Goal: Task Accomplishment & Management: Manage account settings

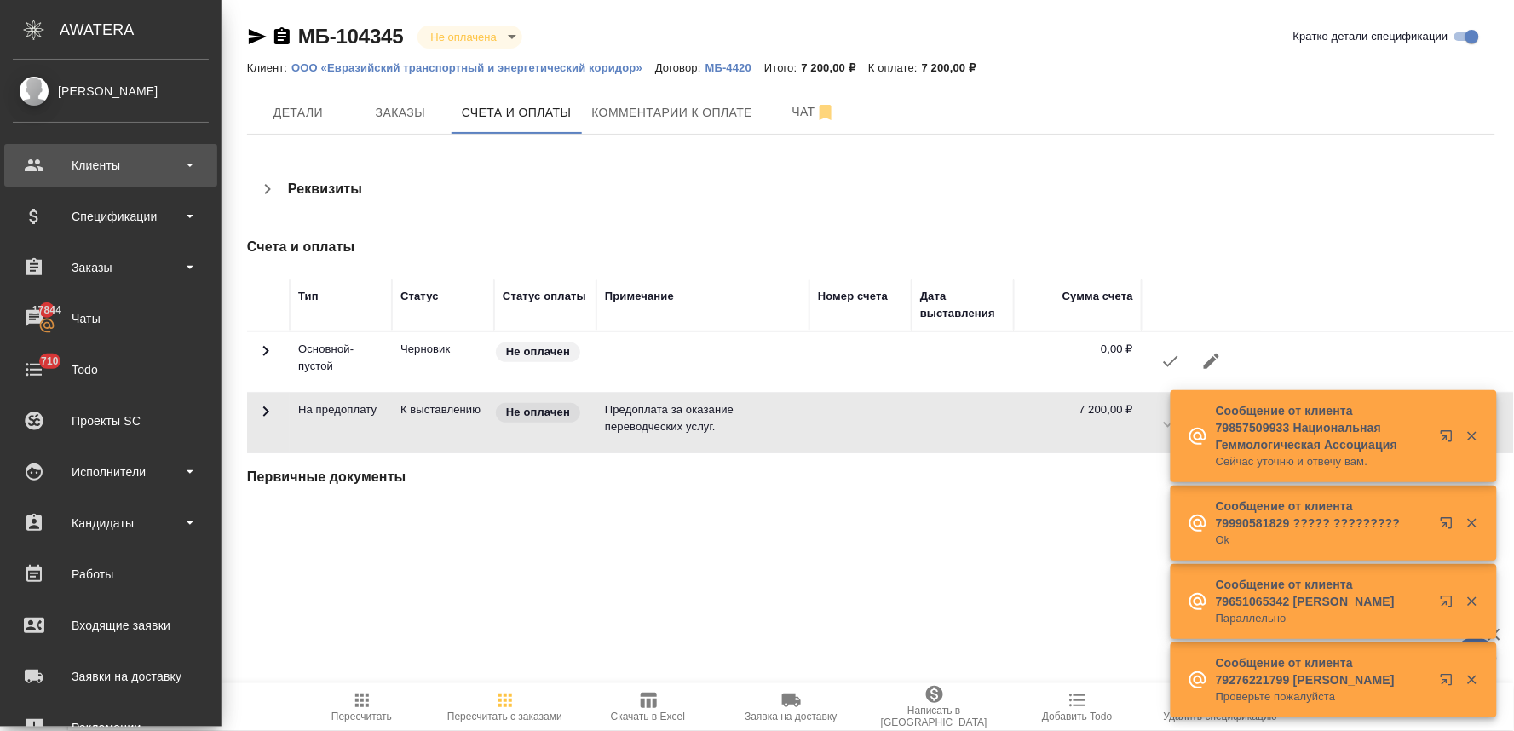
click at [83, 159] on div "Клиенты" at bounding box center [111, 166] width 196 height 26
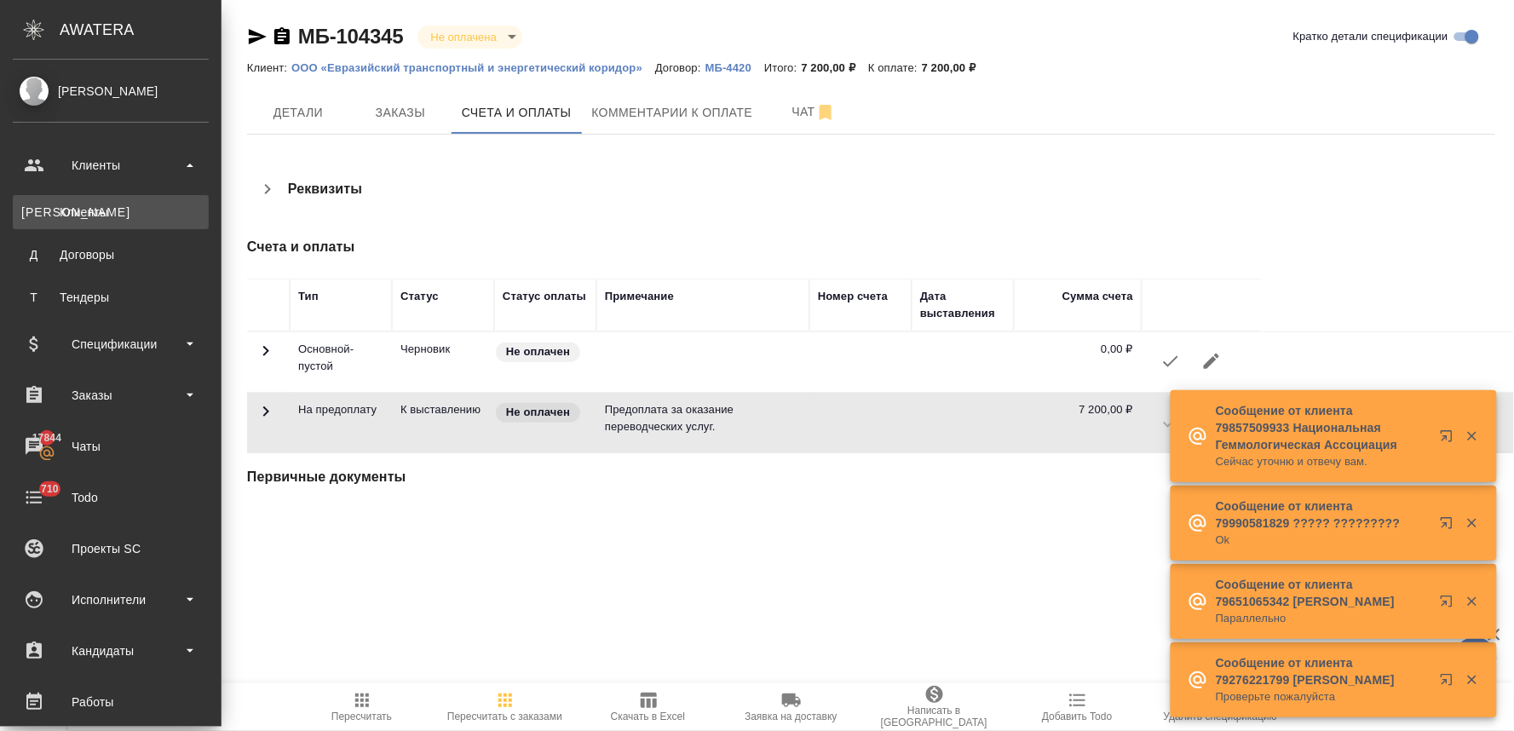
click at [103, 201] on link "К Клиенты" at bounding box center [111, 212] width 196 height 34
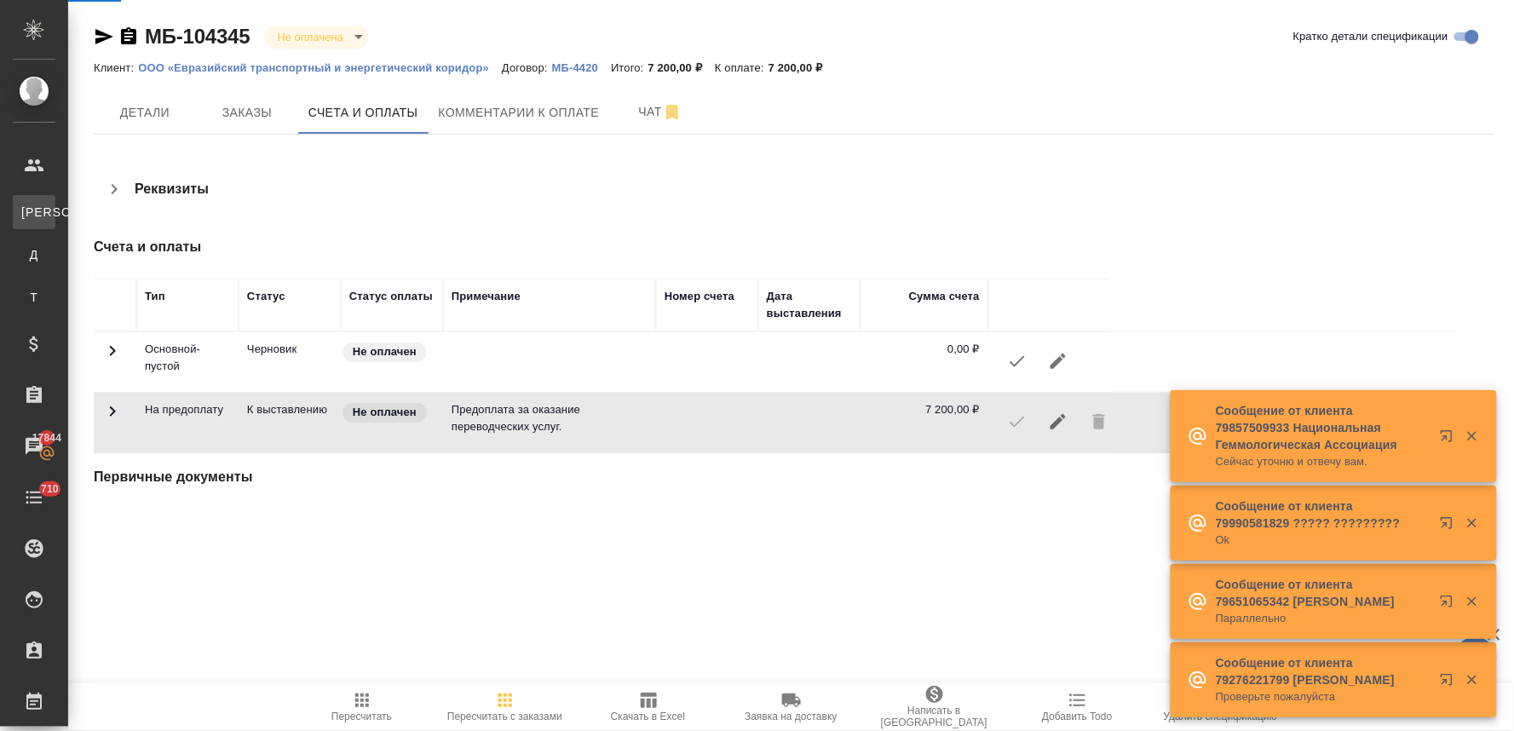
select select "RU"
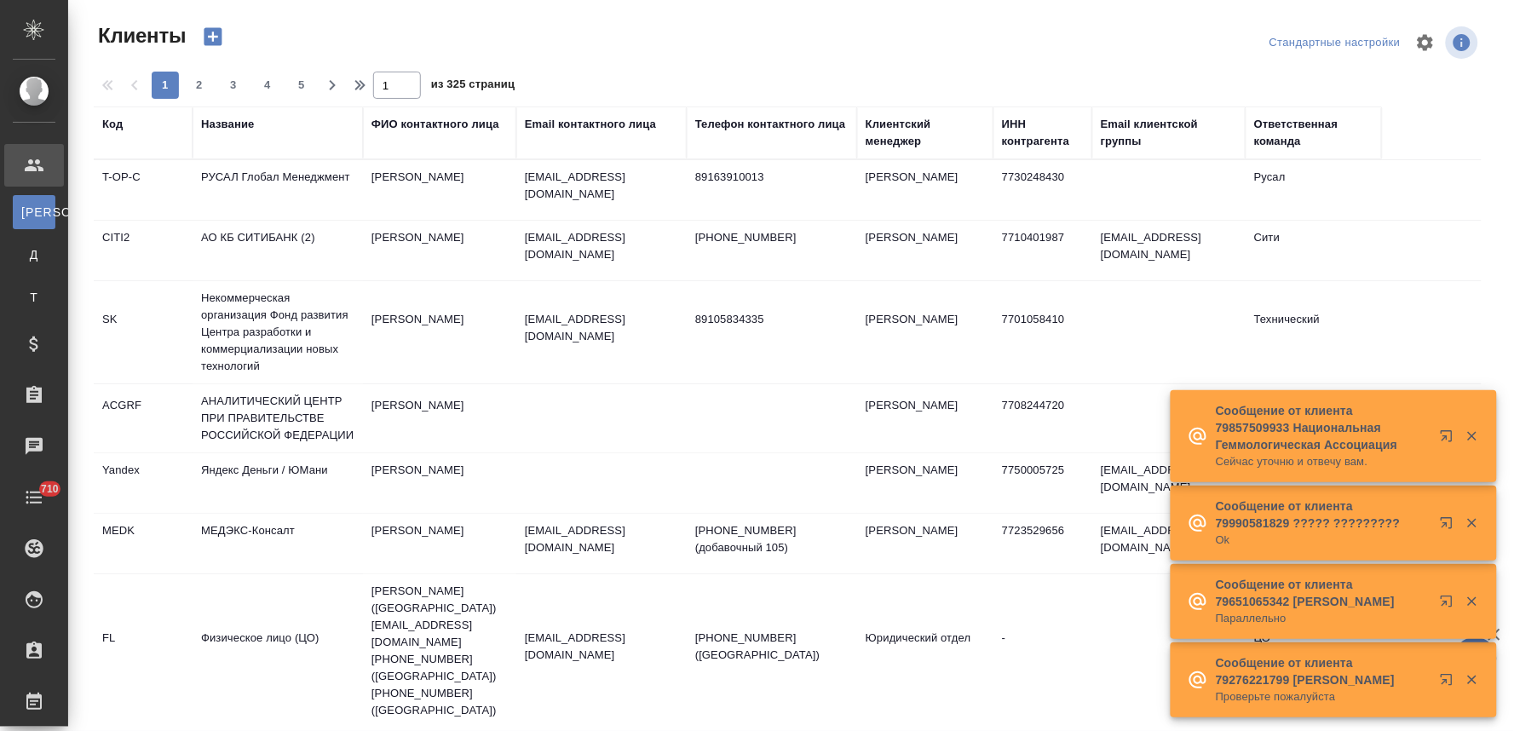
click at [231, 117] on div "Название" at bounding box center [227, 124] width 53 height 17
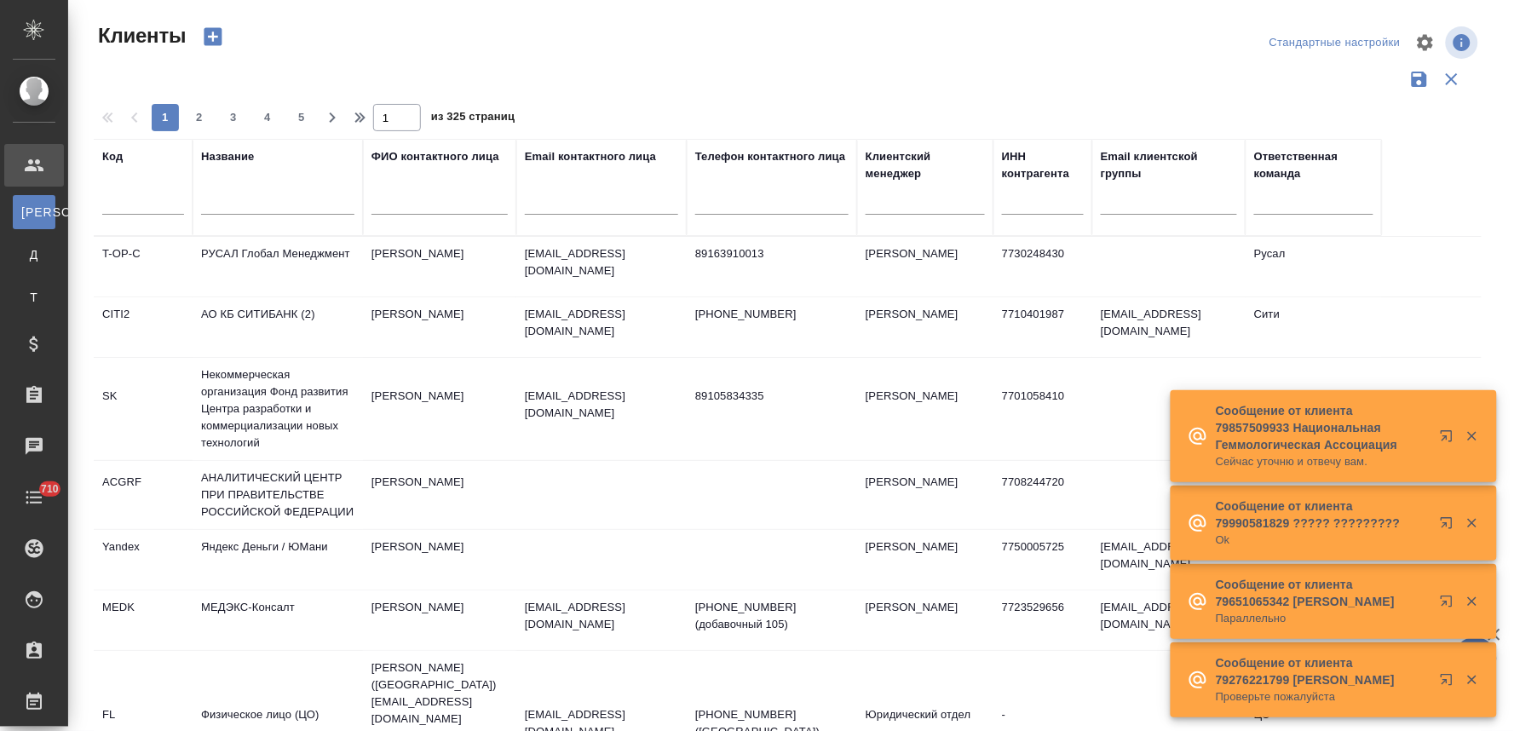
click at [258, 210] on input "text" at bounding box center [277, 203] width 153 height 21
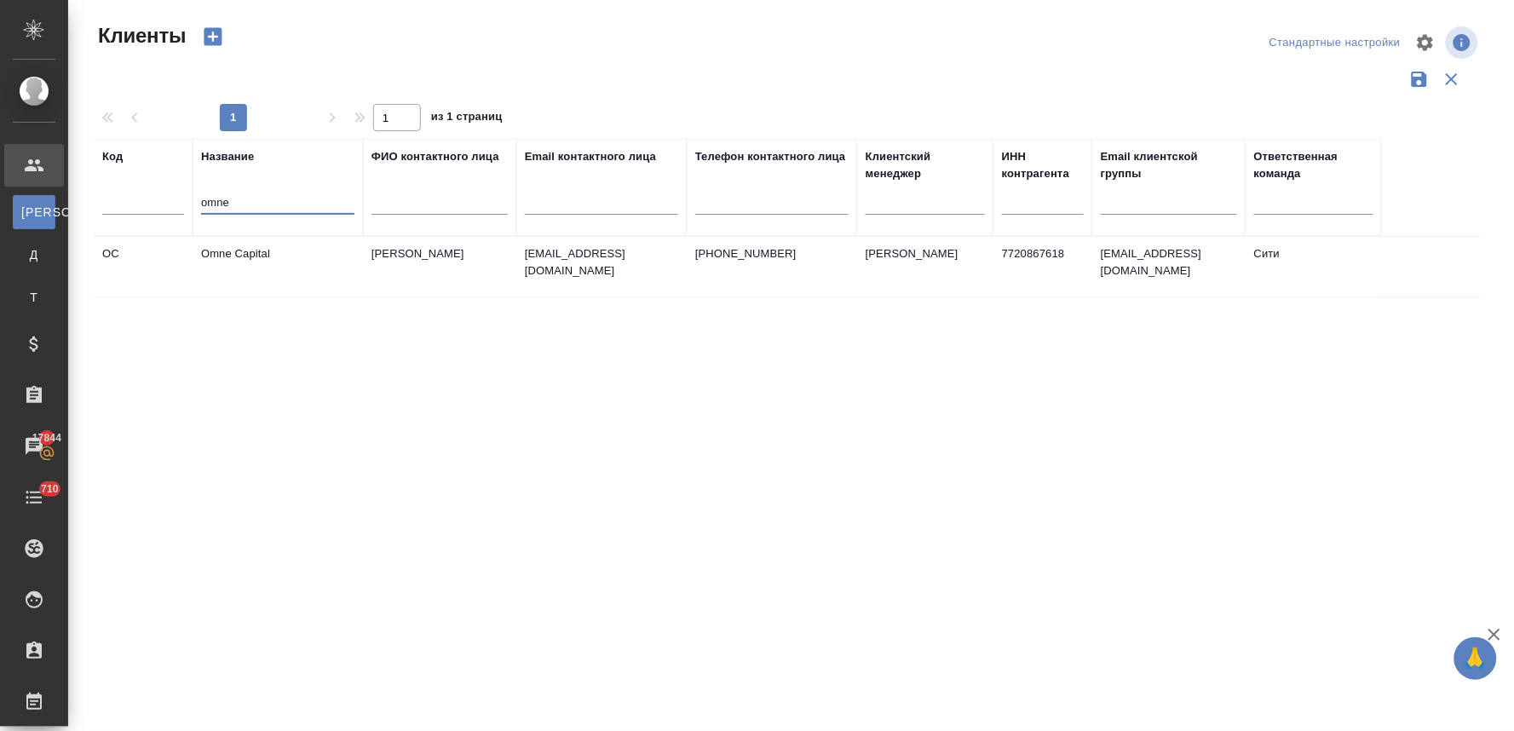
type input "omne"
click at [282, 259] on td "Omne Capital" at bounding box center [278, 267] width 170 height 60
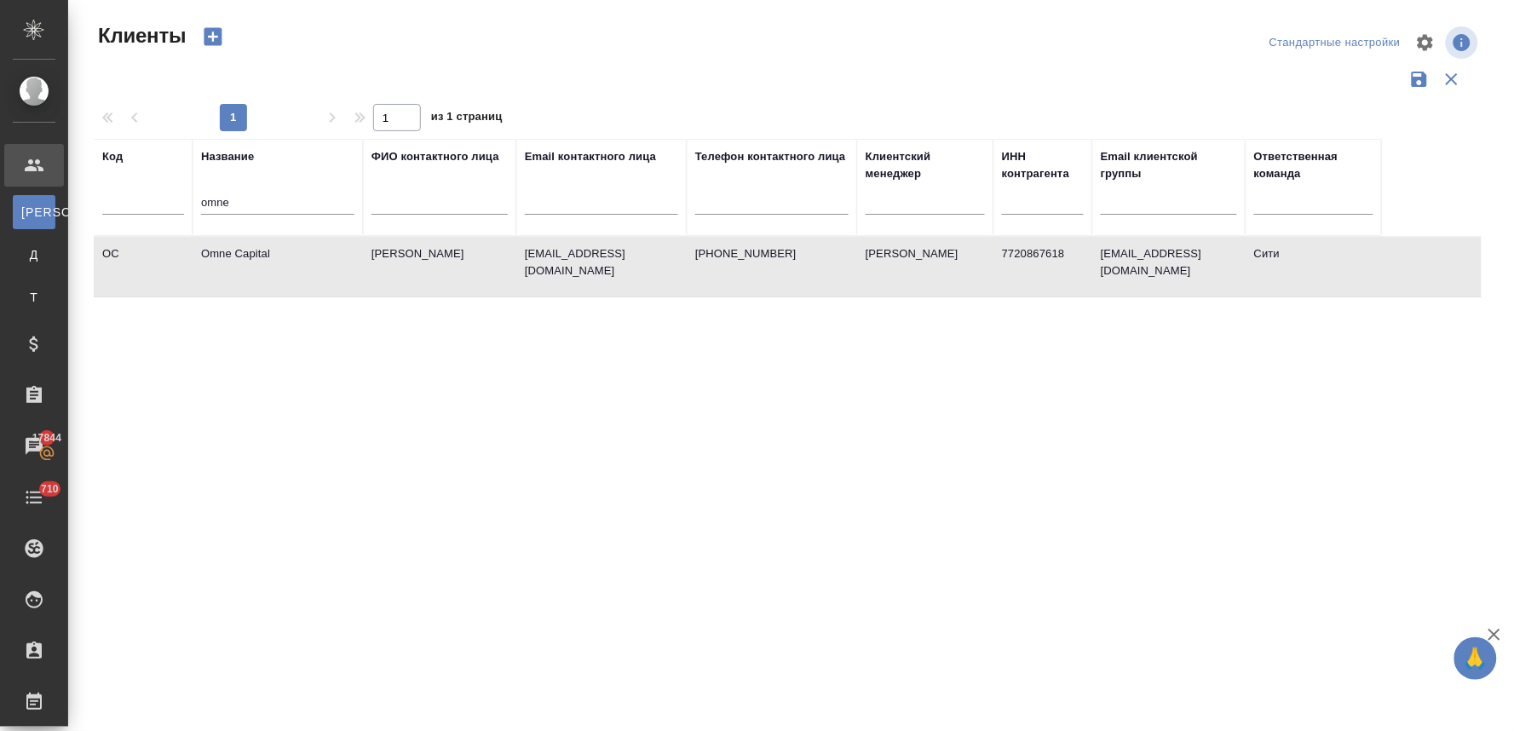
click at [282, 259] on td "Omne Capital" at bounding box center [278, 267] width 170 height 60
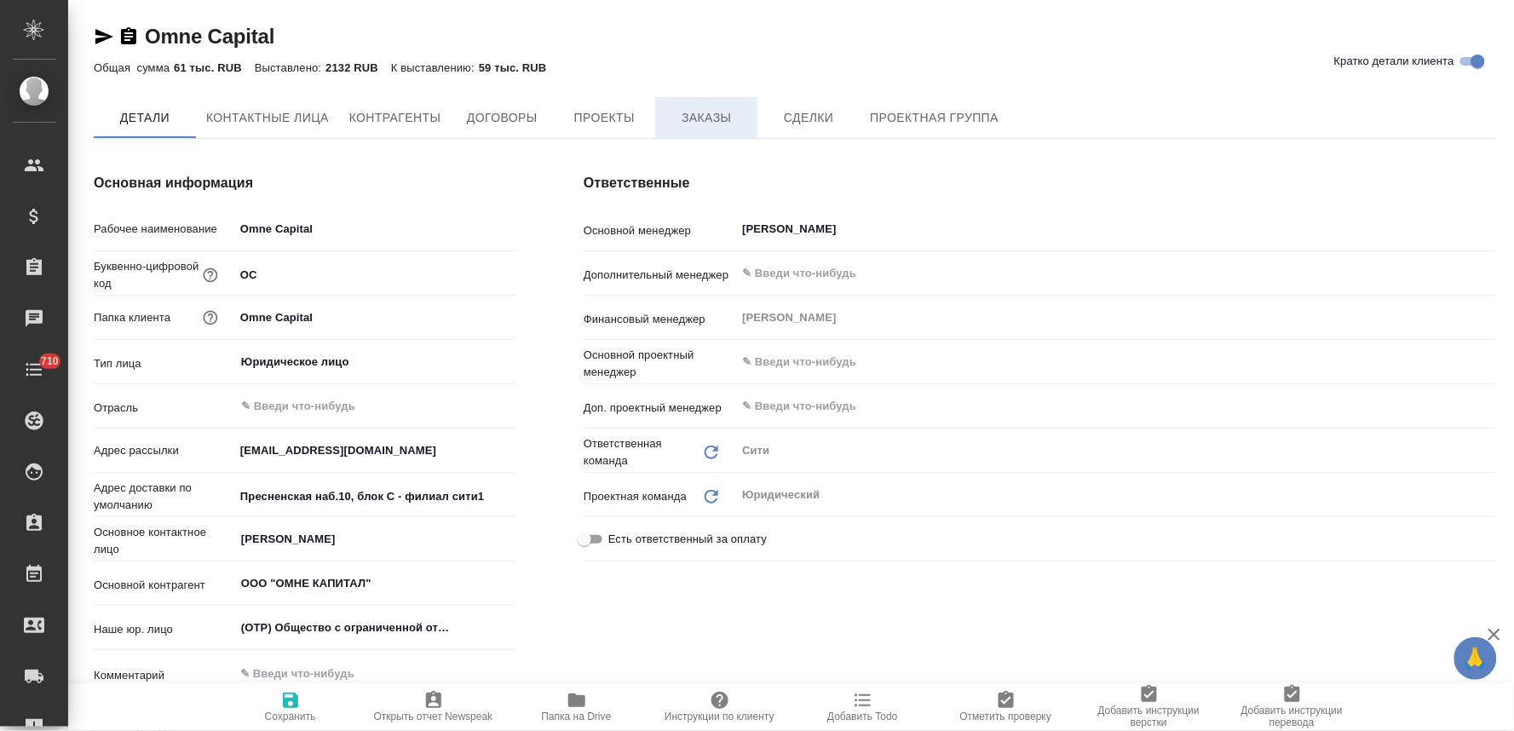
type textarea "x"
click at [734, 121] on span "Заказы" at bounding box center [706, 118] width 82 height 21
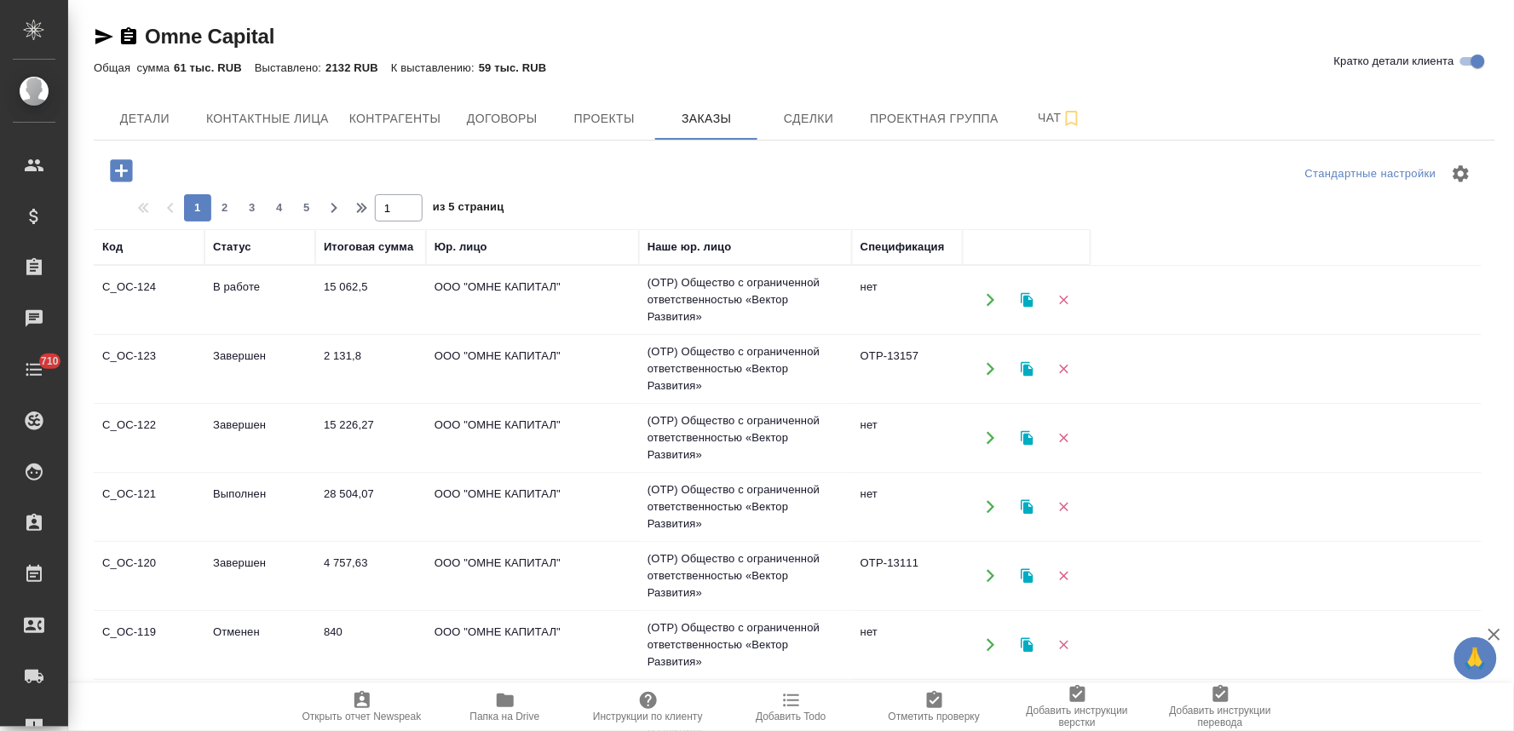
click at [117, 163] on icon "button" at bounding box center [121, 170] width 22 height 22
click at [117, 170] on icon "button" at bounding box center [121, 171] width 30 height 30
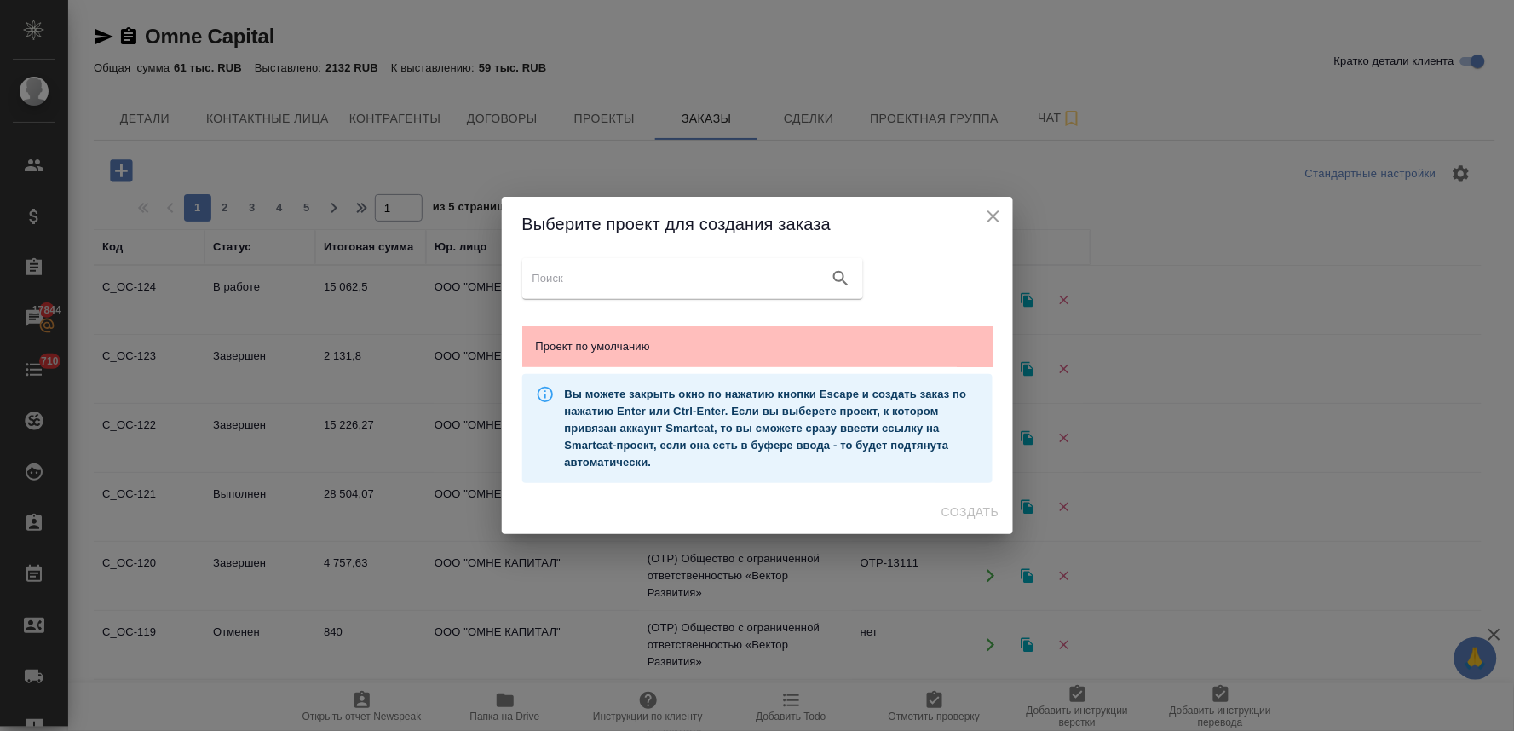
click at [571, 345] on span "Проект по умолчанию" at bounding box center [757, 346] width 443 height 17
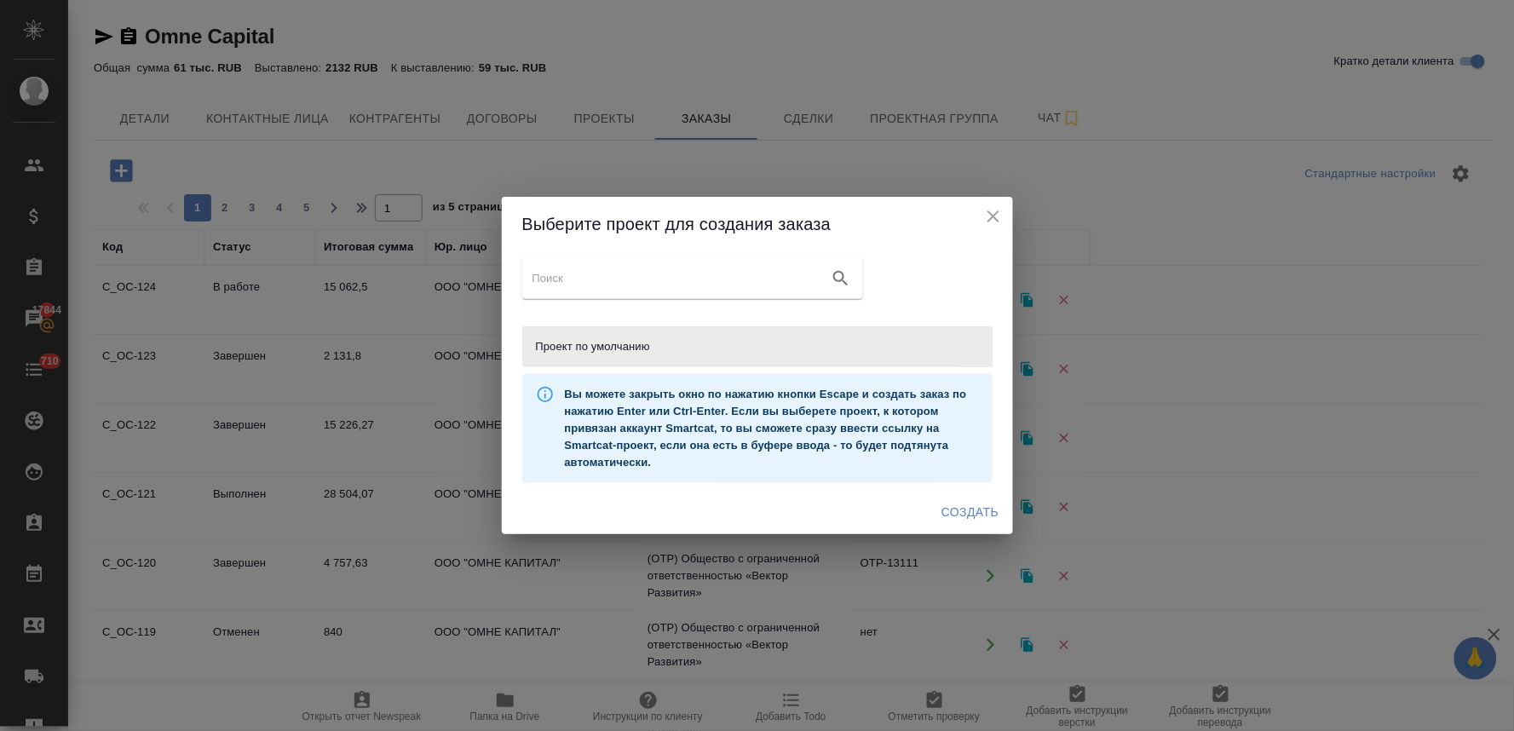
click at [961, 513] on span "Создать" at bounding box center [969, 512] width 57 height 21
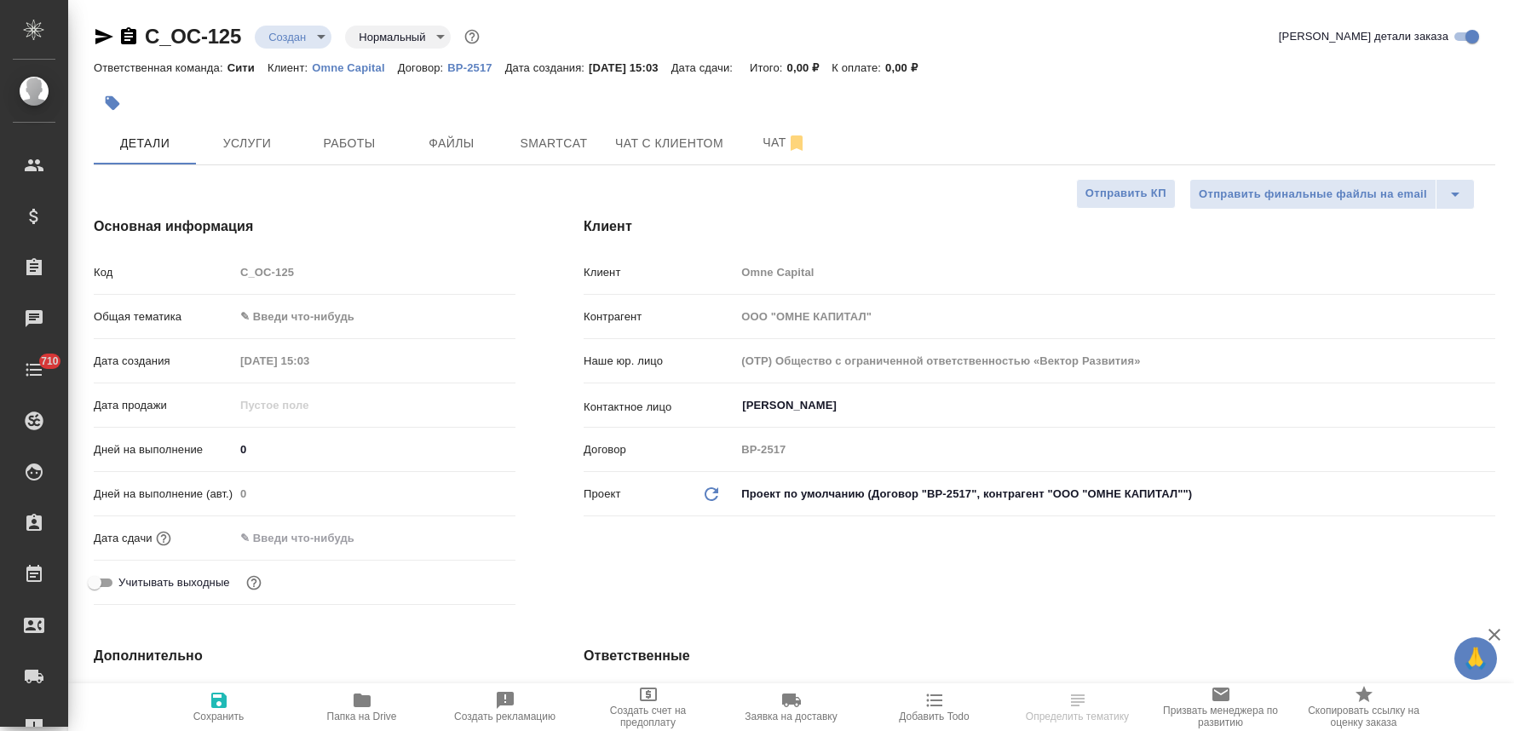
select select "RU"
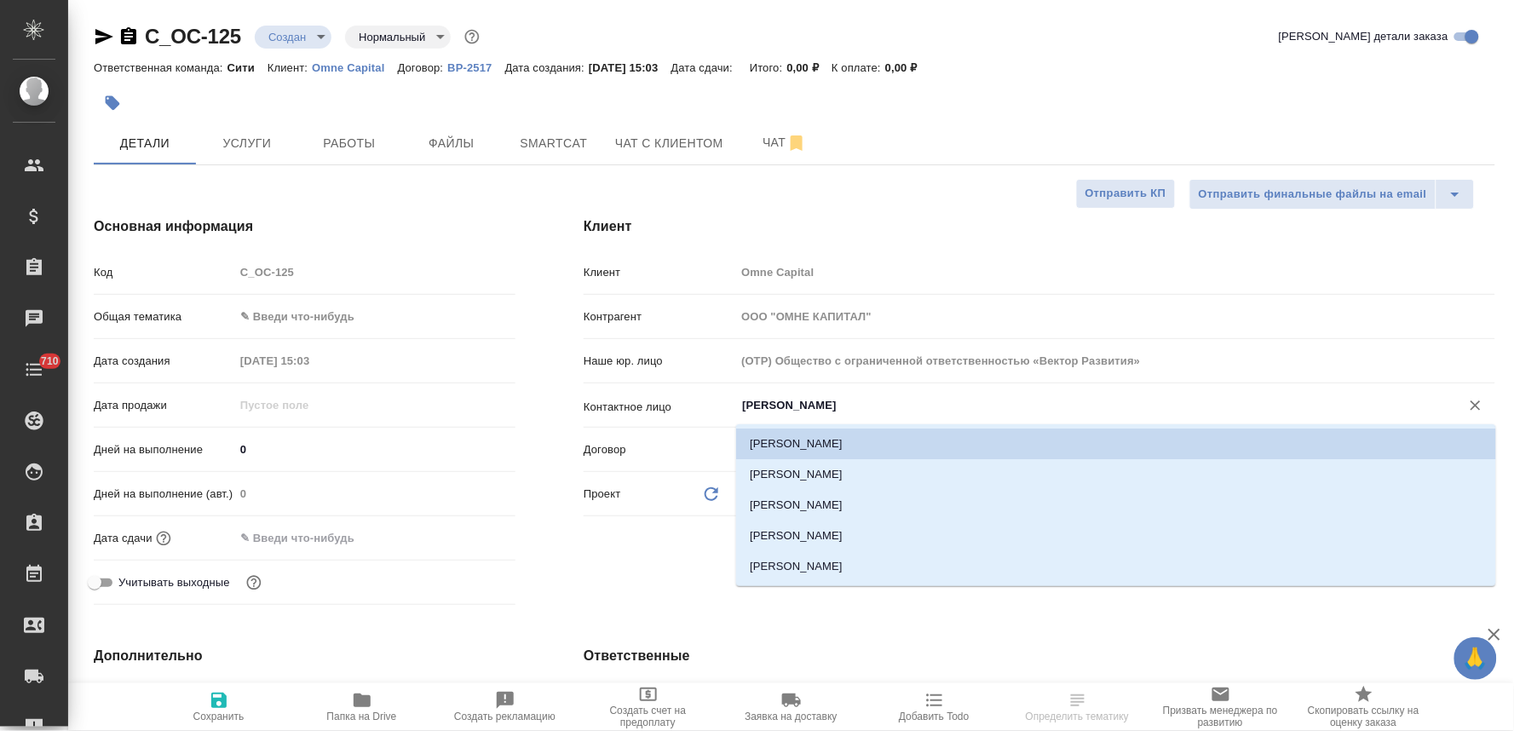
click at [814, 413] on input "[PERSON_NAME]" at bounding box center [1086, 405] width 693 height 20
drag, startPoint x: 822, startPoint y: 563, endPoint x: 798, endPoint y: 555, distance: 25.3
click at [823, 563] on li "[PERSON_NAME]" at bounding box center [1116, 566] width 760 height 31
type input "[PERSON_NAME]"
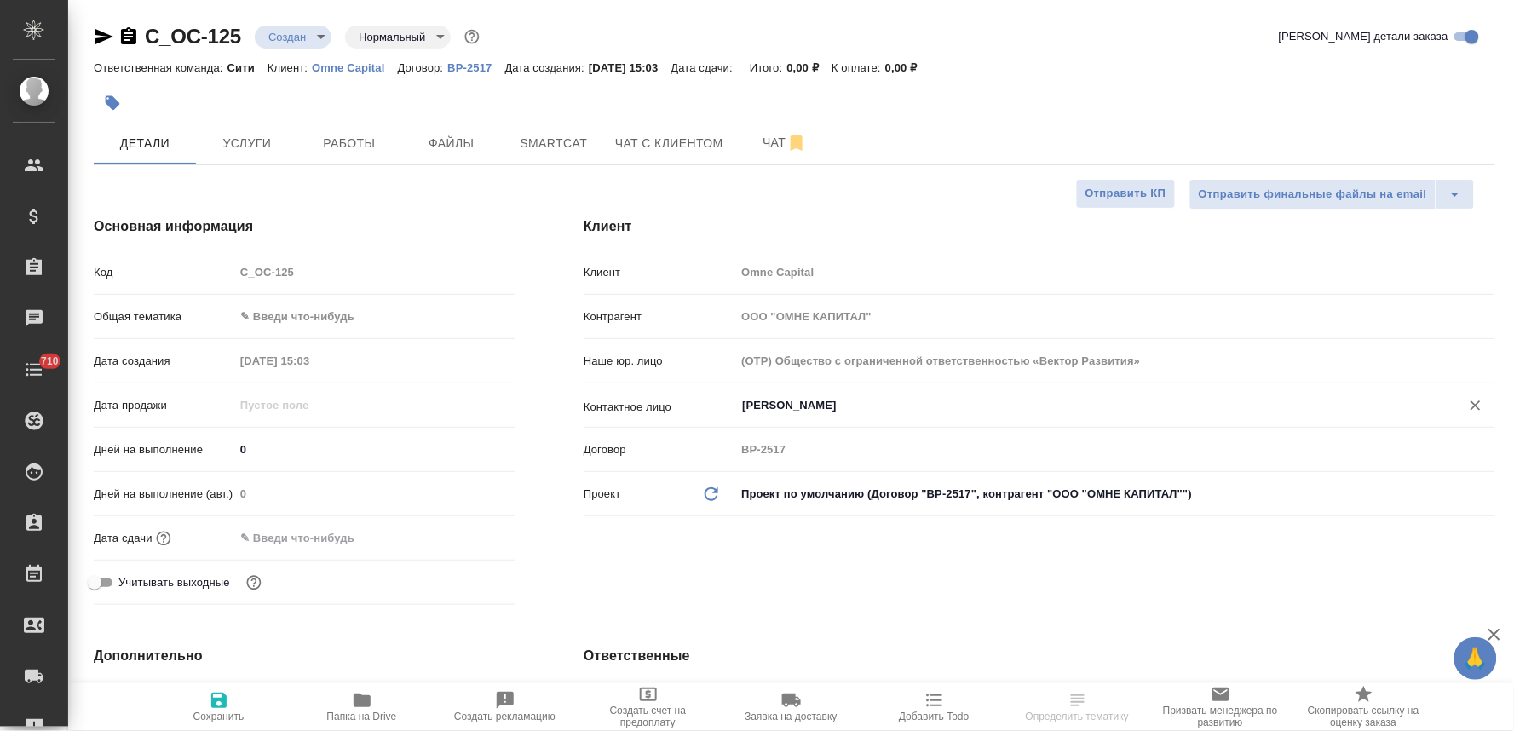
click at [210, 713] on span "Сохранить" at bounding box center [218, 717] width 51 height 12
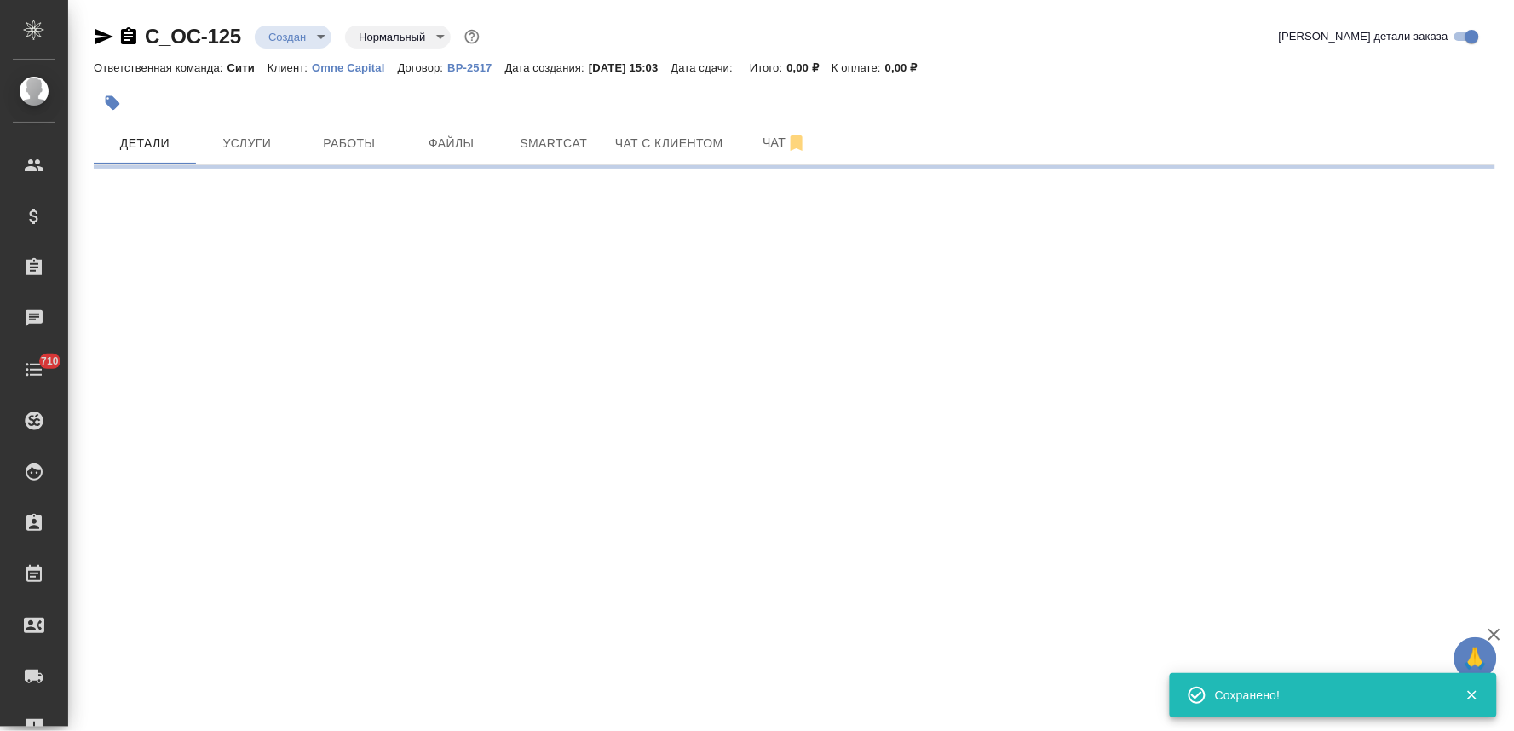
select select "RU"
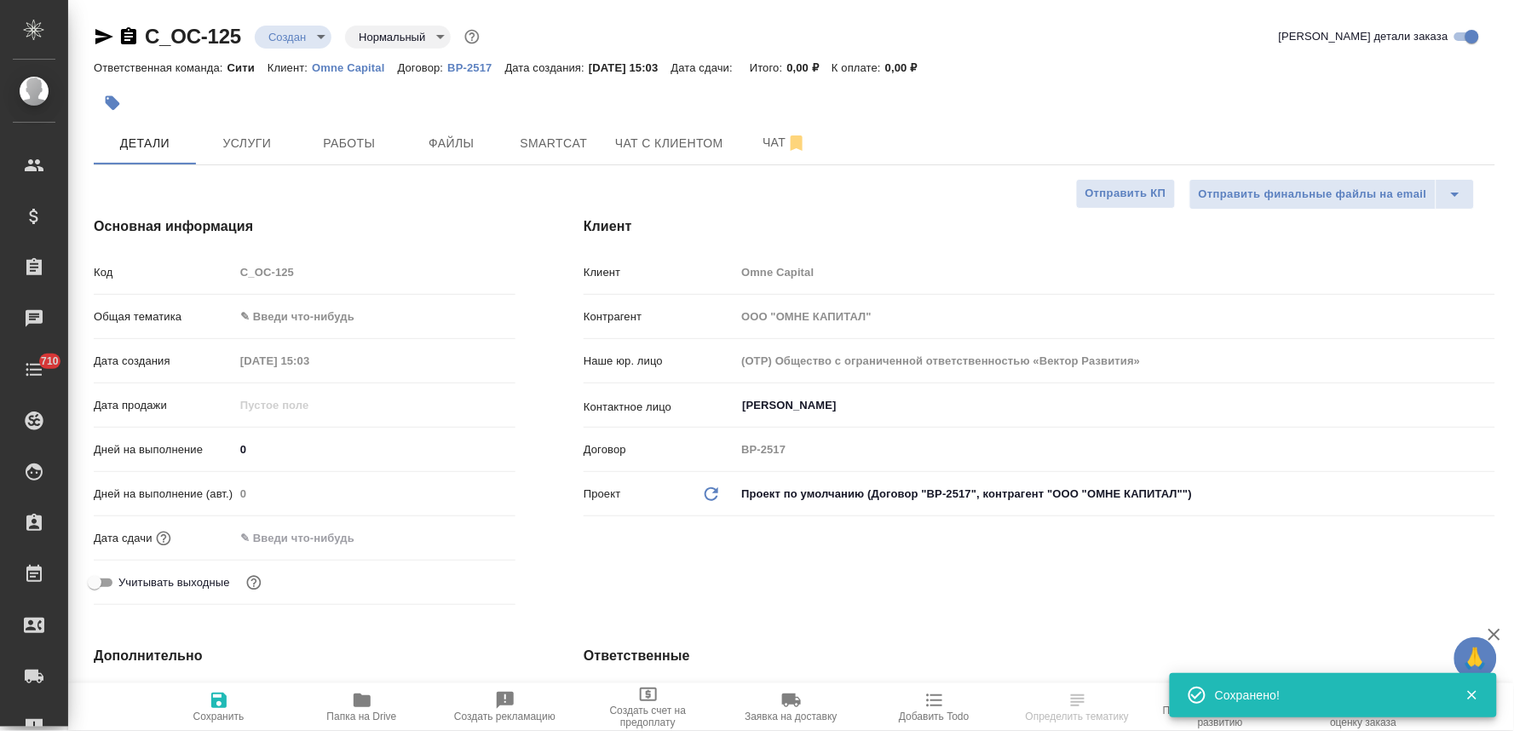
type textarea "x"
click at [226, 279] on div "Код C_OC-125" at bounding box center [305, 272] width 422 height 30
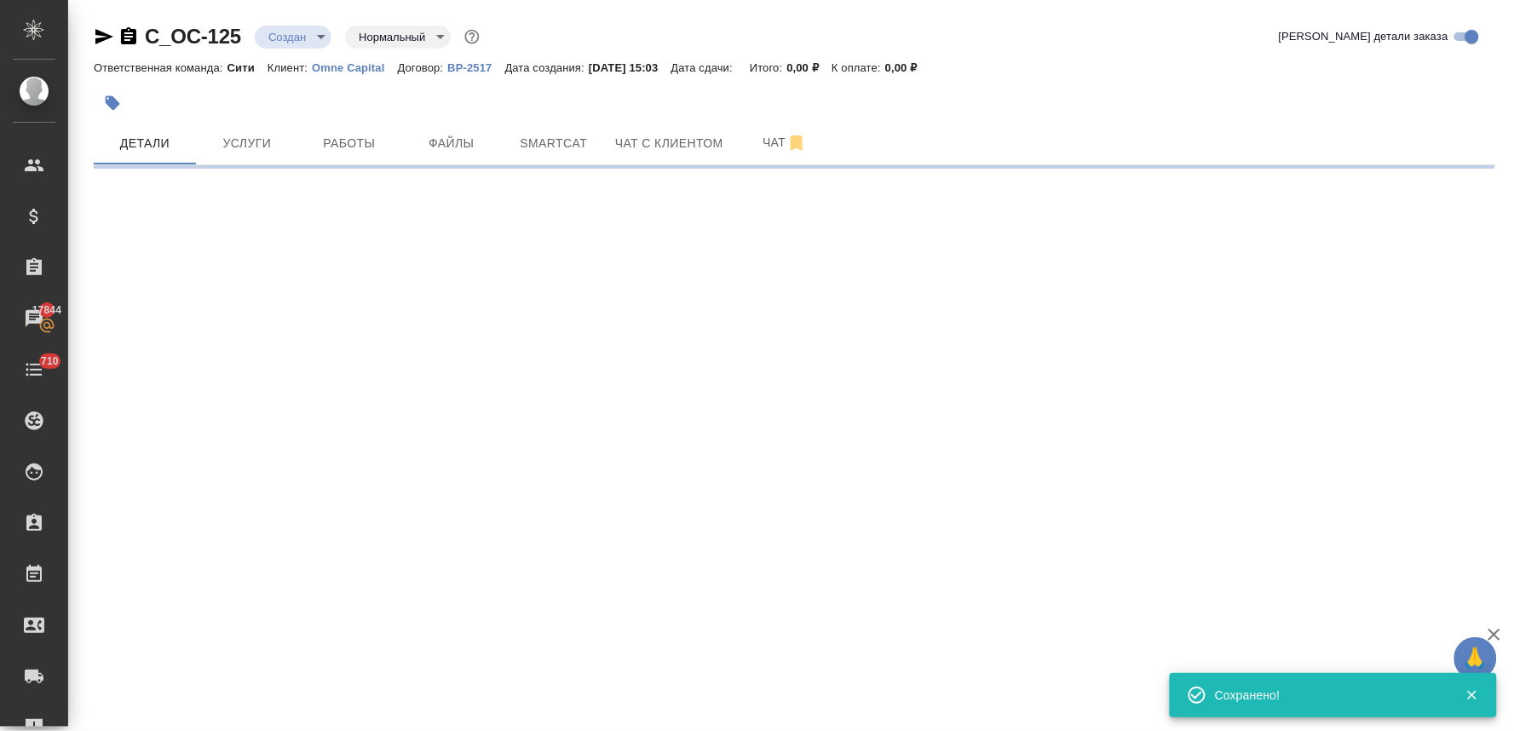
select select "RU"
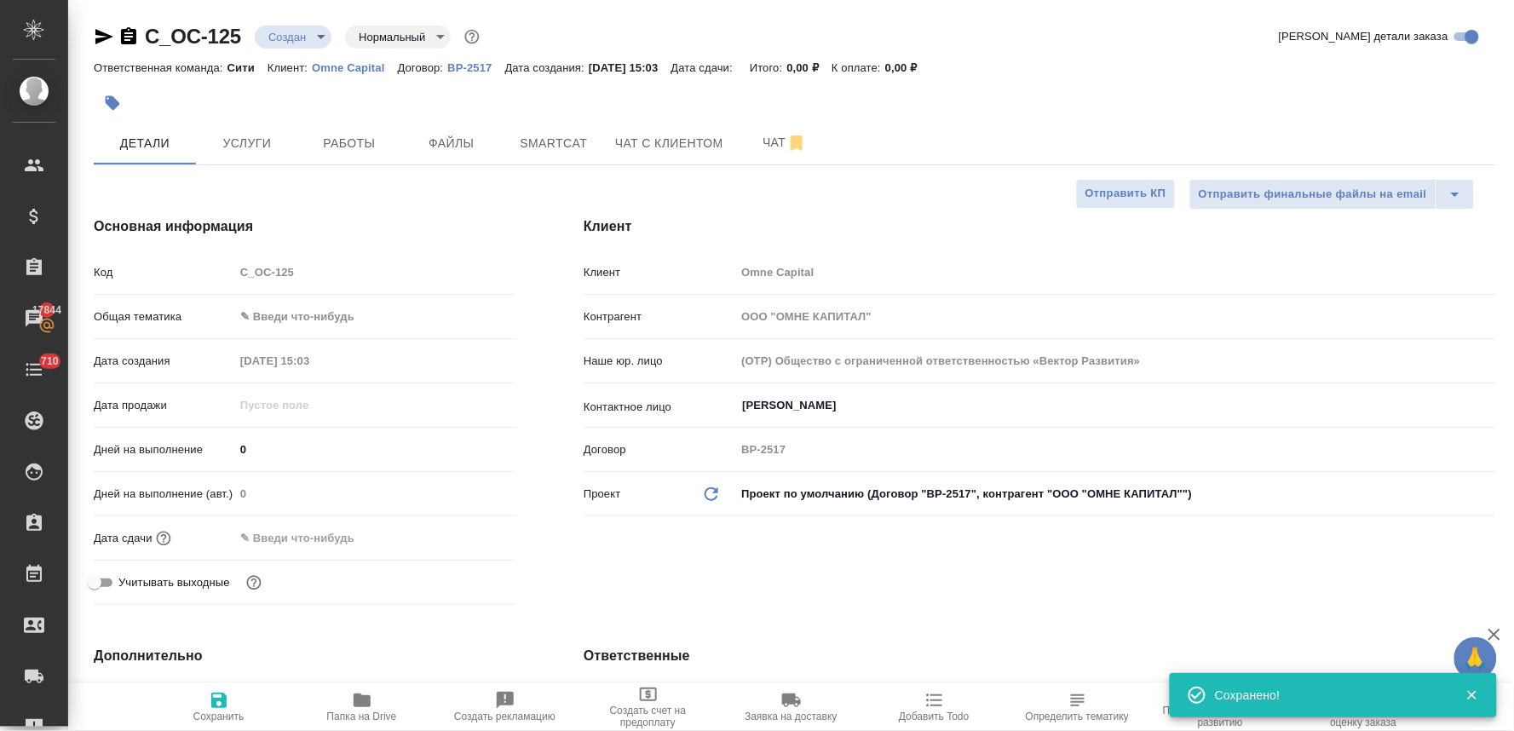
type textarea "x"
click at [695, 29] on div "C_OC-125 Создан new Нормальный normal Кратко детали заказа" at bounding box center [794, 36] width 1401 height 27
click at [464, 148] on span "Файлы" at bounding box center [452, 143] width 82 height 21
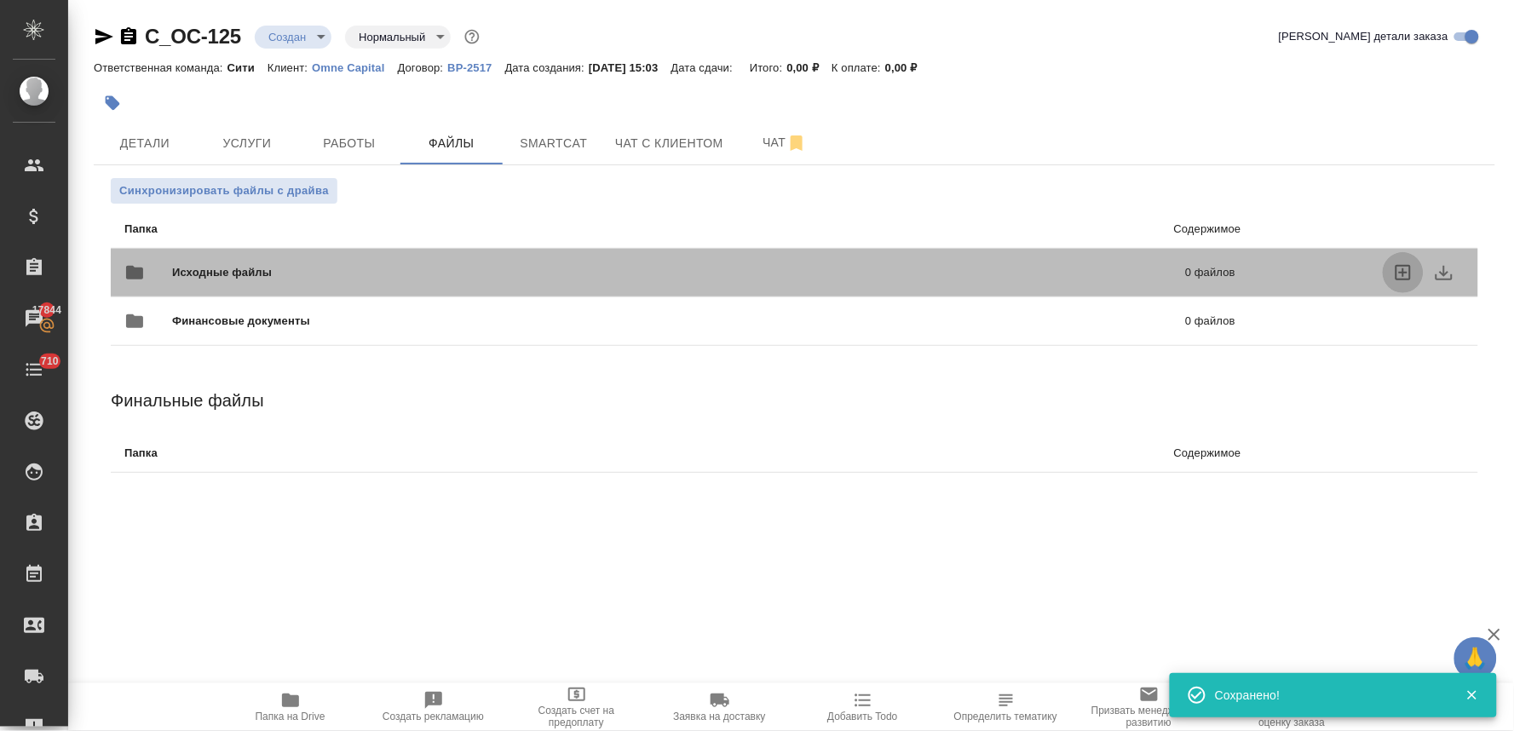
click at [1408, 278] on icon "uploadFiles" at bounding box center [1403, 272] width 20 height 20
click at [0, 0] on input "uploadFiles" at bounding box center [0, 0] width 0 height 0
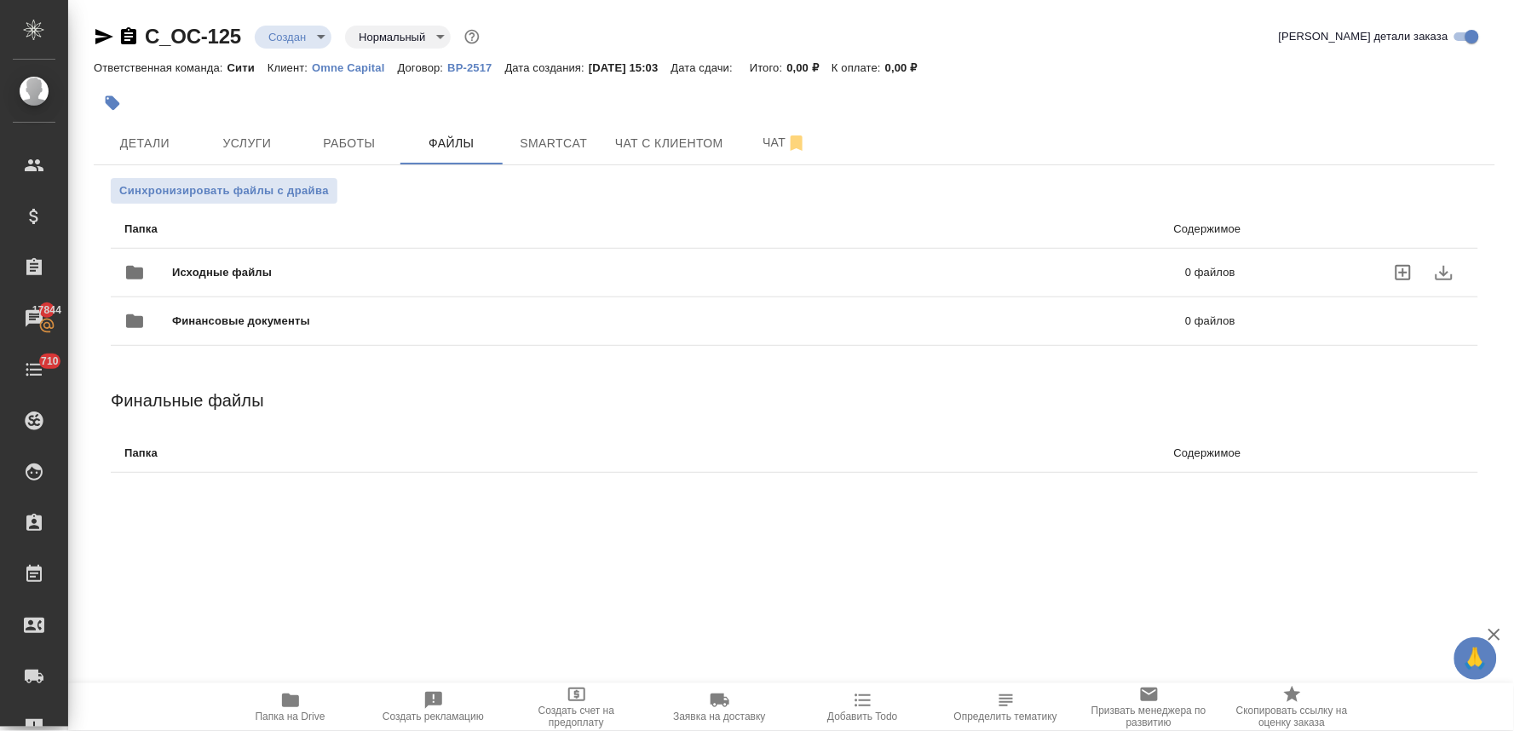
click at [864, 41] on div "C_OC-125 Создан new Нормальный normal Кратко детали заказа" at bounding box center [794, 36] width 1401 height 27
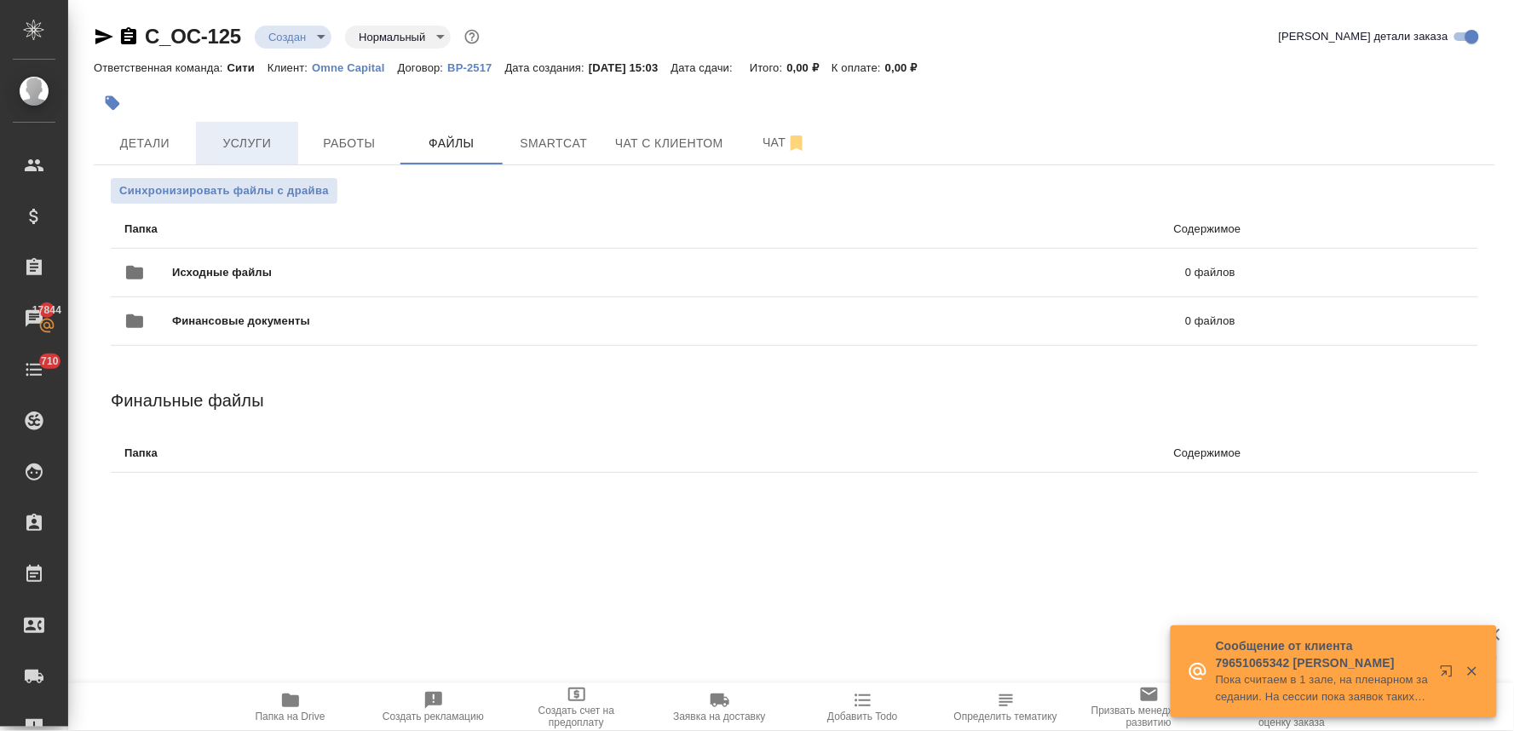
click at [257, 133] on span "Услуги" at bounding box center [247, 143] width 82 height 21
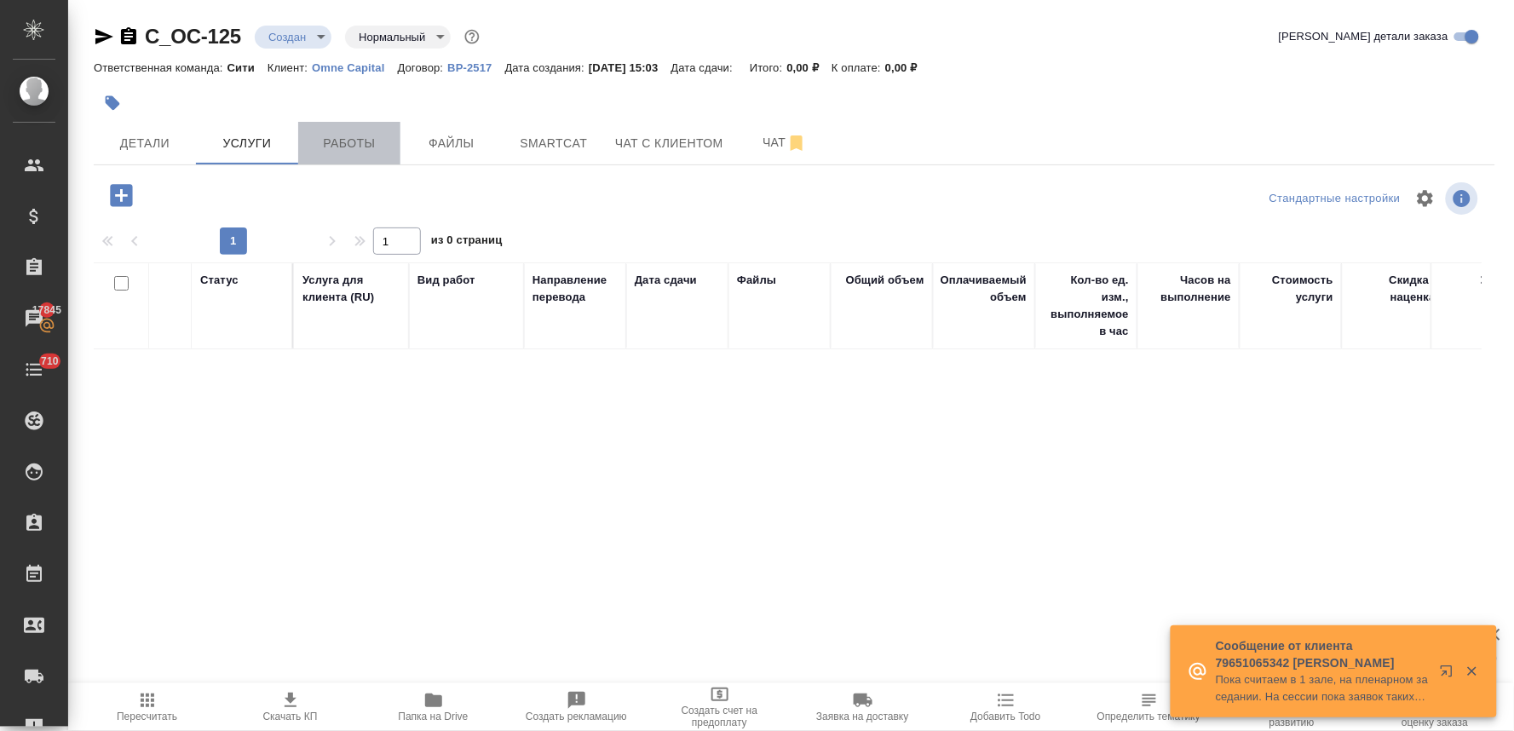
click at [343, 129] on button "Работы" at bounding box center [349, 143] width 102 height 43
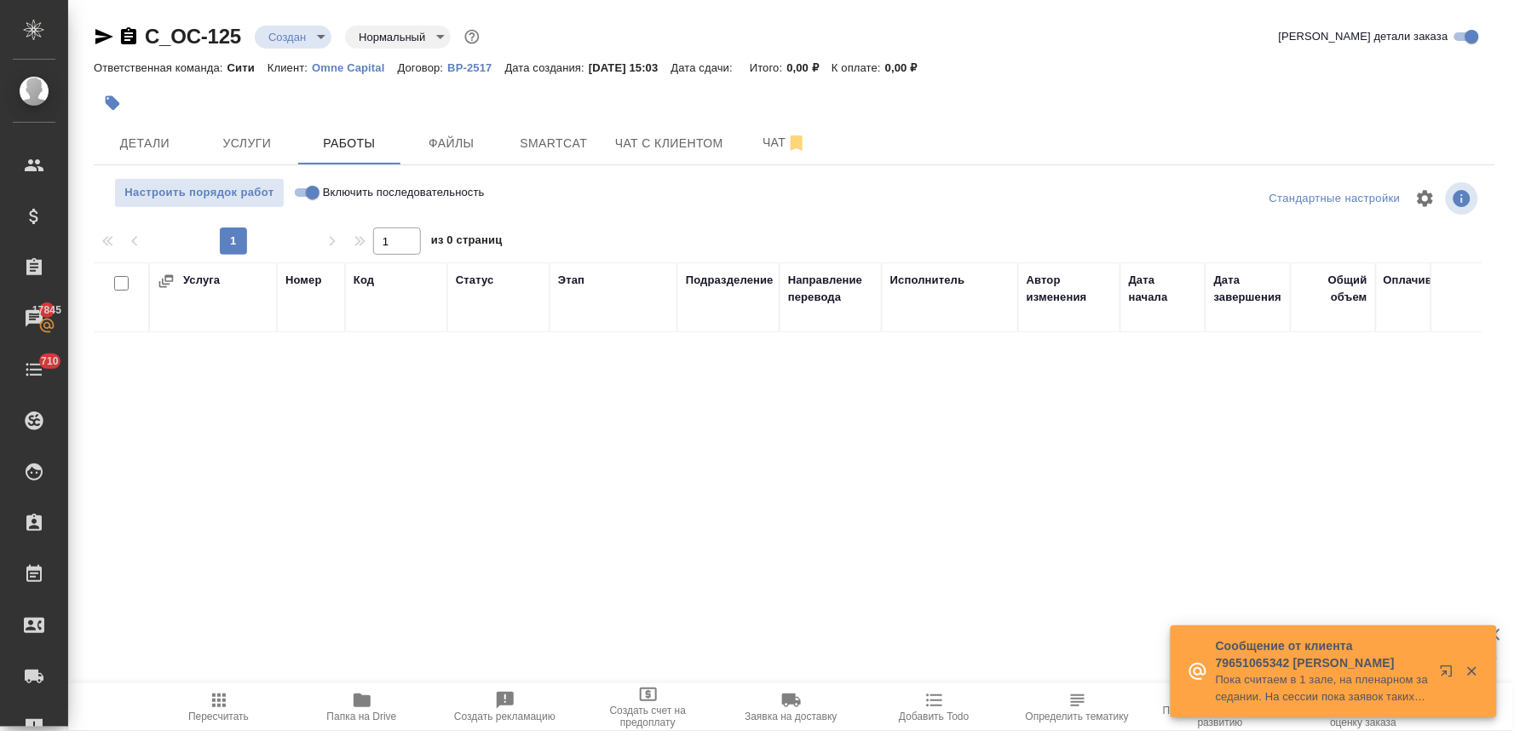
drag, startPoint x: 1476, startPoint y: 118, endPoint x: 1498, endPoint y: 168, distance: 54.6
click at [1476, 118] on div at bounding box center [794, 102] width 1401 height 37
click at [458, 147] on span "Файлы" at bounding box center [452, 143] width 82 height 21
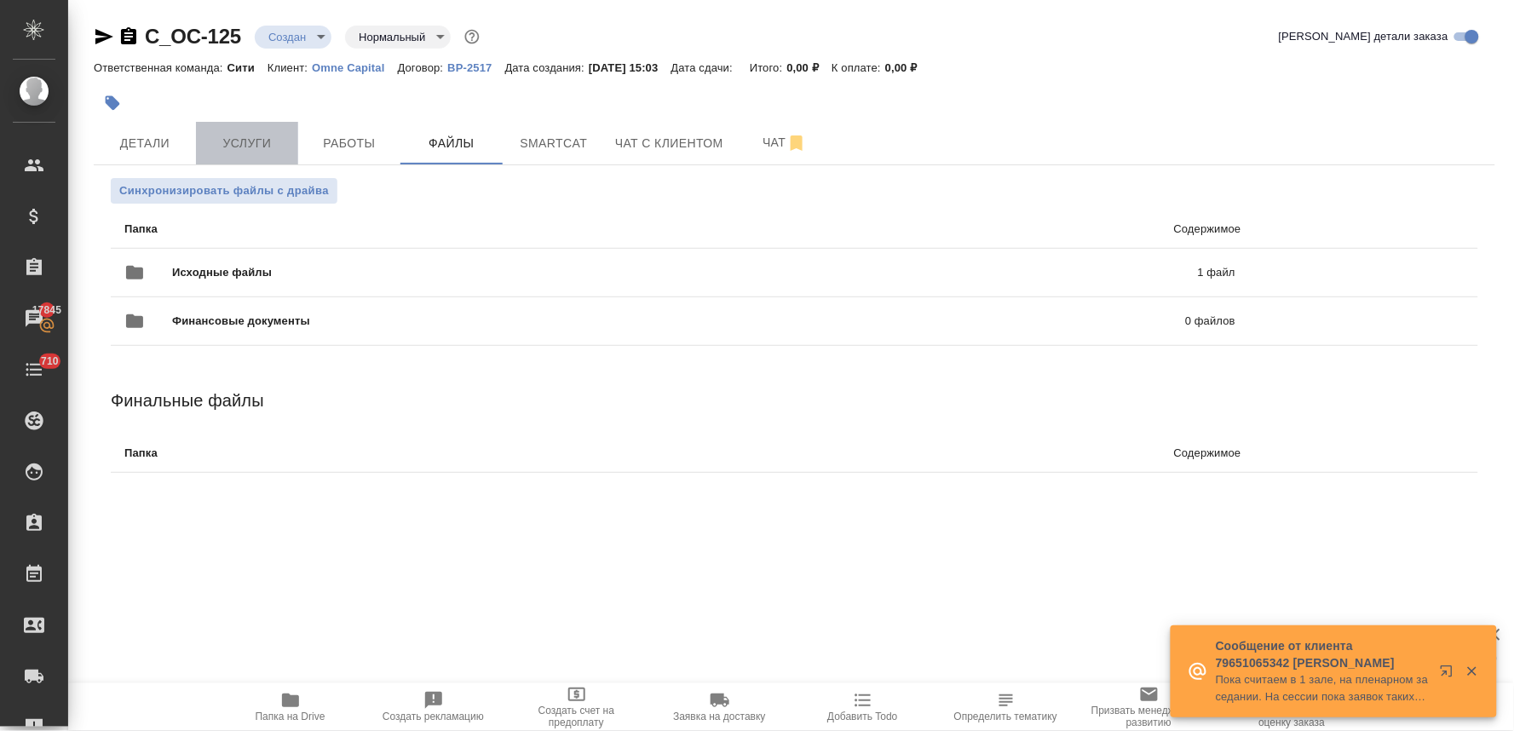
click at [245, 147] on span "Услуги" at bounding box center [247, 143] width 82 height 21
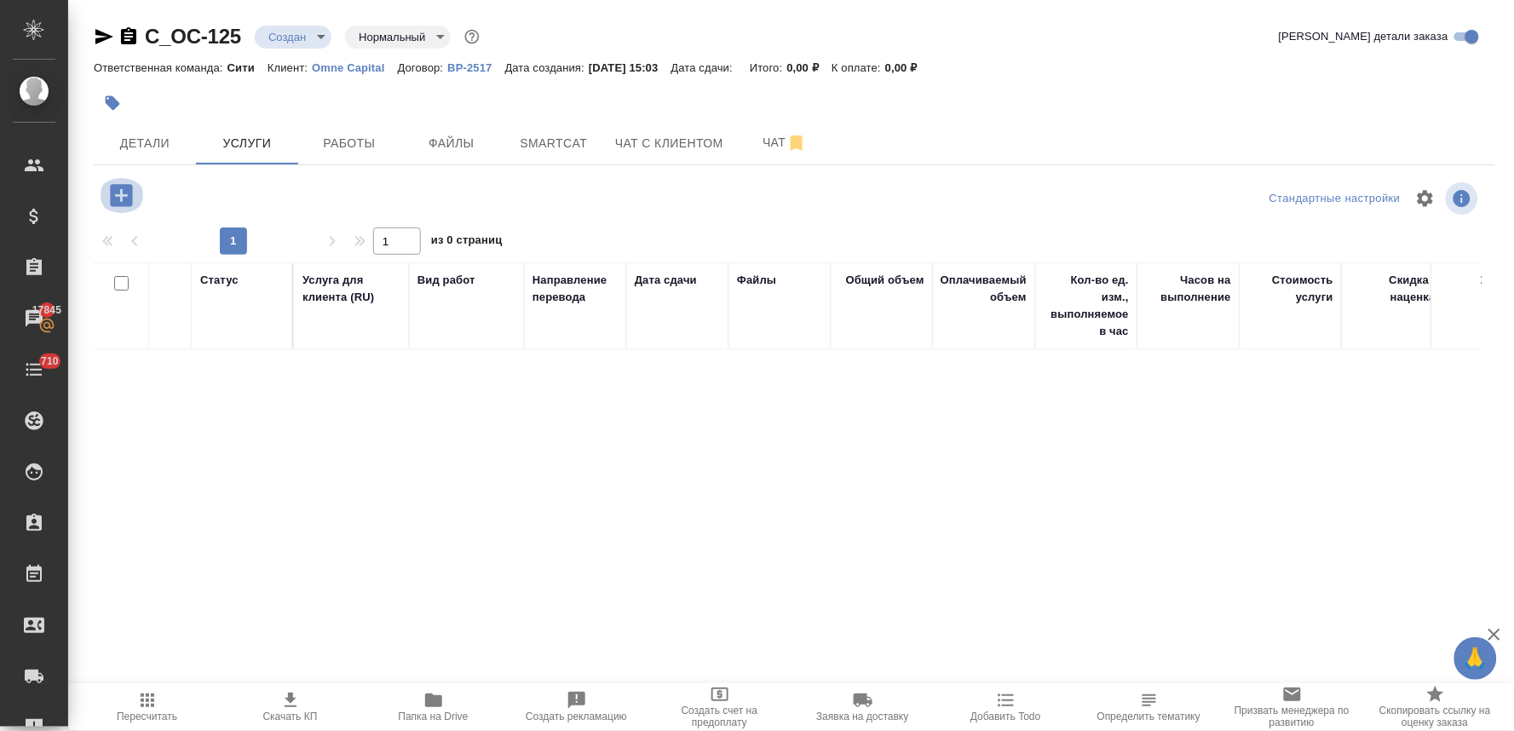
click at [117, 183] on icon "button" at bounding box center [121, 196] width 30 height 30
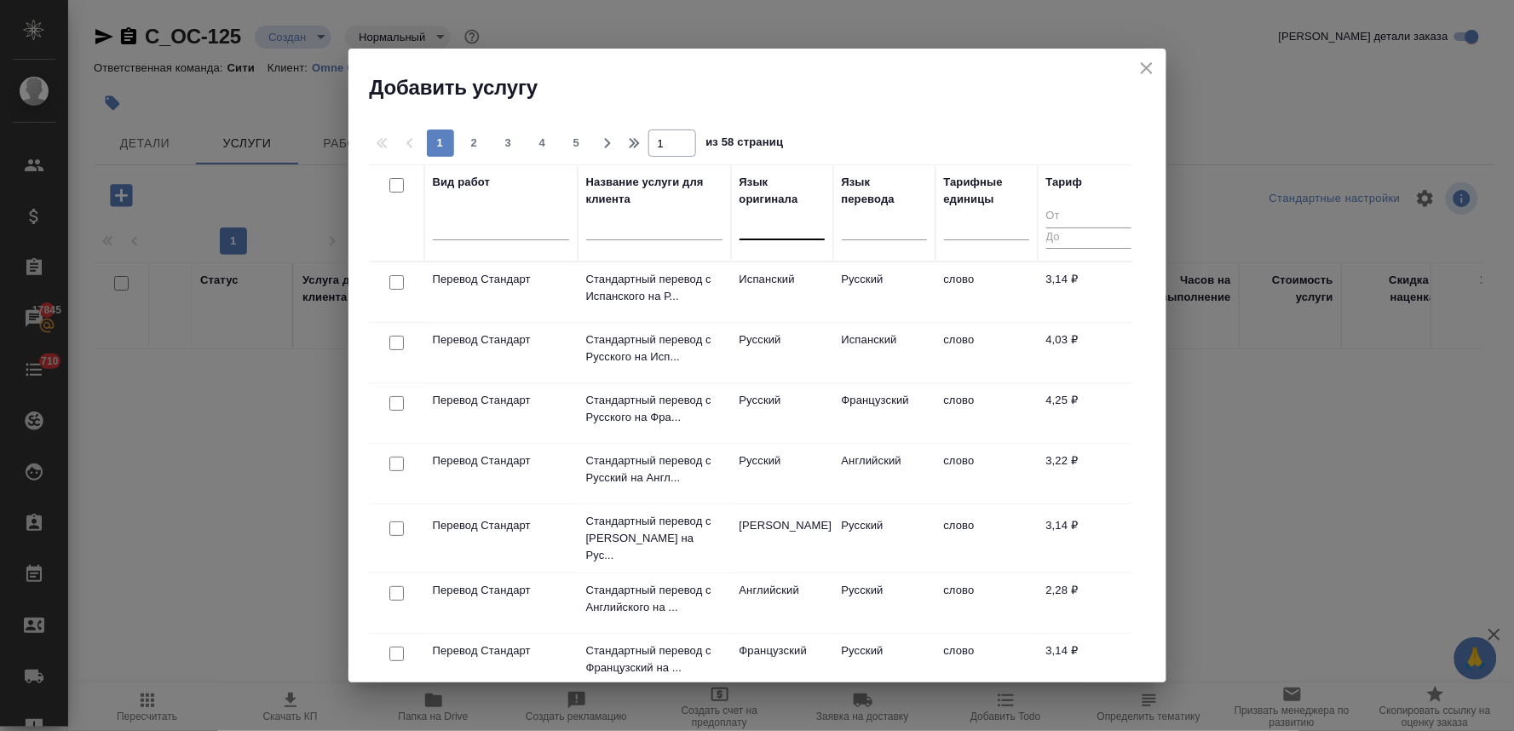
click at [778, 217] on div at bounding box center [782, 222] width 85 height 25
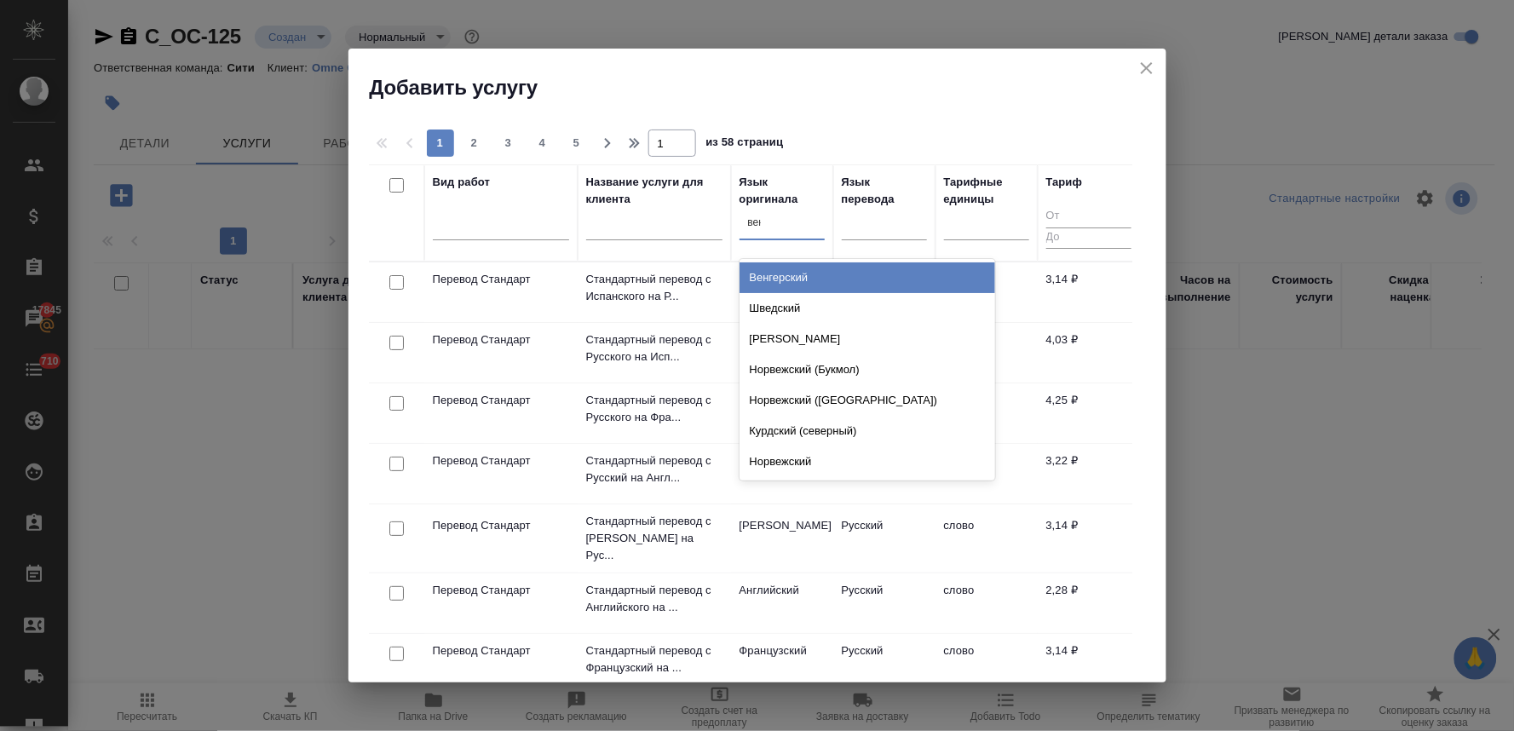
type input "венг"
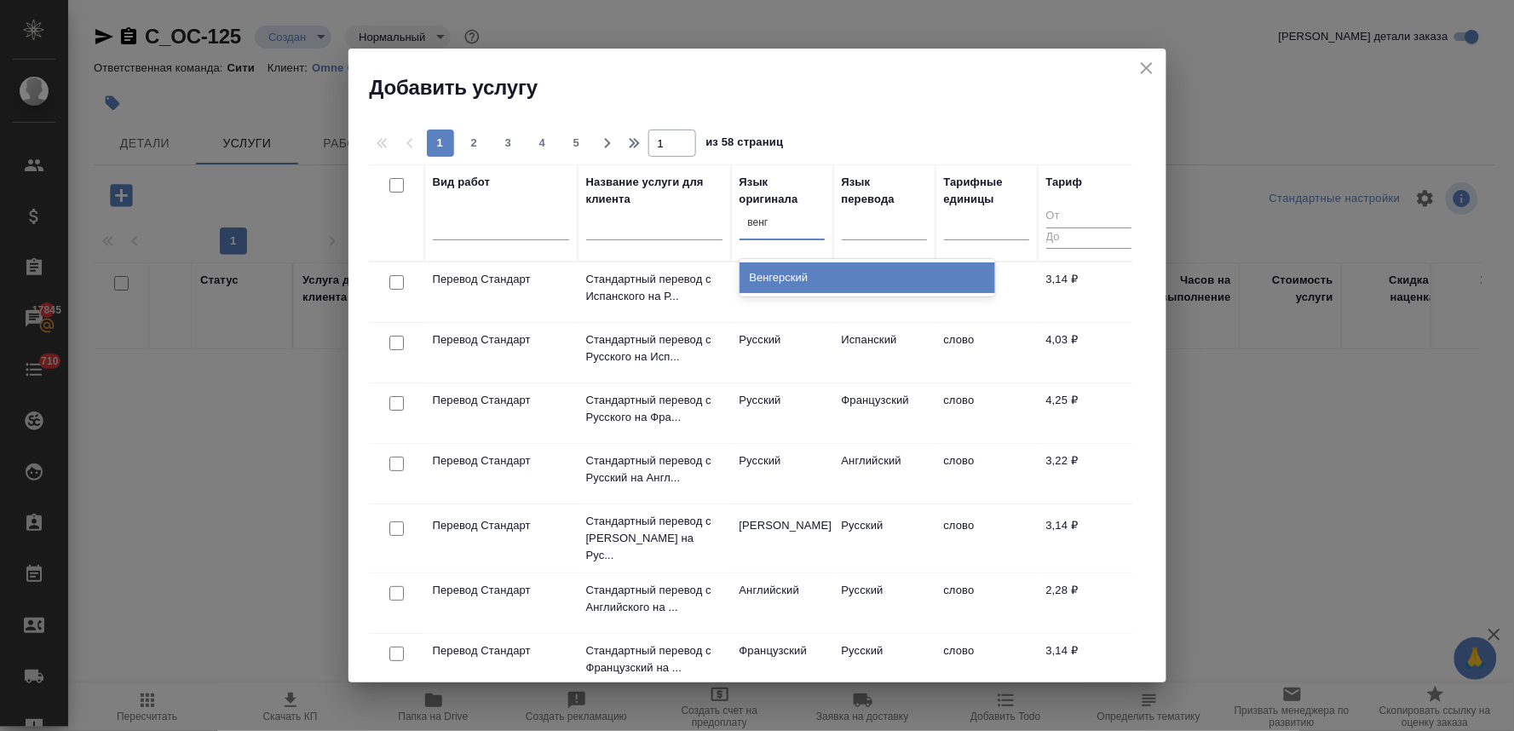
click at [767, 265] on div "Венгерский" at bounding box center [868, 277] width 256 height 31
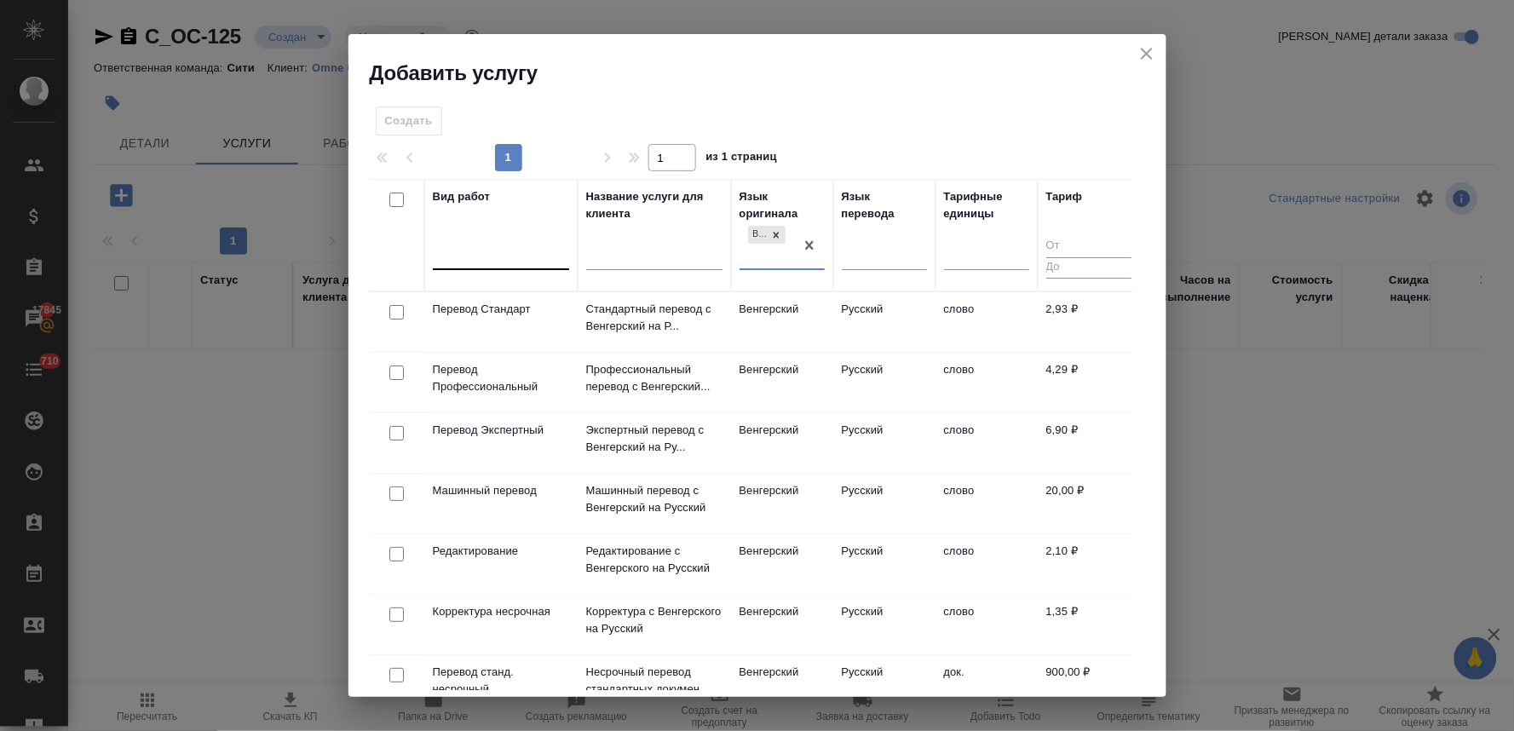
click at [511, 264] on div at bounding box center [501, 253] width 136 height 25
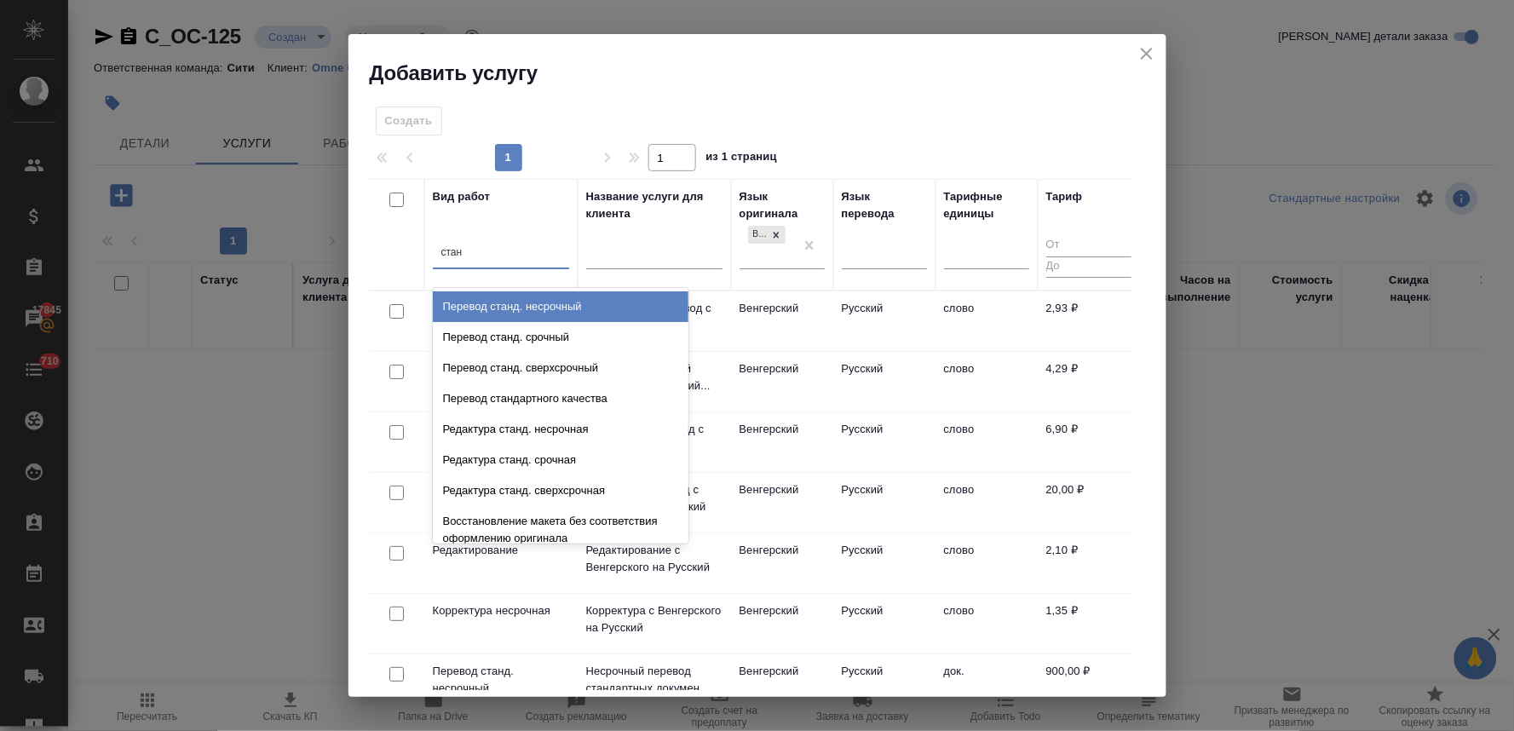
type input "станд"
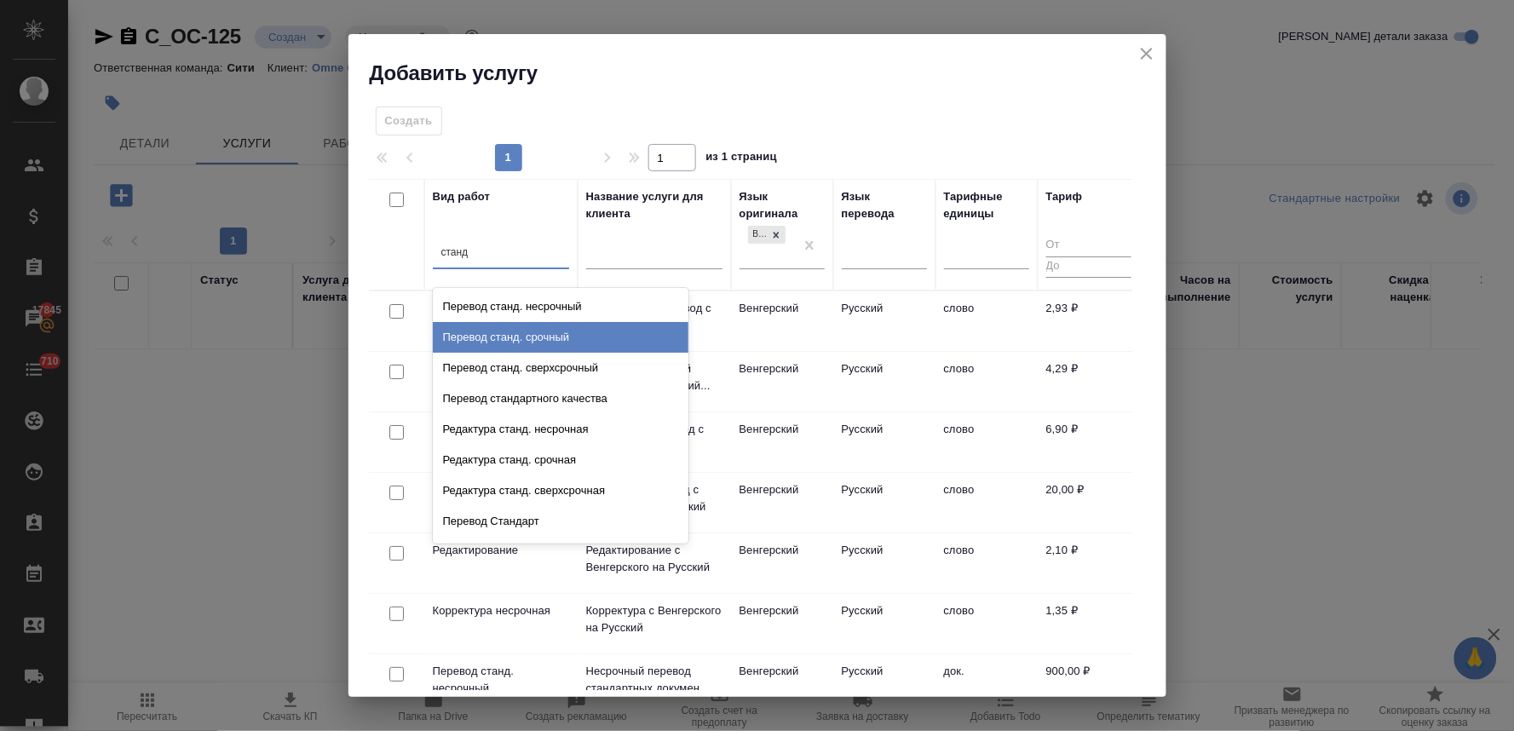
click at [524, 334] on div "Перевод станд. срочный" at bounding box center [561, 337] width 256 height 31
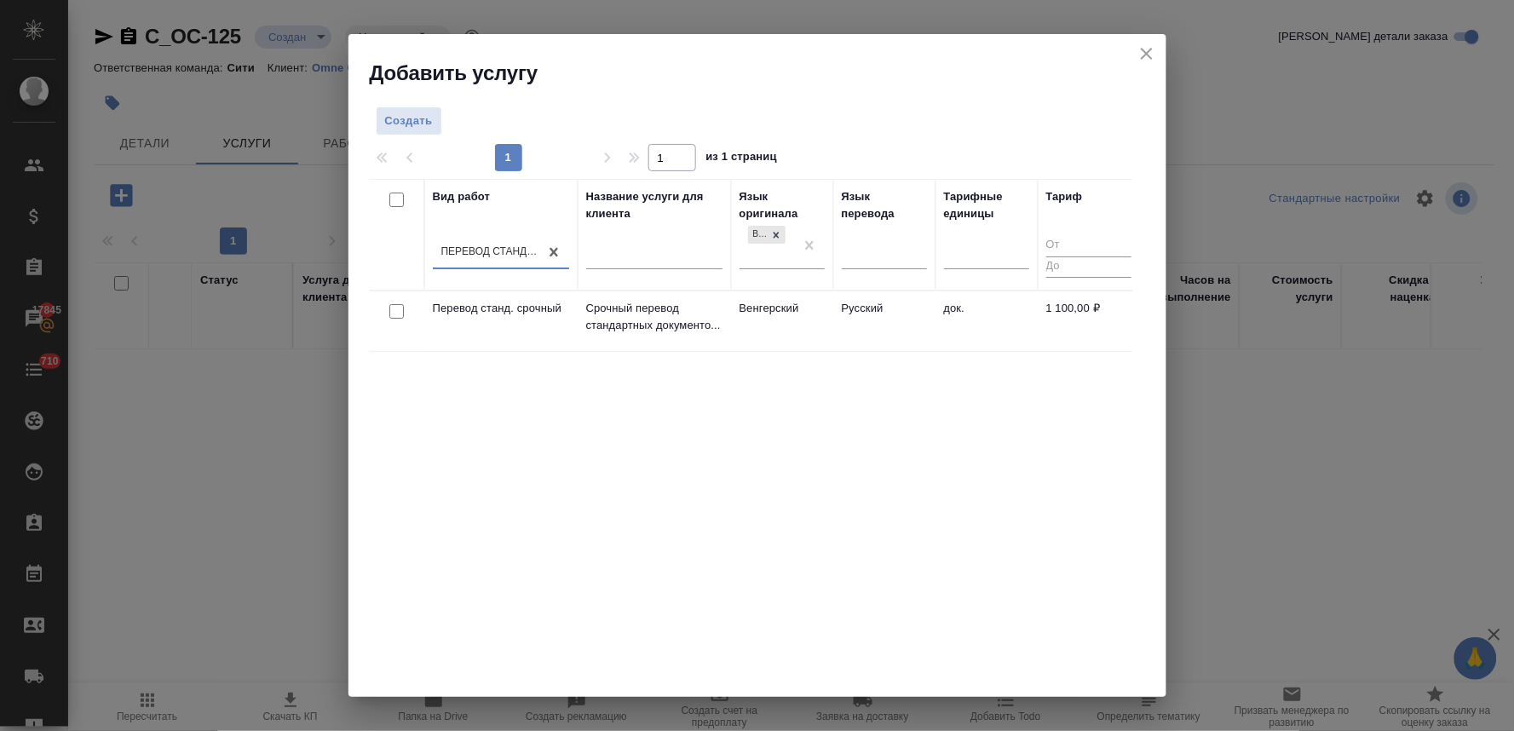
click at [396, 314] on input "checkbox" at bounding box center [396, 311] width 14 height 14
checkbox input "true"
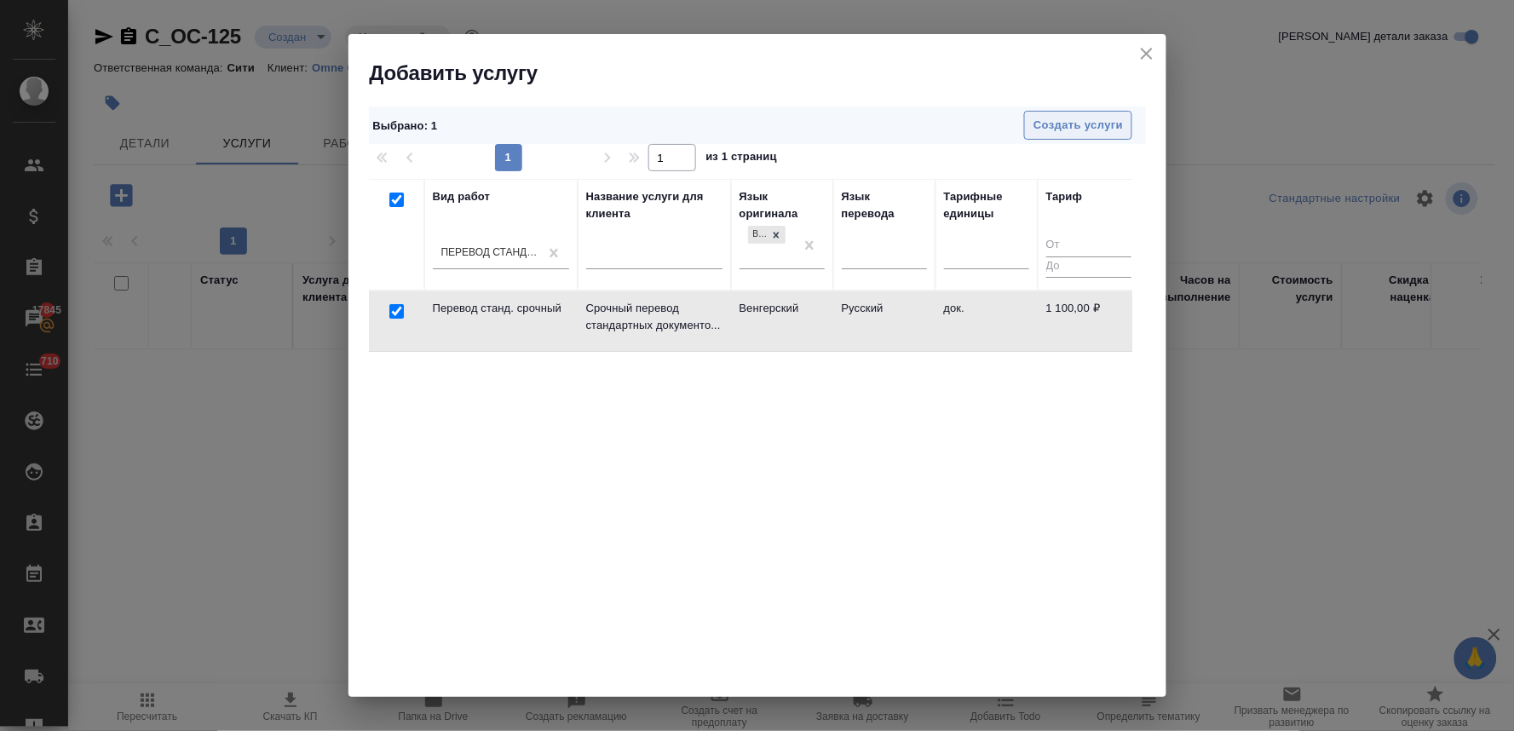
click at [1086, 129] on span "Создать услуги" at bounding box center [1077, 126] width 89 height 20
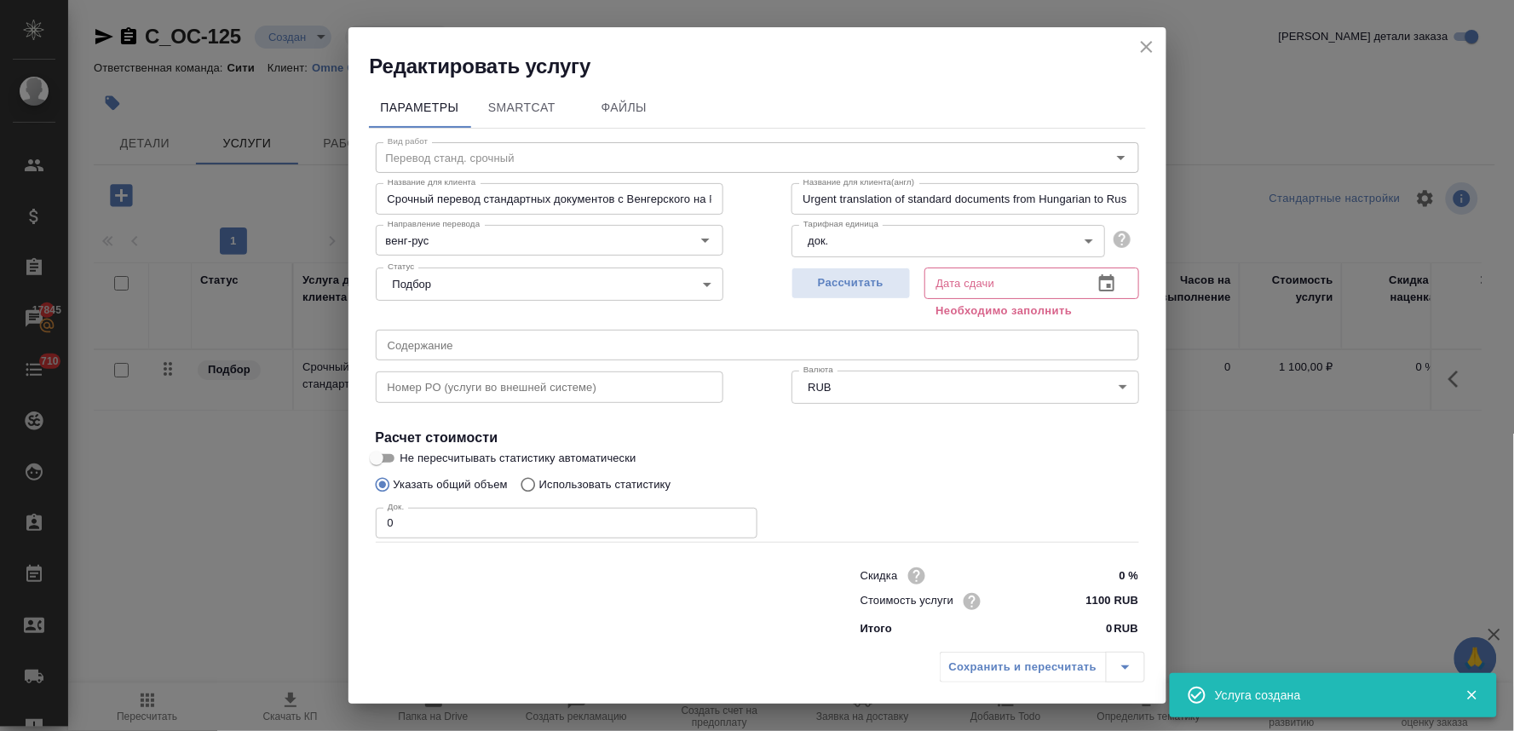
drag, startPoint x: 514, startPoint y: 605, endPoint x: 484, endPoint y: 509, distance: 100.0
click at [515, 601] on div at bounding box center [584, 601] width 485 height 68
click at [461, 345] on input "text" at bounding box center [757, 345] width 763 height 31
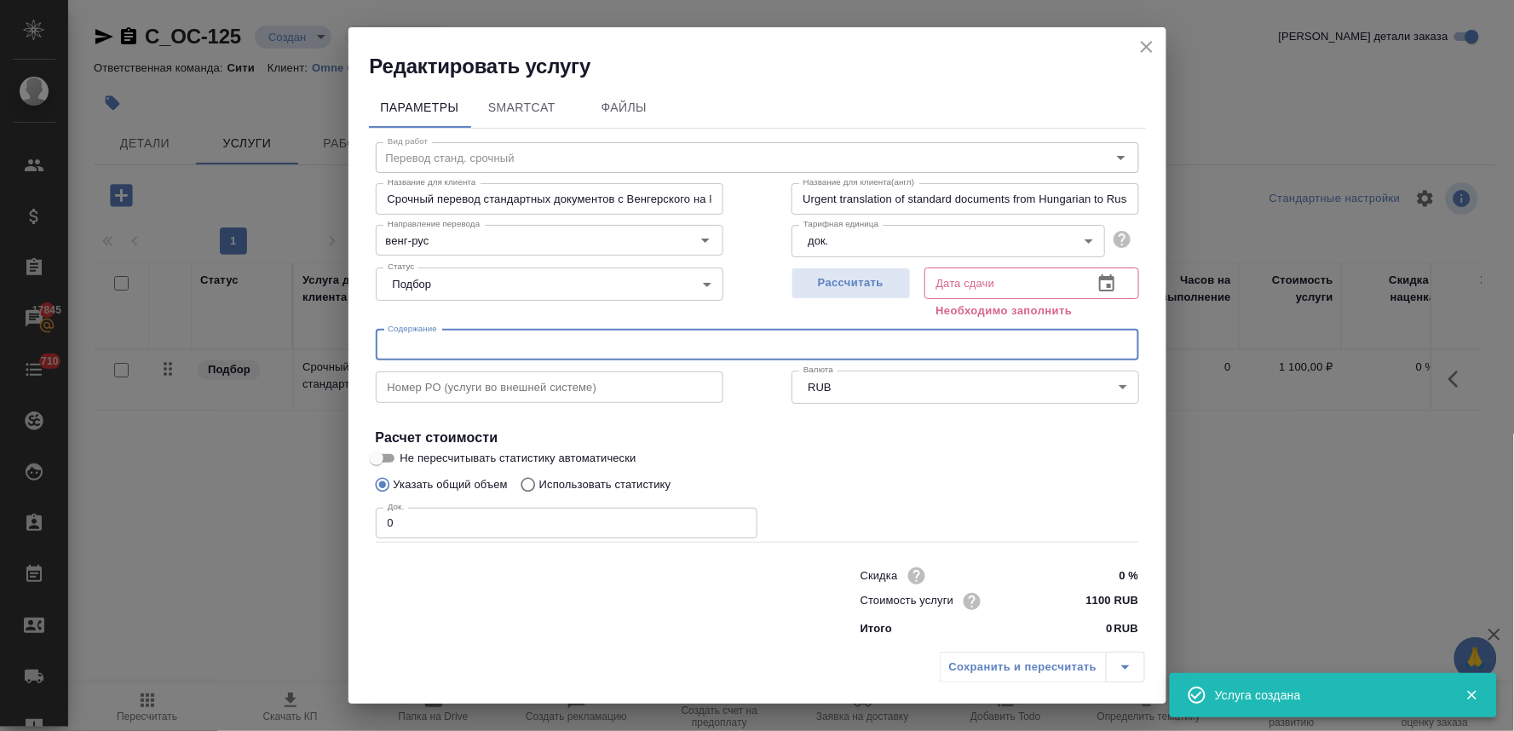
paste input "docs_P-A Mercedesz R"
type input "docs_P-A Mercedesz R"
click at [1096, 287] on icon "button" at bounding box center [1106, 283] width 20 height 20
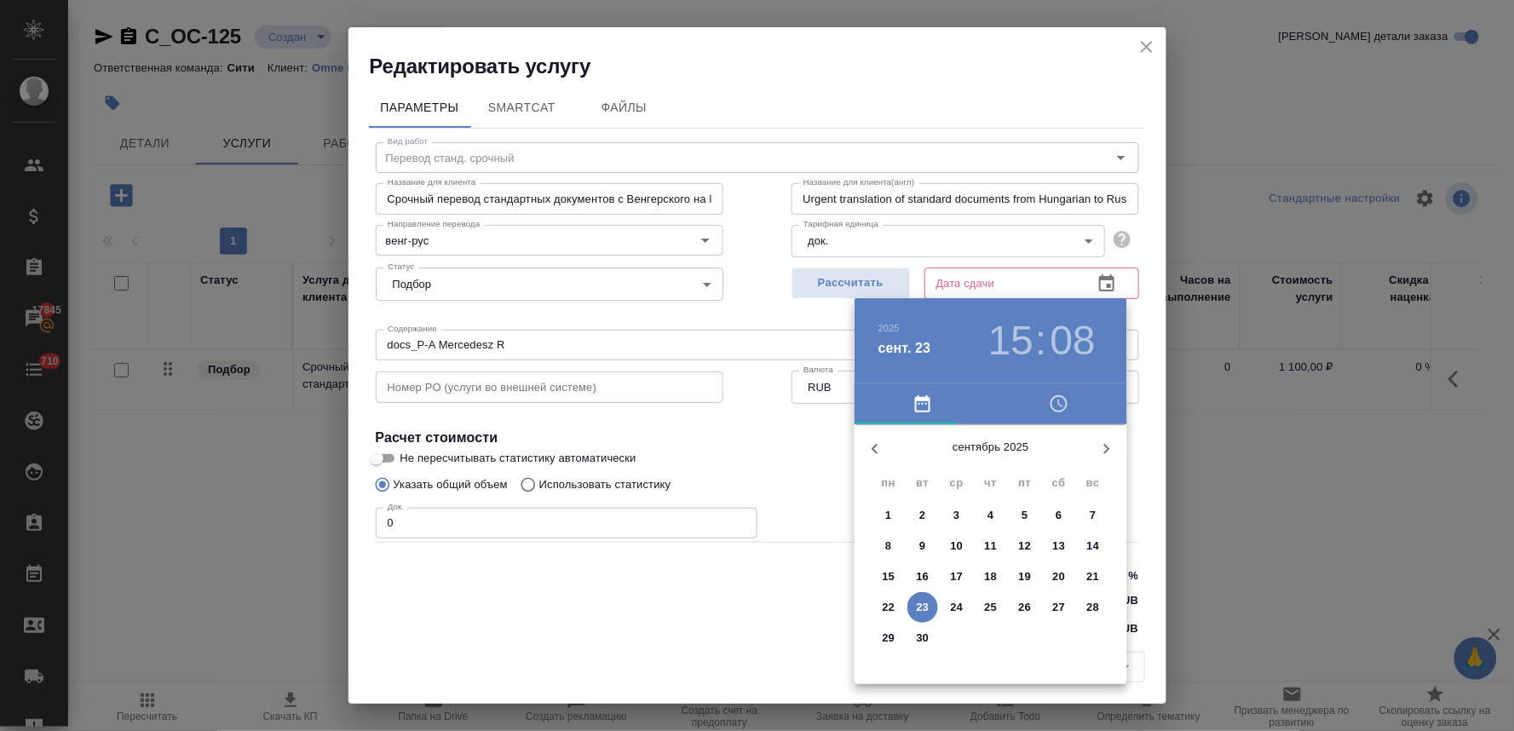
click at [947, 607] on span "24" at bounding box center [956, 607] width 31 height 17
type input "24.09.2025 15:08"
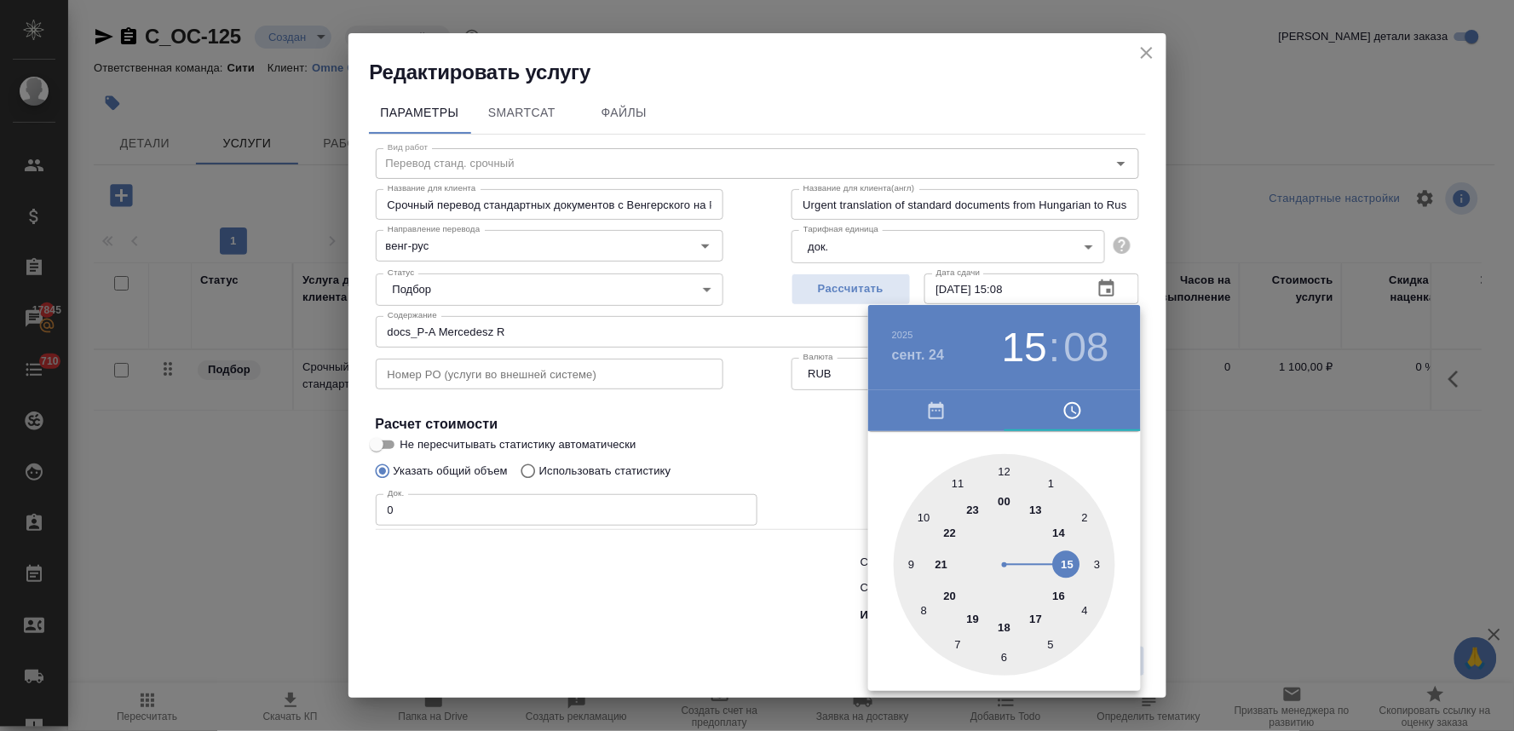
click at [637, 607] on div at bounding box center [757, 365] width 1514 height 731
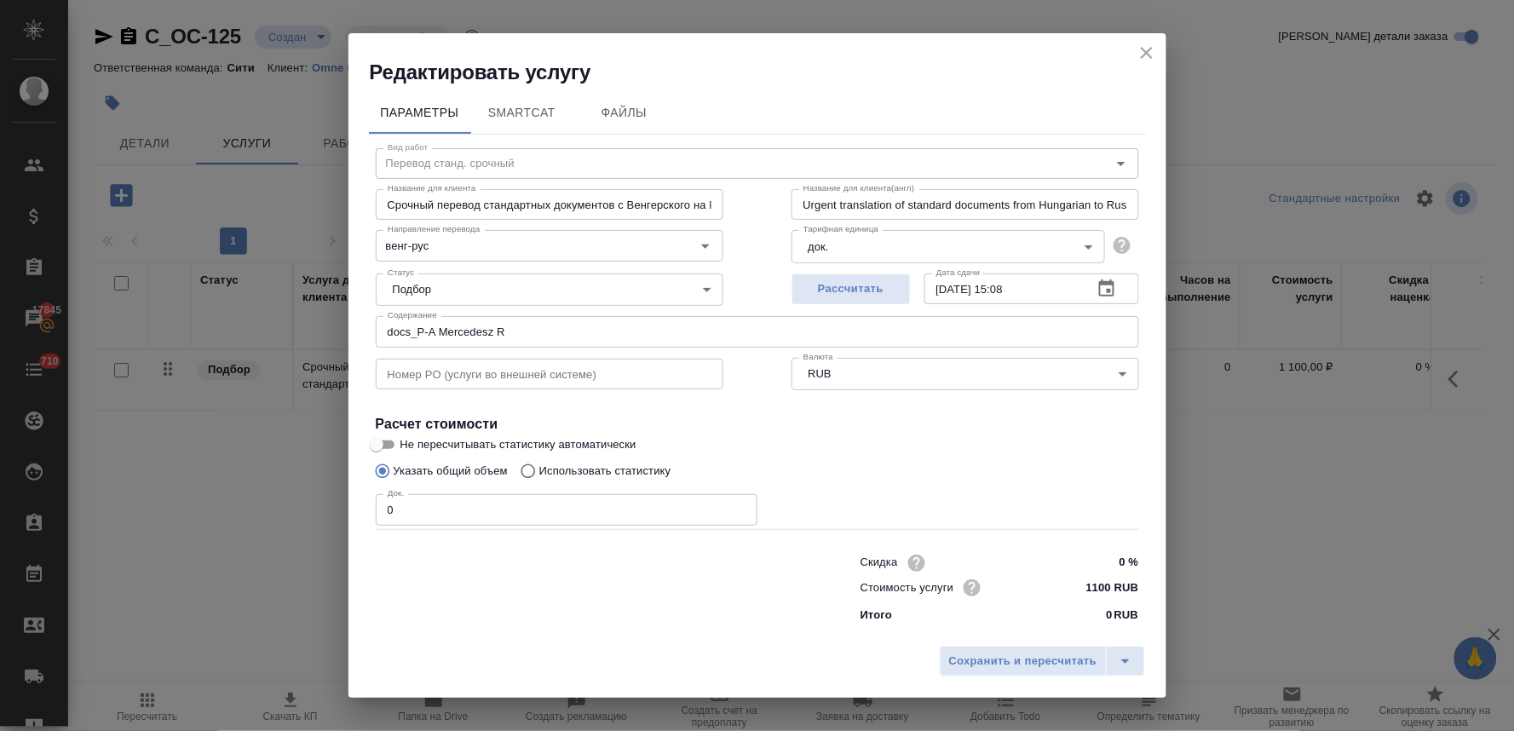
click at [428, 521] on input "0" at bounding box center [567, 509] width 382 height 31
type input "3"
click at [1038, 666] on span "Сохранить и пересчитать" at bounding box center [1023, 662] width 148 height 20
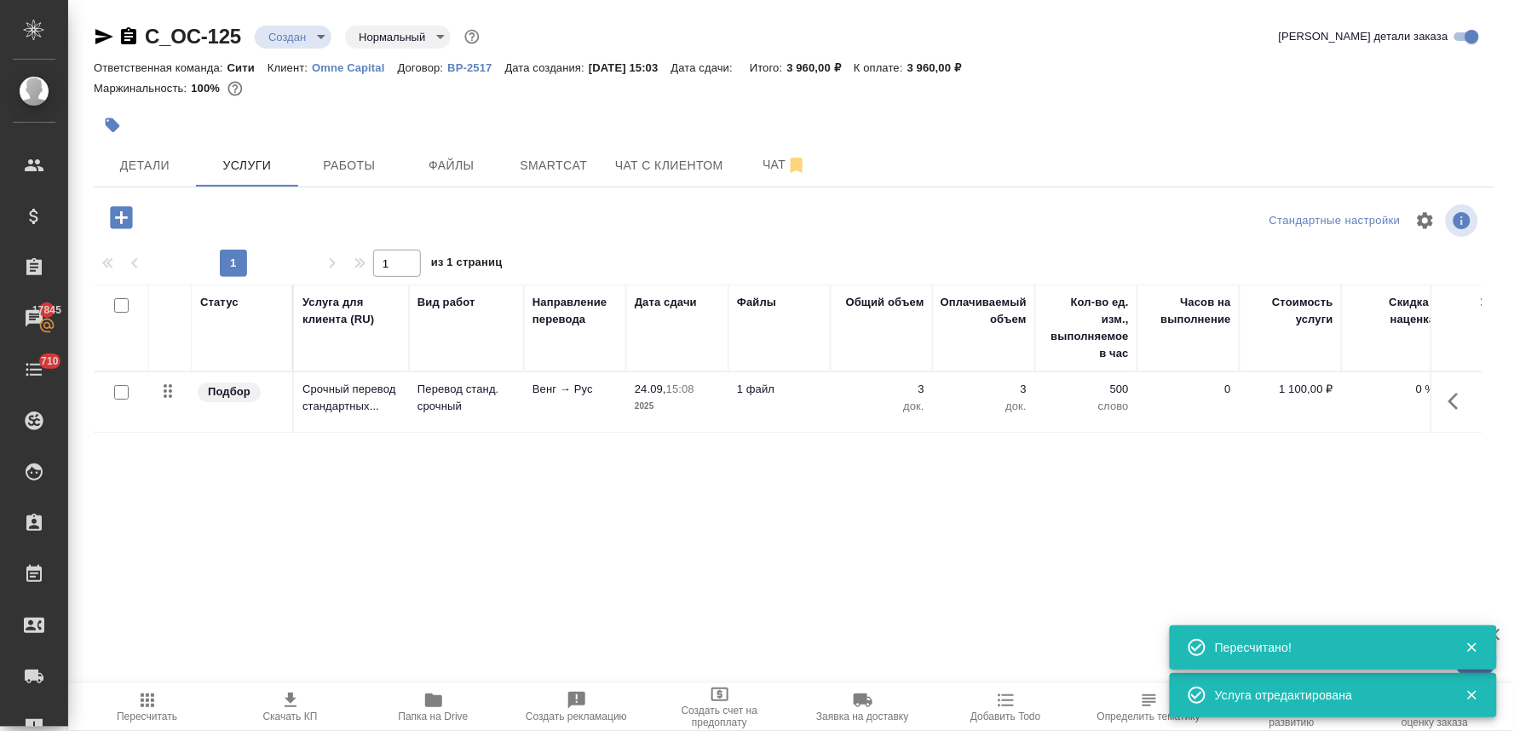
click at [114, 223] on icon "button" at bounding box center [121, 217] width 22 height 22
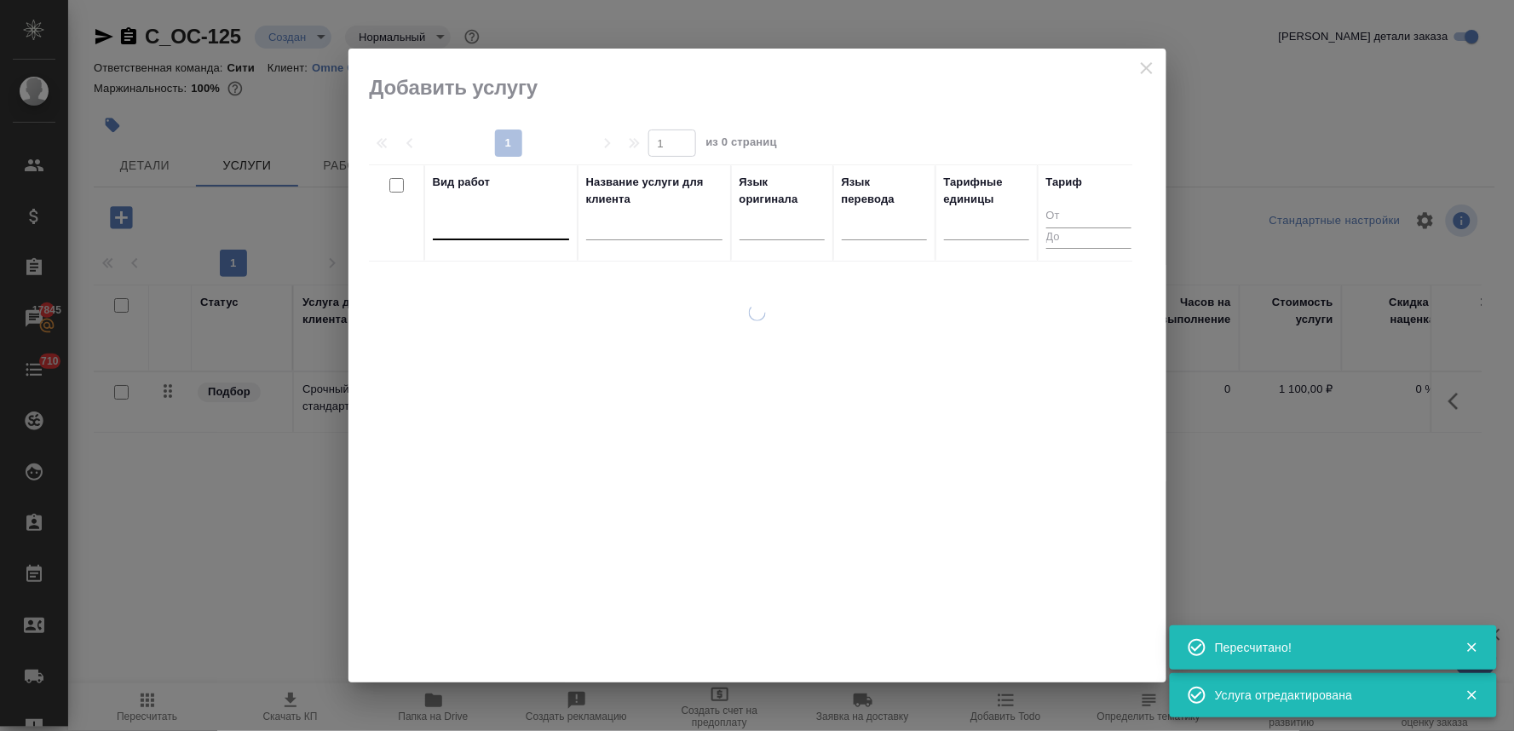
click at [452, 232] on div at bounding box center [501, 222] width 136 height 25
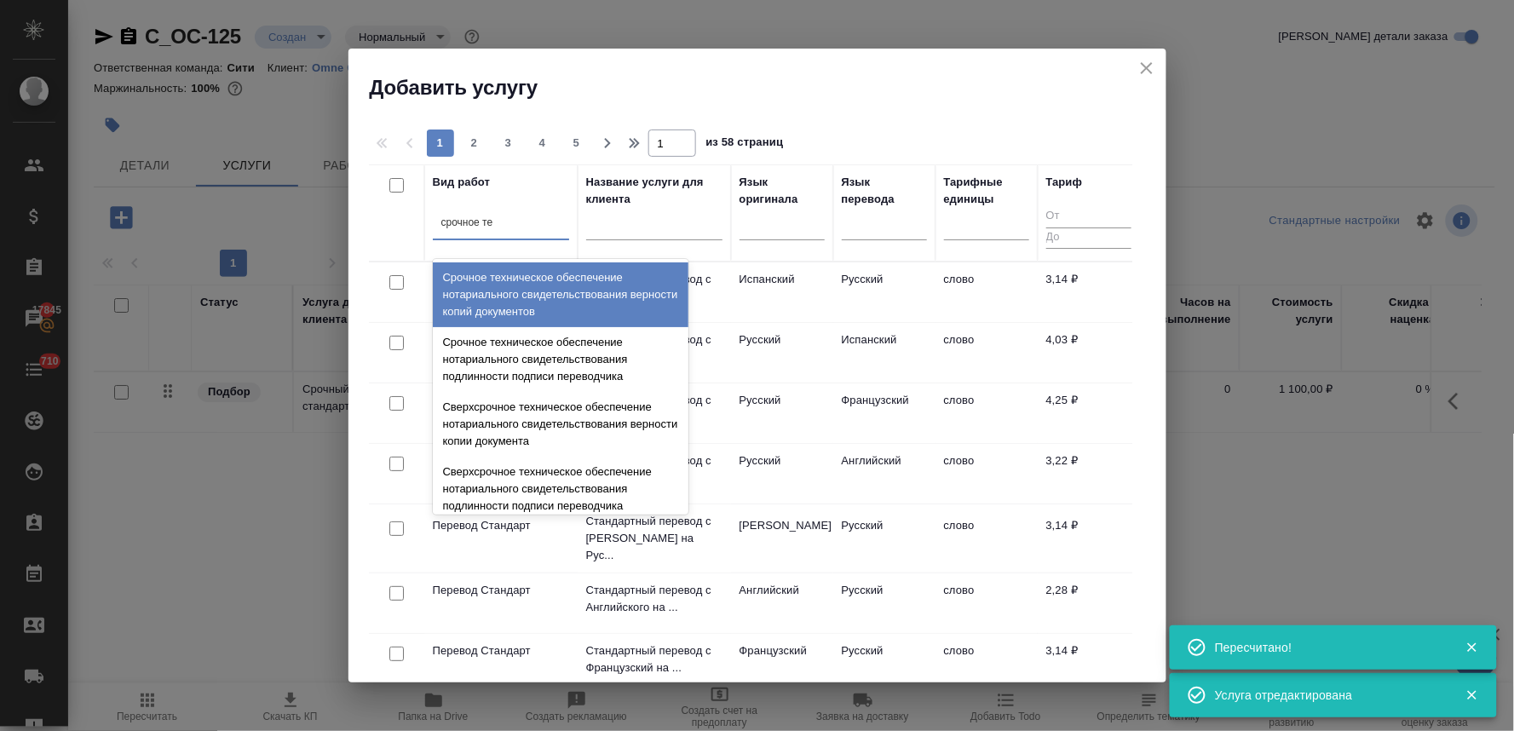
type input "срочное тех"
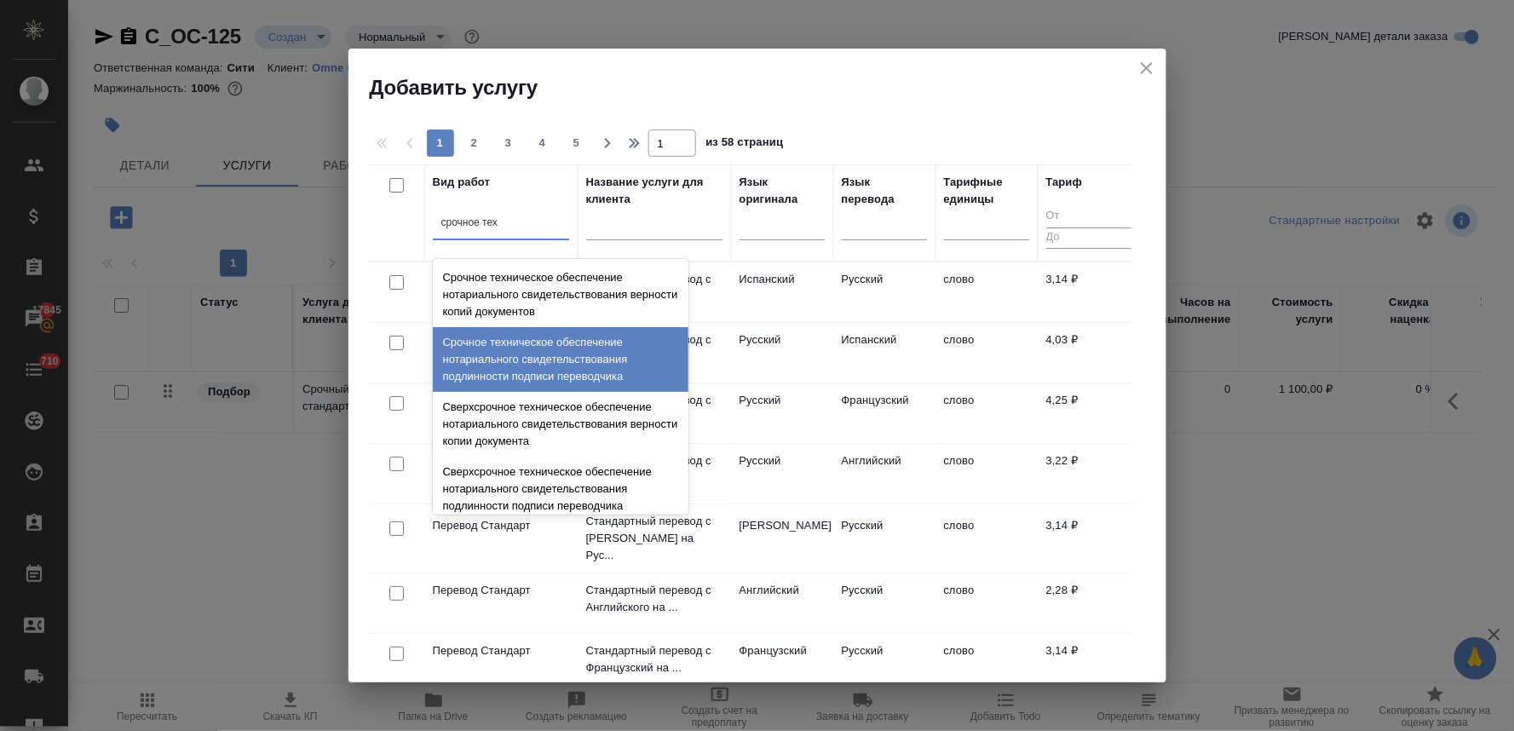
click at [549, 358] on div "Срочное техническое обеспечение нотариального свидетельствования подлинности по…" at bounding box center [561, 359] width 256 height 65
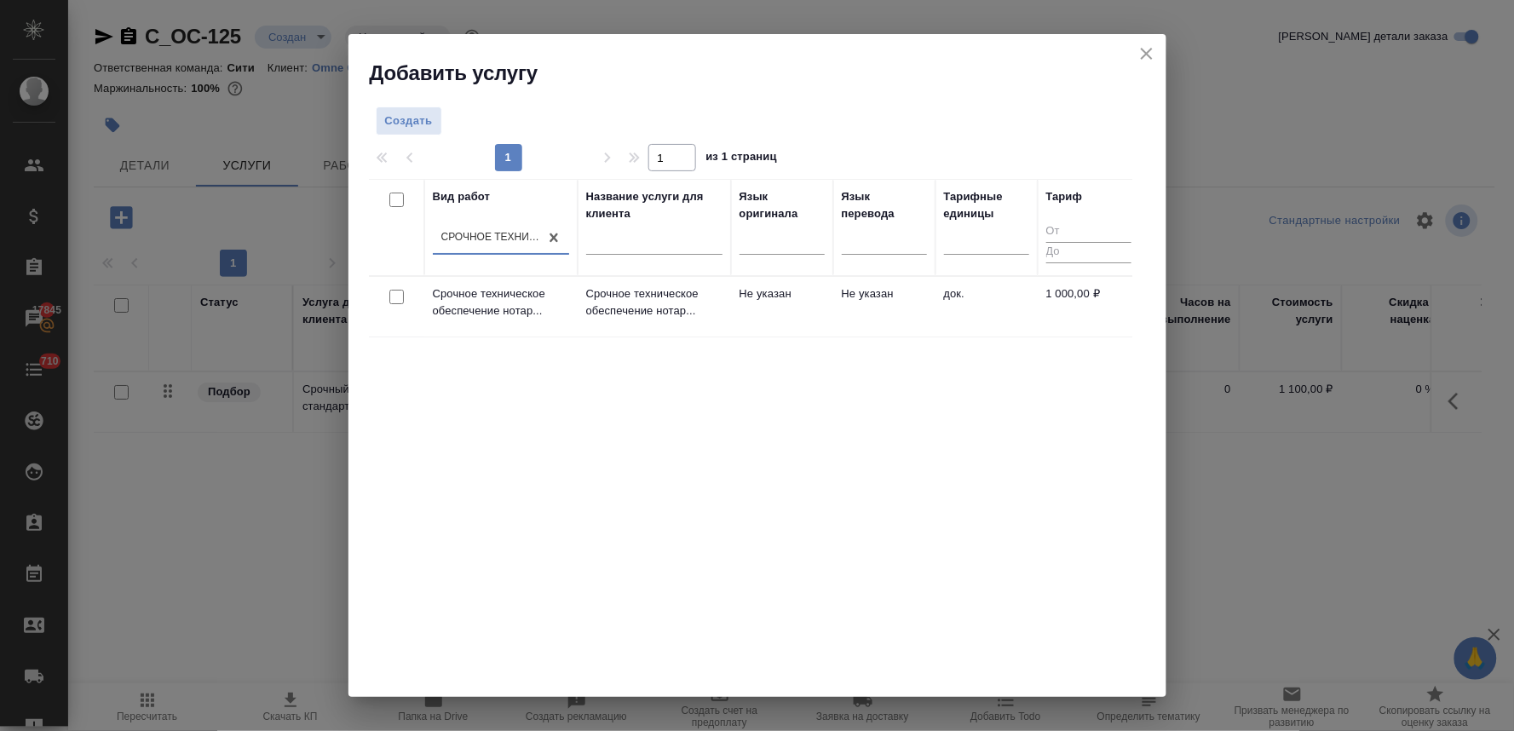
click at [389, 299] on input "checkbox" at bounding box center [396, 297] width 14 height 14
checkbox input "true"
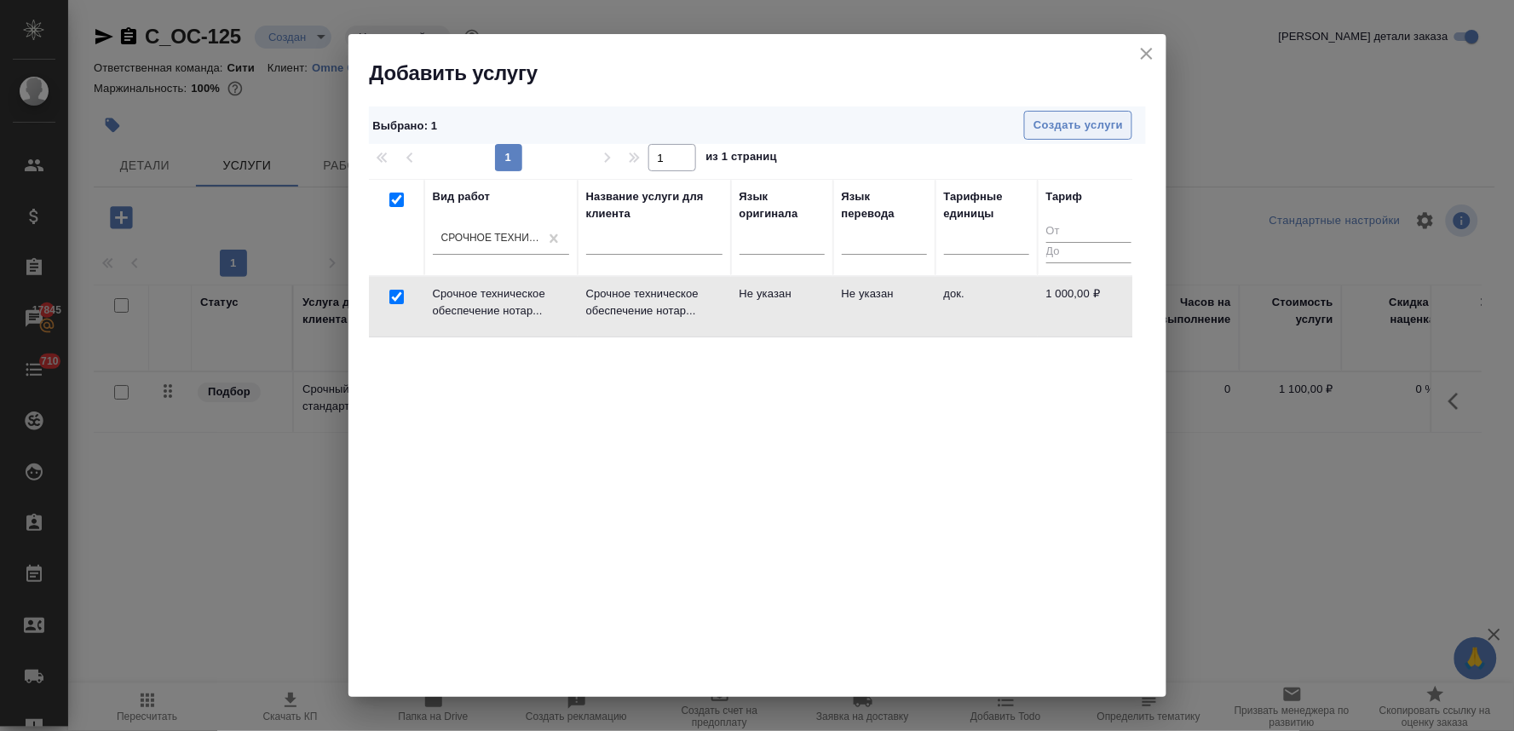
click at [1087, 123] on span "Создать услуги" at bounding box center [1077, 126] width 89 height 20
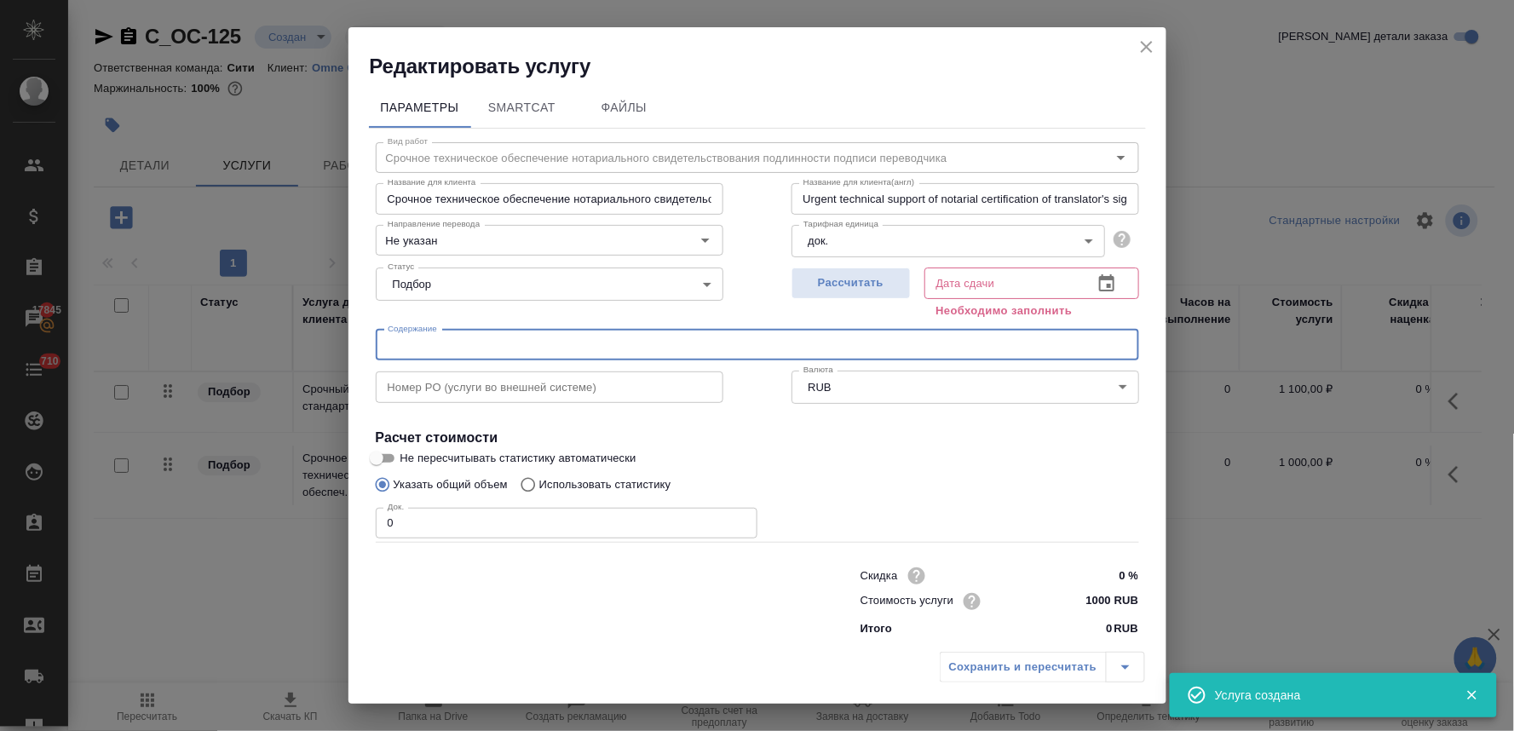
click at [479, 342] on input "text" at bounding box center [757, 345] width 763 height 31
paste input "docs_P-A Mercedesz R"
type input "docs_P-A Mercedesz R"
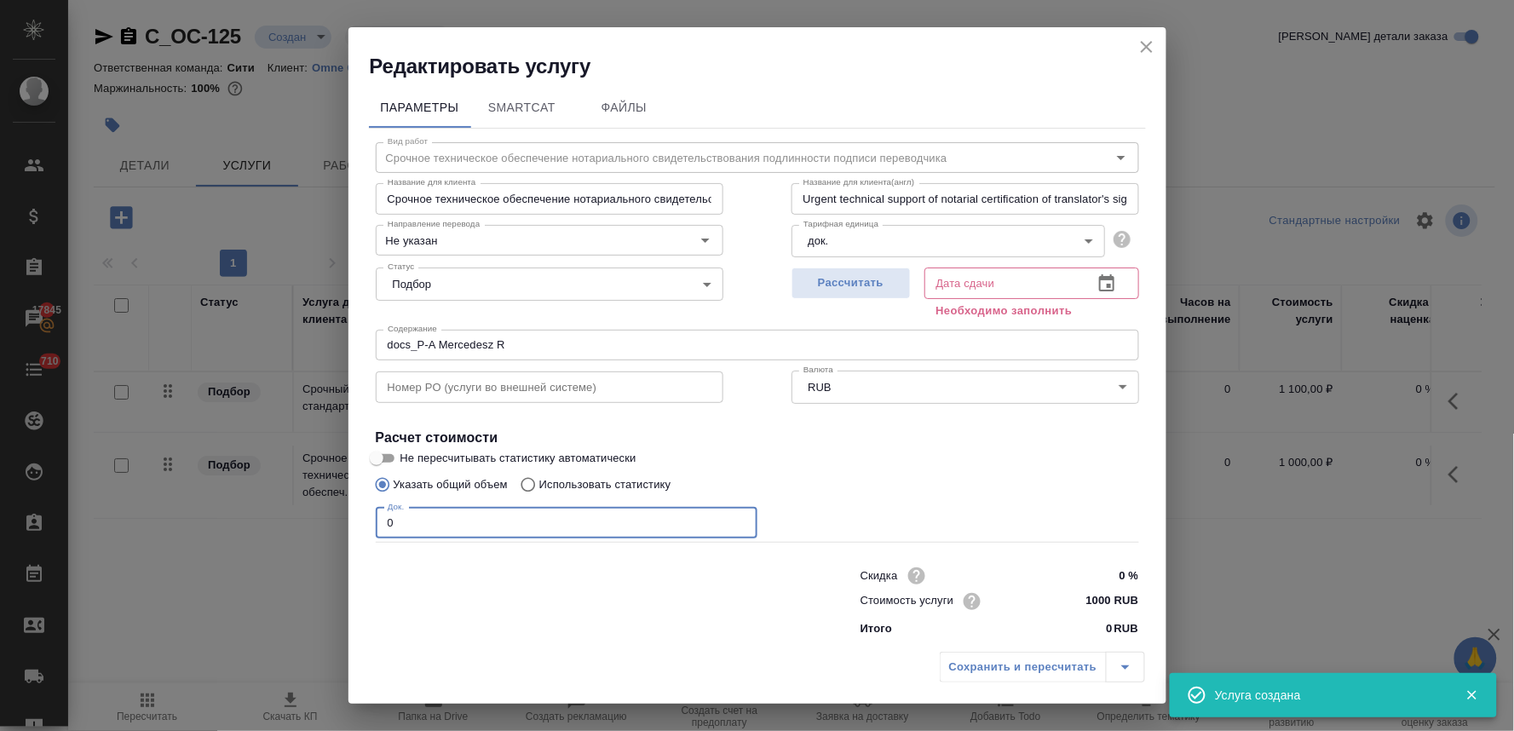
drag, startPoint x: 395, startPoint y: 529, endPoint x: 315, endPoint y: 522, distance: 80.4
click at [316, 522] on div "Редактировать услугу Параметры SmartCat Файлы Вид работ Срочное техническое обе…" at bounding box center [757, 365] width 1514 height 731
type input "3"
click at [1096, 285] on icon "button" at bounding box center [1106, 283] width 20 height 20
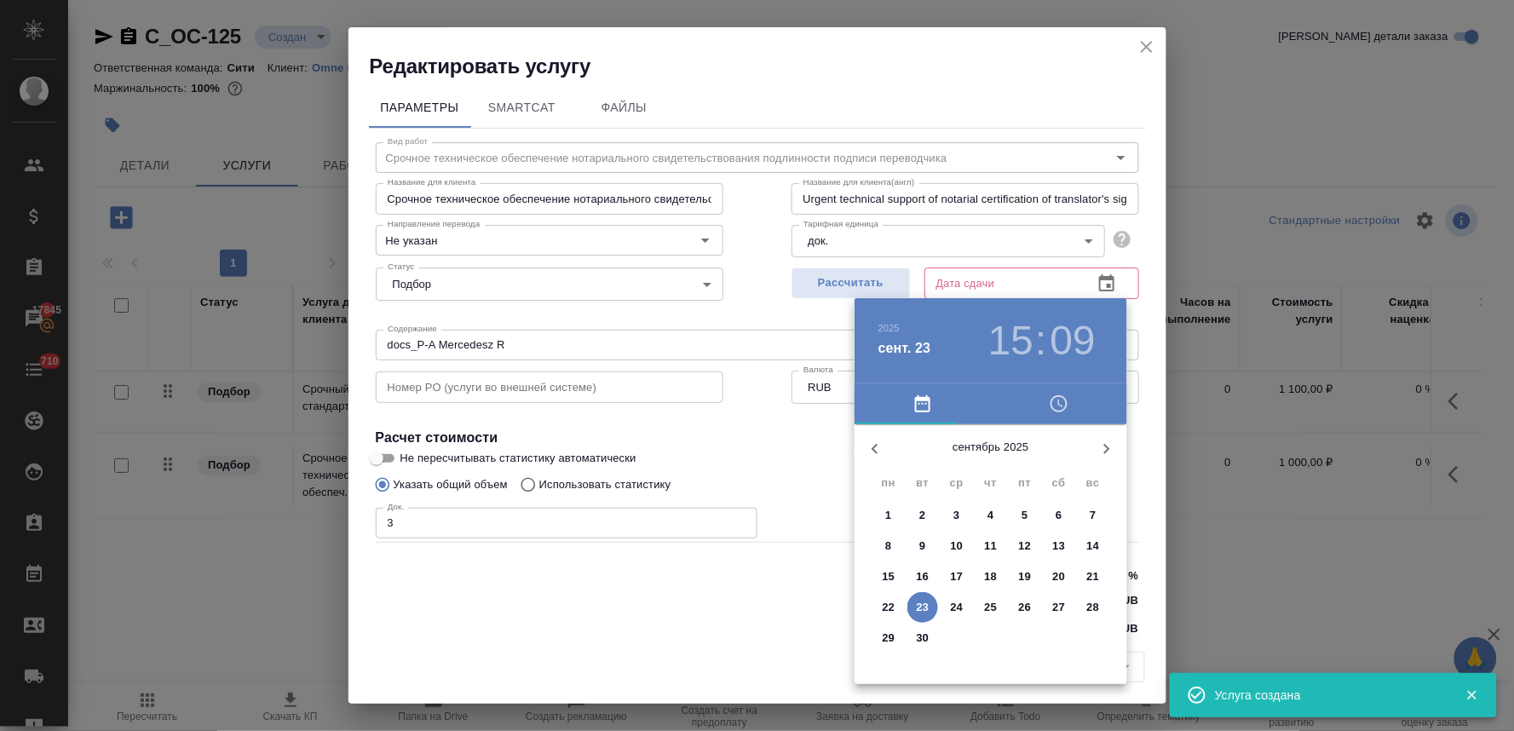
click at [958, 605] on p "24" at bounding box center [957, 607] width 13 height 17
type input "24.09.2025 15:09"
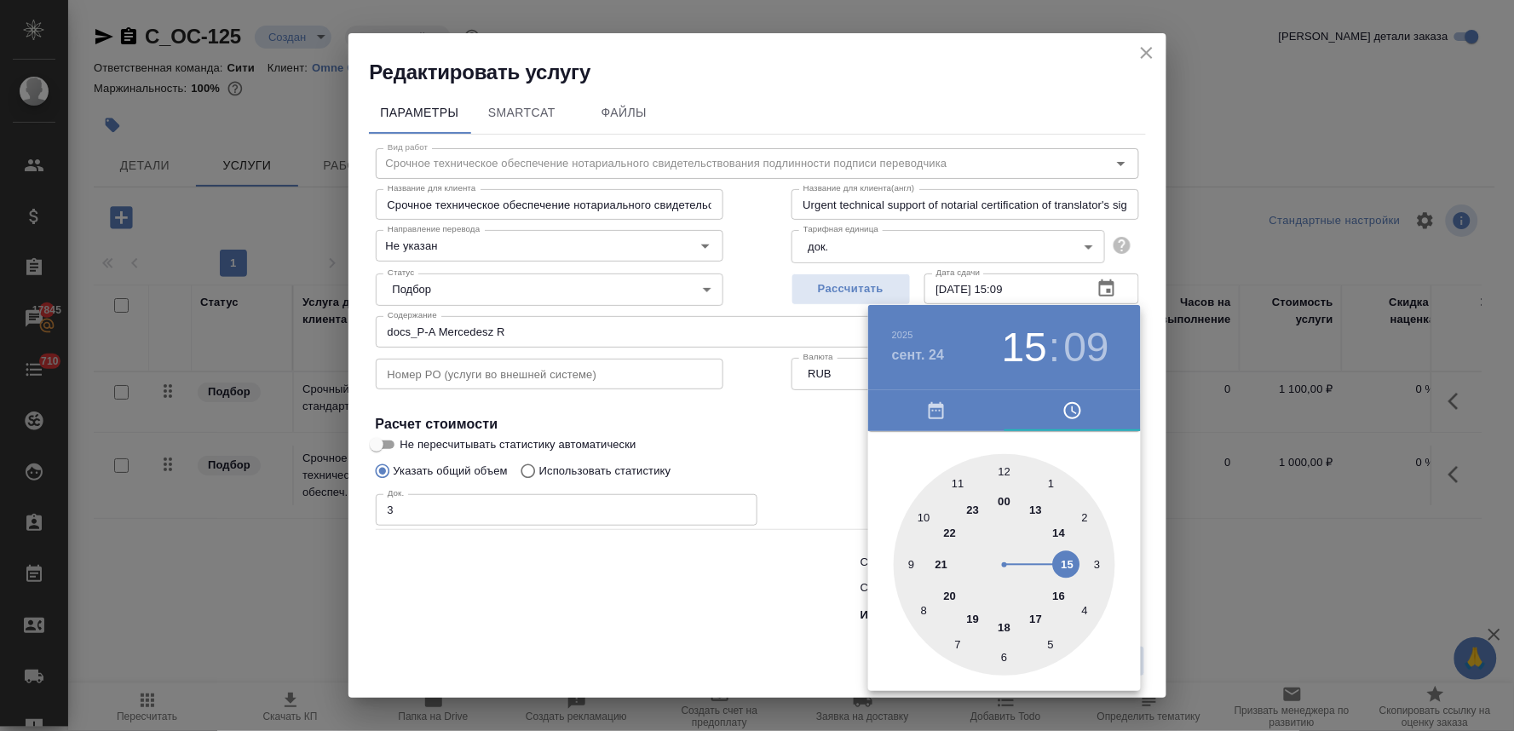
click at [636, 607] on div at bounding box center [757, 365] width 1514 height 731
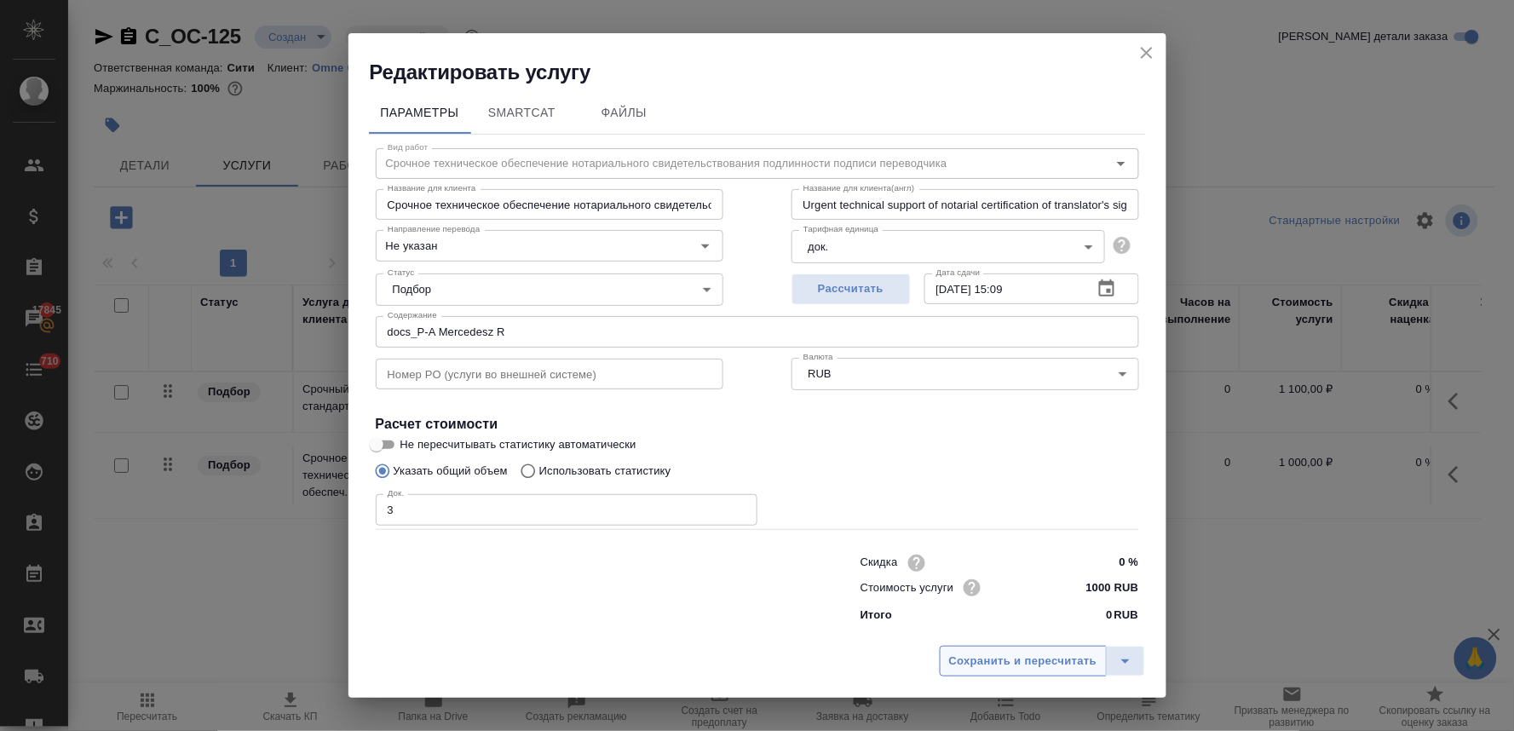
click at [1062, 666] on span "Сохранить и пересчитать" at bounding box center [1023, 662] width 148 height 20
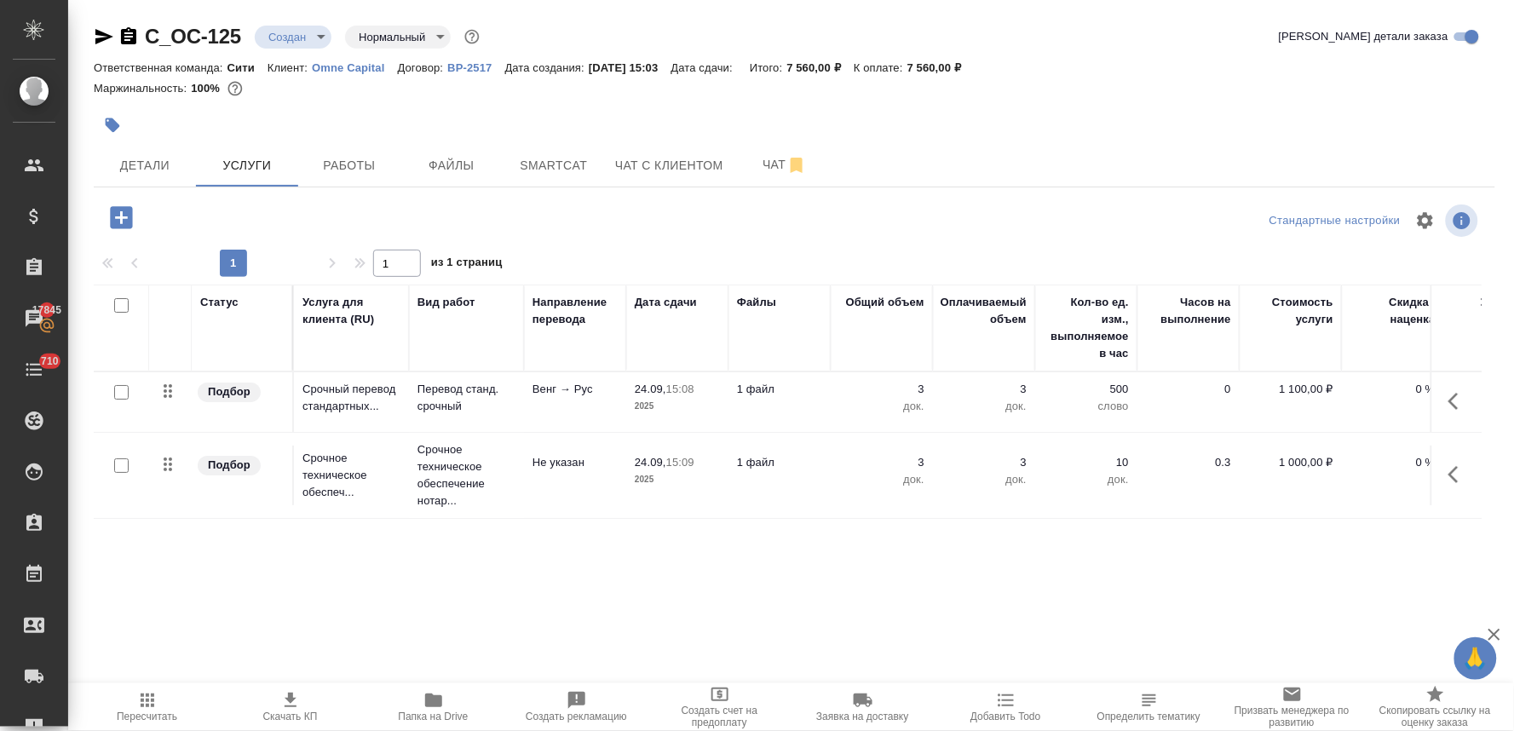
click at [287, 710] on icon "button" at bounding box center [290, 700] width 20 height 20
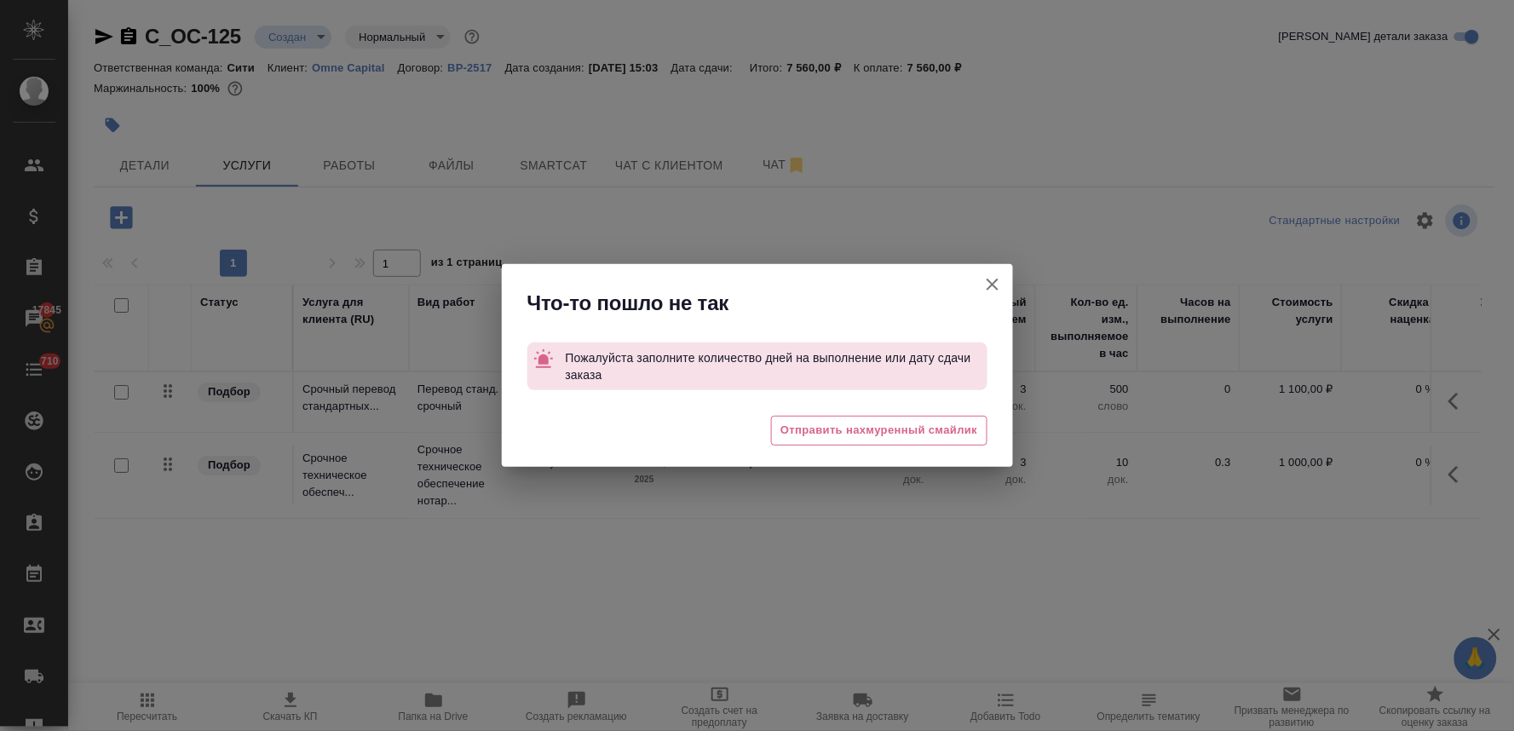
click at [985, 287] on icon "button" at bounding box center [992, 284] width 20 height 20
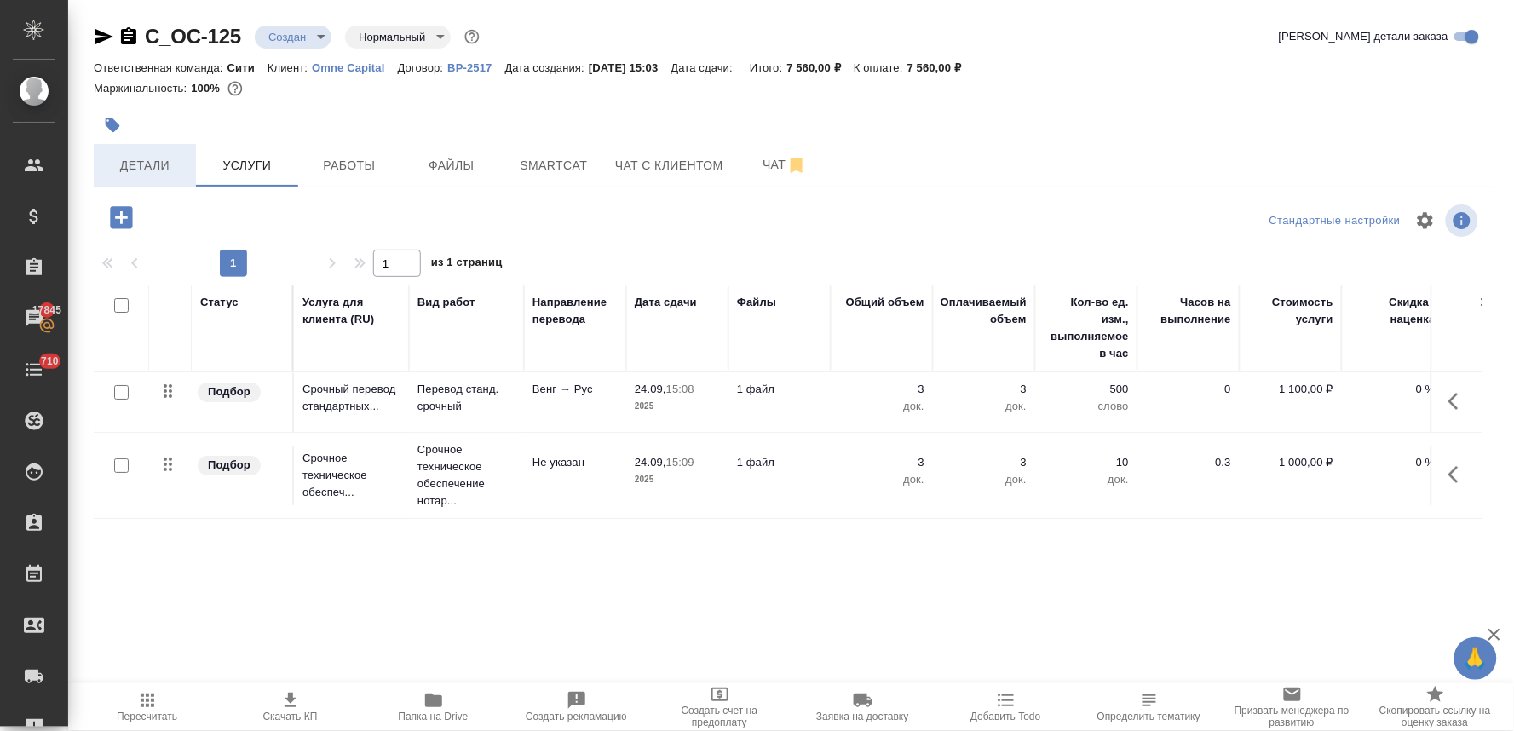
click at [168, 181] on button "Детали" at bounding box center [145, 165] width 102 height 43
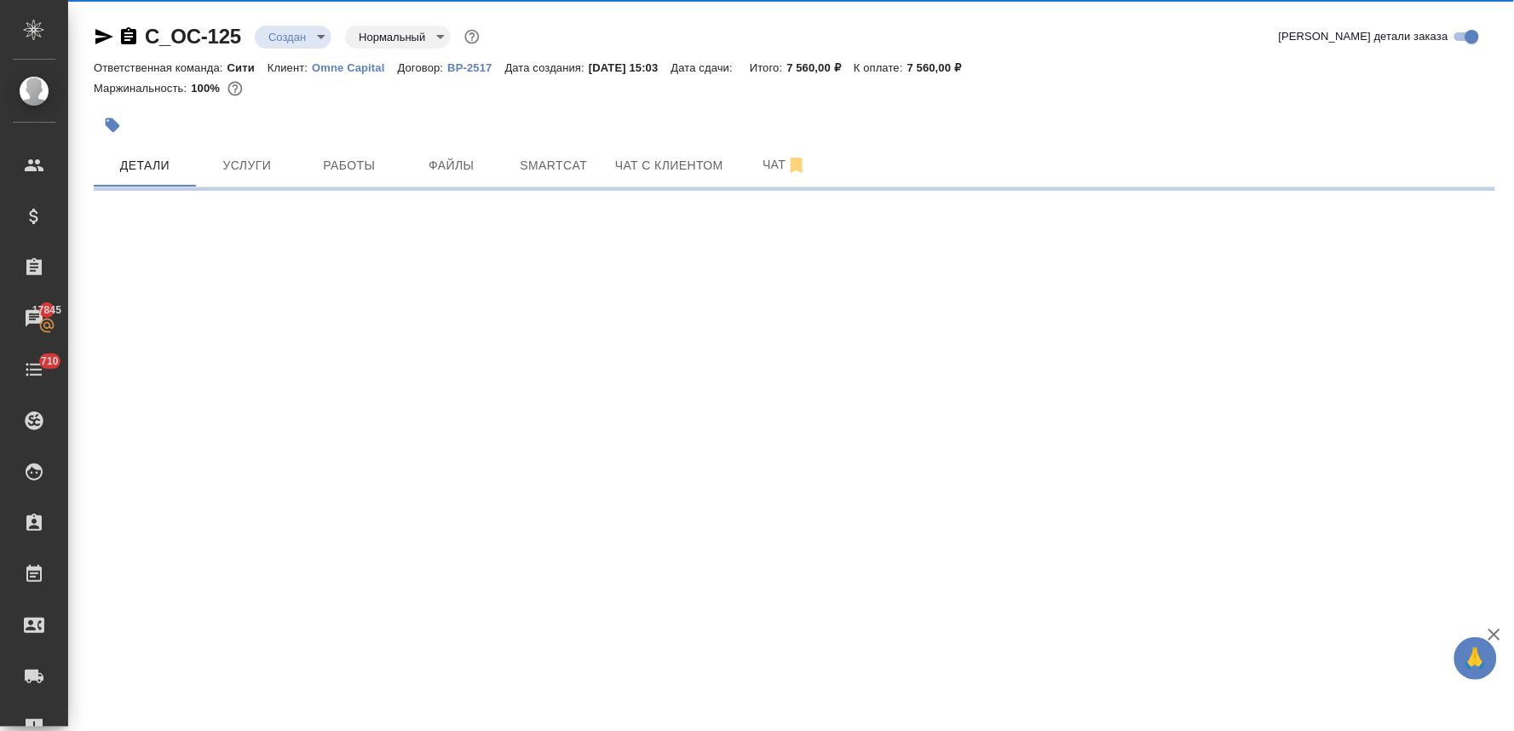
select select "RU"
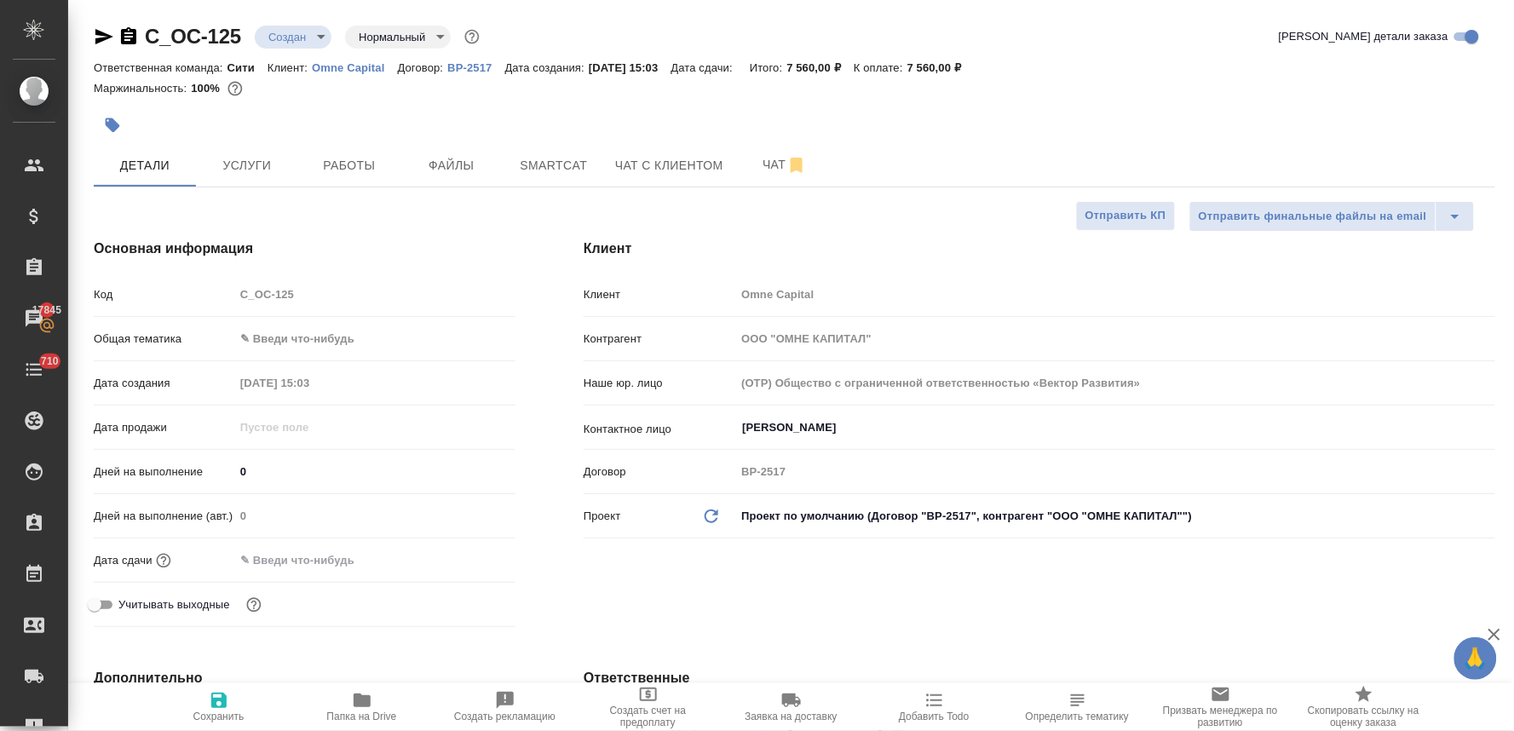
type textarea "x"
click at [313, 566] on input "text" at bounding box center [308, 560] width 149 height 25
click at [470, 550] on icon "button" at bounding box center [465, 558] width 15 height 17
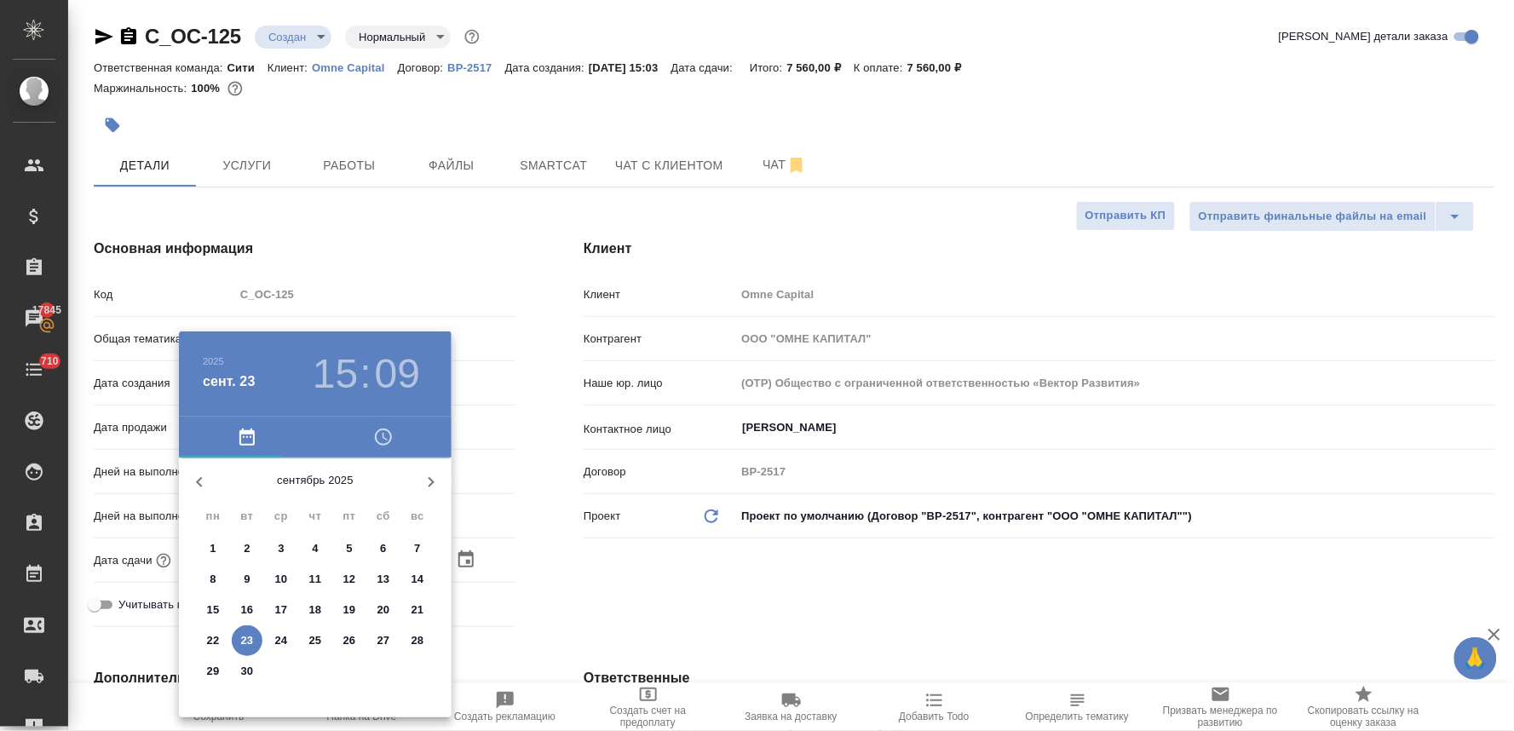
click at [273, 642] on span "24" at bounding box center [281, 640] width 31 height 17
type input "24.09.2025 15:09"
type textarea "x"
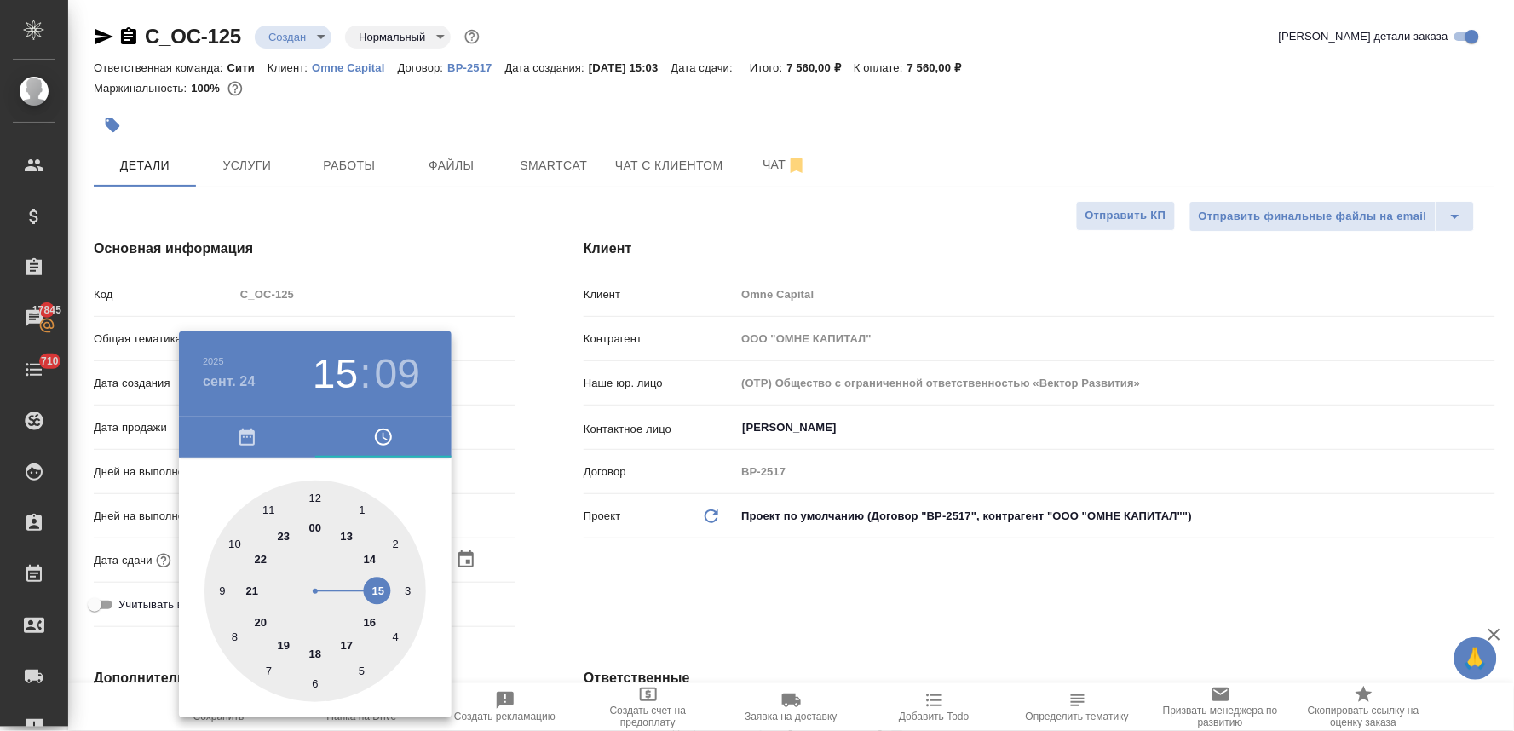
click at [726, 615] on div at bounding box center [757, 365] width 1514 height 731
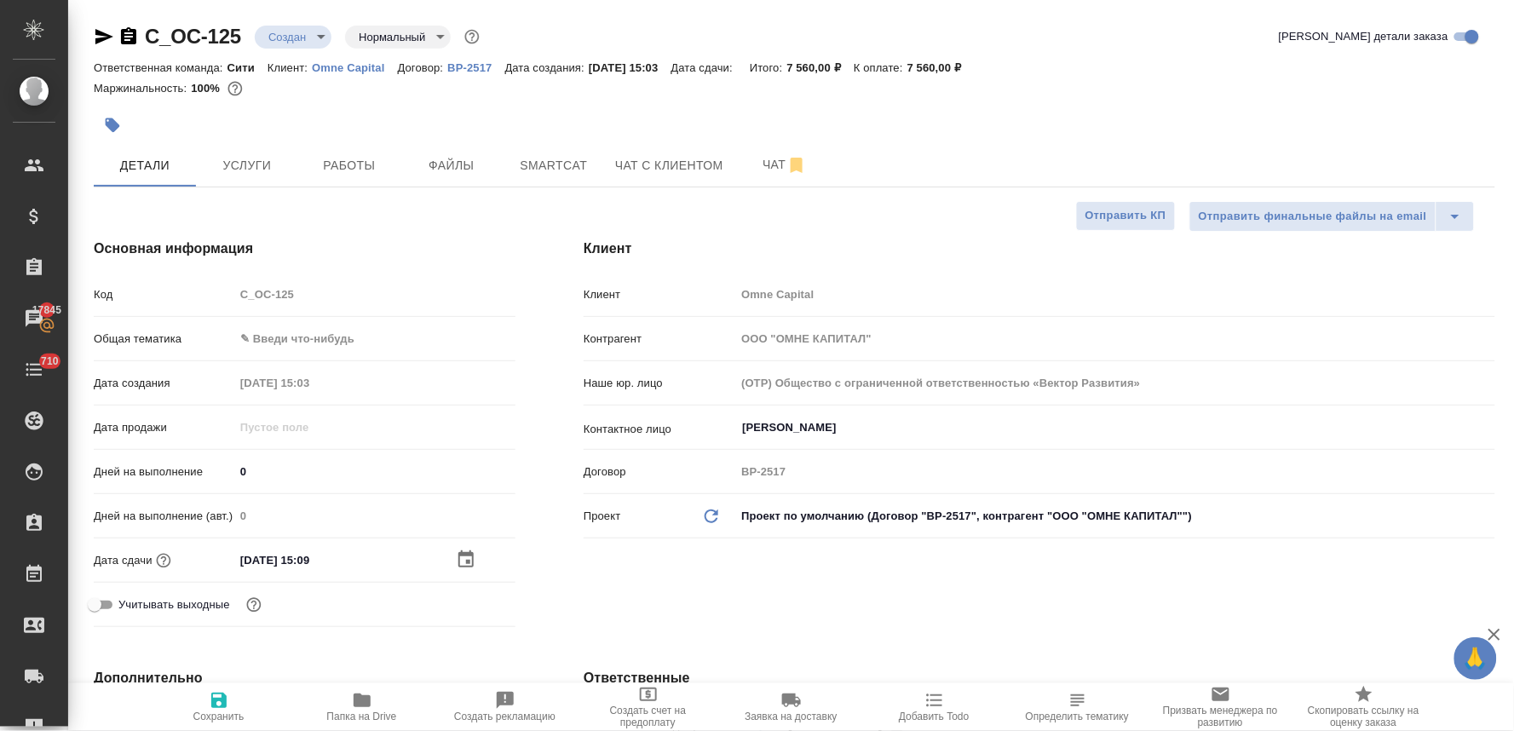
click at [225, 709] on icon "button" at bounding box center [219, 700] width 20 height 20
type textarea "x"
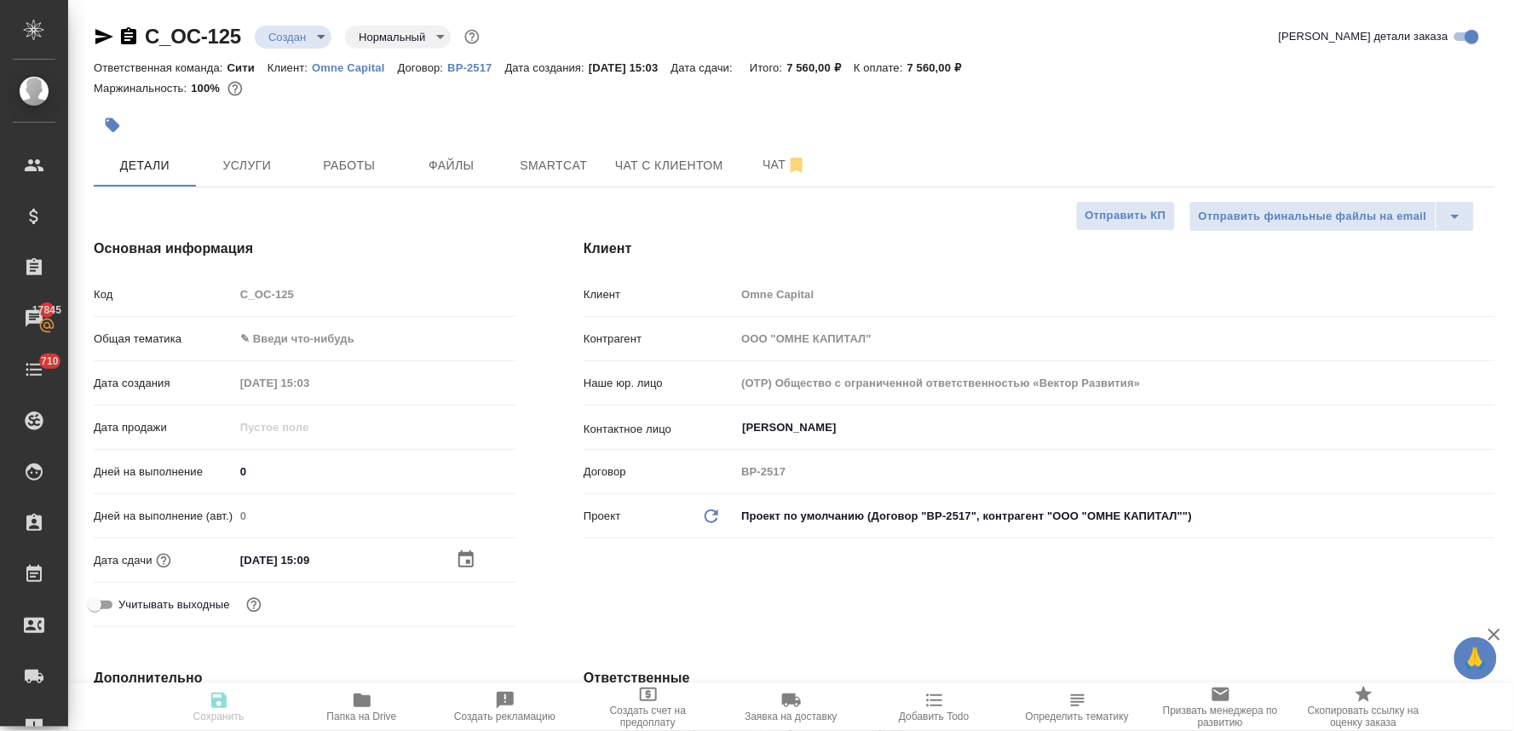
type textarea "x"
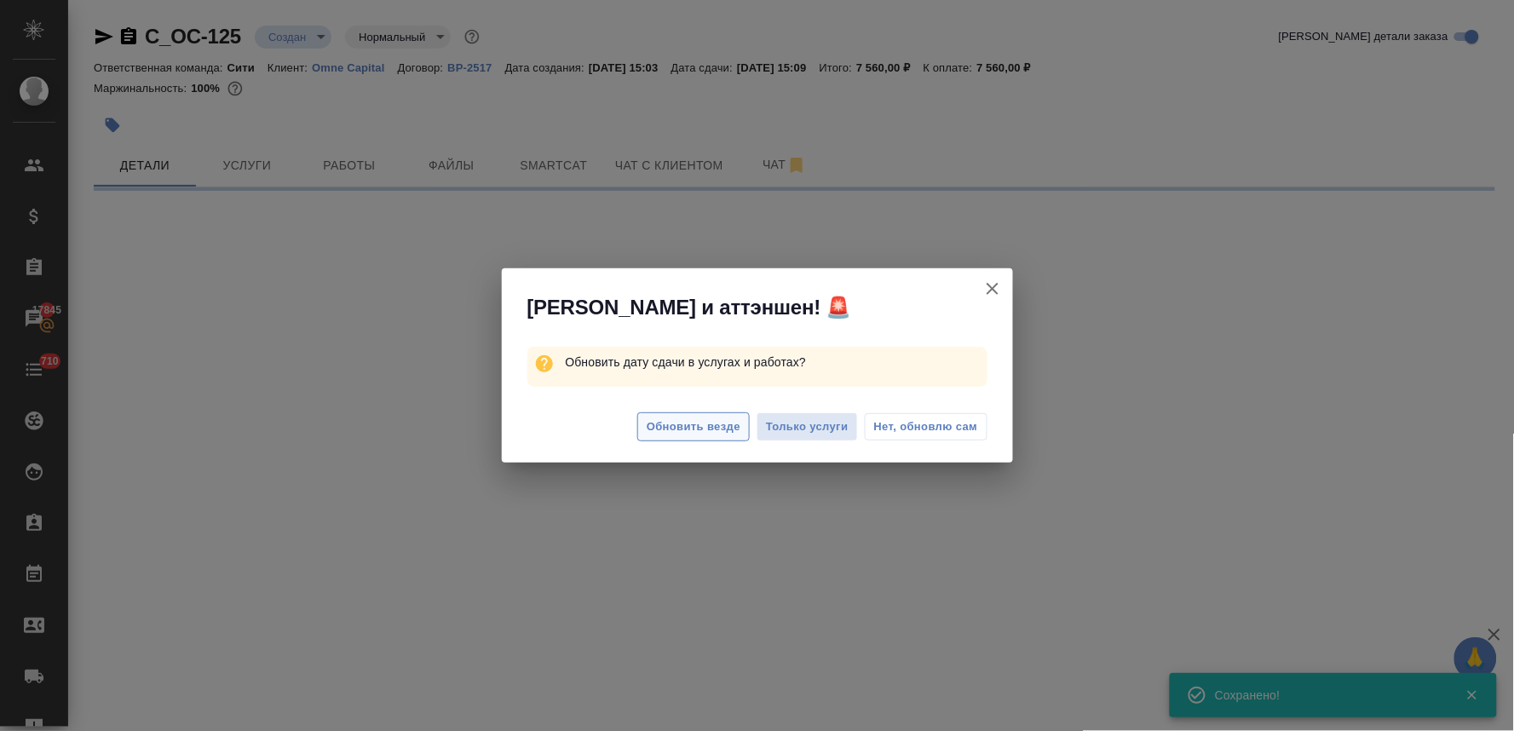
select select "RU"
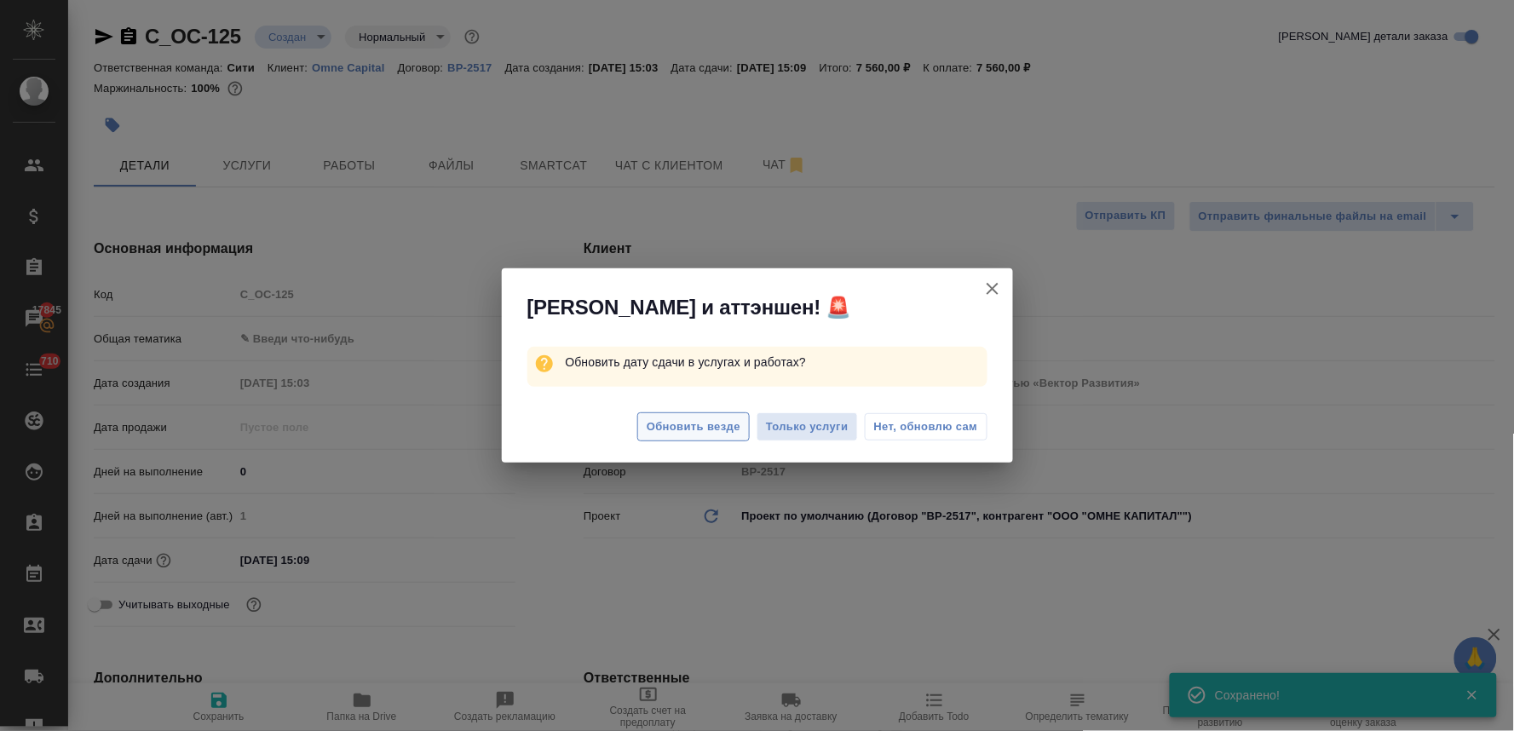
type textarea "x"
click at [719, 426] on span "Обновить везде" at bounding box center [694, 427] width 94 height 20
type textarea "x"
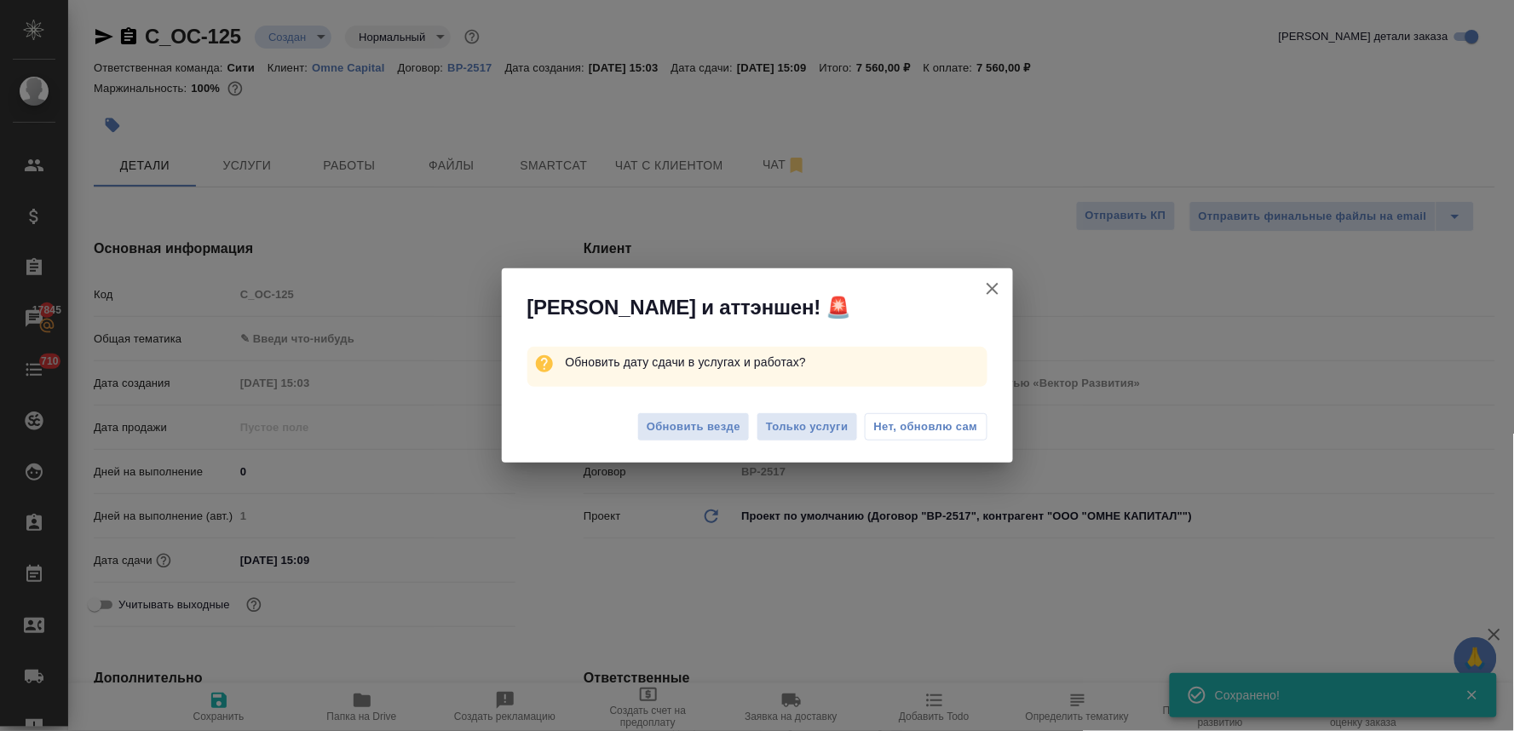
type textarea "x"
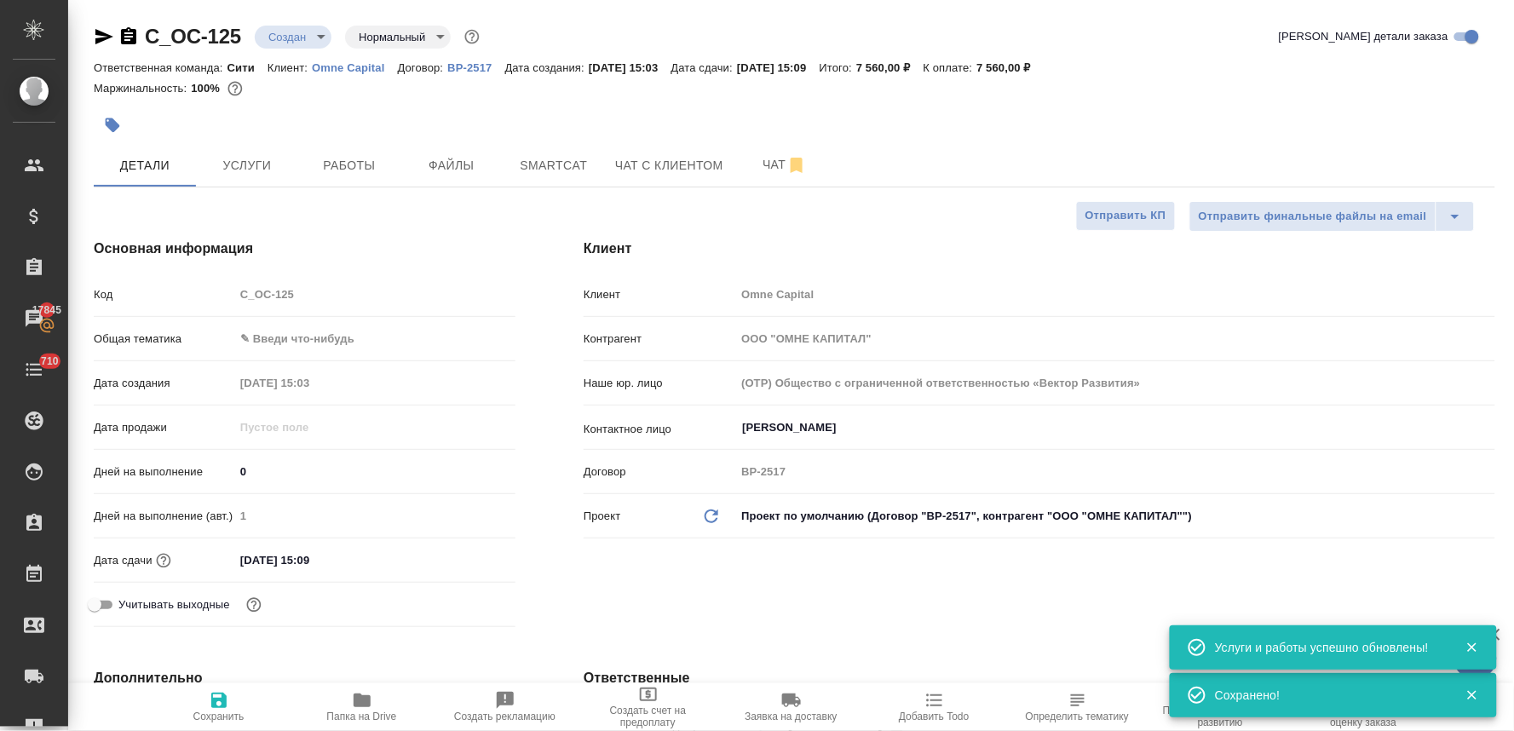
click at [495, 484] on div "Дней на выполнение 0" at bounding box center [305, 472] width 422 height 30
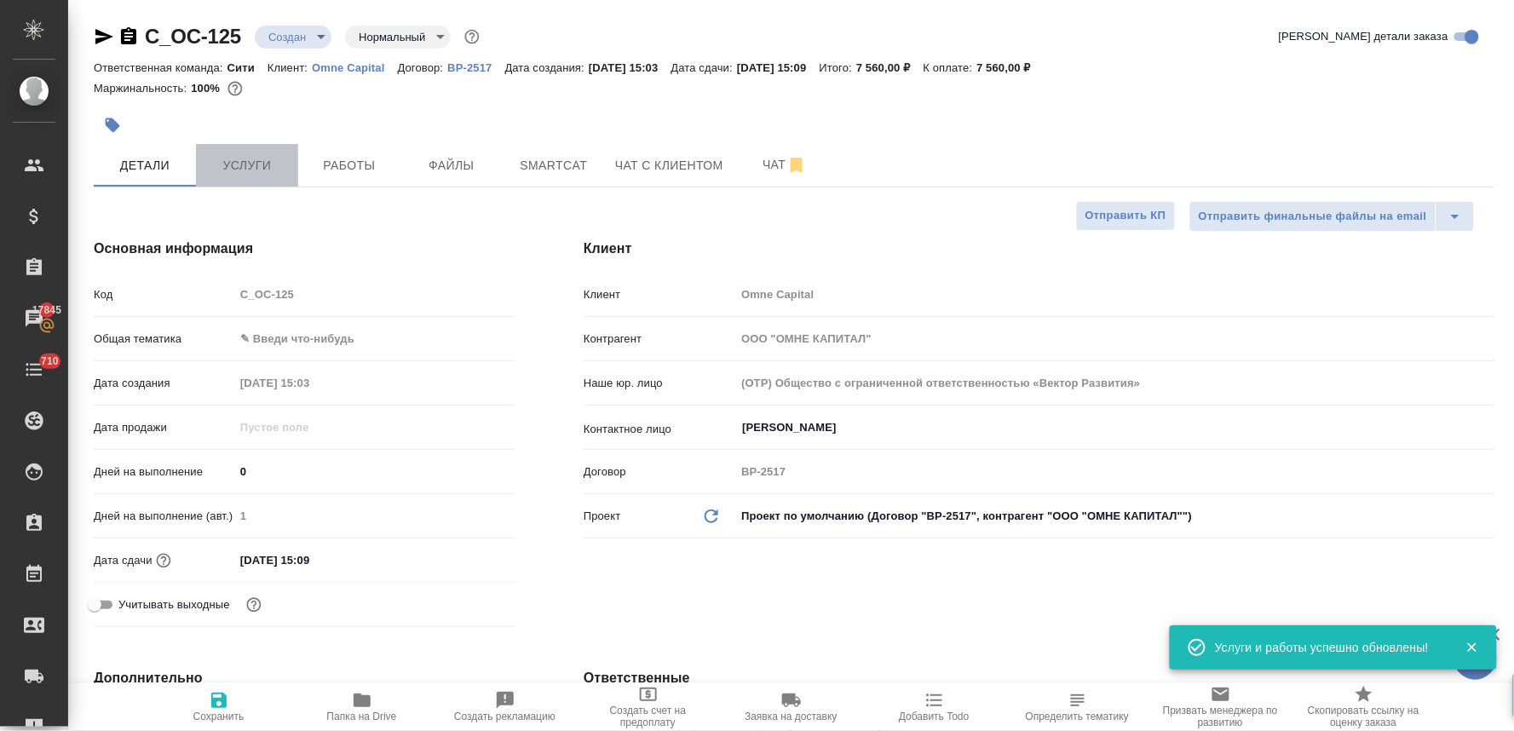
click at [250, 180] on button "Услуги" at bounding box center [247, 165] width 102 height 43
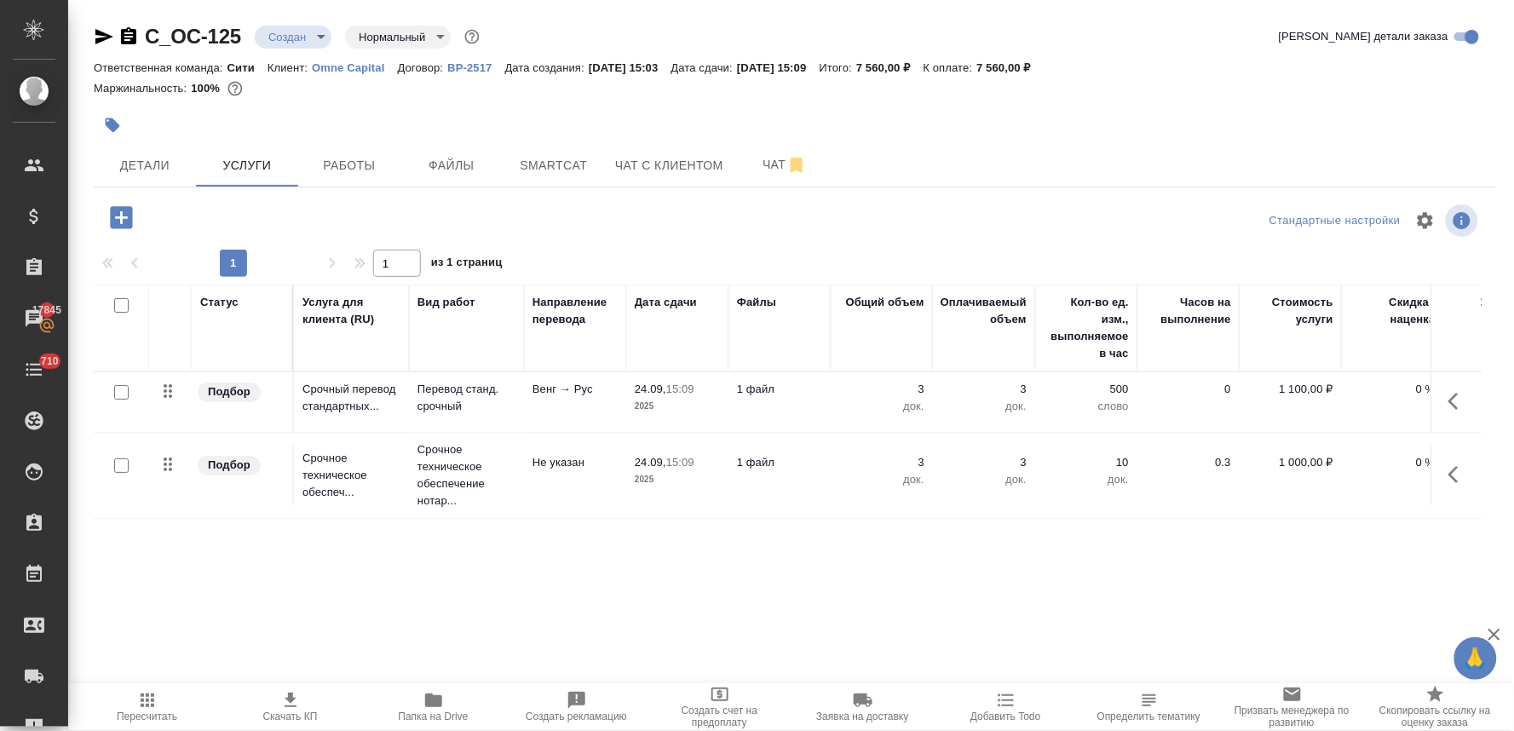
click at [309, 699] on span "Скачать КП" at bounding box center [290, 706] width 123 height 32
click at [1484, 152] on div "Детали Услуги Работы Файлы Smartcat Чат с клиентом Чат" at bounding box center [794, 165] width 1401 height 43
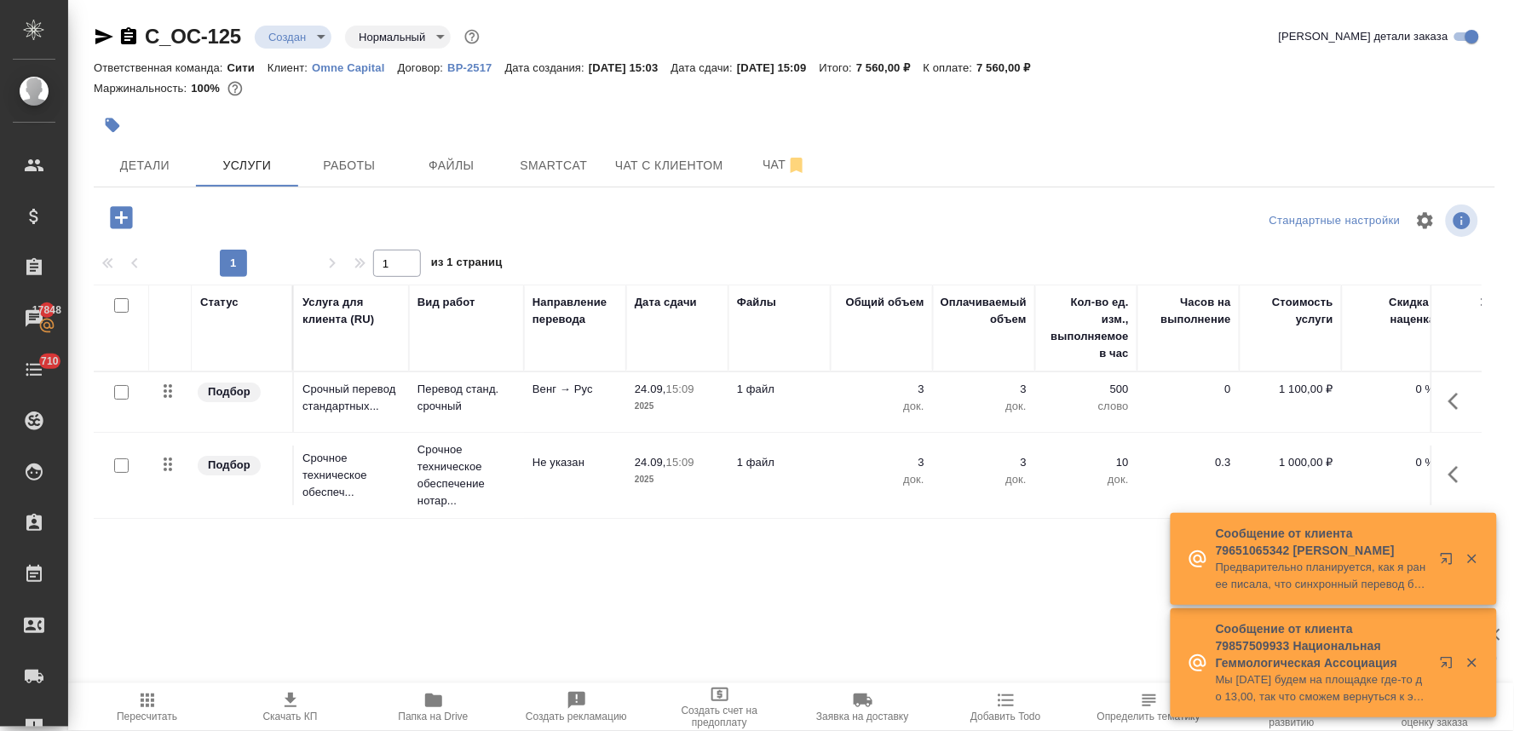
click at [918, 462] on p "3" at bounding box center [881, 462] width 85 height 17
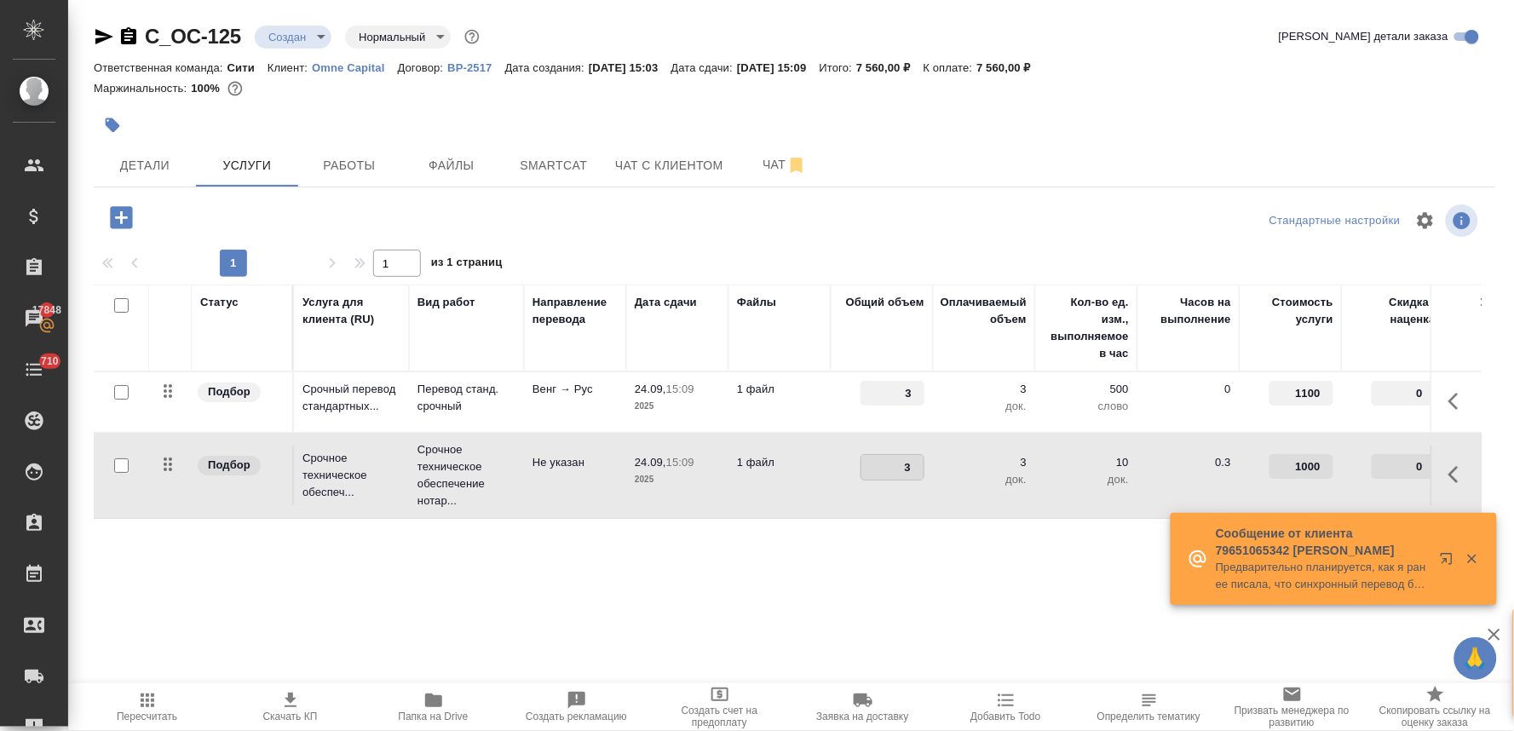
drag, startPoint x: 900, startPoint y: 465, endPoint x: 922, endPoint y: 465, distance: 22.2
click at [918, 465] on input "3" at bounding box center [892, 467] width 62 height 25
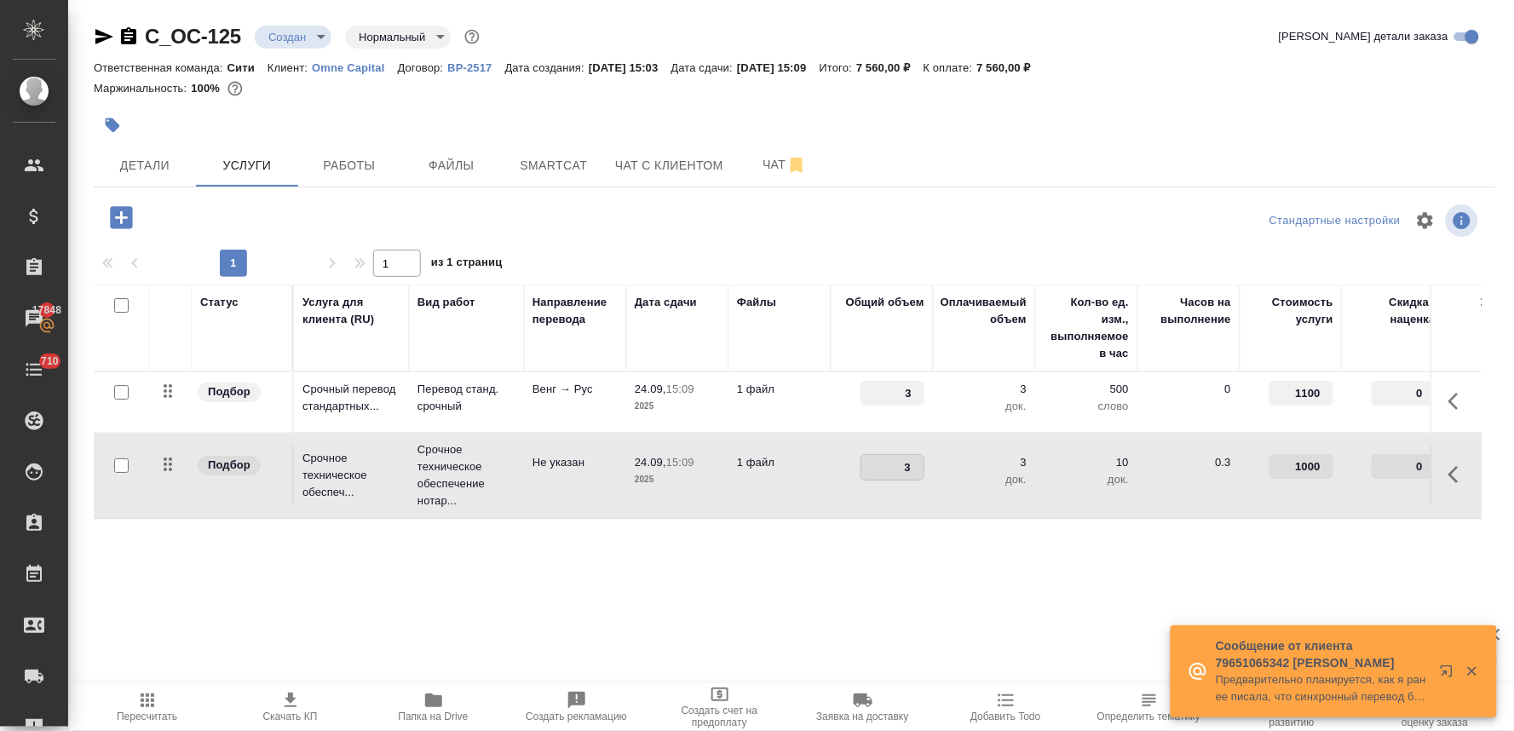
type input "6"
click at [793, 618] on div "Статус Услуга для клиента (RU) Вид работ Направление перевода Дата сдачи Файлы …" at bounding box center [788, 468] width 1388 height 366
click at [273, 209] on span "Сохранить и пересчитать" at bounding box center [242, 216] width 148 height 20
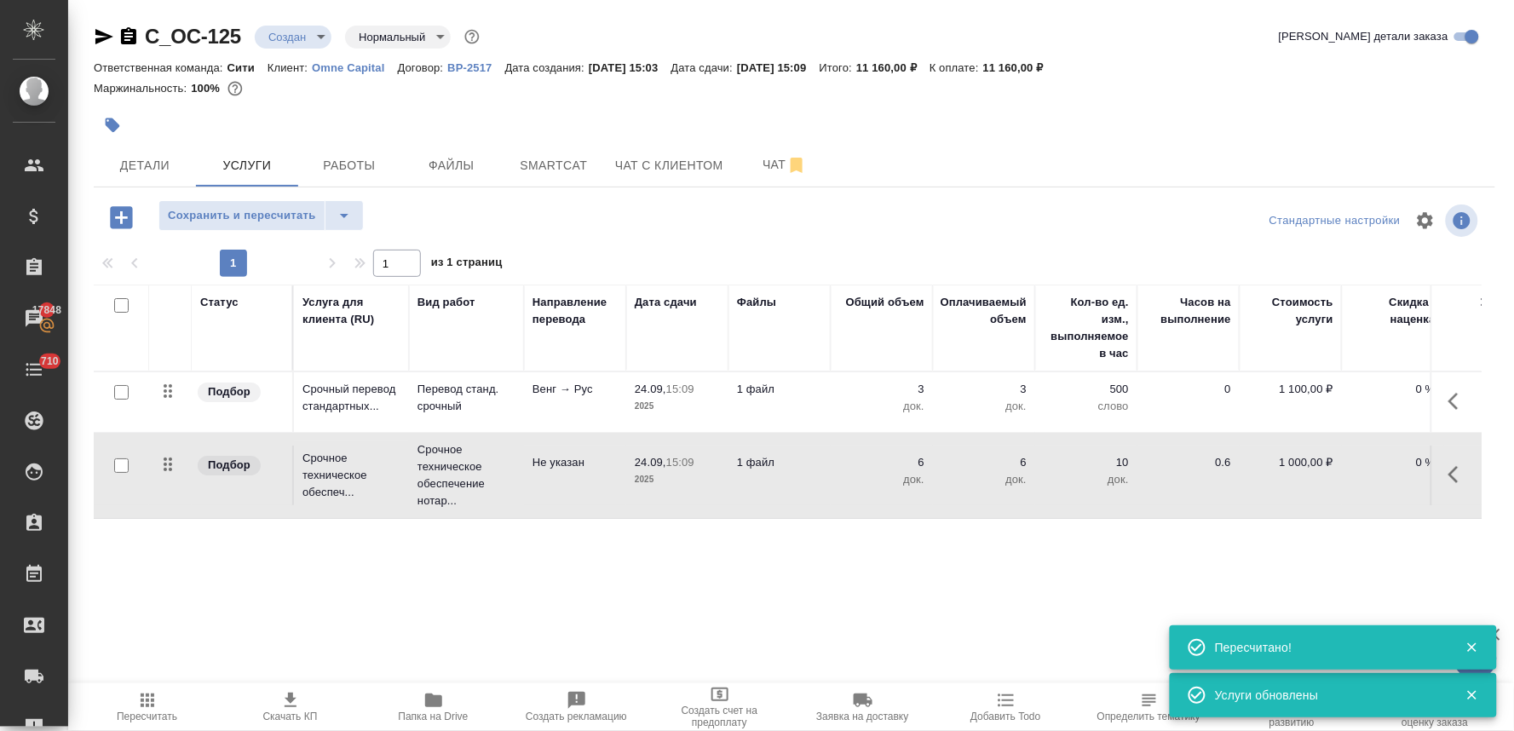
click at [122, 216] on icon "button" at bounding box center [121, 218] width 30 height 30
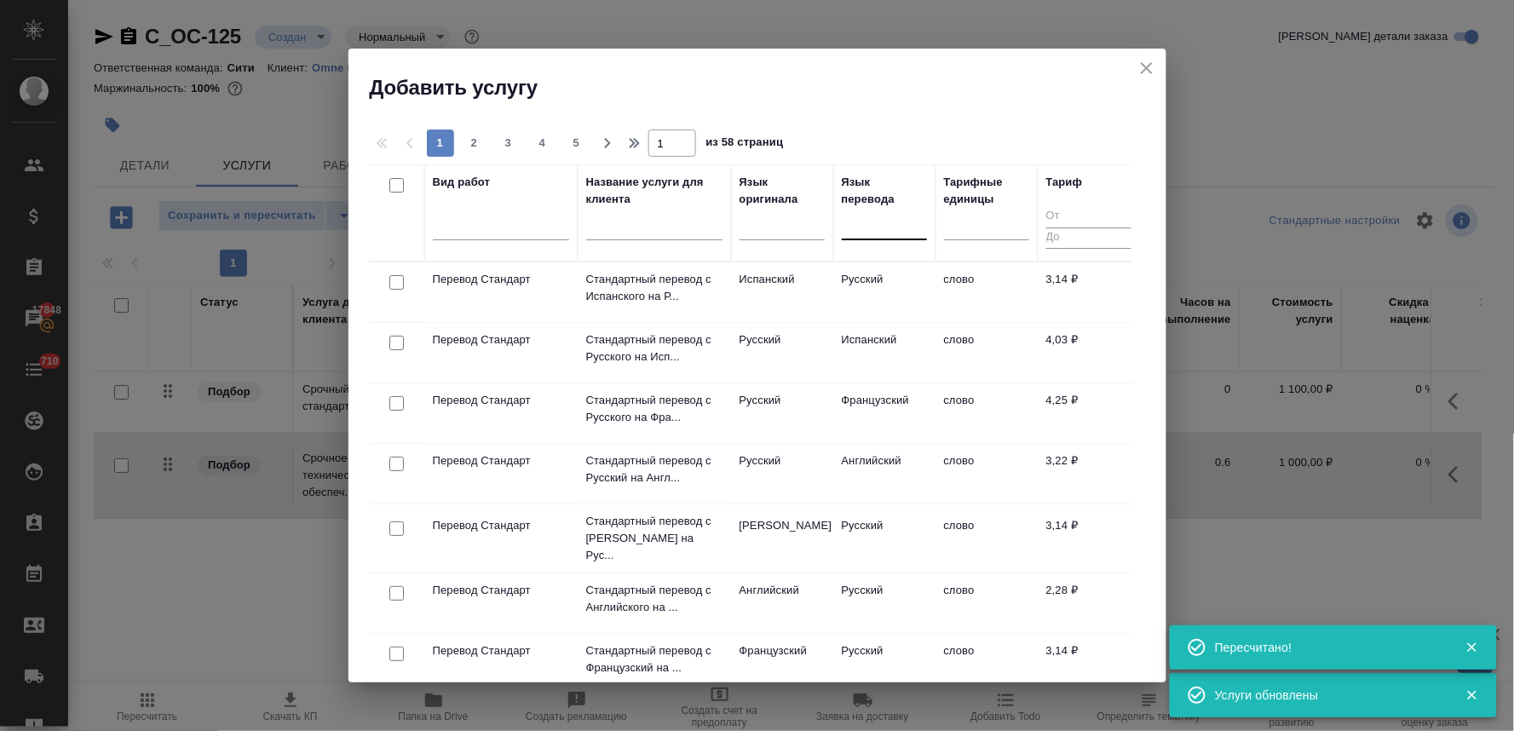
click at [881, 227] on div at bounding box center [884, 222] width 85 height 25
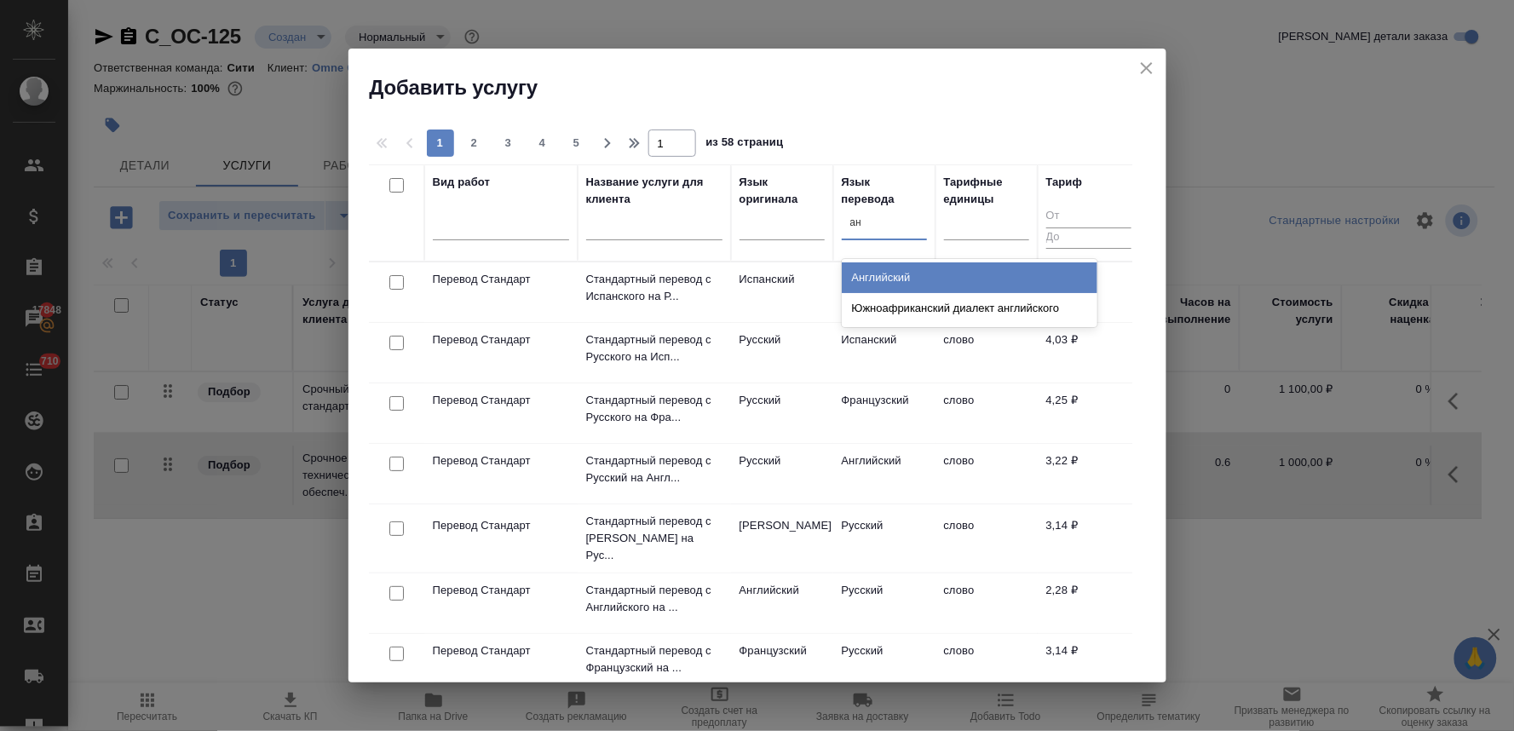
type input "анг"
click at [906, 275] on div "Английский" at bounding box center [970, 277] width 256 height 31
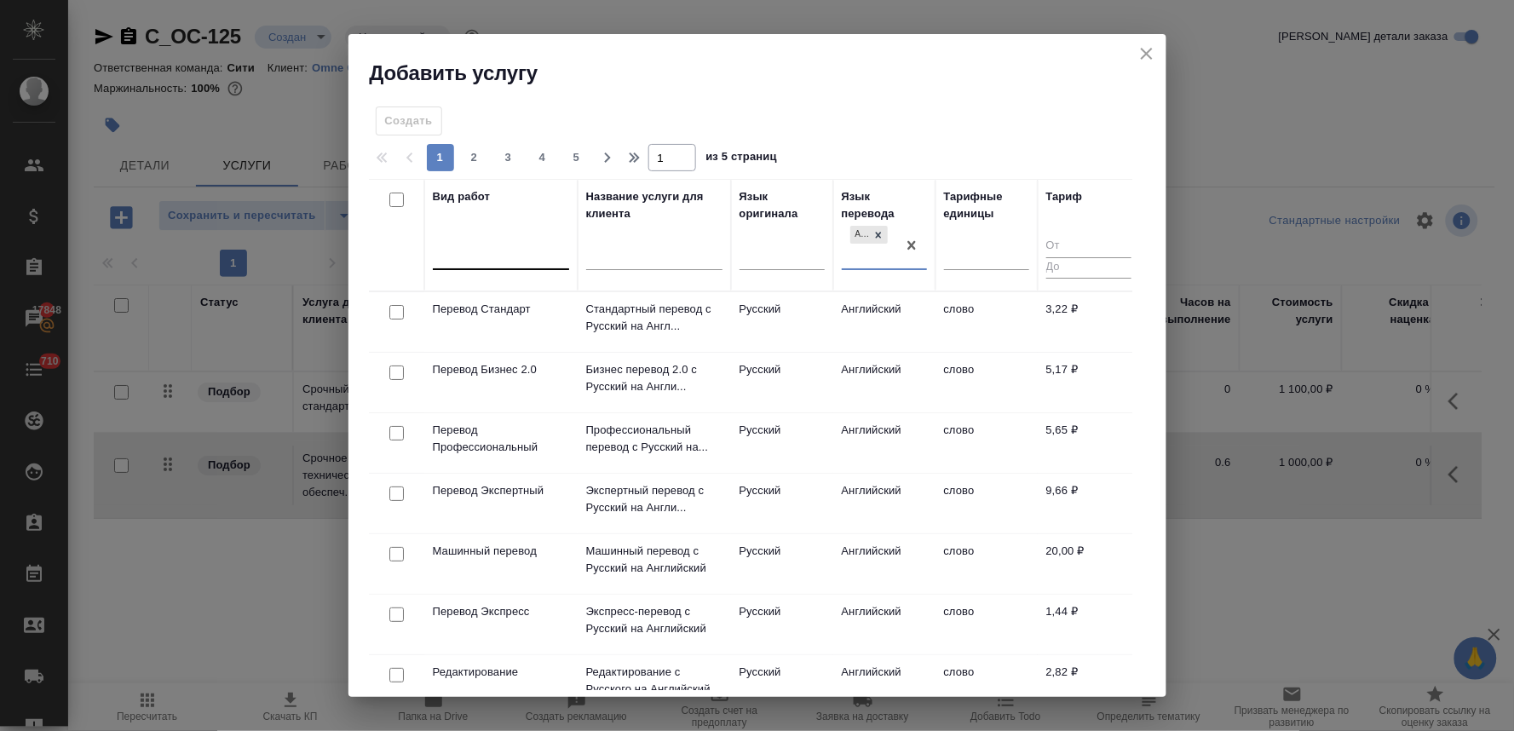
click at [508, 262] on div at bounding box center [501, 253] width 136 height 25
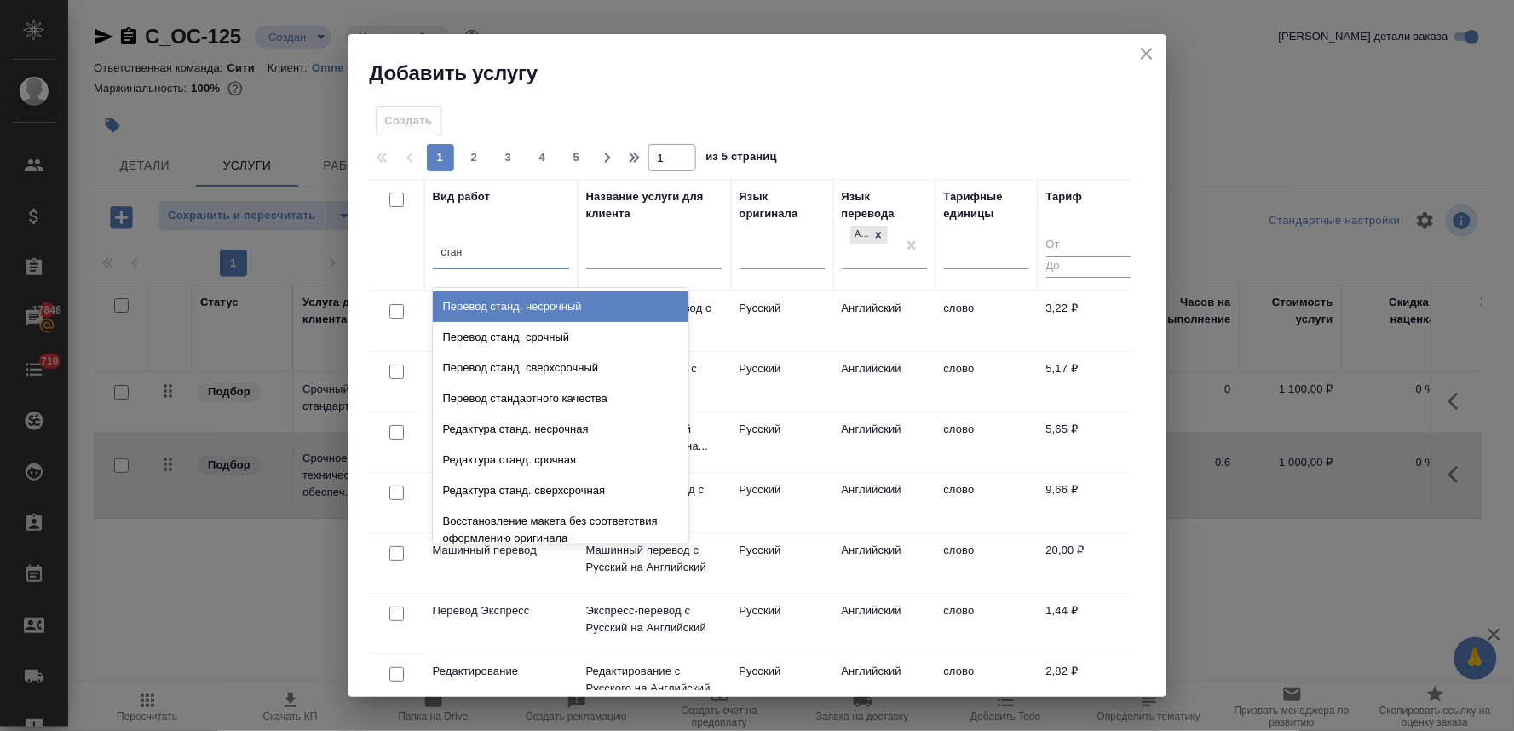
type input "станд"
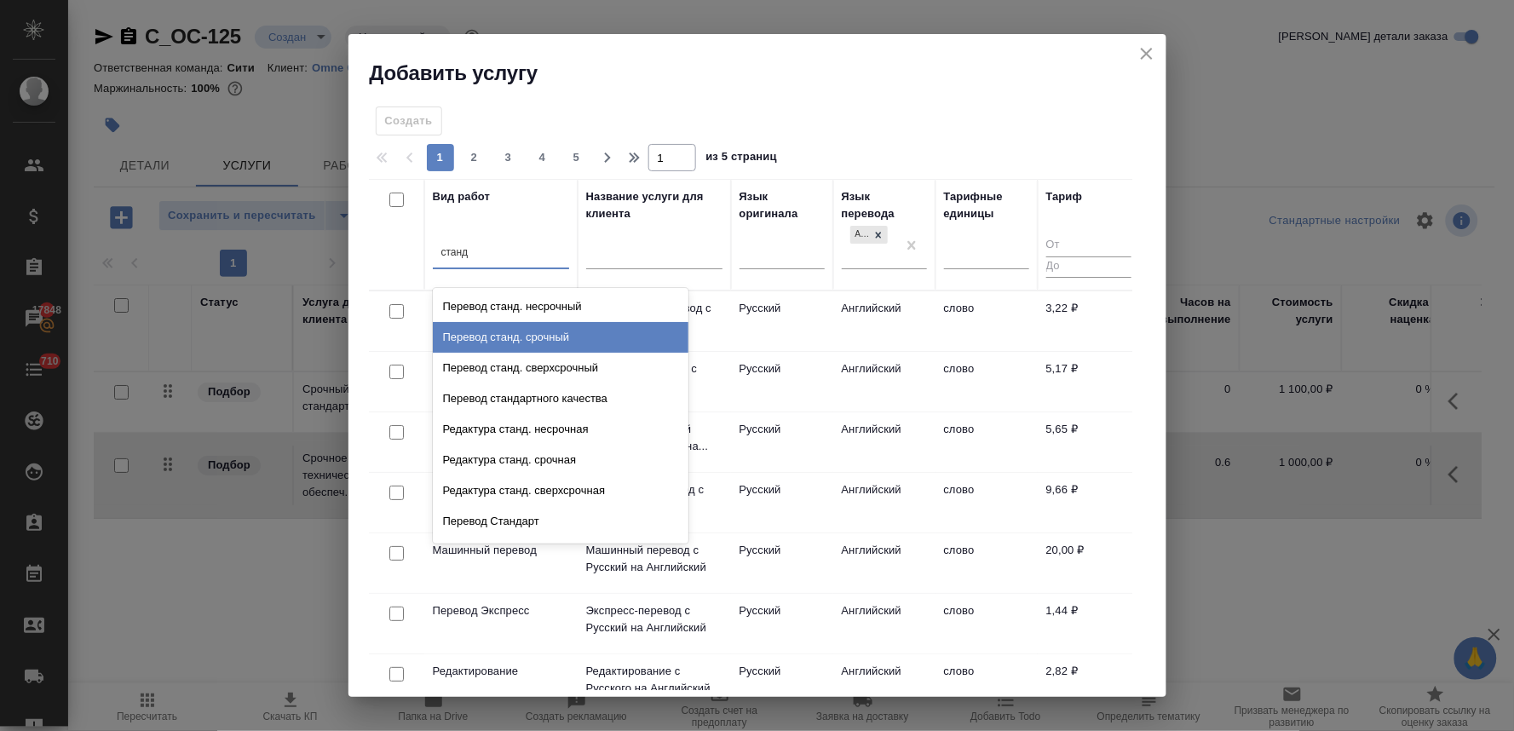
click at [521, 339] on div "Перевод станд. срочный" at bounding box center [561, 337] width 256 height 31
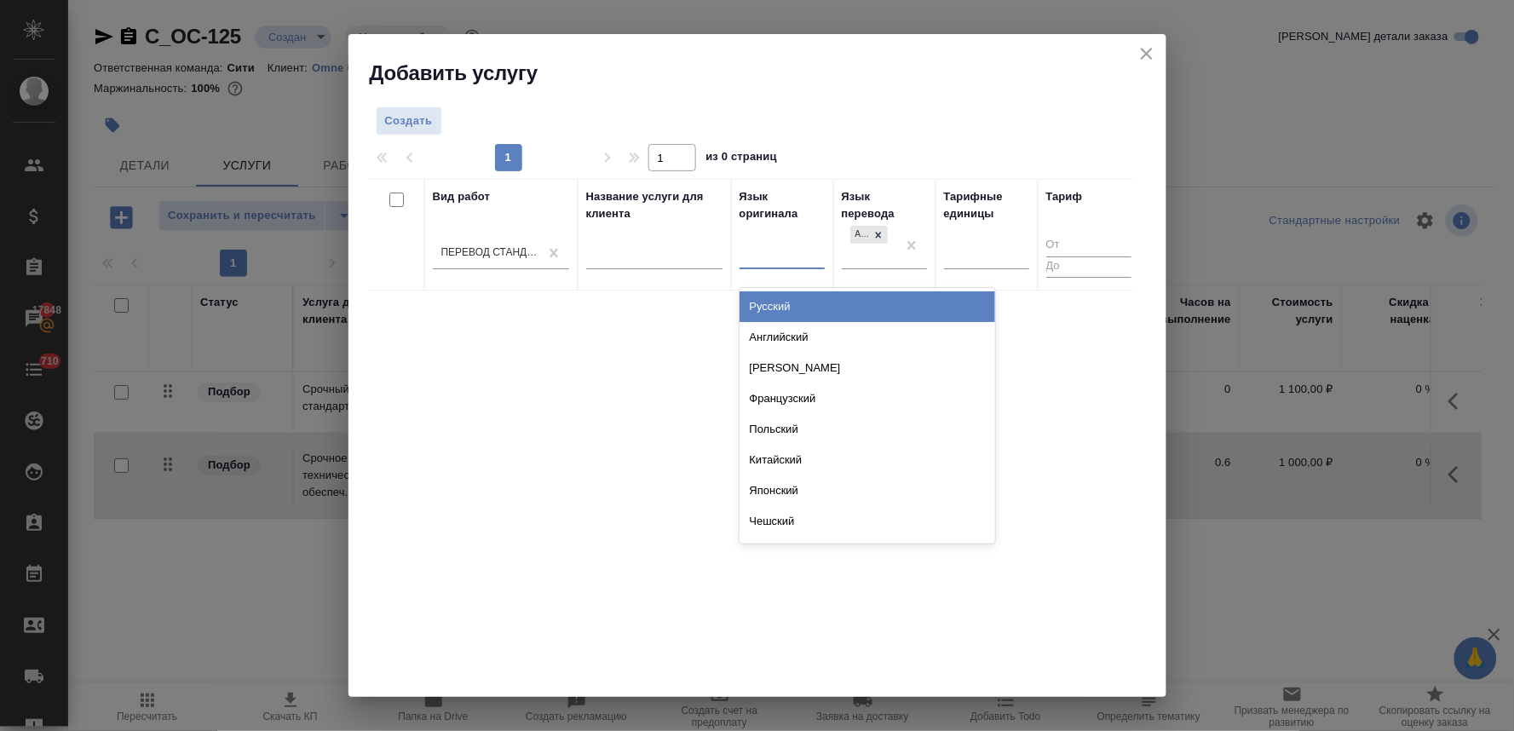
click at [769, 266] on div at bounding box center [782, 253] width 85 height 32
type input "рус"
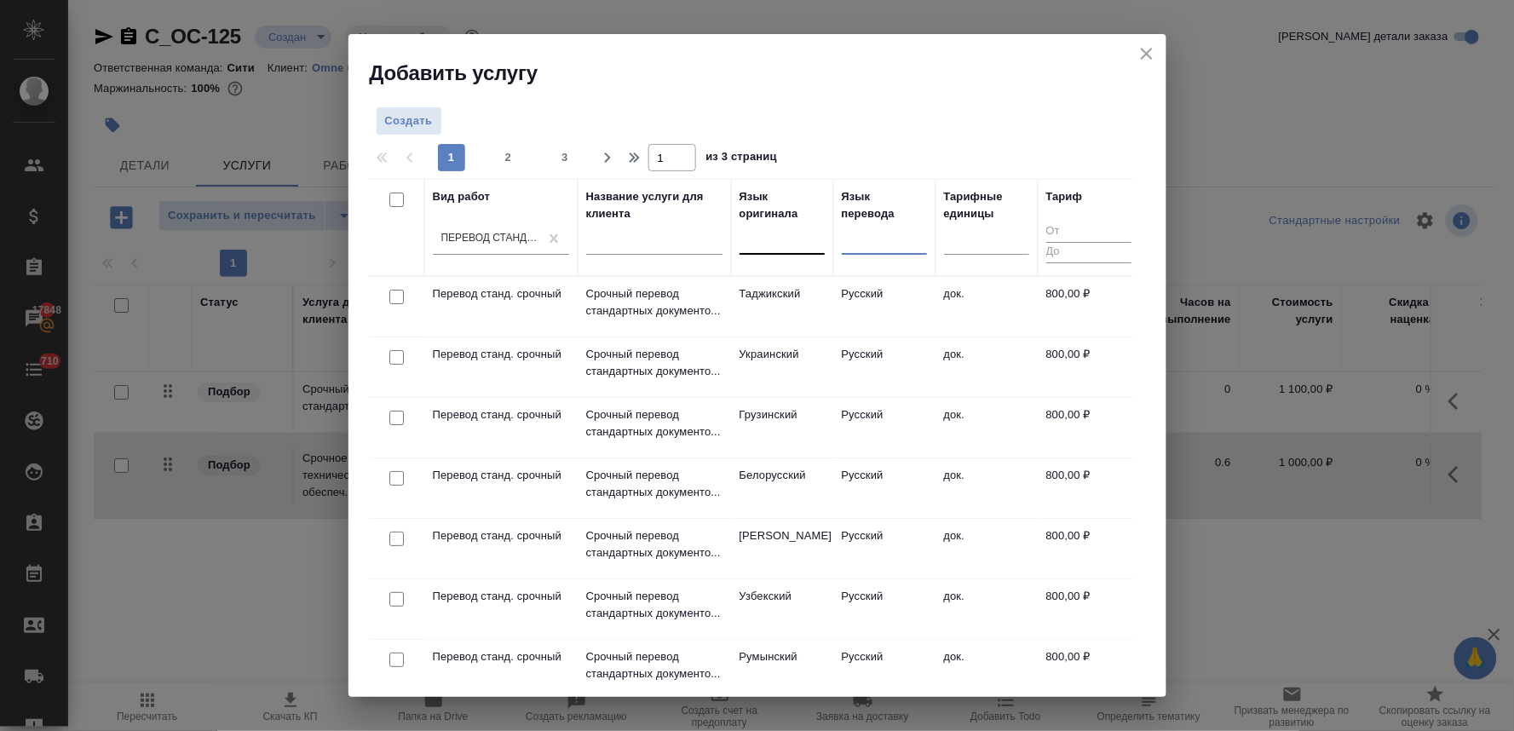
click at [775, 252] on div at bounding box center [782, 238] width 85 height 32
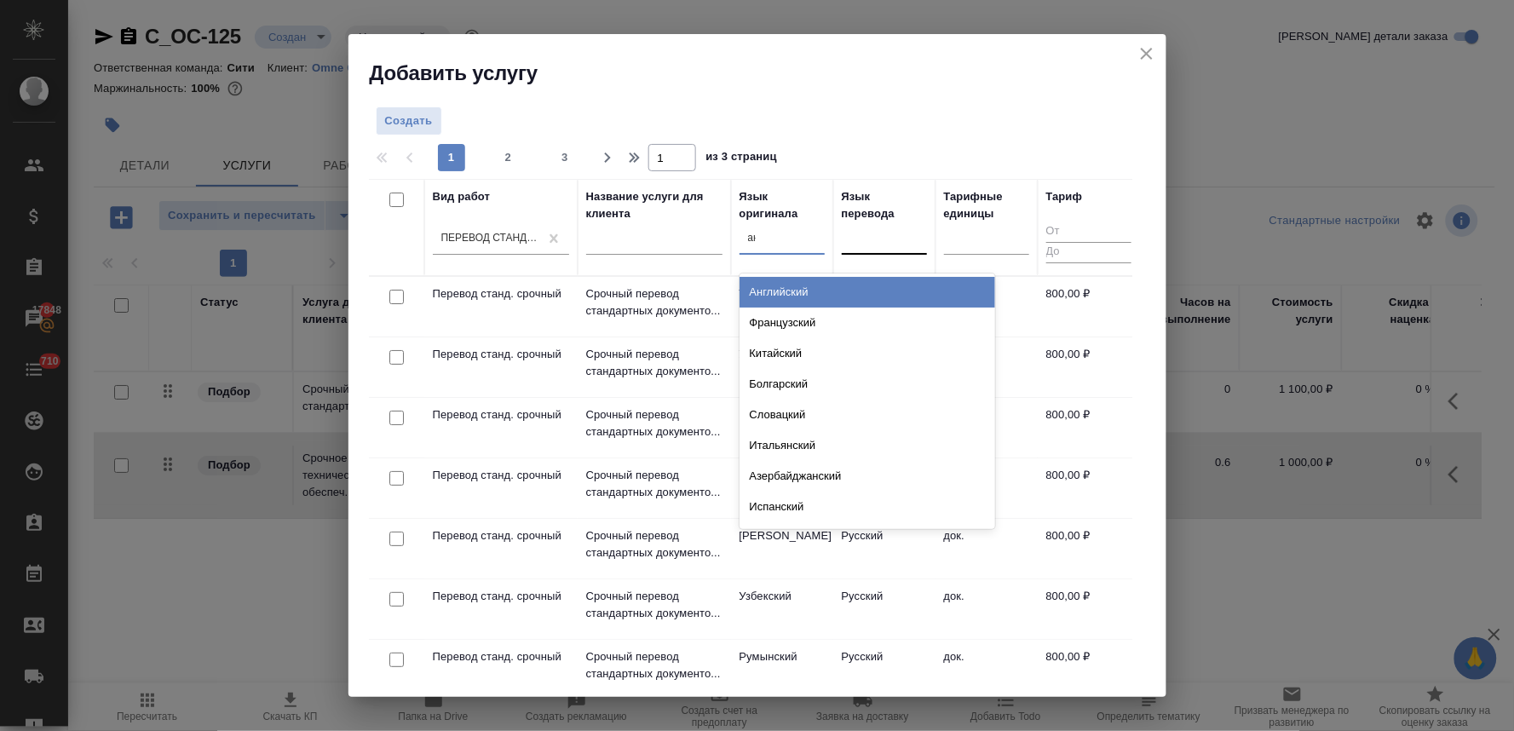
type input "анг"
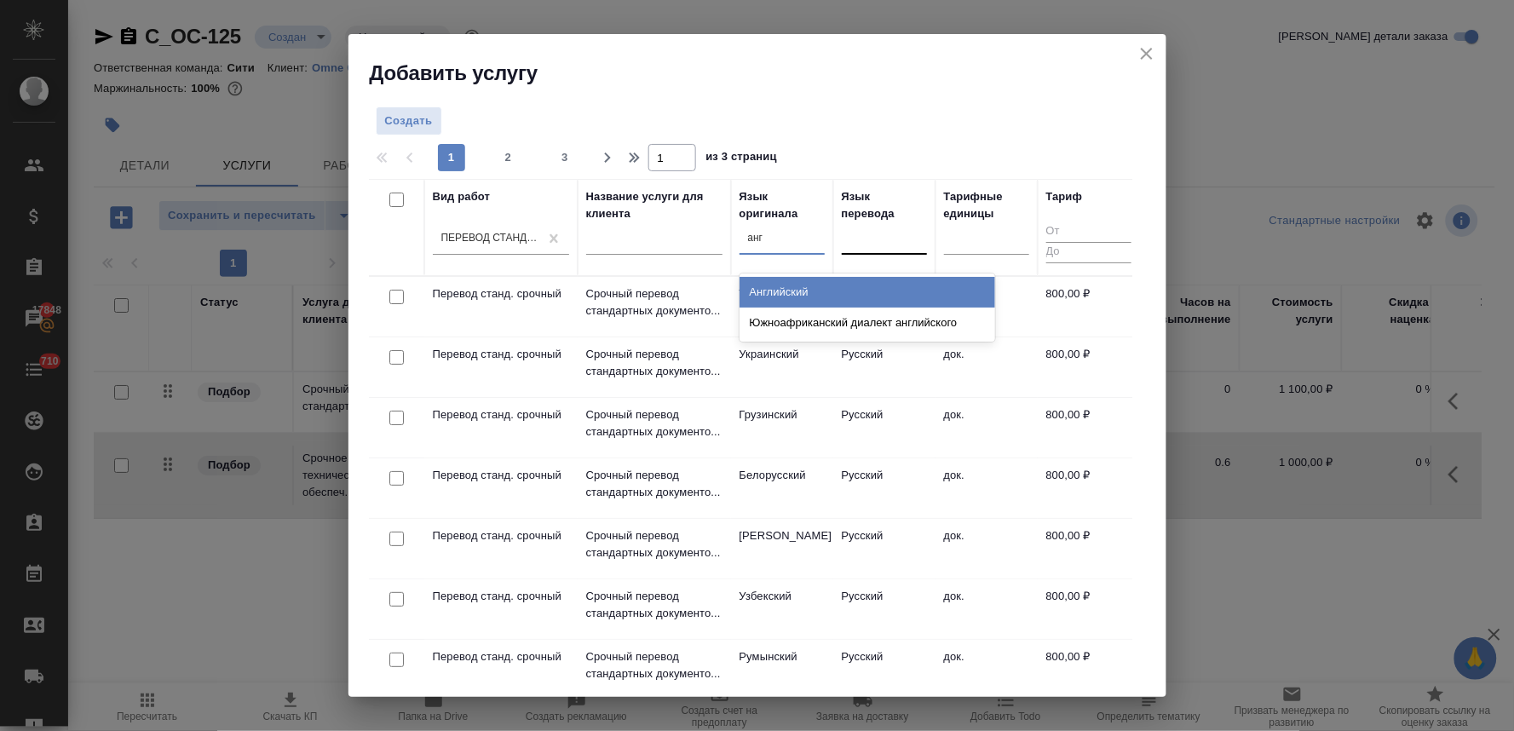
click at [782, 290] on div "Английский" at bounding box center [868, 292] width 256 height 31
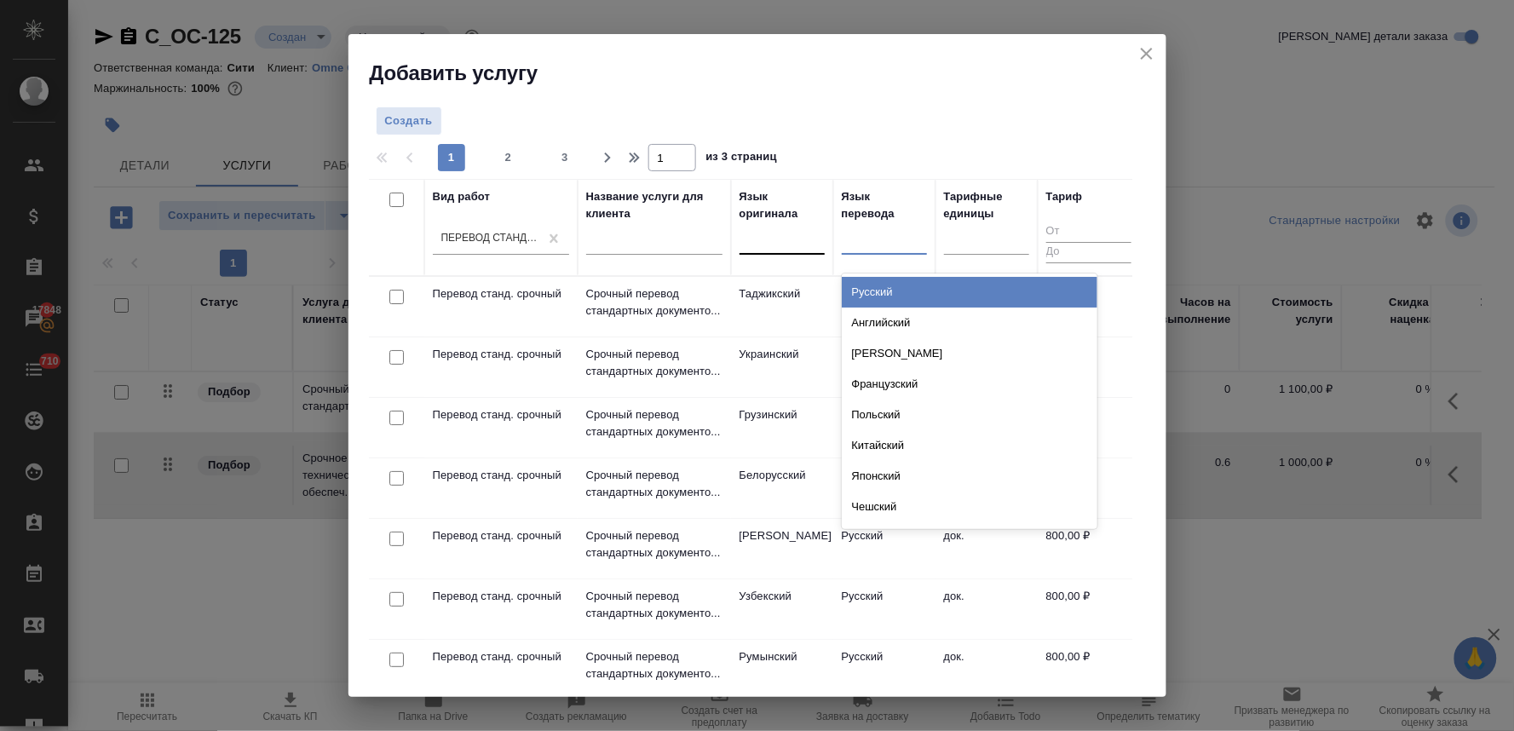
click at [866, 245] on div at bounding box center [884, 238] width 85 height 25
type input "анг"
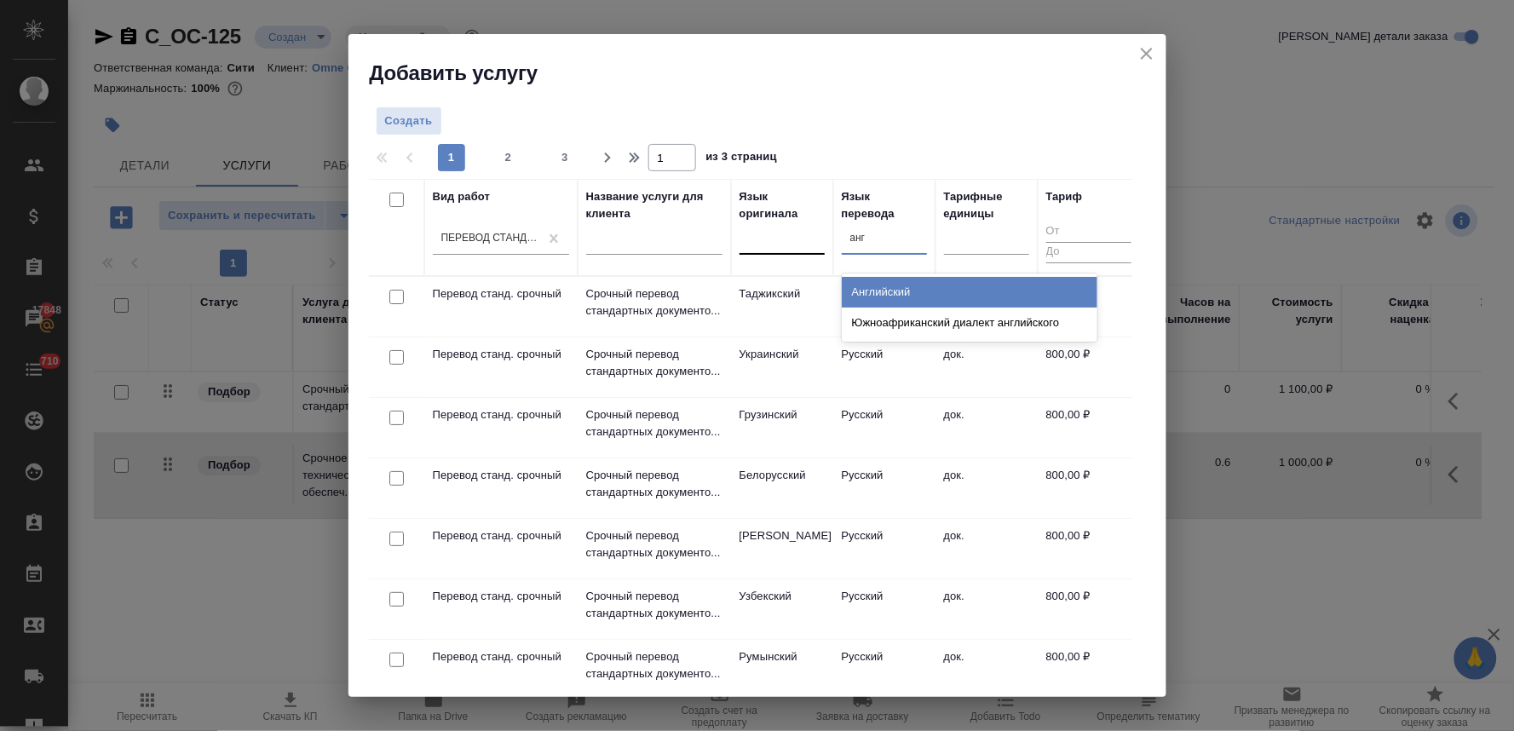
click at [874, 288] on div "Английский" at bounding box center [970, 292] width 256 height 31
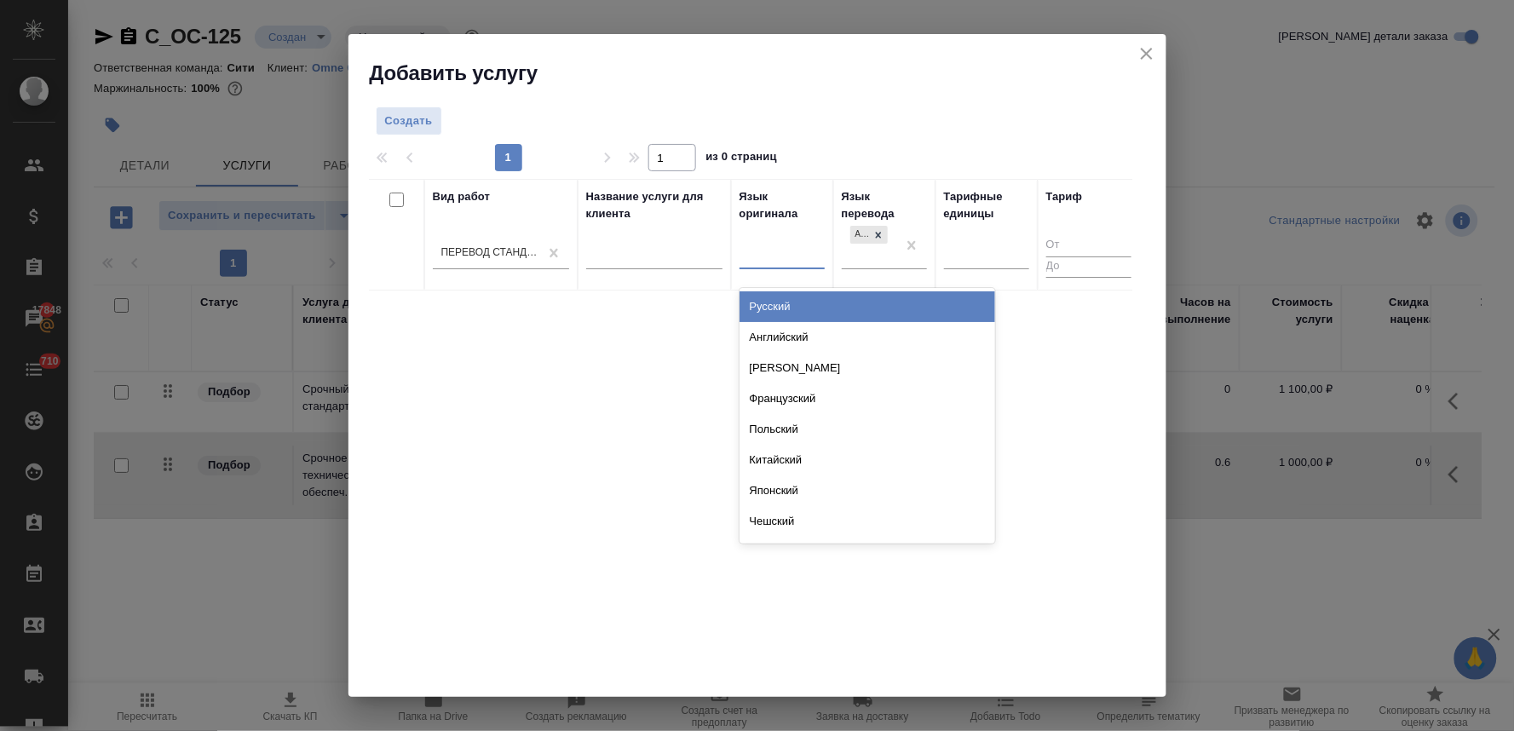
click at [803, 261] on div at bounding box center [782, 252] width 85 height 25
type input "рус"
click at [805, 312] on div "Русский" at bounding box center [868, 306] width 256 height 31
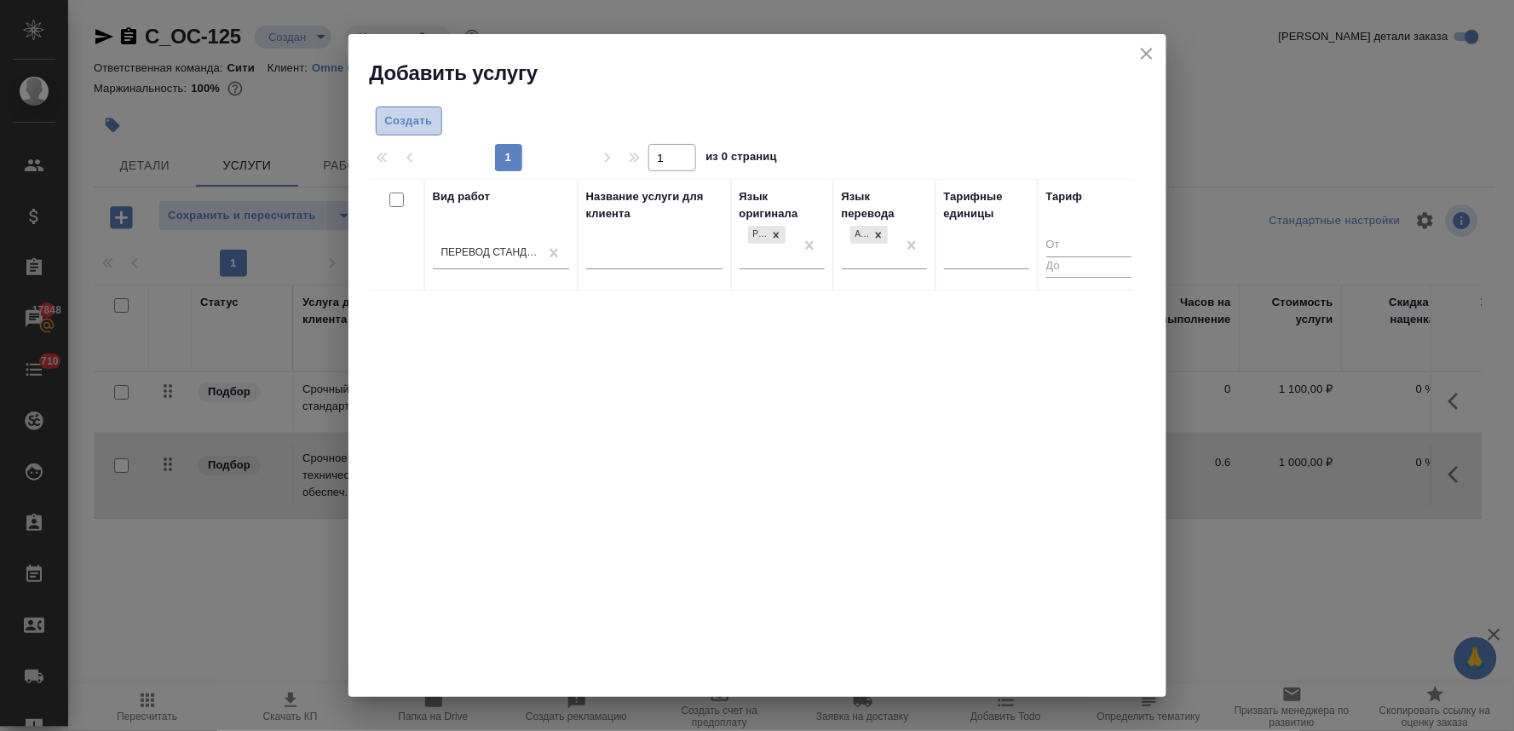
click at [406, 133] on button "Создать" at bounding box center [409, 121] width 66 height 30
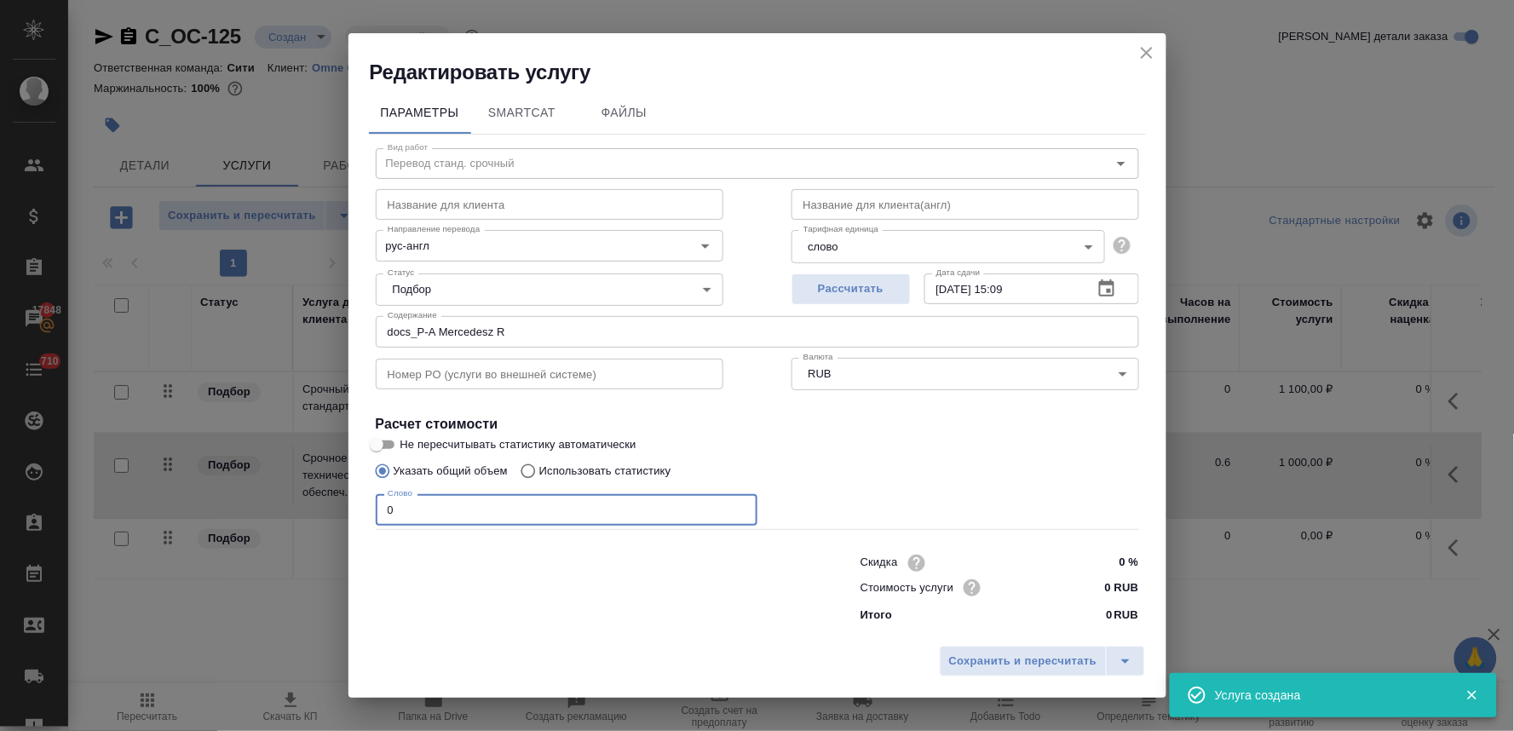
drag, startPoint x: 440, startPoint y: 504, endPoint x: 344, endPoint y: 504, distance: 96.3
click at [345, 504] on div "Редактировать услугу Параметры SmartCat Файлы Вид работ Перевод станд. срочный …" at bounding box center [757, 365] width 1514 height 731
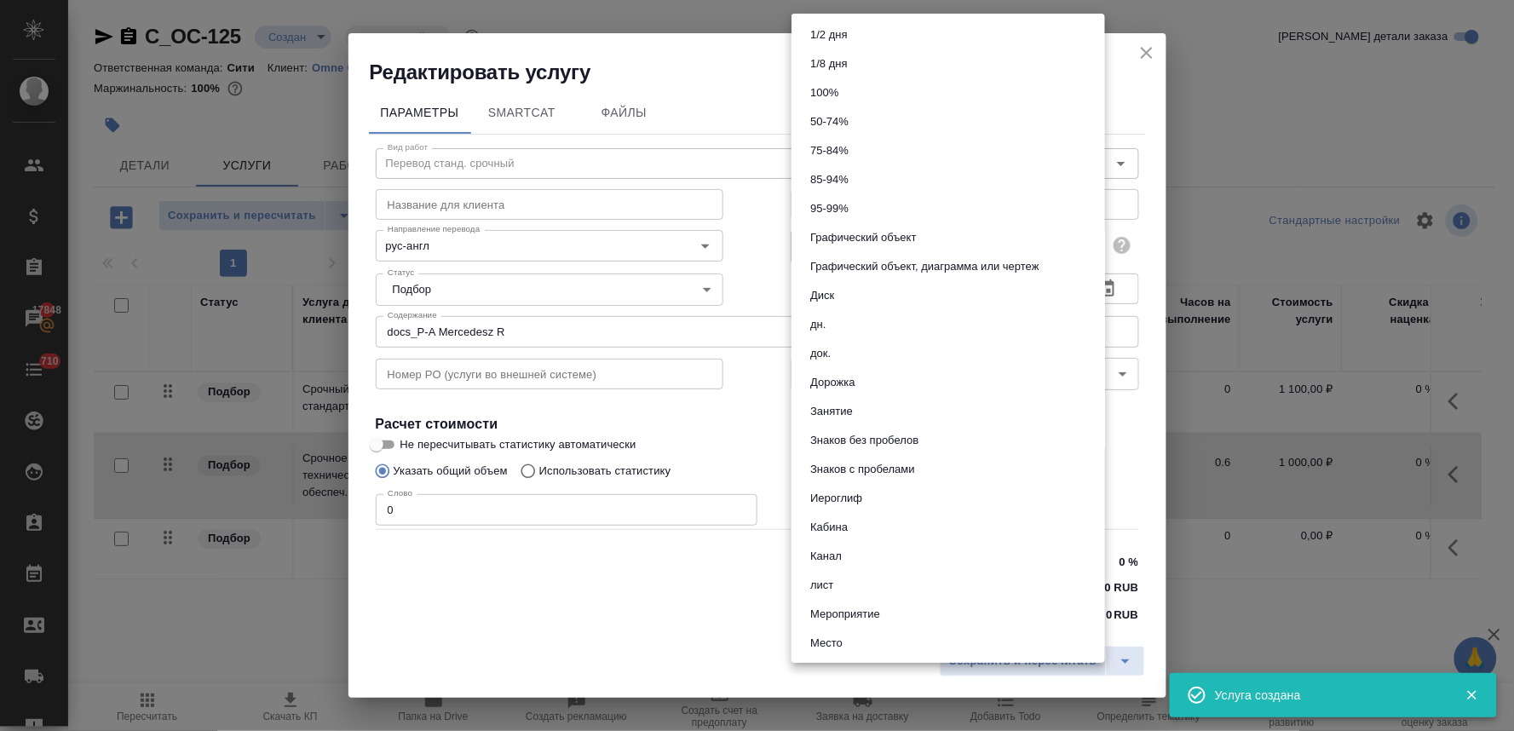
click at [906, 250] on body "🙏 .cls-1 fill:#fff; AWATERA Lyamina Nadezhda Клиенты Спецификации Заказы 17848 …" at bounding box center [757, 365] width 1514 height 731
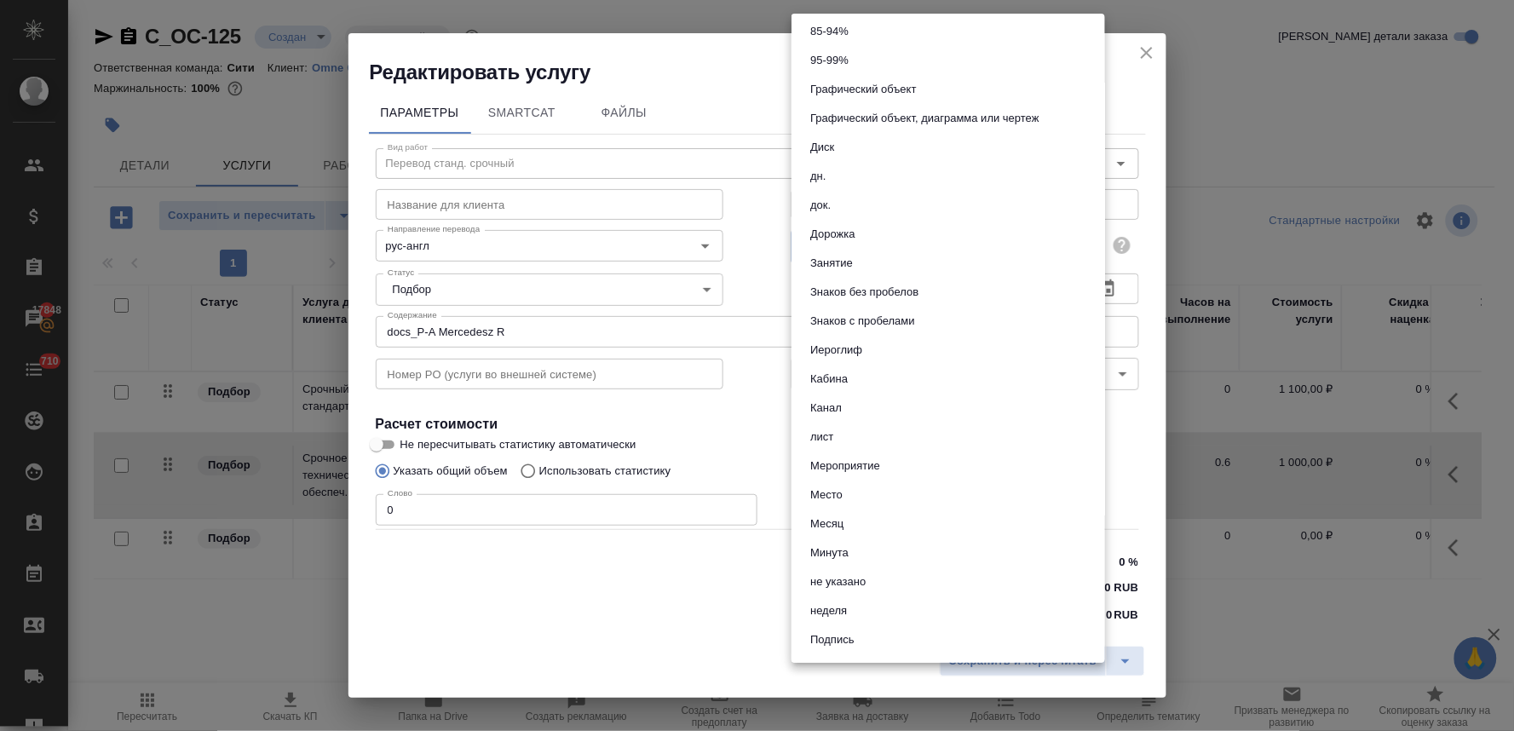
scroll to position [54, 0]
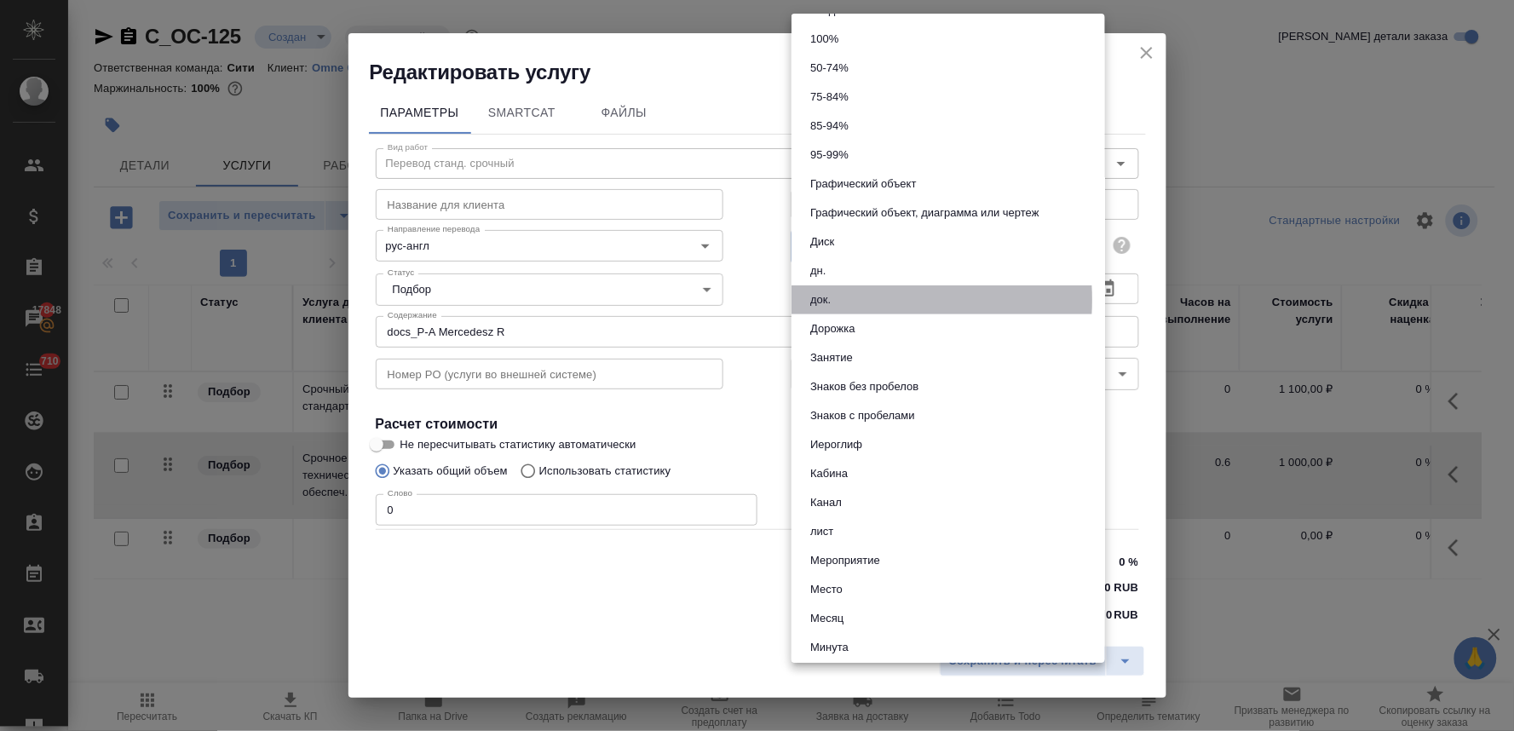
click at [847, 299] on li "док." at bounding box center [948, 299] width 314 height 29
type input "5a8b1489cc6b4906c91bfd8b"
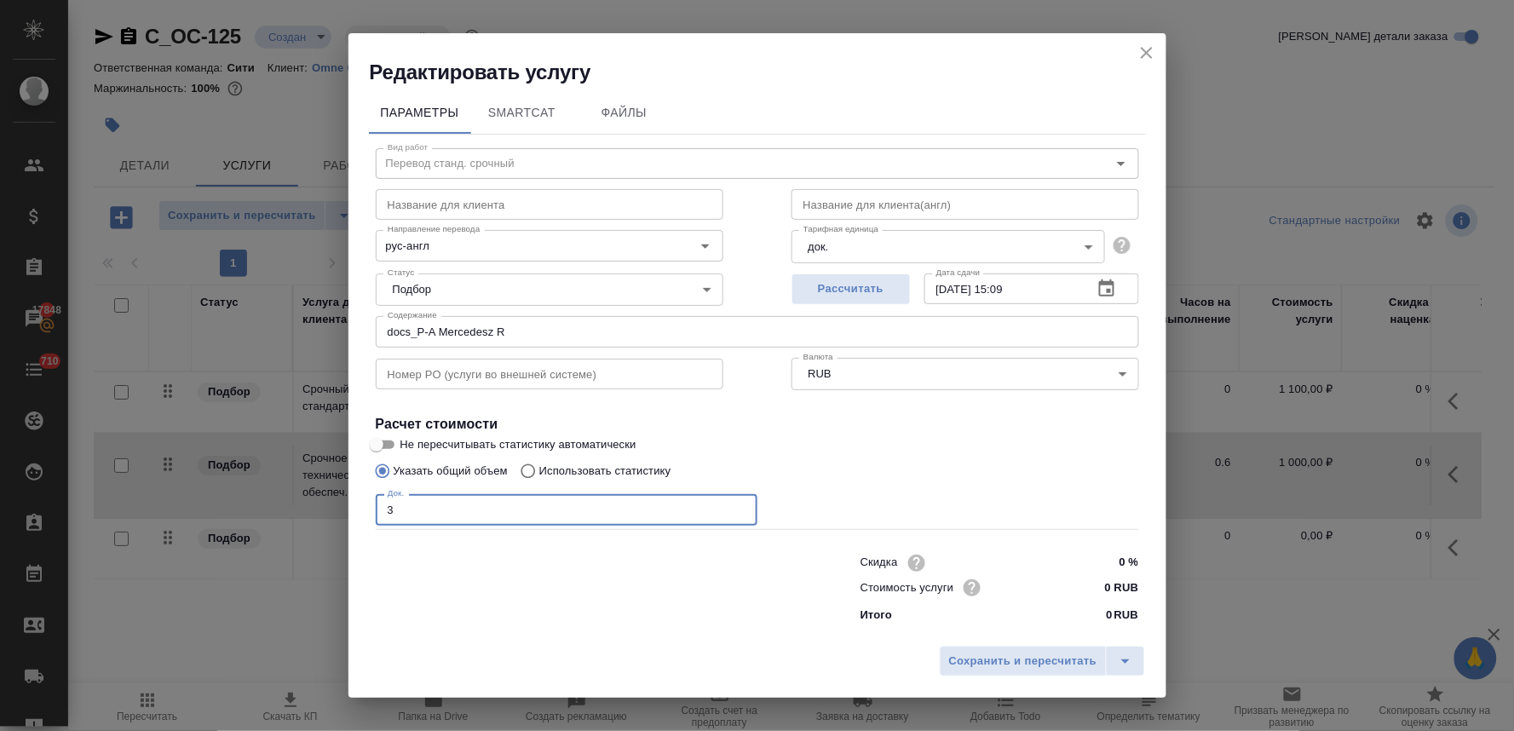
type input "3"
click at [1091, 590] on input "0 RUB" at bounding box center [1106, 587] width 64 height 25
type input "800 RUB"
click at [1054, 654] on span "Сохранить и пересчитать" at bounding box center [1023, 662] width 148 height 20
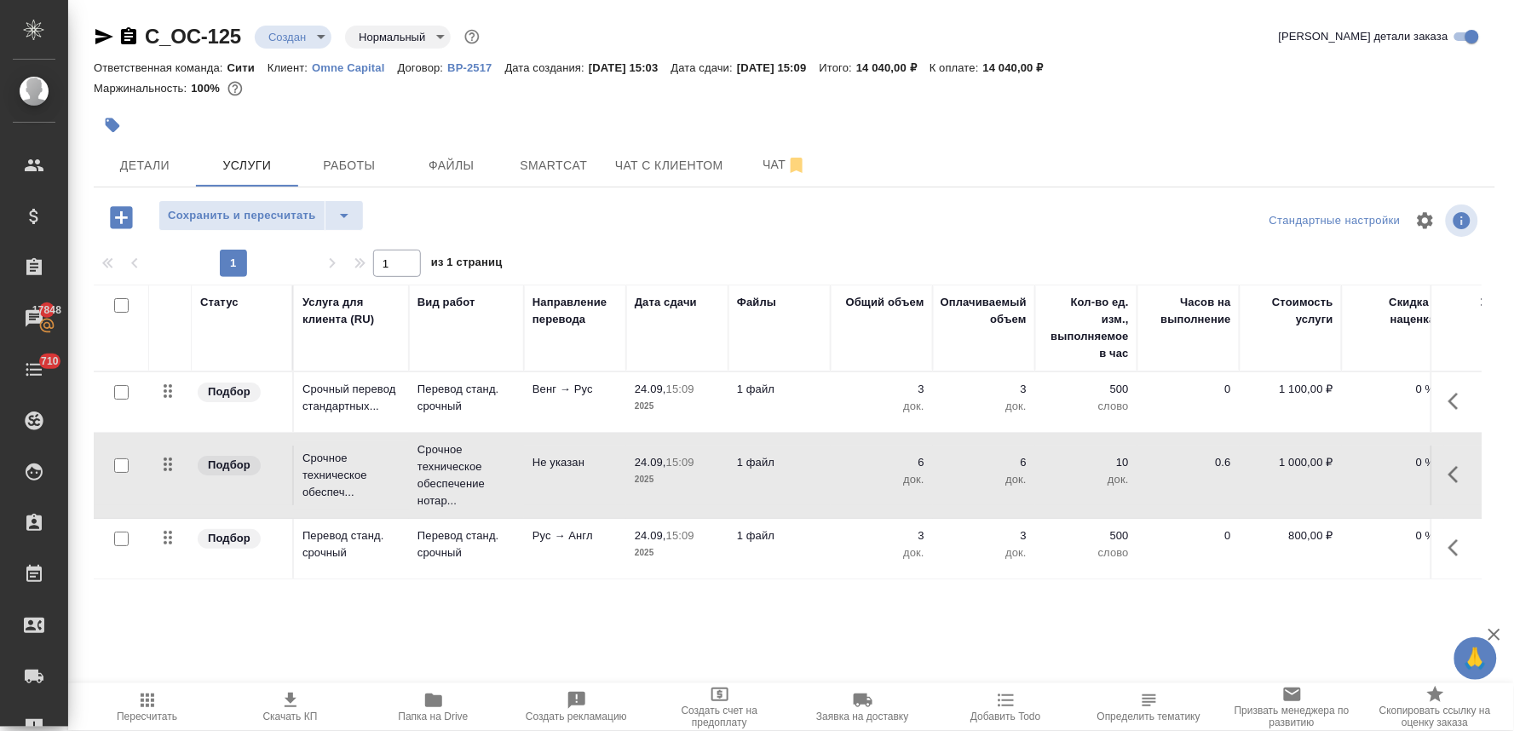
click at [905, 607] on div "Статус Услуга для клиента (RU) Вид работ Направление перевода Дата сдачи Файлы …" at bounding box center [788, 468] width 1388 height 366
click at [291, 709] on icon "button" at bounding box center [290, 700] width 20 height 20
click at [1418, 151] on div "Детали Услуги Работы Файлы Smartcat Чат с клиентом Чат" at bounding box center [794, 165] width 1401 height 43
click at [924, 463] on td "6 док." at bounding box center [882, 476] width 102 height 60
click at [915, 463] on p "6" at bounding box center [881, 462] width 85 height 17
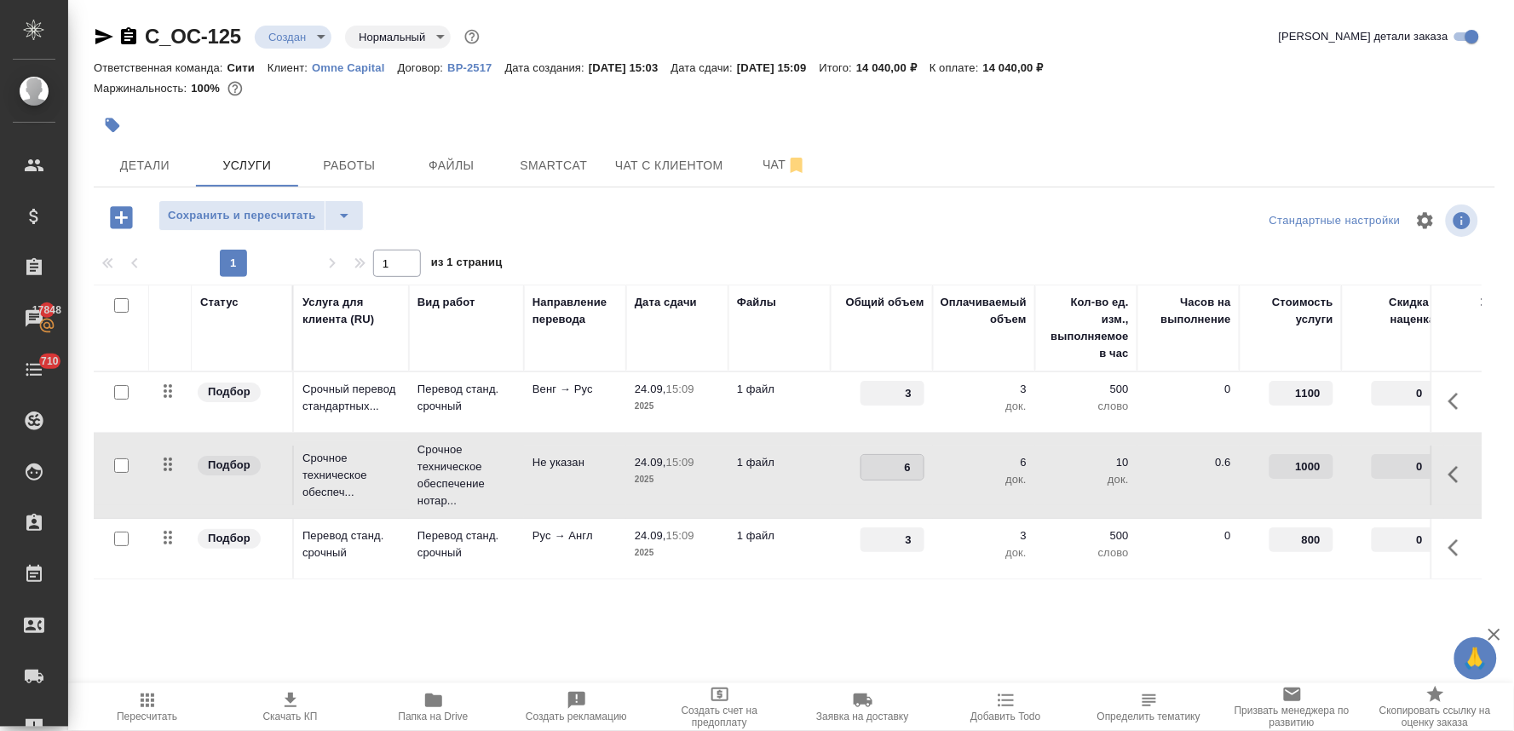
drag, startPoint x: 901, startPoint y: 465, endPoint x: 925, endPoint y: 462, distance: 24.1
click at [925, 462] on td "6" at bounding box center [882, 476] width 102 height 60
type input "9"
click at [866, 200] on div at bounding box center [794, 220] width 467 height 41
click at [219, 209] on span "Сохранить и пересчитать" at bounding box center [242, 216] width 148 height 20
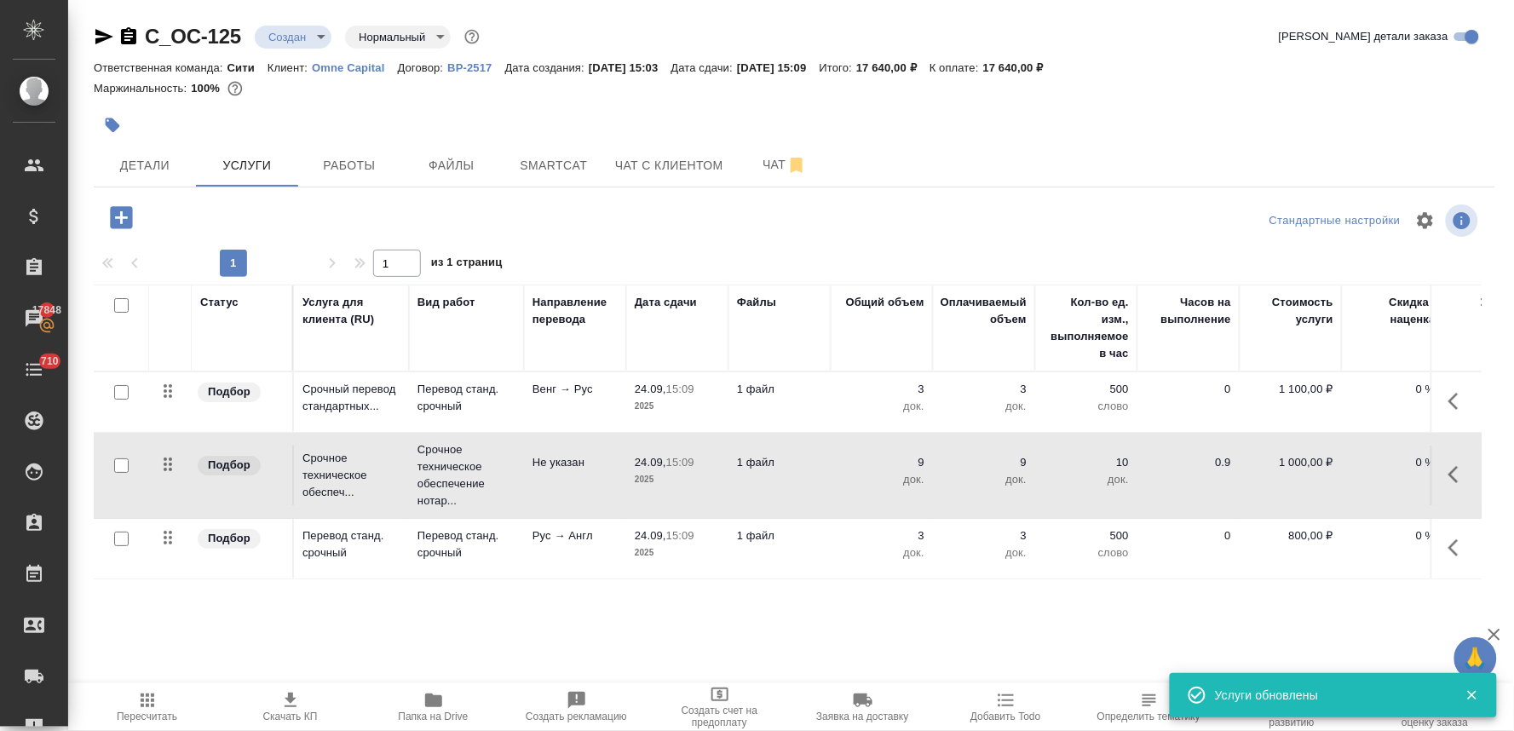
click at [153, 711] on span "Пересчитать" at bounding box center [147, 717] width 60 height 12
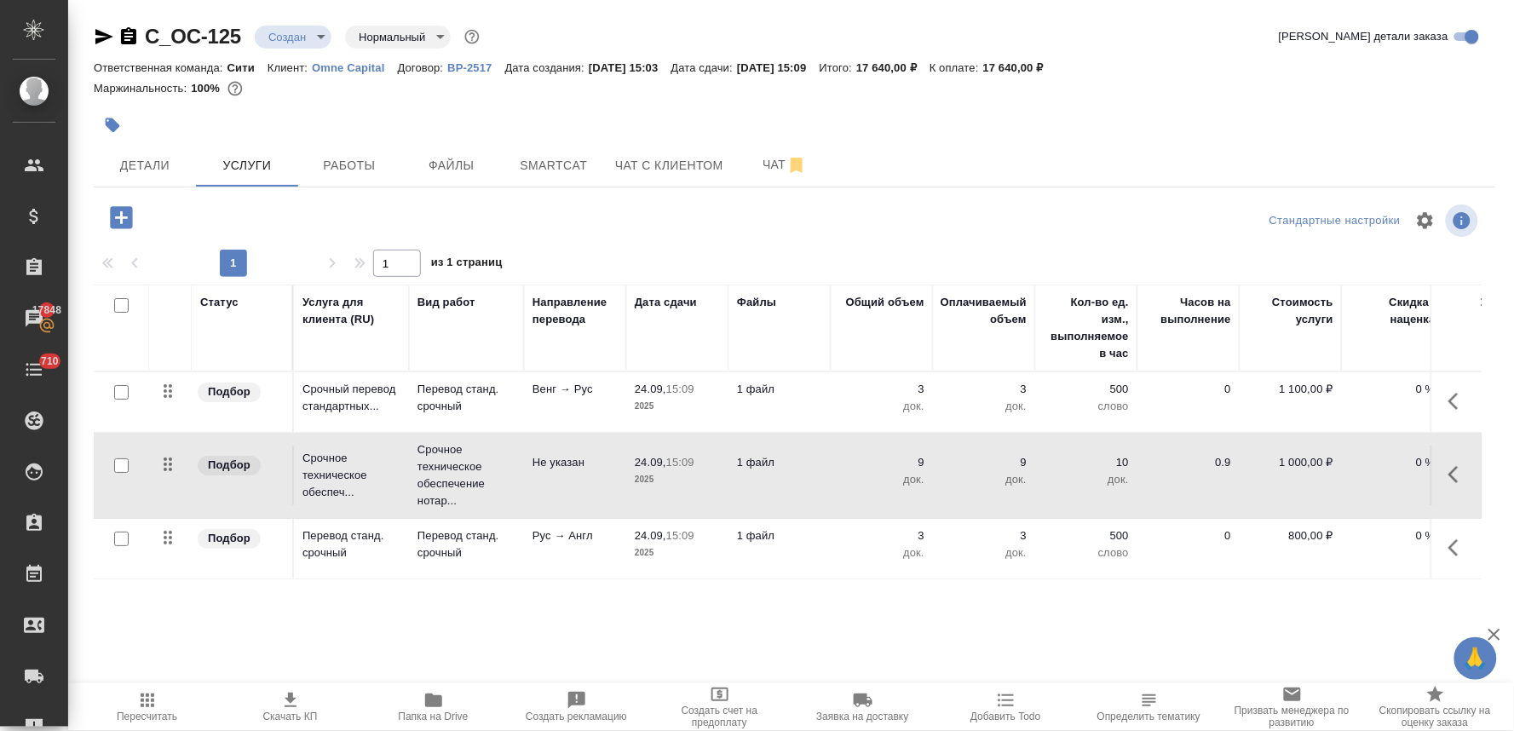
drag, startPoint x: 1470, startPoint y: 134, endPoint x: 1332, endPoint y: 158, distance: 140.9
click at [1470, 134] on div at bounding box center [794, 124] width 1401 height 37
click at [295, 722] on span "Скачать КП" at bounding box center [290, 717] width 55 height 12
click at [1412, 134] on div at bounding box center [794, 124] width 1401 height 37
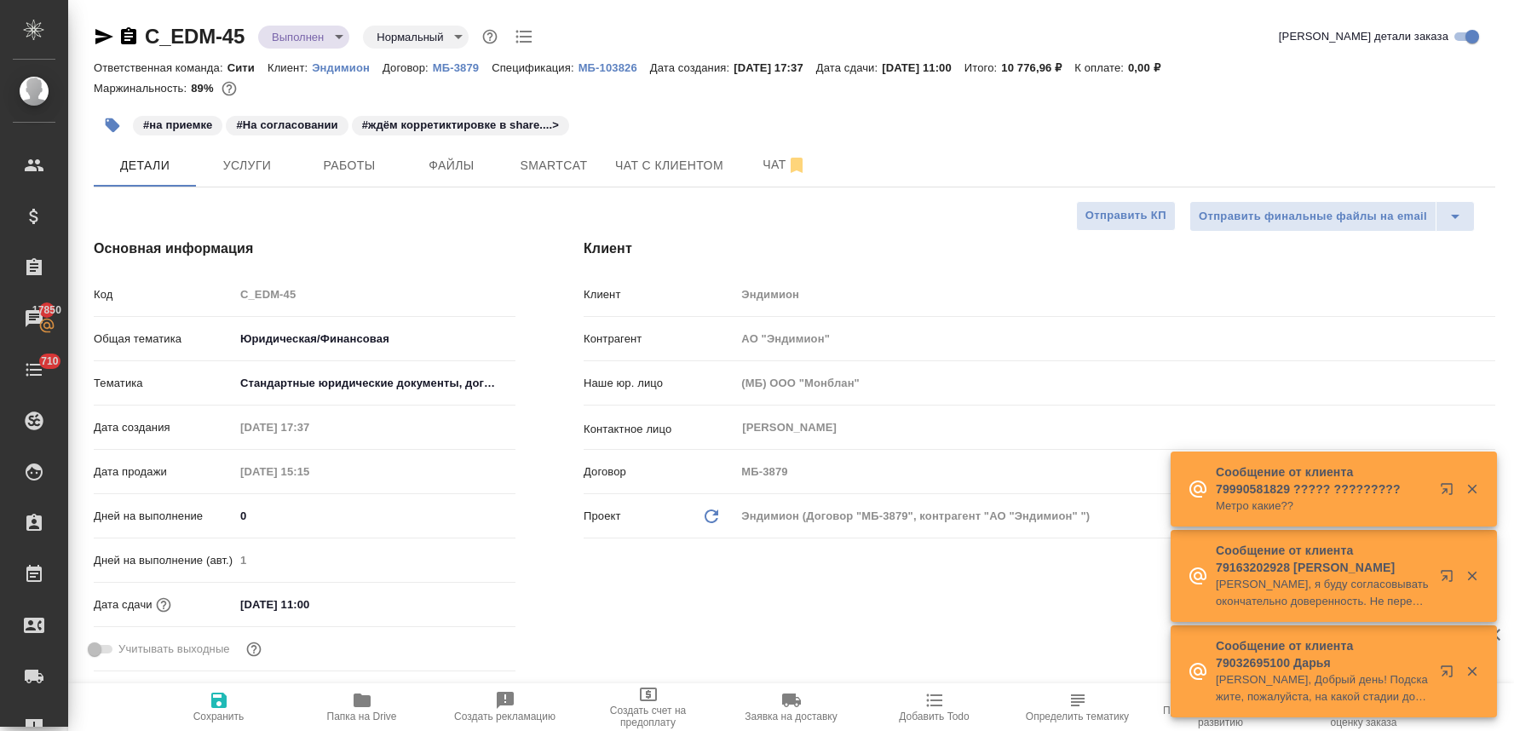
select select "RU"
click at [268, 165] on span "Услуги" at bounding box center [247, 165] width 82 height 21
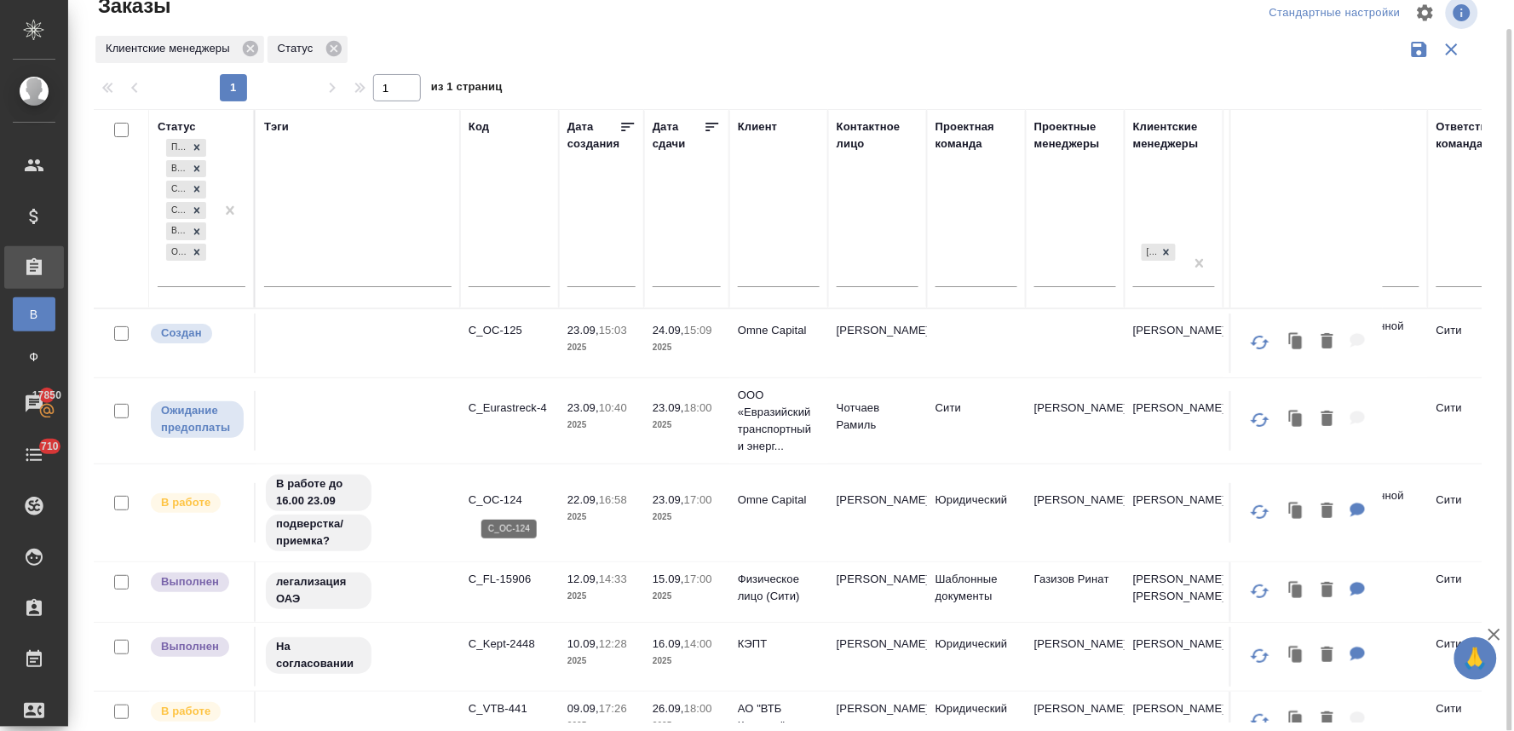
click at [492, 500] on p "C_OC-124" at bounding box center [510, 500] width 82 height 17
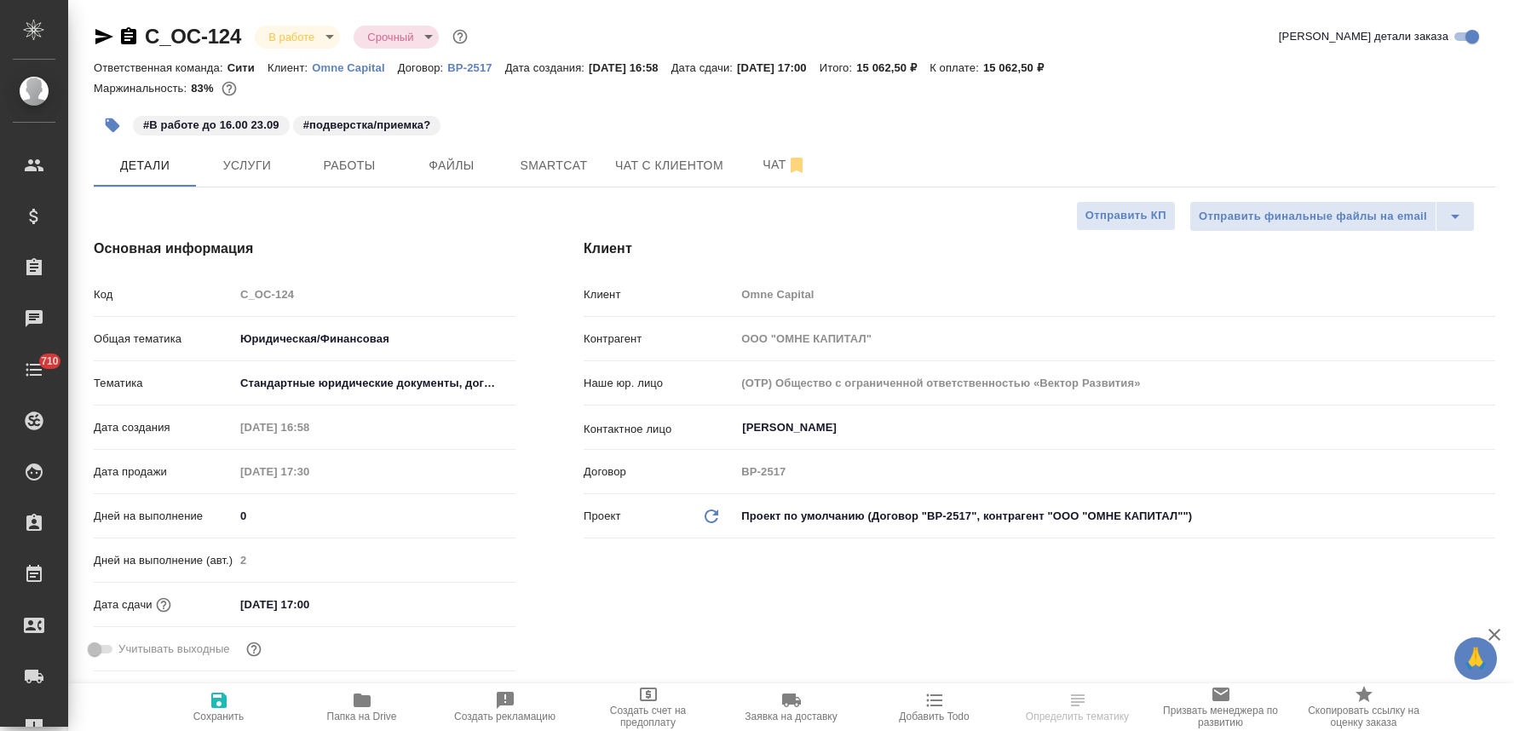
select select "RU"
type input "[PERSON_NAME]"
click at [245, 171] on span "Услуги" at bounding box center [247, 165] width 82 height 21
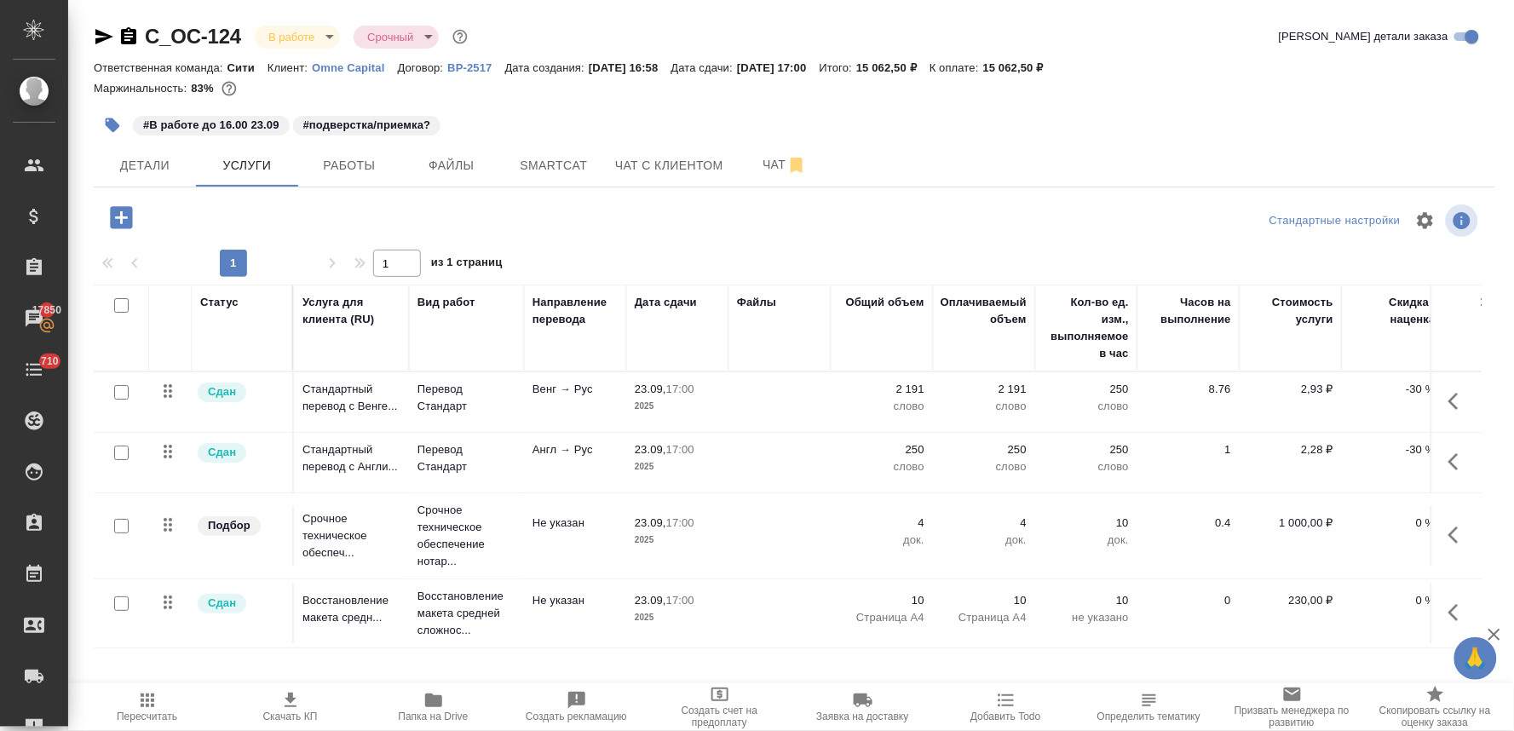
scroll to position [12, 0]
click at [128, 217] on icon "button" at bounding box center [121, 217] width 22 height 22
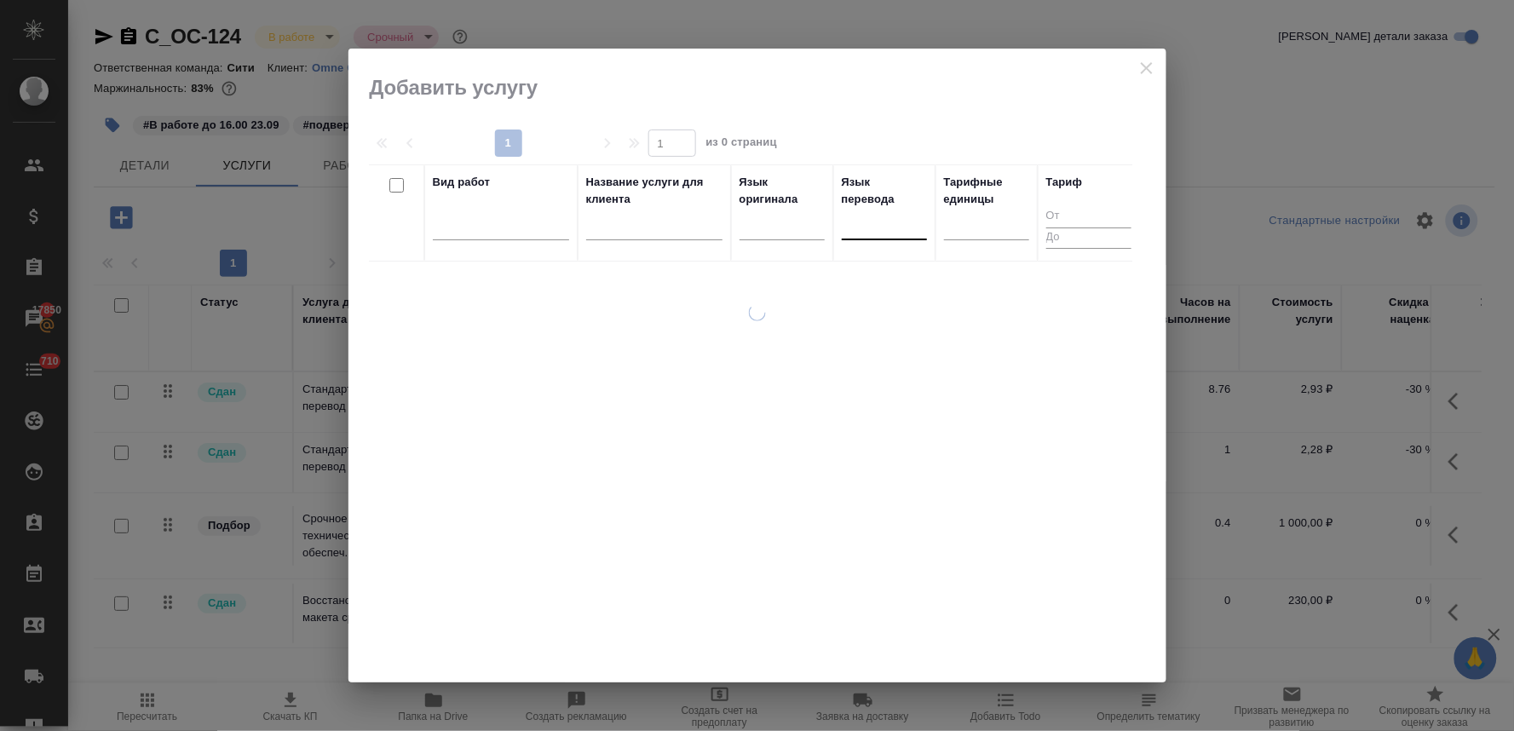
click at [874, 233] on div at bounding box center [884, 222] width 85 height 25
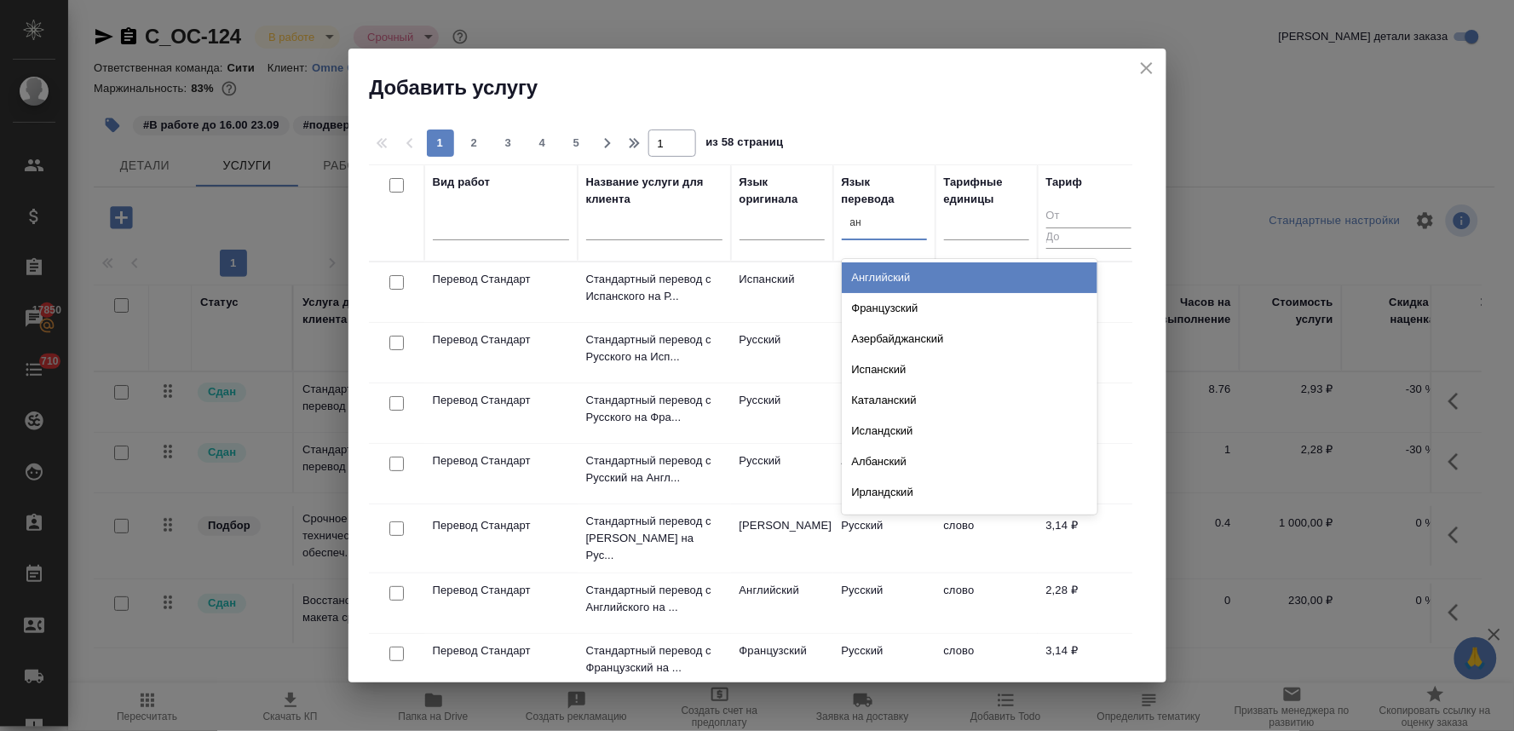
type input "анг"
click at [883, 283] on div "Английский" at bounding box center [970, 277] width 256 height 31
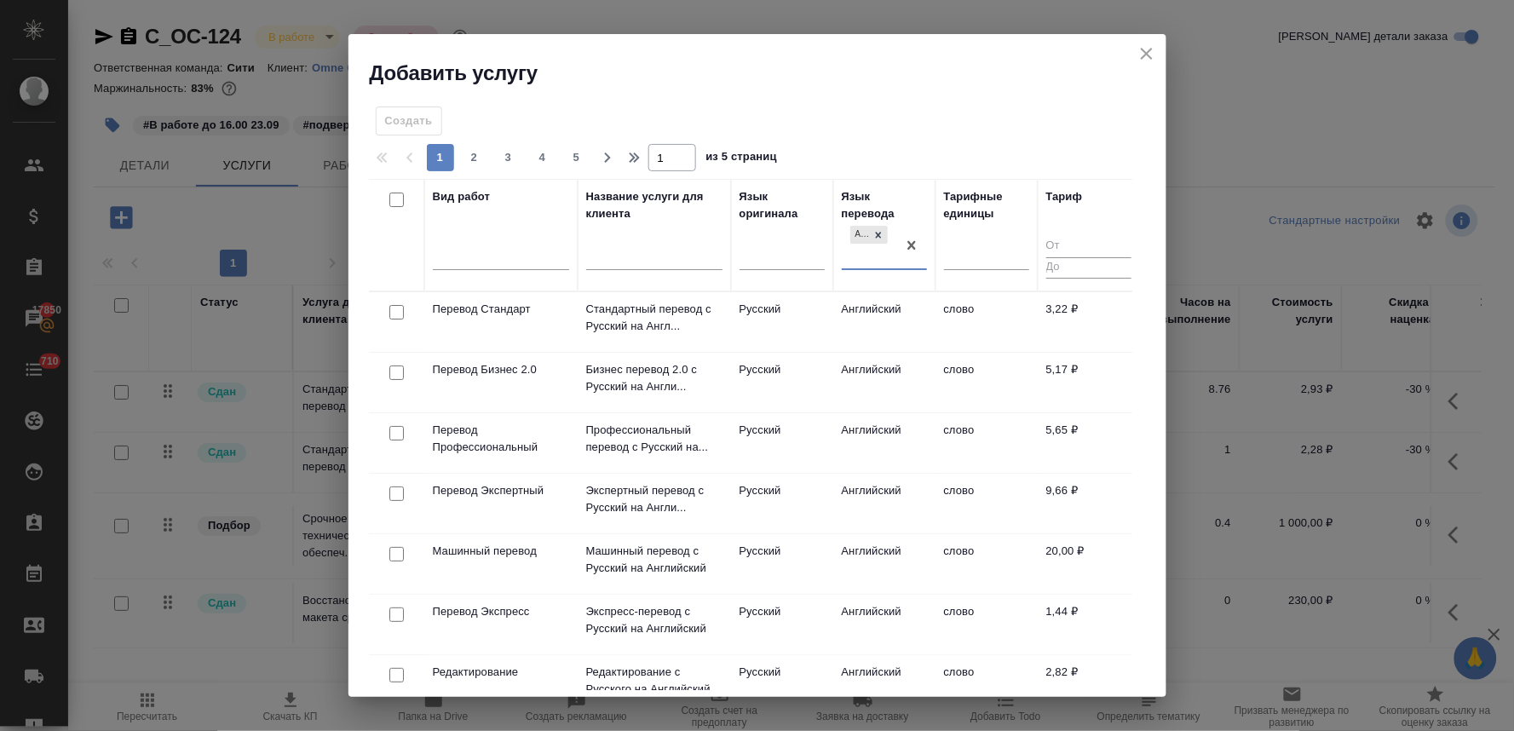
click at [398, 317] on input "checkbox" at bounding box center [396, 312] width 14 height 14
checkbox input "true"
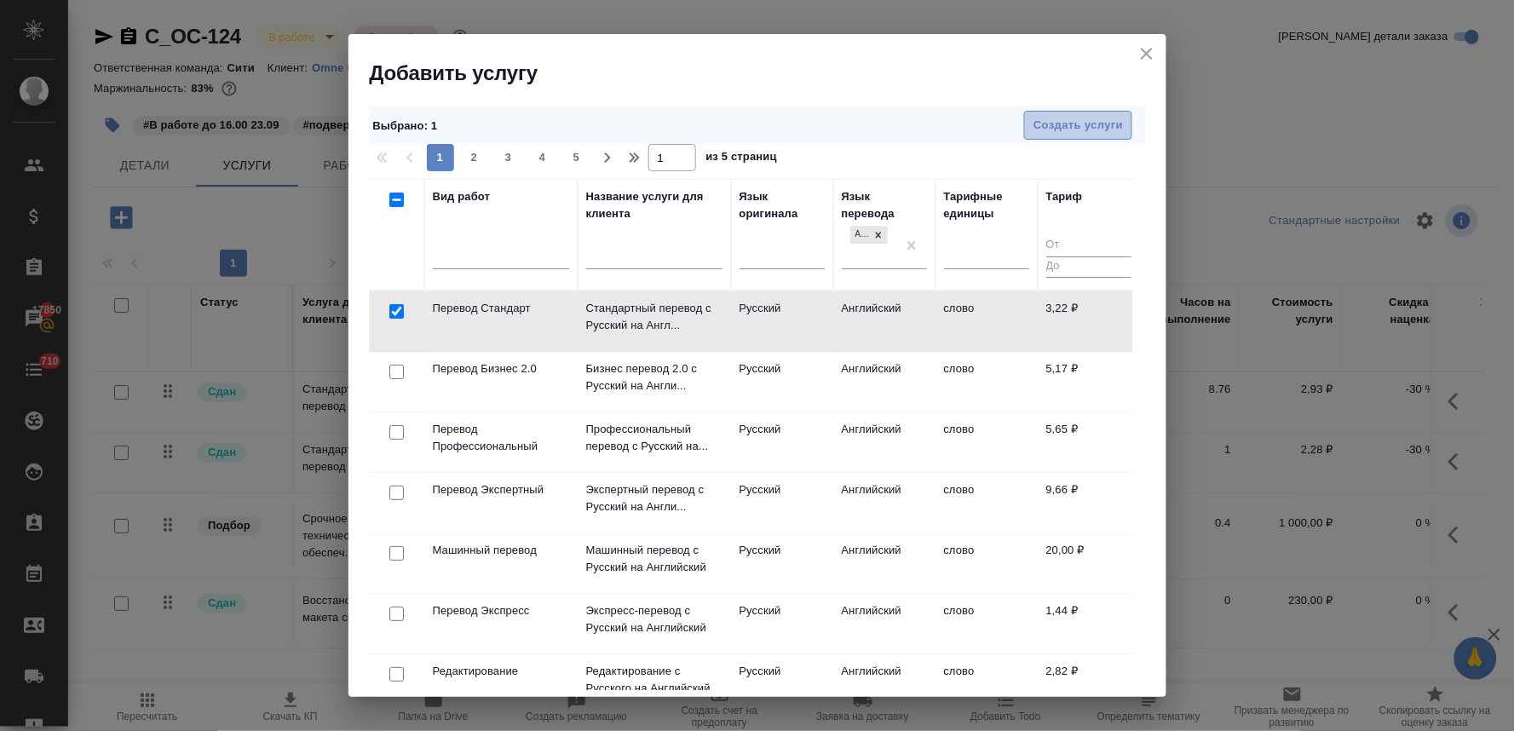
click at [1131, 125] on button "Создать услуги" at bounding box center [1078, 126] width 108 height 30
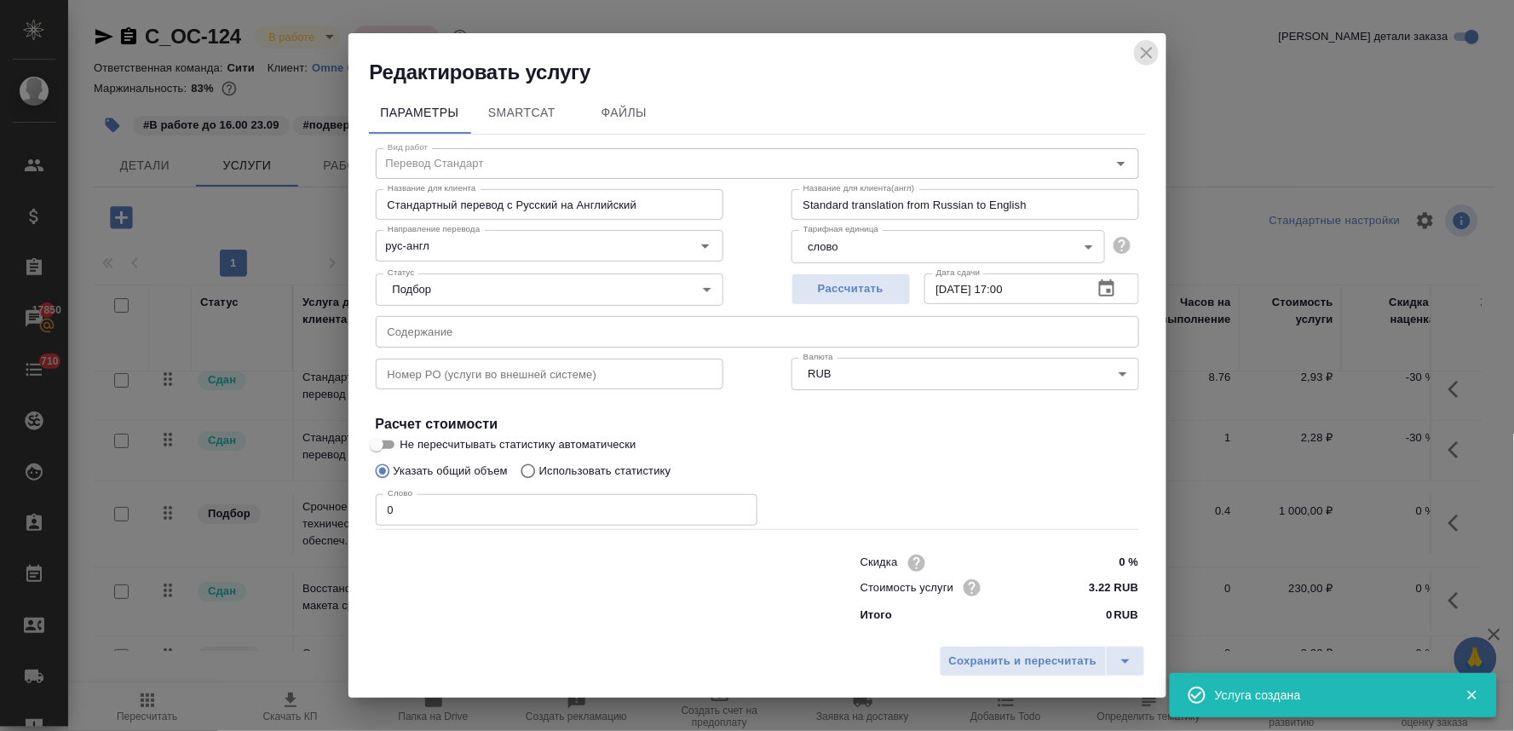
click at [1148, 49] on icon "close" at bounding box center [1147, 53] width 12 height 12
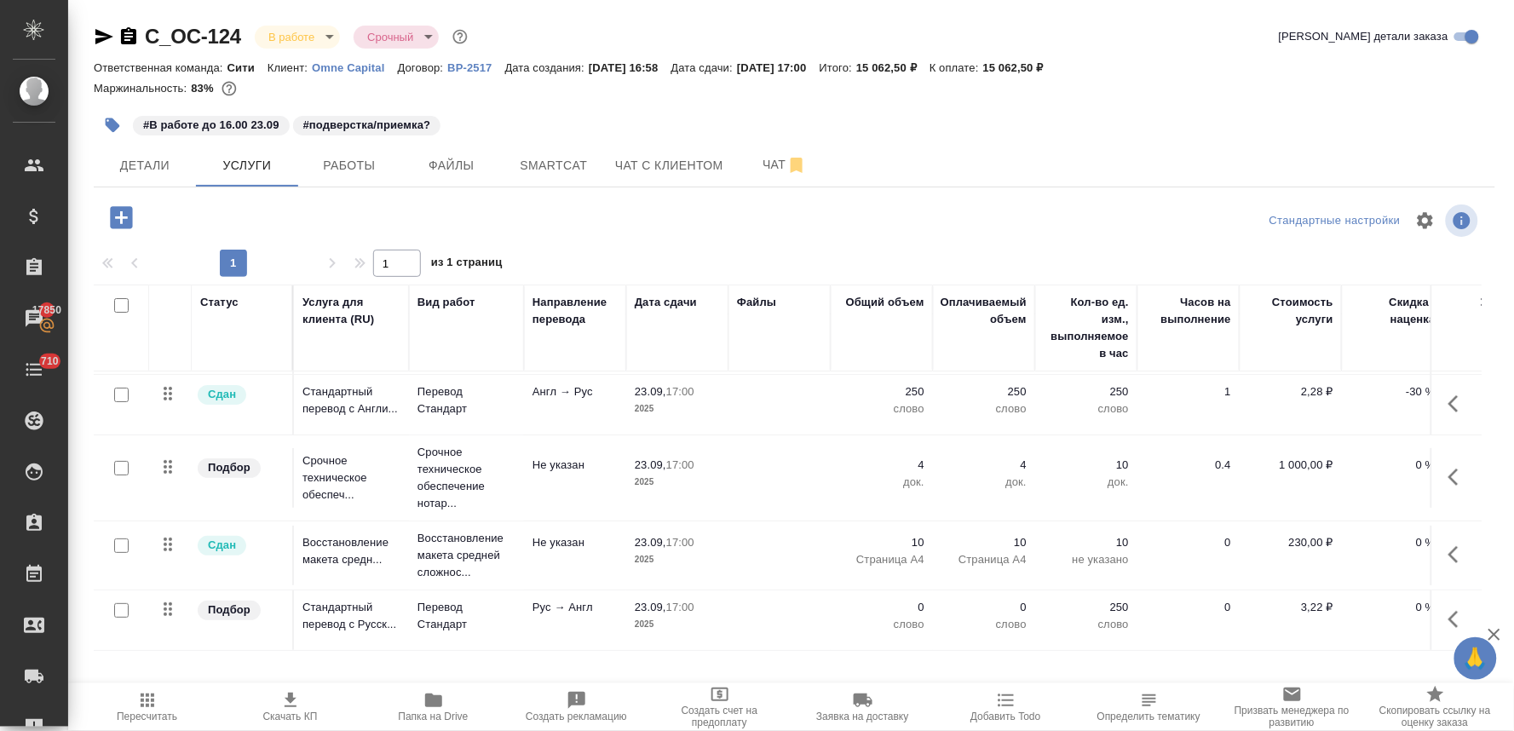
scroll to position [72, 0]
click at [920, 599] on p "0" at bounding box center [881, 607] width 85 height 17
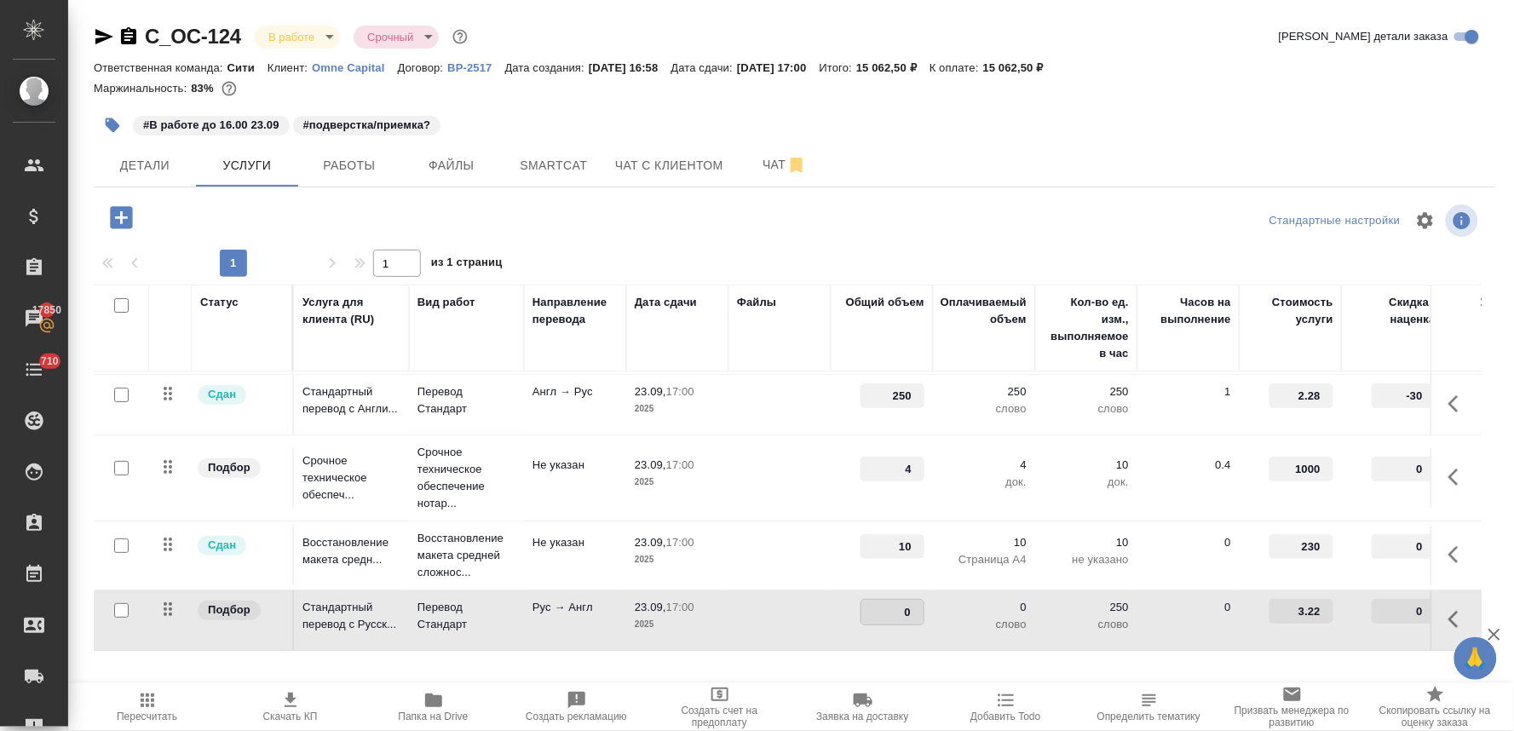
drag, startPoint x: 893, startPoint y: 599, endPoint x: 927, endPoint y: 596, distance: 34.2
click at [927, 596] on td "0" at bounding box center [882, 620] width 102 height 60
type input "2191"
click at [1387, 600] on input "0" at bounding box center [1404, 612] width 62 height 25
type input "-30"
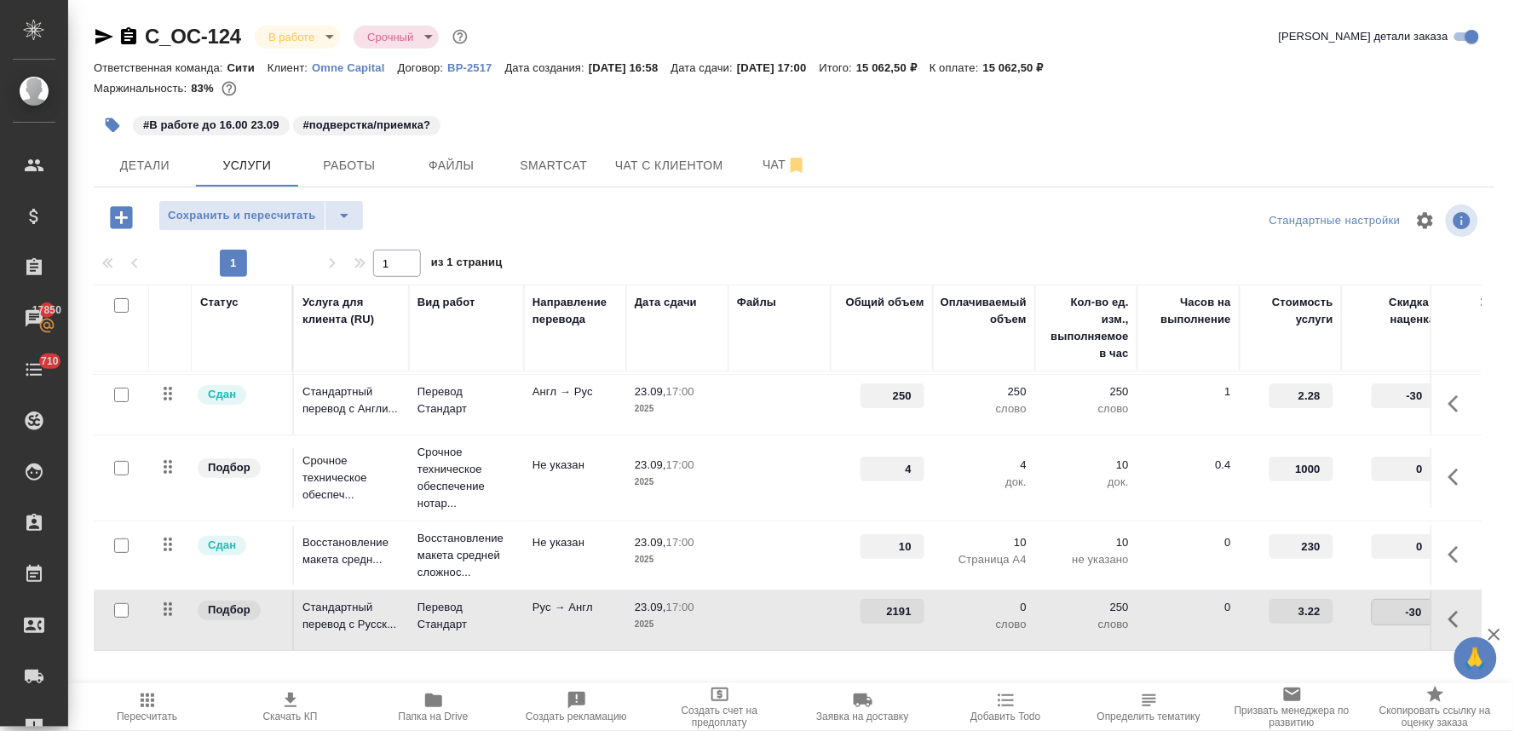
click at [1035, 209] on div "Стандартные настройки" at bounding box center [1254, 220] width 453 height 41
click at [290, 225] on button "Сохранить и пересчитать" at bounding box center [241, 215] width 167 height 31
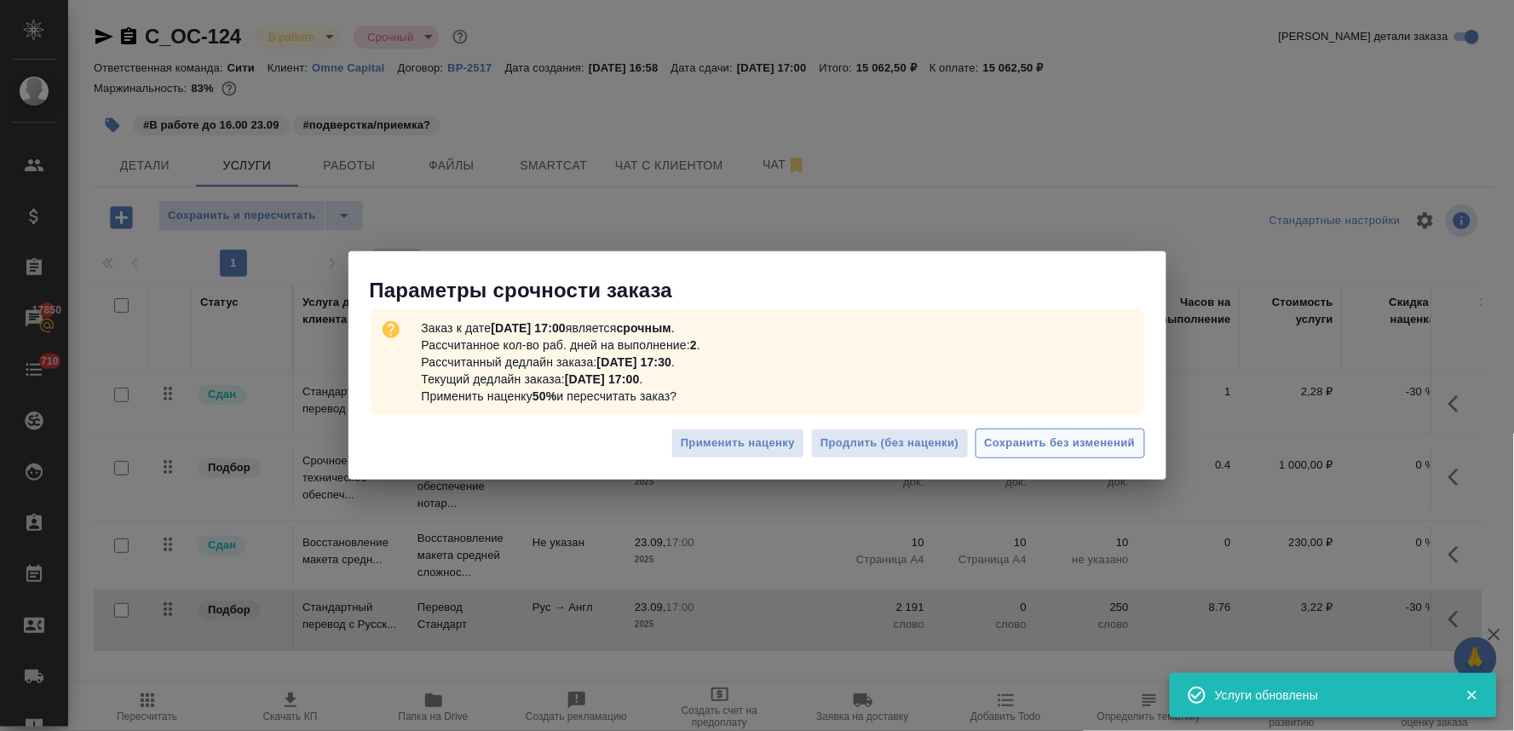
click at [1039, 441] on span "Сохранить без изменений" at bounding box center [1060, 444] width 151 height 20
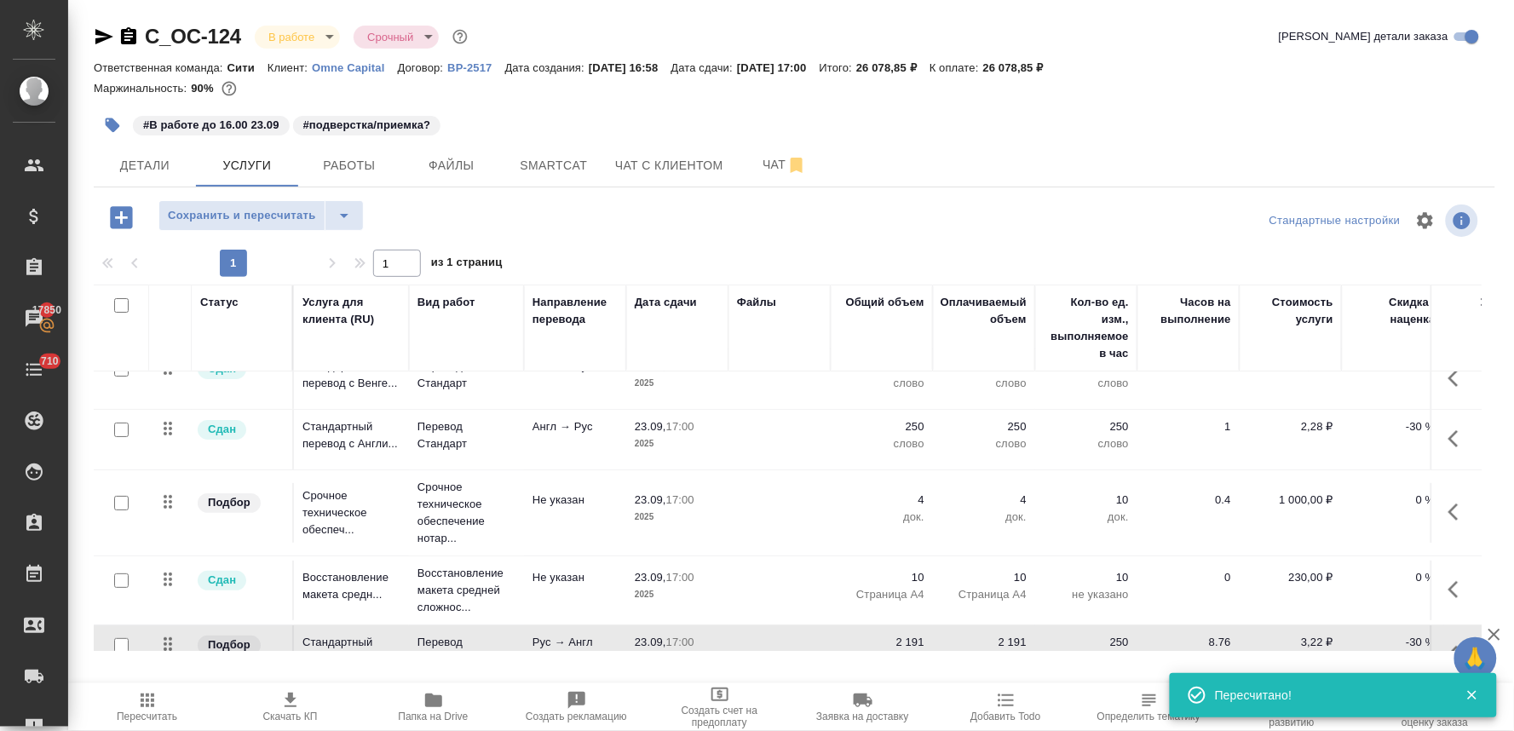
scroll to position [0, 0]
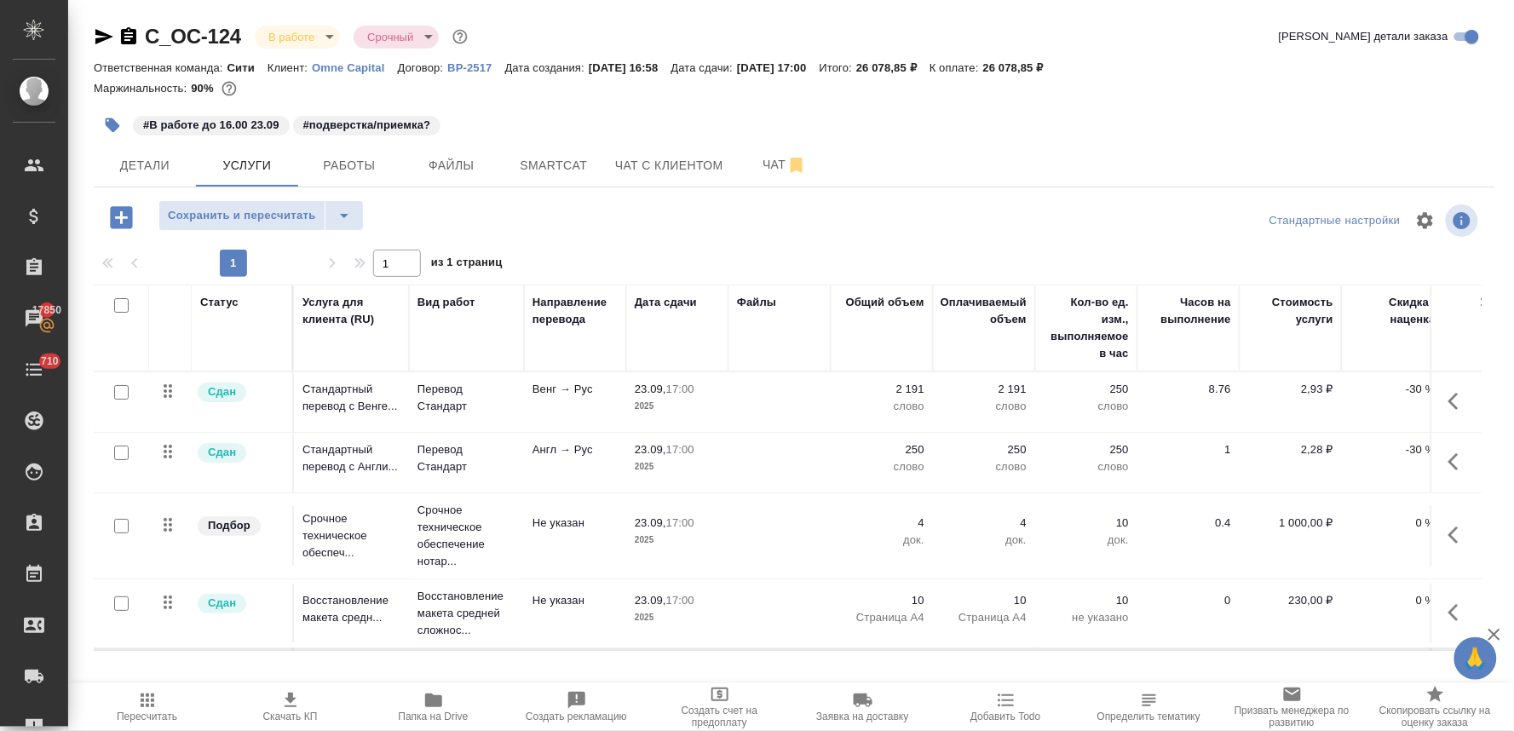
click at [918, 525] on p "4" at bounding box center [881, 523] width 85 height 17
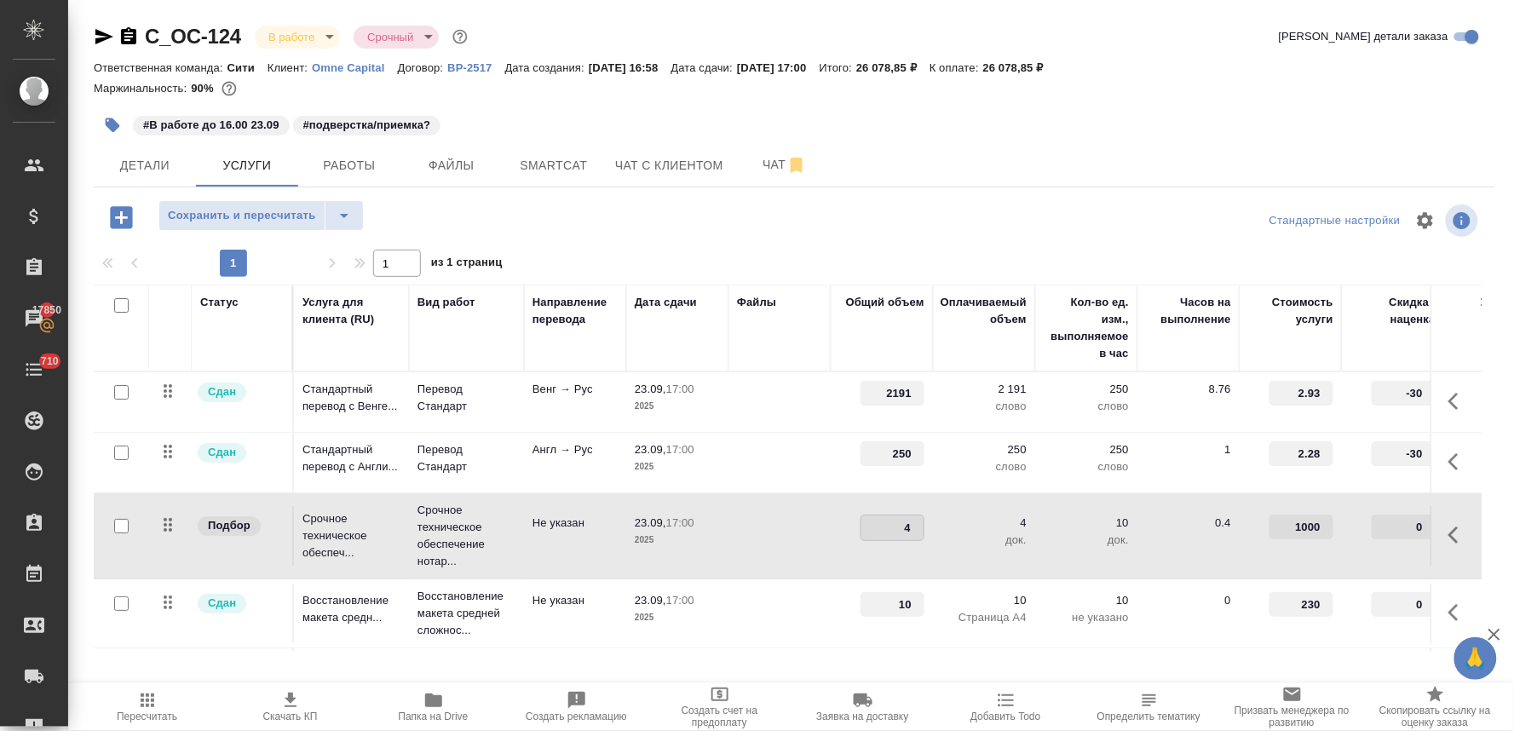
drag, startPoint x: 895, startPoint y: 524, endPoint x: 924, endPoint y: 521, distance: 29.2
click at [924, 521] on div "4" at bounding box center [892, 528] width 64 height 26
type input "12"
click at [867, 239] on div at bounding box center [794, 220] width 467 height 41
click at [269, 213] on span "Сохранить и пересчитать" at bounding box center [242, 216] width 148 height 20
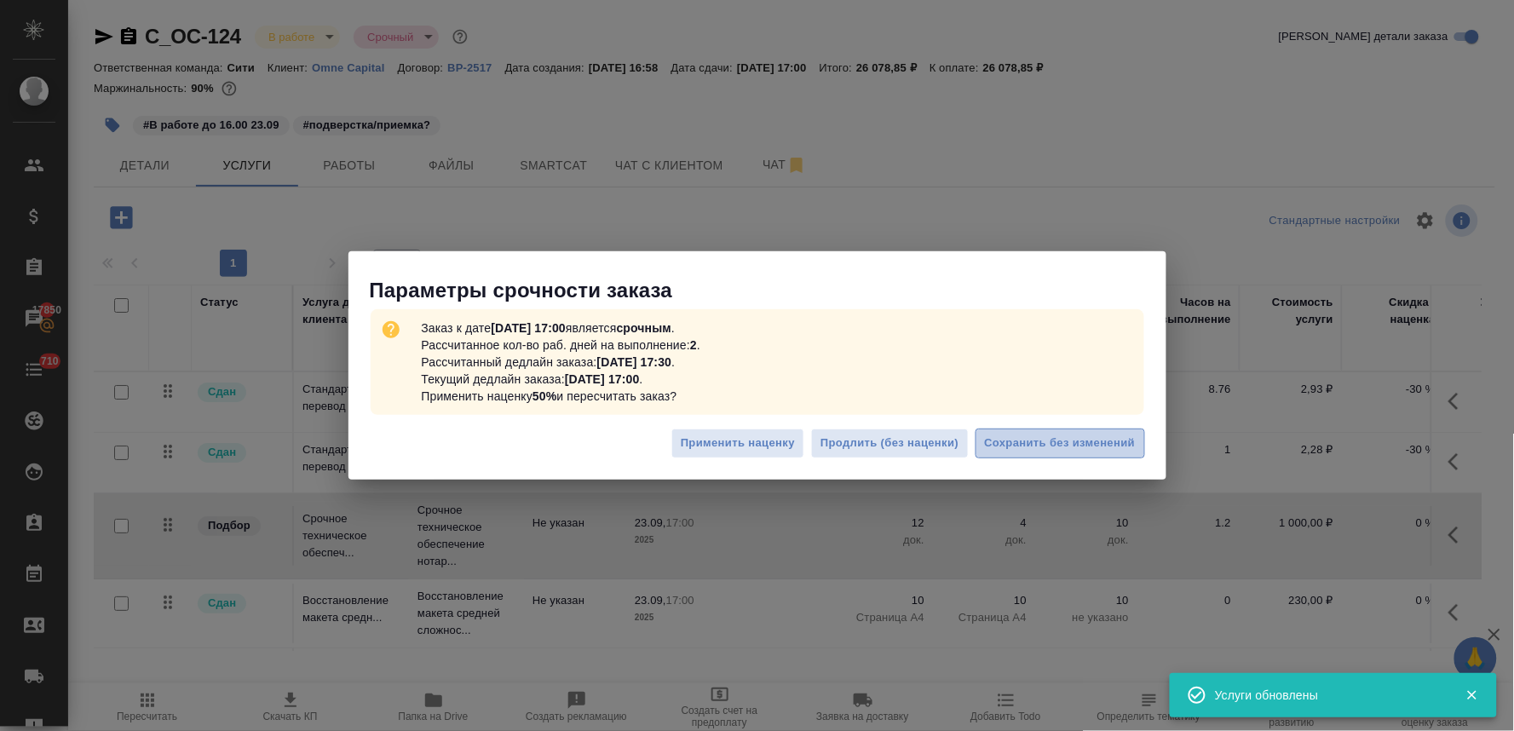
click at [1036, 445] on span "Сохранить без изменений" at bounding box center [1060, 444] width 151 height 20
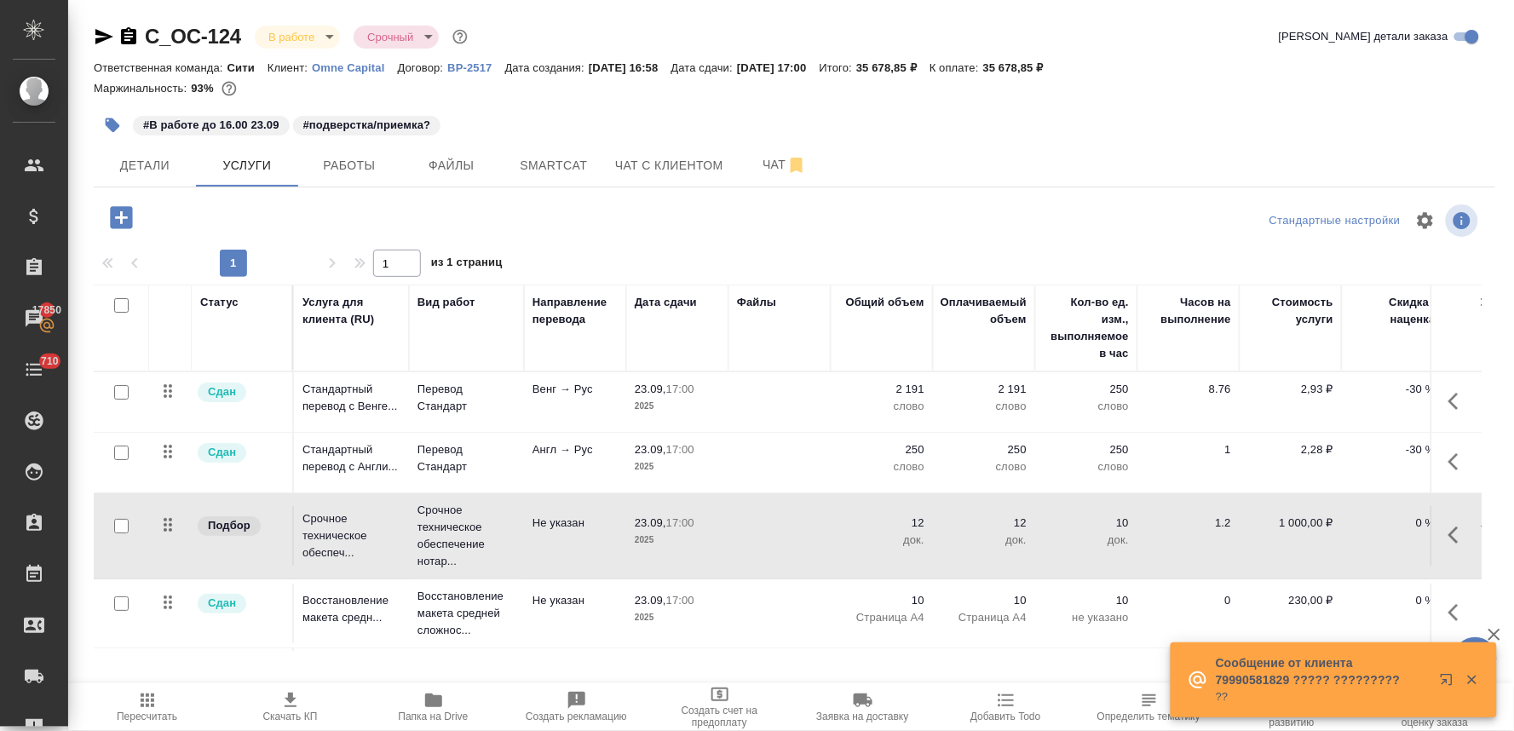
click at [303, 718] on span "Скачать КП" at bounding box center [290, 717] width 55 height 12
drag, startPoint x: 1480, startPoint y: 126, endPoint x: 1104, endPoint y: 78, distance: 378.8
click at [1479, 126] on div "#В работе до 16.00 23.09 #подверстка/приемка?" at bounding box center [794, 124] width 1401 height 37
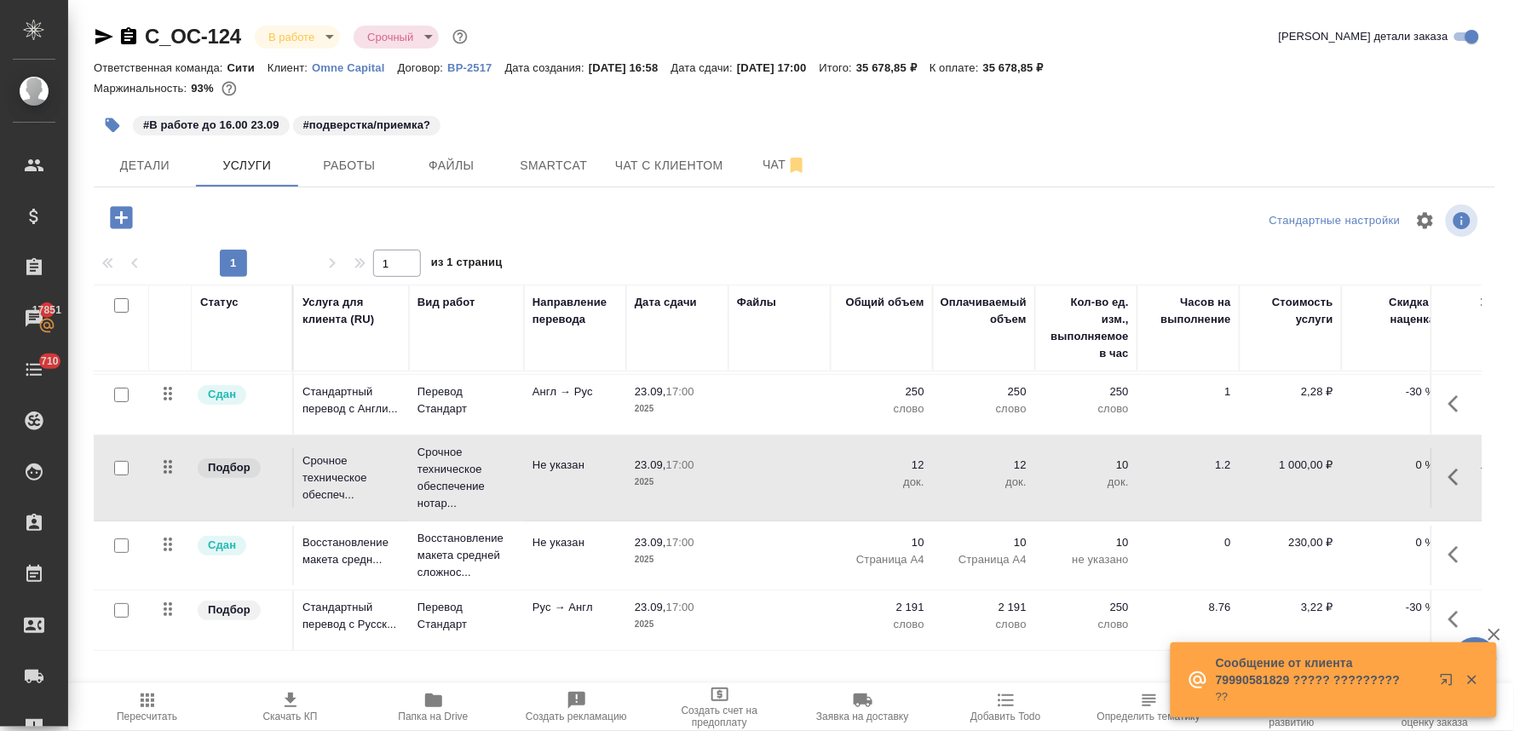
scroll to position [72, 231]
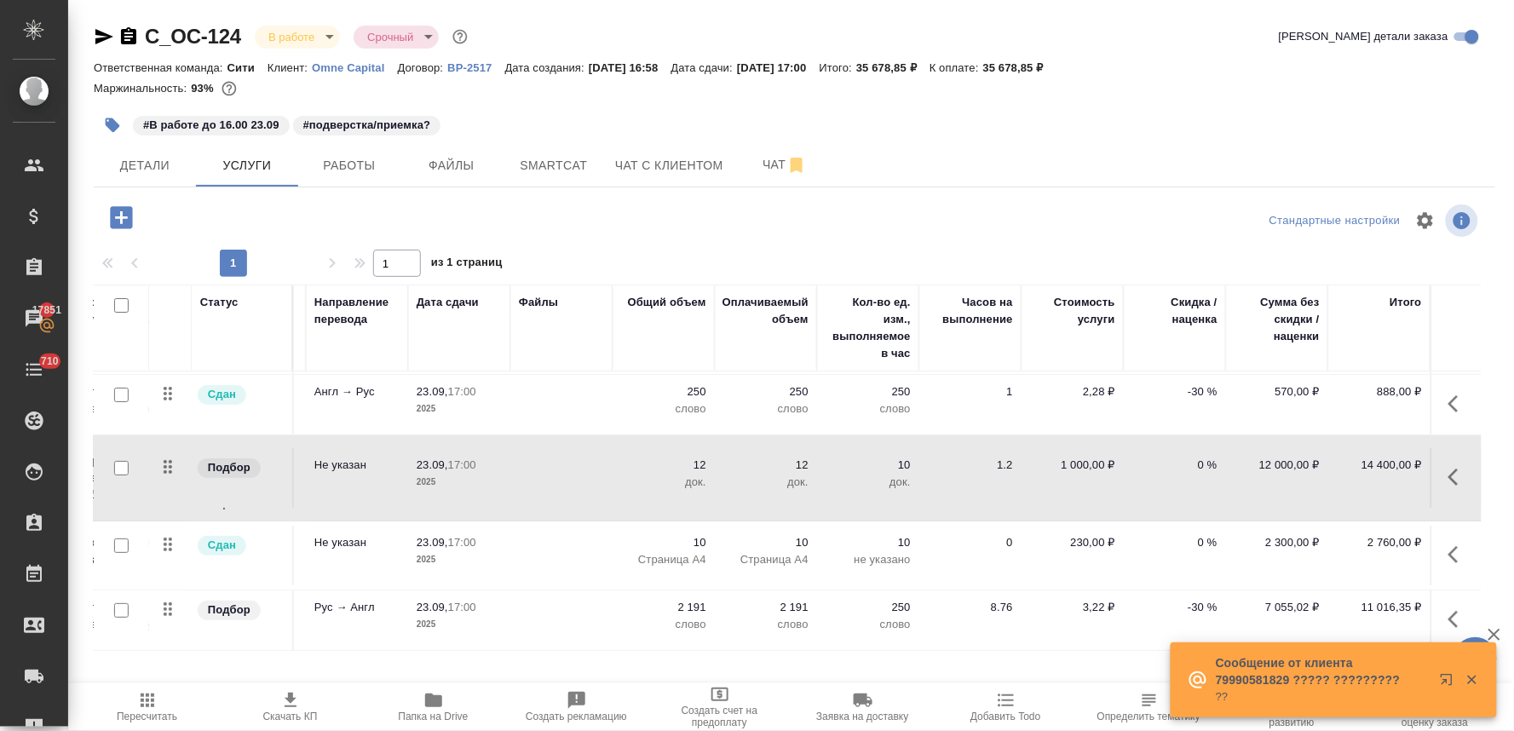
click at [1183, 599] on p "-30 %" at bounding box center [1174, 607] width 85 height 17
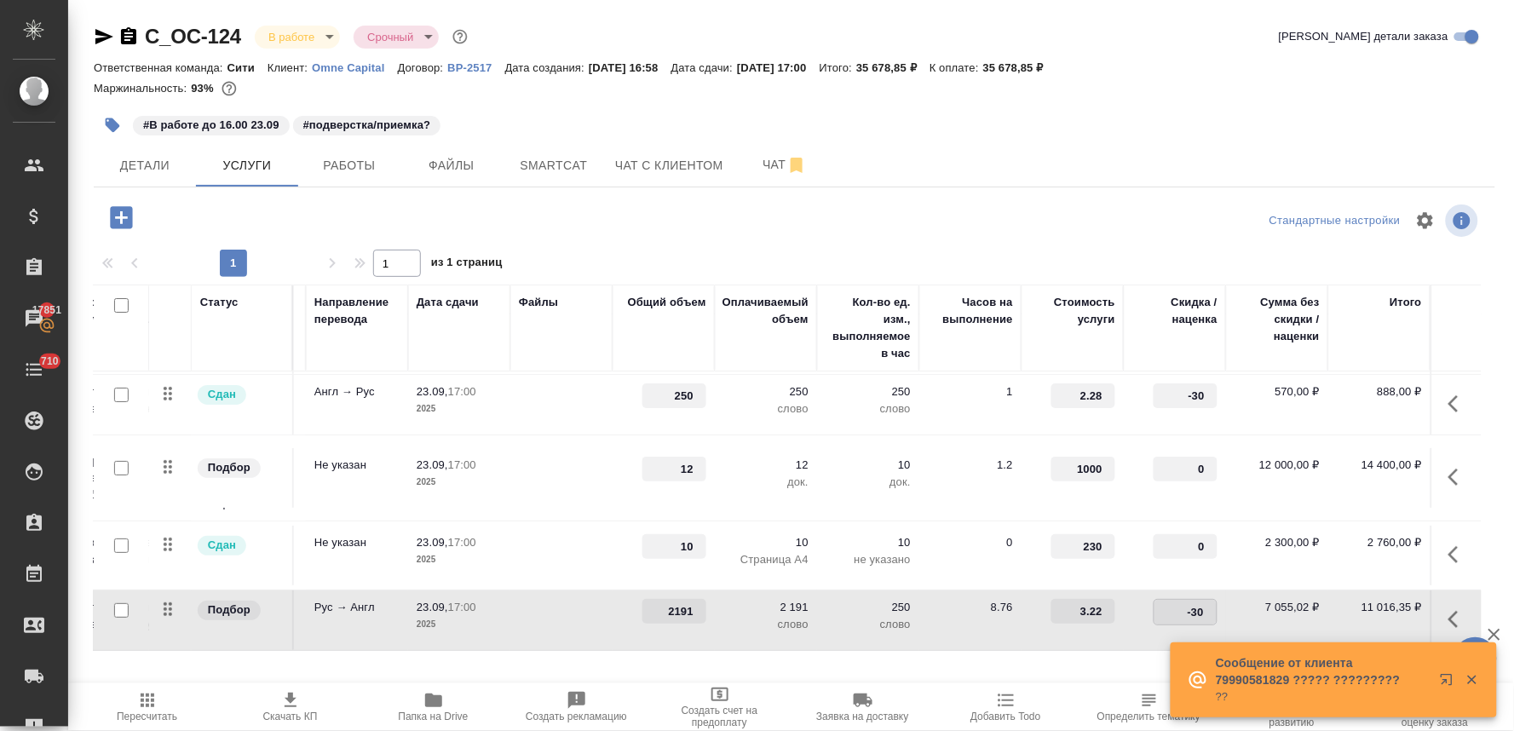
drag, startPoint x: 1161, startPoint y: 590, endPoint x: 1250, endPoint y: 590, distance: 88.6
click at [1250, 590] on tr "Подбор Стандартный перевод с Русск... Перевод Стандарт Рус → Англ 23.09, 17:00 …" at bounding box center [679, 620] width 1606 height 60
type input "0"
click at [1004, 239] on div "Стандартные настройки 1 1 из 1 страниц Статус Услуга для клиента (RU) Вид работ…" at bounding box center [794, 425] width 1401 height 451
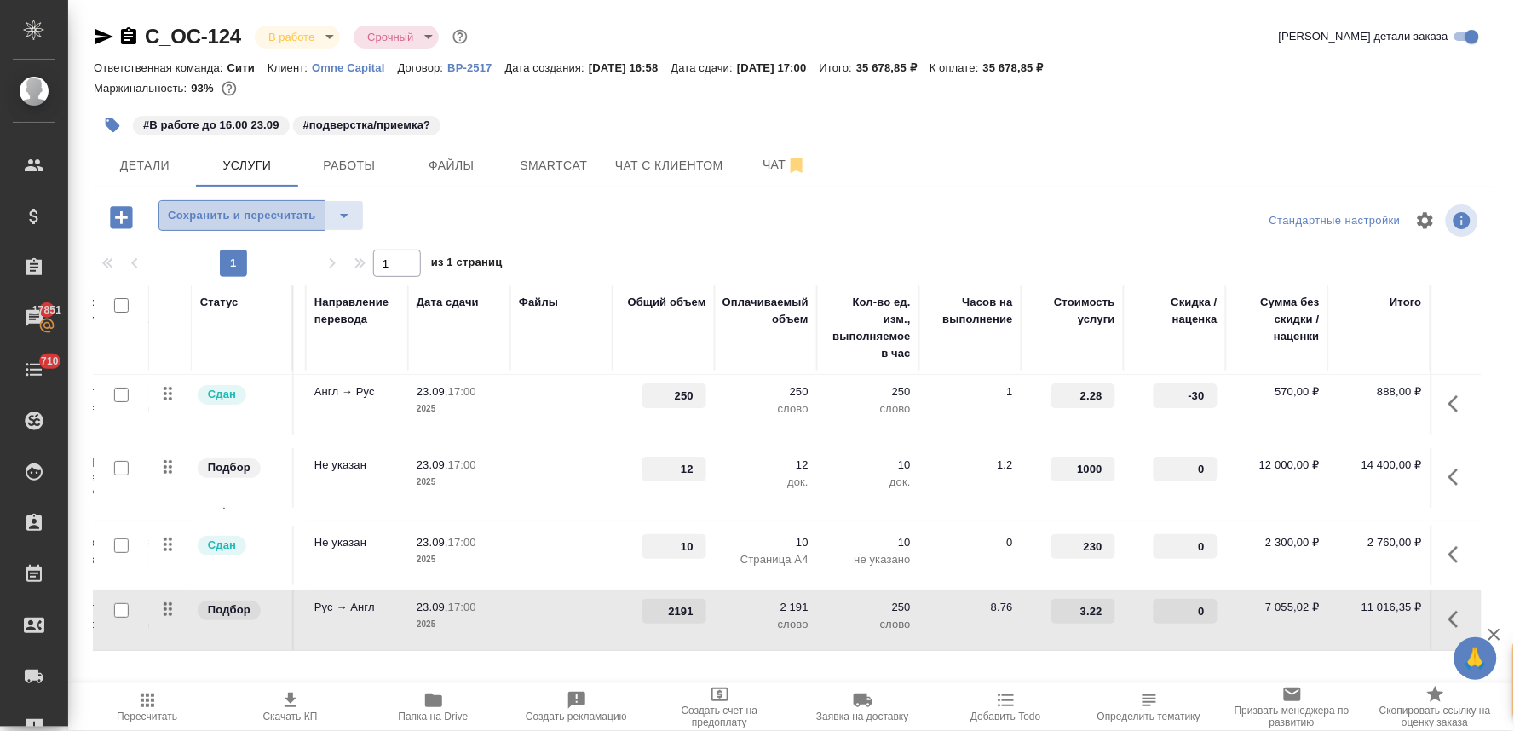
click at [268, 215] on span "Сохранить и пересчитать" at bounding box center [242, 216] width 148 height 20
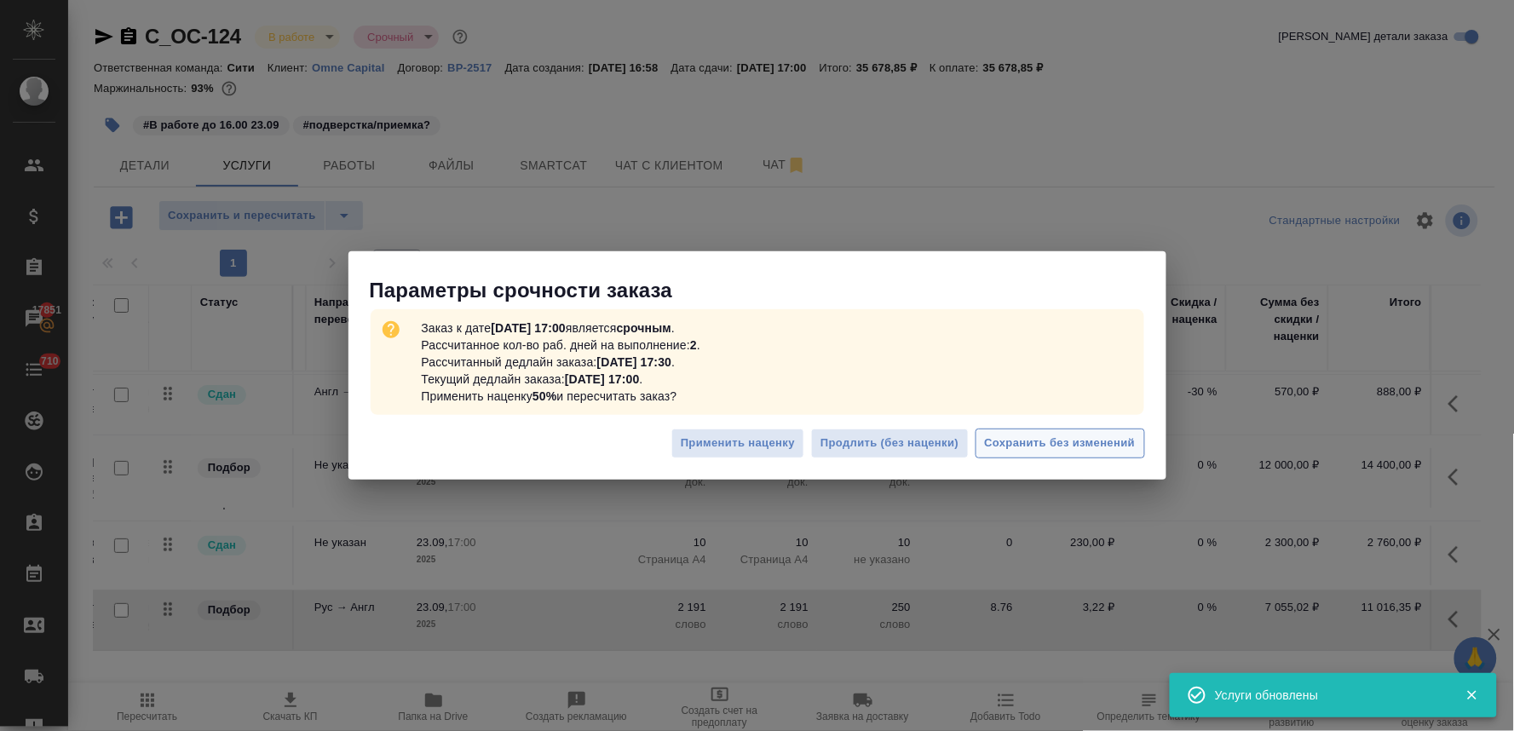
click at [1045, 447] on span "Сохранить без изменений" at bounding box center [1060, 444] width 151 height 20
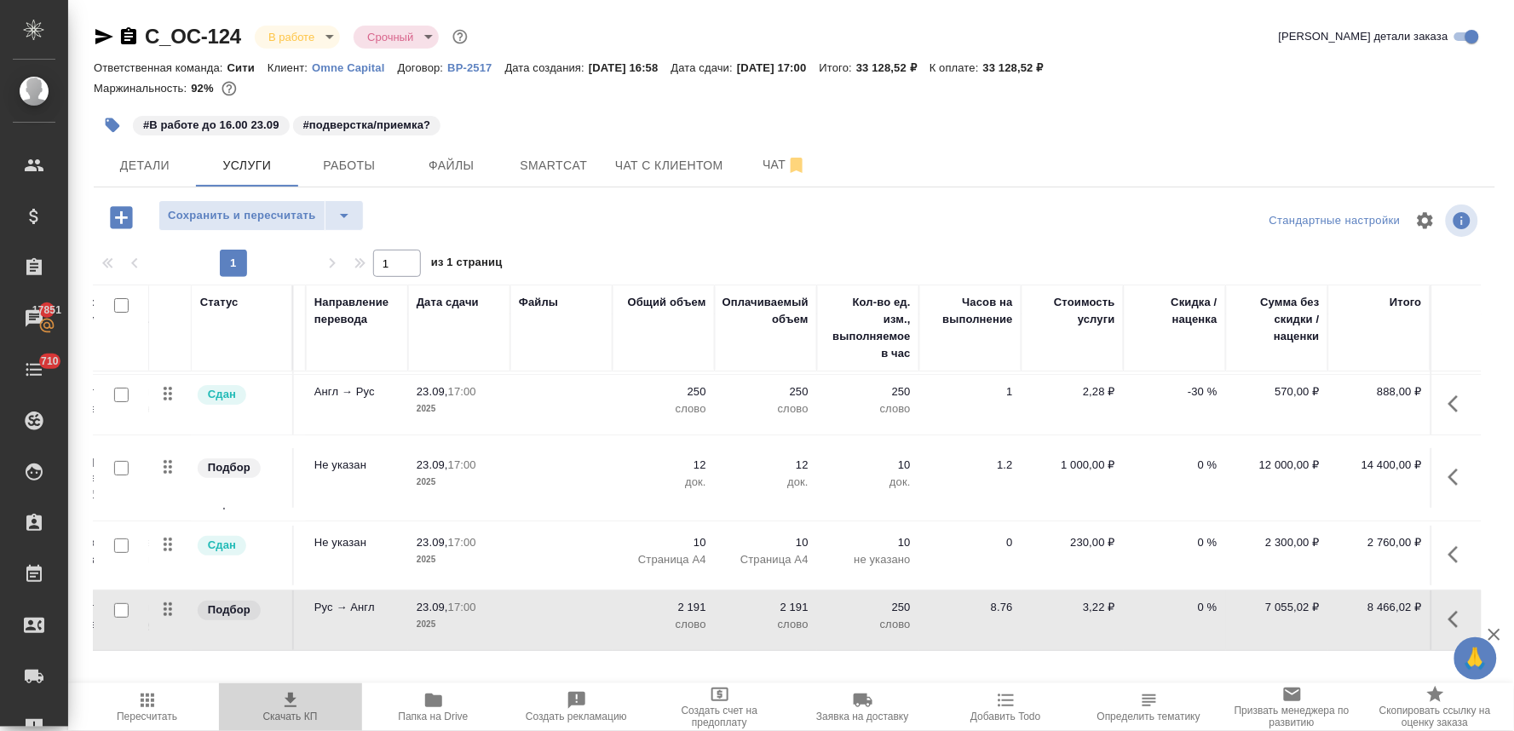
click at [292, 716] on span "Скачать КП" at bounding box center [290, 717] width 55 height 12
click at [1459, 140] on div "#В работе до 16.00 23.09 #подверстка/приемка?" at bounding box center [794, 124] width 1401 height 37
click at [690, 457] on p "12" at bounding box center [663, 465] width 85 height 17
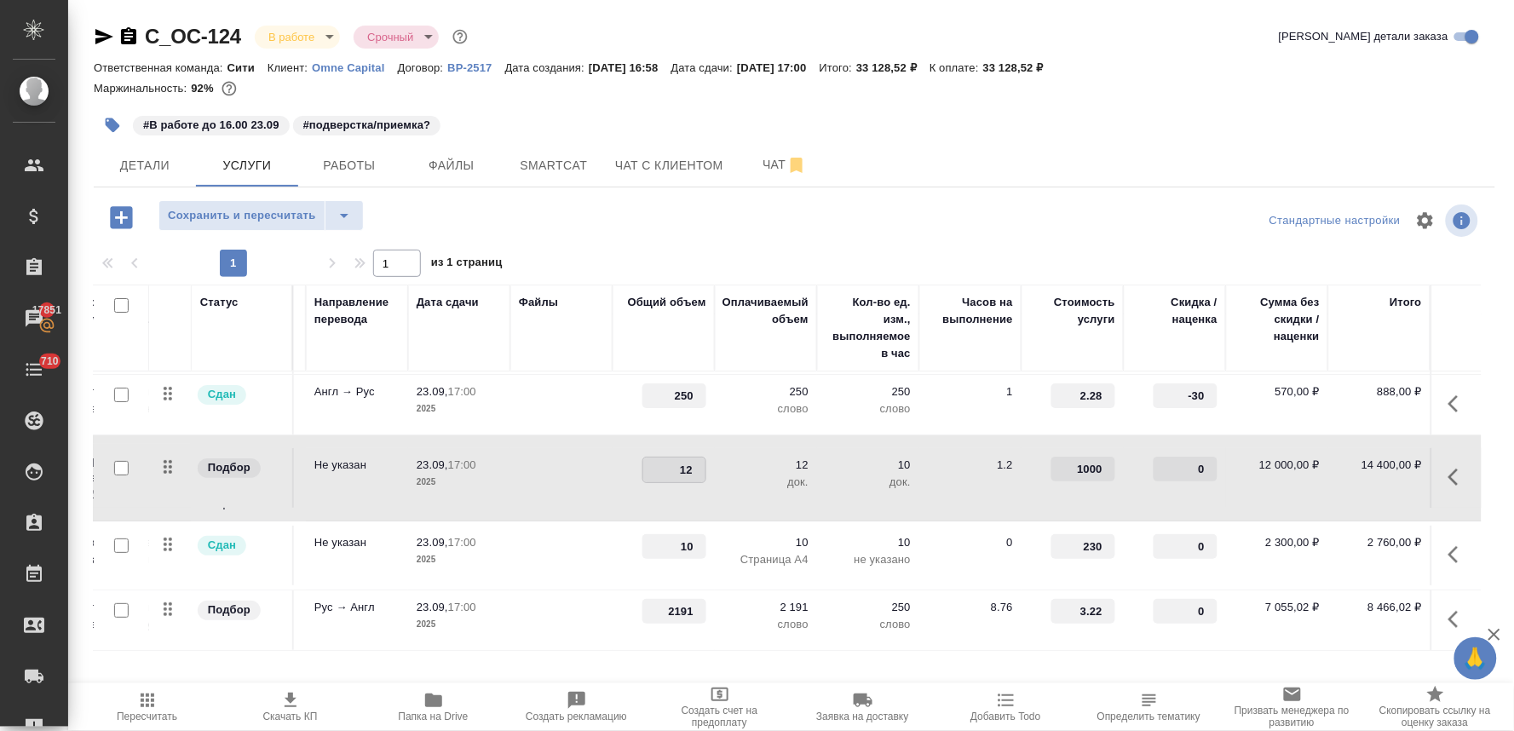
drag, startPoint x: 665, startPoint y: 457, endPoint x: 695, endPoint y: 450, distance: 31.4
click at [695, 450] on td "12" at bounding box center [664, 478] width 102 height 60
type input "4"
click at [728, 222] on div at bounding box center [794, 220] width 467 height 41
click at [296, 223] on span "Сохранить и пересчитать" at bounding box center [242, 216] width 148 height 20
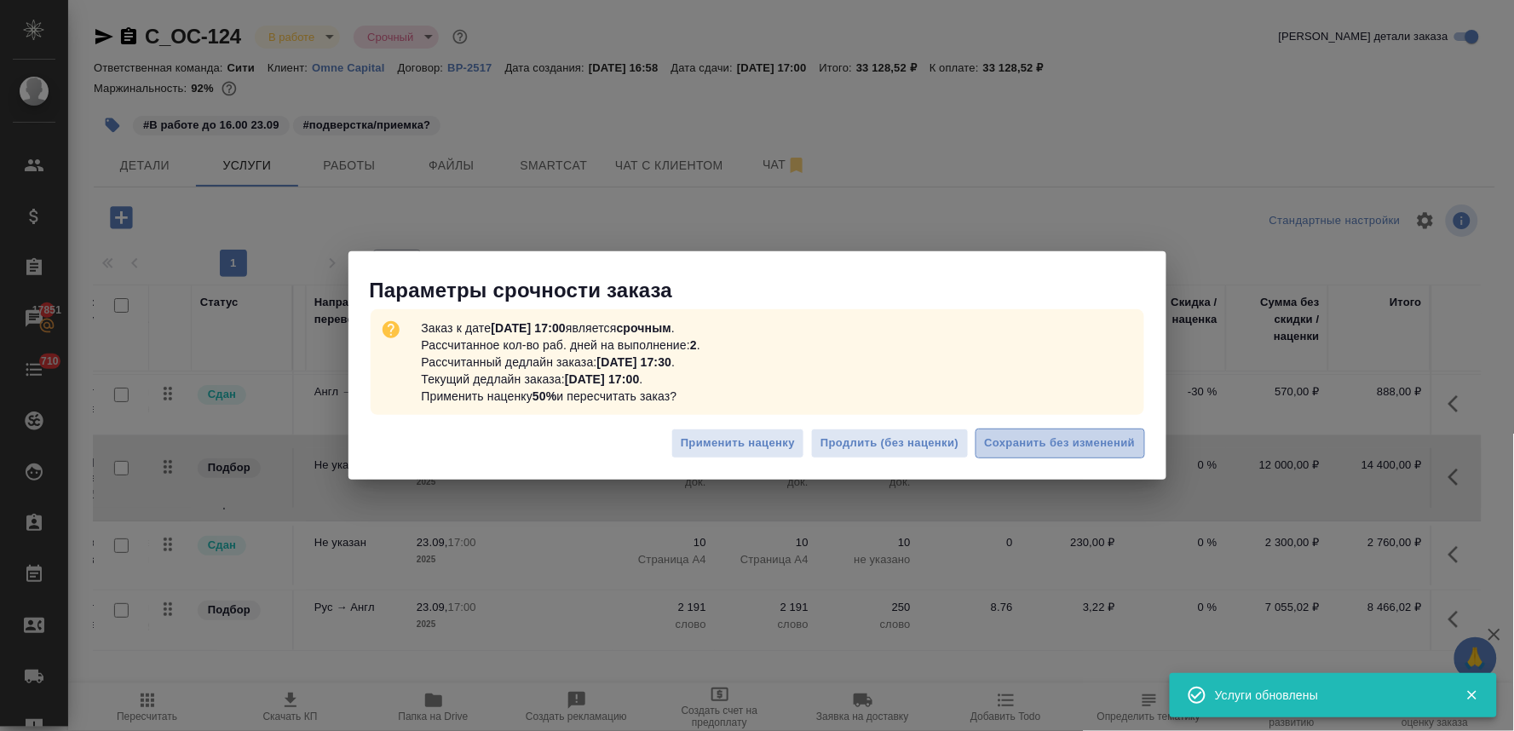
click at [1111, 440] on span "Сохранить без изменений" at bounding box center [1060, 444] width 151 height 20
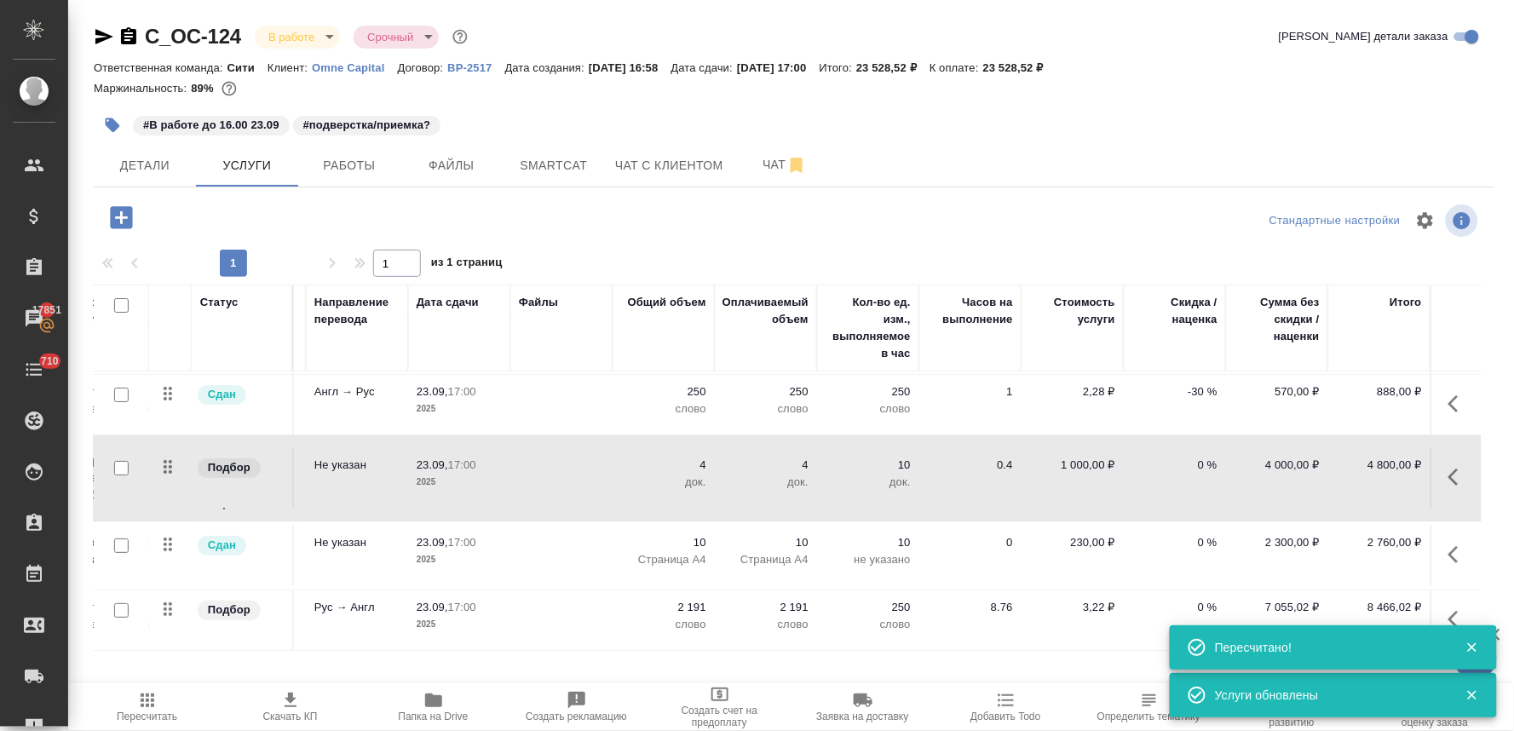
click at [122, 219] on icon "button" at bounding box center [121, 218] width 30 height 30
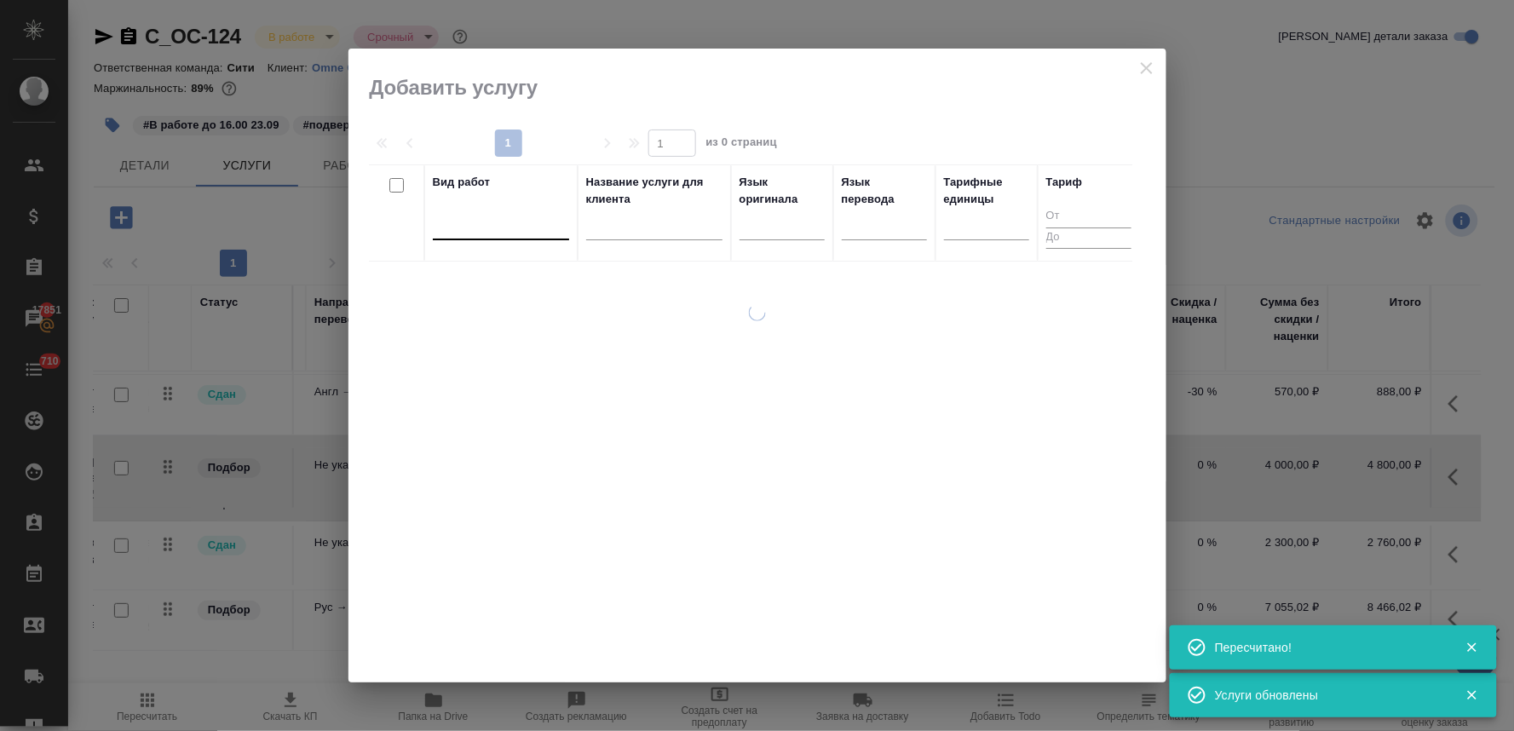
click at [495, 230] on div at bounding box center [501, 222] width 136 height 25
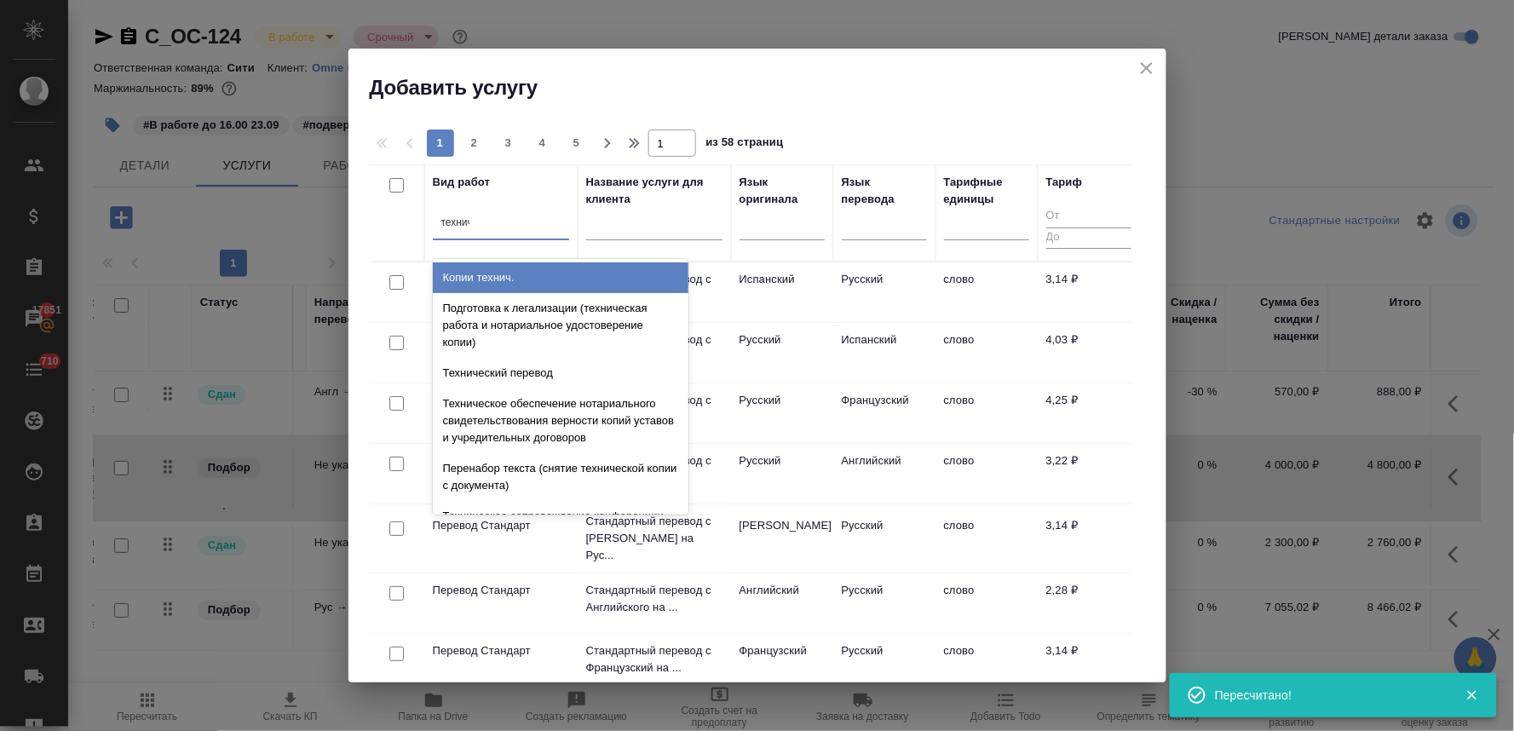
type input "техниче"
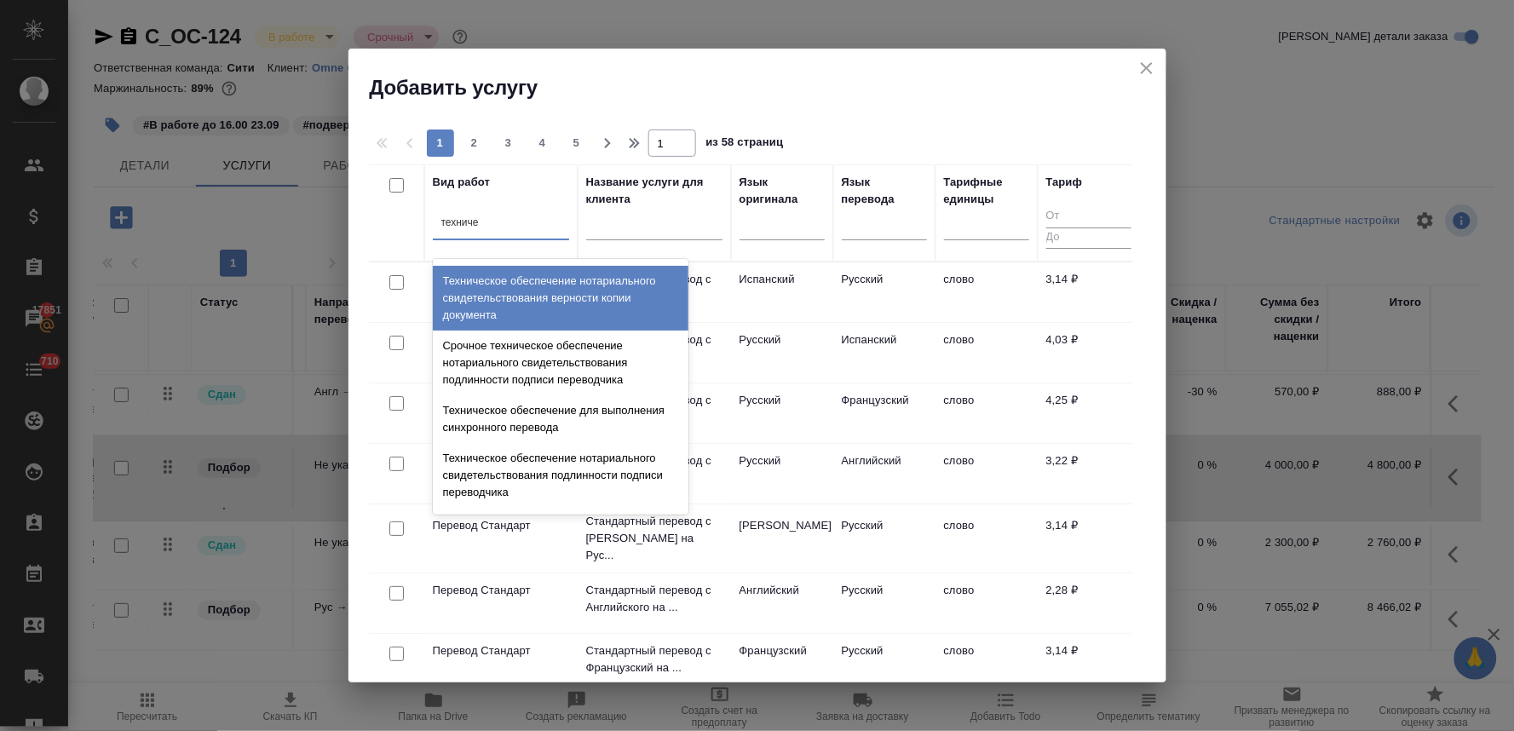
scroll to position [378, 0]
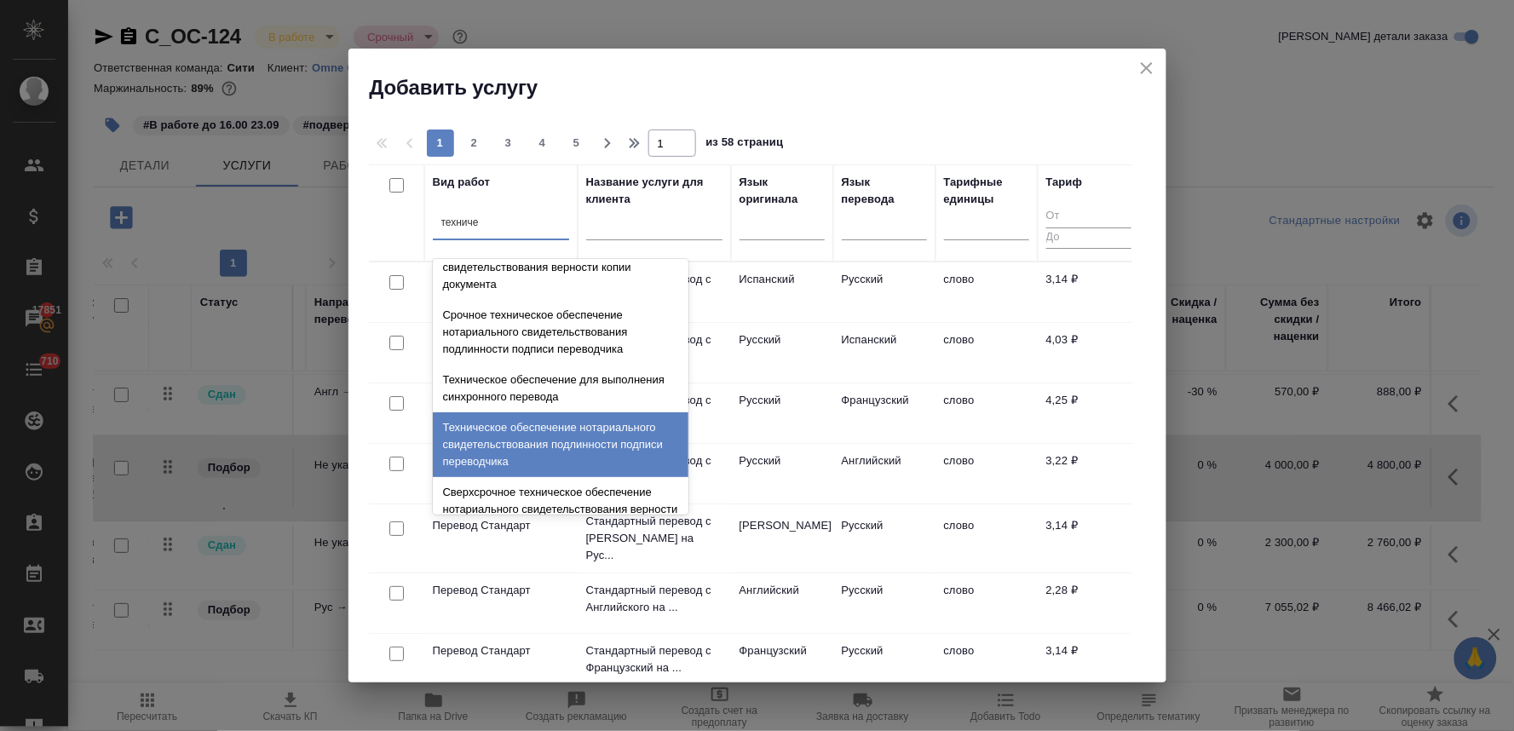
click at [530, 438] on div "Техническое обеспечение нотариального свидетельствования подлинности подписи пе…" at bounding box center [561, 444] width 256 height 65
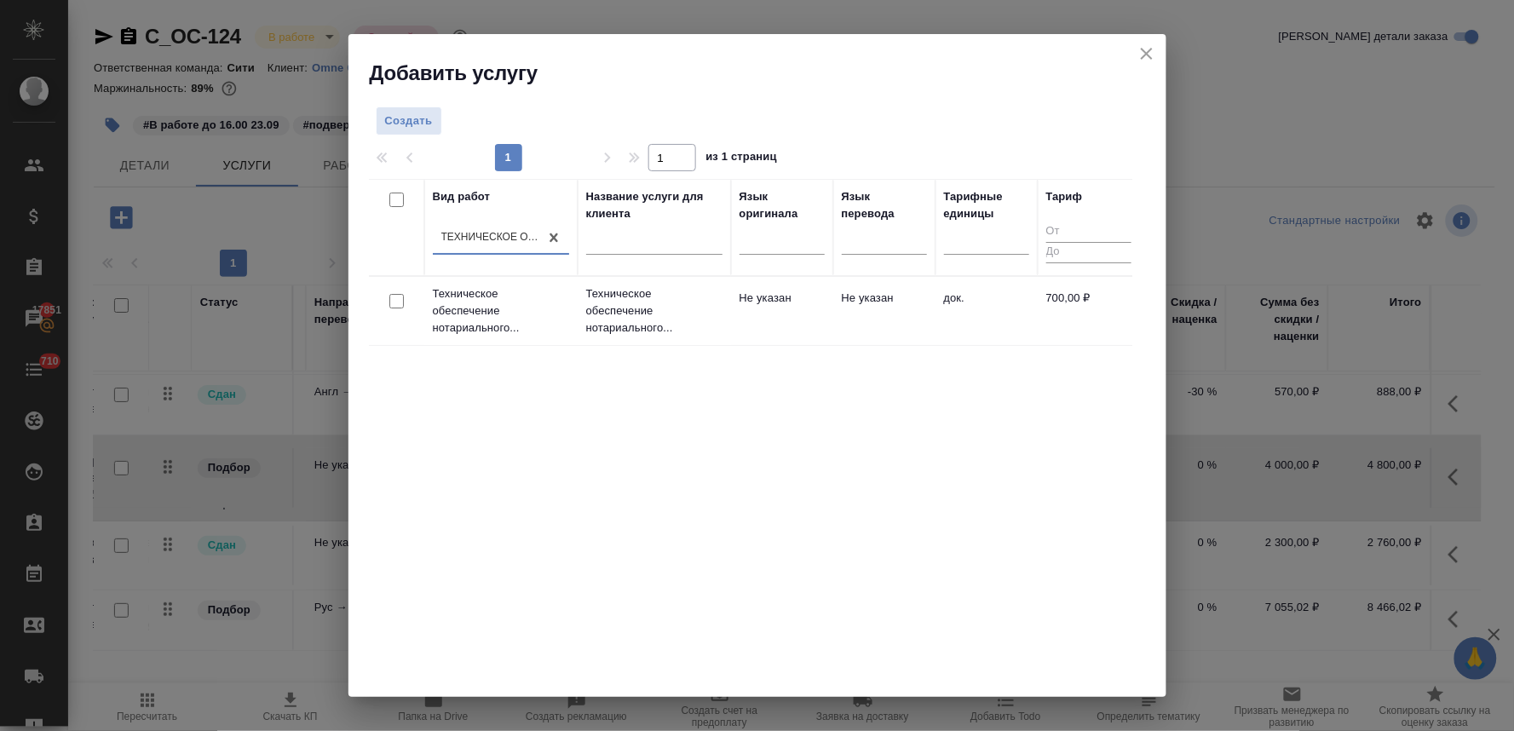
click at [393, 298] on input "checkbox" at bounding box center [396, 301] width 14 height 14
checkbox input "true"
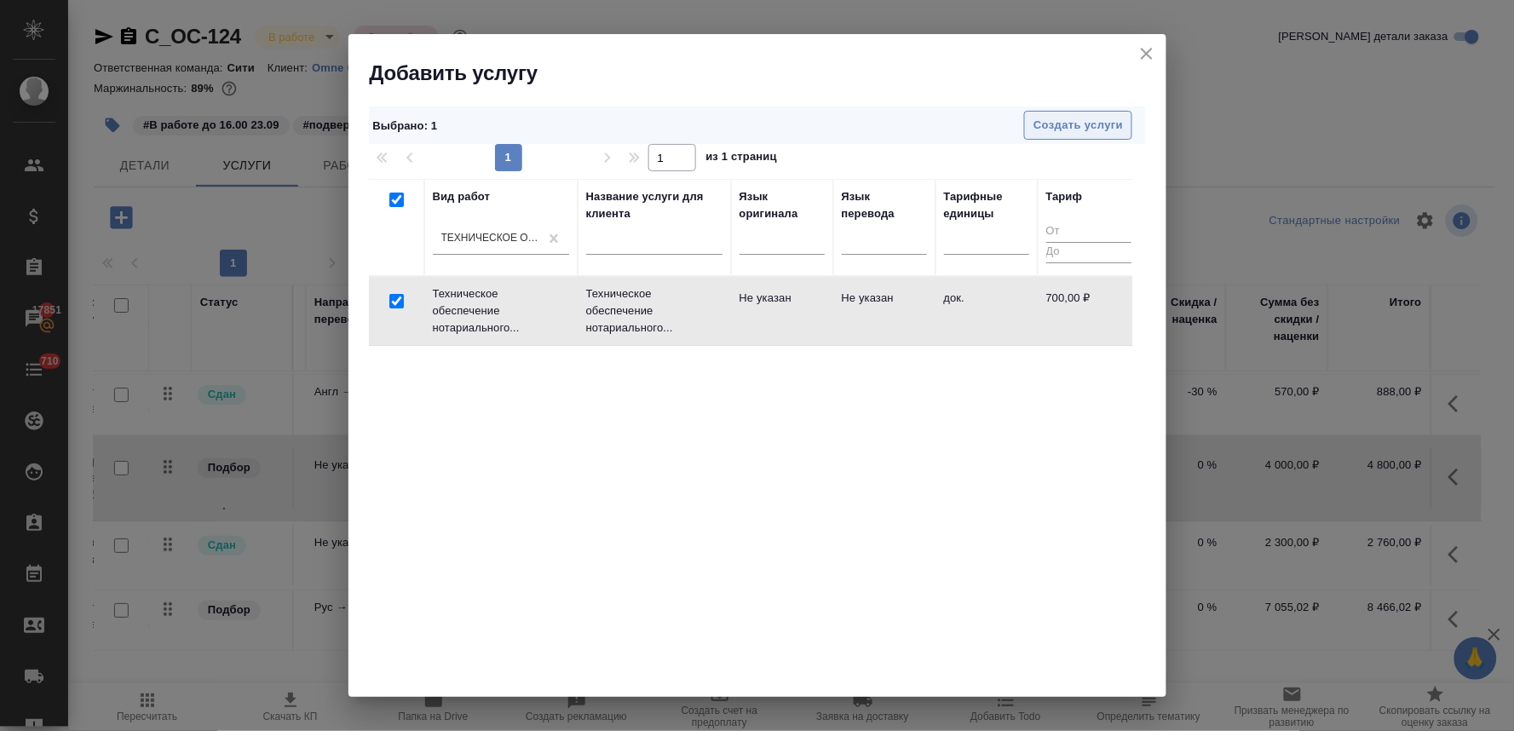
click at [1120, 134] on span "Создать услуги" at bounding box center [1077, 126] width 89 height 20
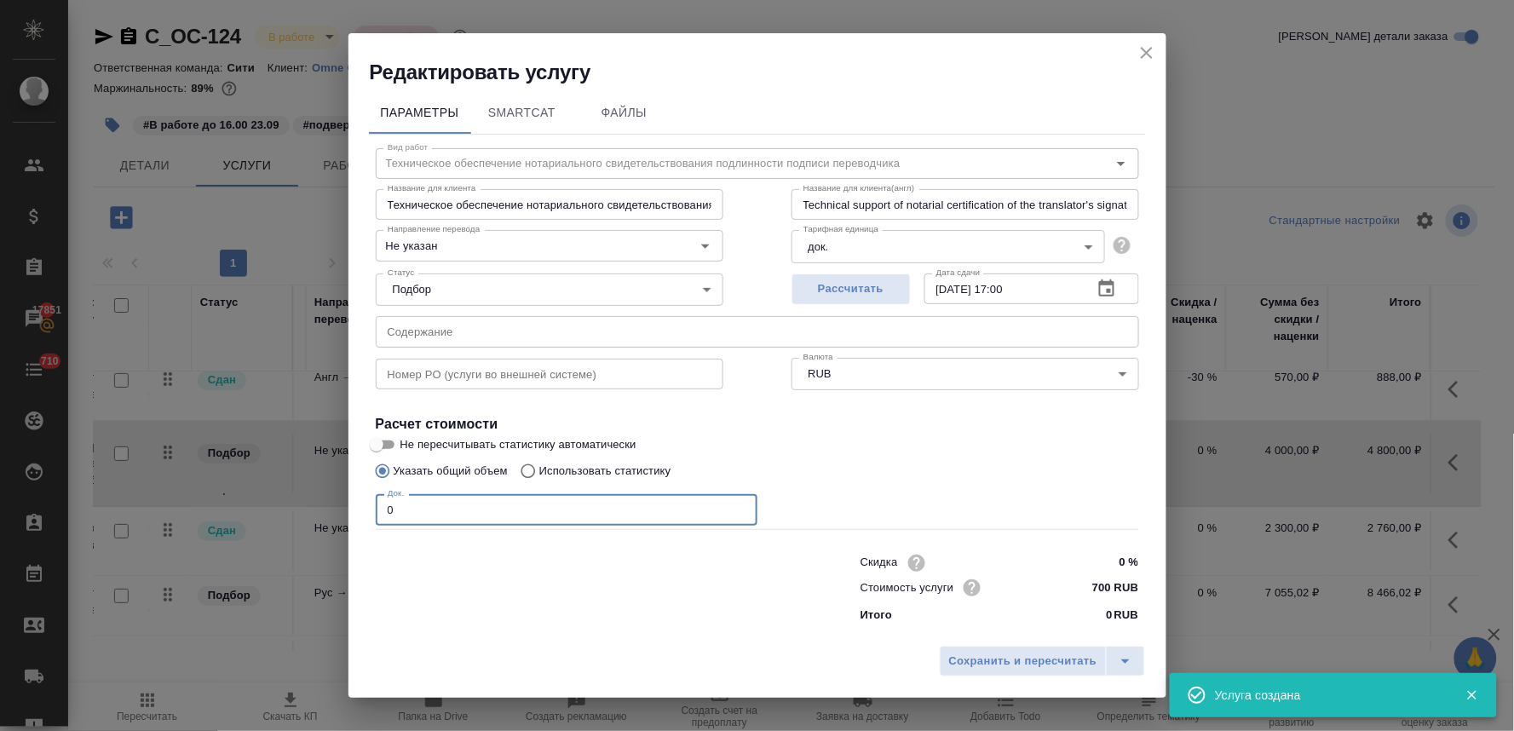
drag, startPoint x: 423, startPoint y: 517, endPoint x: 316, endPoint y: 515, distance: 106.5
click at [319, 515] on div "Редактировать услугу Параметры SmartCat Файлы Вид работ Техническое обеспечение…" at bounding box center [757, 365] width 1514 height 731
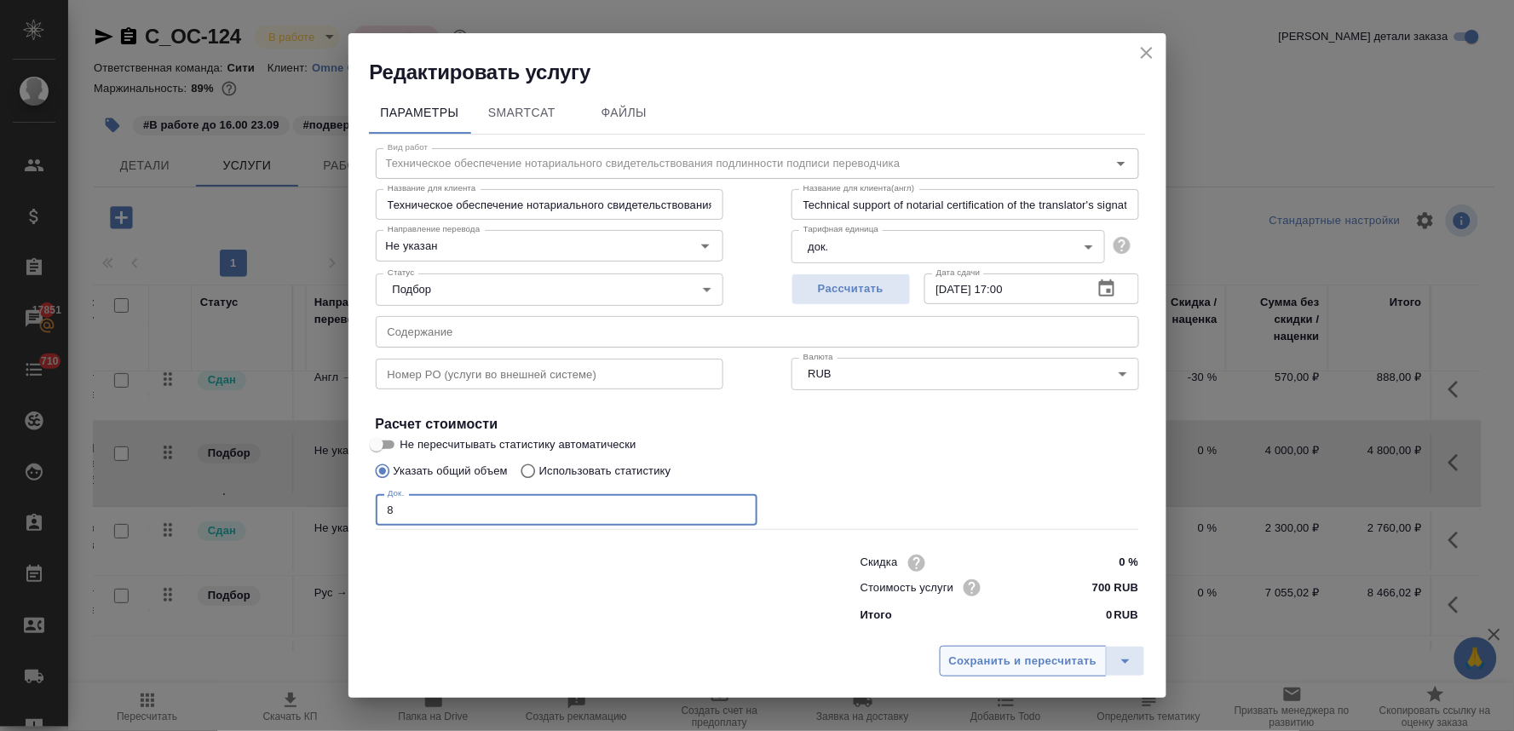
type input "8"
click at [1039, 658] on span "Сохранить и пересчитать" at bounding box center [1023, 662] width 148 height 20
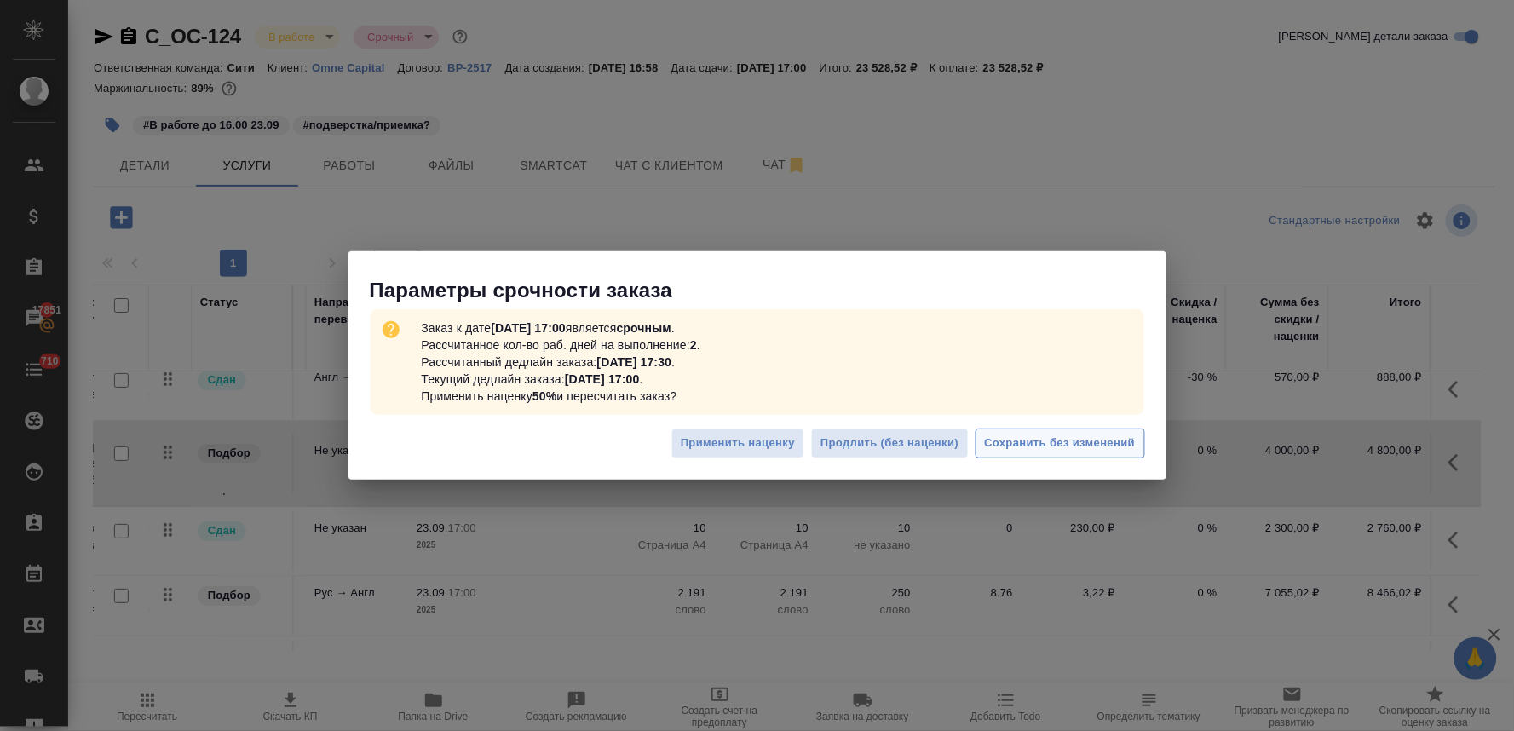
click at [1052, 437] on span "Сохранить без изменений" at bounding box center [1060, 444] width 151 height 20
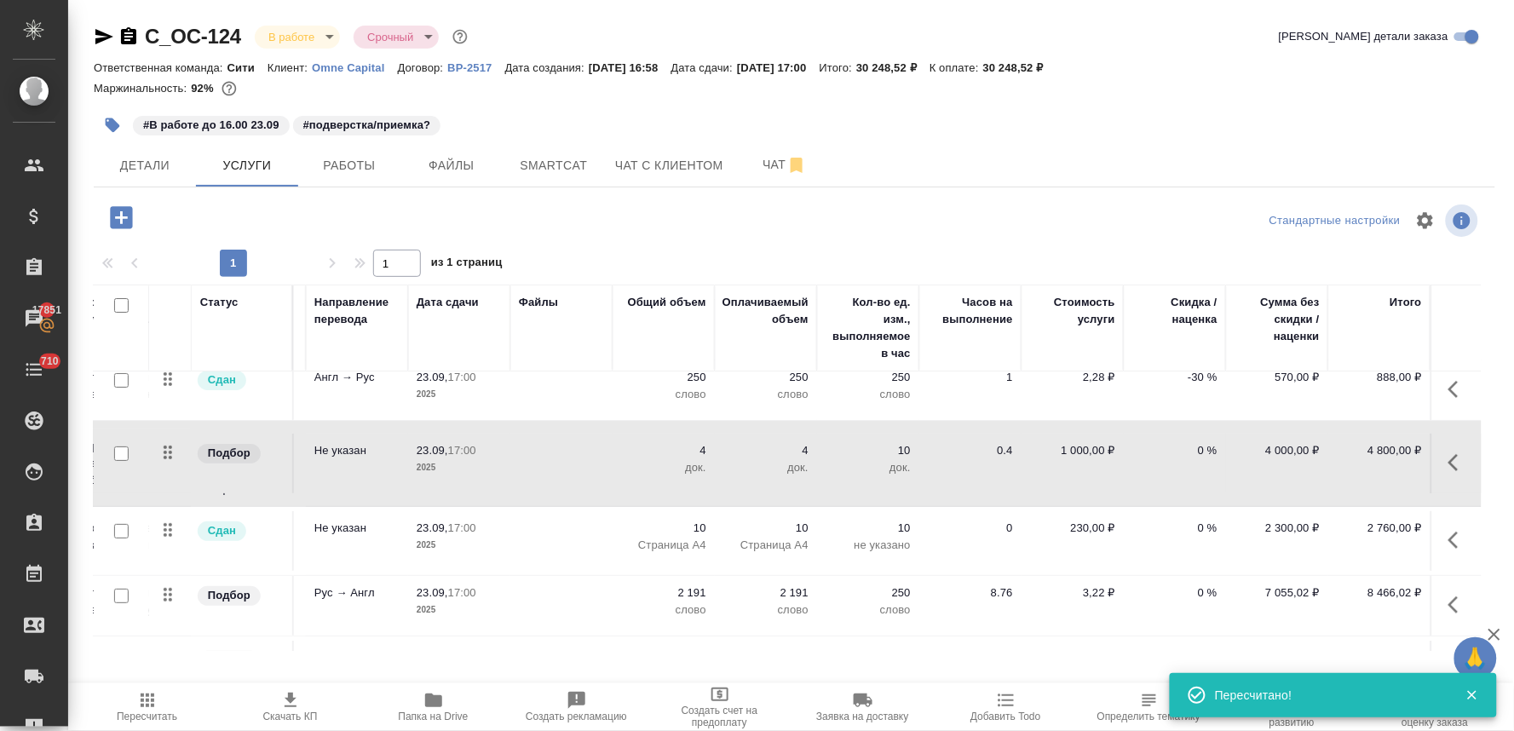
click at [688, 454] on p "4" at bounding box center [663, 450] width 85 height 17
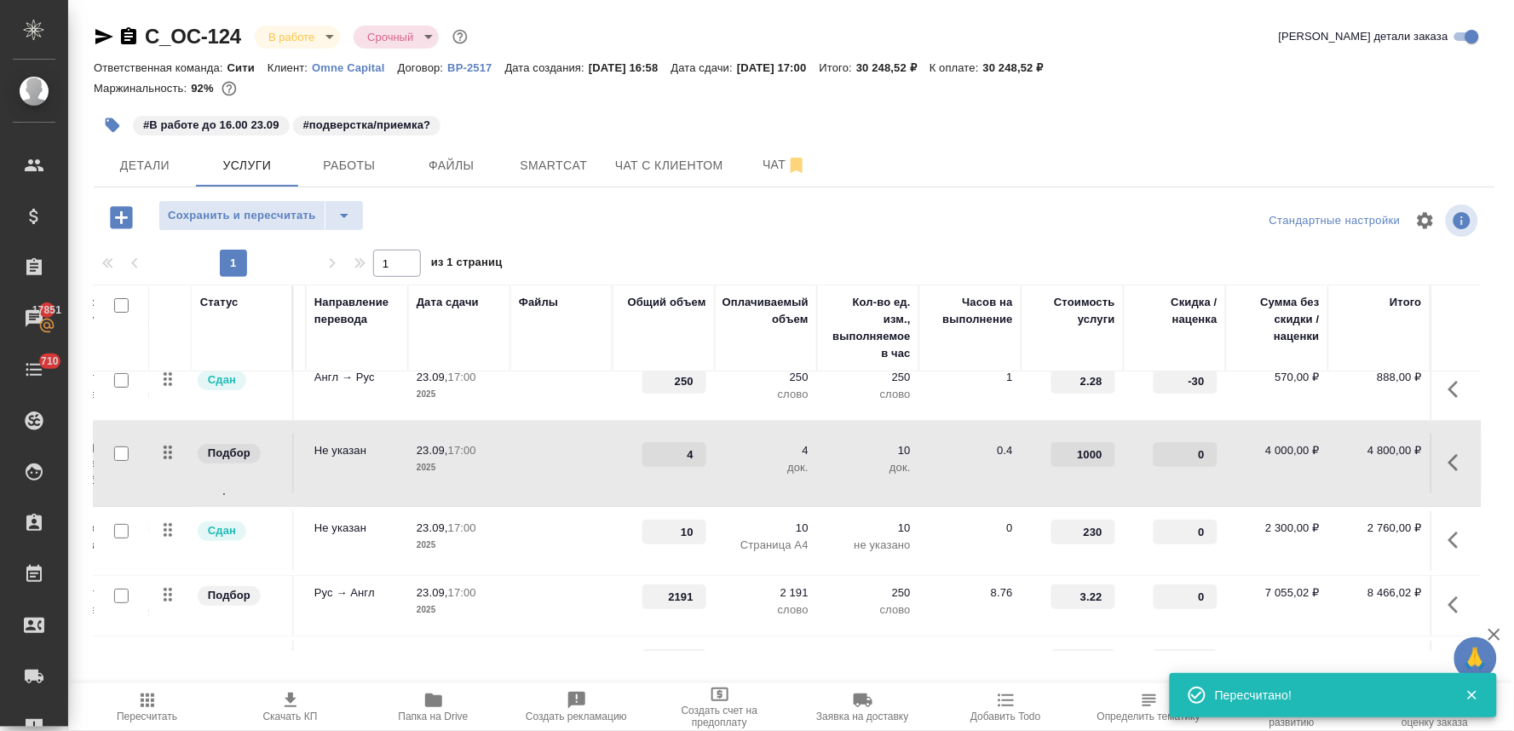
click at [385, 449] on p "Не указан" at bounding box center [356, 450] width 85 height 17
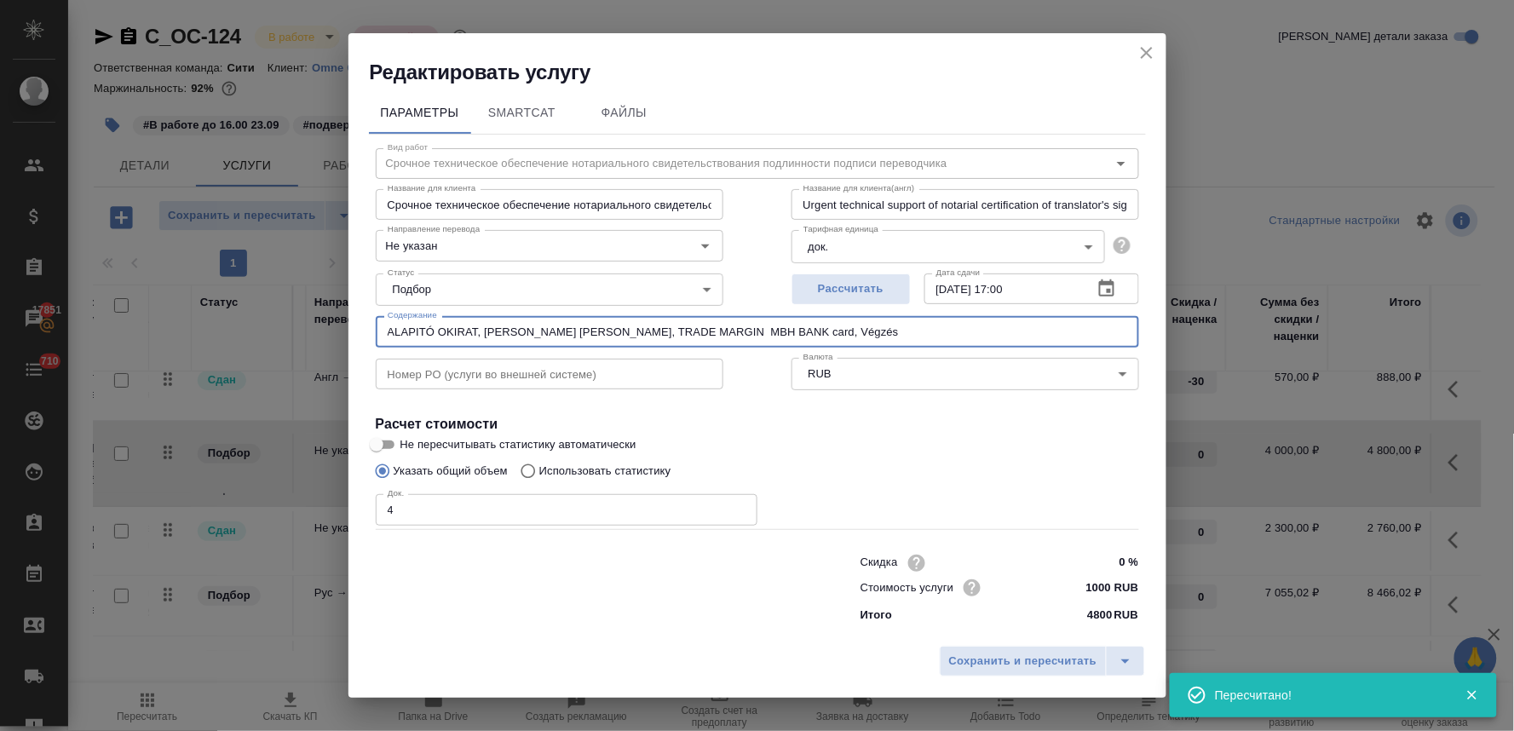
click at [592, 336] on input "ALAPITÓ OKIRAT, Aminta - Papp-Albert Mercédesz Roxána, TRADE MARGIN MBH BANK…" at bounding box center [757, 331] width 763 height 31
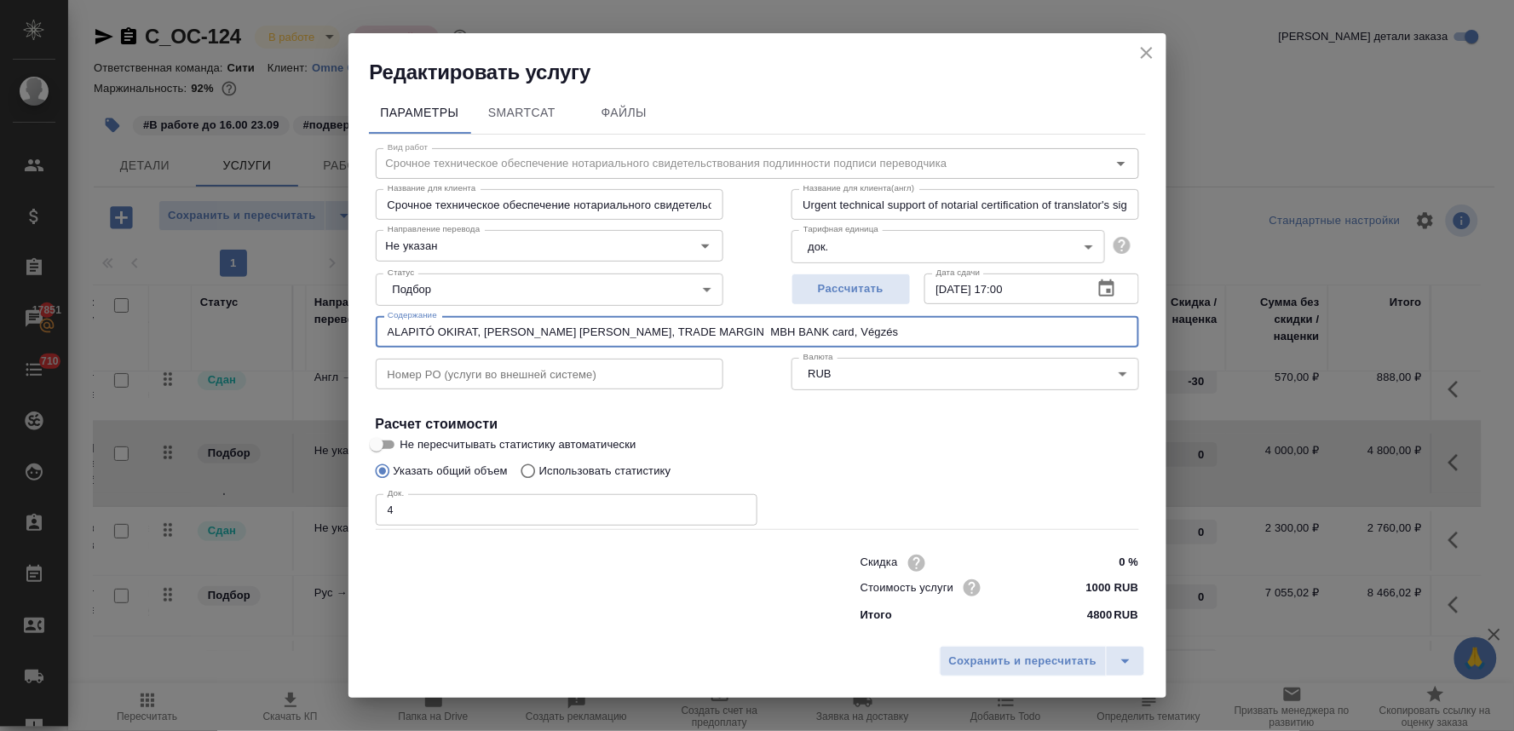
click at [1148, 49] on icon "close" at bounding box center [1147, 53] width 12 height 12
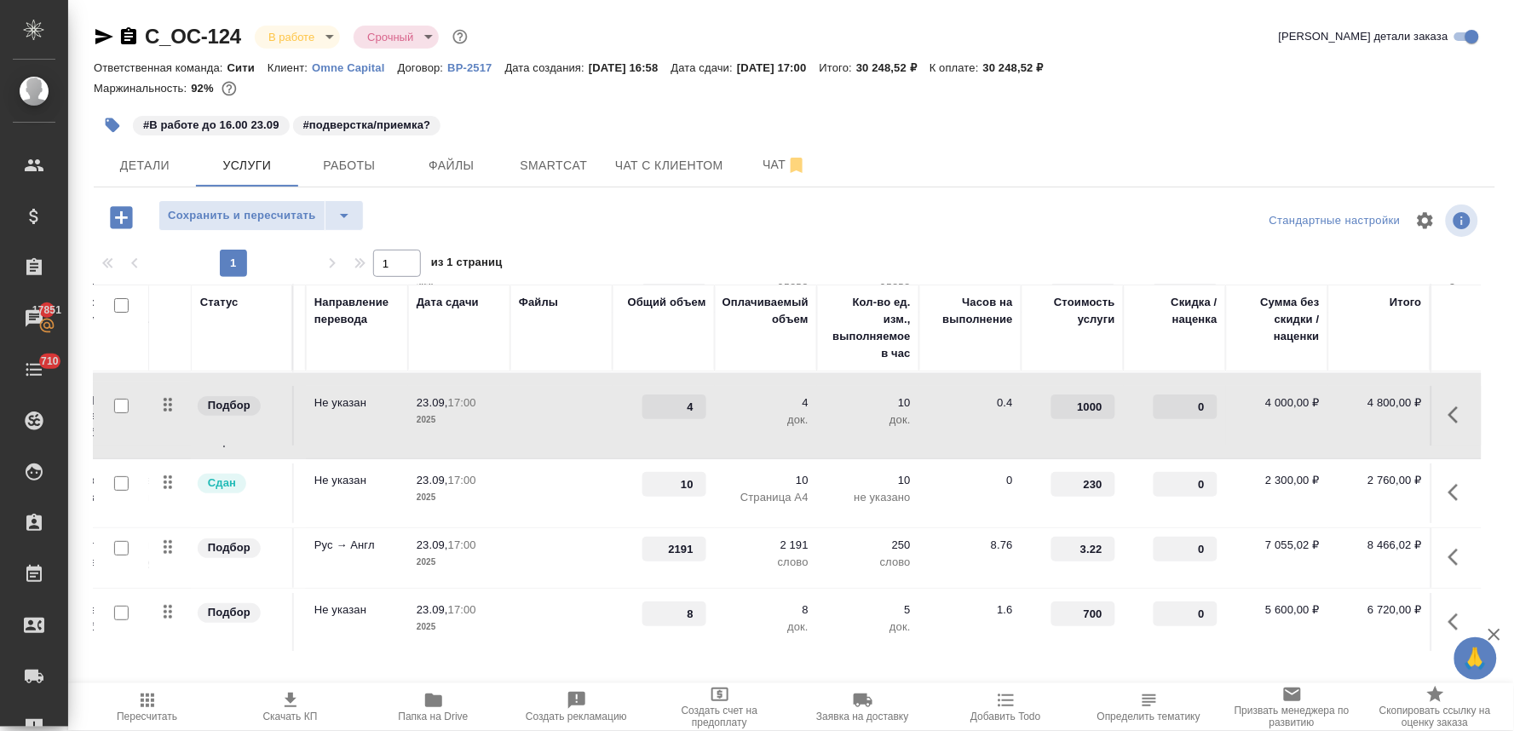
scroll to position [141, 231]
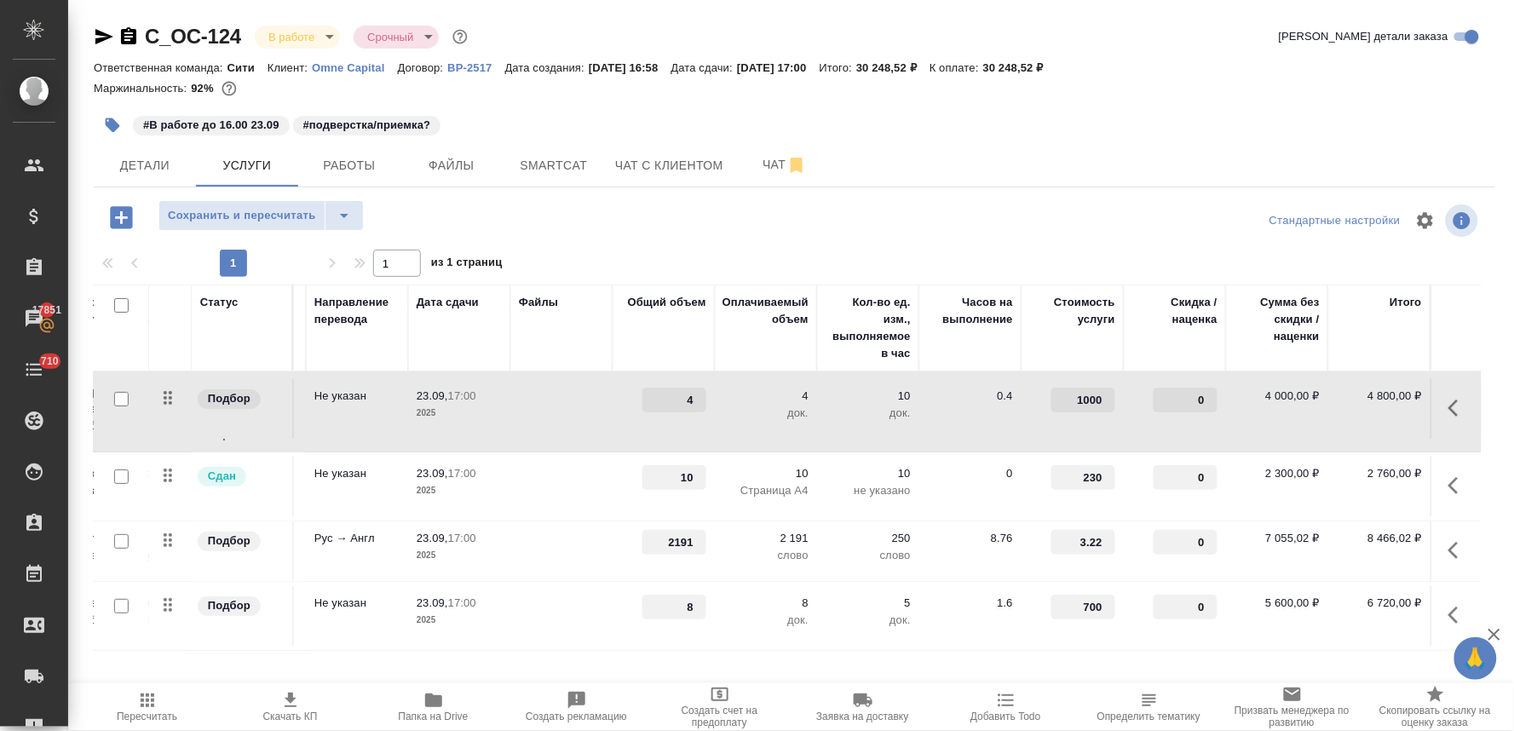
click at [455, 547] on p "2025" at bounding box center [459, 555] width 85 height 17
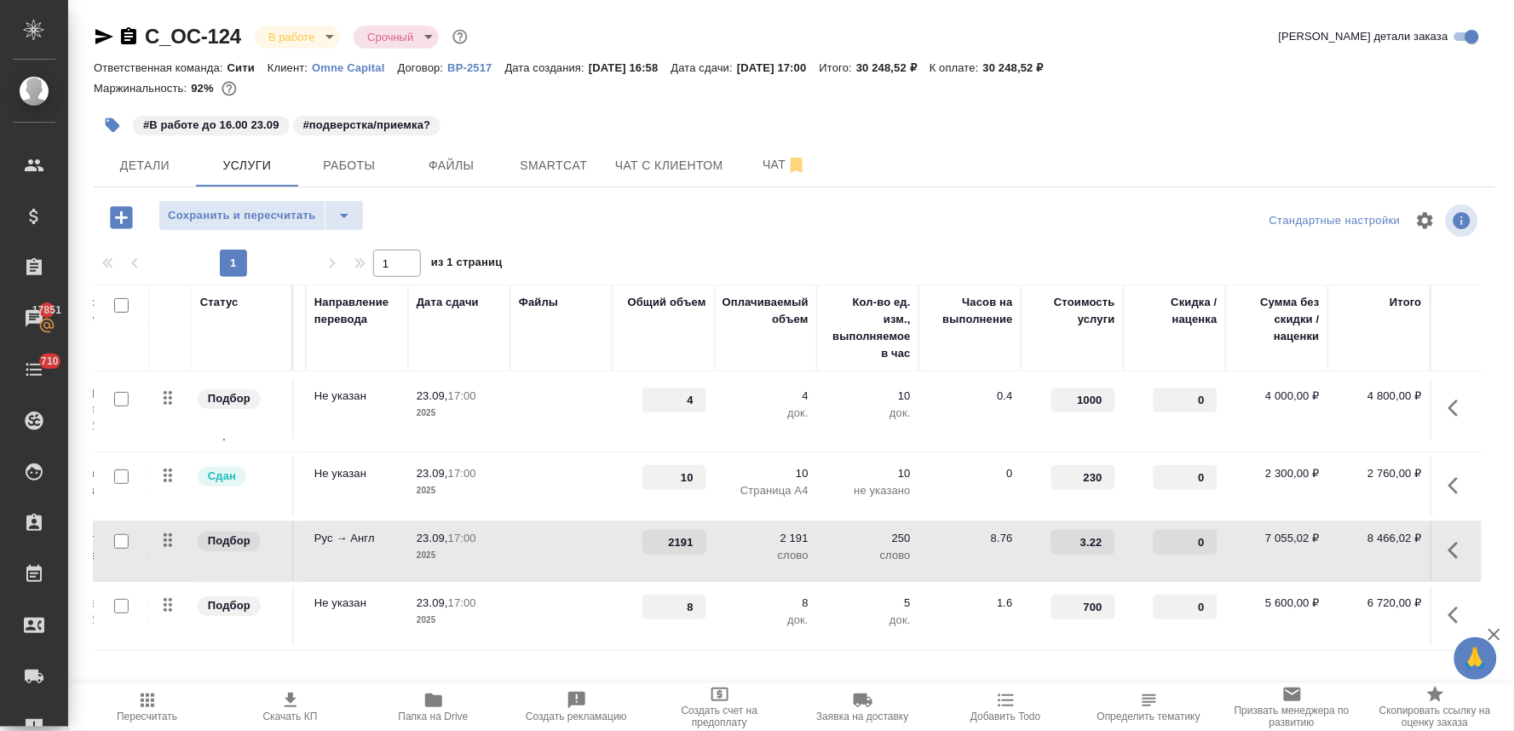
click at [455, 547] on p "2025" at bounding box center [459, 555] width 85 height 17
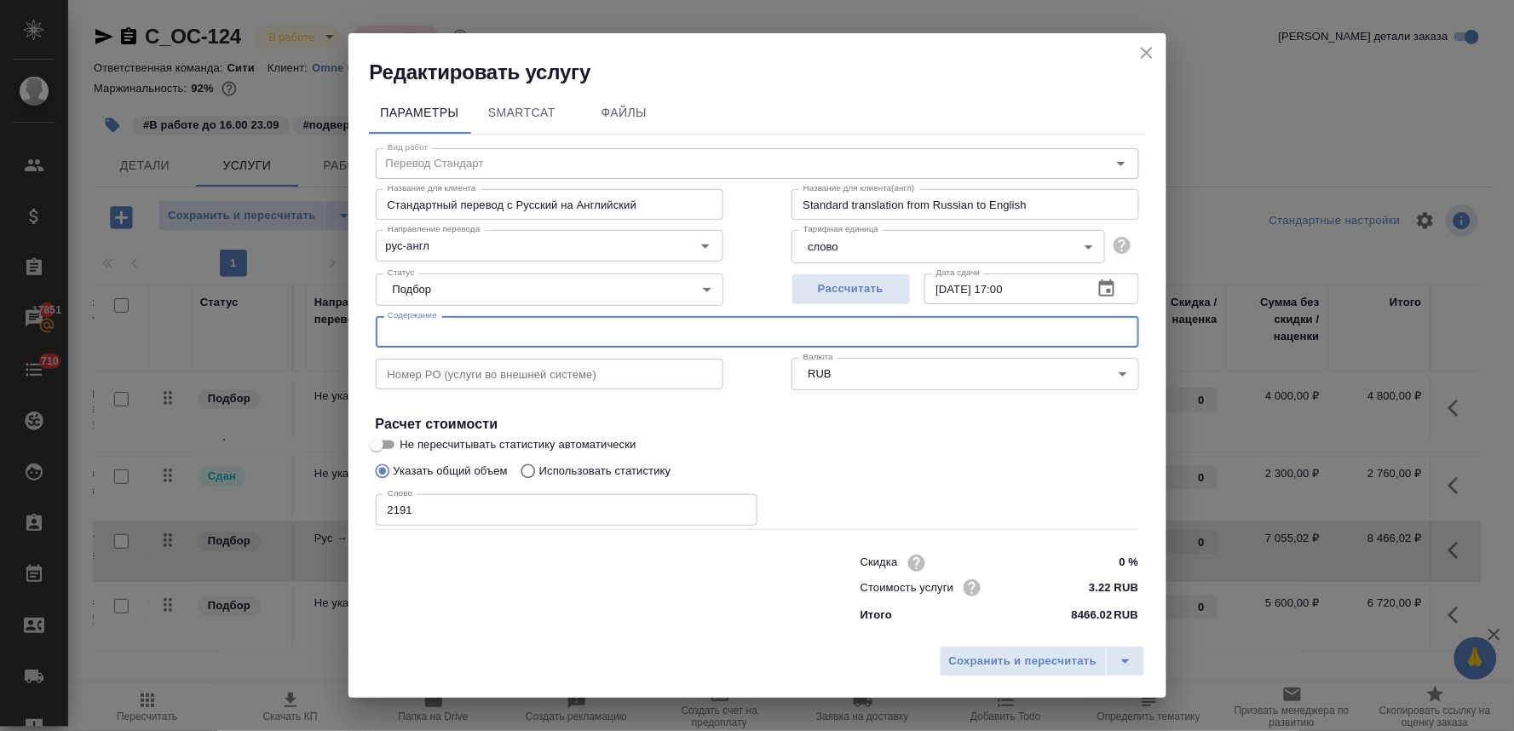
click at [466, 342] on input "text" at bounding box center [757, 331] width 763 height 31
paste input "ALAPITÓ OKIRAT, Aminta - Papp-Albert Mercédesz Roxána, TRADE MARGIN MBH BANK…"
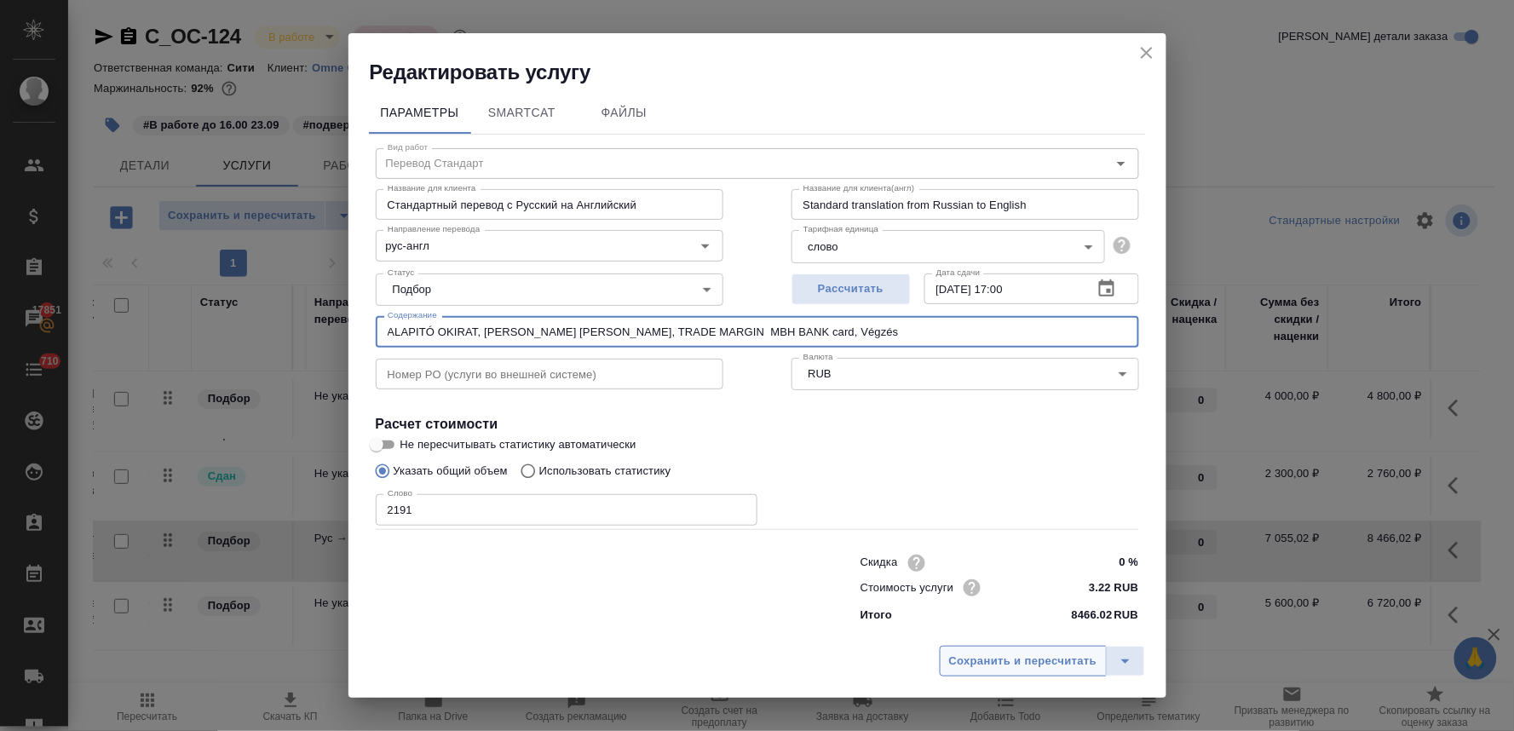
type input "ALAPITÓ OKIRAT, Aminta - Papp-Albert Mercédesz Roxána, TRADE MARGIN MBH BANK…"
click at [1055, 667] on span "Сохранить и пересчитать" at bounding box center [1023, 662] width 148 height 20
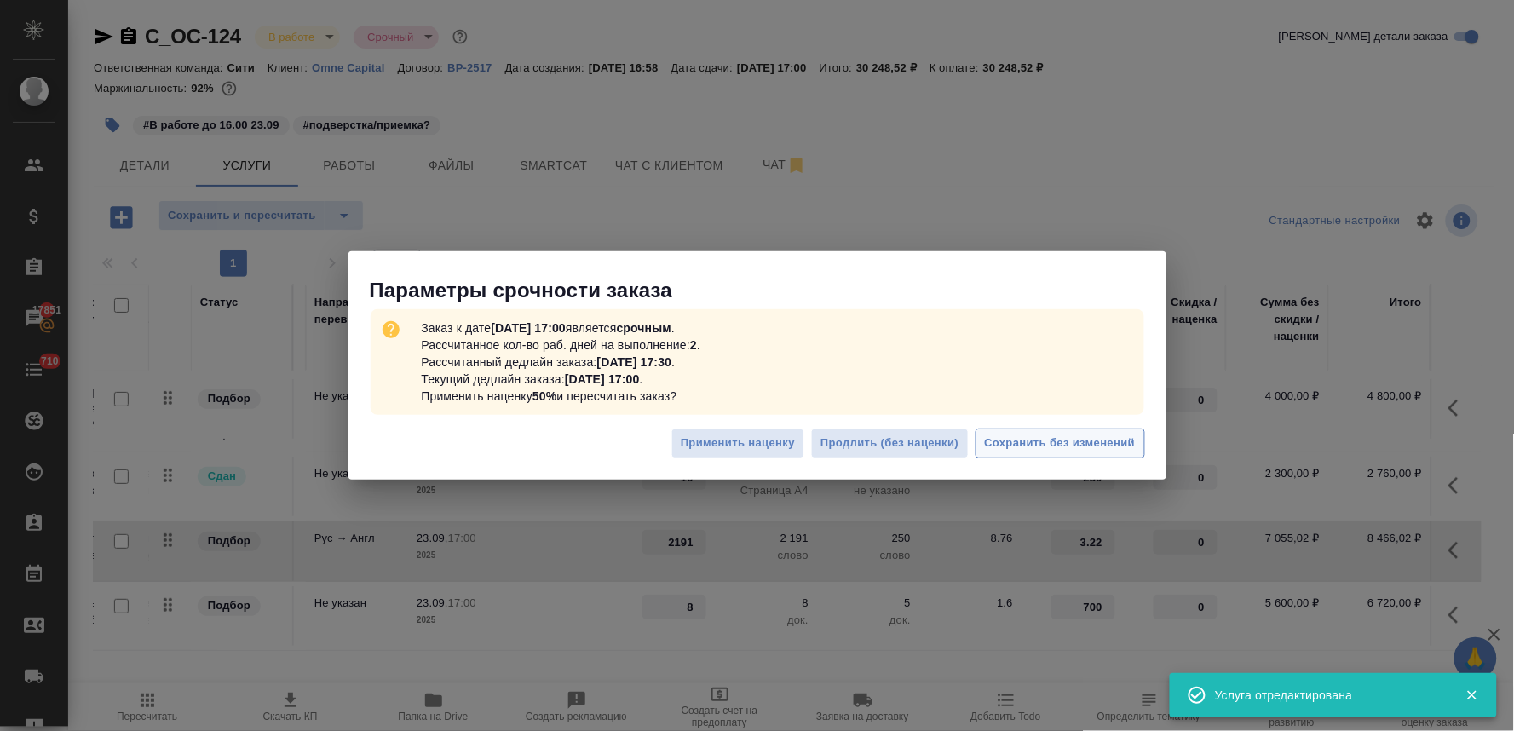
click at [1045, 446] on span "Сохранить без изменений" at bounding box center [1060, 444] width 151 height 20
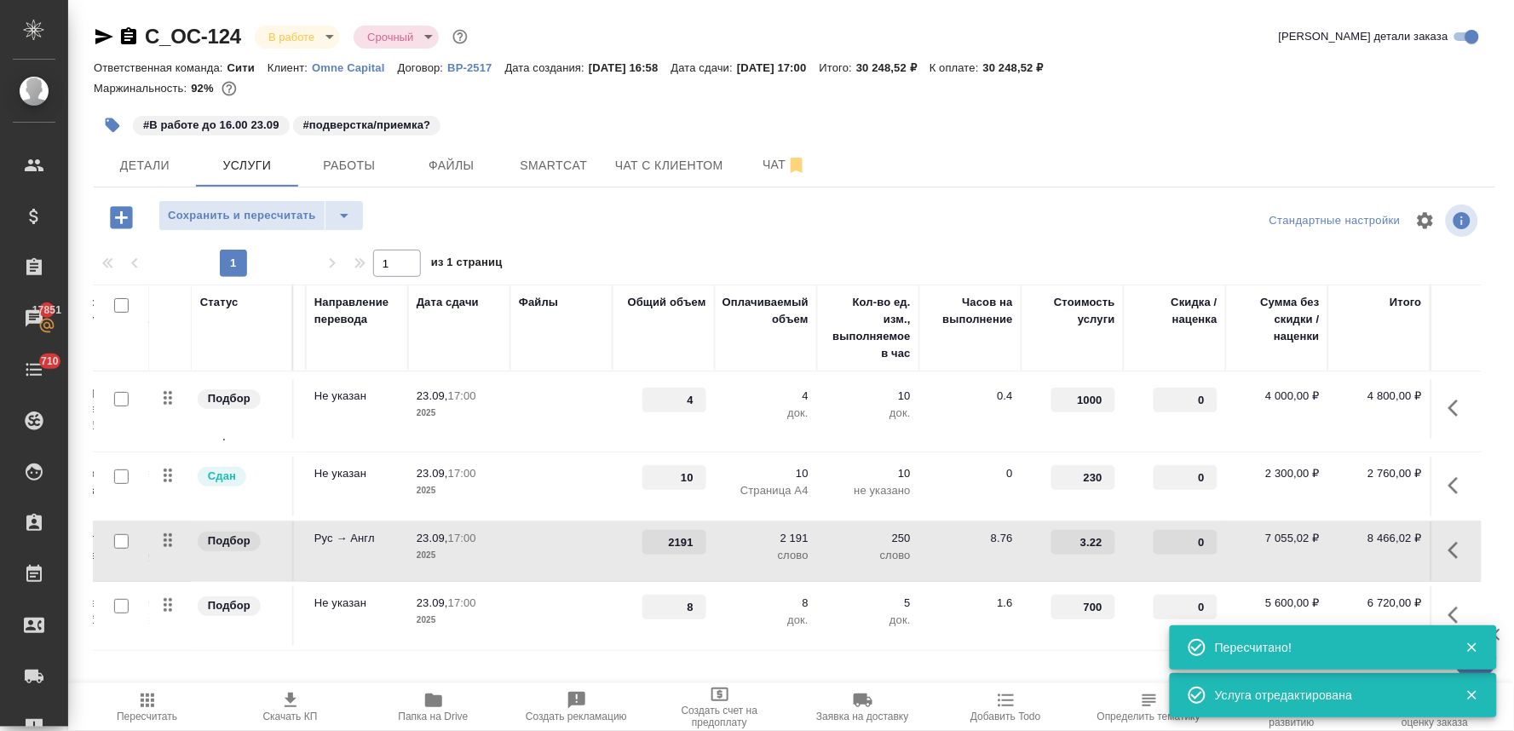
click at [431, 596] on p "23.09," at bounding box center [433, 602] width 32 height 13
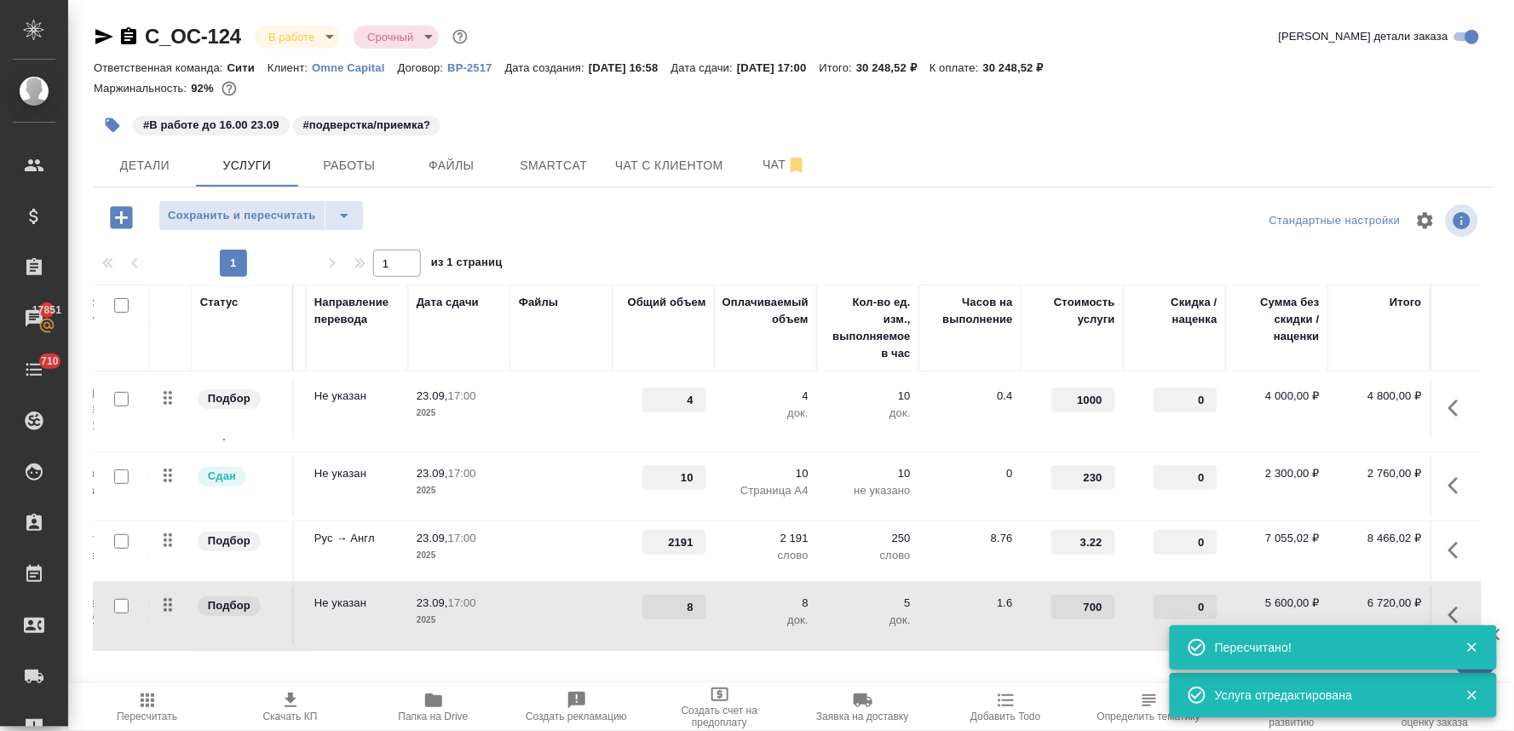
click at [431, 596] on p "23.09," at bounding box center [433, 602] width 32 height 13
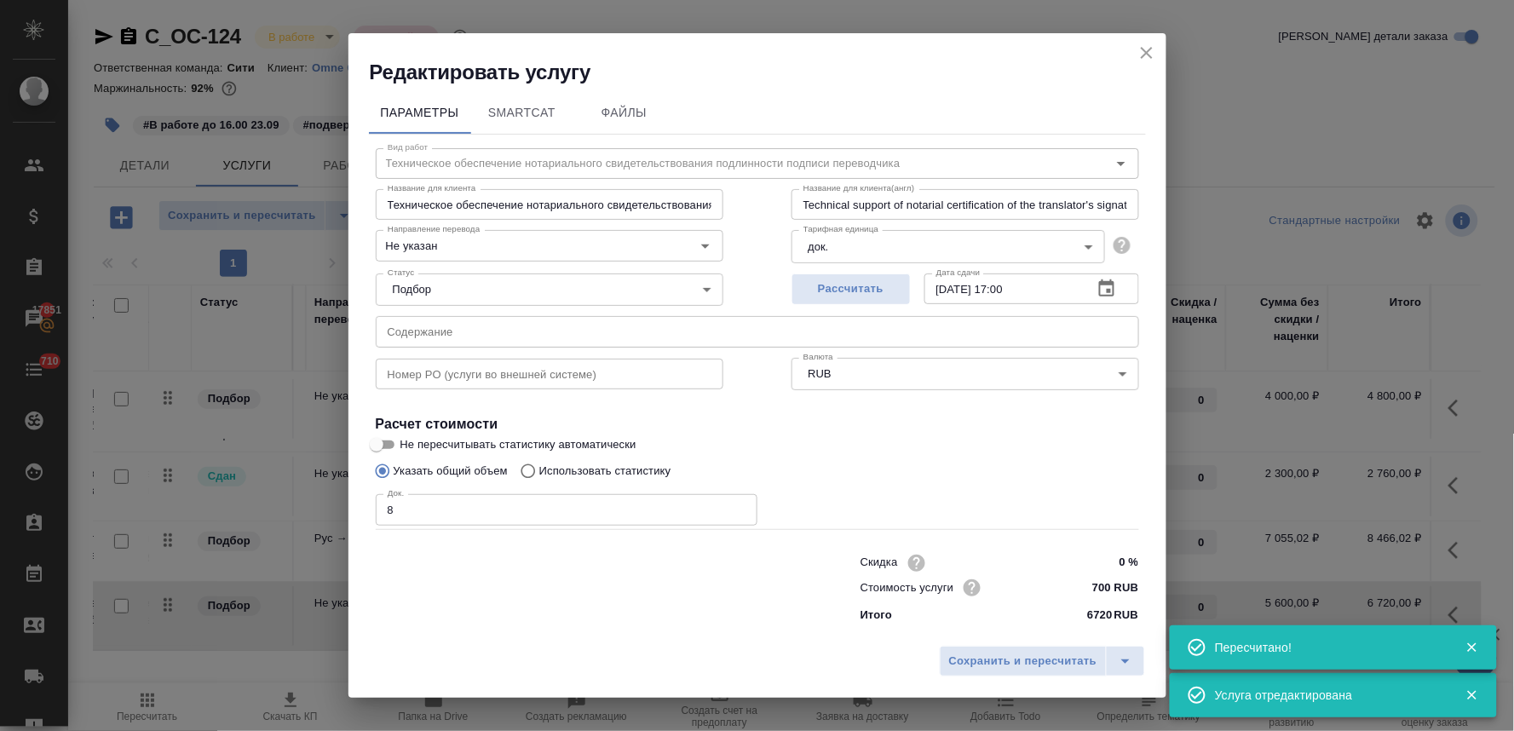
click at [569, 341] on input "text" at bounding box center [757, 331] width 763 height 31
paste input "ALAPITÓ OKIRAT, Aminta - Papp-Albert Mercédesz Roxána, TRADE MARGIN MBH BANK…"
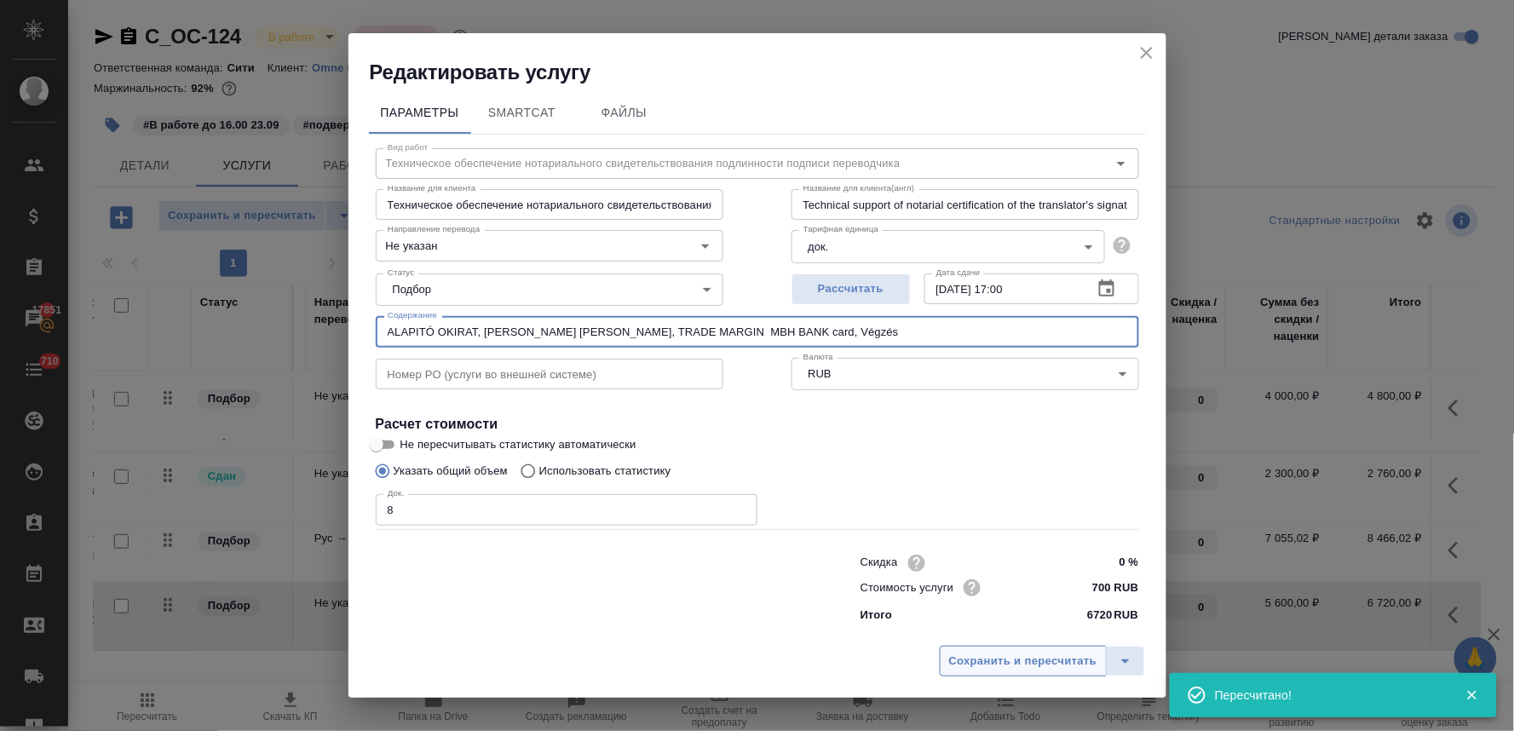
type input "ALAPITÓ OKIRAT, Aminta - Papp-Albert Mercédesz Roxána, TRADE MARGIN MBH BANK…"
click at [995, 653] on span "Сохранить и пересчитать" at bounding box center [1023, 662] width 148 height 20
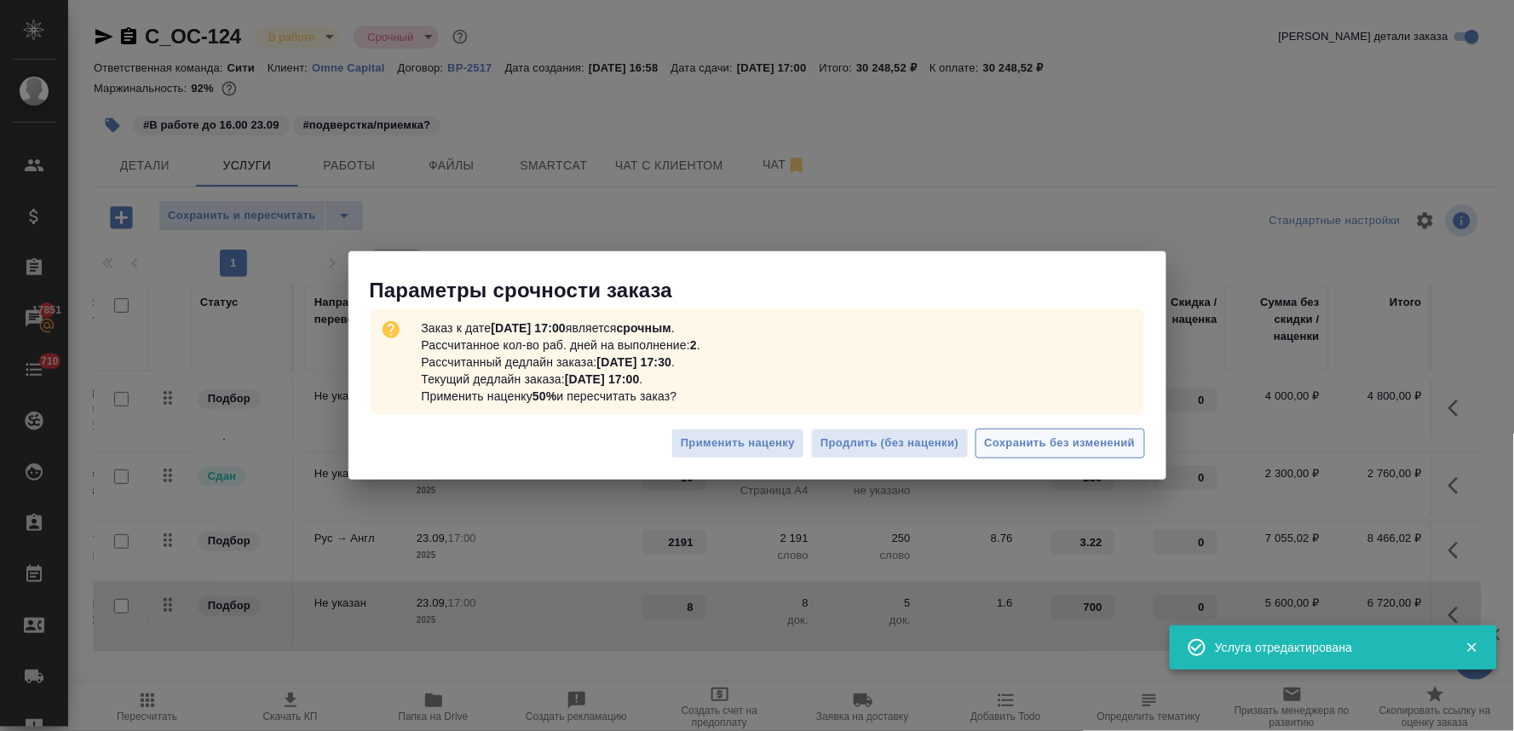
click at [1005, 445] on span "Сохранить без изменений" at bounding box center [1060, 444] width 151 height 20
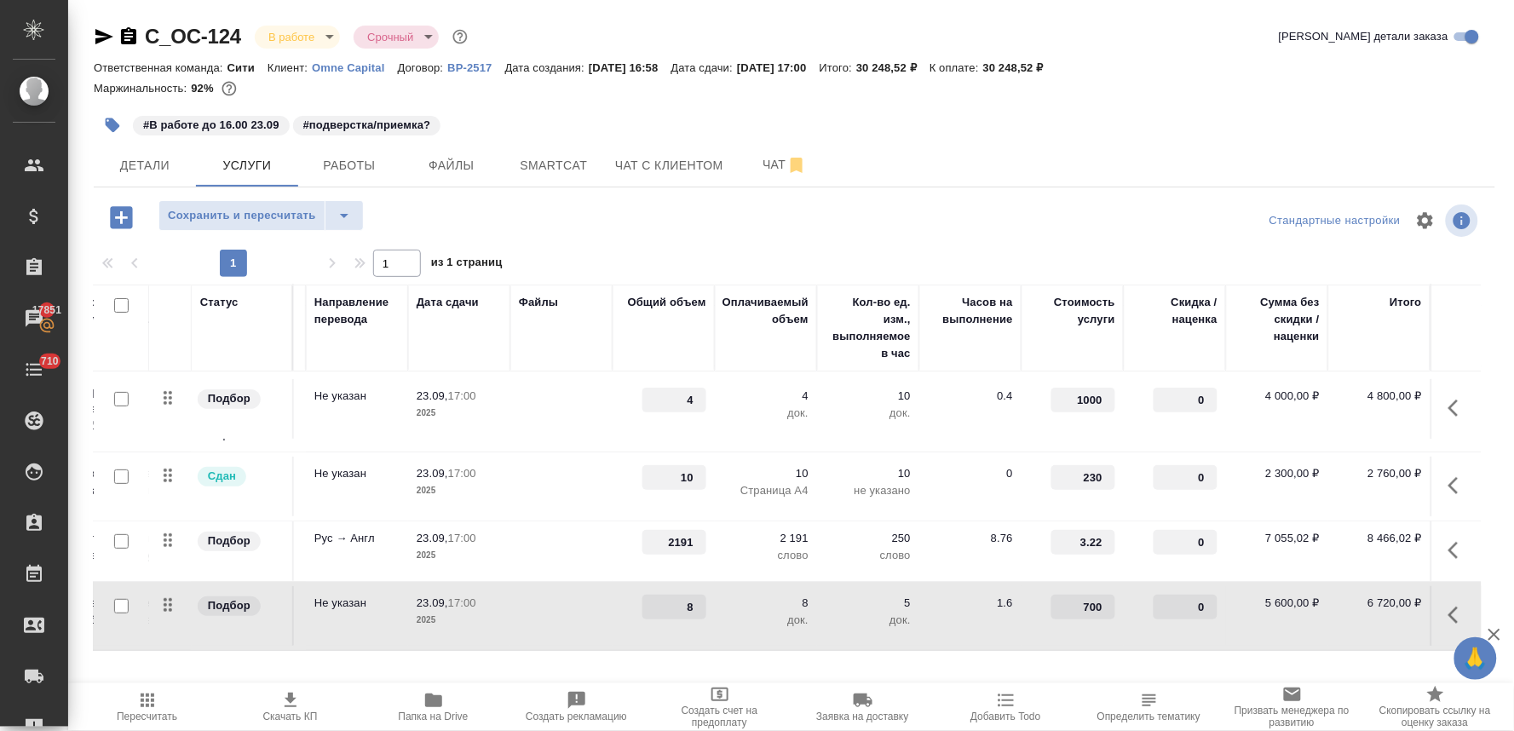
click at [1505, 139] on div "C_OC-124 В работе inProgress Срочный urgent Кратко детали заказа Ответственная …" at bounding box center [794, 347] width 1425 height 694
click at [284, 711] on span "Скачать КП" at bounding box center [290, 717] width 55 height 12
click at [1477, 116] on div "#В работе до 16.00 23.09 #подверстка/приемка?" at bounding box center [794, 124] width 1401 height 37
click at [145, 171] on span "Детали" at bounding box center [145, 165] width 82 height 21
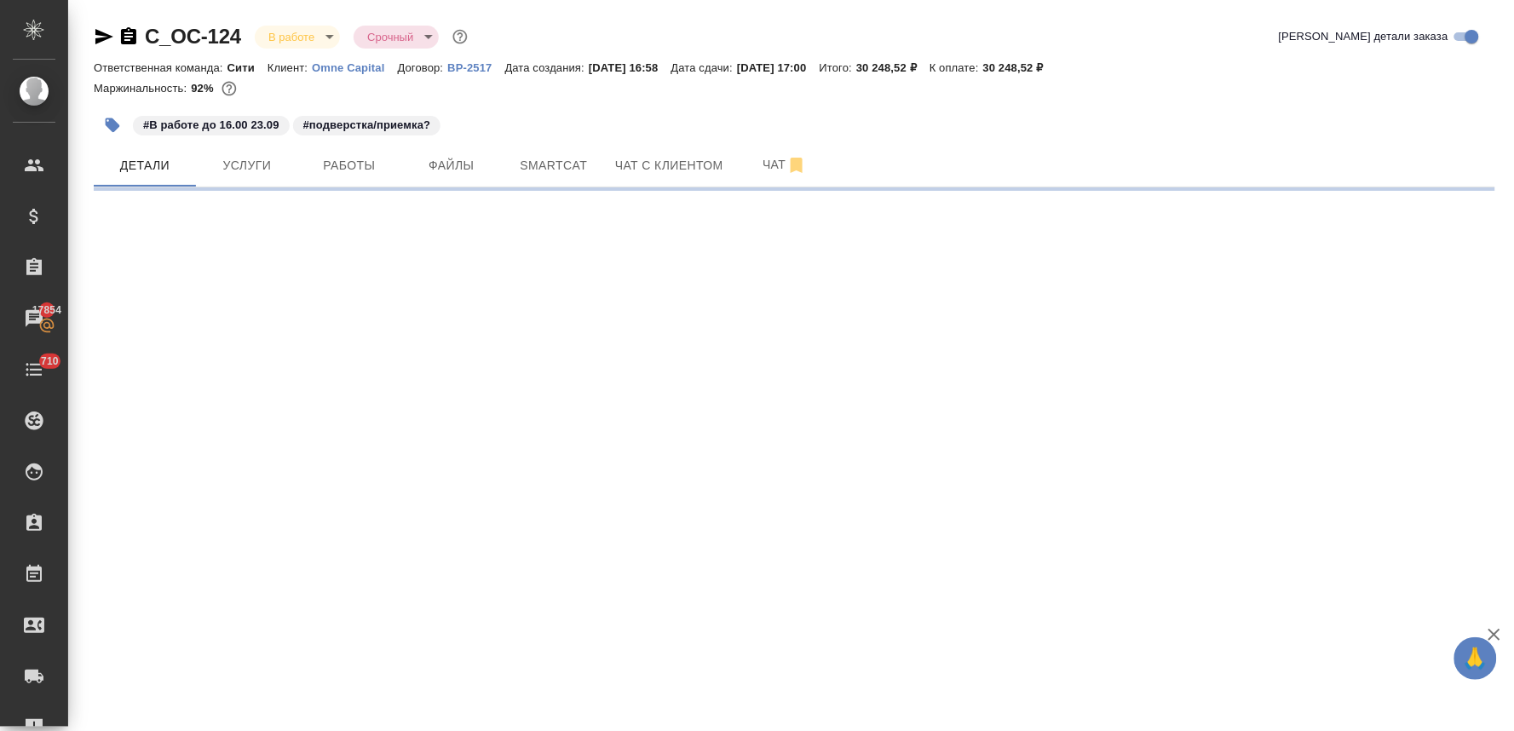
select select "RU"
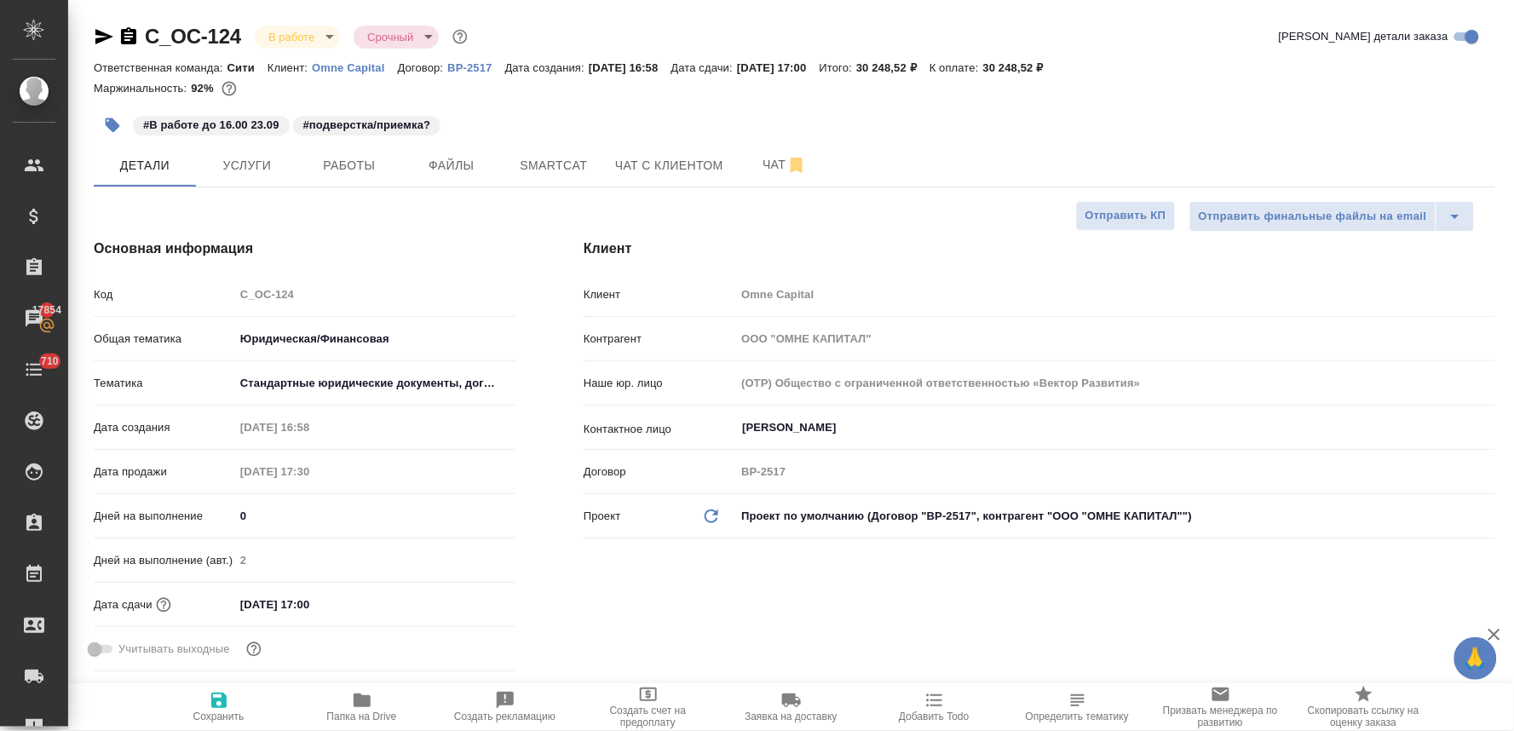
type textarea "x"
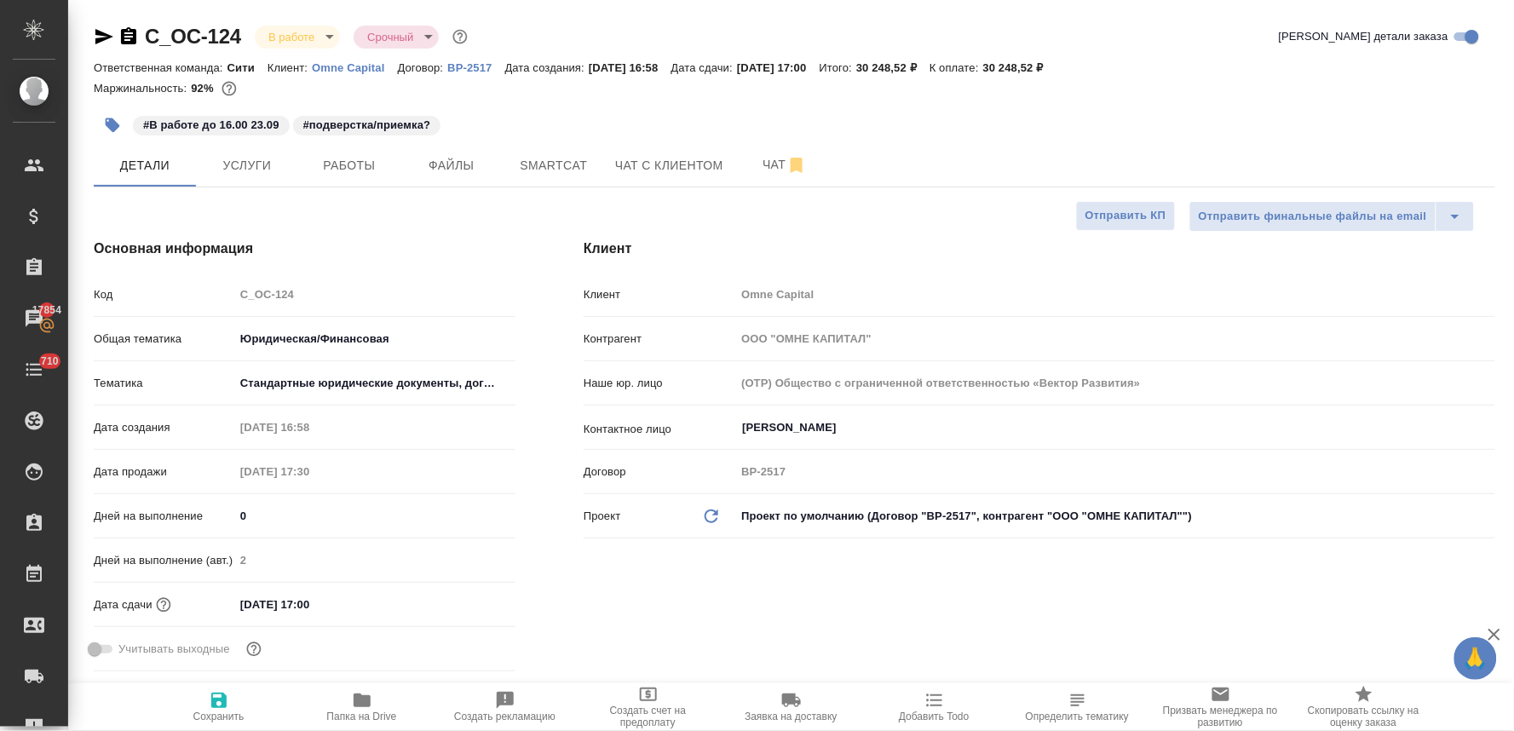
type textarea "x"
drag, startPoint x: 1075, startPoint y: 66, endPoint x: 1028, endPoint y: 64, distance: 46.9
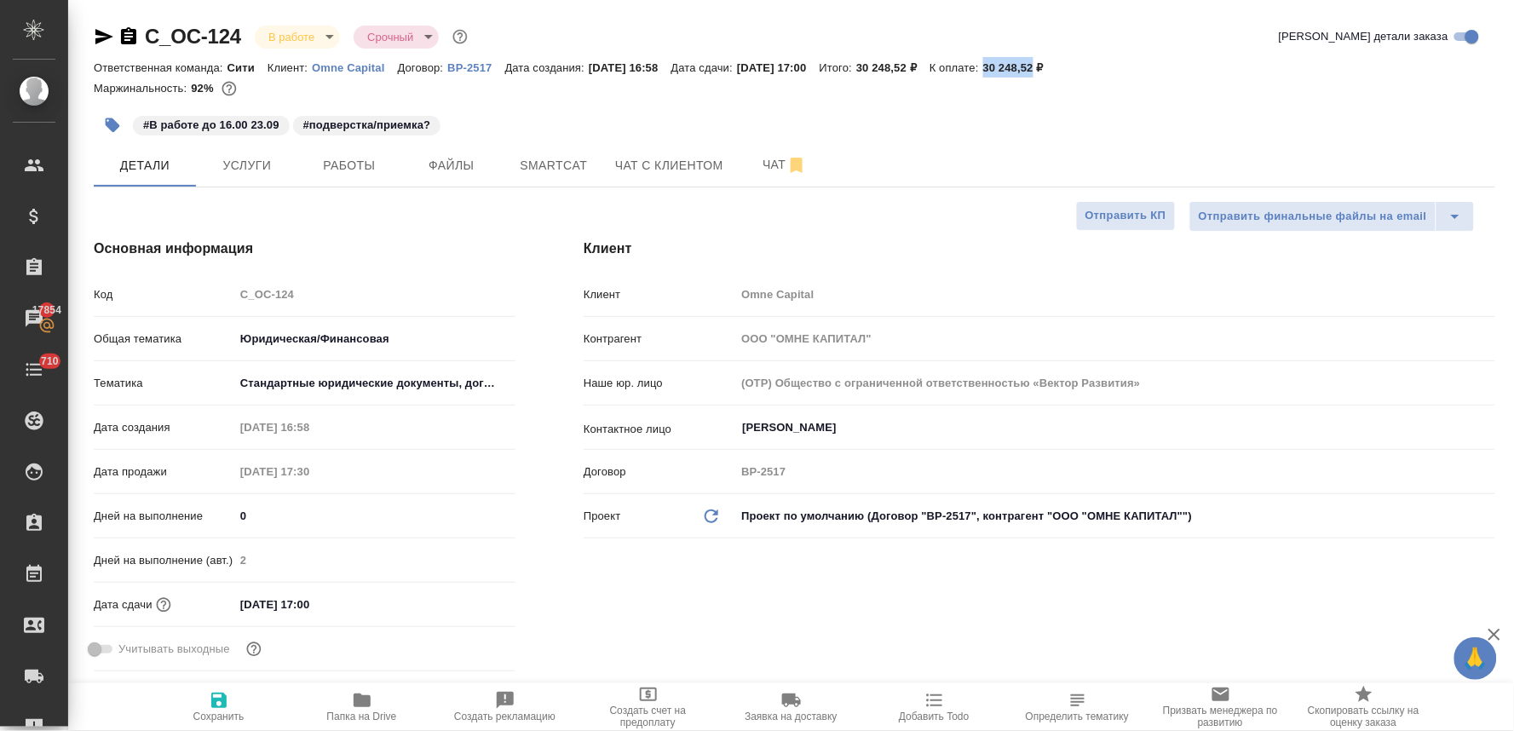
click at [1028, 64] on p "30 248,52 ₽" at bounding box center [1019, 67] width 73 height 13
copy p "30 248,52"
type textarea "x"
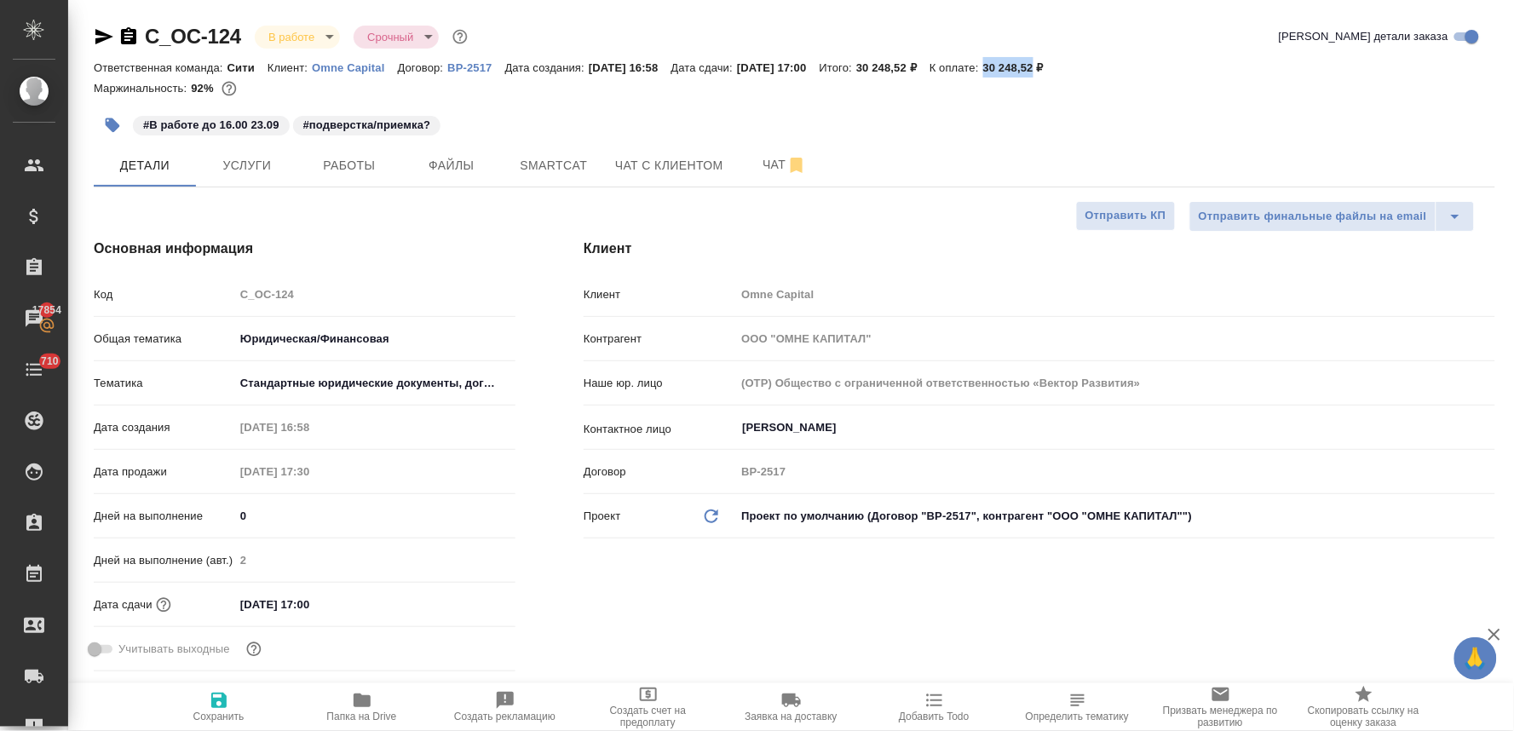
type textarea "x"
click at [100, 37] on icon "button" at bounding box center [104, 36] width 20 height 20
copy p "30 248,52"
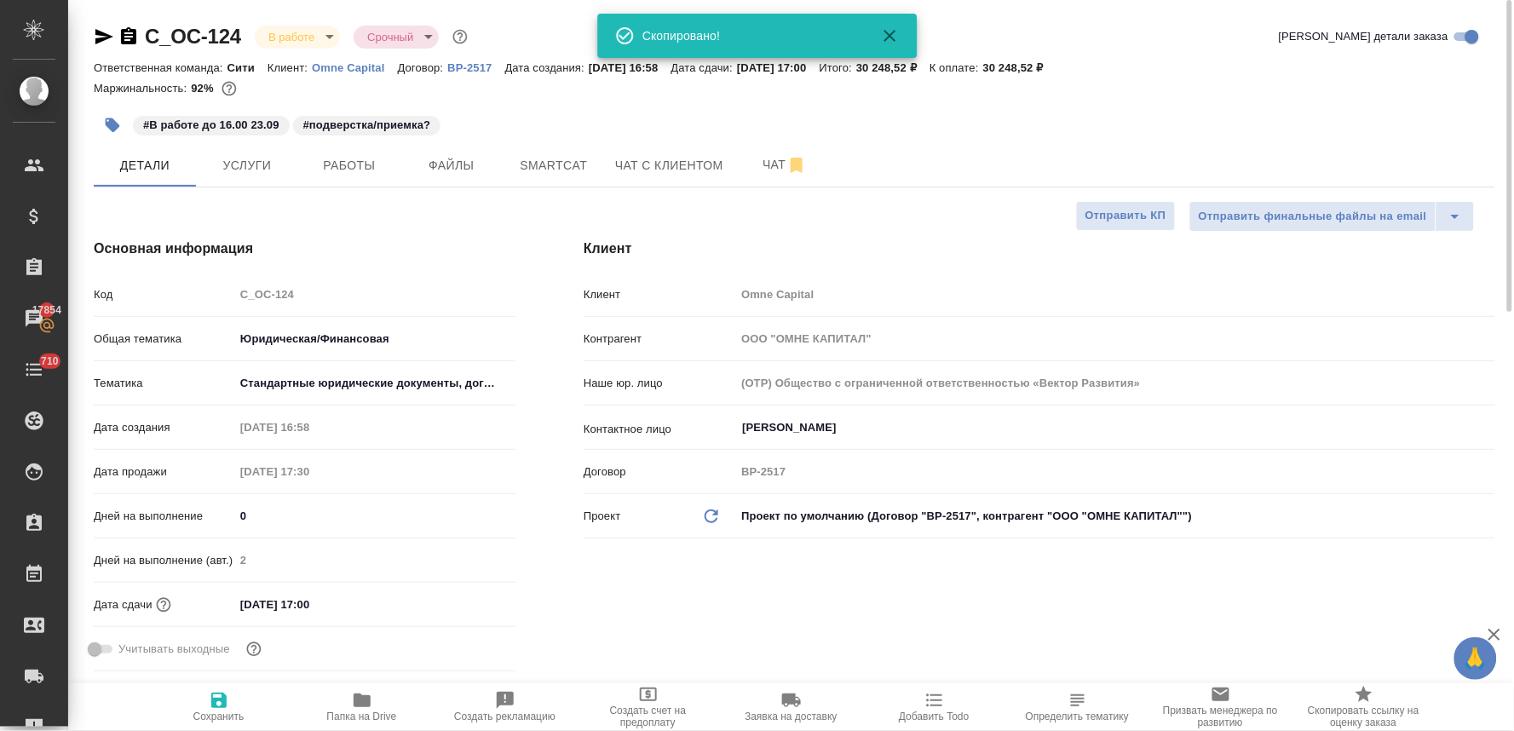
click at [1454, 108] on div "#В работе до 16.00 23.09 #подверстка/приемка?" at bounding box center [794, 124] width 1401 height 37
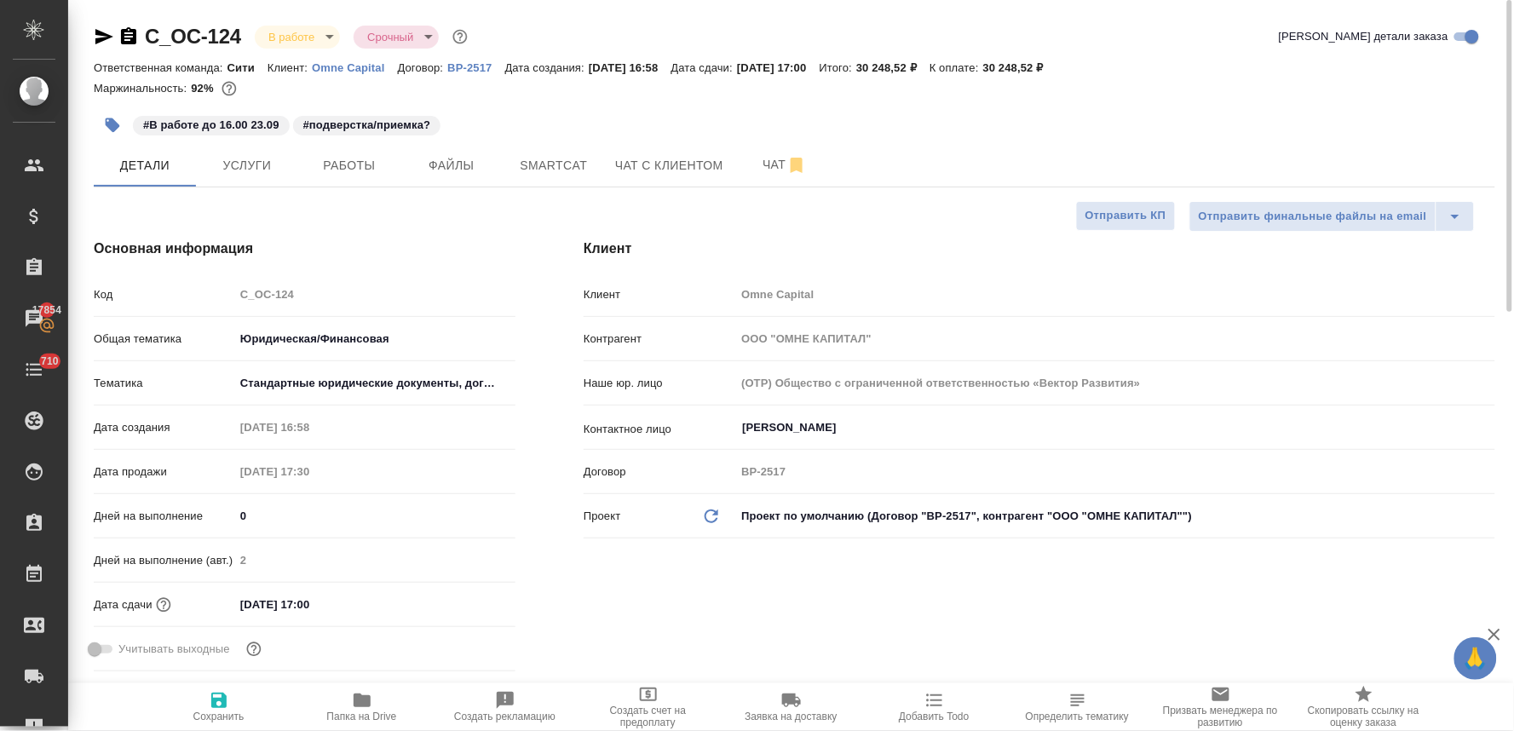
type textarea "x"
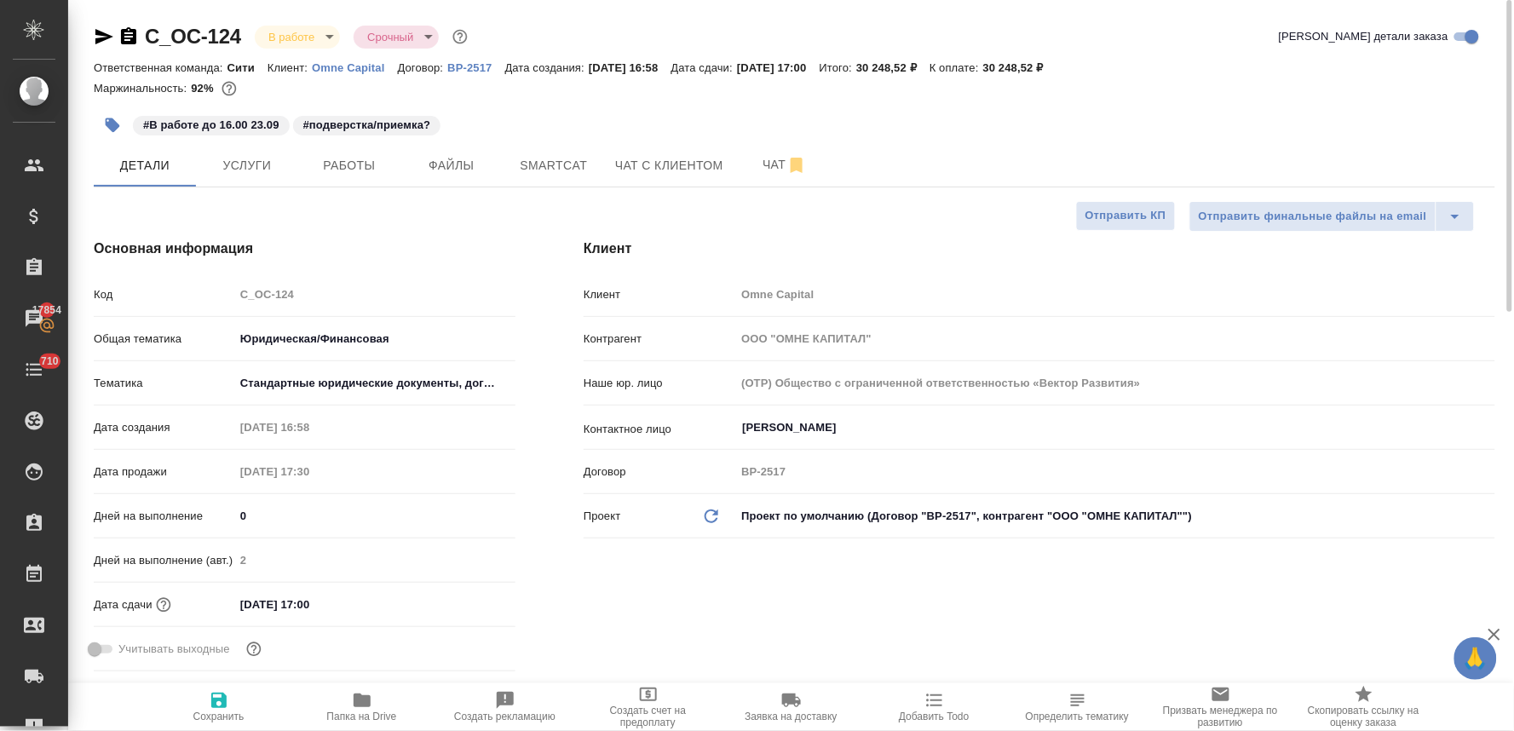
type textarea "x"
click at [250, 166] on span "Услуги" at bounding box center [247, 165] width 82 height 21
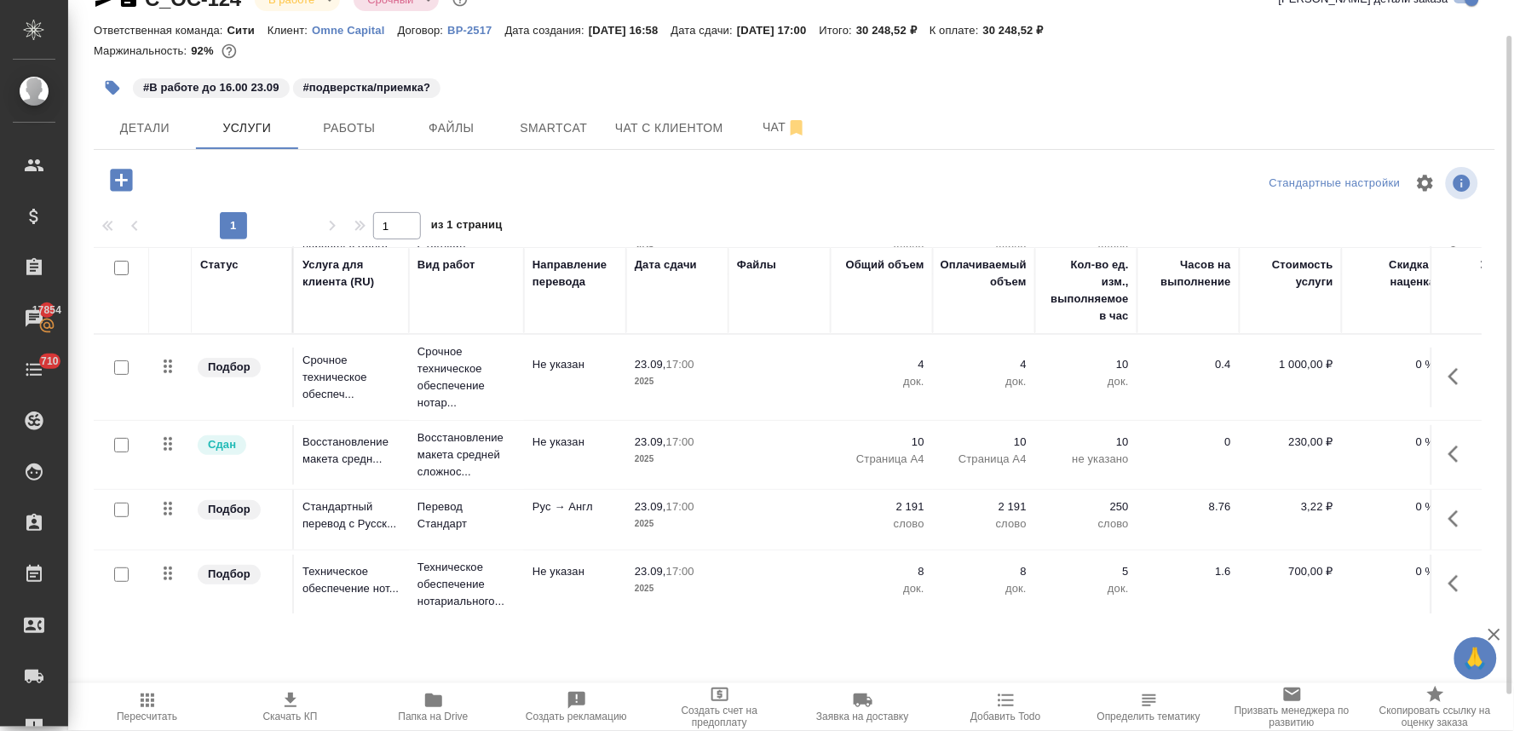
scroll to position [141, 0]
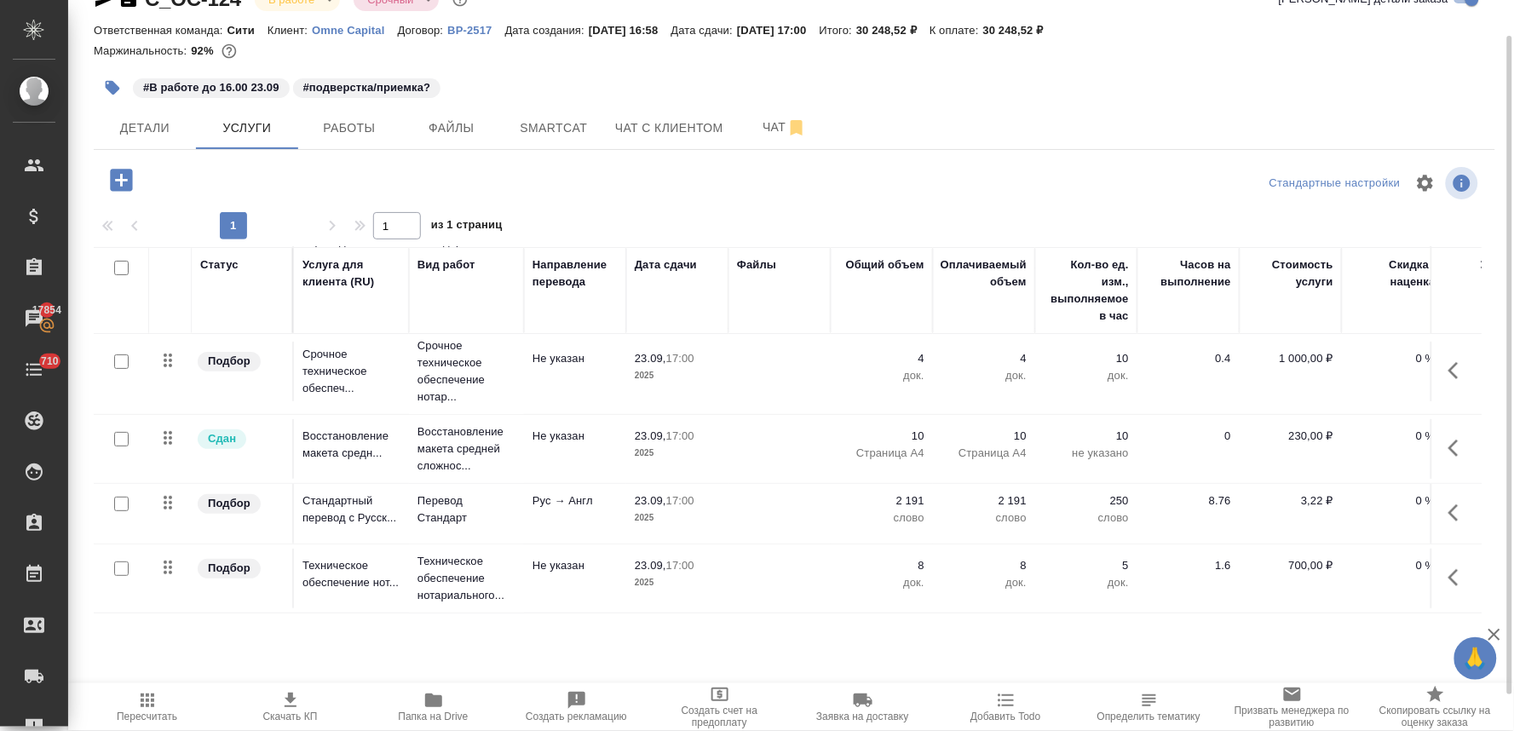
click at [922, 557] on p "8" at bounding box center [881, 565] width 85 height 17
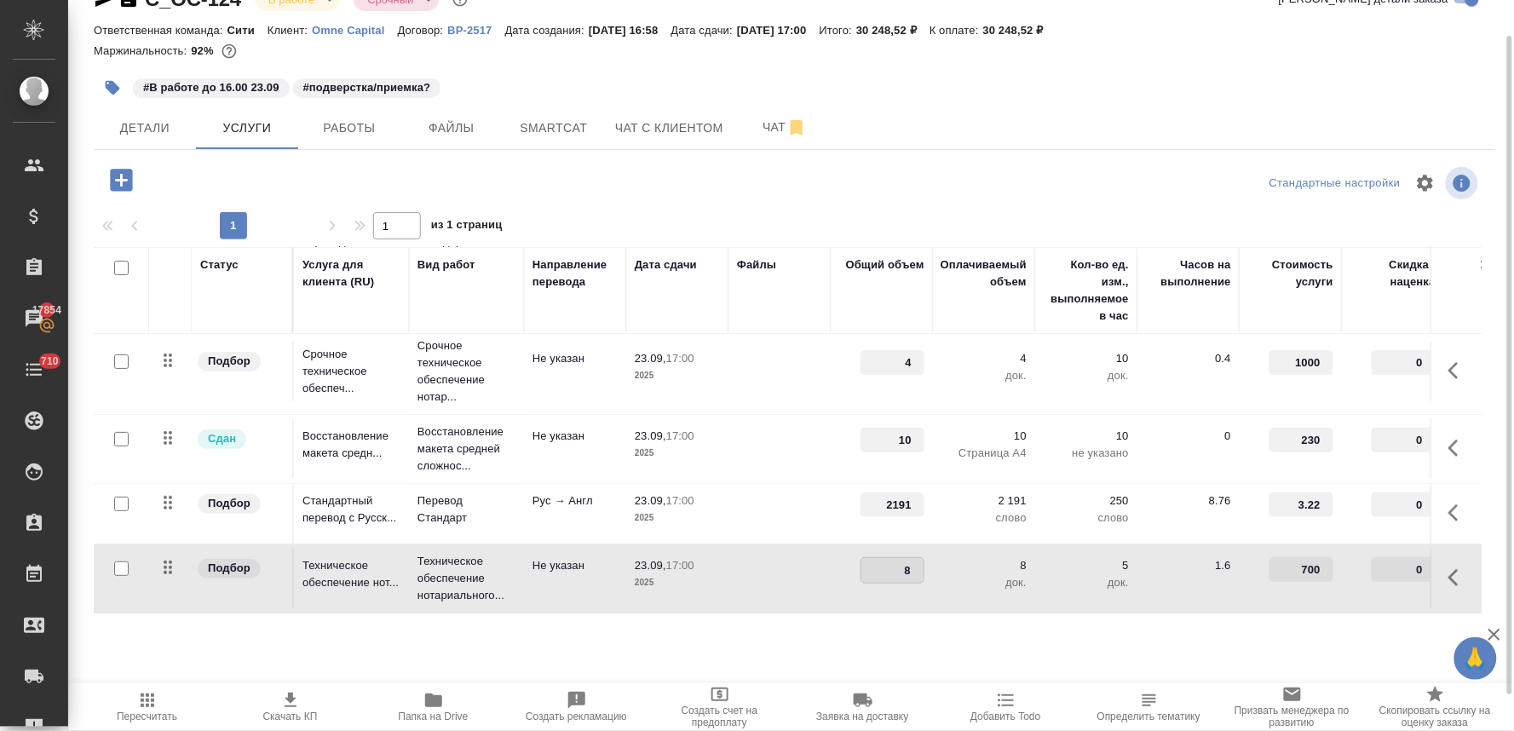
drag, startPoint x: 901, startPoint y: 555, endPoint x: 918, endPoint y: 554, distance: 16.2
click at [918, 558] on input "8" at bounding box center [892, 570] width 62 height 25
type input "12"
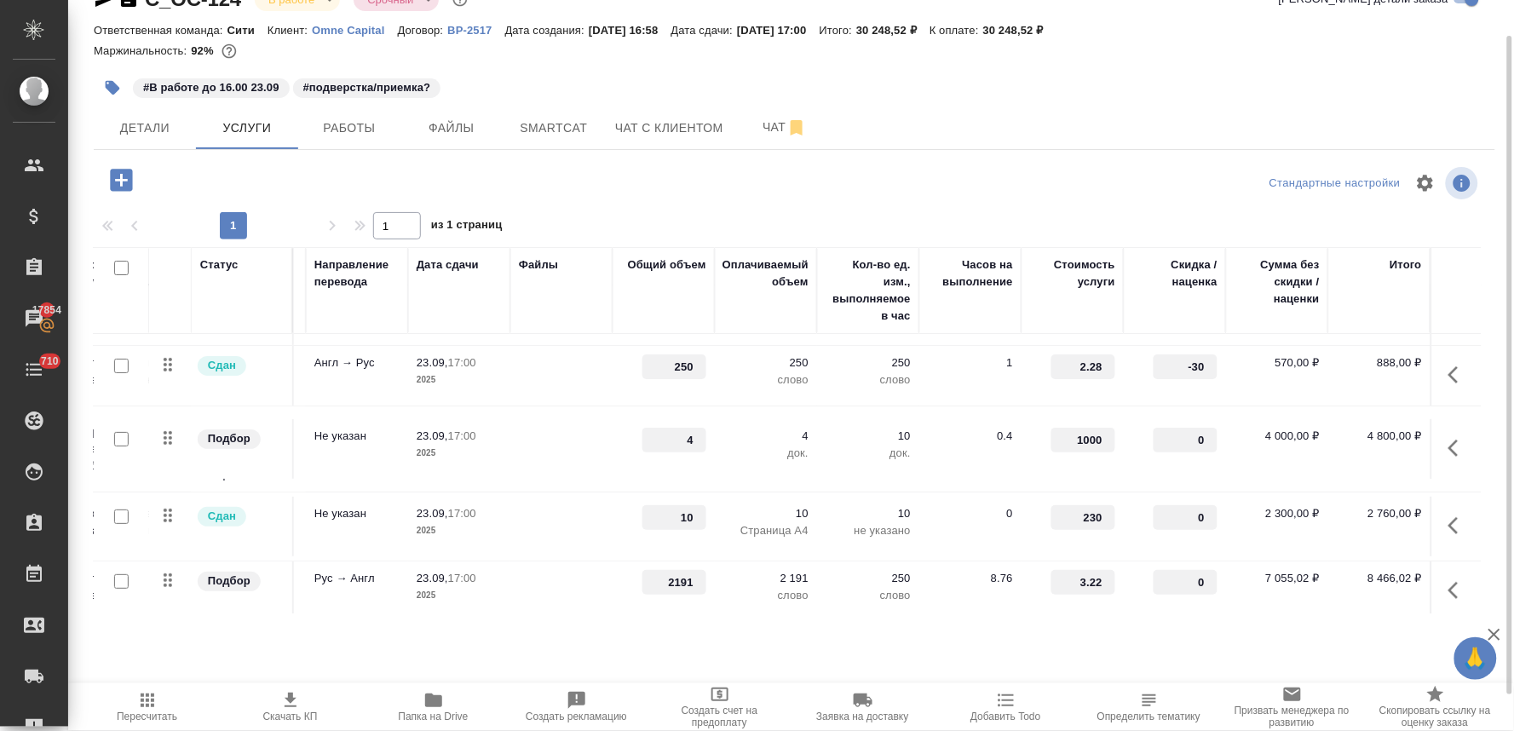
scroll to position [0, 231]
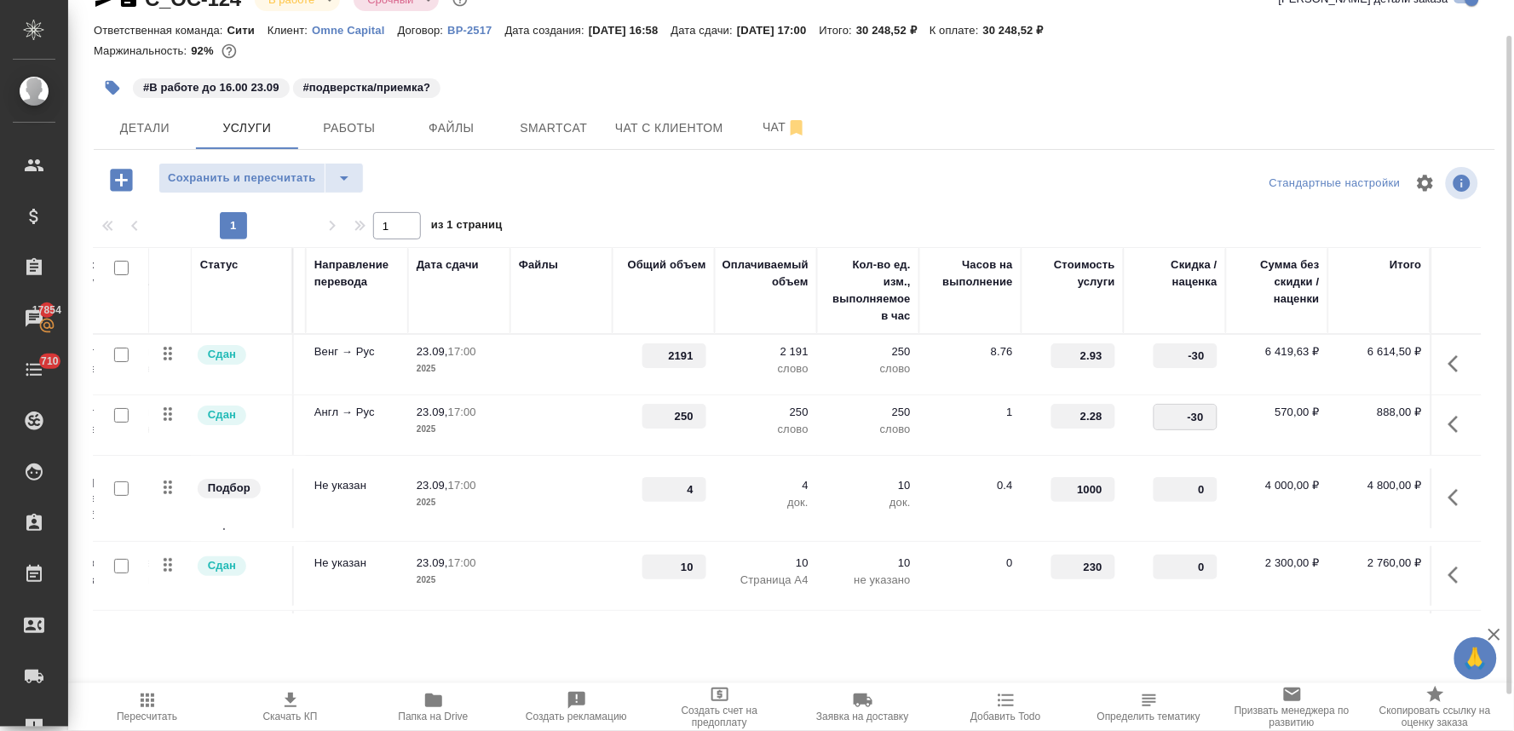
drag, startPoint x: 1170, startPoint y: 413, endPoint x: 1201, endPoint y: 411, distance: 31.6
drag, startPoint x: 1167, startPoint y: 412, endPoint x: 1219, endPoint y: 411, distance: 52.0
click at [1214, 412] on tr "Сдан Стандартный перевод с Англи... Перевод Стандарт Англ → Рус 23.09, 17:00 20…" at bounding box center [679, 425] width 1606 height 60
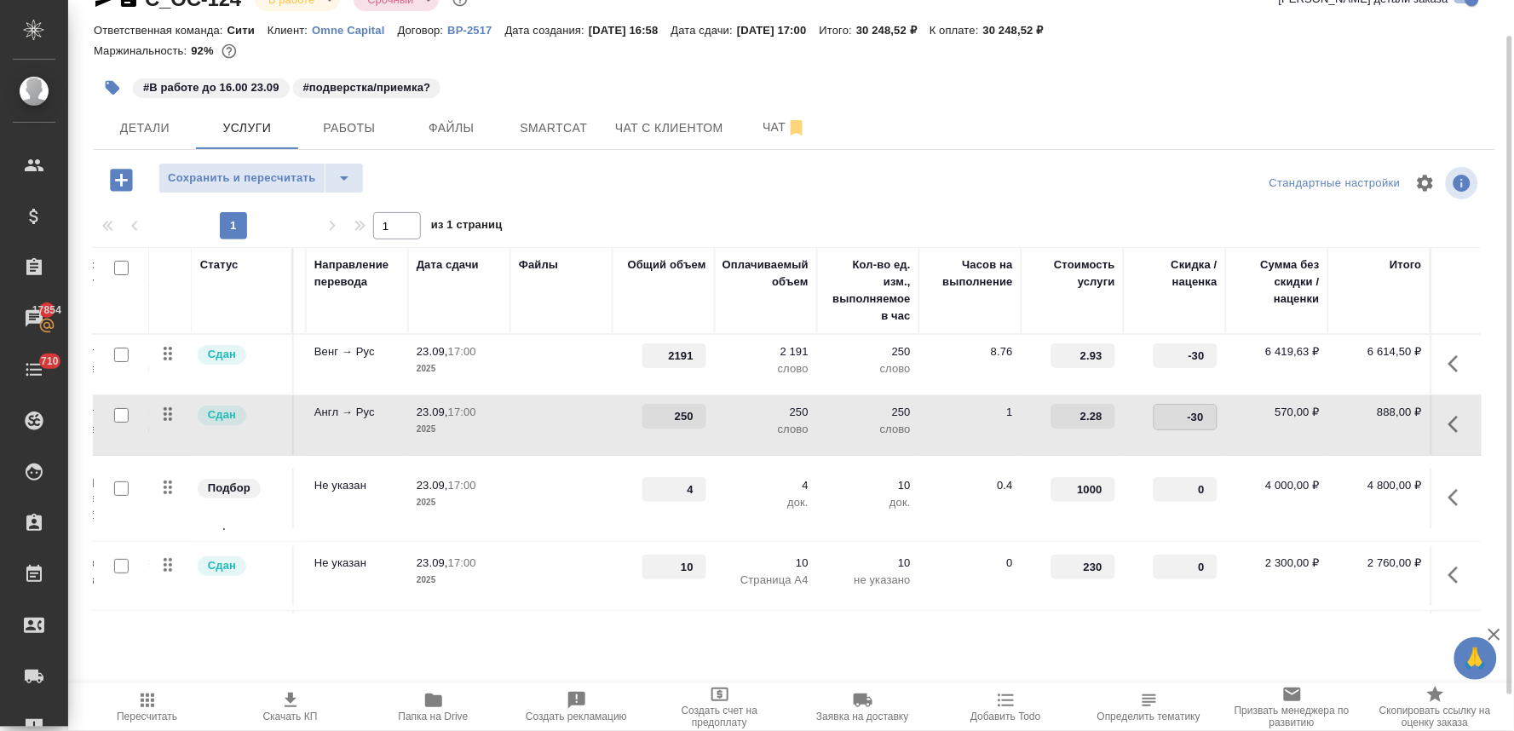
type input "0"
drag, startPoint x: 1165, startPoint y: 358, endPoint x: 1217, endPoint y: 352, distance: 51.5
click at [1215, 352] on tr "Сдан Стандартный перевод с Венге... Перевод Стандарт Венг → Рус 23.09, 17:00 20…" at bounding box center [679, 365] width 1606 height 60
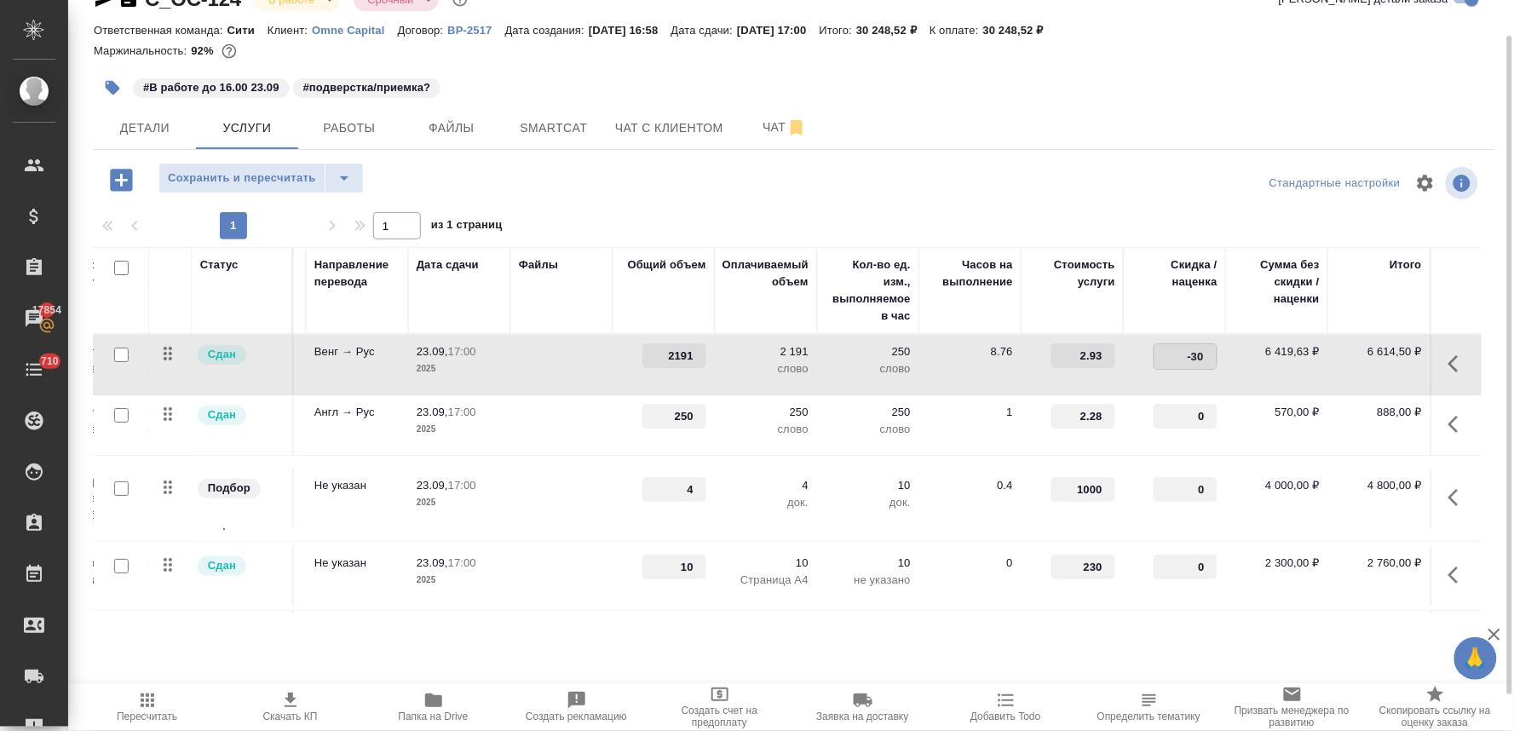
type input "0"
click at [1131, 165] on div "Стандартные настройки" at bounding box center [1254, 183] width 453 height 41
click at [225, 177] on span "Сохранить и пересчитать" at bounding box center [242, 179] width 148 height 20
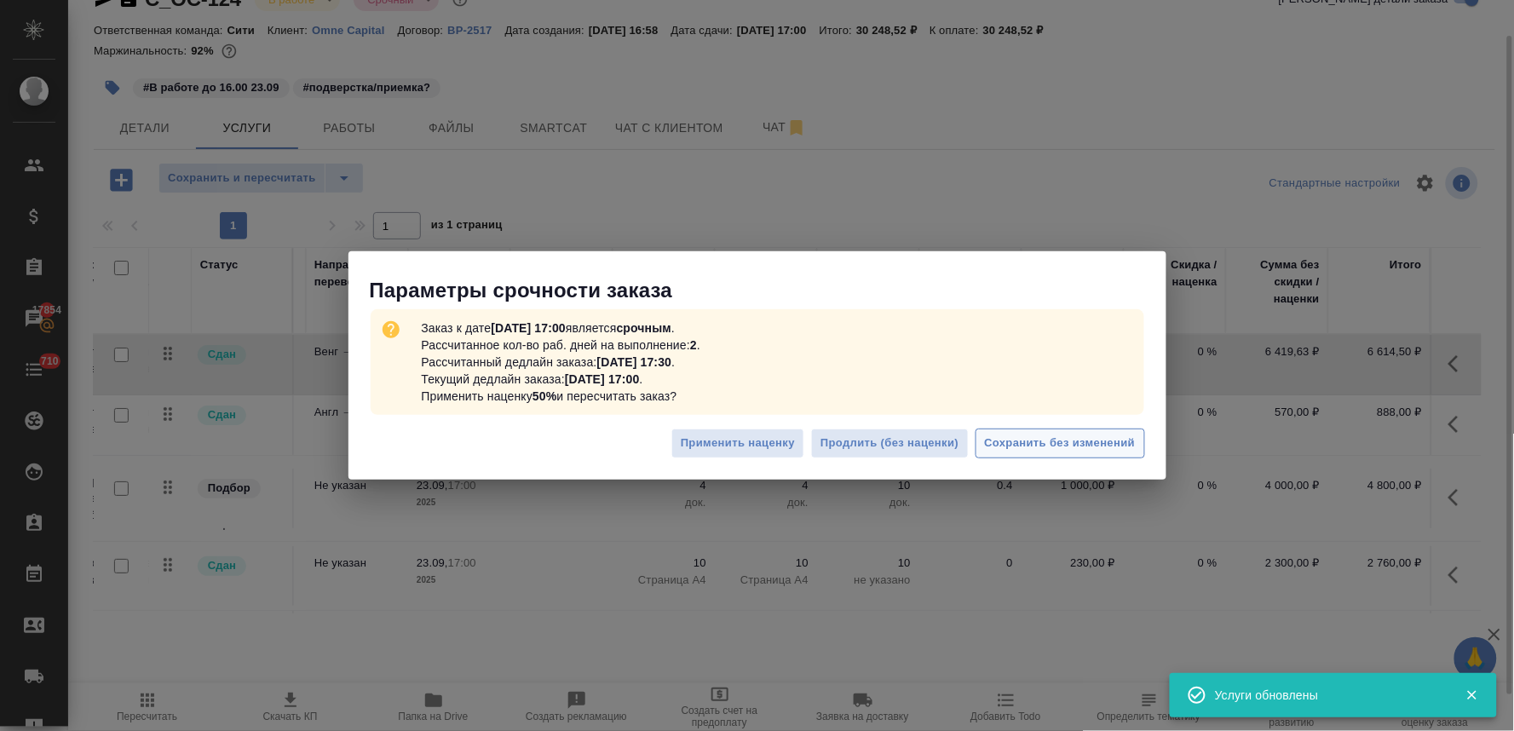
click at [1044, 440] on span "Сохранить без изменений" at bounding box center [1060, 444] width 151 height 20
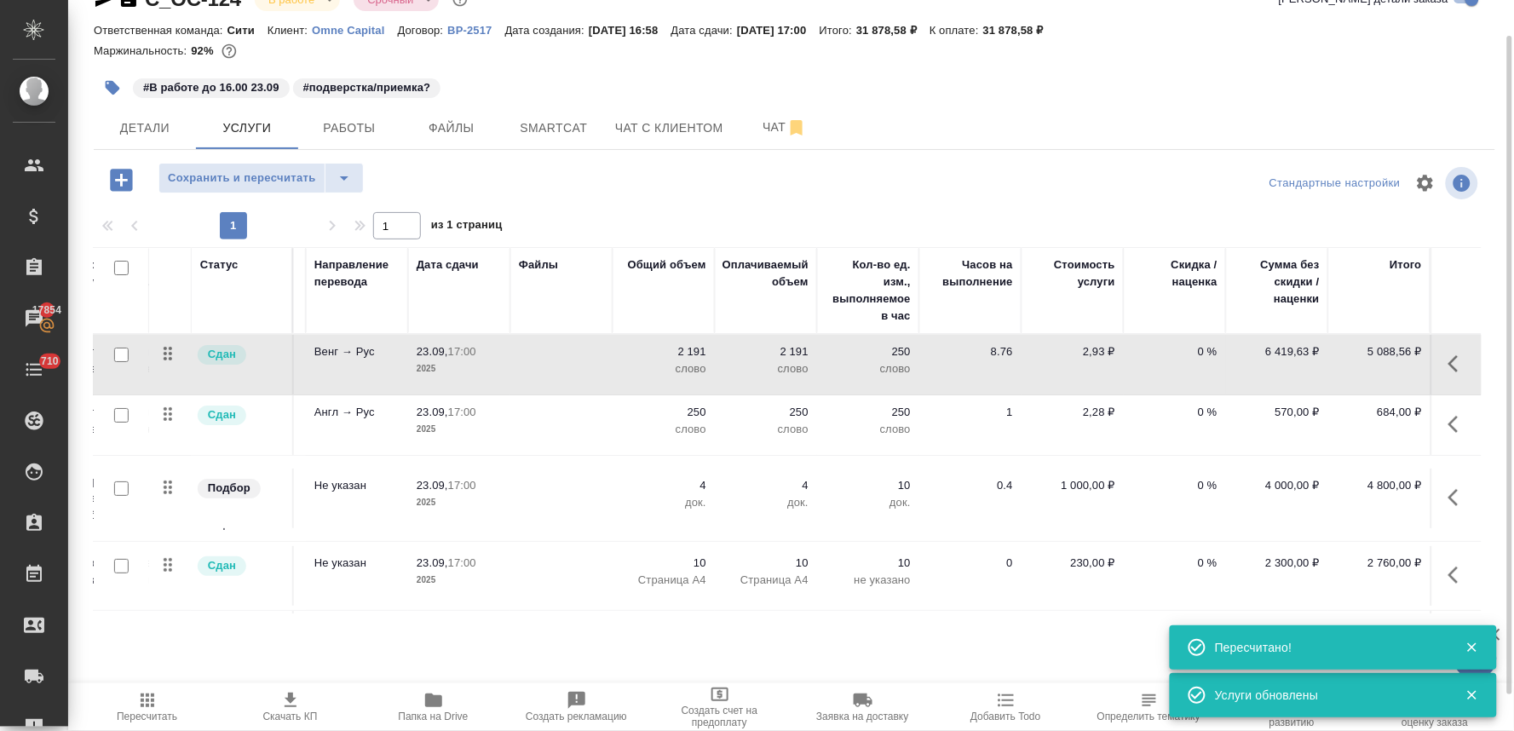
scroll to position [0, 0]
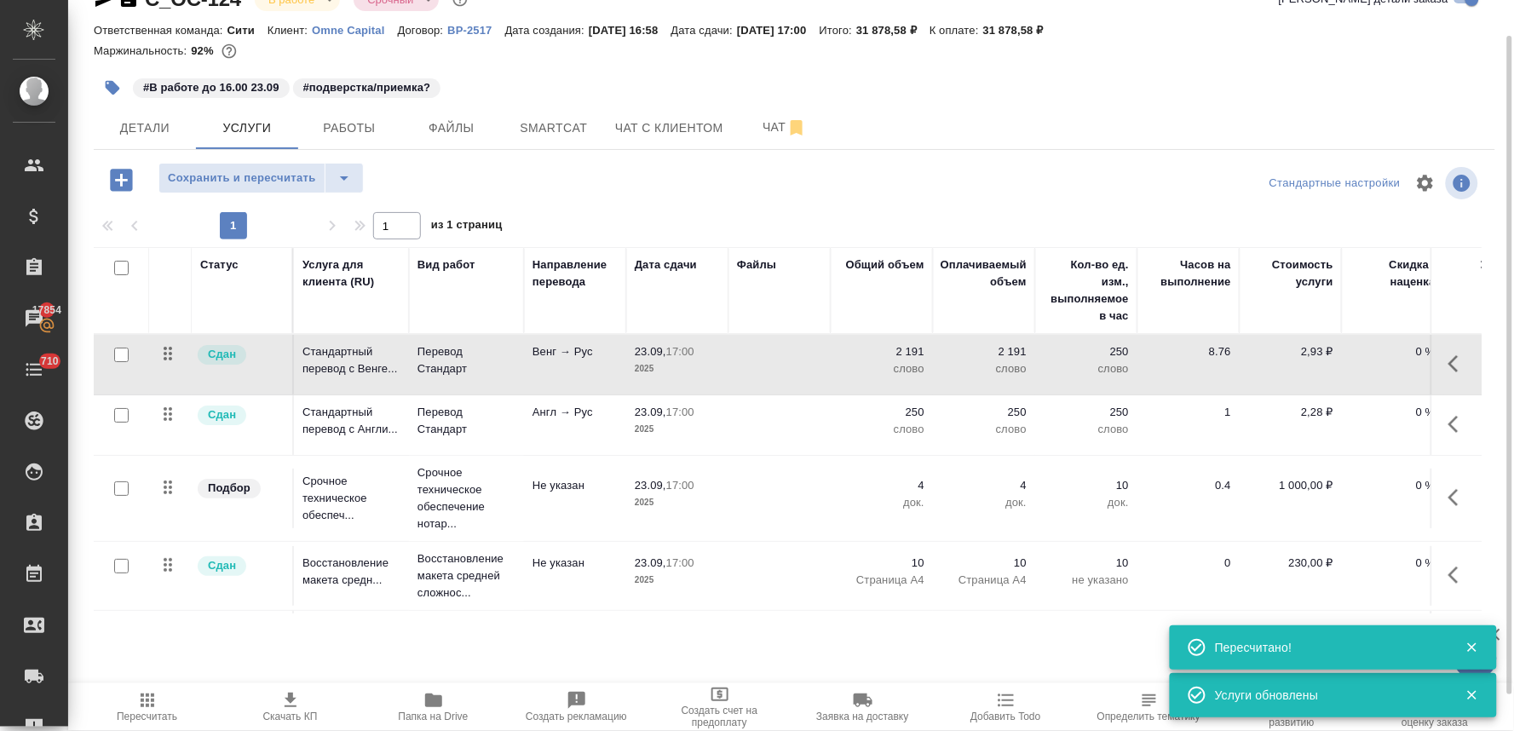
click at [1448, 504] on icon "button" at bounding box center [1458, 497] width 20 height 20
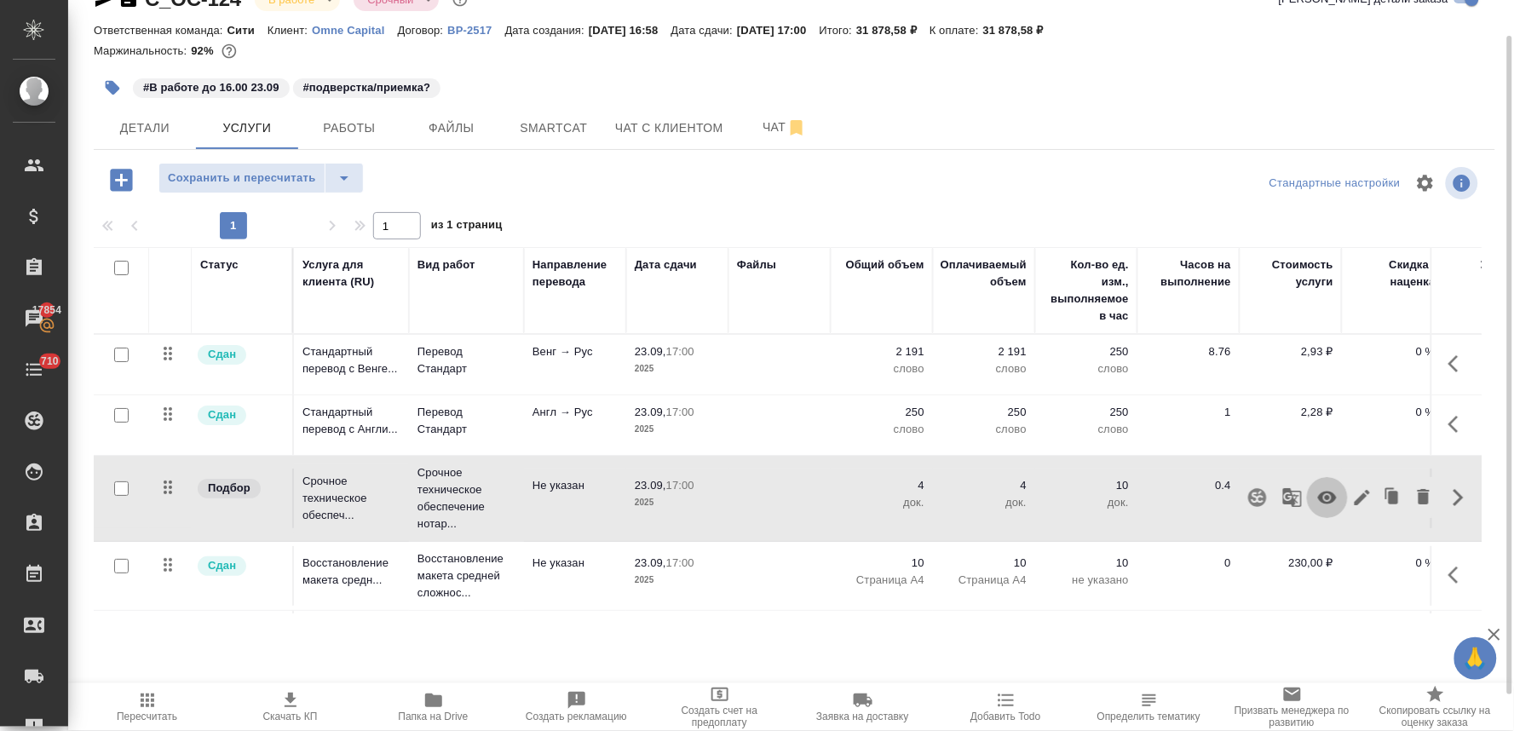
click at [1318, 500] on icon "button" at bounding box center [1327, 498] width 19 height 13
click at [142, 701] on icon "button" at bounding box center [148, 700] width 14 height 14
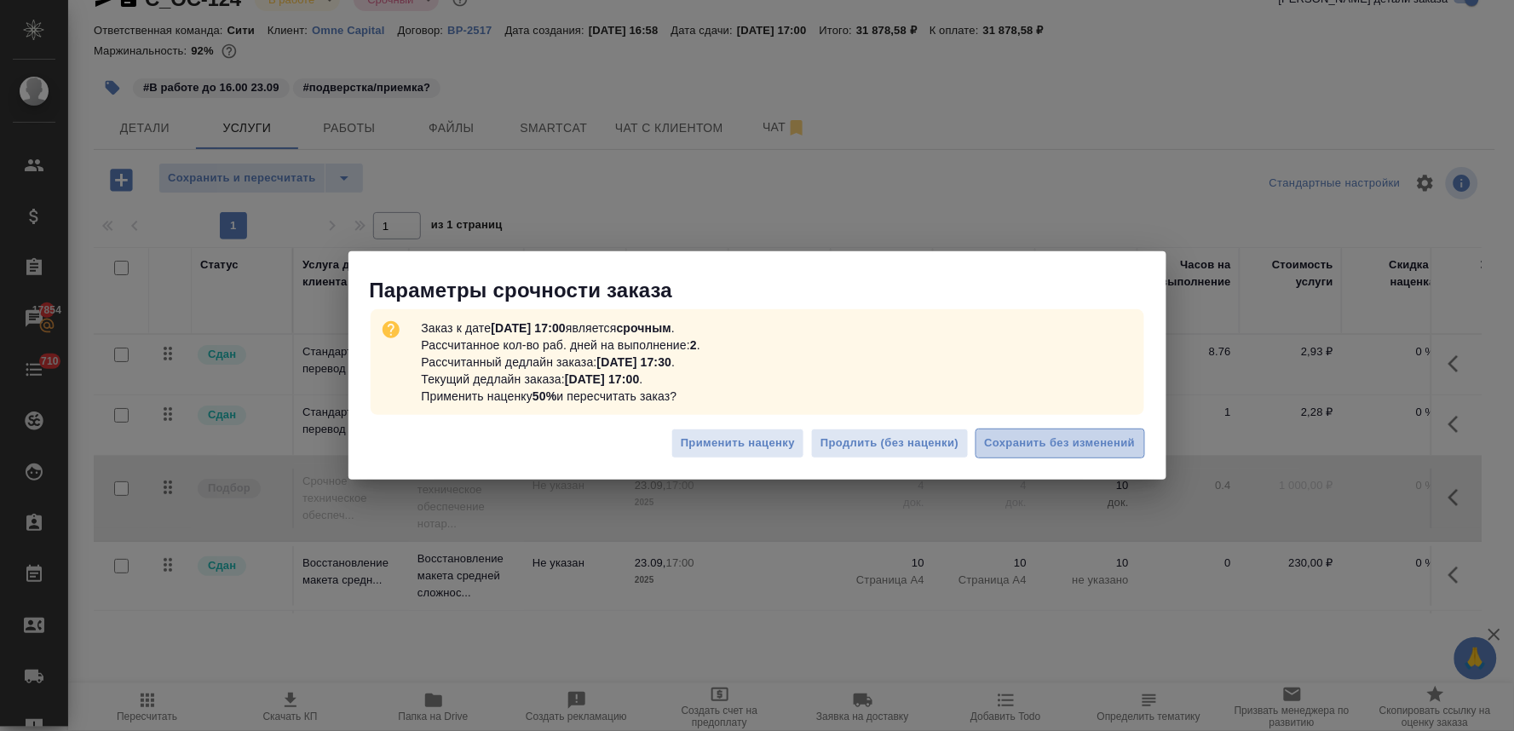
click at [1095, 445] on span "Сохранить без изменений" at bounding box center [1060, 444] width 151 height 20
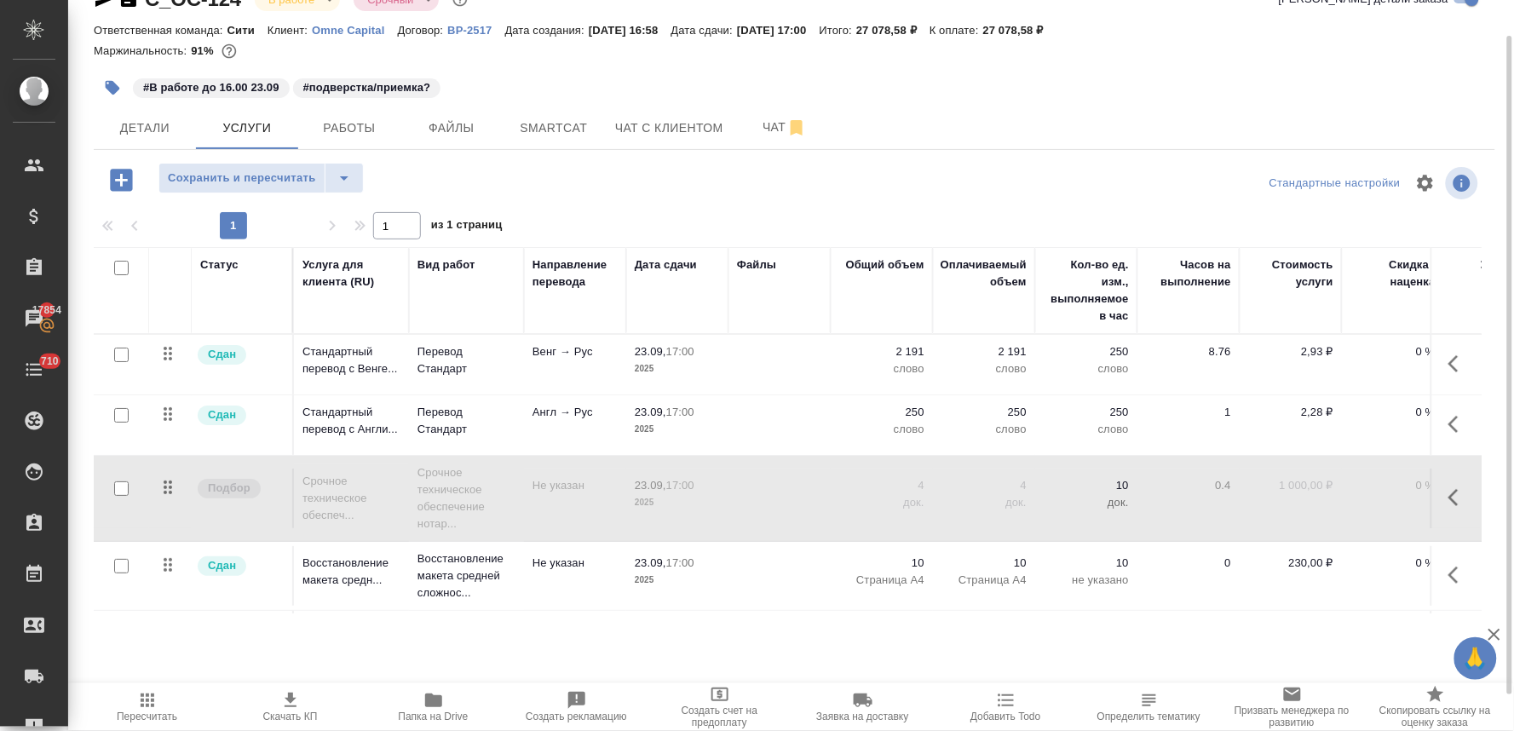
click at [1458, 94] on div "#В работе до 16.00 23.09 #подверстка/приемка?" at bounding box center [794, 87] width 1401 height 37
click at [279, 718] on span "Скачать КП" at bounding box center [290, 717] width 55 height 12
click at [702, 637] on div "C_OC-124 В работе inProgress Срочный urgent Кратко детали заказа Ответственная …" at bounding box center [794, 310] width 1420 height 694
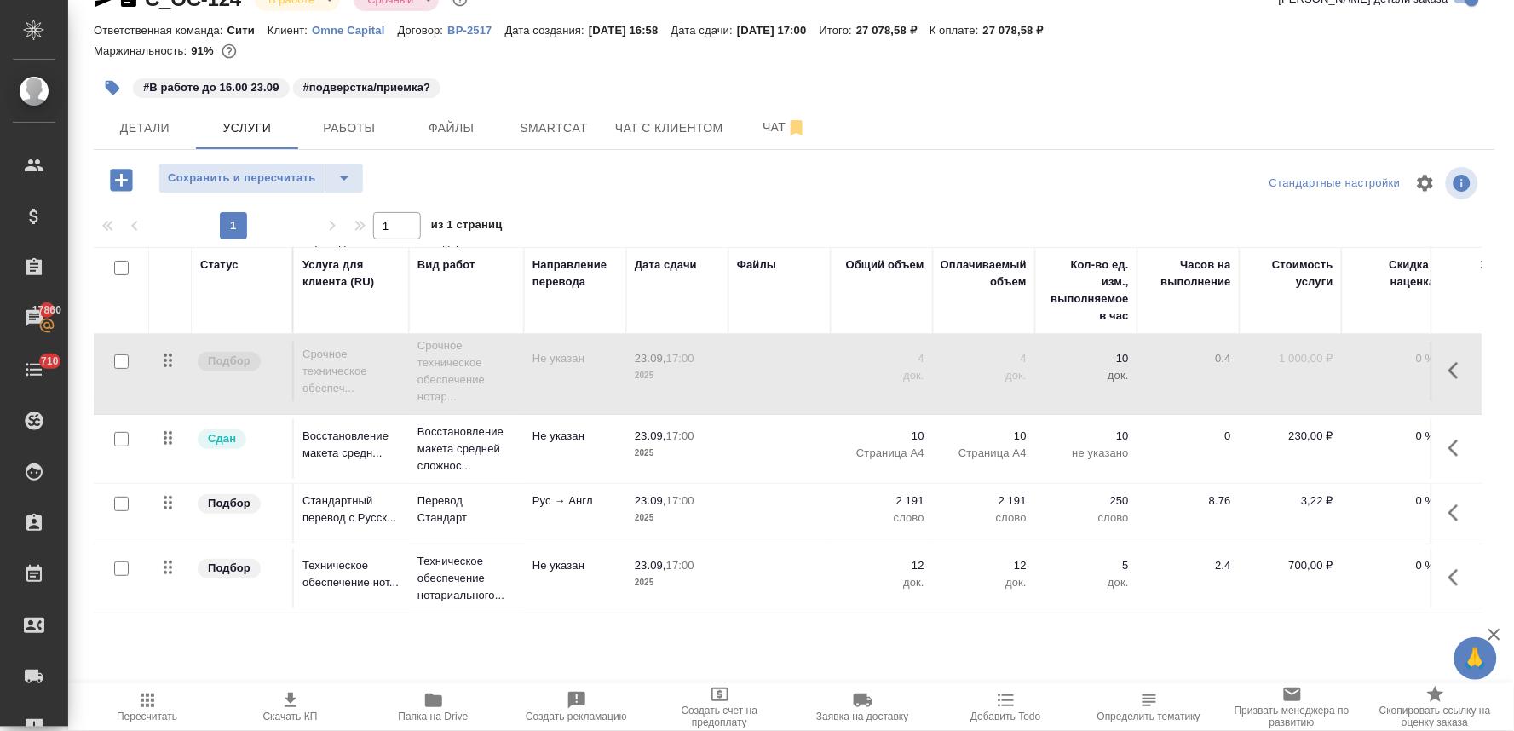
scroll to position [141, 0]
click at [1448, 504] on icon "button" at bounding box center [1458, 513] width 20 height 20
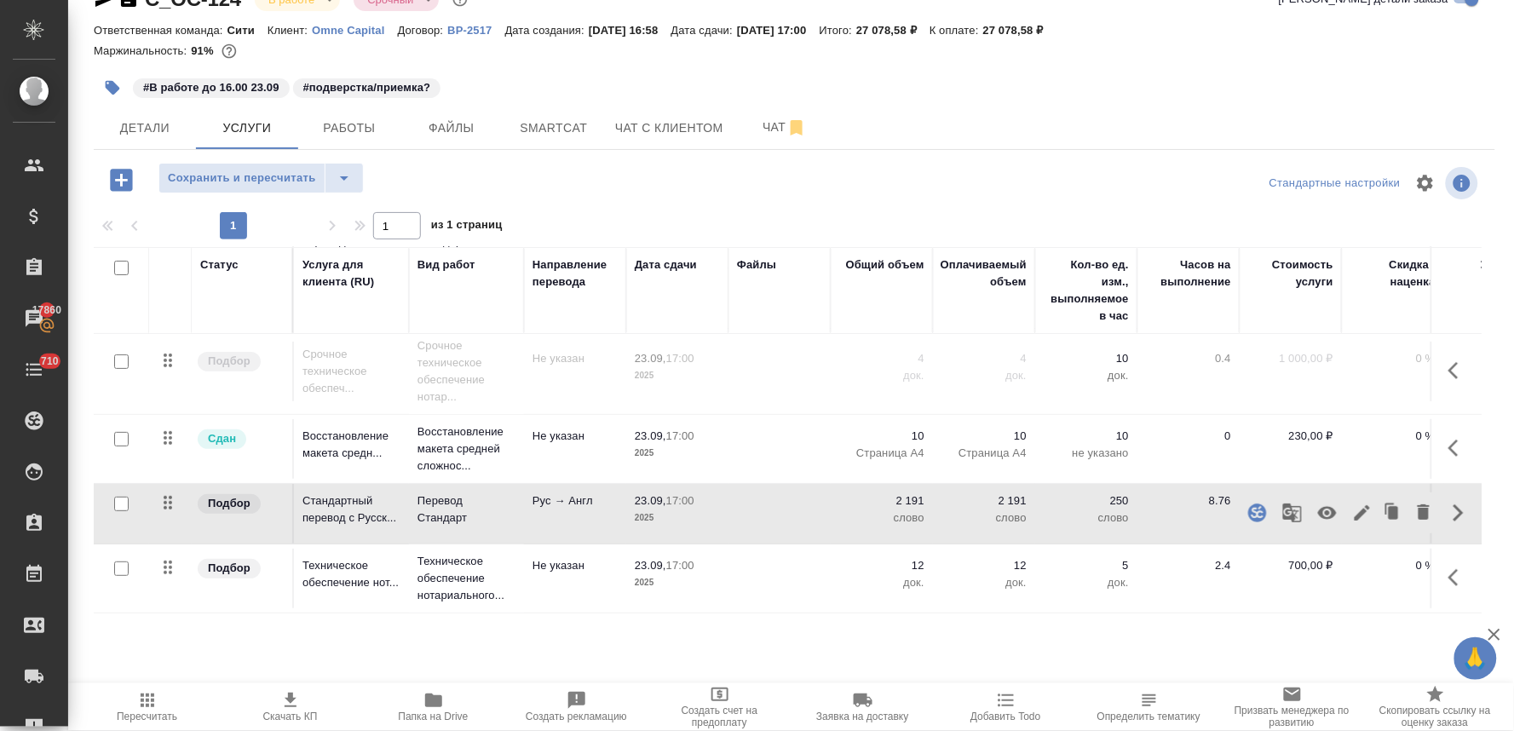
click at [1319, 507] on icon "button" at bounding box center [1327, 513] width 19 height 13
click at [1319, 503] on icon "button" at bounding box center [1327, 513] width 20 height 20
click at [1353, 504] on icon "button" at bounding box center [1362, 513] width 20 height 20
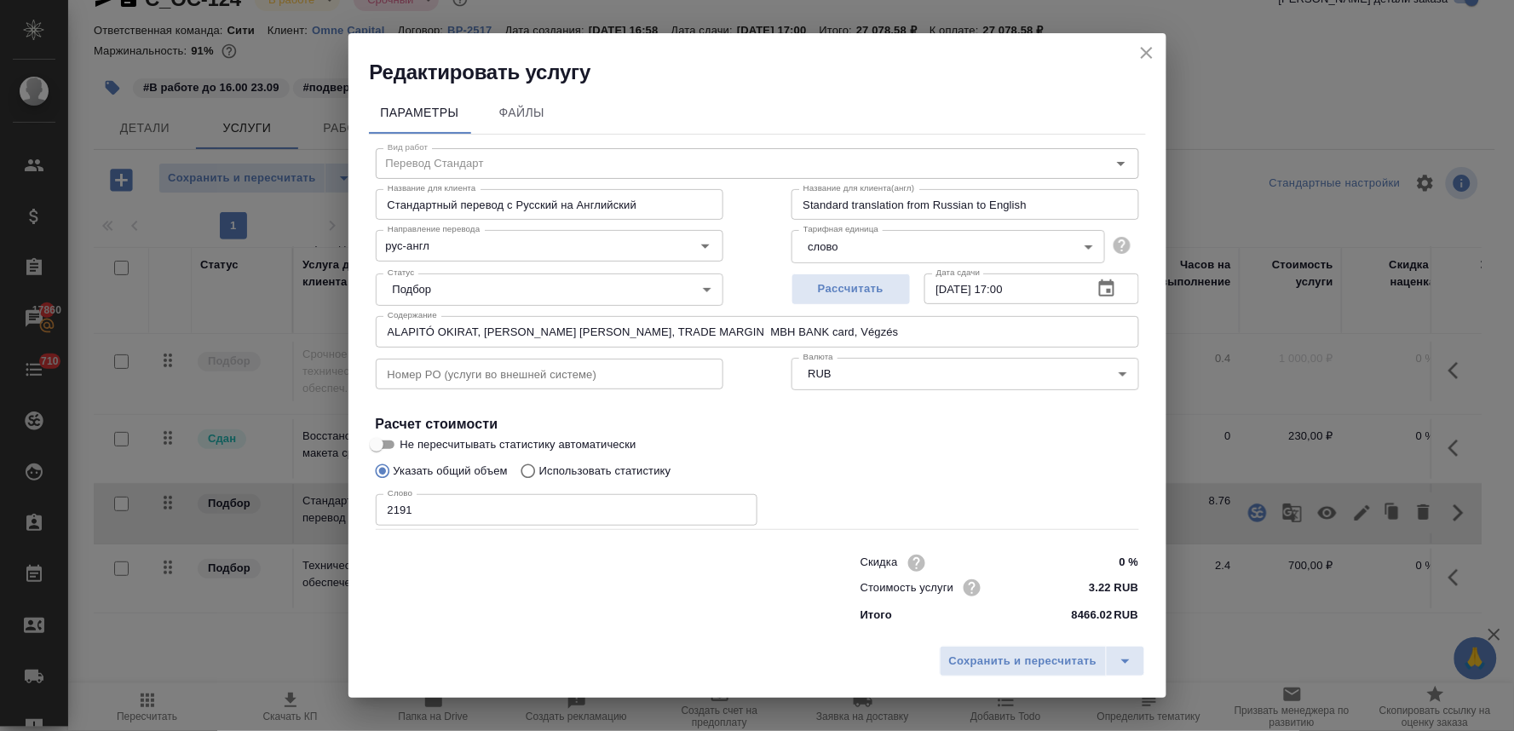
click at [616, 470] on p "Использовать статистику" at bounding box center [605, 471] width 132 height 17
click at [539, 470] on input "Использовать статистику" at bounding box center [525, 471] width 27 height 32
radio input "true"
radio input "false"
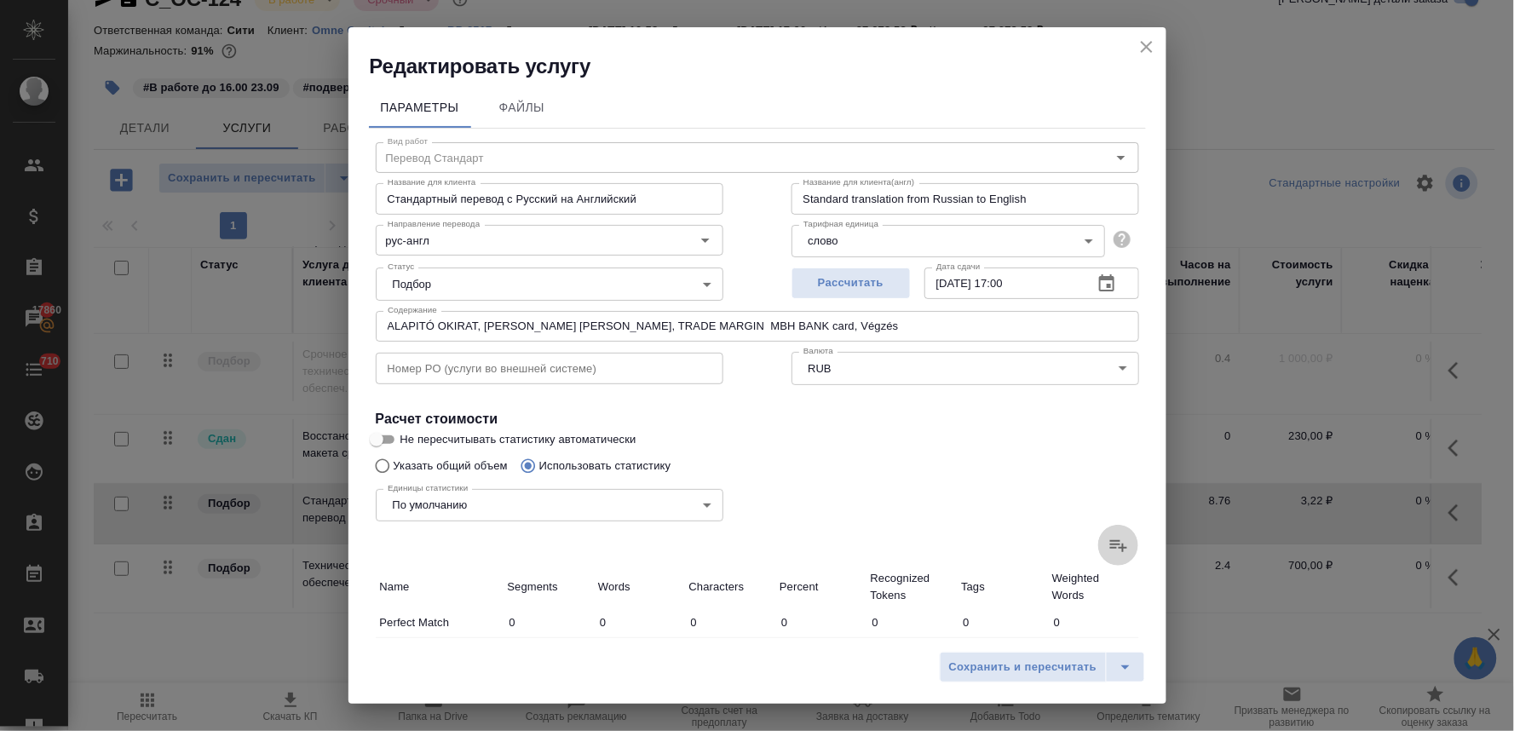
click at [1110, 543] on icon at bounding box center [1118, 546] width 17 height 12
click at [0, 0] on input "file" at bounding box center [0, 0] width 0 height 0
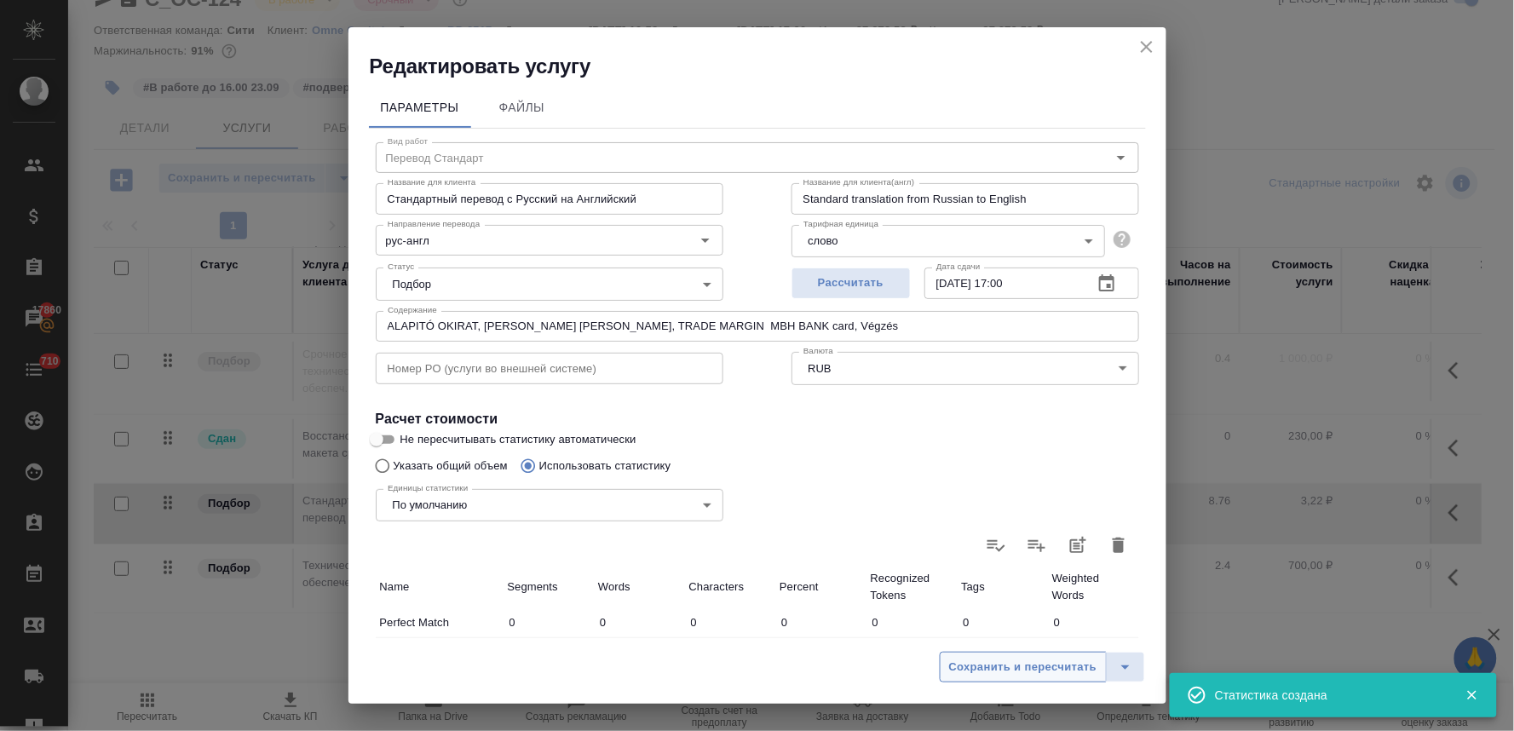
type input "6"
type input "9"
type input "73"
type input "44"
type input "139"
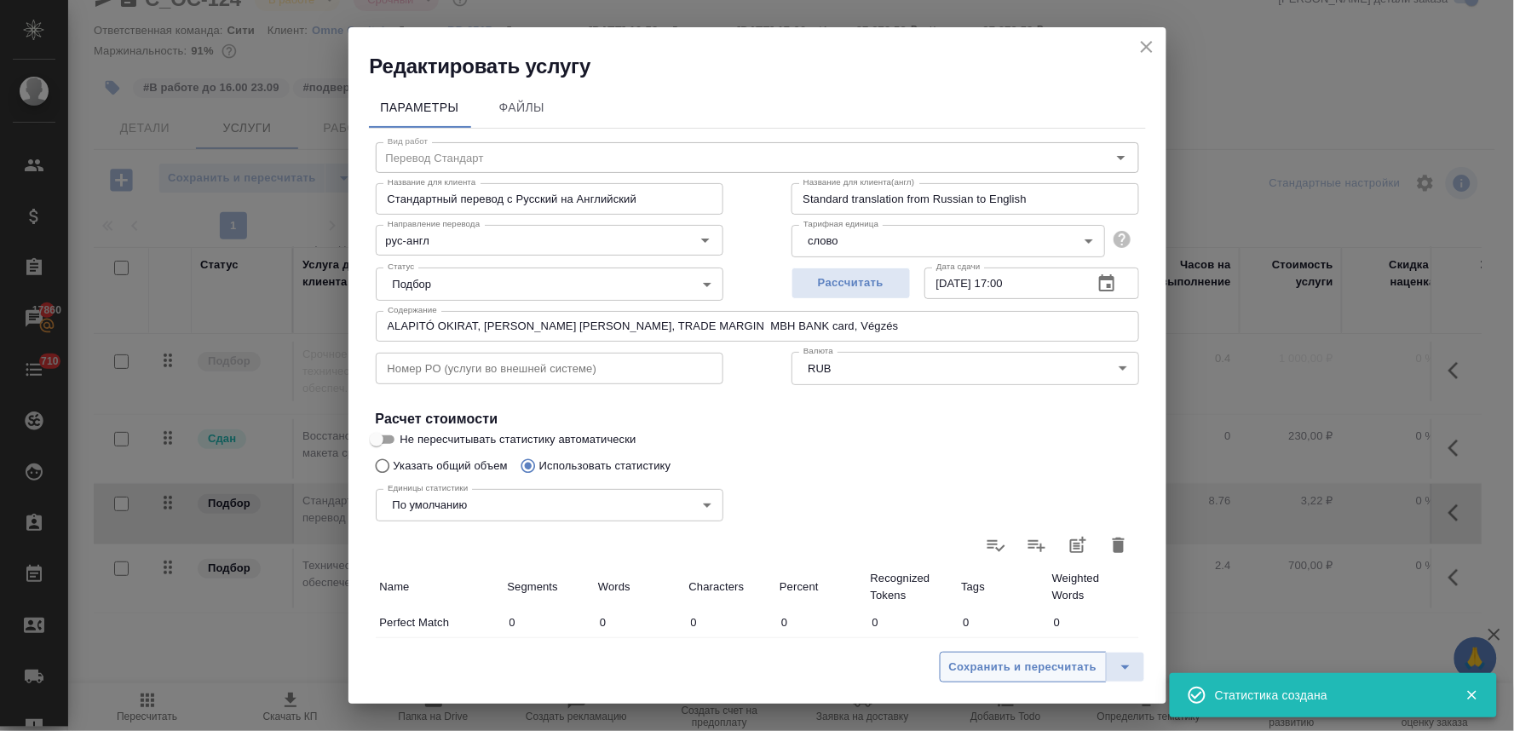
type input "1173"
type input "22"
type input "263"
type input "2056"
type input "79"
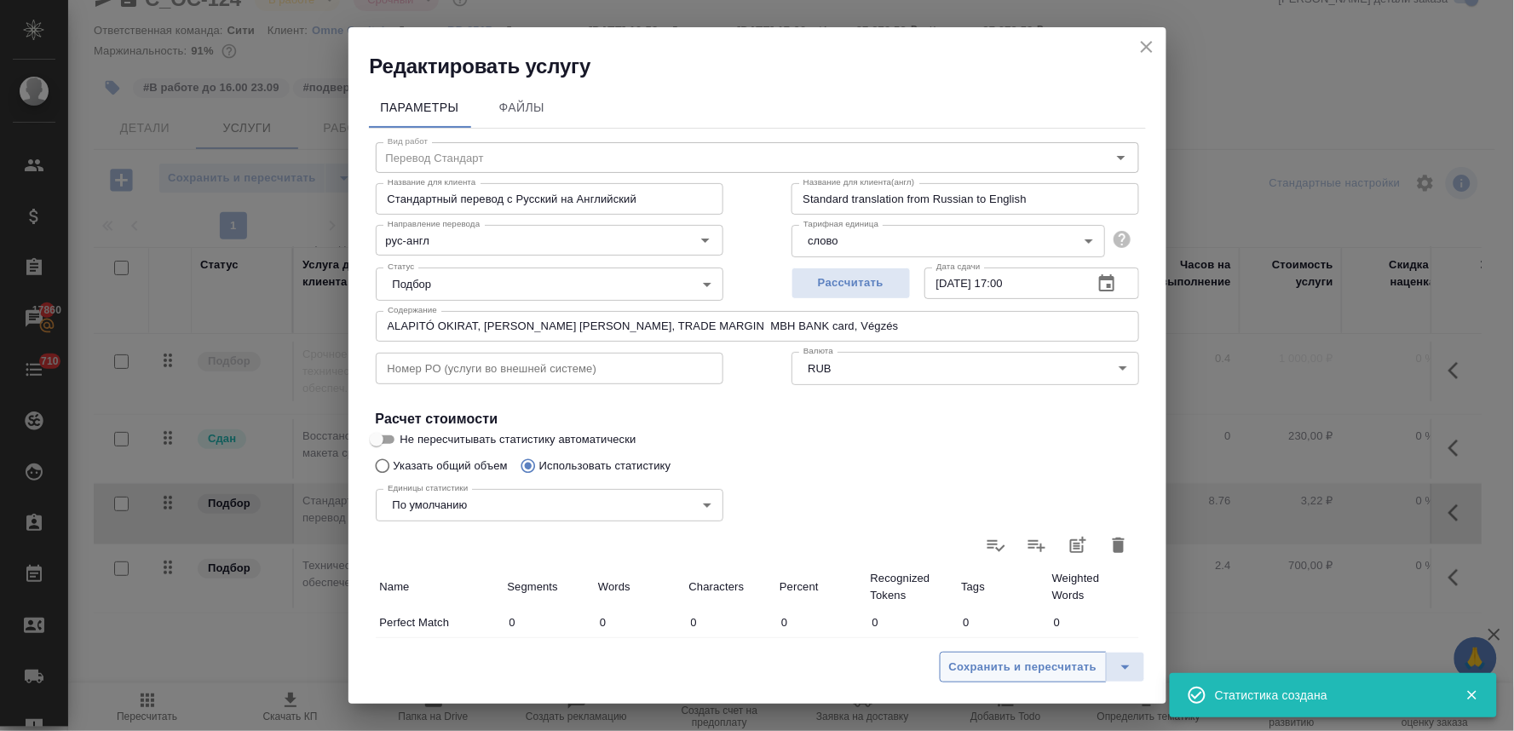
type input "202"
type input "1732"
type input "14"
type input "41"
type input "318"
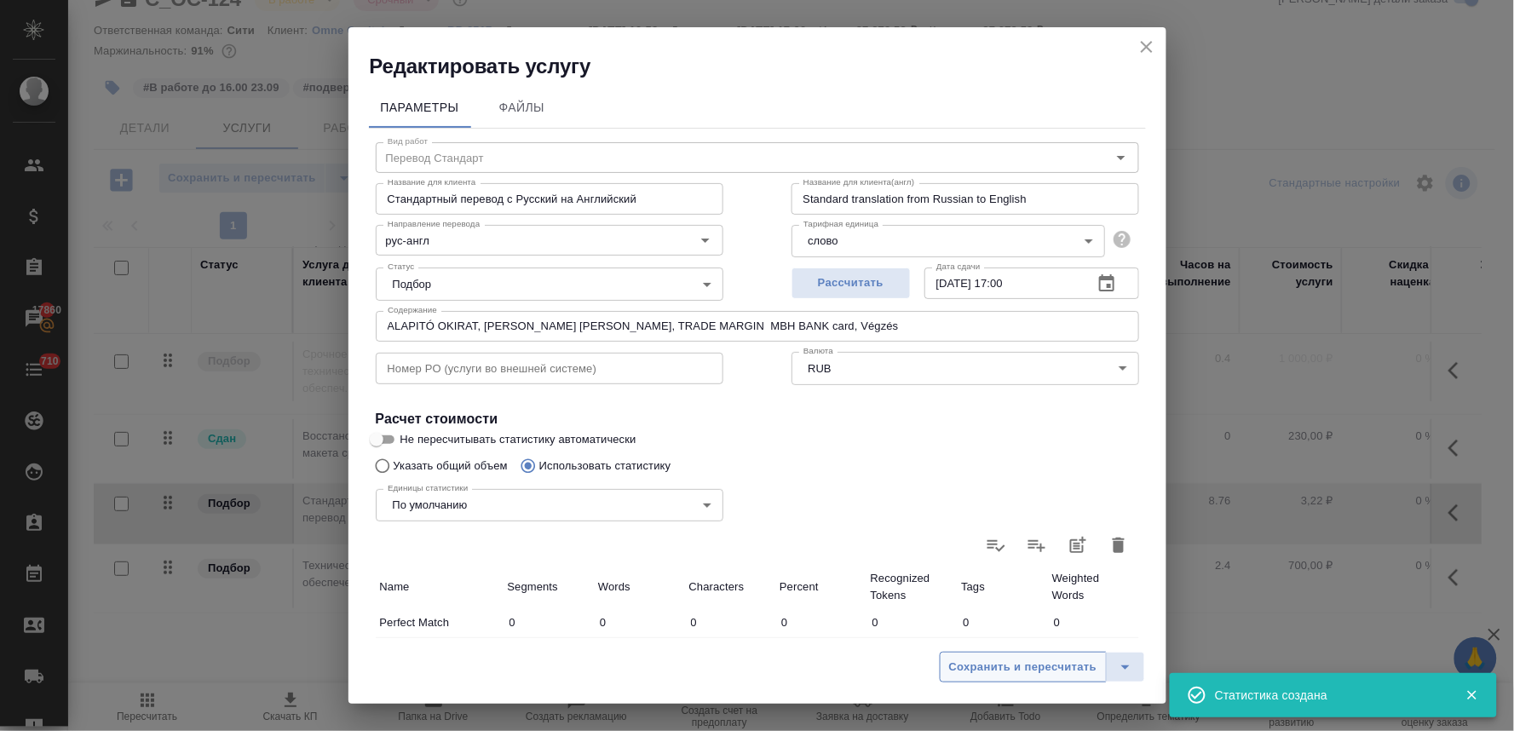
type input "14"
type input "74"
type input "626"
type input "21"
type input "111"
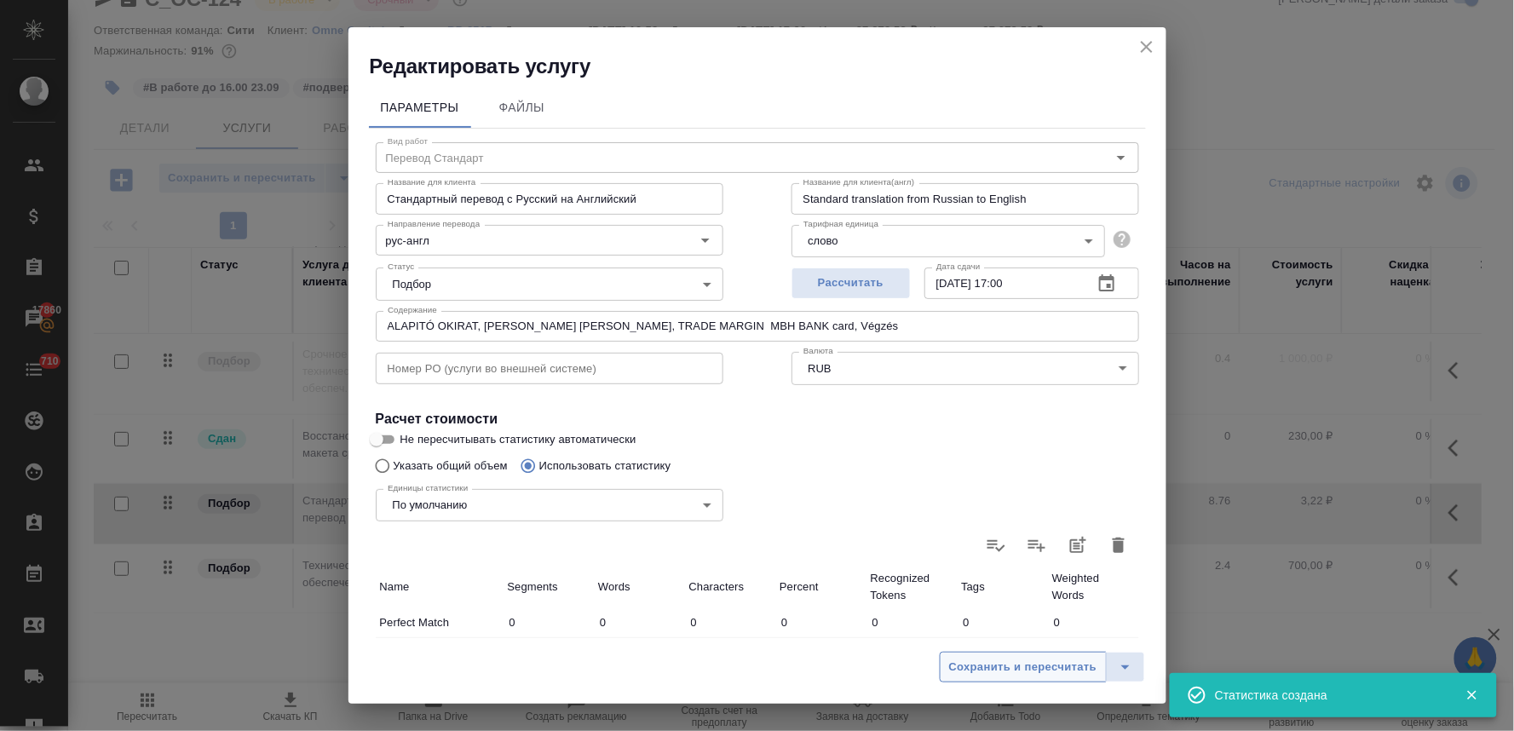
type input "836"
type input "135"
type input "1719"
type input "13367"
type input "269"
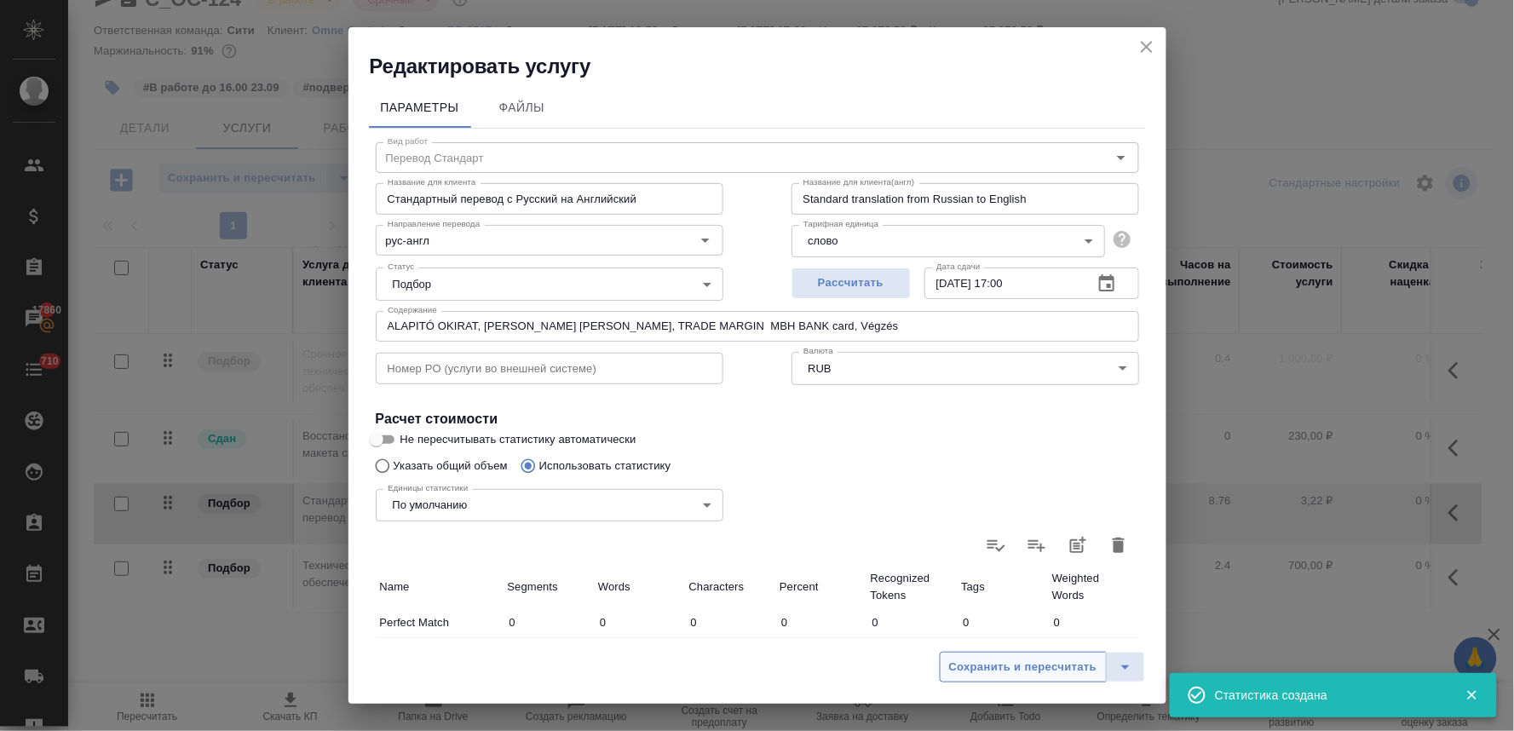
type input "2156"
type input "16952"
type input "335"
type input "2558"
type input "20181"
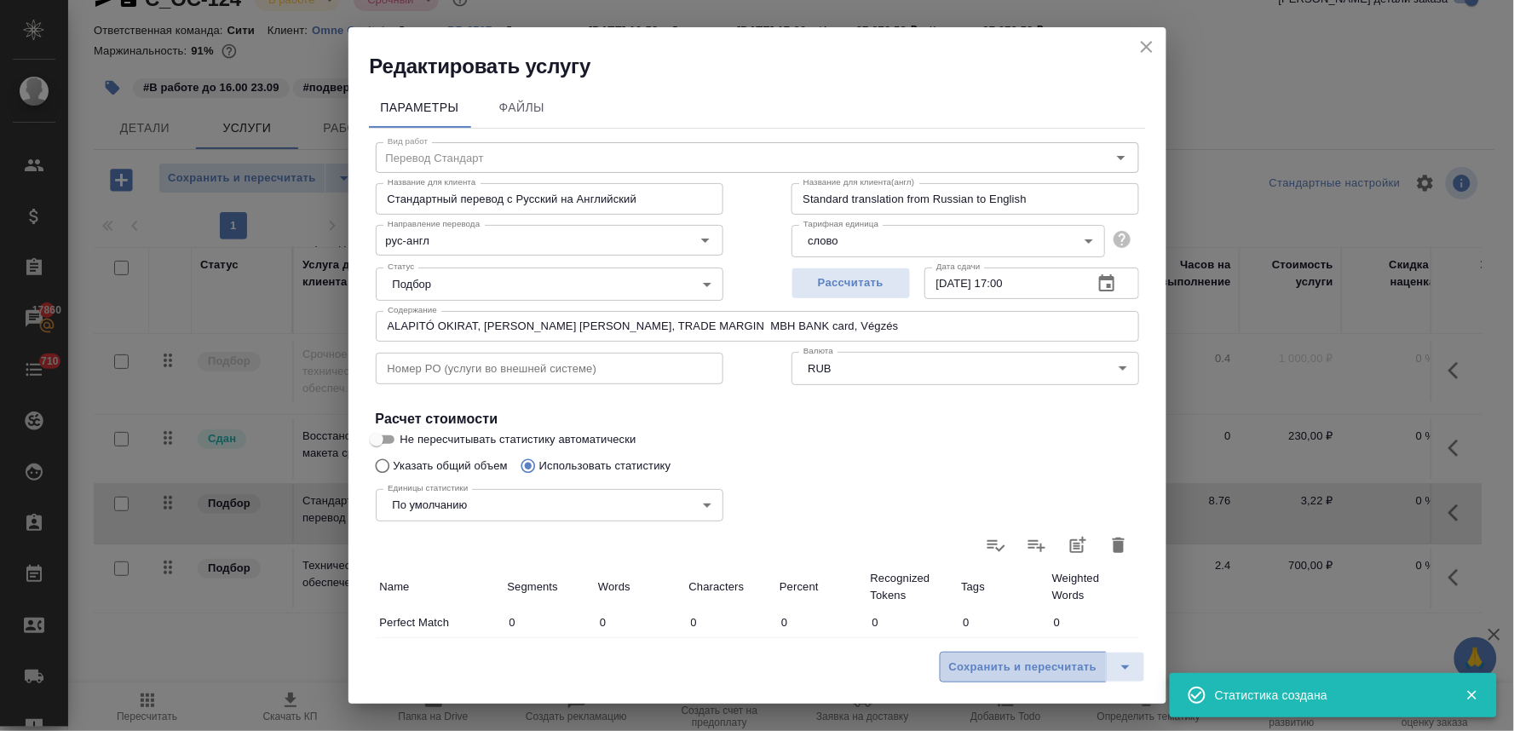
click at [1035, 667] on span "Сохранить и пересчитать" at bounding box center [1023, 668] width 148 height 20
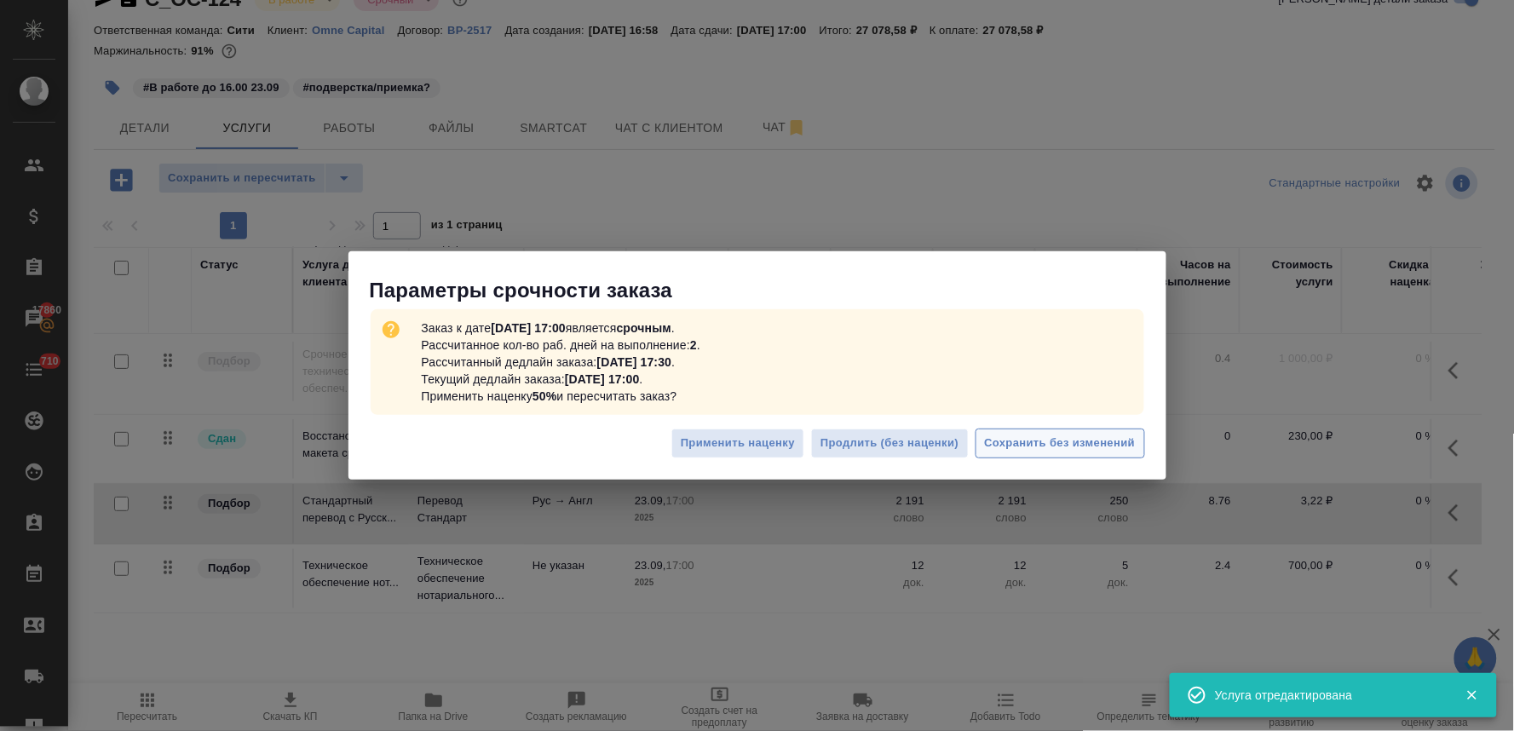
click at [1091, 436] on span "Сохранить без изменений" at bounding box center [1060, 444] width 151 height 20
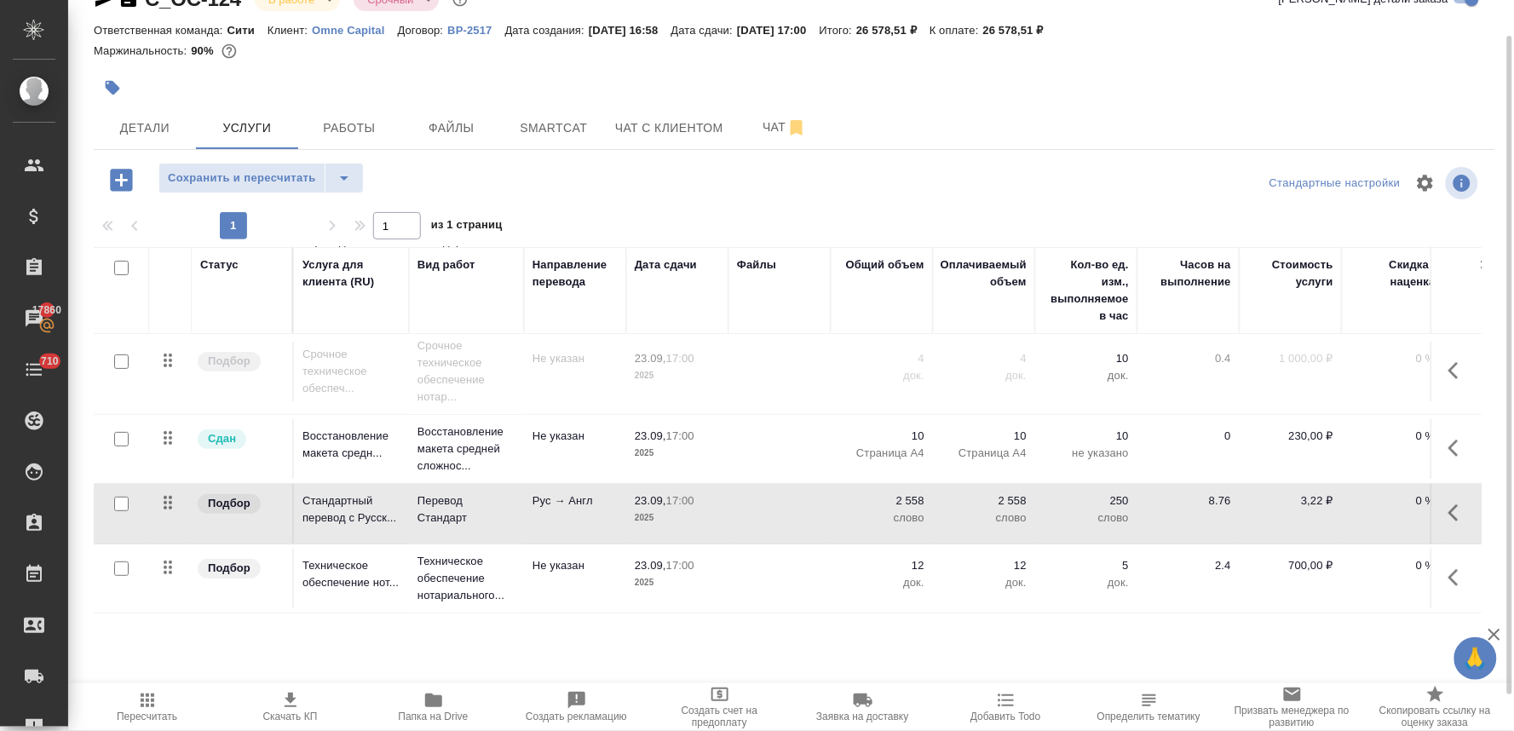
click at [293, 703] on icon "button" at bounding box center [290, 700] width 20 height 20
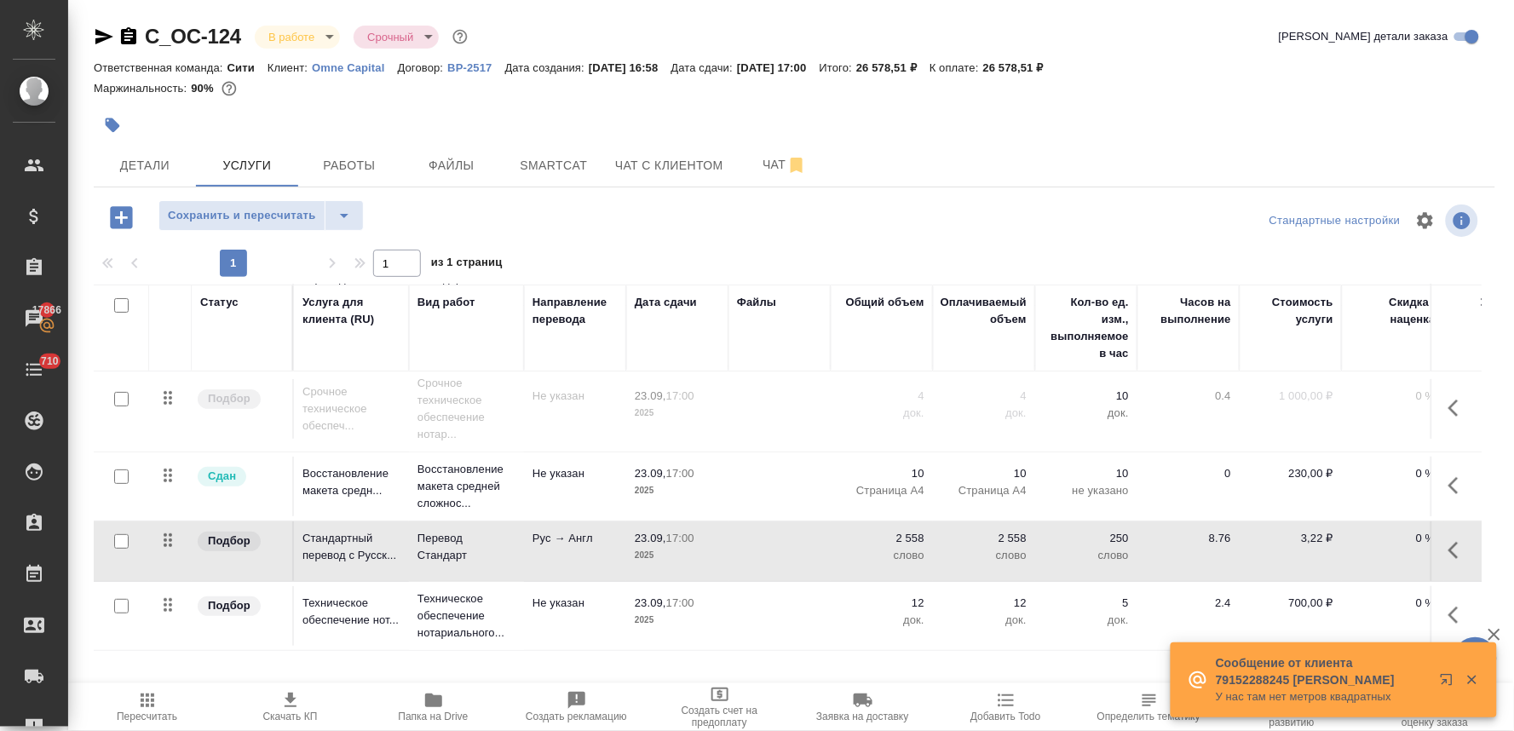
scroll to position [0, 0]
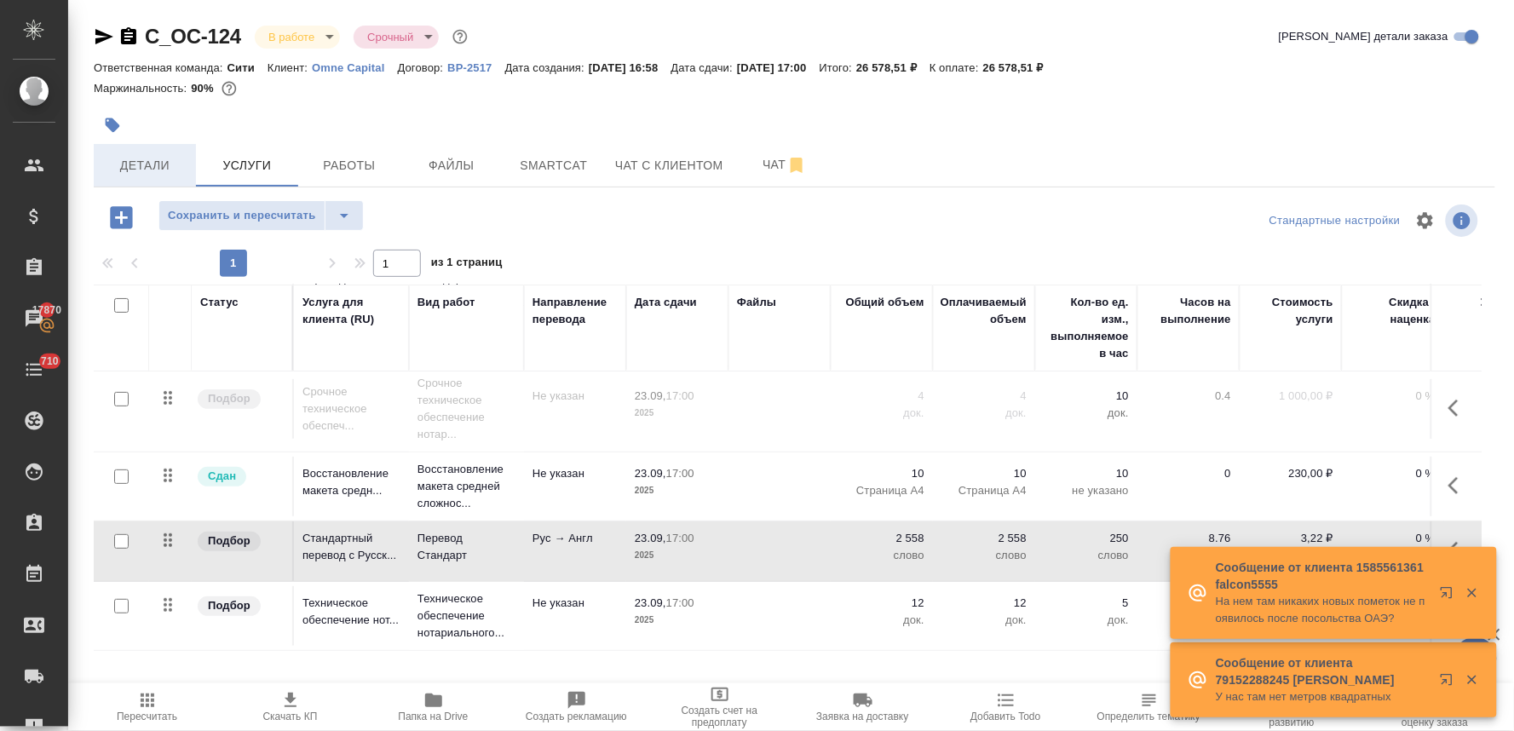
click at [156, 157] on span "Детали" at bounding box center [145, 165] width 82 height 21
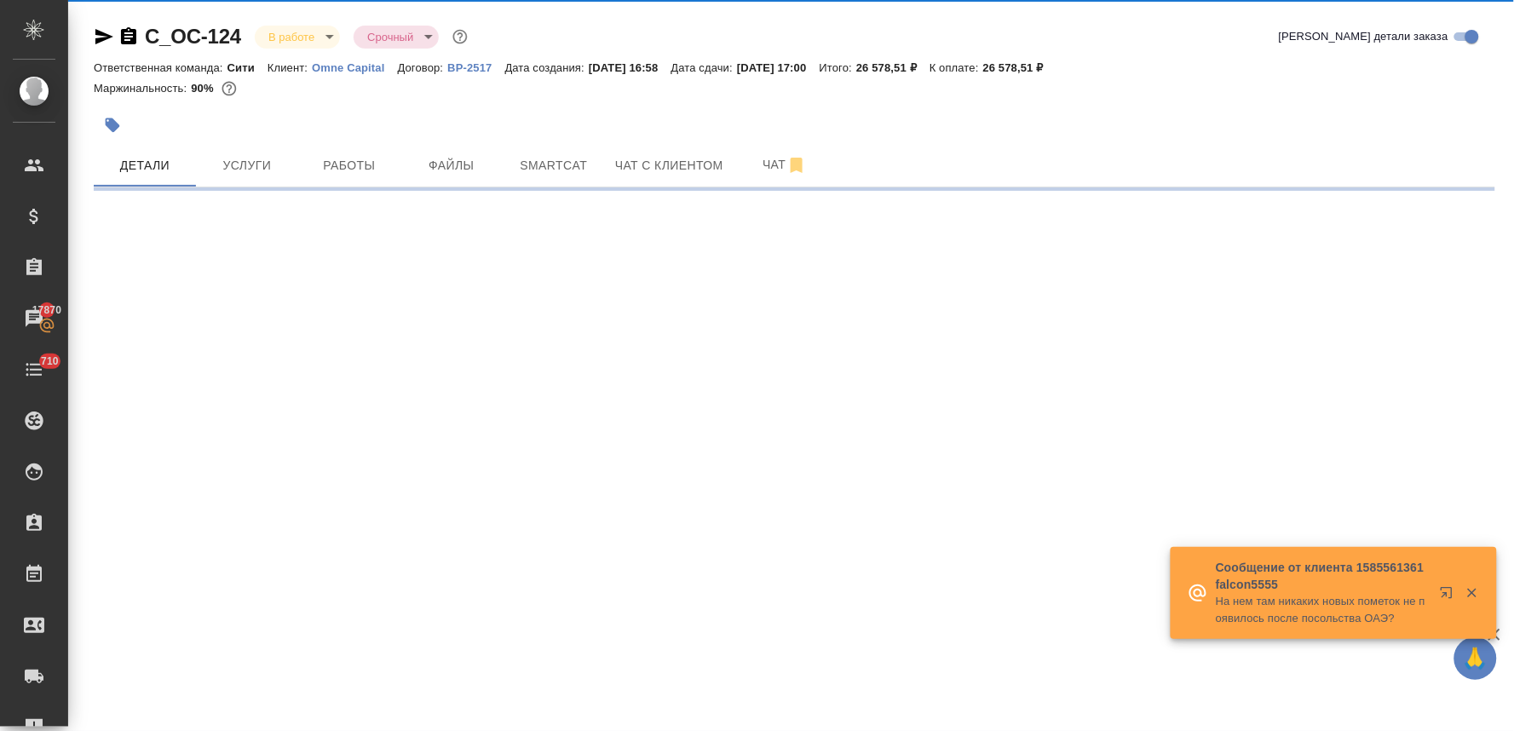
select select "RU"
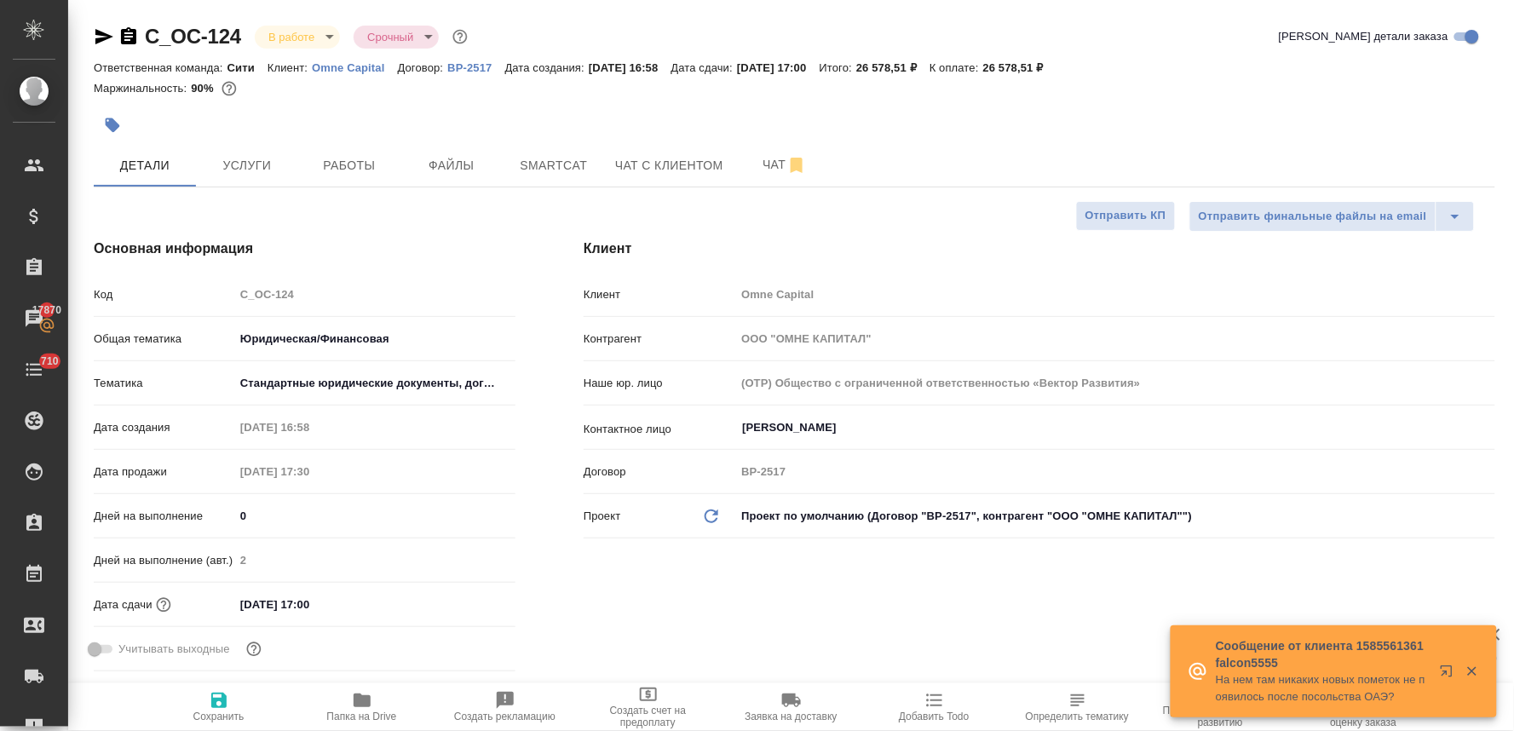
type textarea "x"
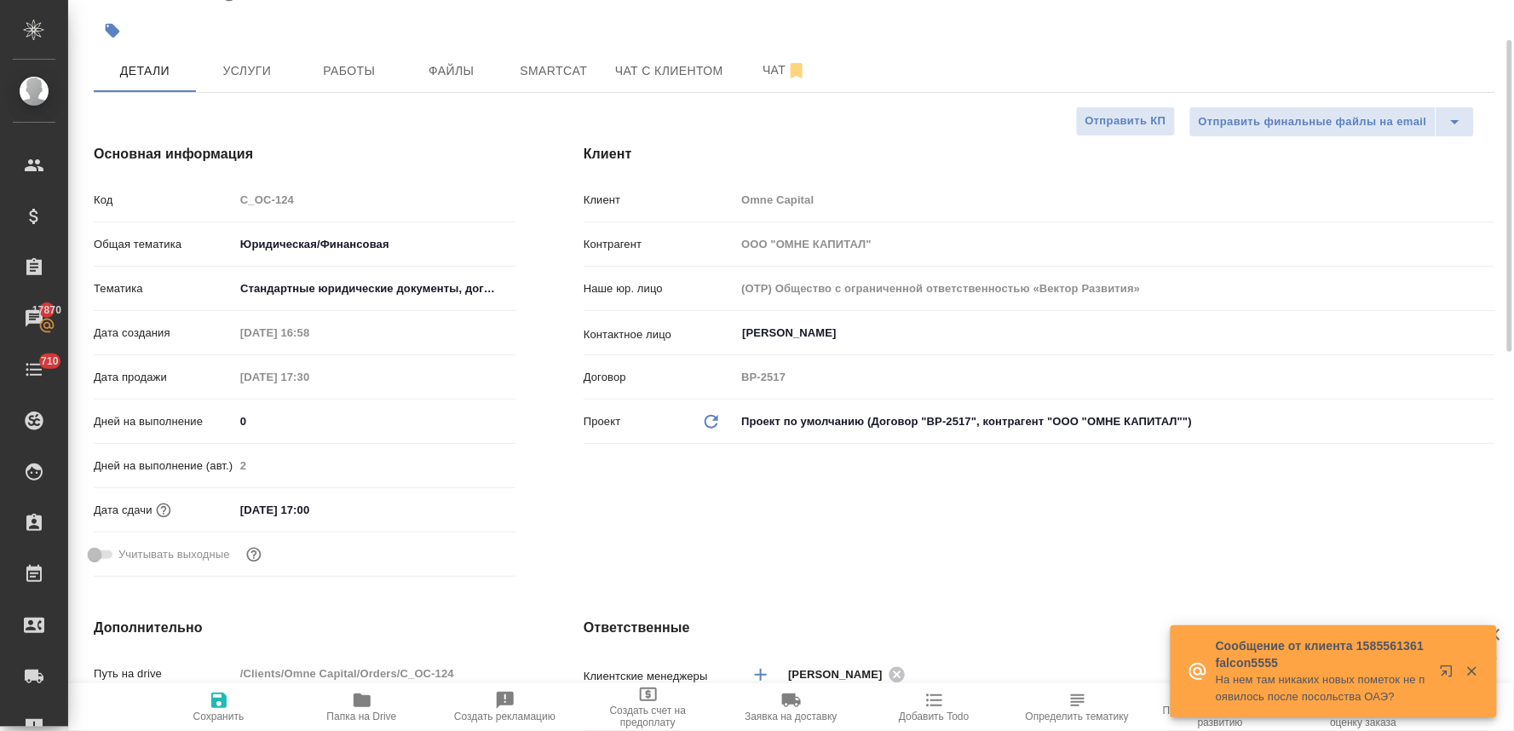
click at [355, 513] on input "23.09.2025 17:00" at bounding box center [308, 510] width 149 height 25
click at [463, 507] on icon "button" at bounding box center [466, 509] width 20 height 20
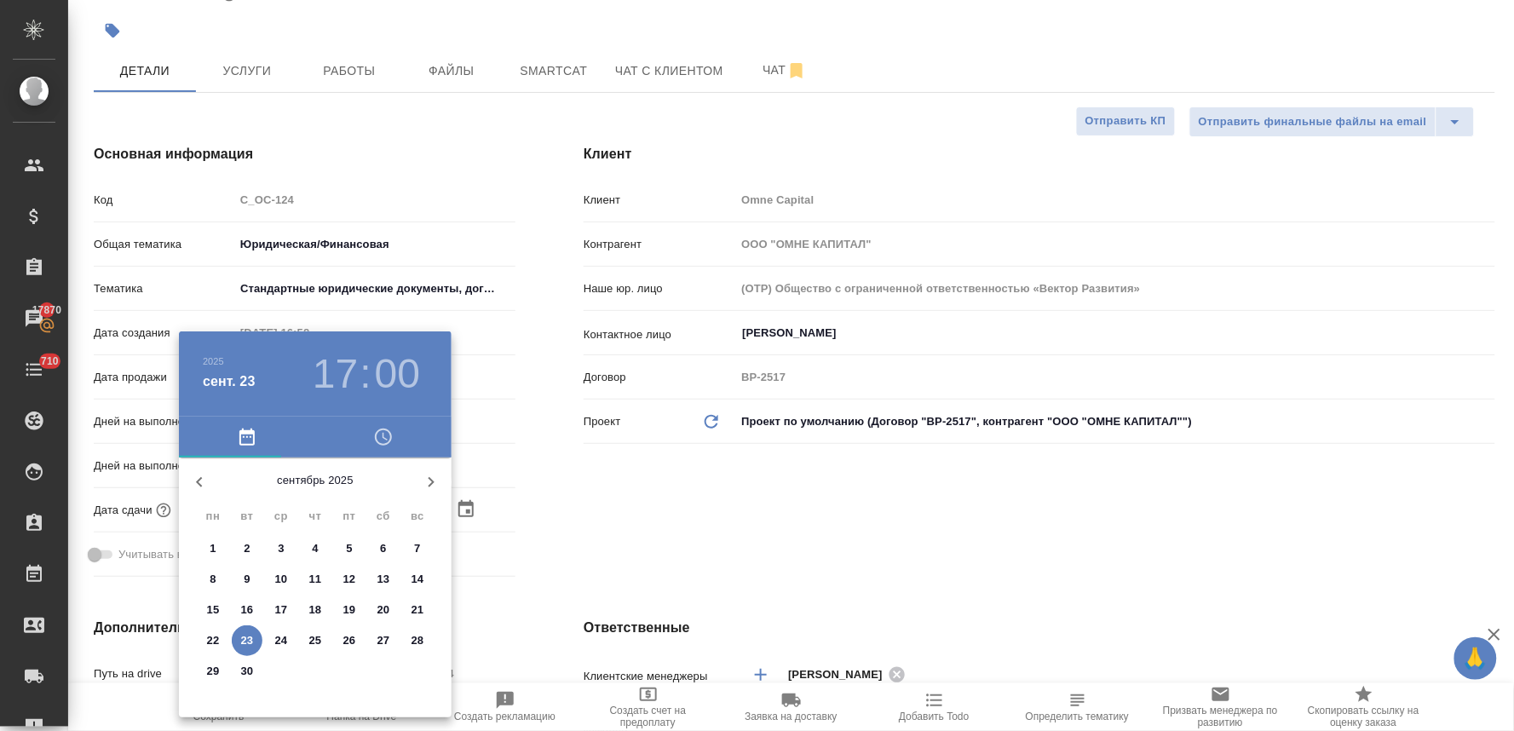
click at [822, 504] on div at bounding box center [757, 365] width 1514 height 731
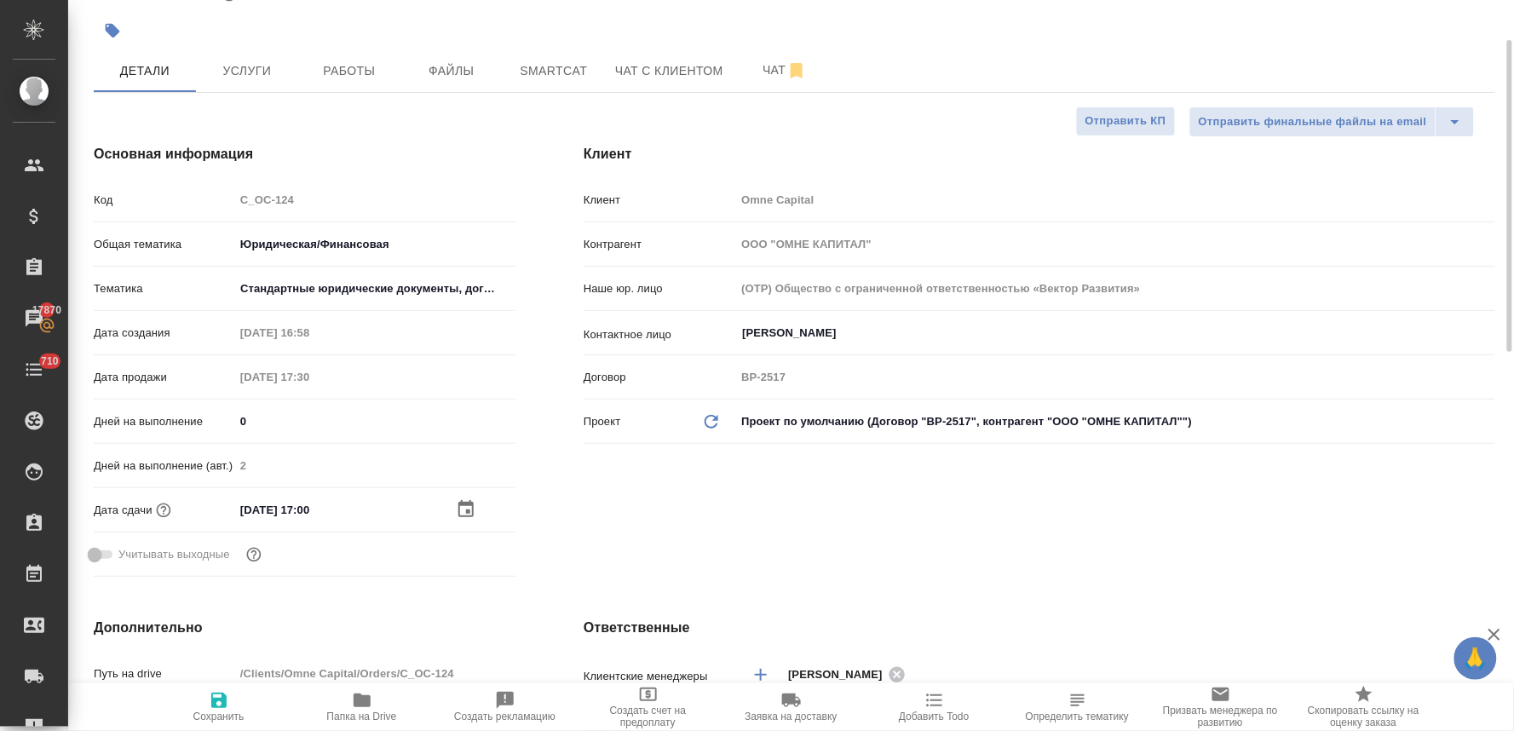
click at [460, 500] on icon "button" at bounding box center [466, 509] width 20 height 20
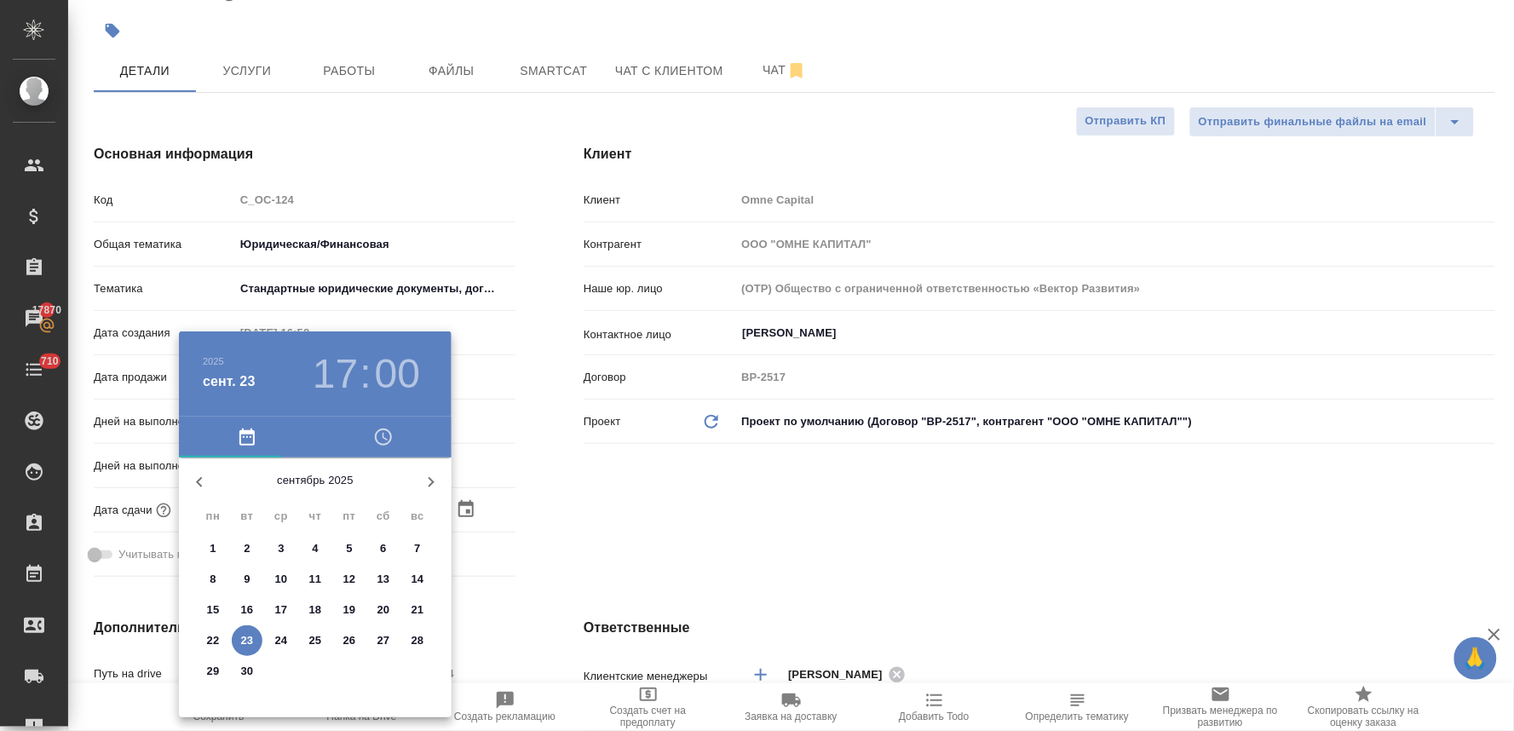
click at [285, 645] on p "24" at bounding box center [281, 640] width 13 height 17
type input "24.09.2025 17:00"
type textarea "x"
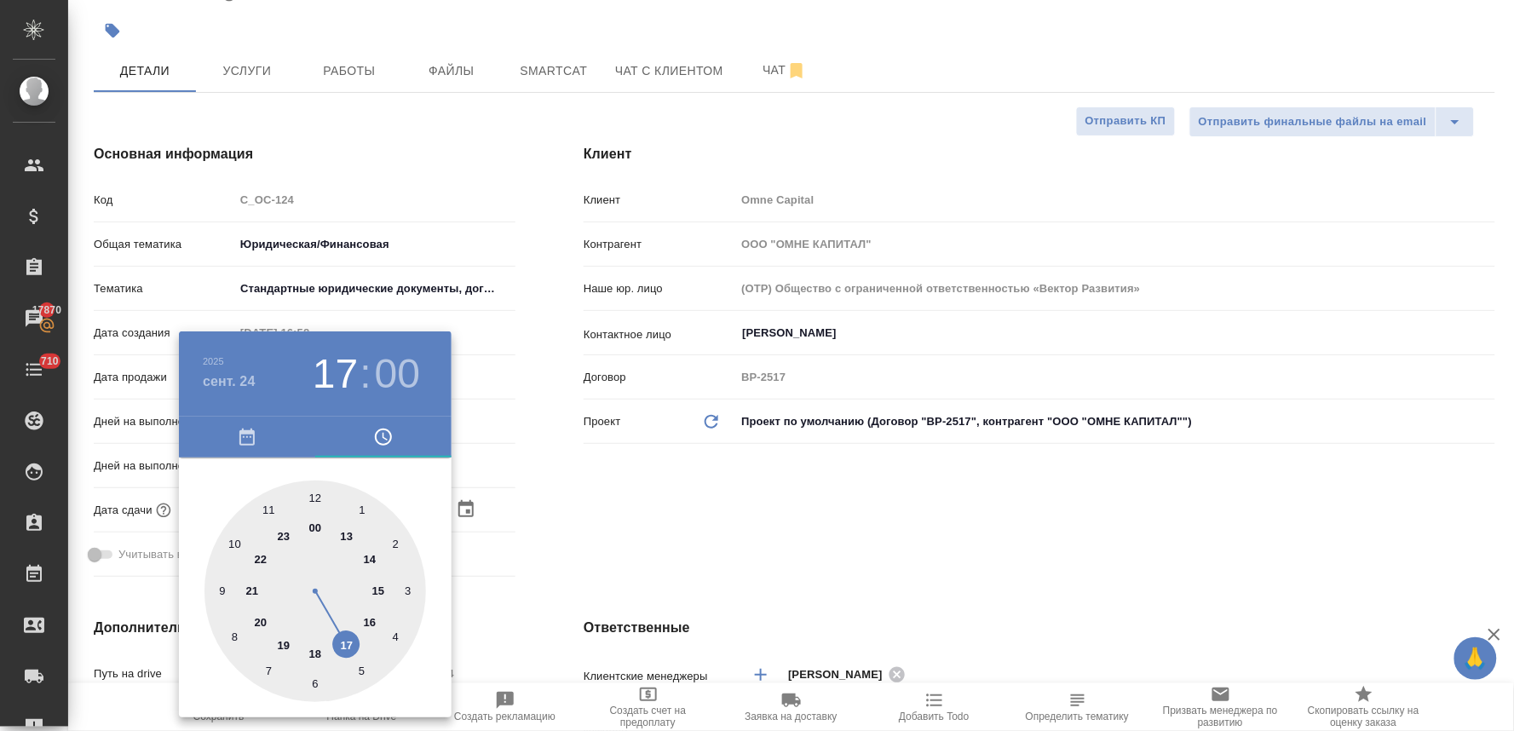
click at [264, 513] on div at bounding box center [315, 592] width 222 height 222
type input "[DATE] 11:00"
type textarea "x"
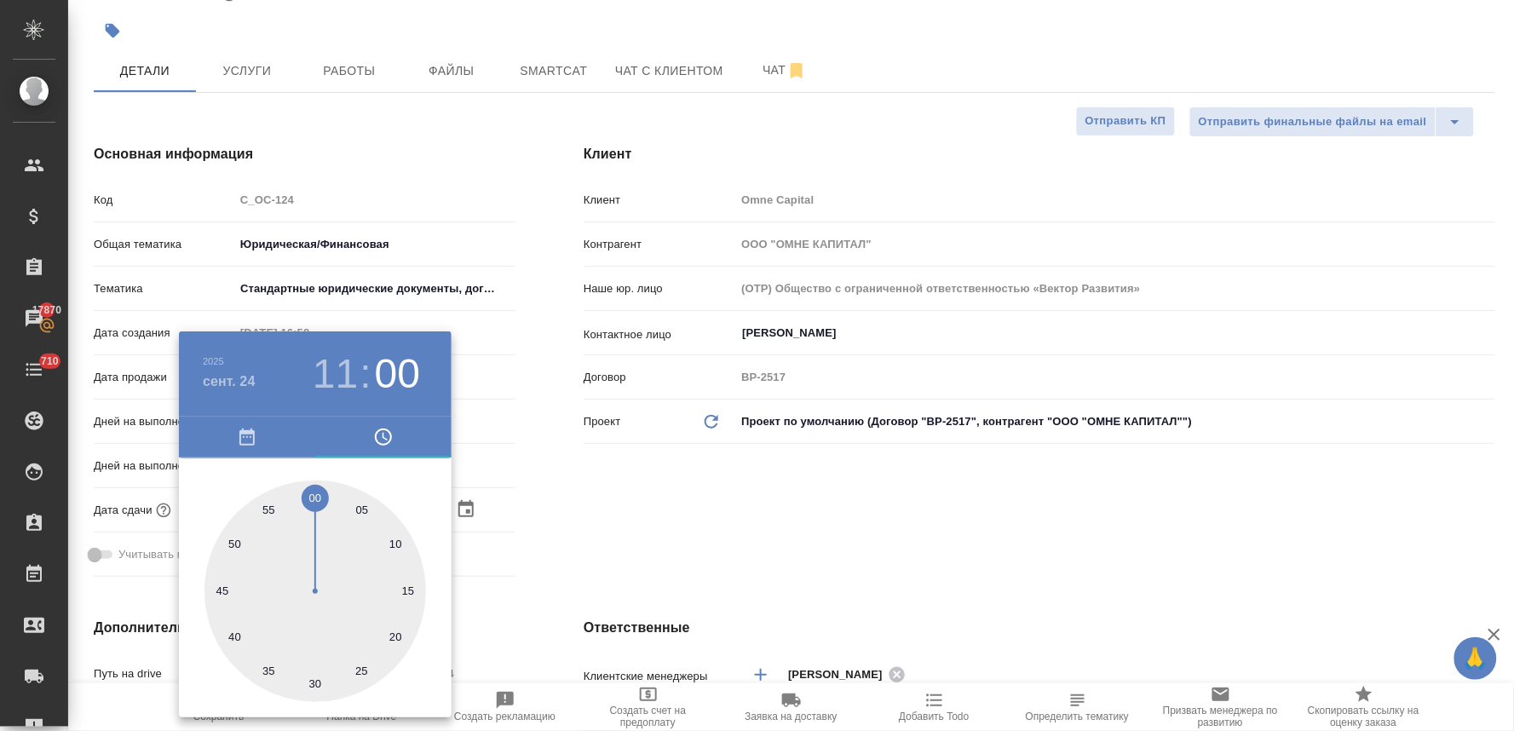
click at [710, 513] on div at bounding box center [757, 365] width 1514 height 731
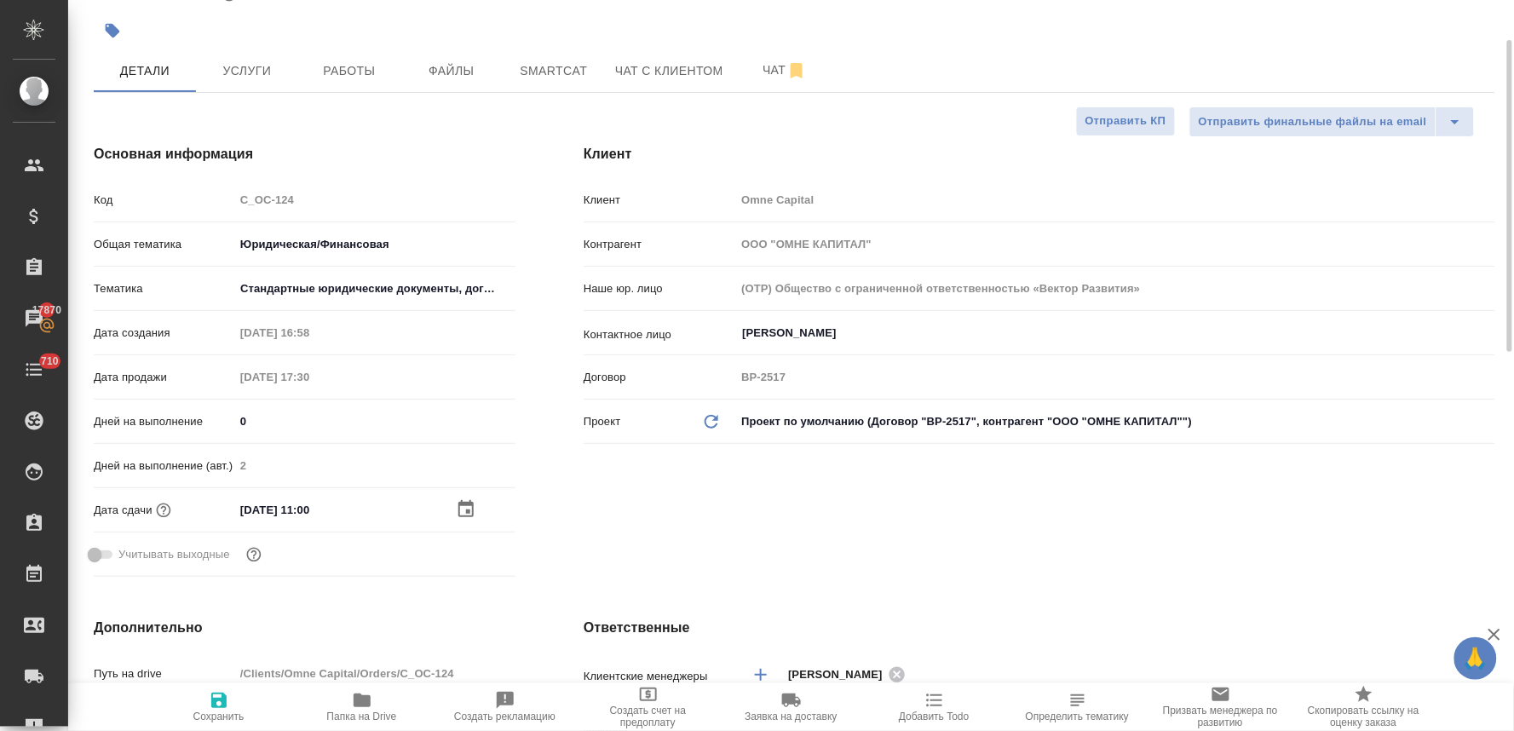
click at [222, 703] on icon "button" at bounding box center [218, 700] width 15 height 15
type textarea "x"
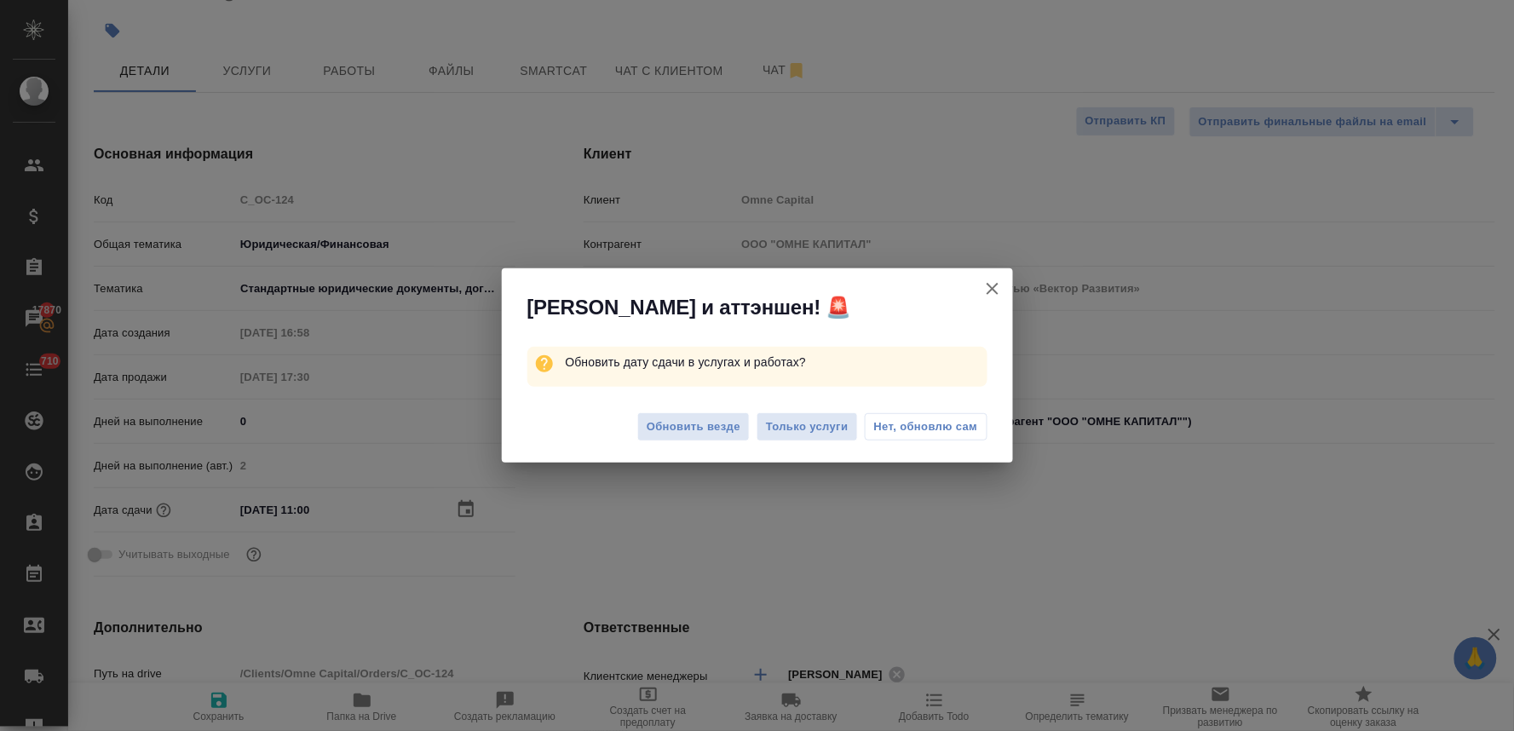
type textarea "x"
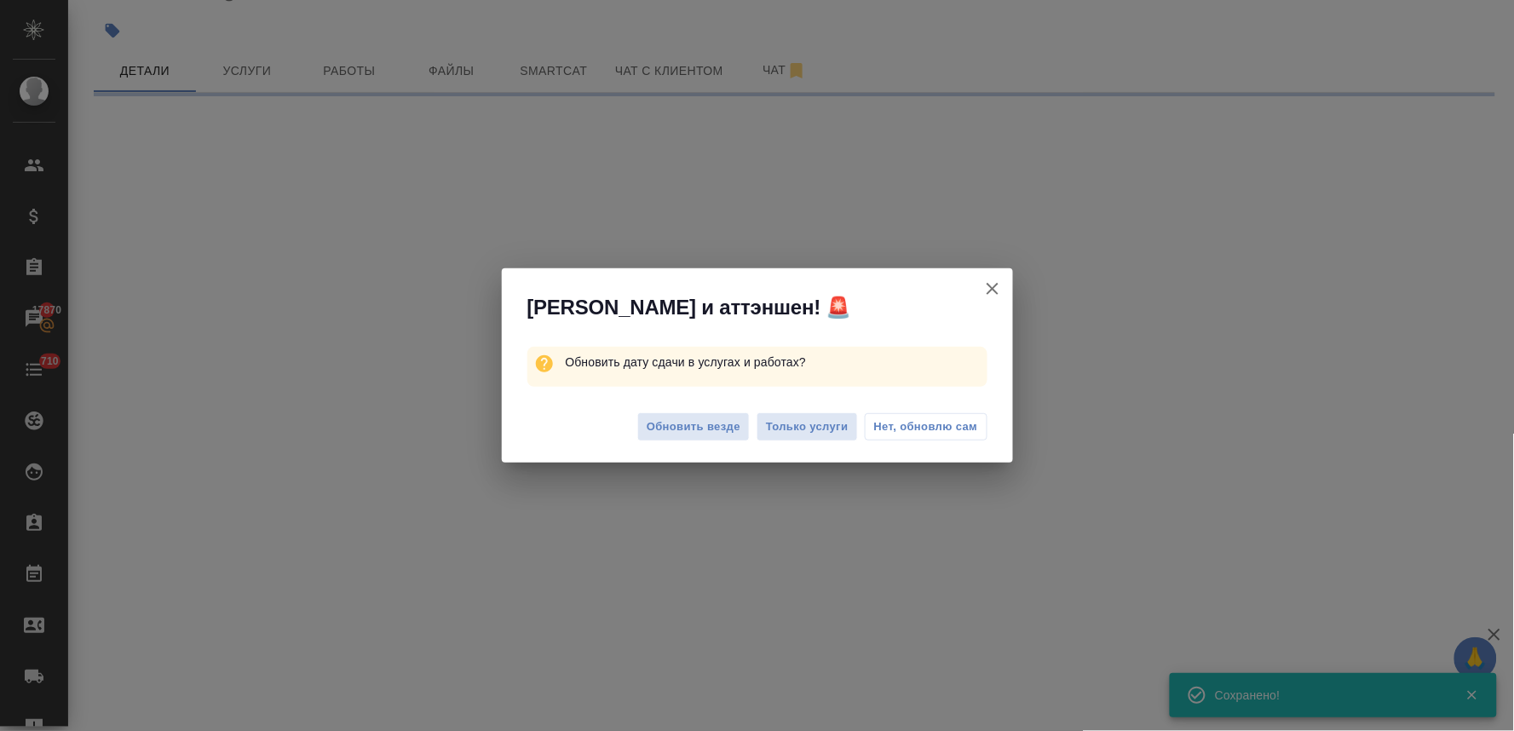
type input "distributed"
select select "RU"
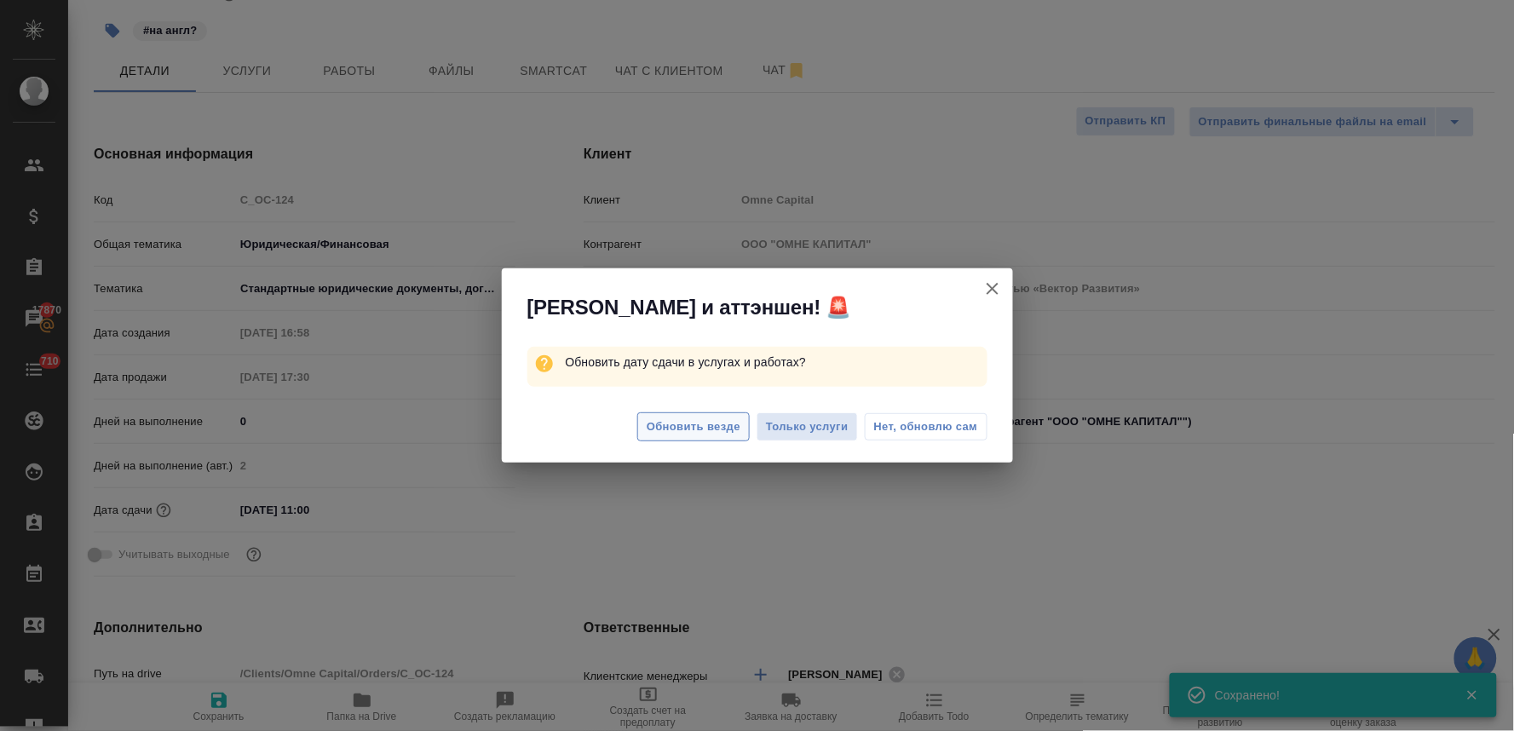
type textarea "x"
click at [688, 421] on span "Обновить везде" at bounding box center [694, 427] width 94 height 20
type textarea "x"
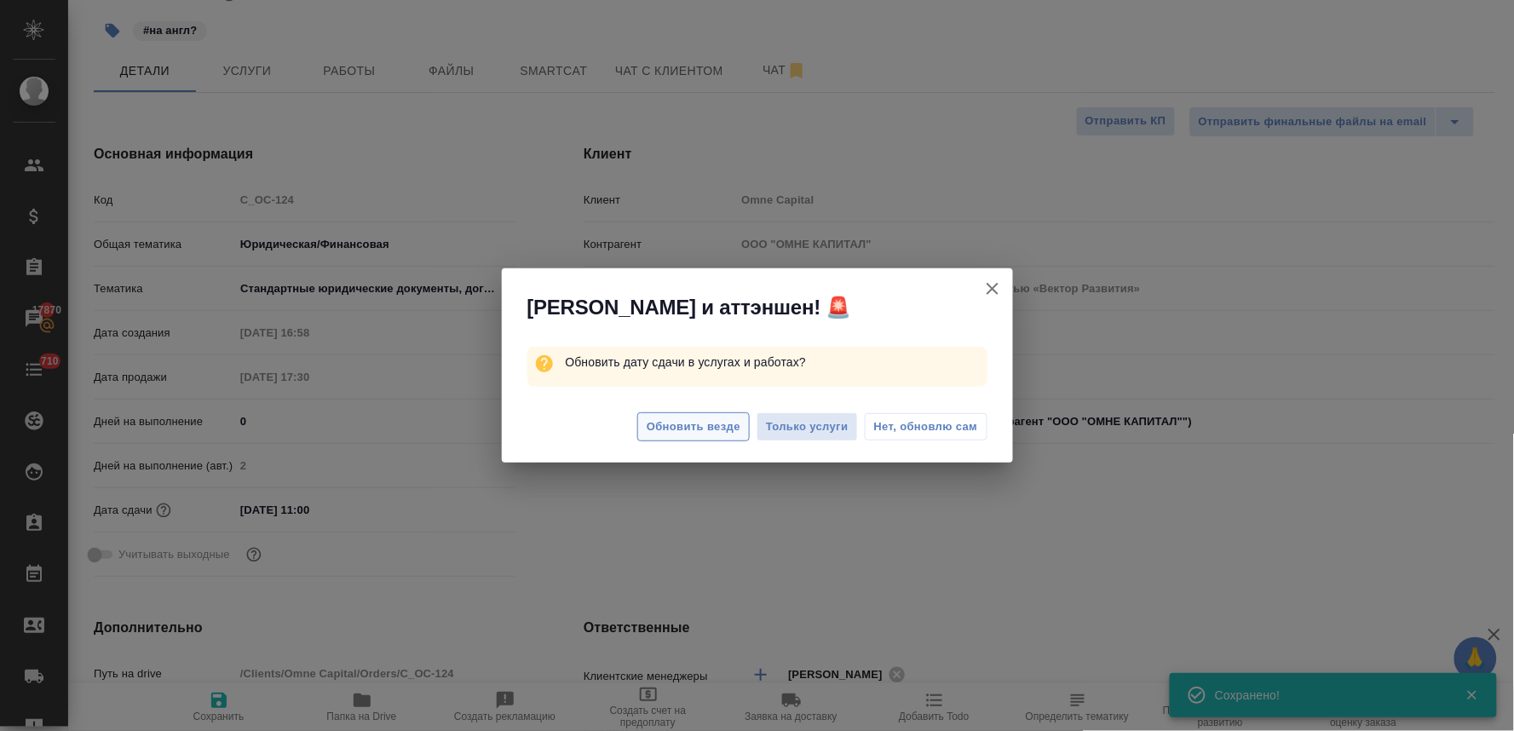
type textarea "x"
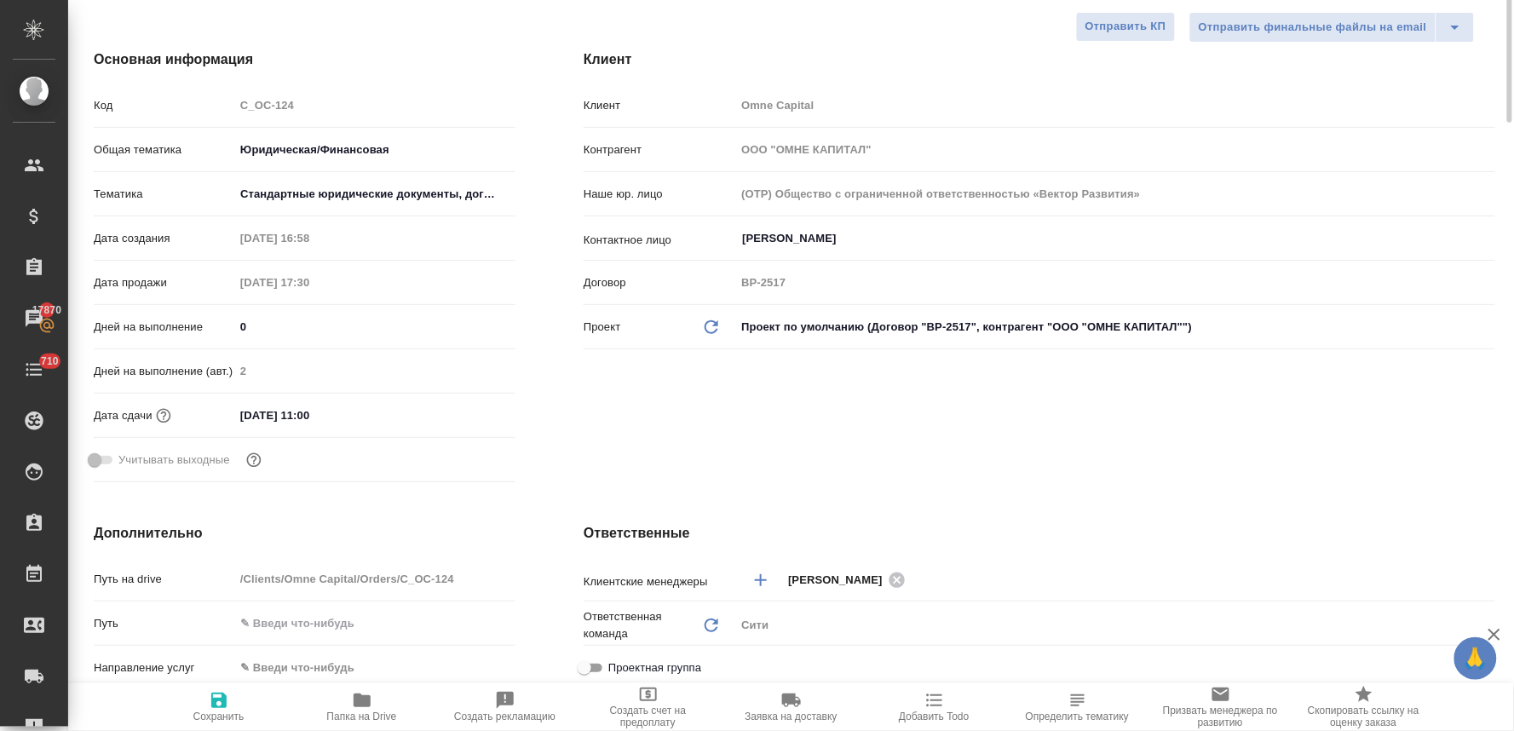
scroll to position [0, 0]
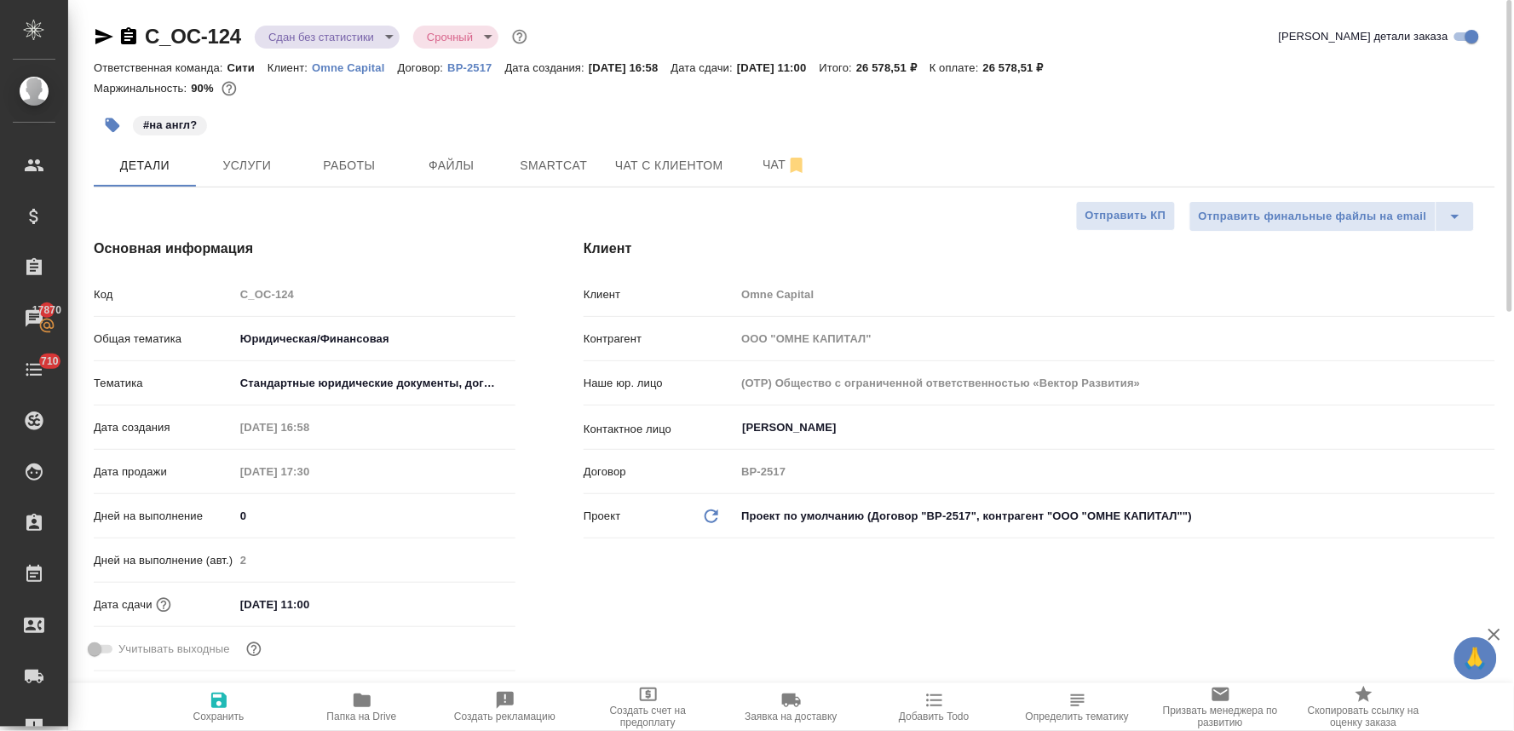
type textarea "x"
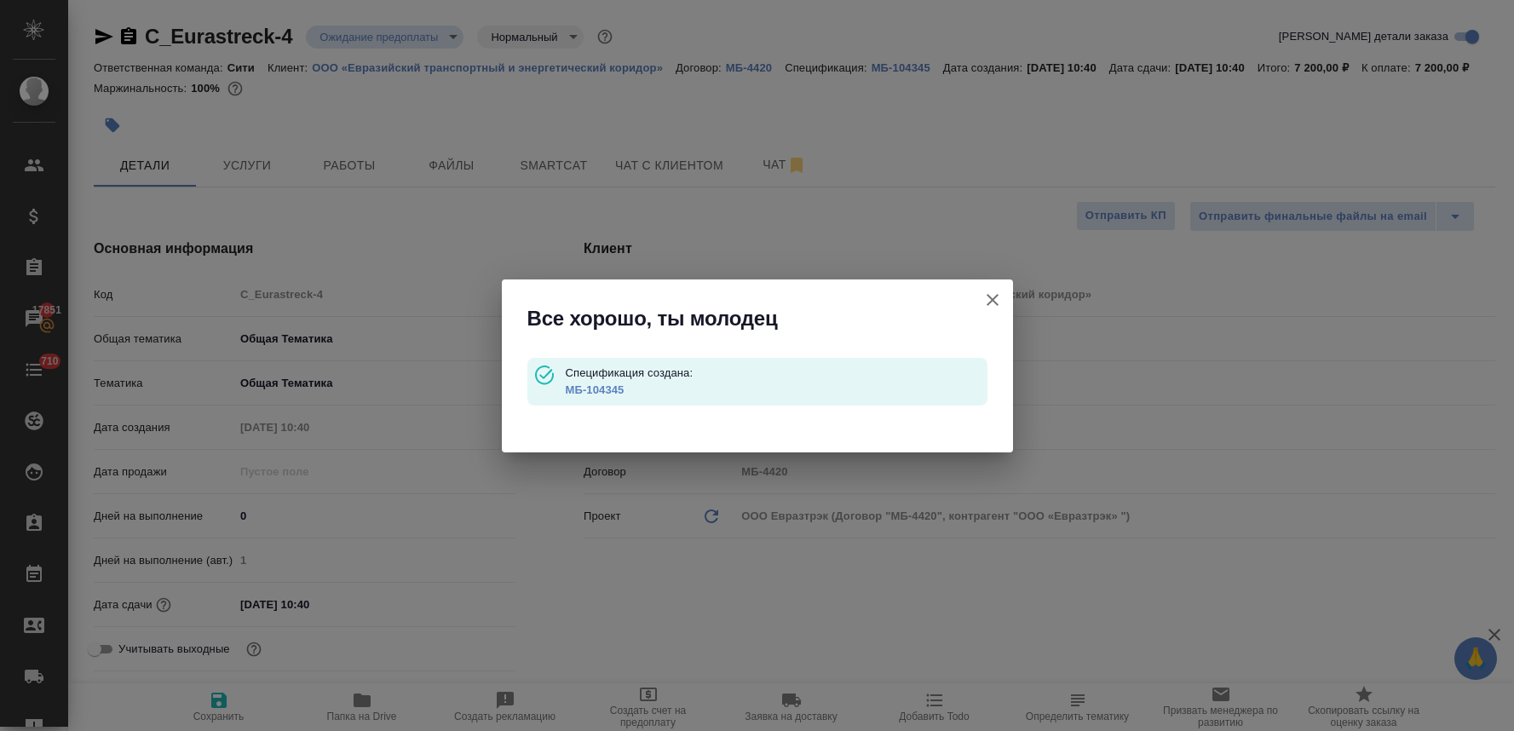
select select "RU"
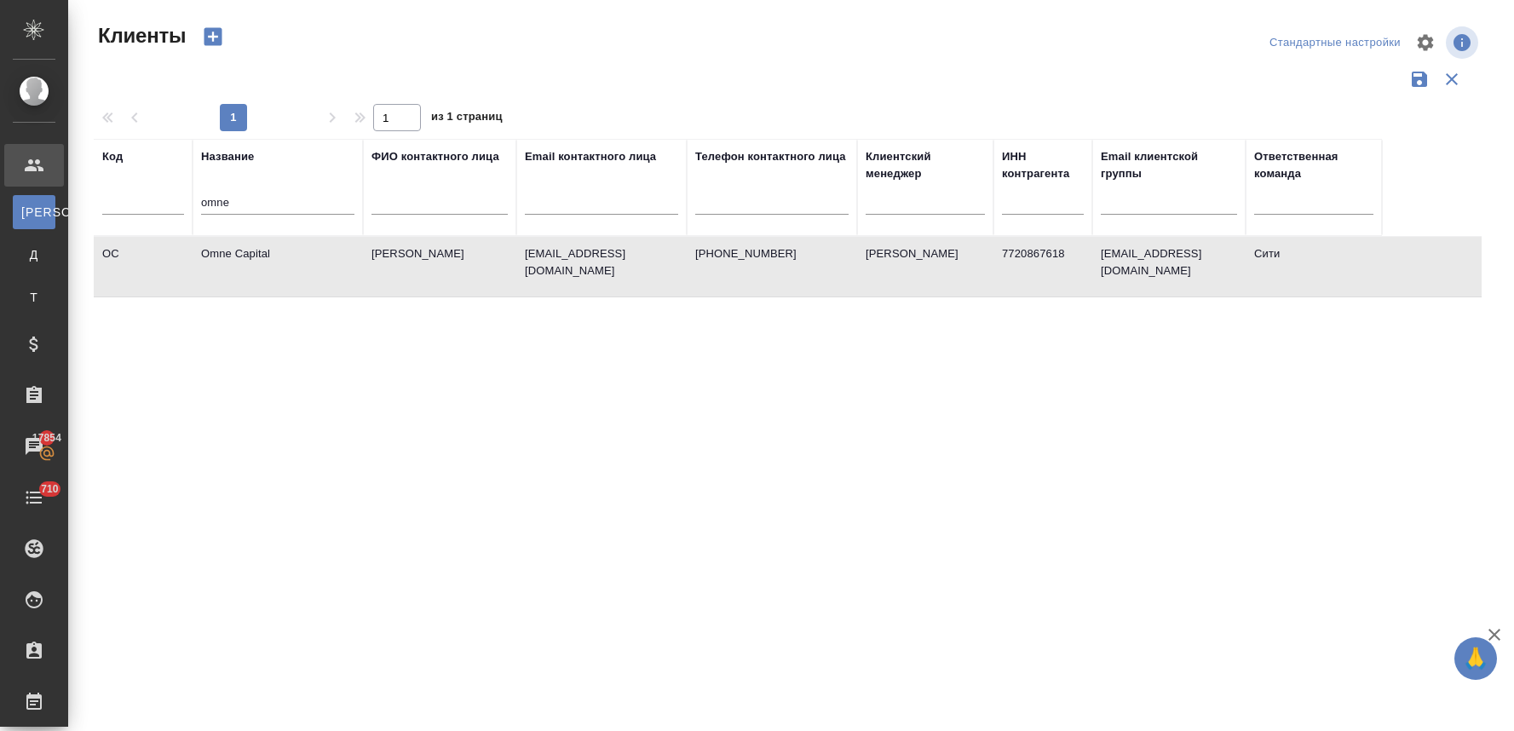
select select "RU"
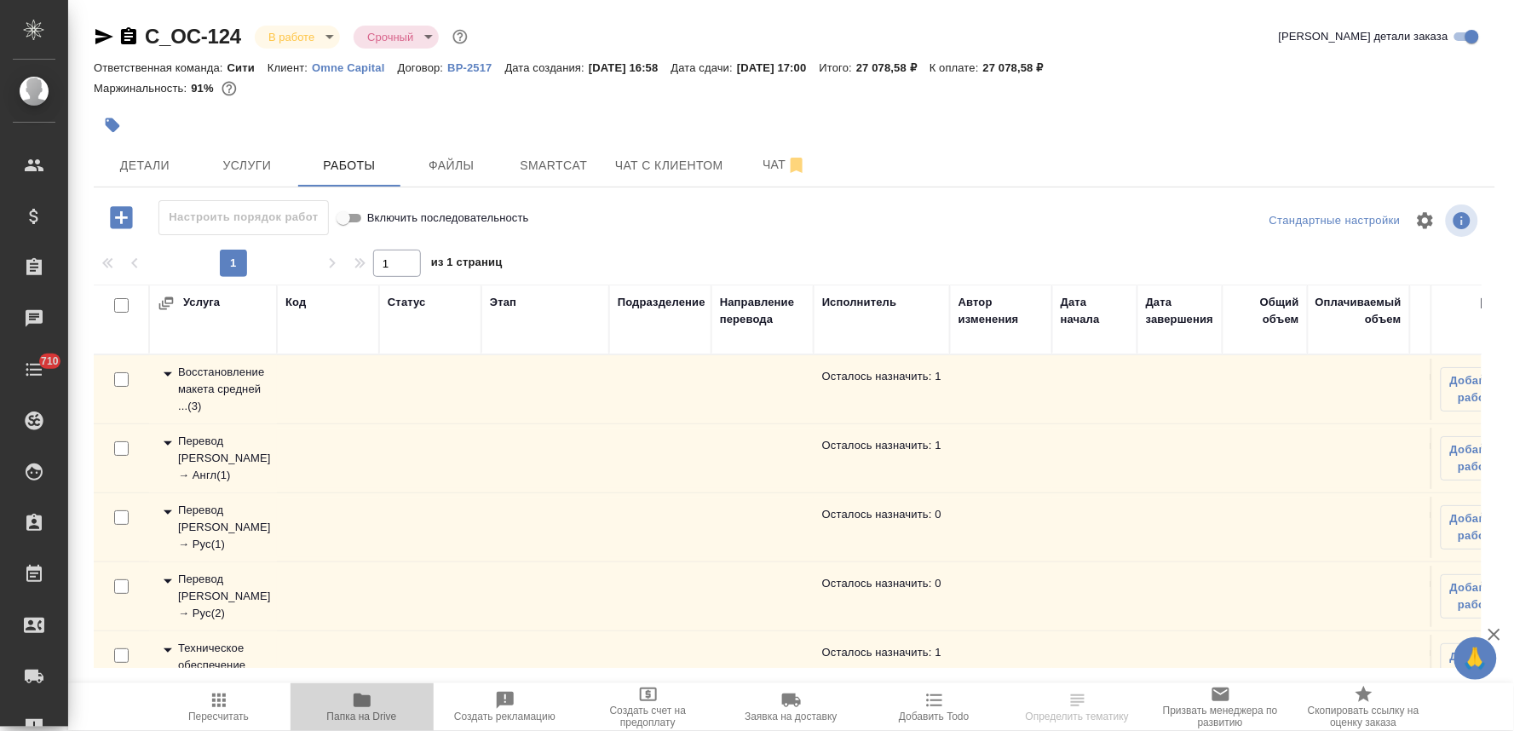
click at [363, 705] on icon "button" at bounding box center [362, 700] width 17 height 14
click at [158, 160] on span "Детали" at bounding box center [145, 165] width 82 height 21
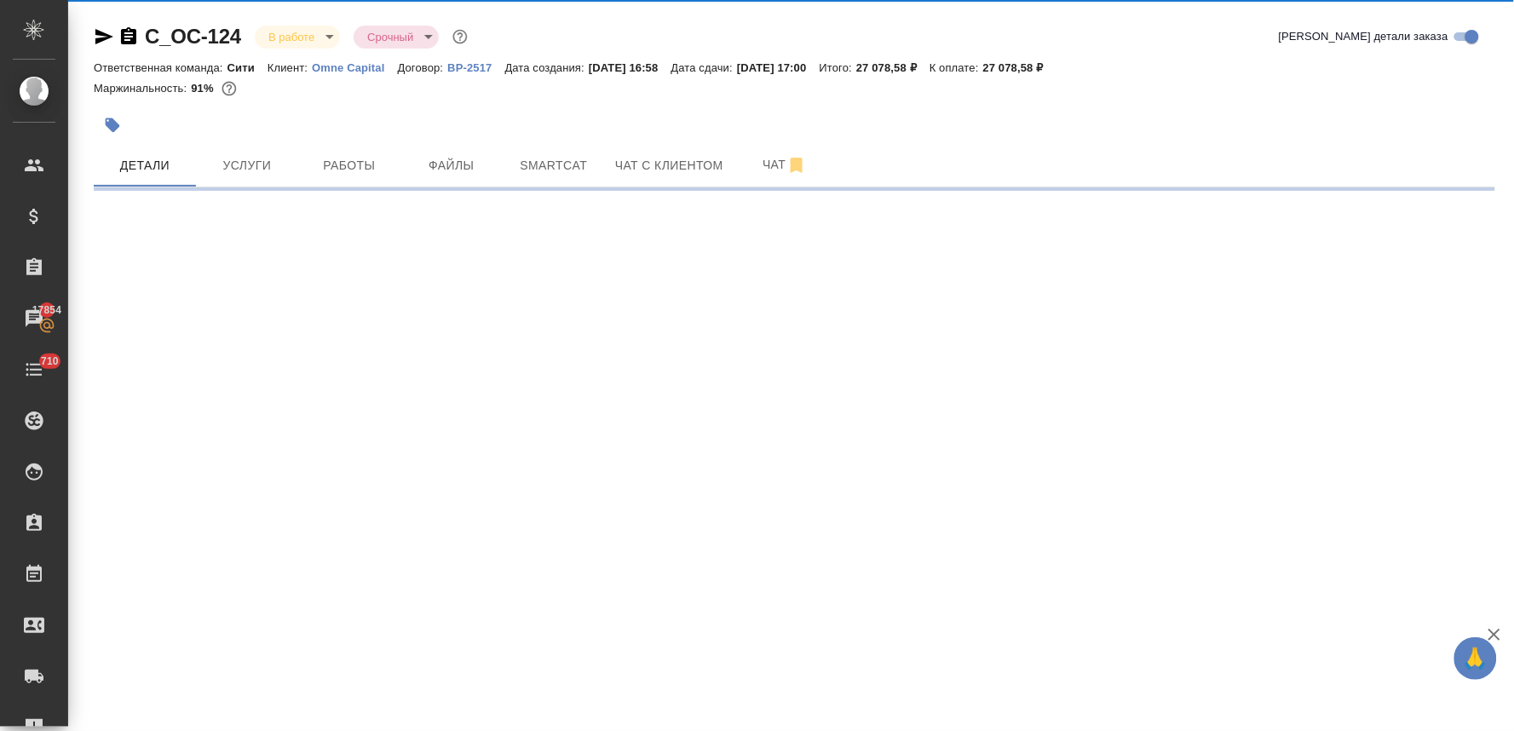
select select "RU"
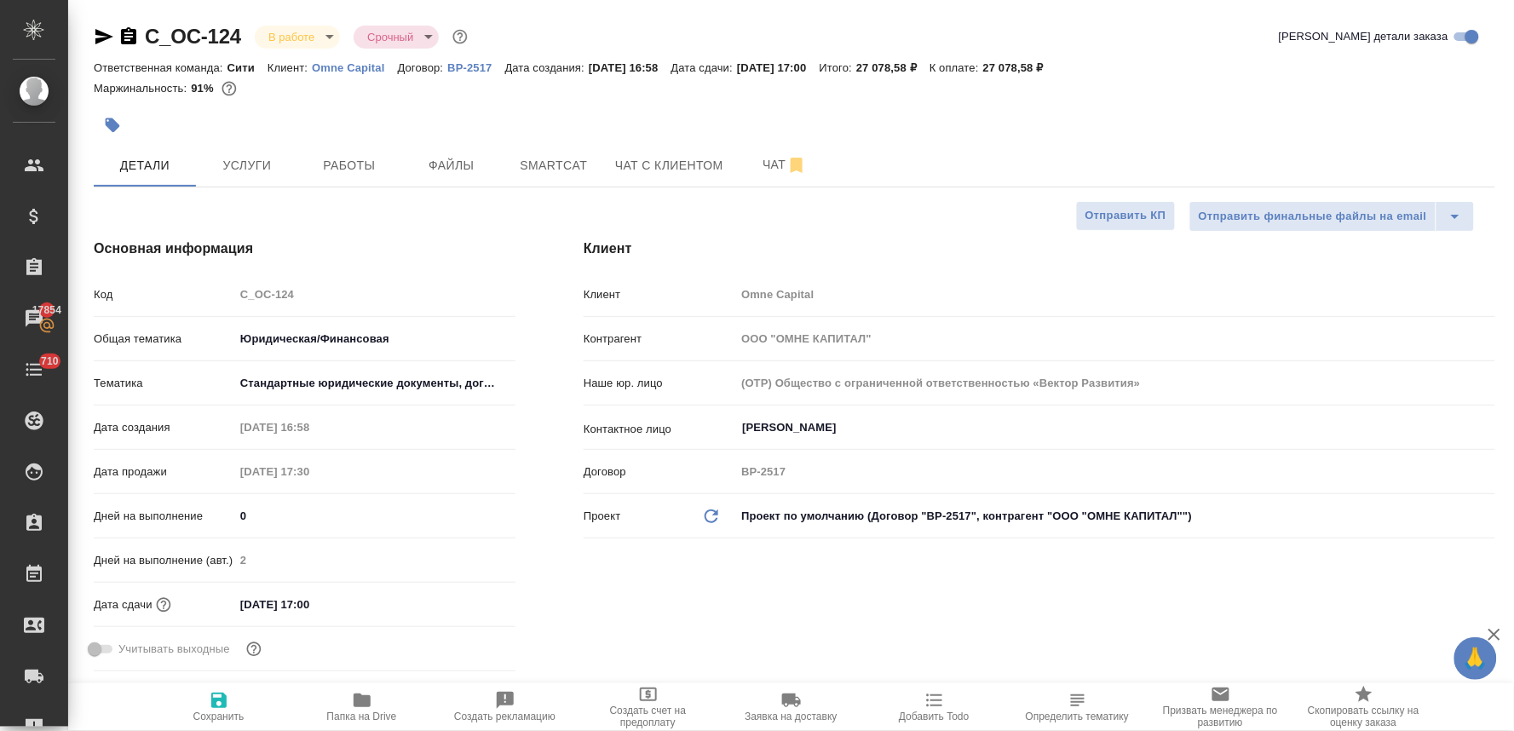
type textarea "x"
click at [202, 311] on div "Код C_OC-124" at bounding box center [305, 301] width 422 height 44
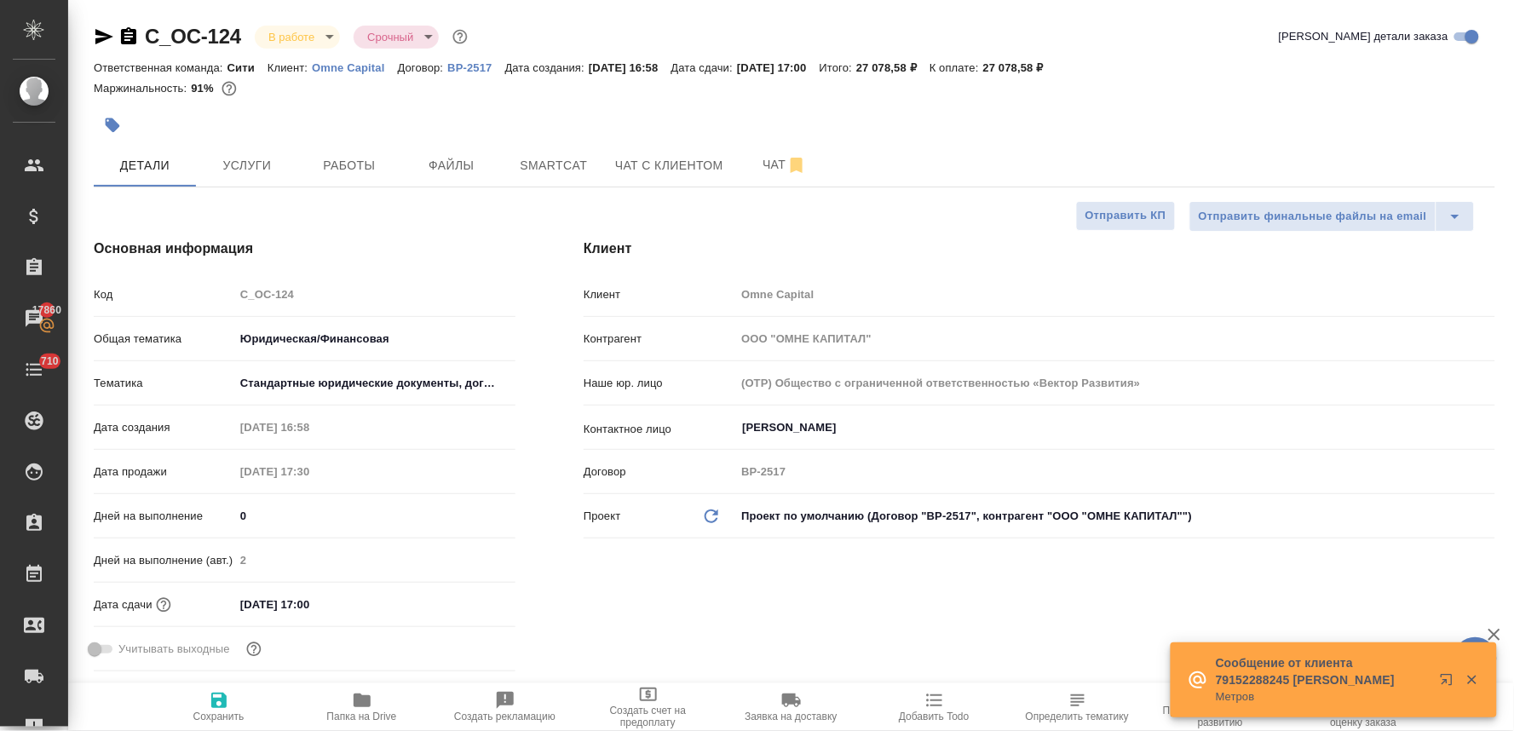
drag, startPoint x: 642, startPoint y: 29, endPoint x: 615, endPoint y: 39, distance: 29.1
click at [642, 29] on div "C_OC-124 В работе inProgress Срочный urgent Кратко детали заказа" at bounding box center [794, 36] width 1401 height 27
click at [223, 307] on div "Код C_OC-124" at bounding box center [305, 294] width 422 height 30
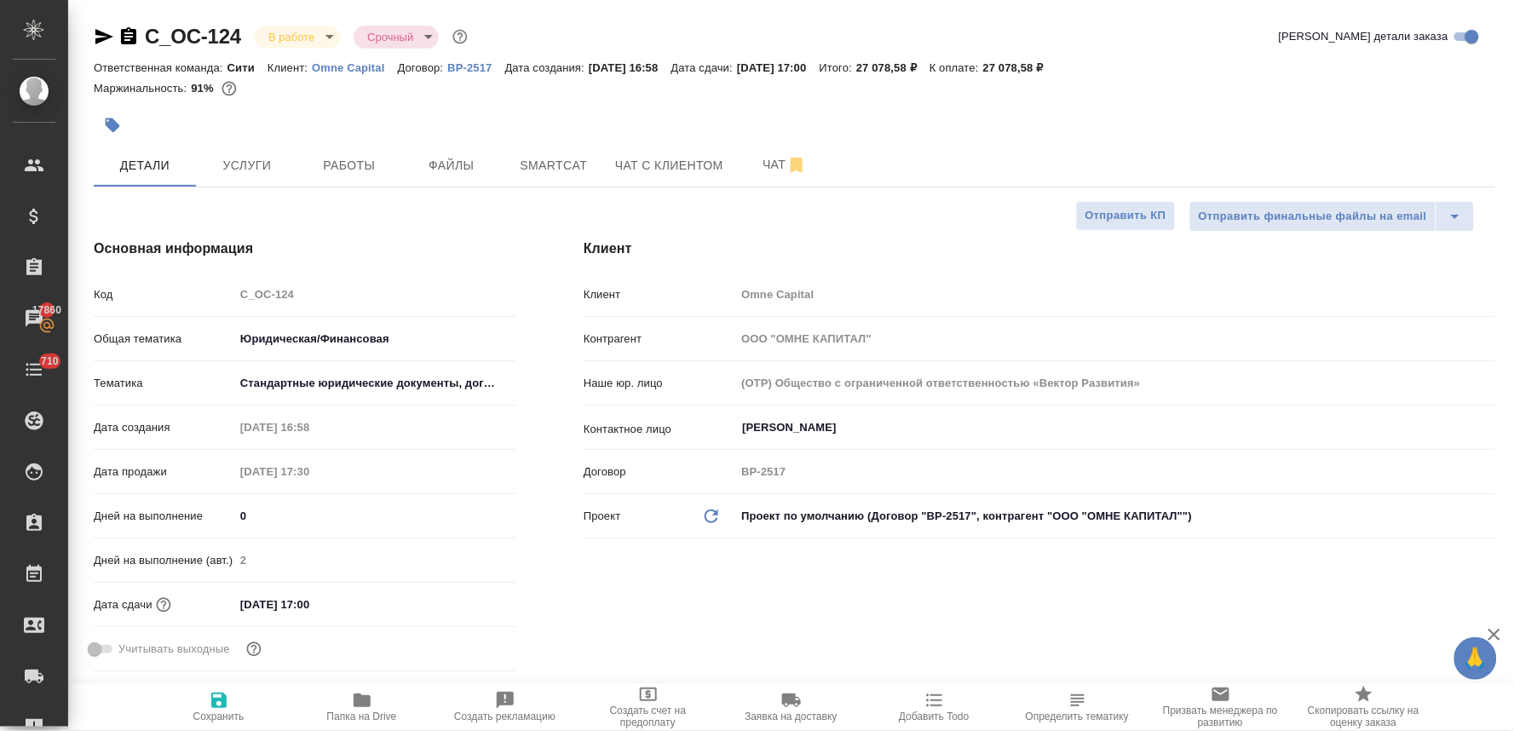
type textarea "x"
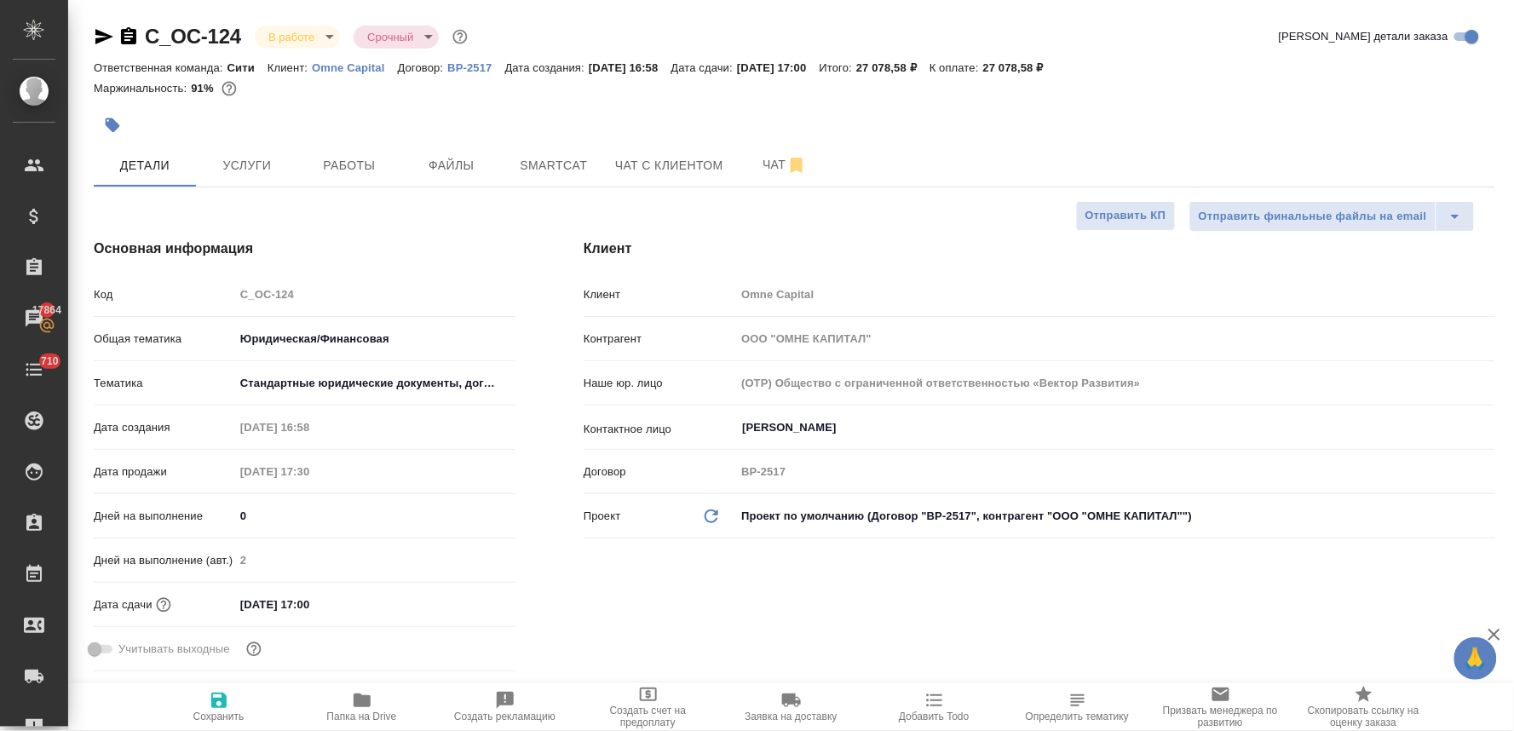
type textarea "x"
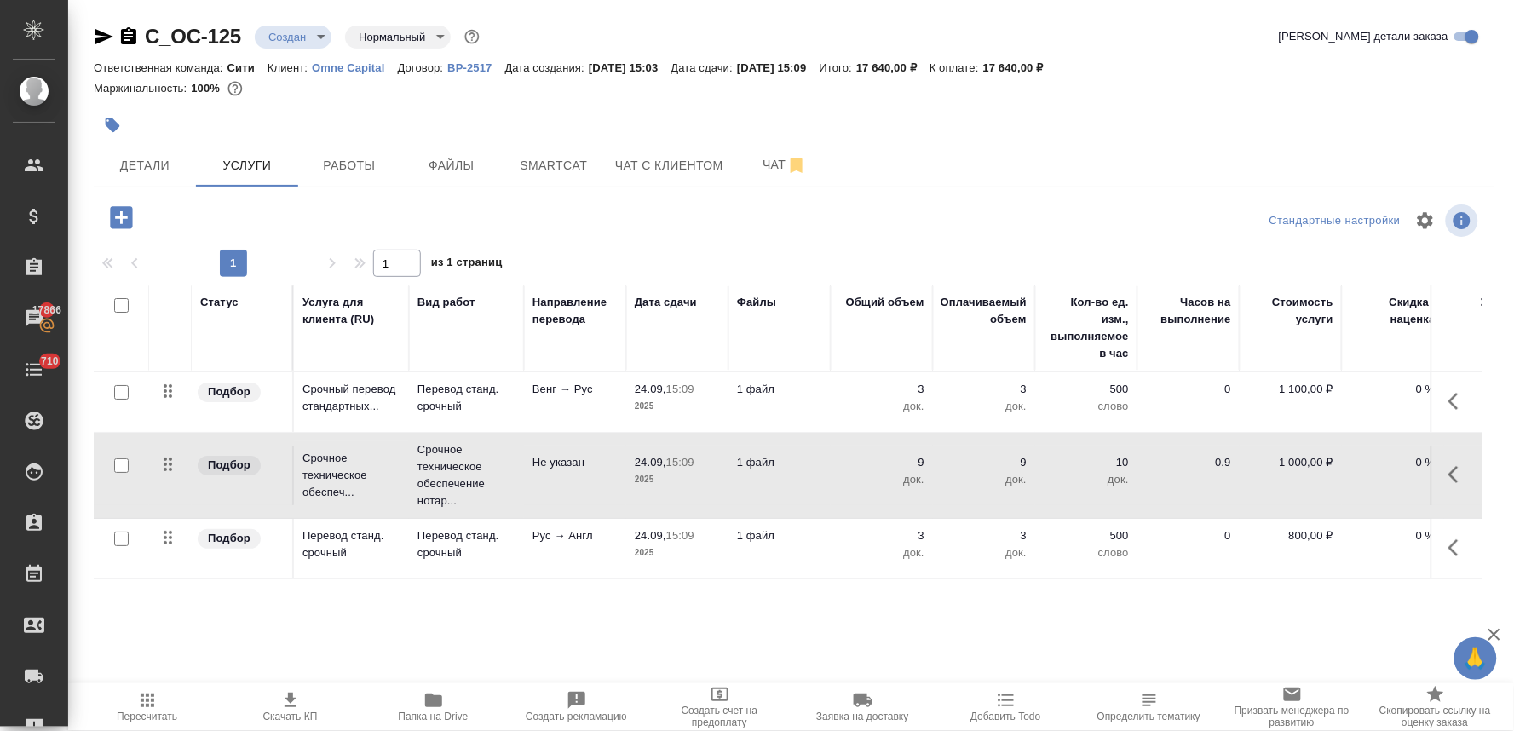
click at [446, 697] on span "Папка на Drive" at bounding box center [433, 706] width 123 height 32
click at [157, 172] on span "Детали" at bounding box center [145, 165] width 82 height 21
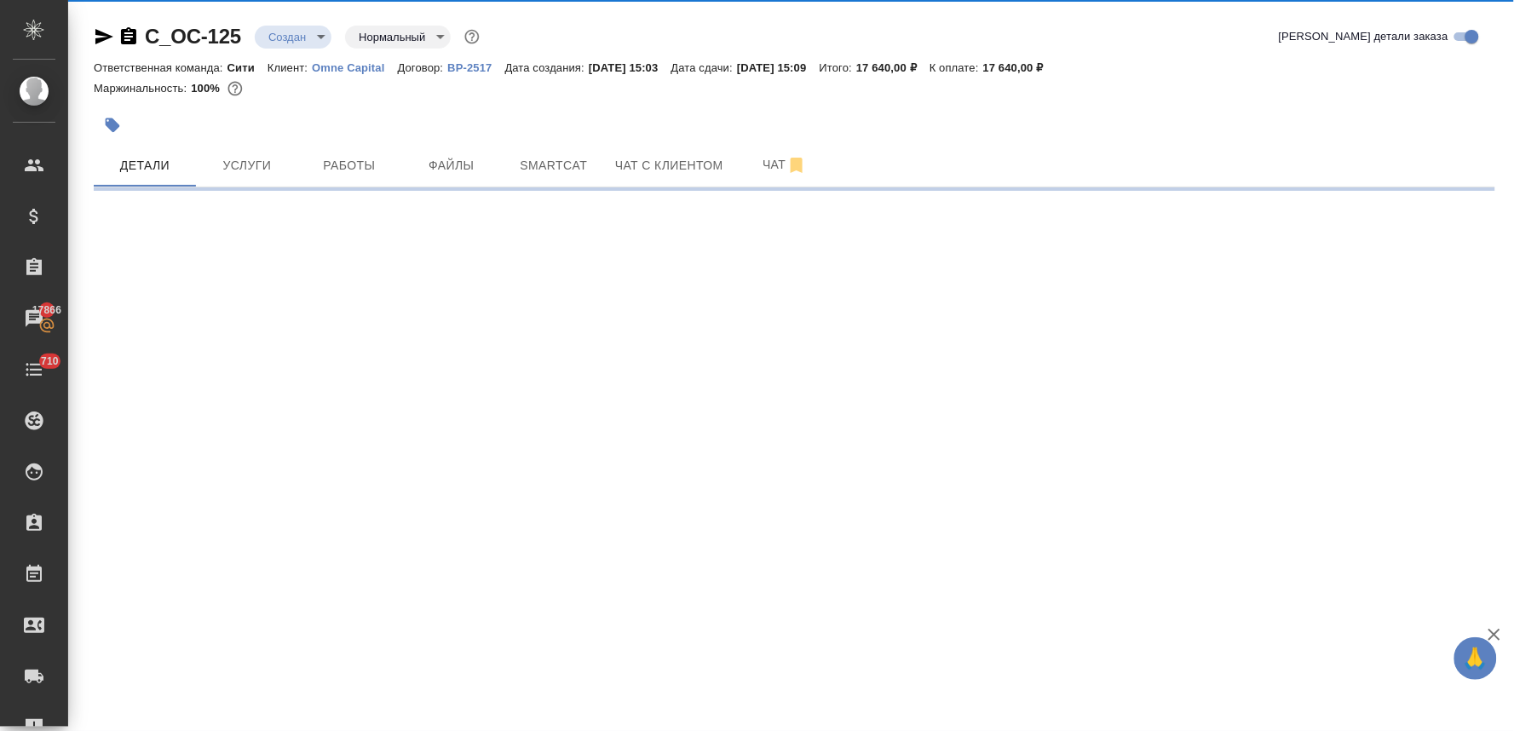
select select "RU"
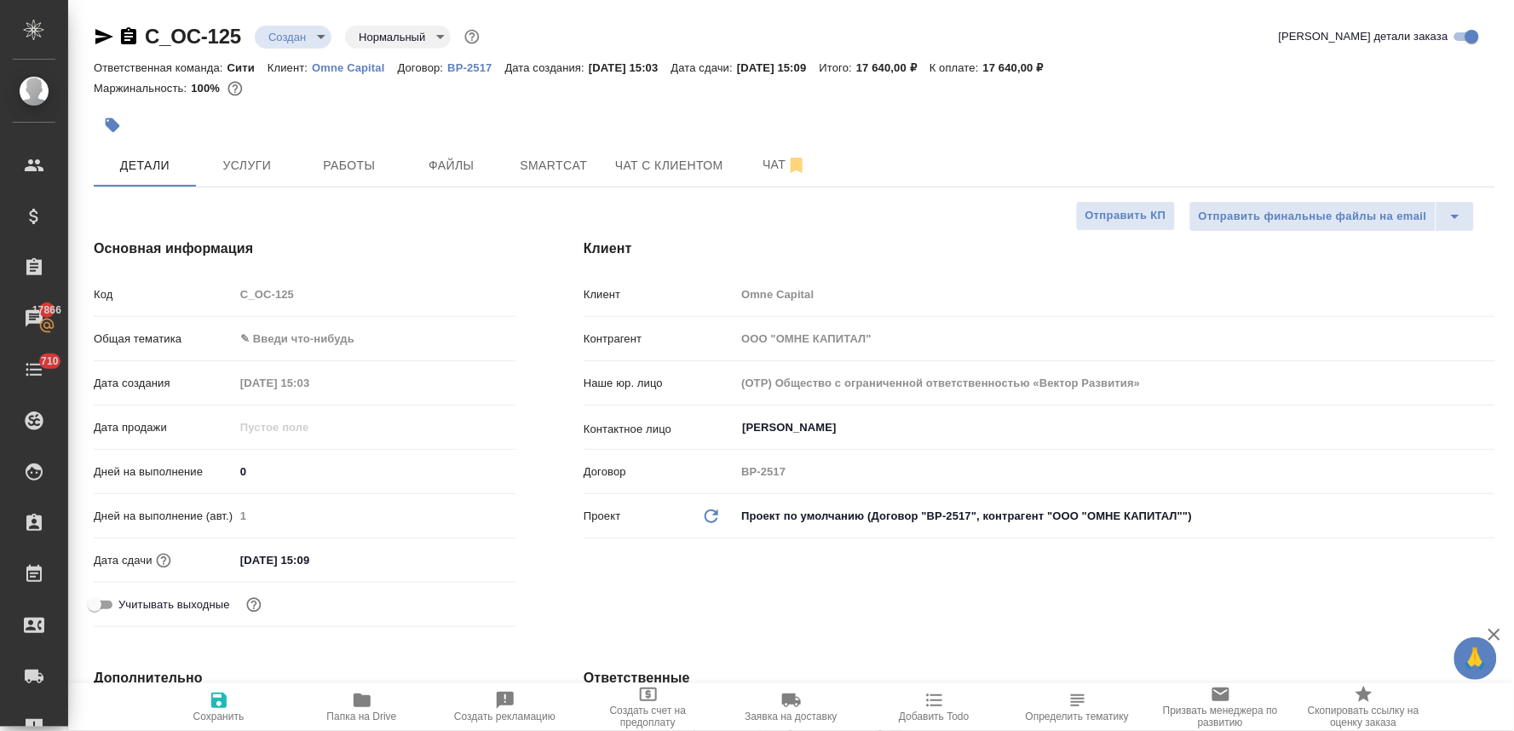
type textarea "x"
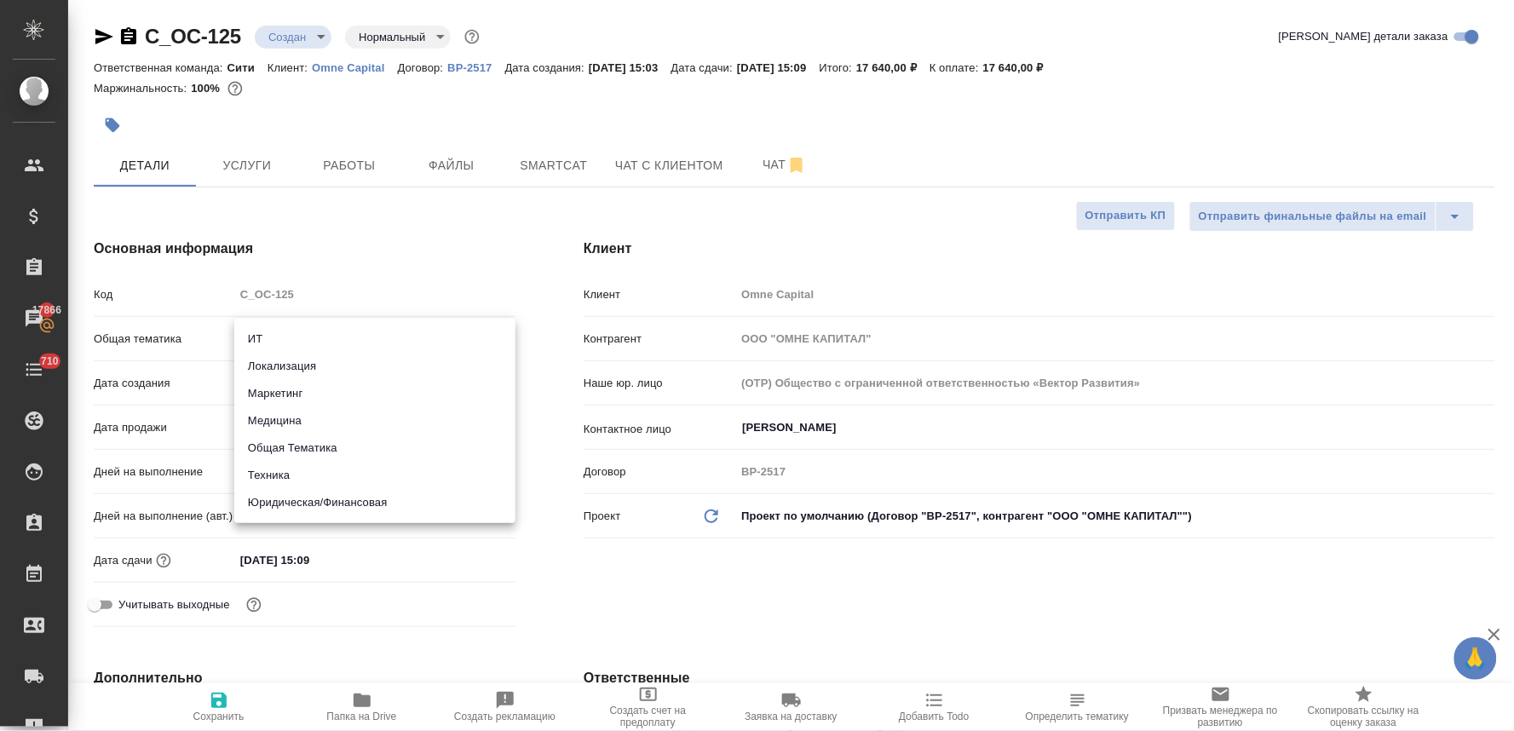
click at [319, 334] on body "🙏 .cls-1 fill:#fff; AWATERA [PERSON_NAME] Спецификации Заказы 17866 Чаты 710 To…" at bounding box center [757, 365] width 1514 height 731
click at [314, 497] on li "Юридическая/Финансовая" at bounding box center [374, 502] width 281 height 27
type input "yr-fn"
type textarea "x"
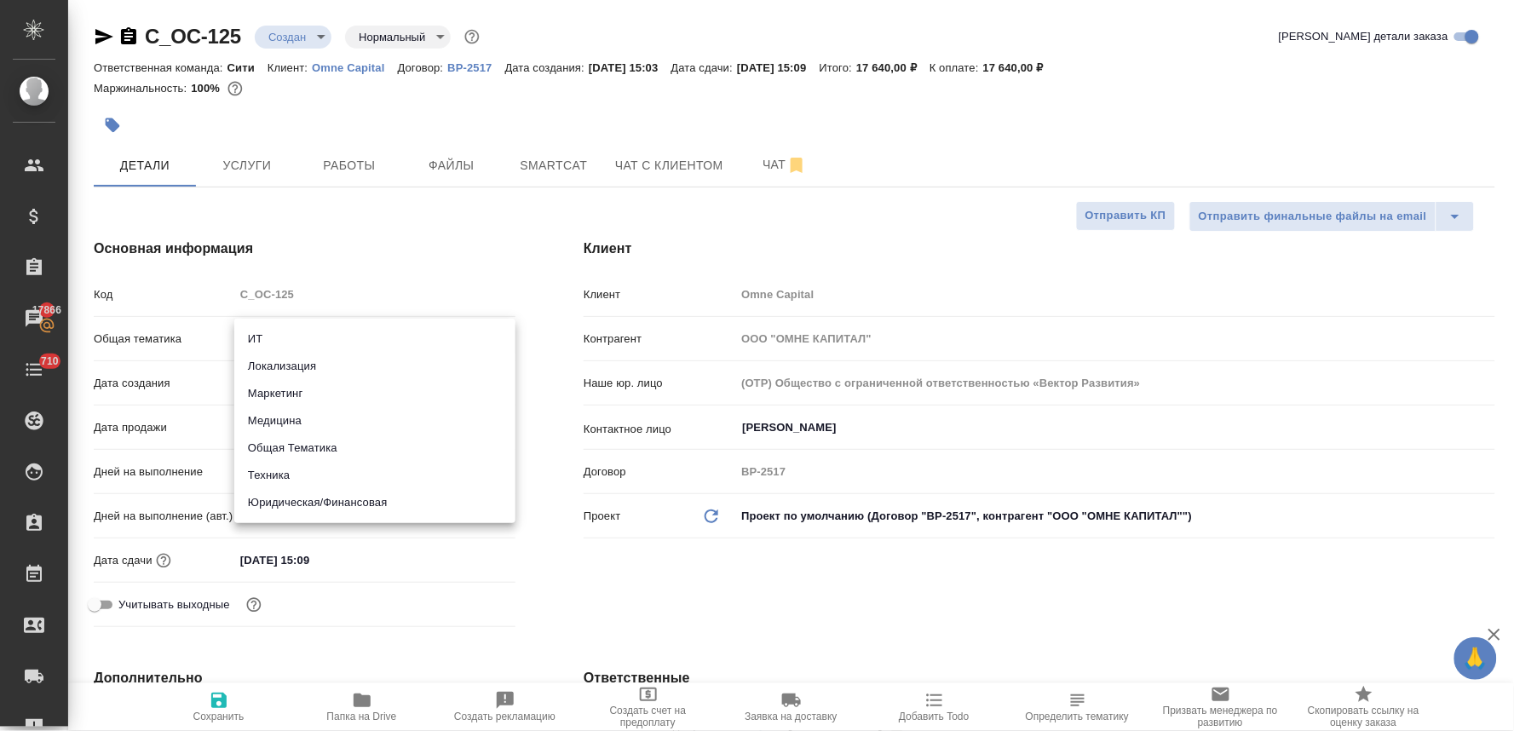
type textarea "x"
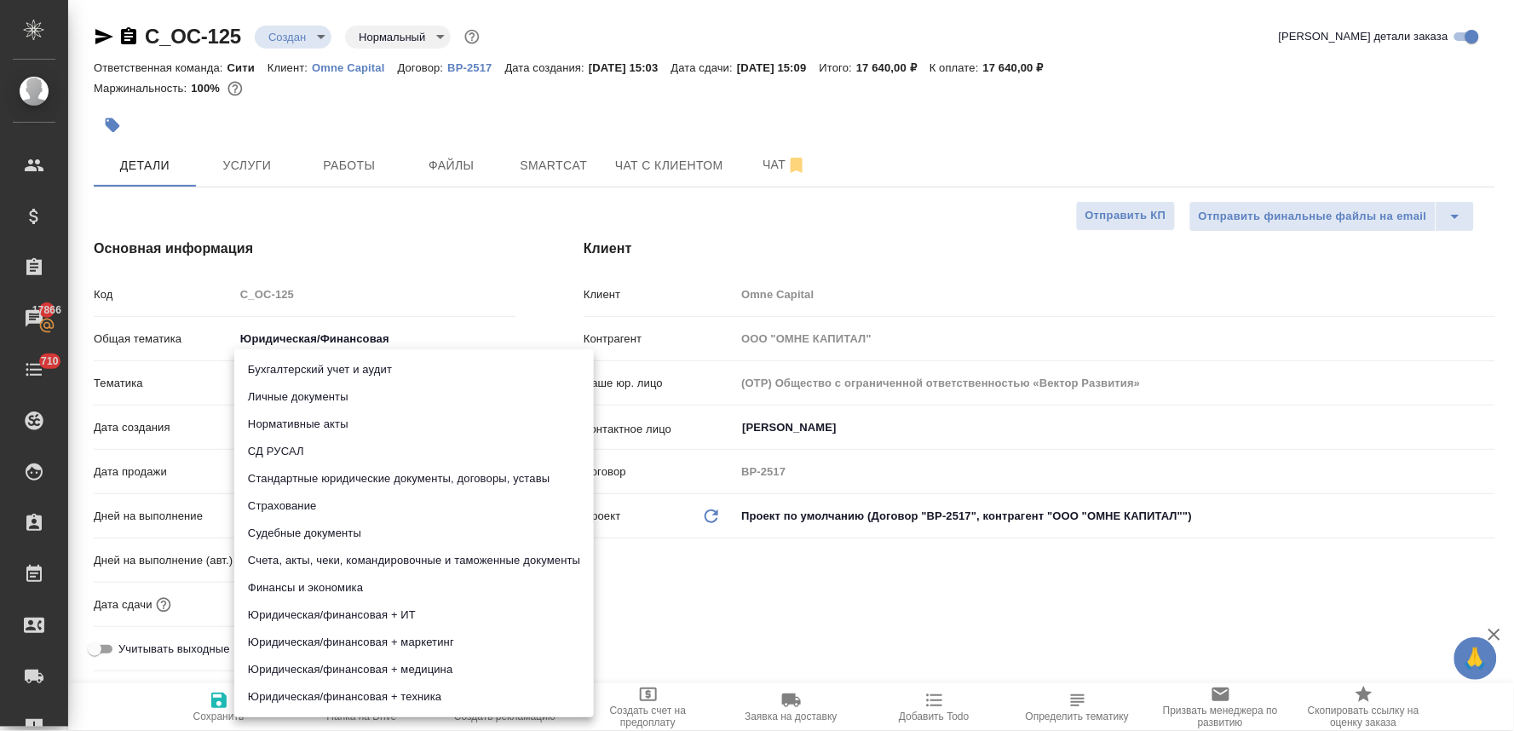
click at [309, 388] on body "🙏 .cls-1 fill:#fff; AWATERA [PERSON_NAME] Спецификации Заказы 17866 Чаты 710 To…" at bounding box center [757, 365] width 1514 height 731
click at [314, 397] on li "Личные документы" at bounding box center [414, 396] width 360 height 27
type textarea "x"
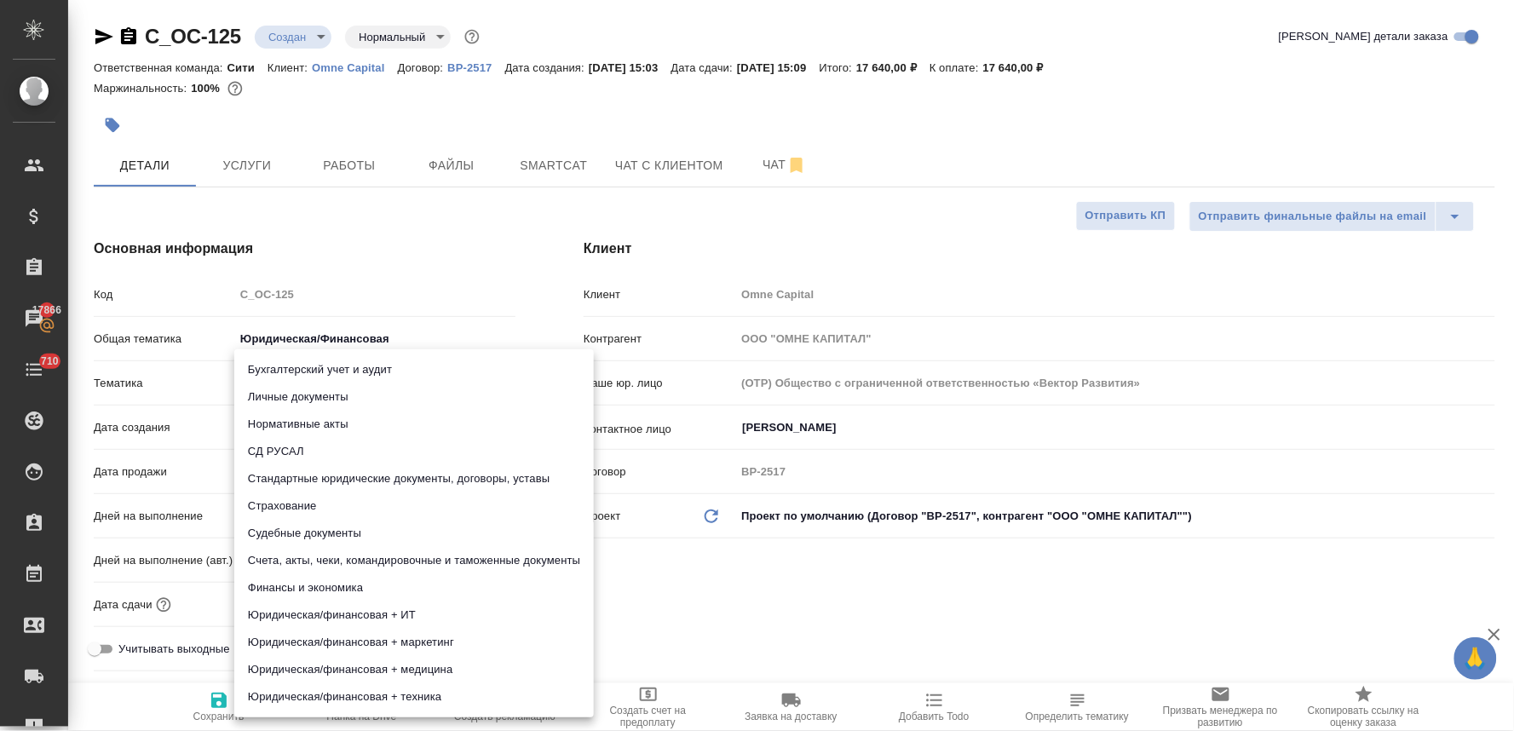
type input "5a8b8b956a9677013d343cfe"
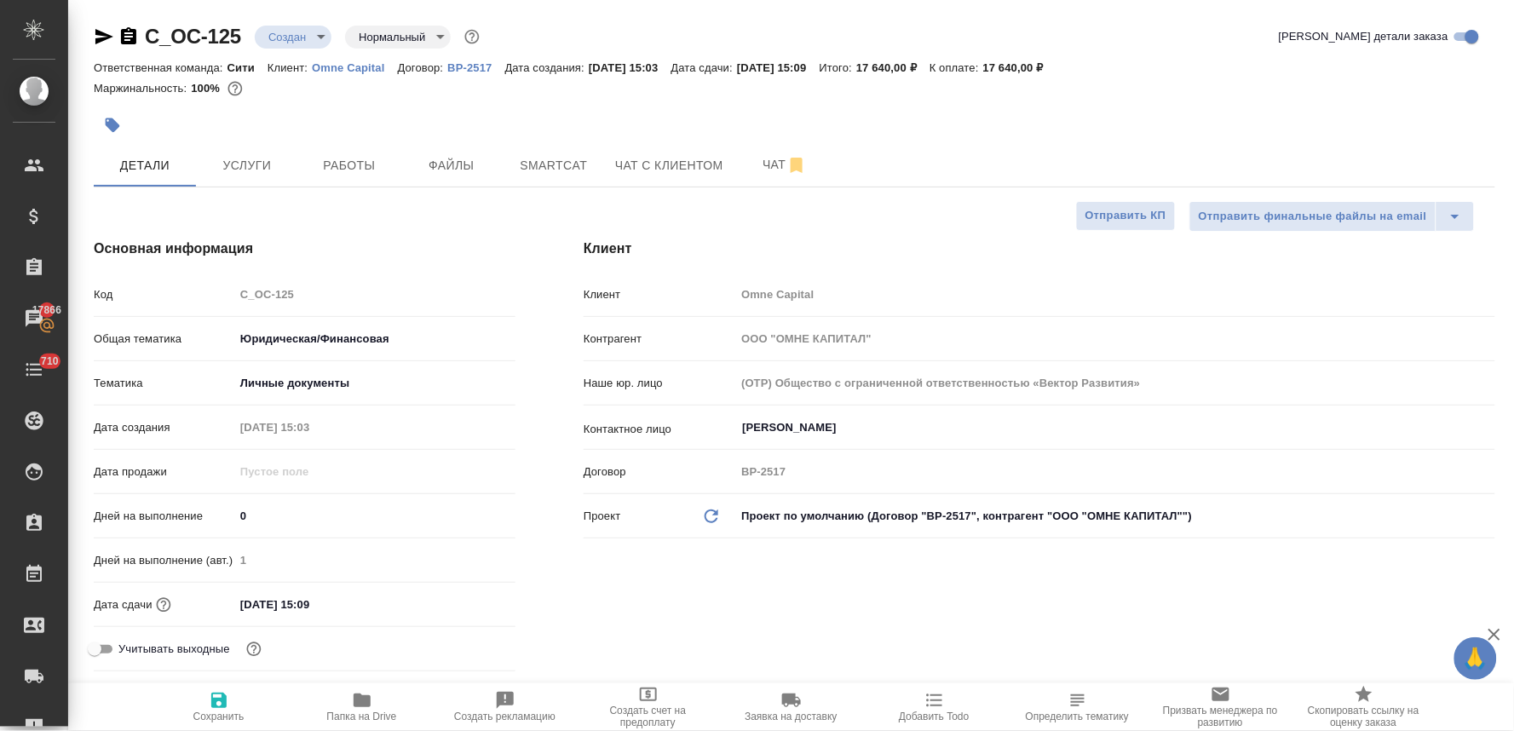
click at [590, 637] on div "Клиент Клиент Omne Capital Контрагент ООО "ОМНЕ КАПИТАЛ" Наше юр. лицо (OTP) Об…" at bounding box center [1040, 458] width 980 height 508
click at [356, 599] on input "[DATE] 15:09" at bounding box center [309, 604] width 149 height 25
click at [469, 599] on icon "button" at bounding box center [465, 602] width 15 height 17
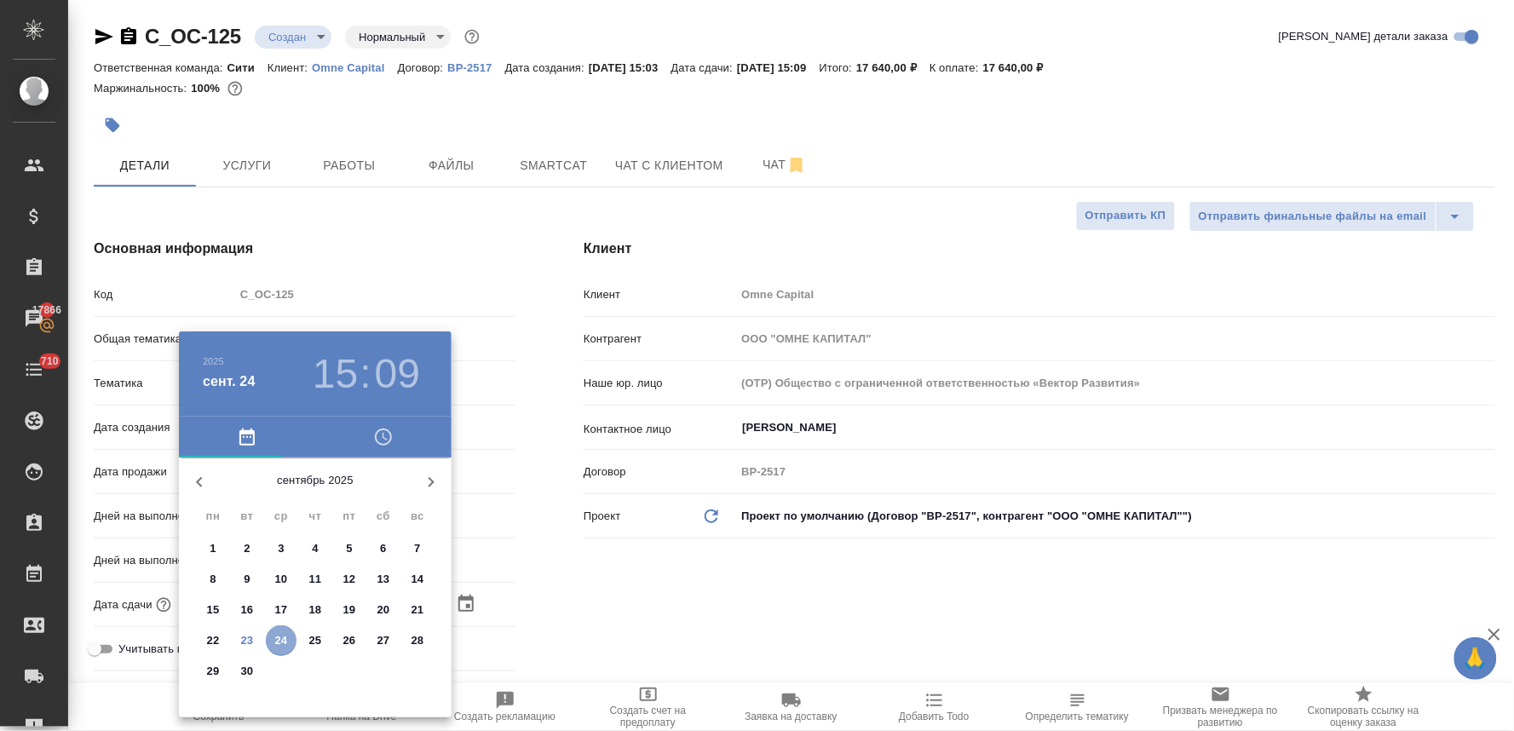
click at [285, 642] on p "24" at bounding box center [281, 640] width 13 height 17
type textarea "x"
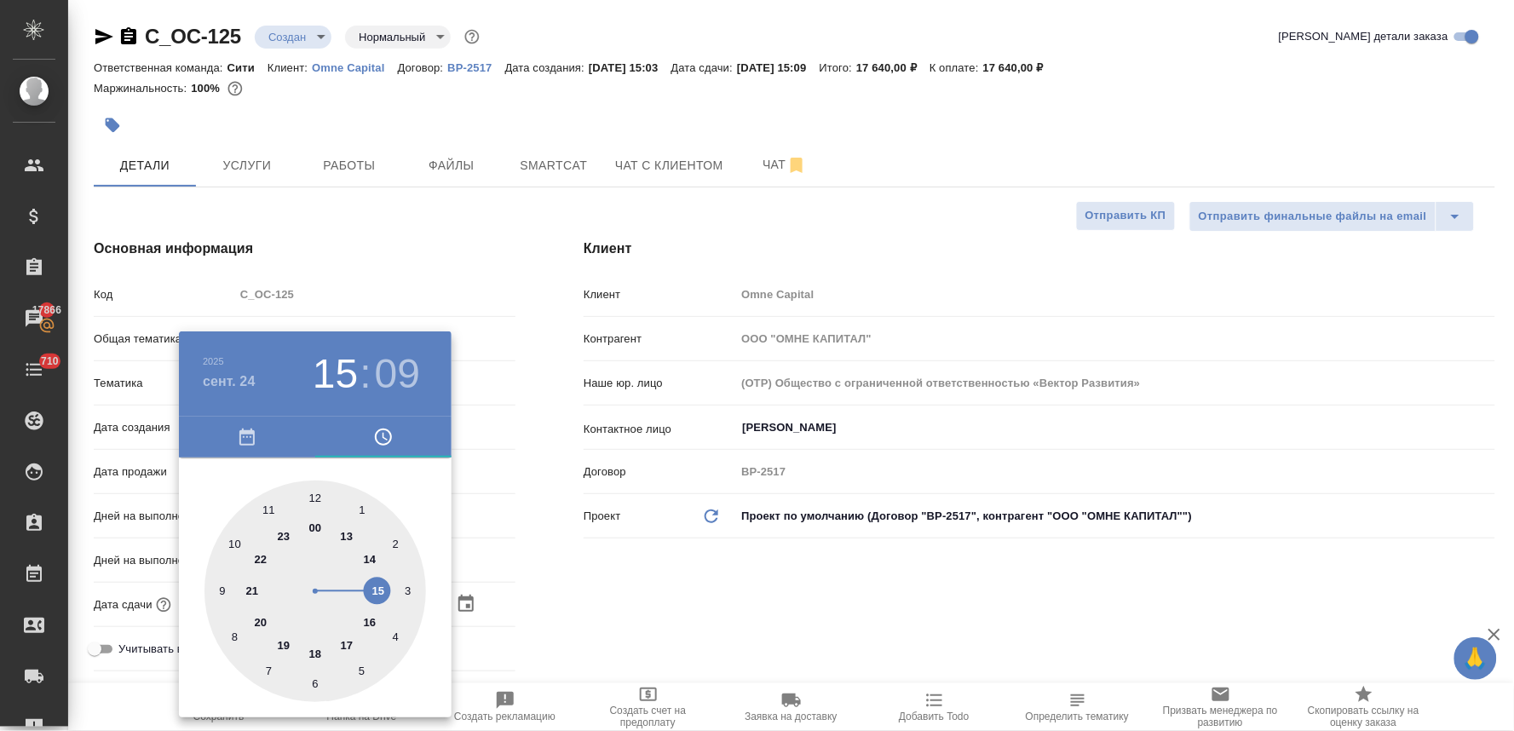
click at [271, 504] on div at bounding box center [315, 592] width 222 height 222
type input "[DATE] 11:09"
type textarea "x"
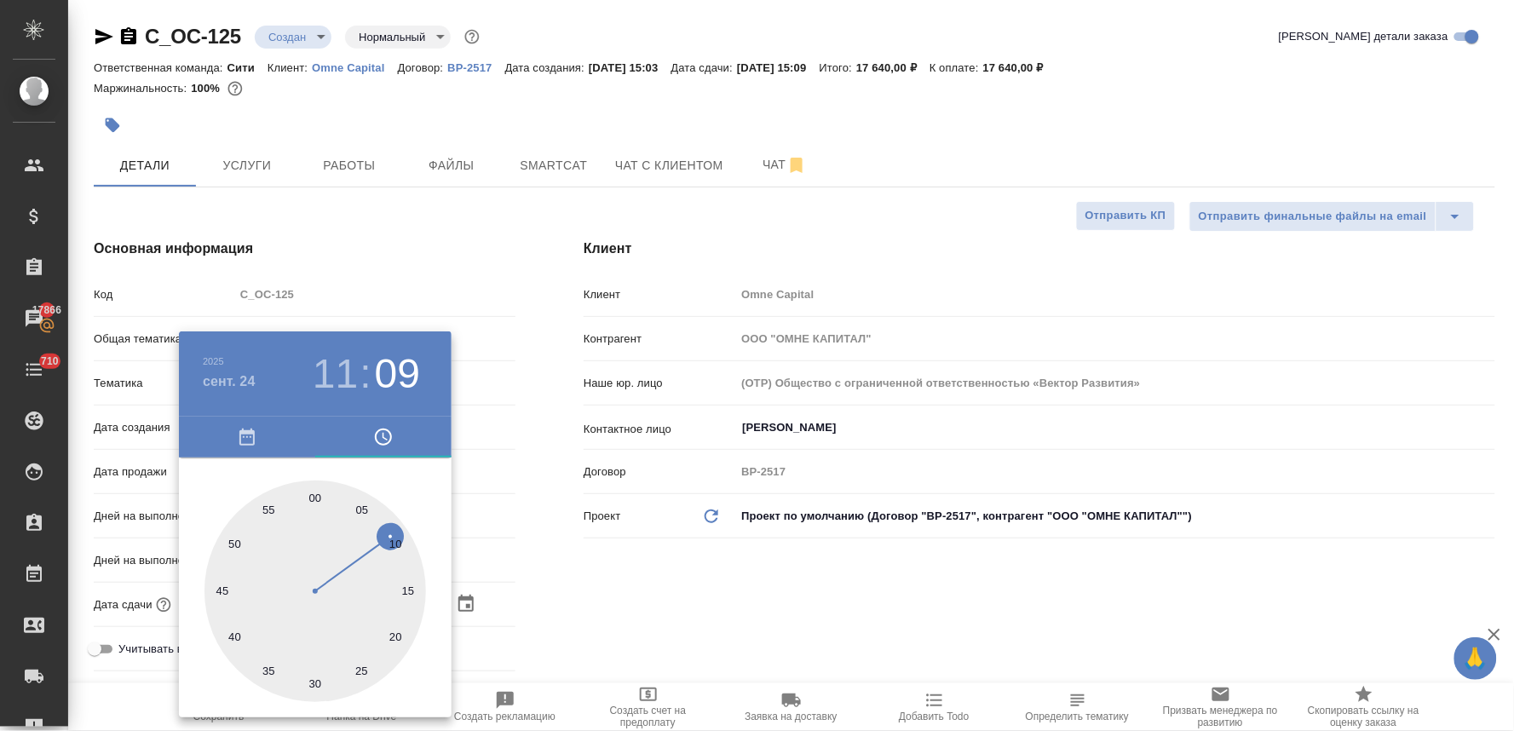
click at [315, 496] on div at bounding box center [315, 592] width 222 height 222
type input "[DATE] 11:00"
type textarea "x"
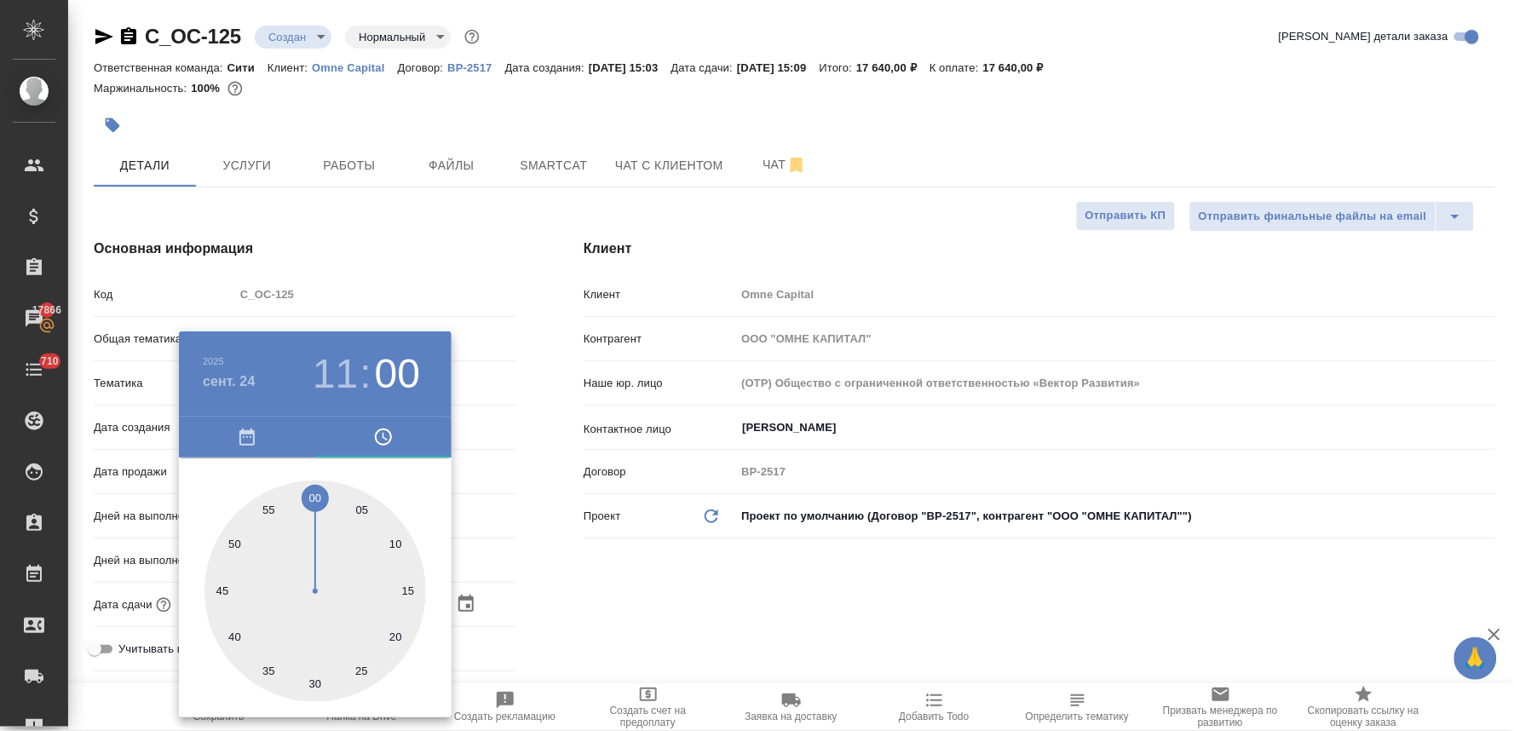
click at [731, 559] on div at bounding box center [757, 365] width 1514 height 731
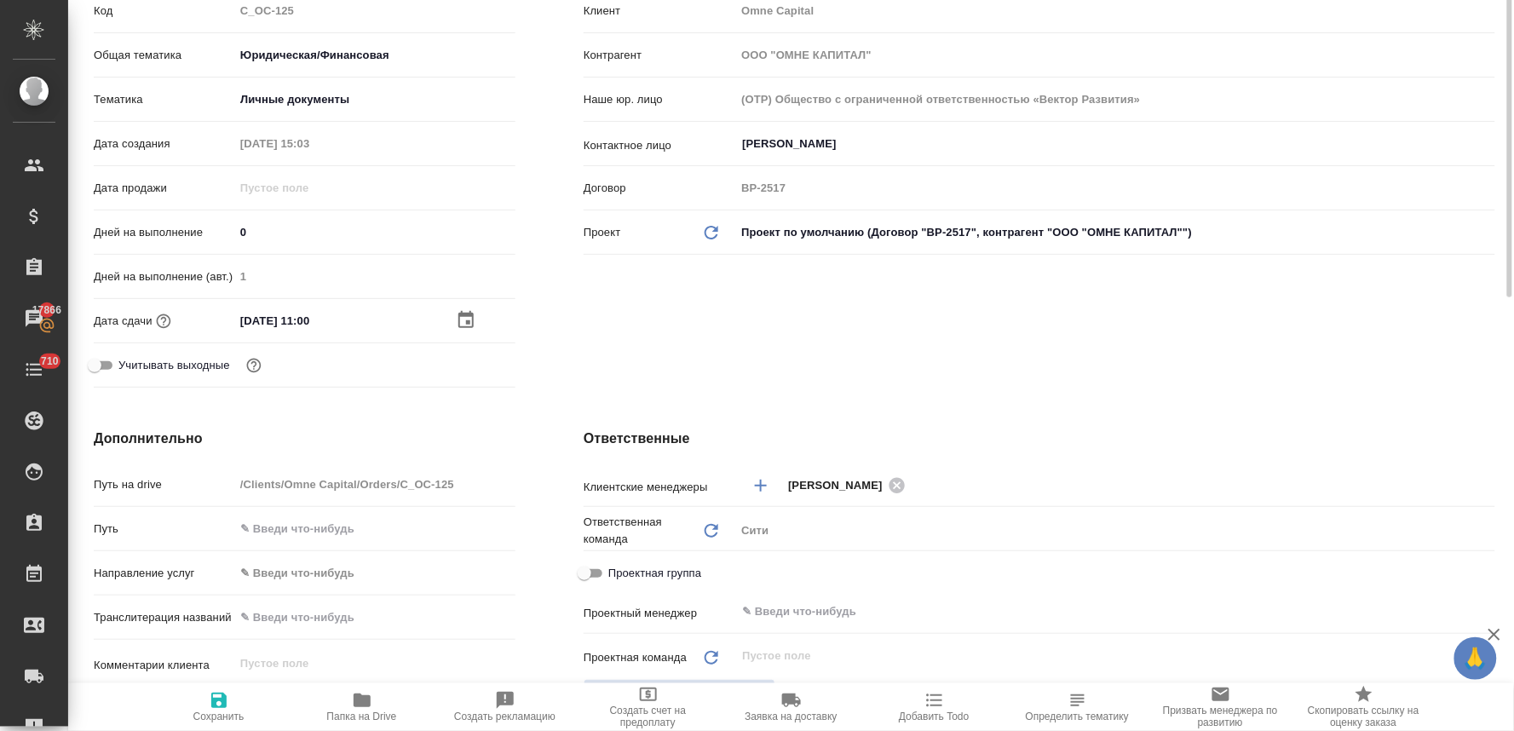
scroll to position [473, 0]
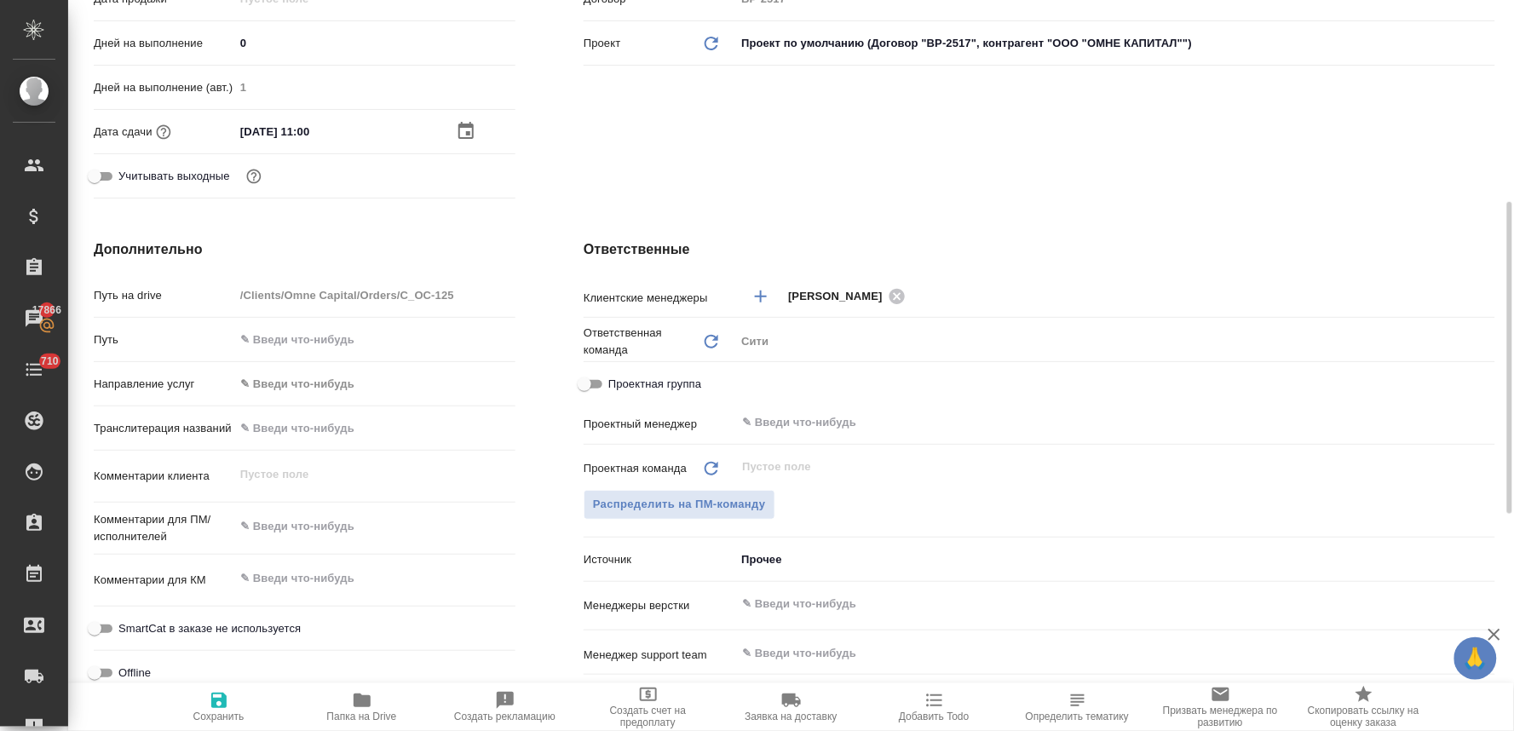
type textarea "x"
click at [329, 520] on textarea at bounding box center [374, 526] width 281 height 29
type textarea "x"
type textarea "н"
type textarea "x"
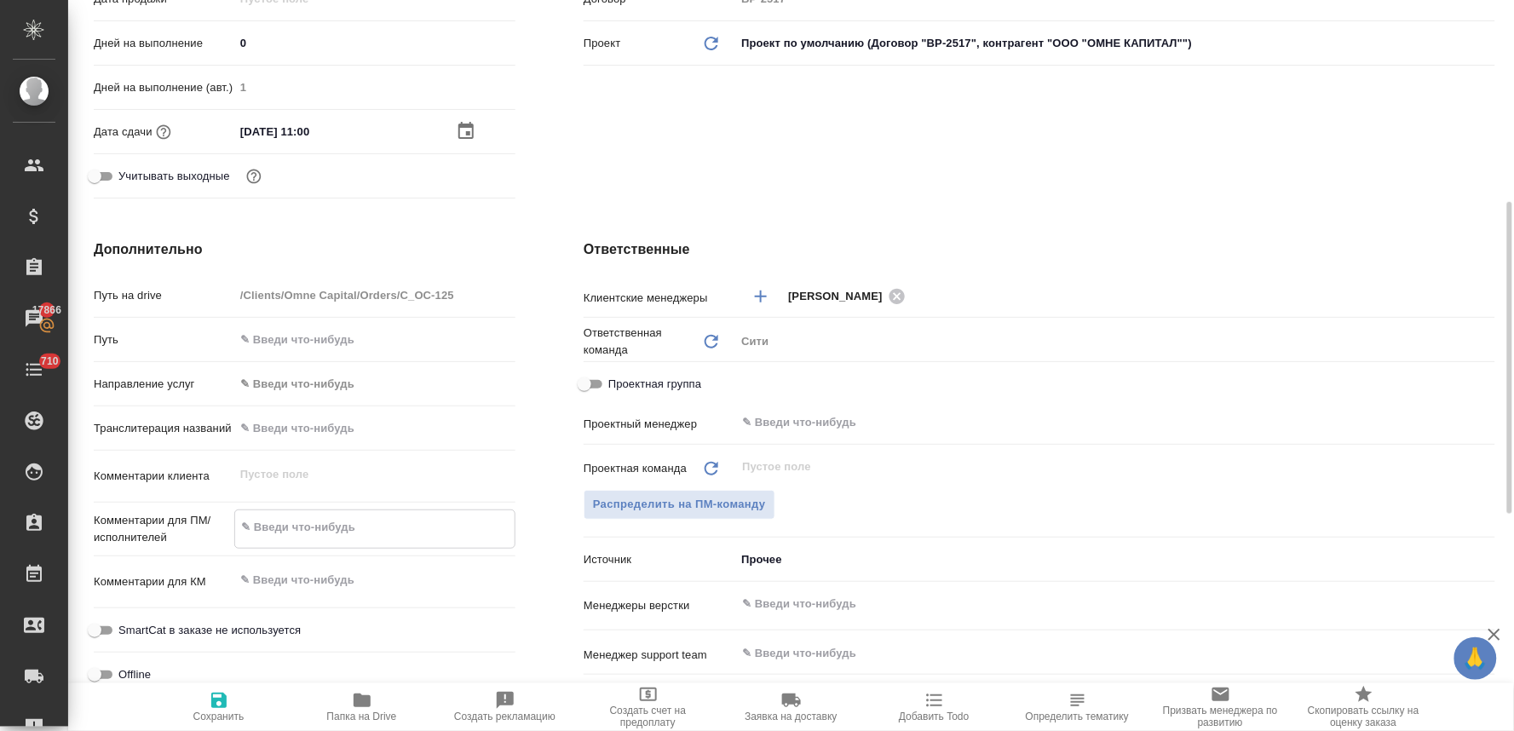
type textarea "x"
type textarea "но"
type textarea "x"
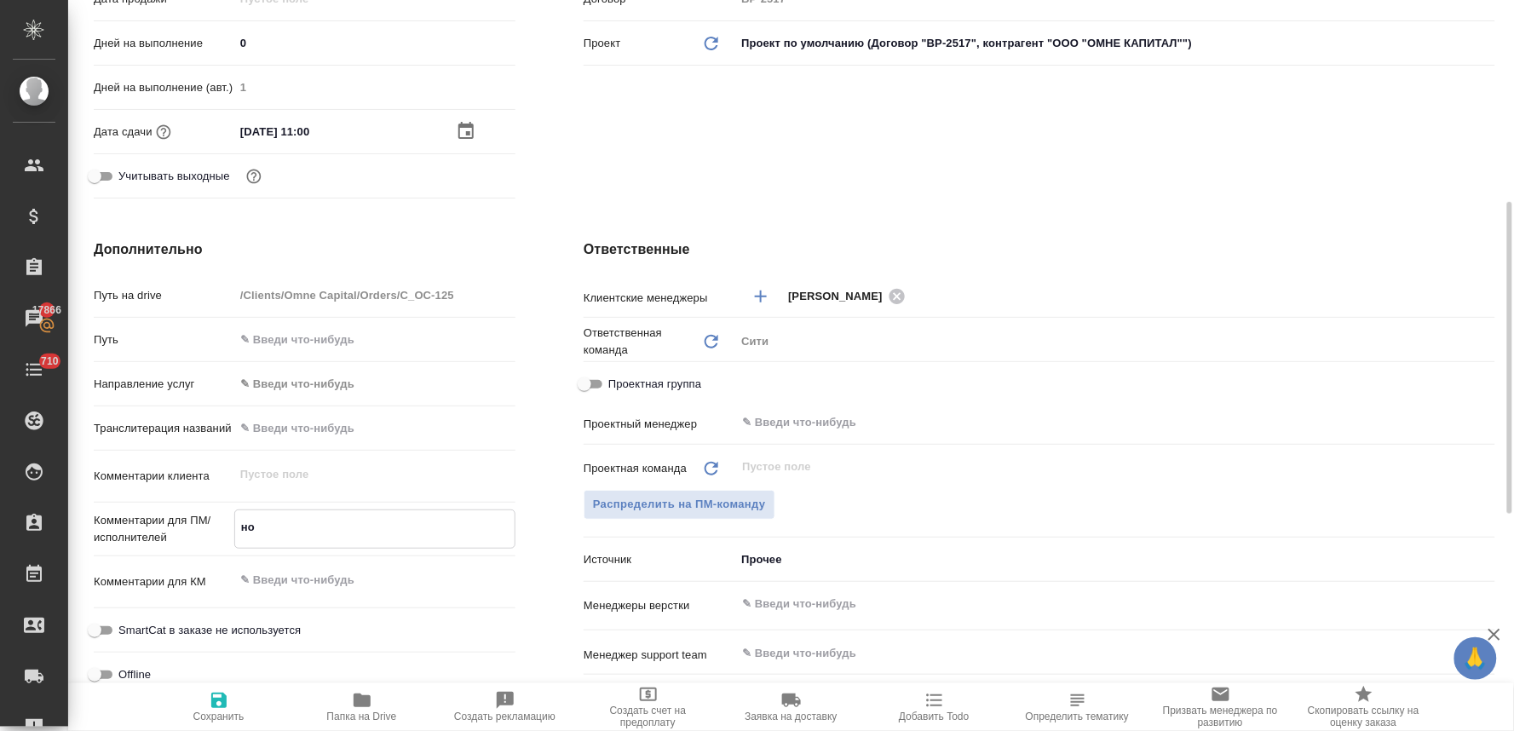
type textarea "x"
type textarea "нот"
type textarea "x"
type textarea "нот"
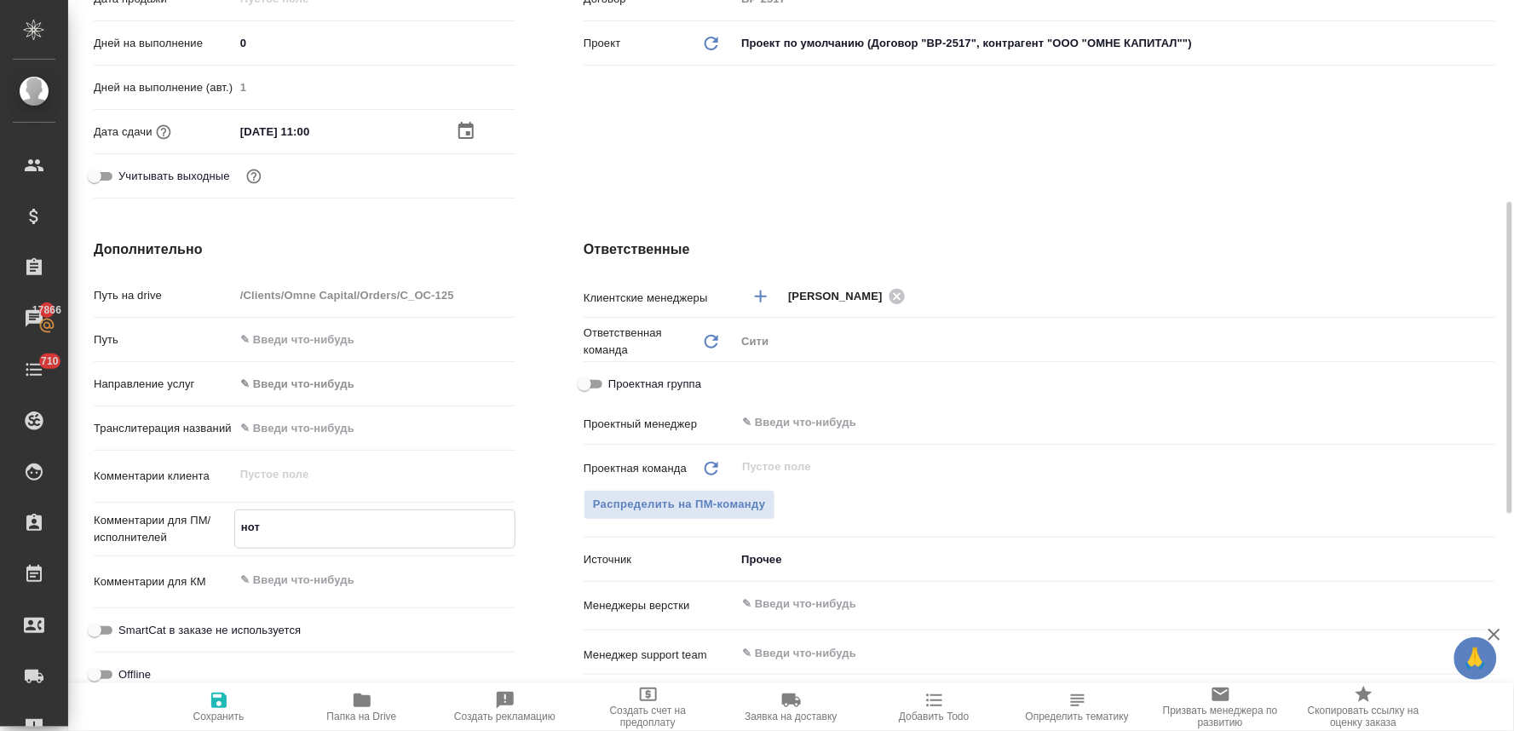
type textarea "x"
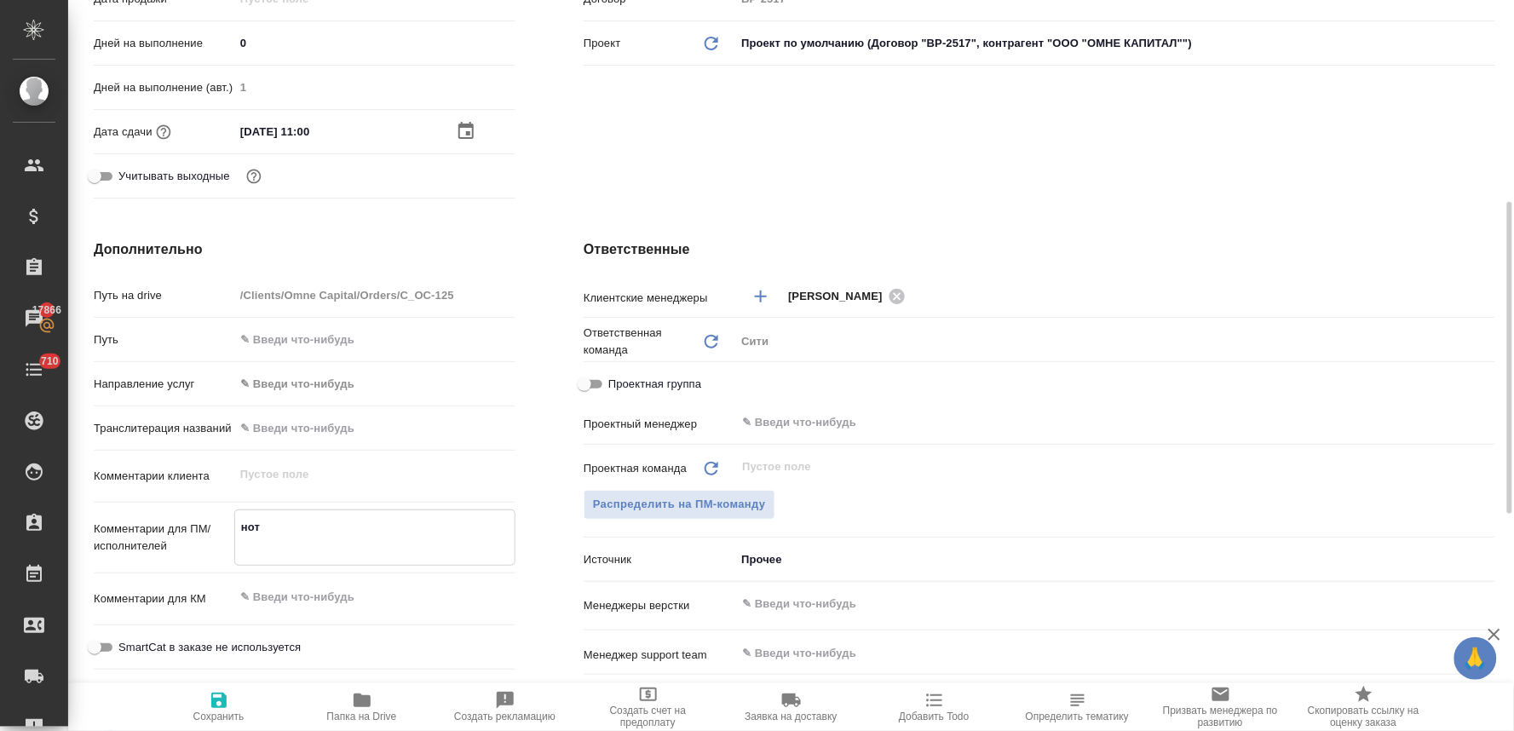
type textarea "x"
type textarea "нот"
type textarea "x"
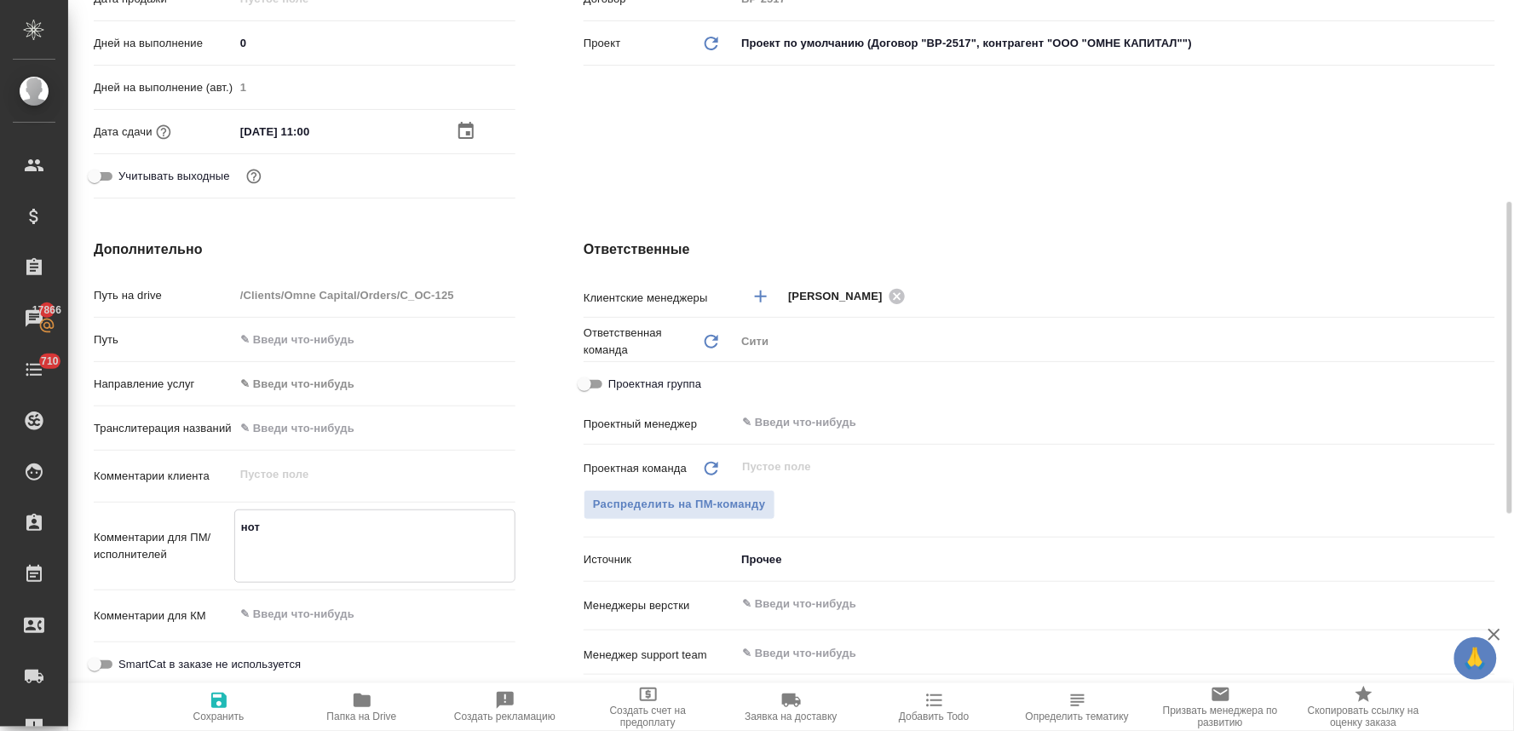
type textarea "x"
type textarea "нот с"
type textarea "x"
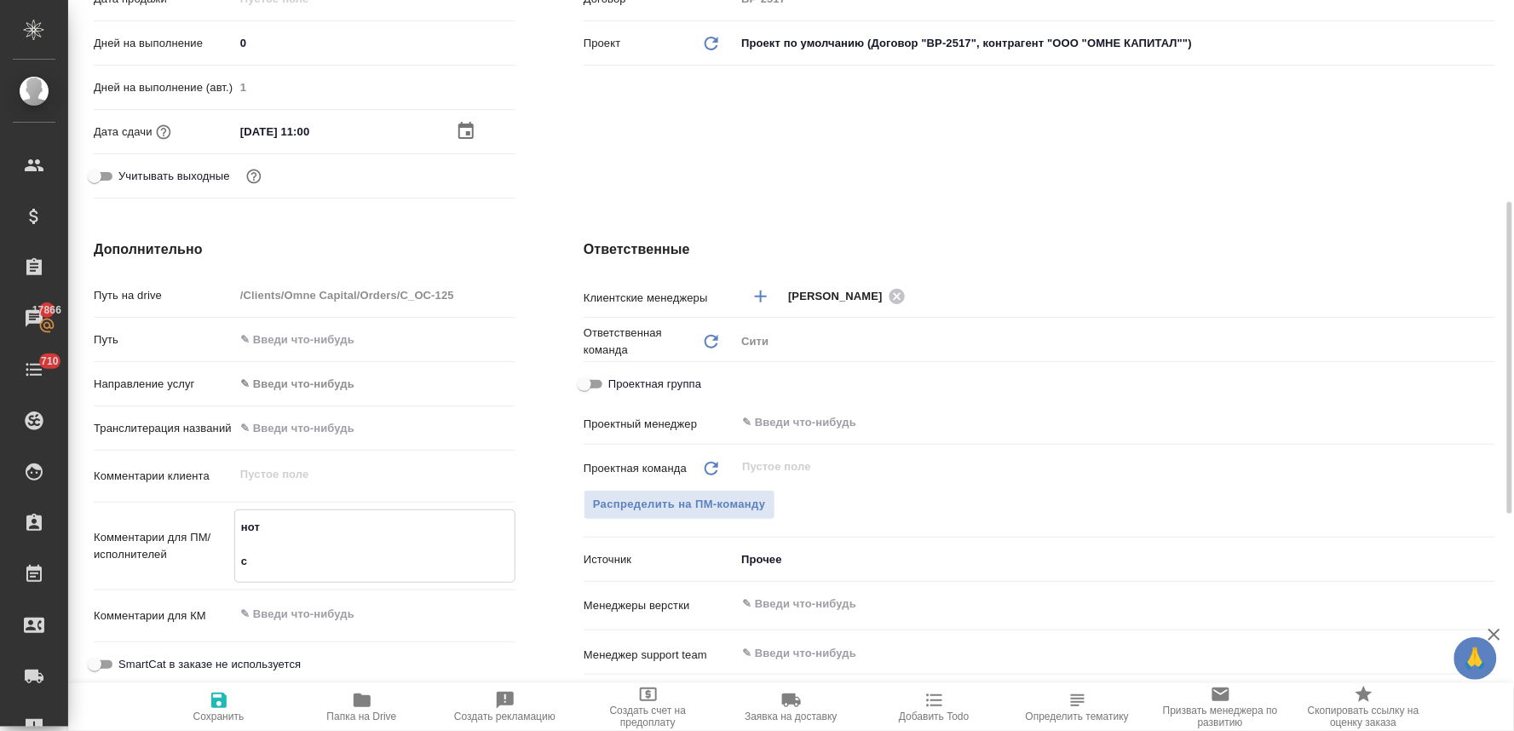
type textarea "нот с"
type textarea "x"
type textarea "нот с"
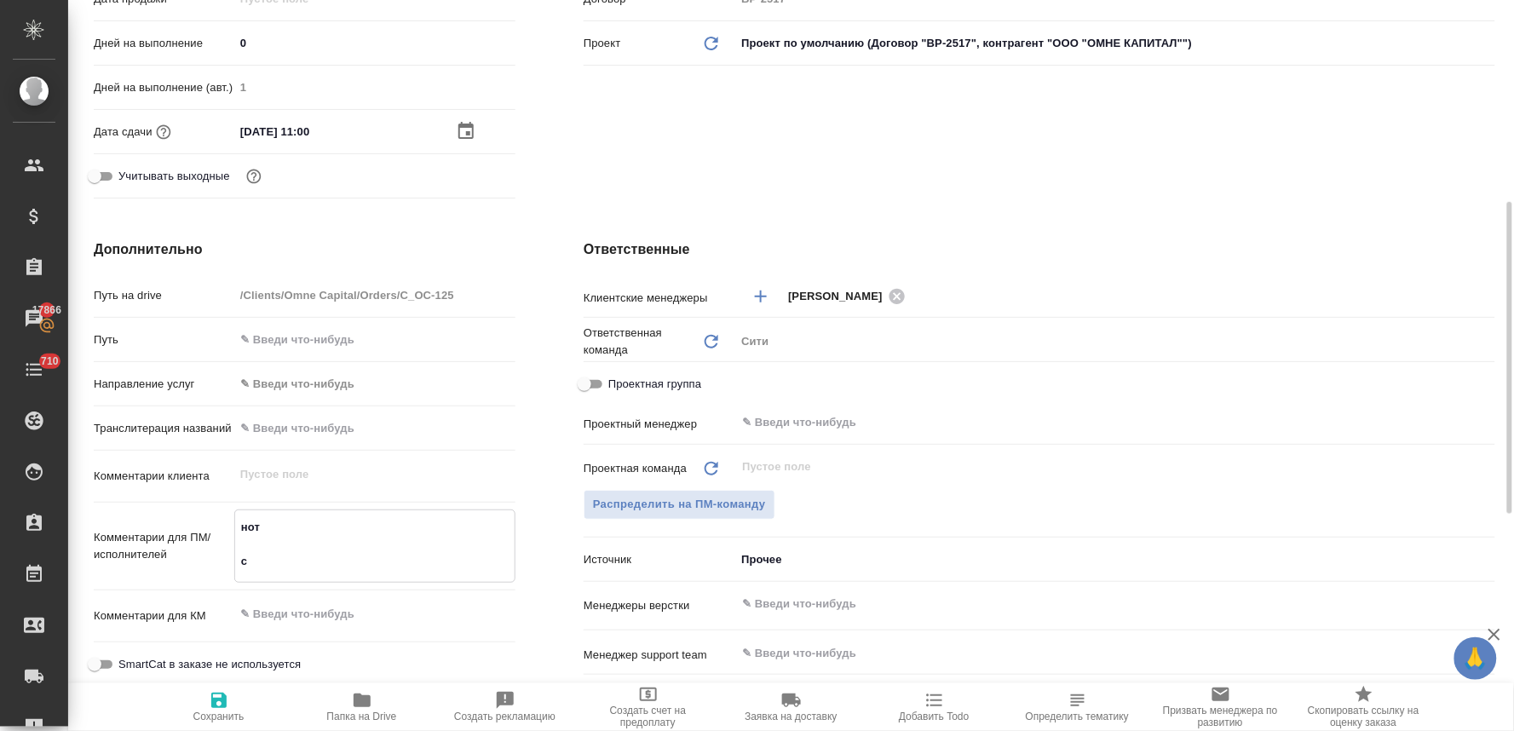
type textarea "x"
type textarea "нот"
type textarea "x"
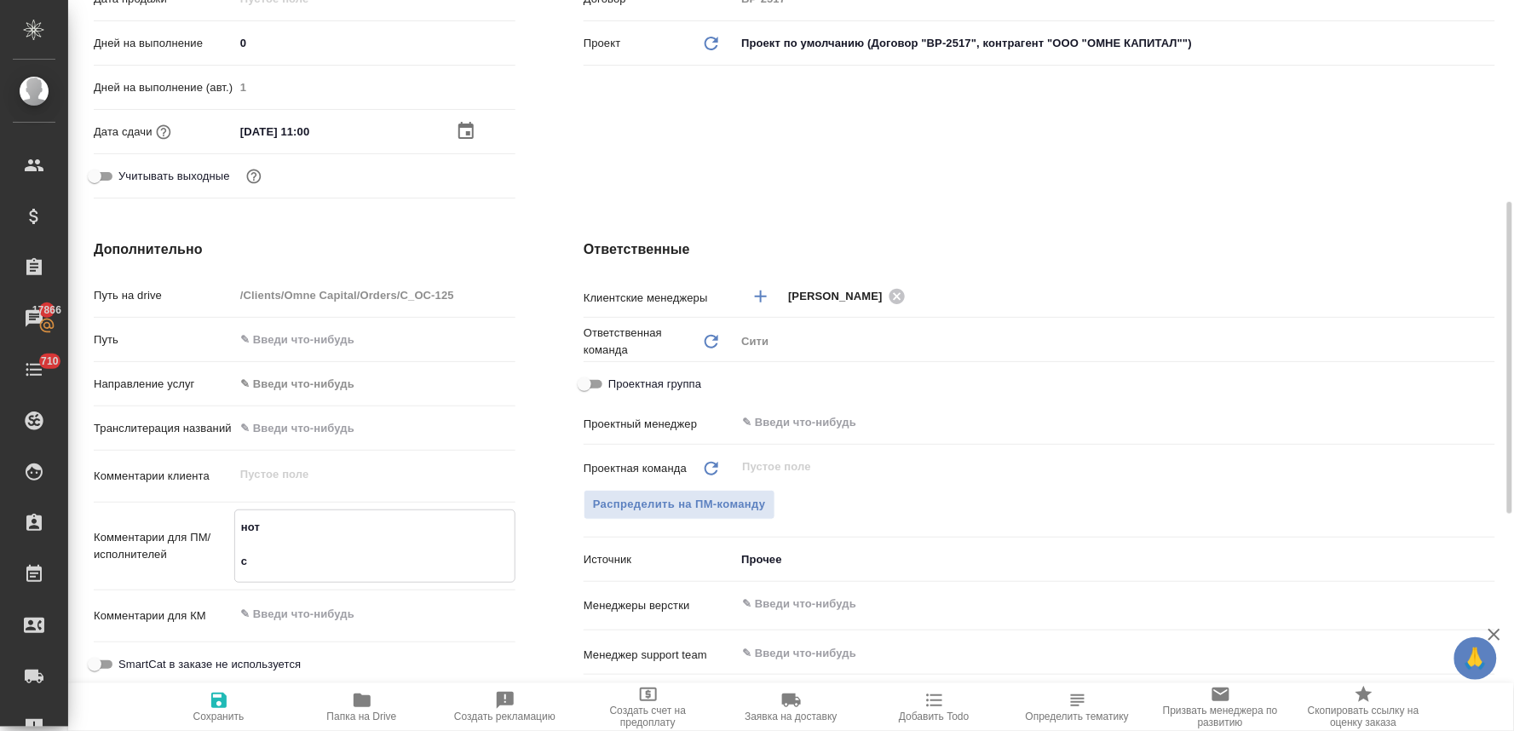
type textarea "x"
type textarea "нот н"
type textarea "x"
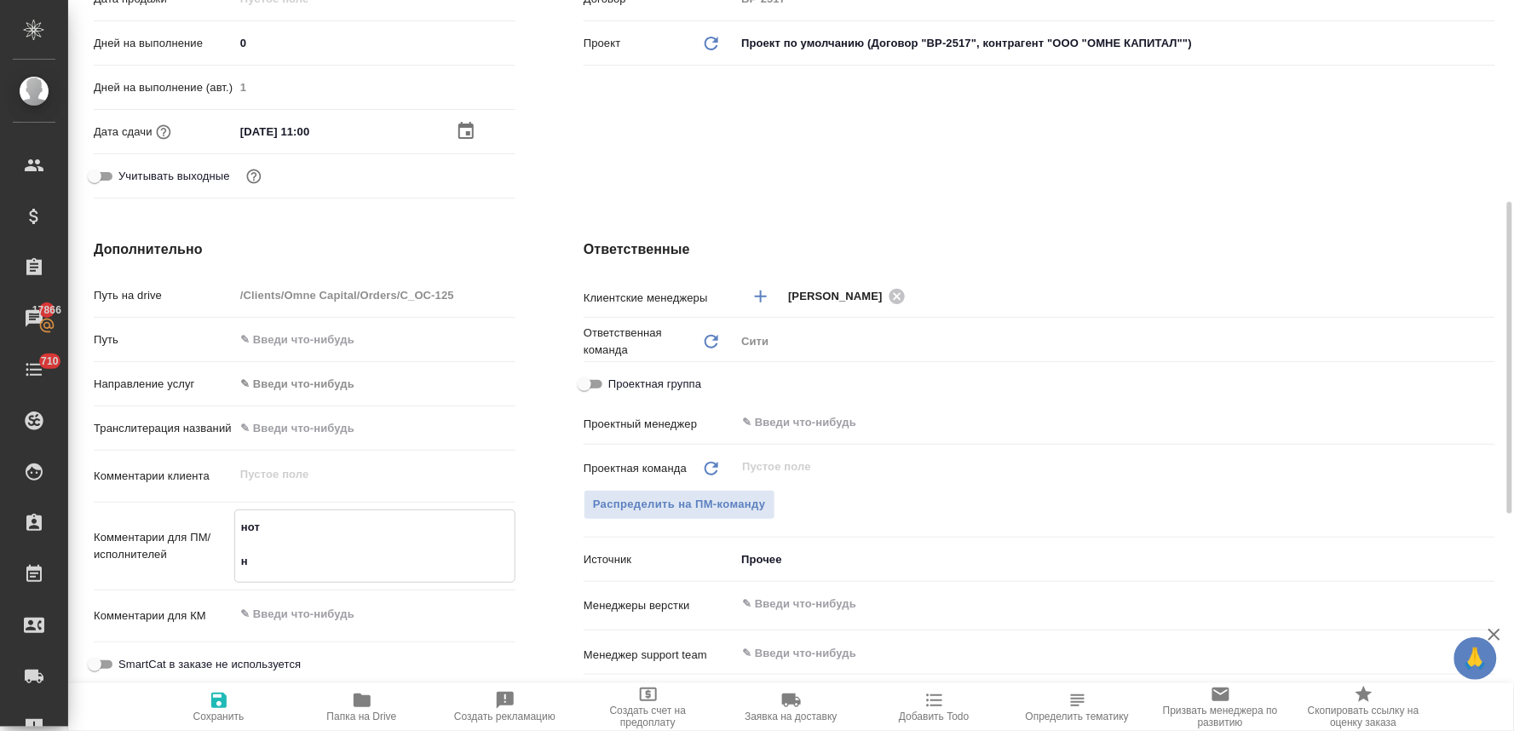
type textarea "x"
type textarea "нот на"
type textarea "x"
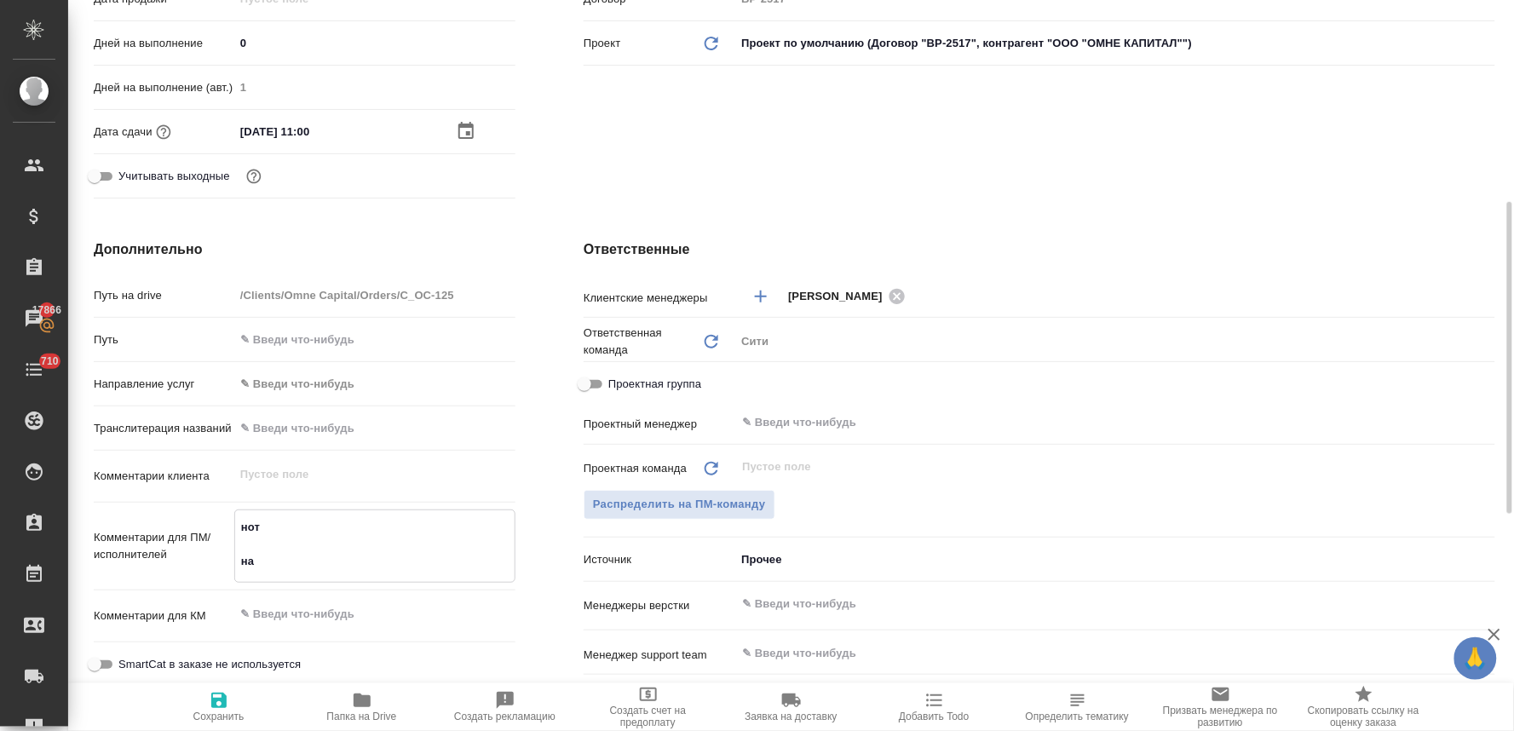
type textarea "нот на"
type textarea "x"
type textarea "нот на р"
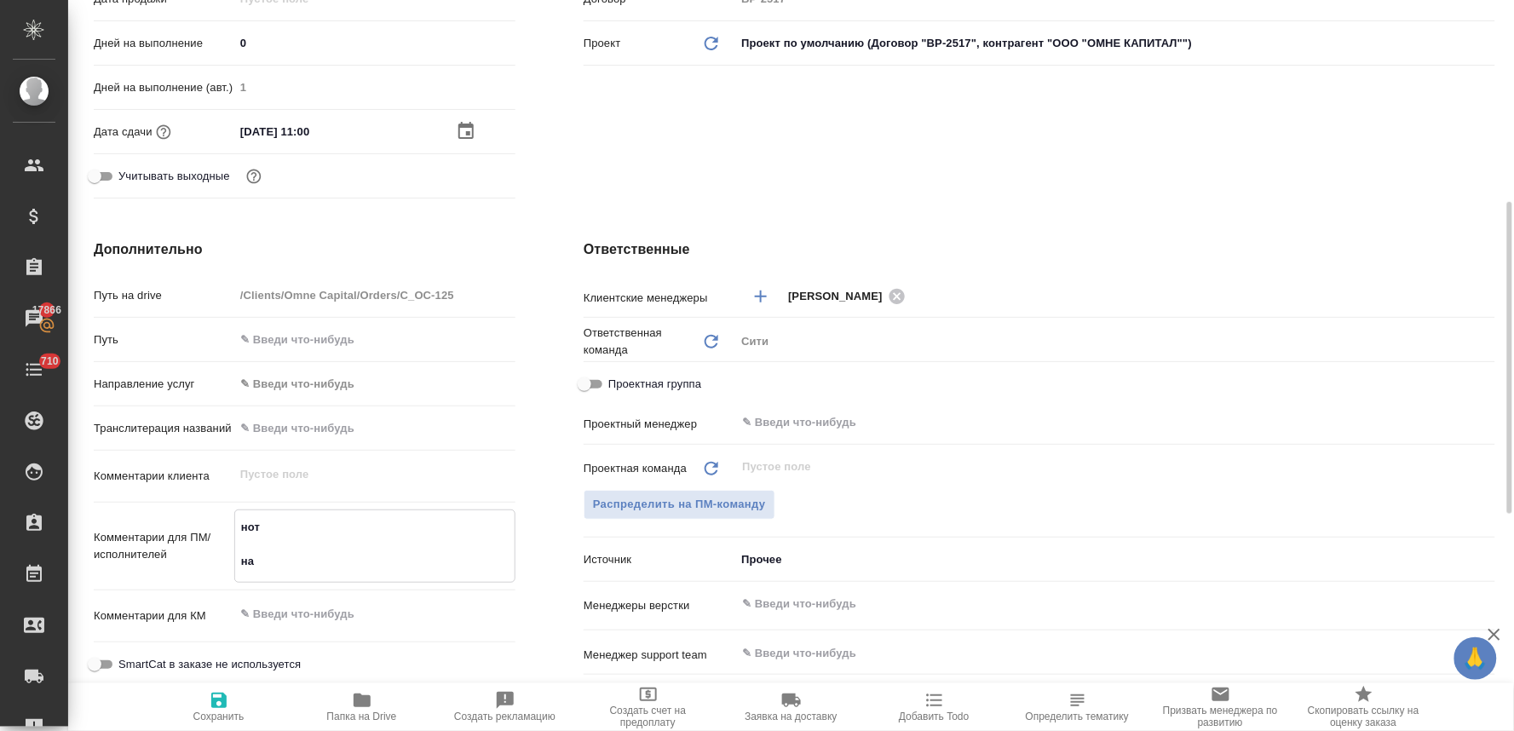
type textarea "x"
type textarea "нот на ру"
type textarea "x"
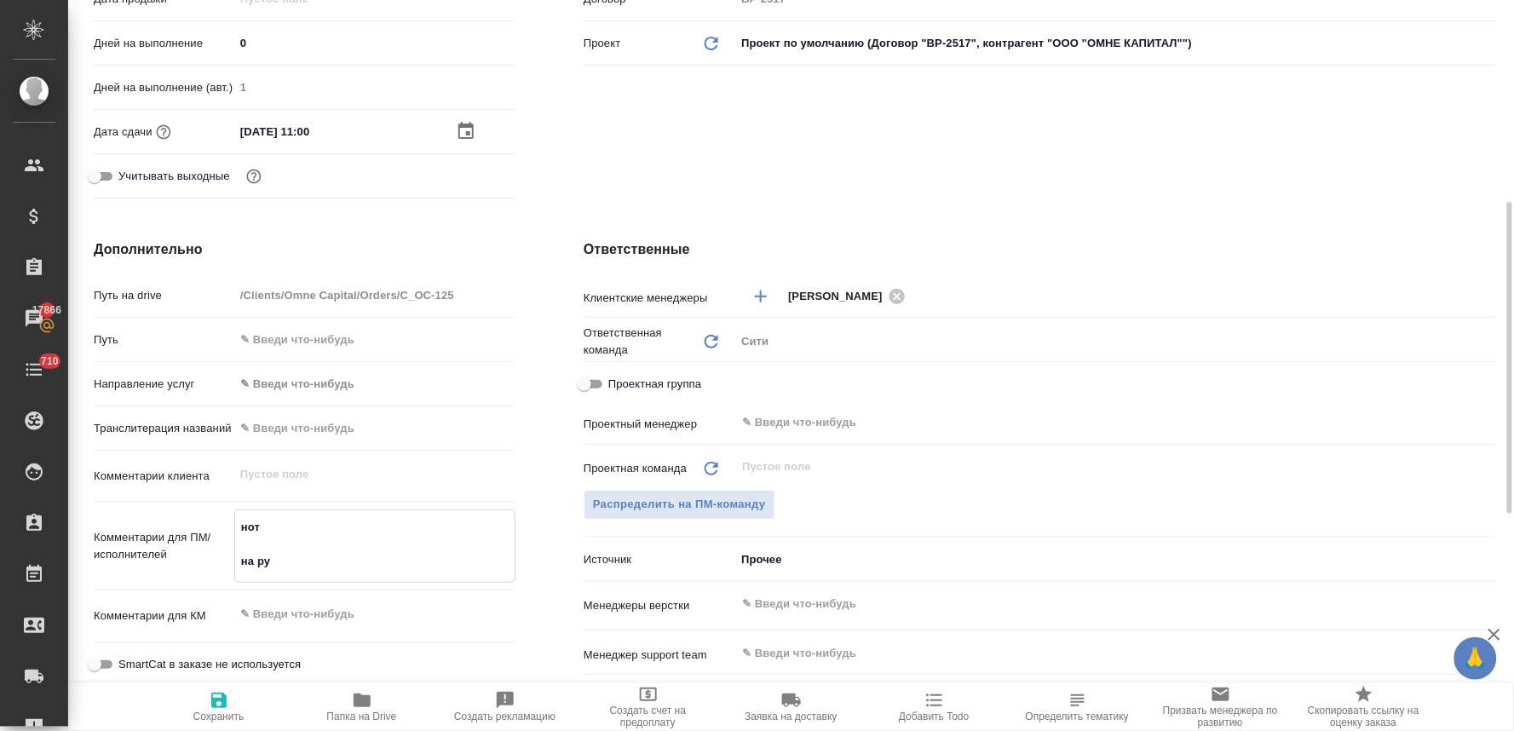
type textarea "x"
type textarea "нот на рус"
type textarea "x"
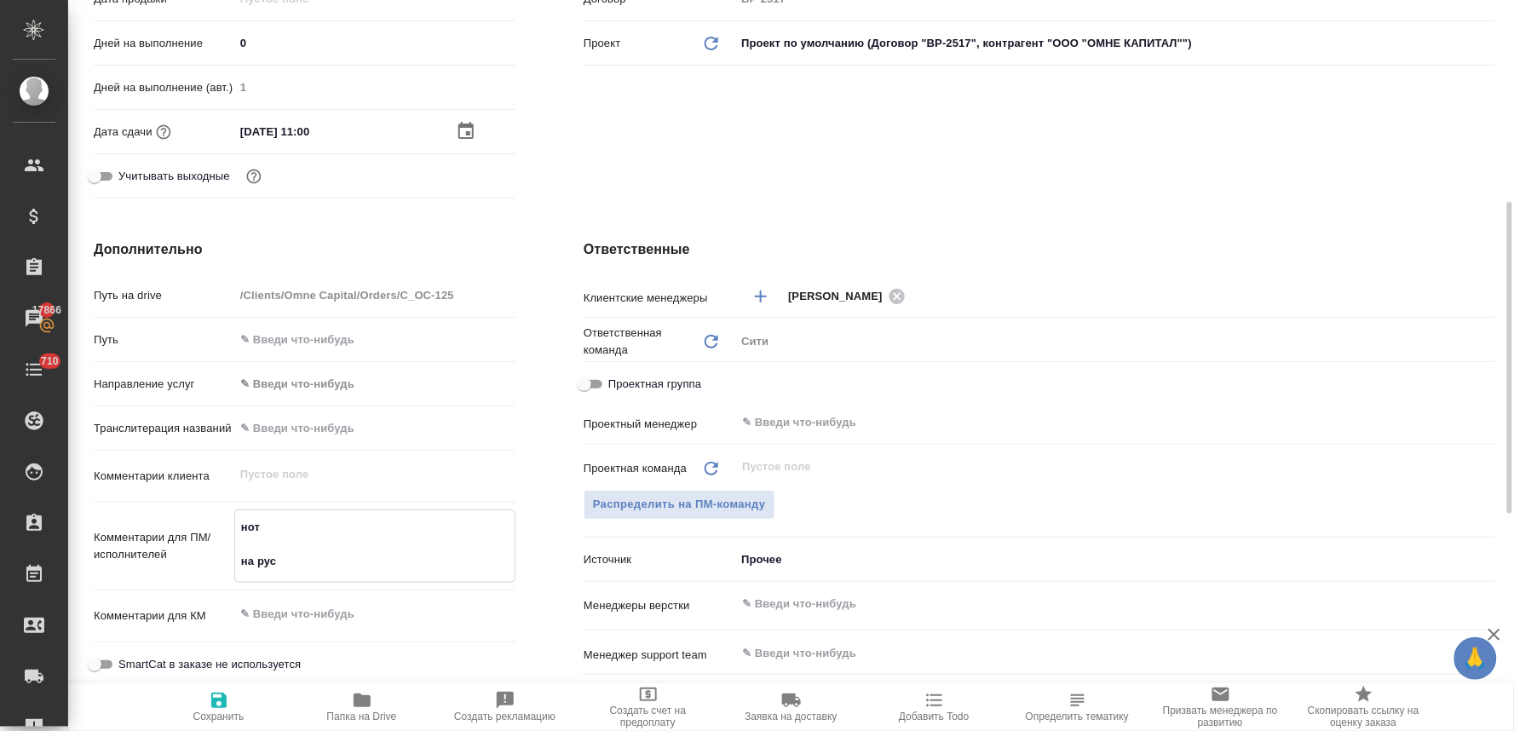
type textarea "x"
type textarea "нот на русс"
type textarea "x"
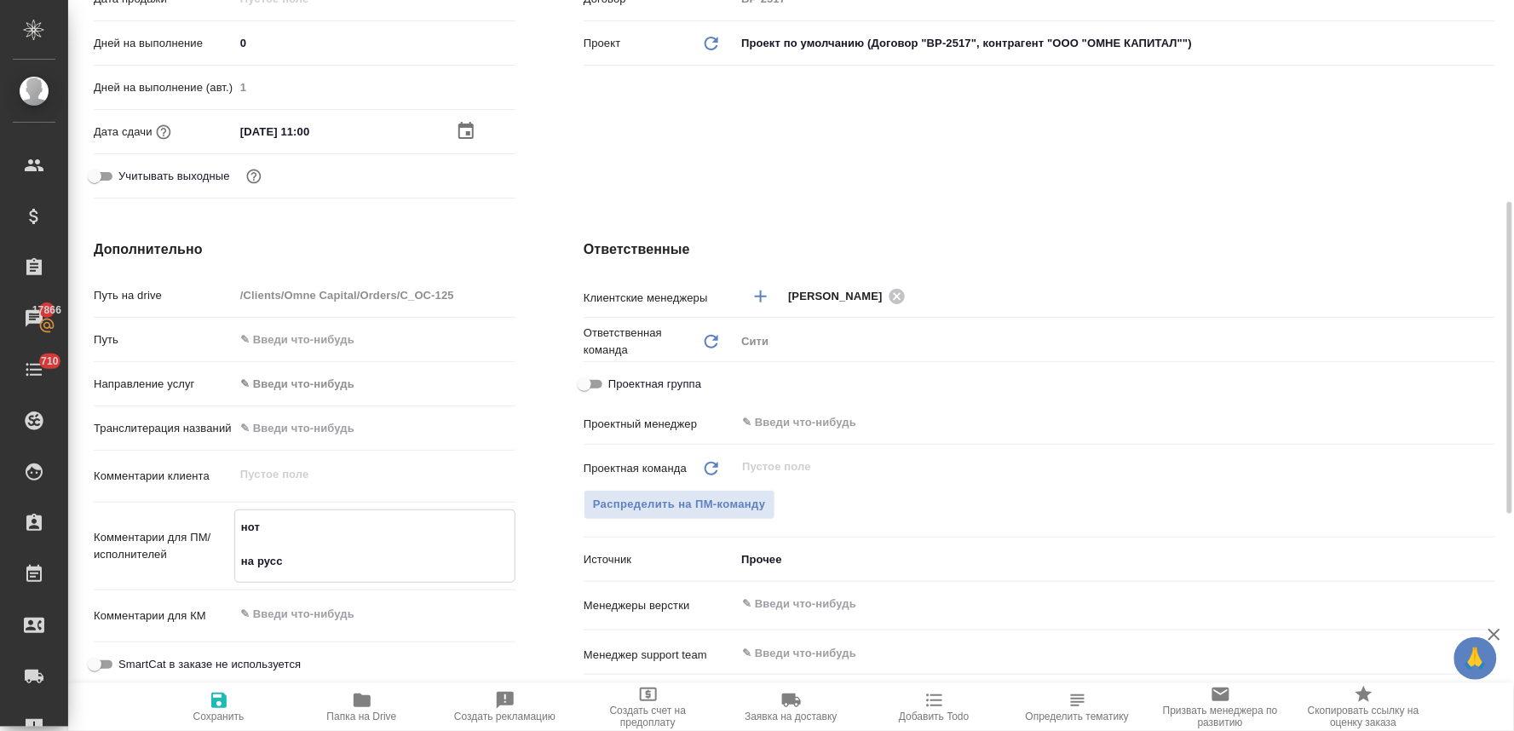
type textarea "нот на [GEOGRAPHIC_DATA]"
type textarea "x"
type textarea "нот на русски"
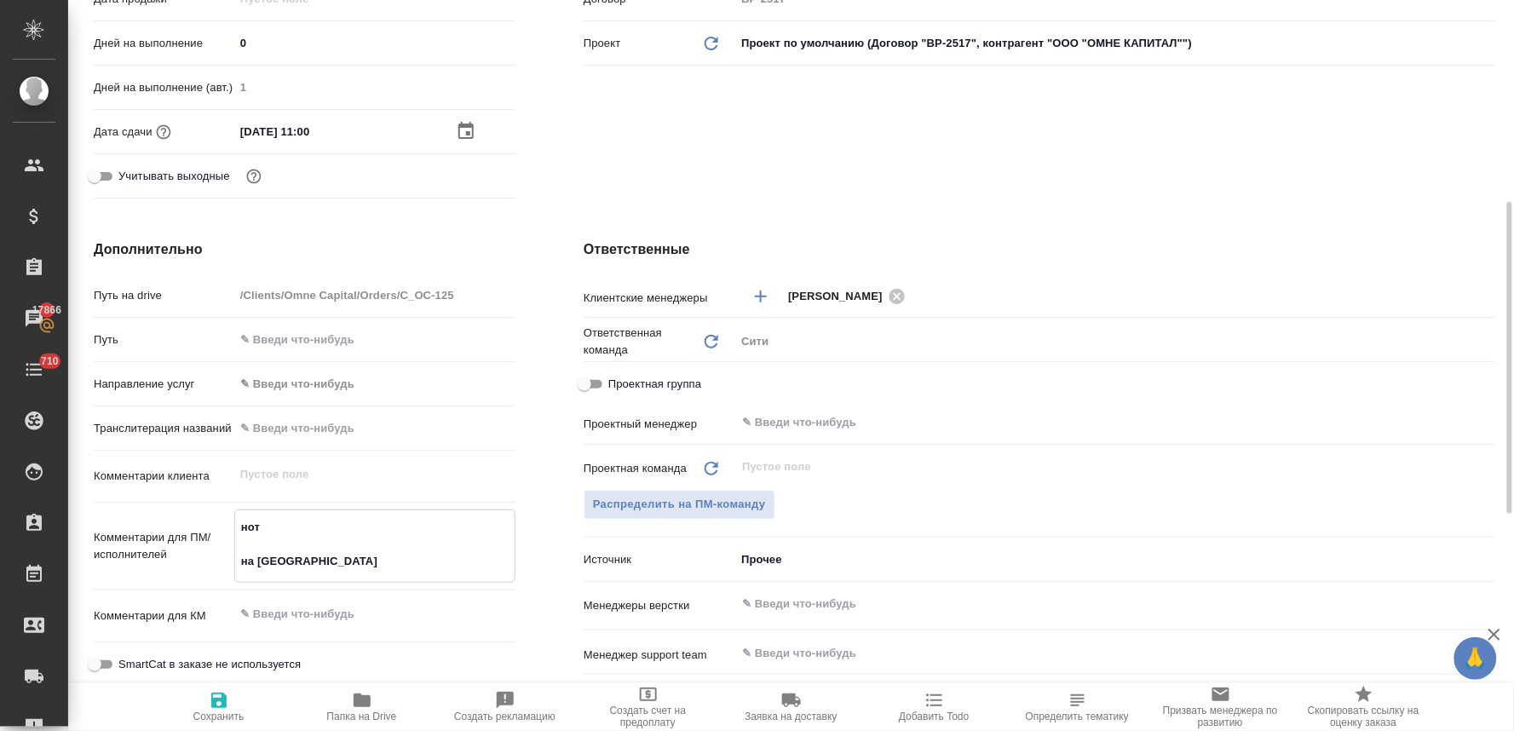
type textarea "x"
type textarea "нот на [DEMOGRAPHIC_DATA]"
type textarea "x"
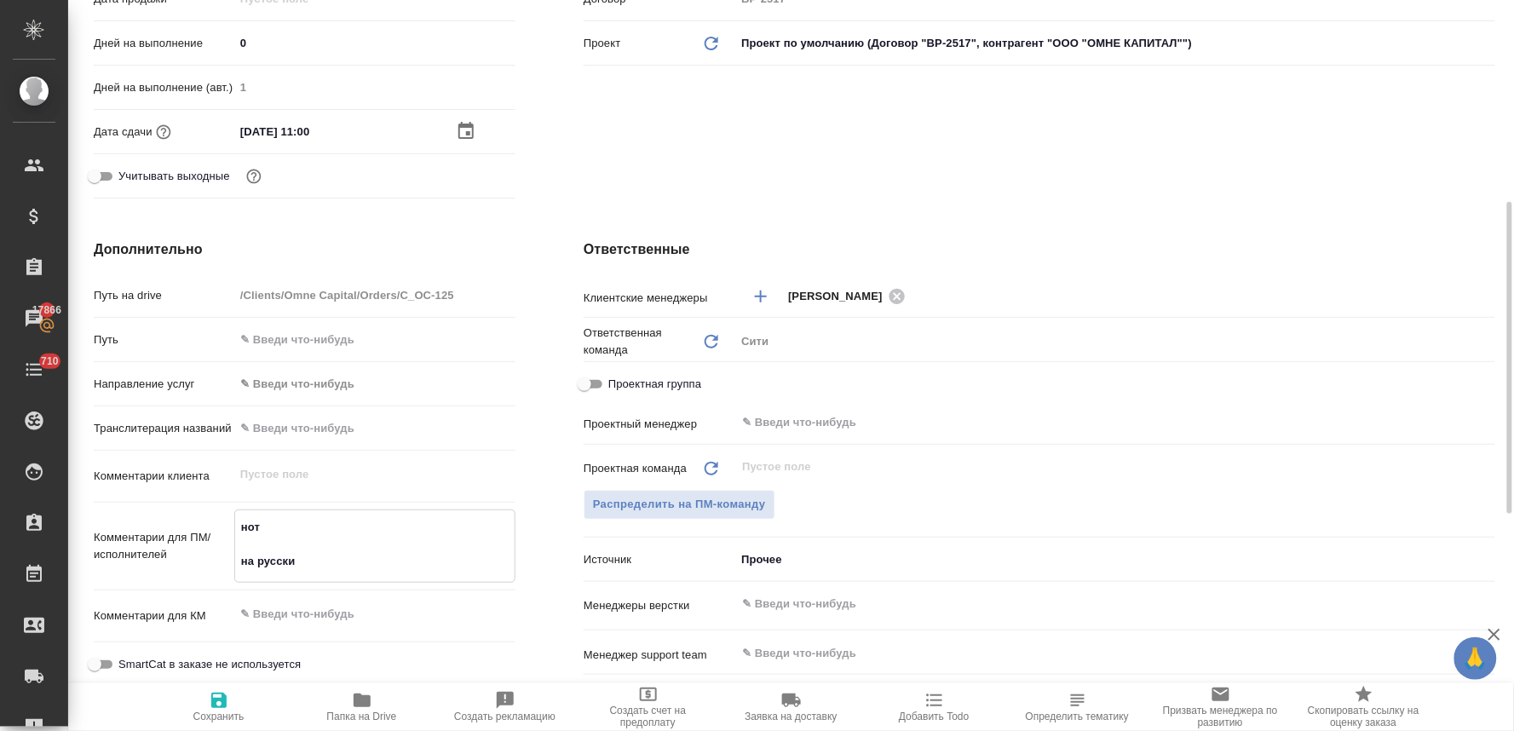
type textarea "x"
type textarea "нот на [DEMOGRAPHIC_DATA]"
type textarea "x"
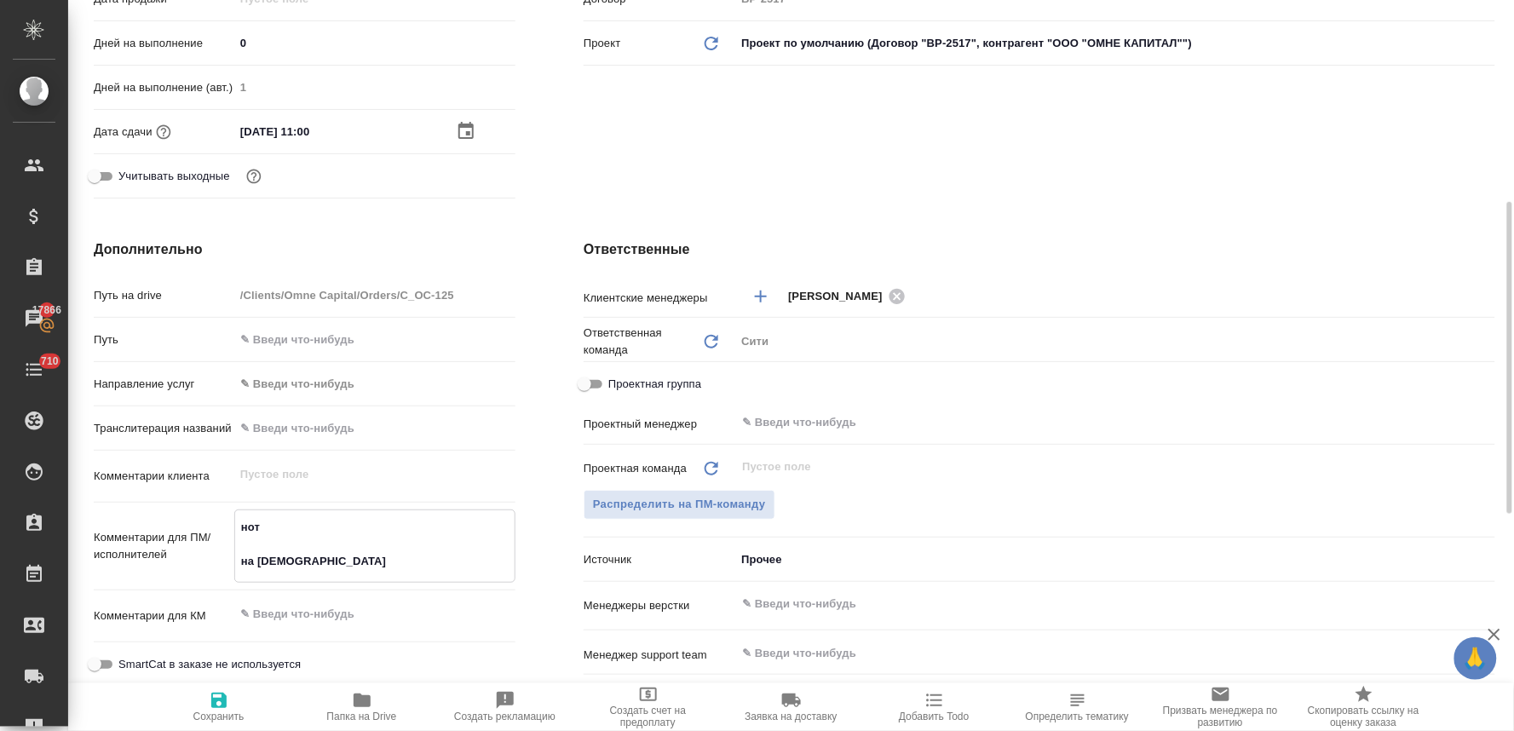
type textarea "x"
type textarea "нот на русский и"
type textarea "x"
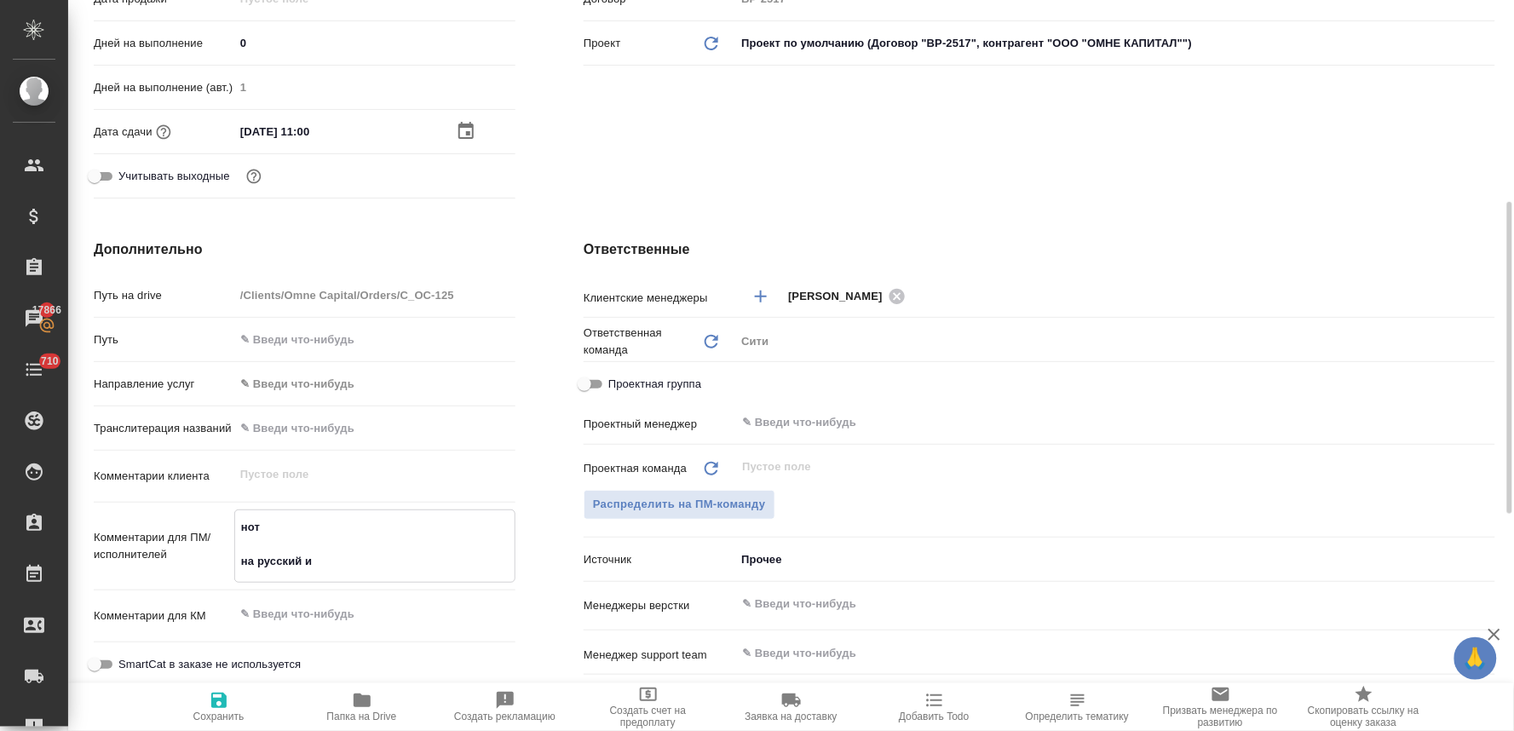
type textarea "нот на русский и"
type textarea "x"
type textarea "нот на русский и [PERSON_NAME]"
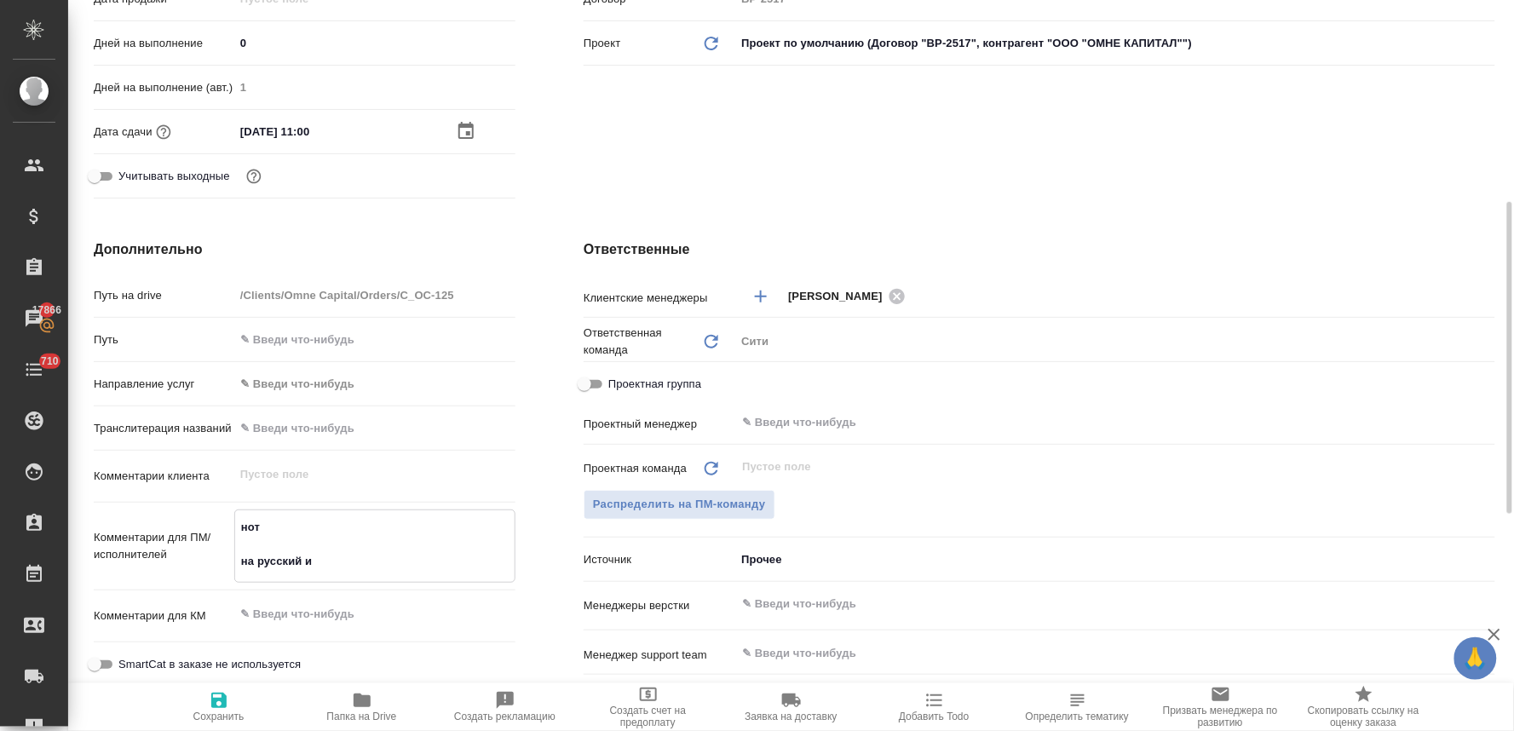
type textarea "x"
type textarea "нот на русский и на"
type textarea "x"
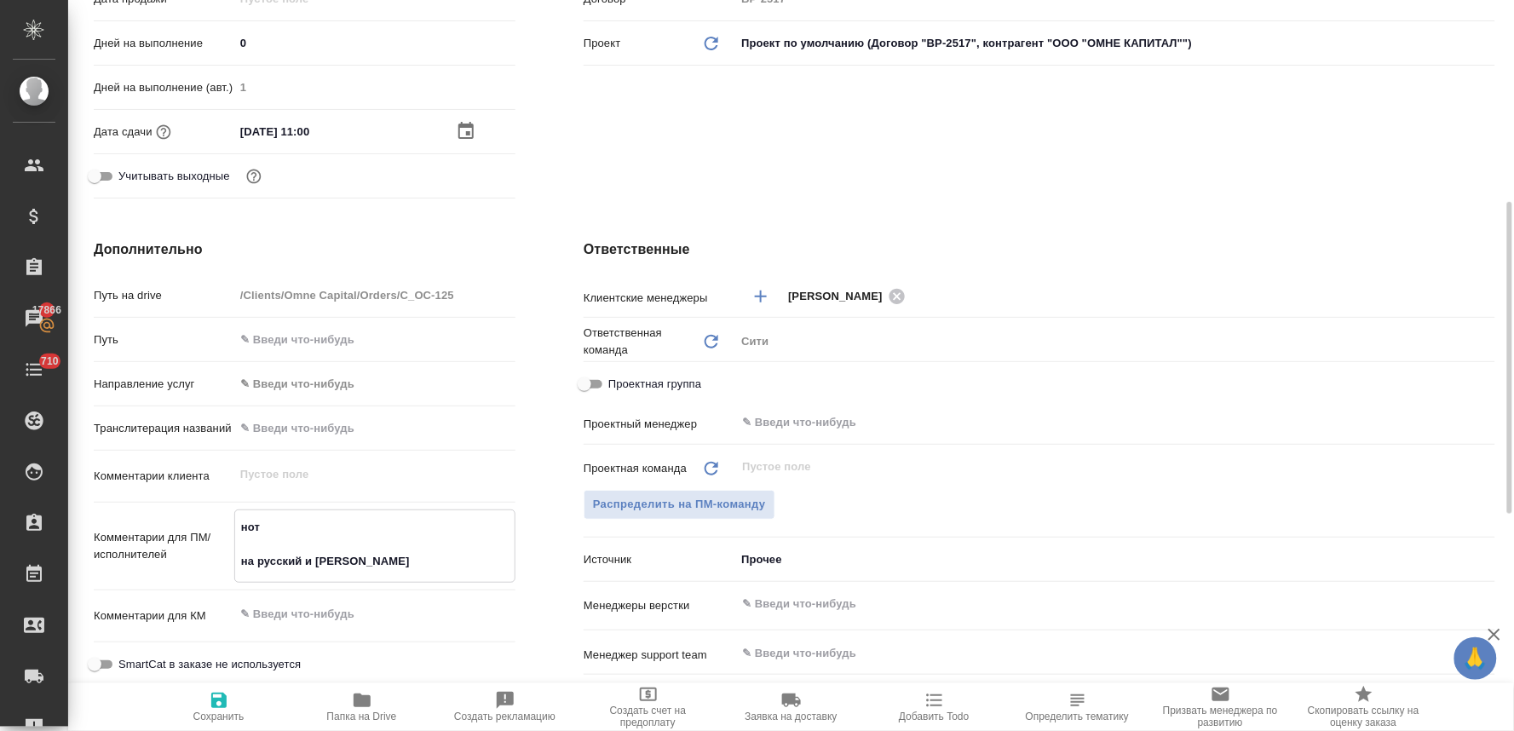
type textarea "x"
type textarea "нот на русский и на"
type textarea "x"
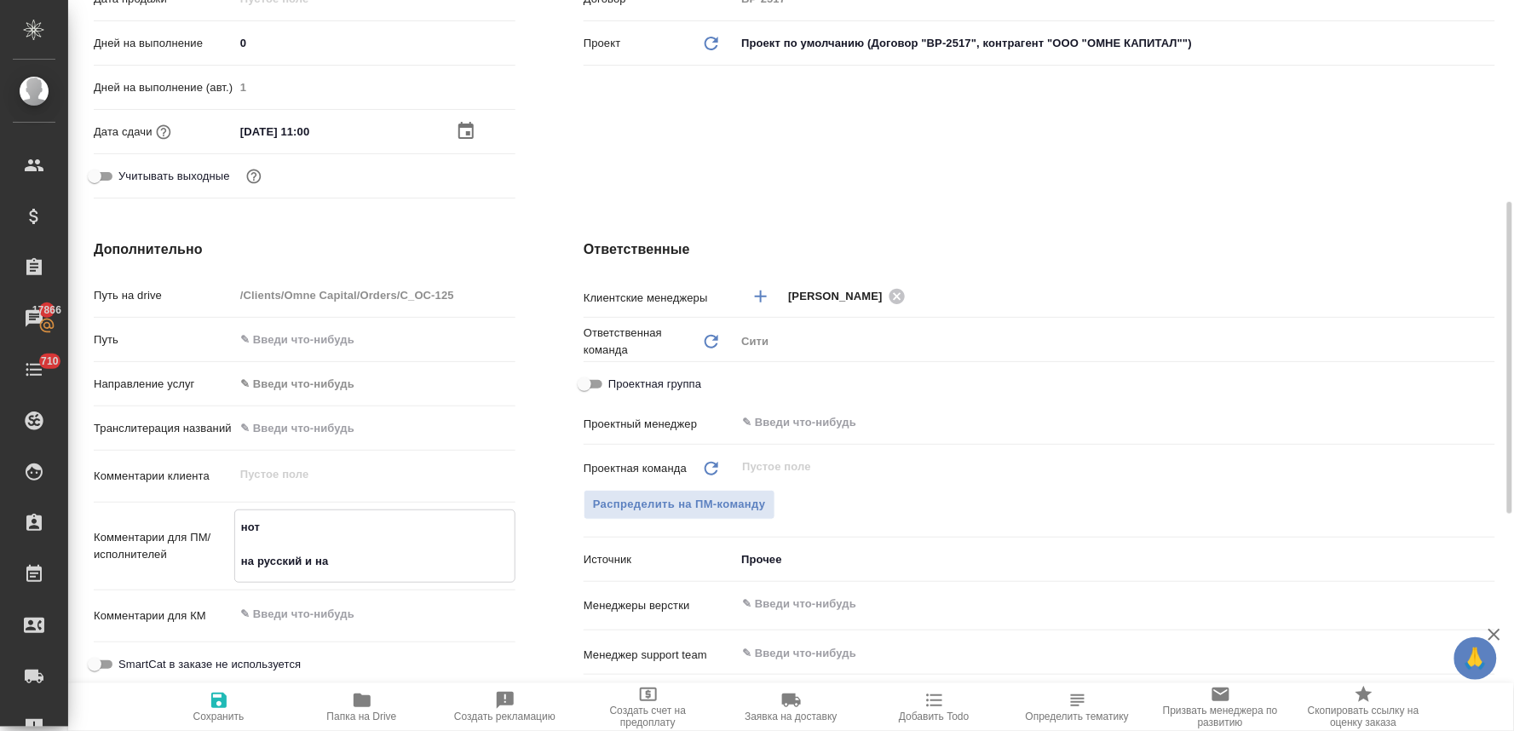
type textarea "x"
type textarea "нот на русский и на [PERSON_NAME]"
type textarea "x"
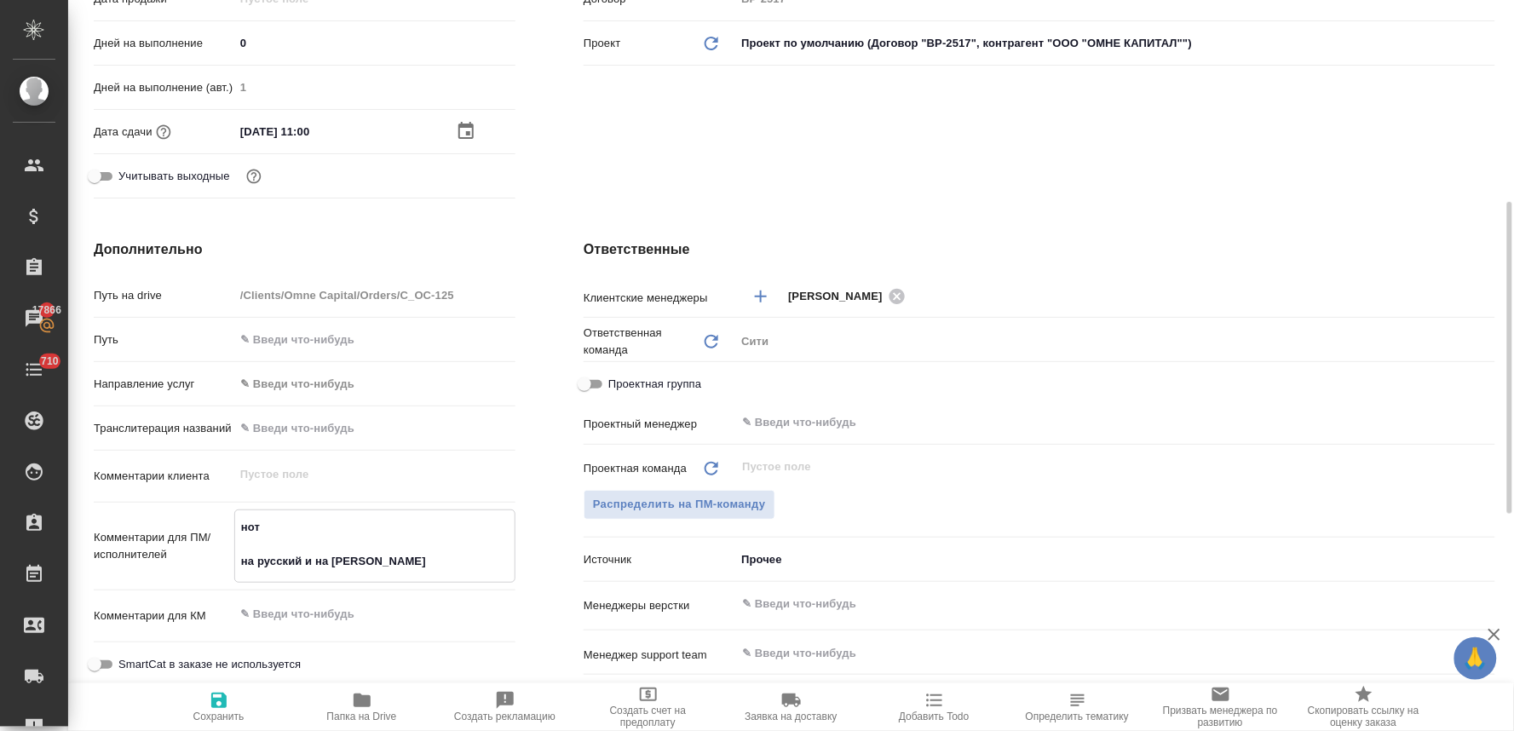
type textarea "нот на русский и на ан"
type textarea "x"
type textarea "нот на русский и на анг"
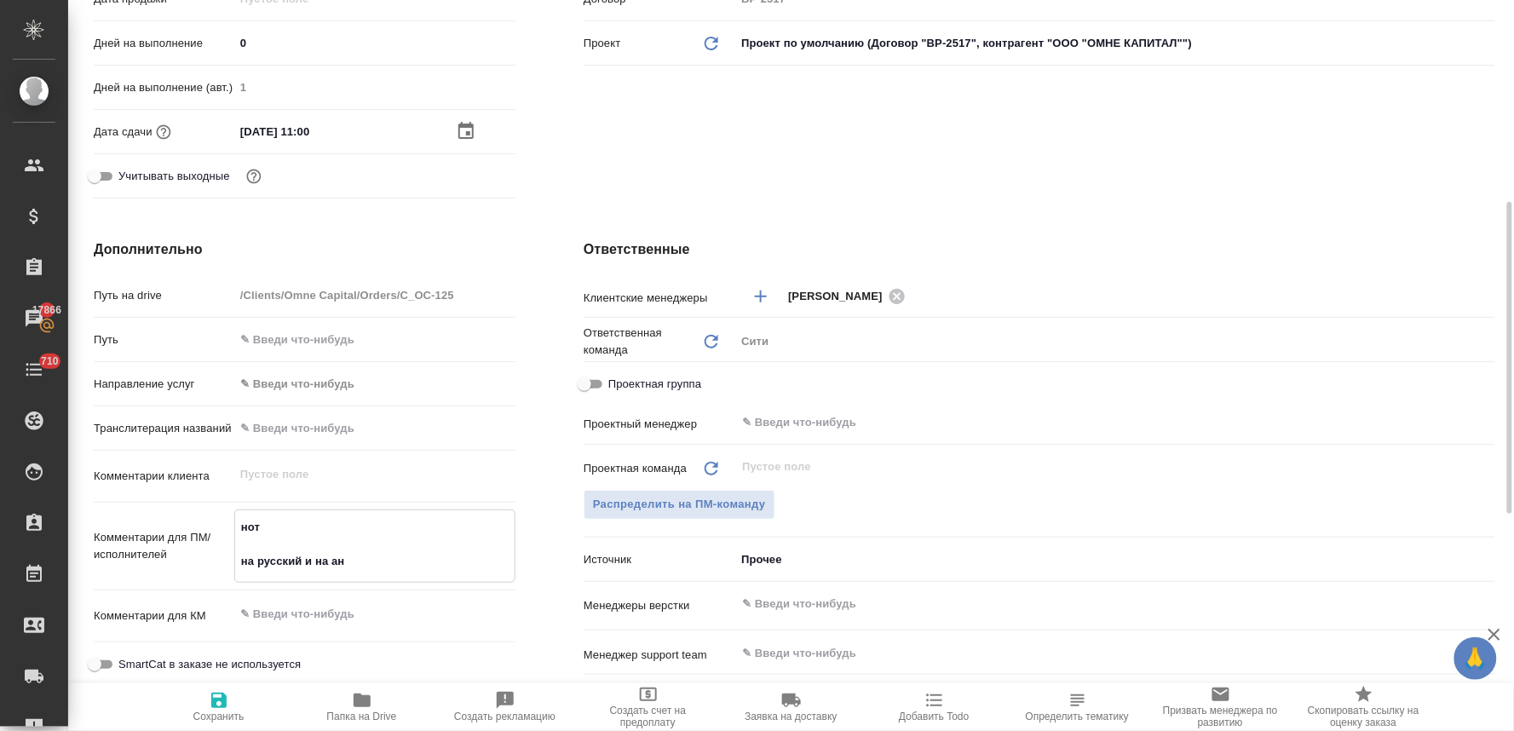
type textarea "x"
type textarea "нот на русский и на англ"
type textarea "x"
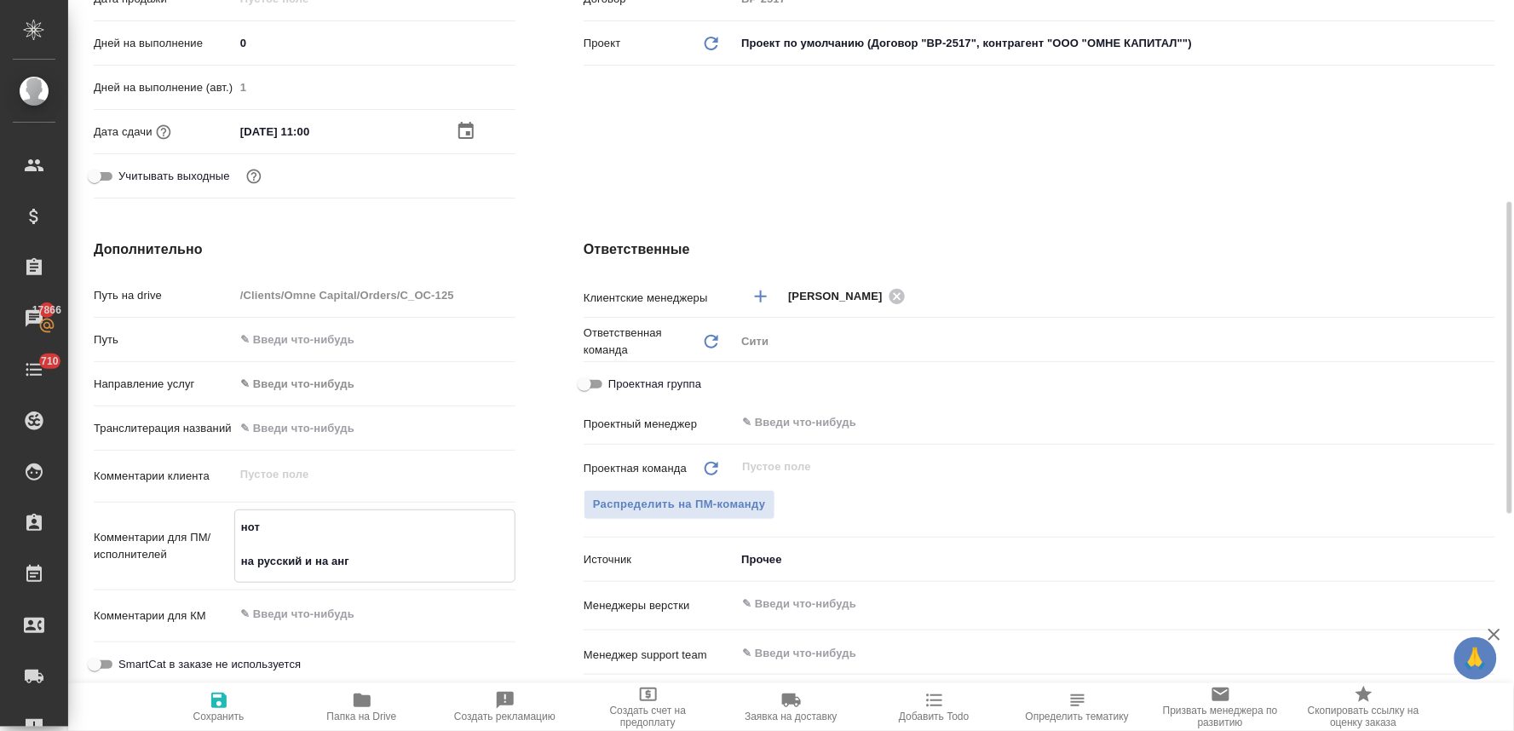
type textarea "x"
type textarea "нот на русский и на англи"
type textarea "x"
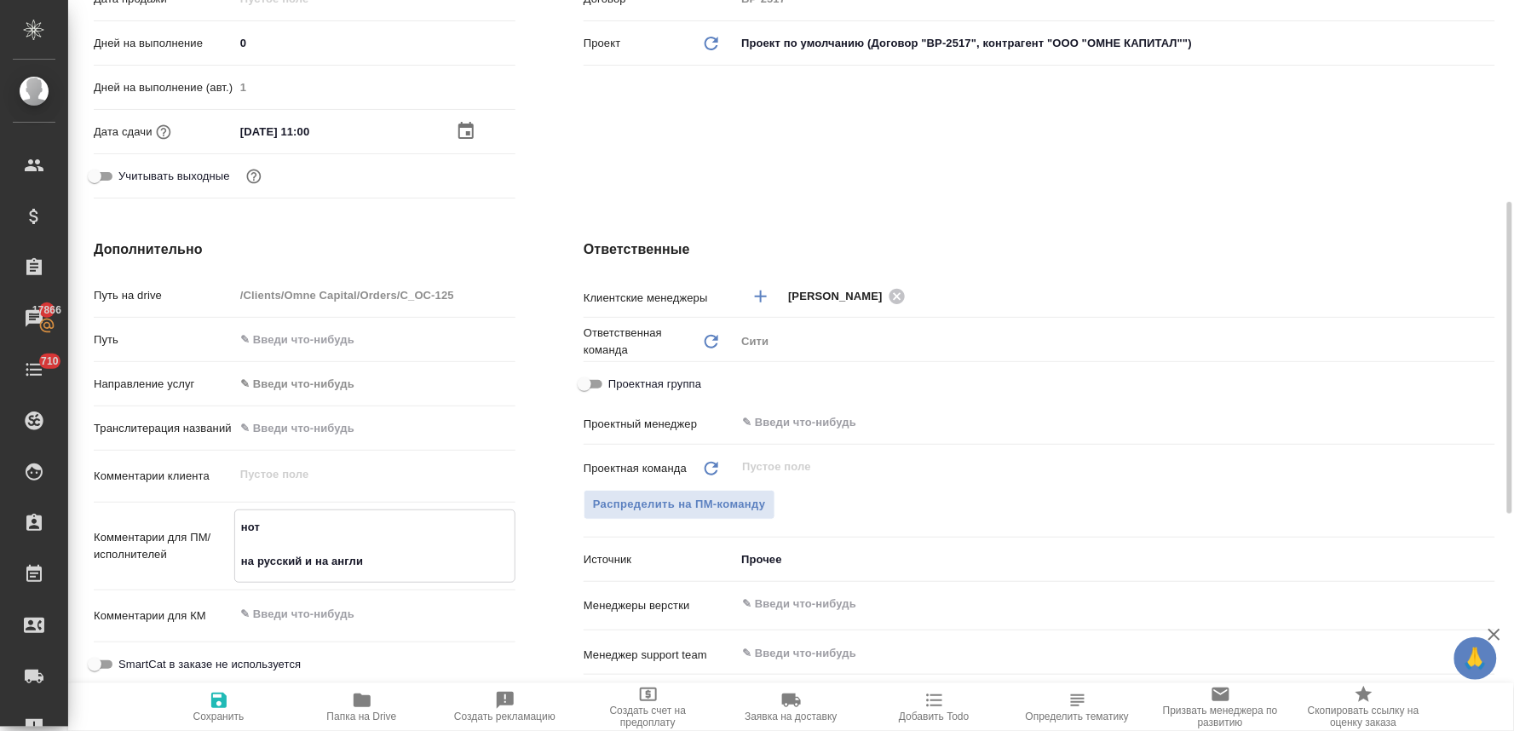
type textarea "x"
type textarea "нот на русский и на англий"
type textarea "x"
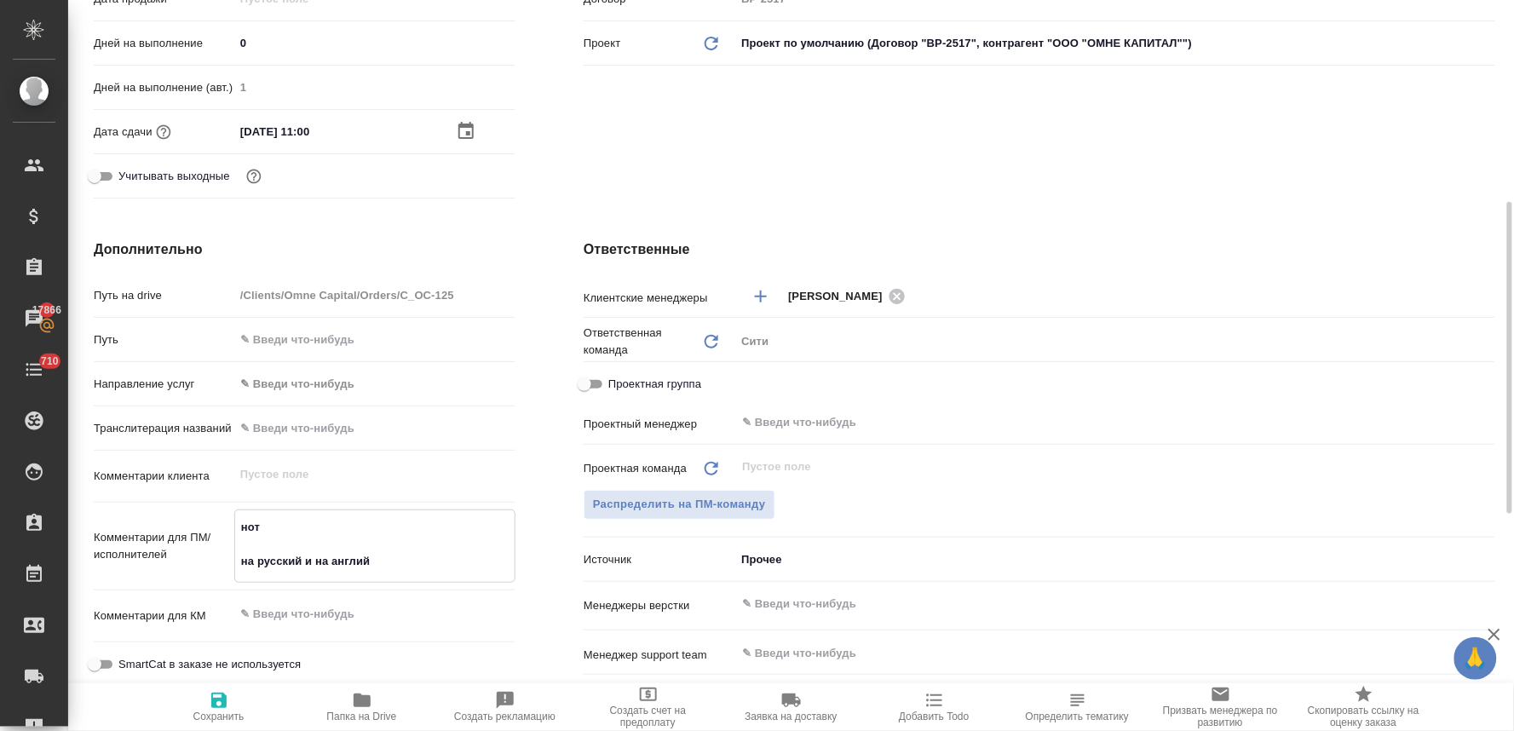
type textarea "нот на русский и на английс"
type textarea "x"
type textarea "нот на русский и на [GEOGRAPHIC_DATA]"
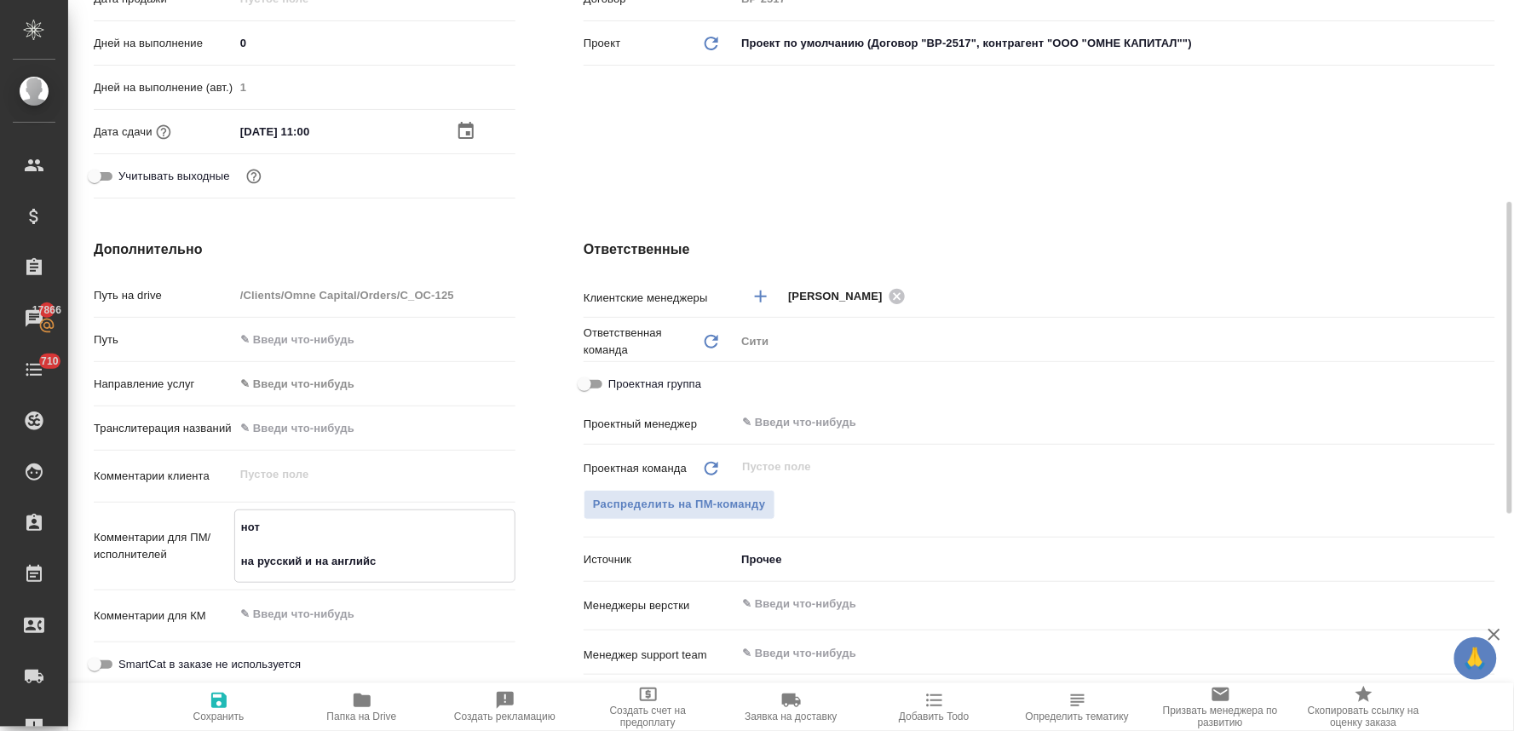
type textarea "x"
type textarea "нот на русский и на английски"
type textarea "x"
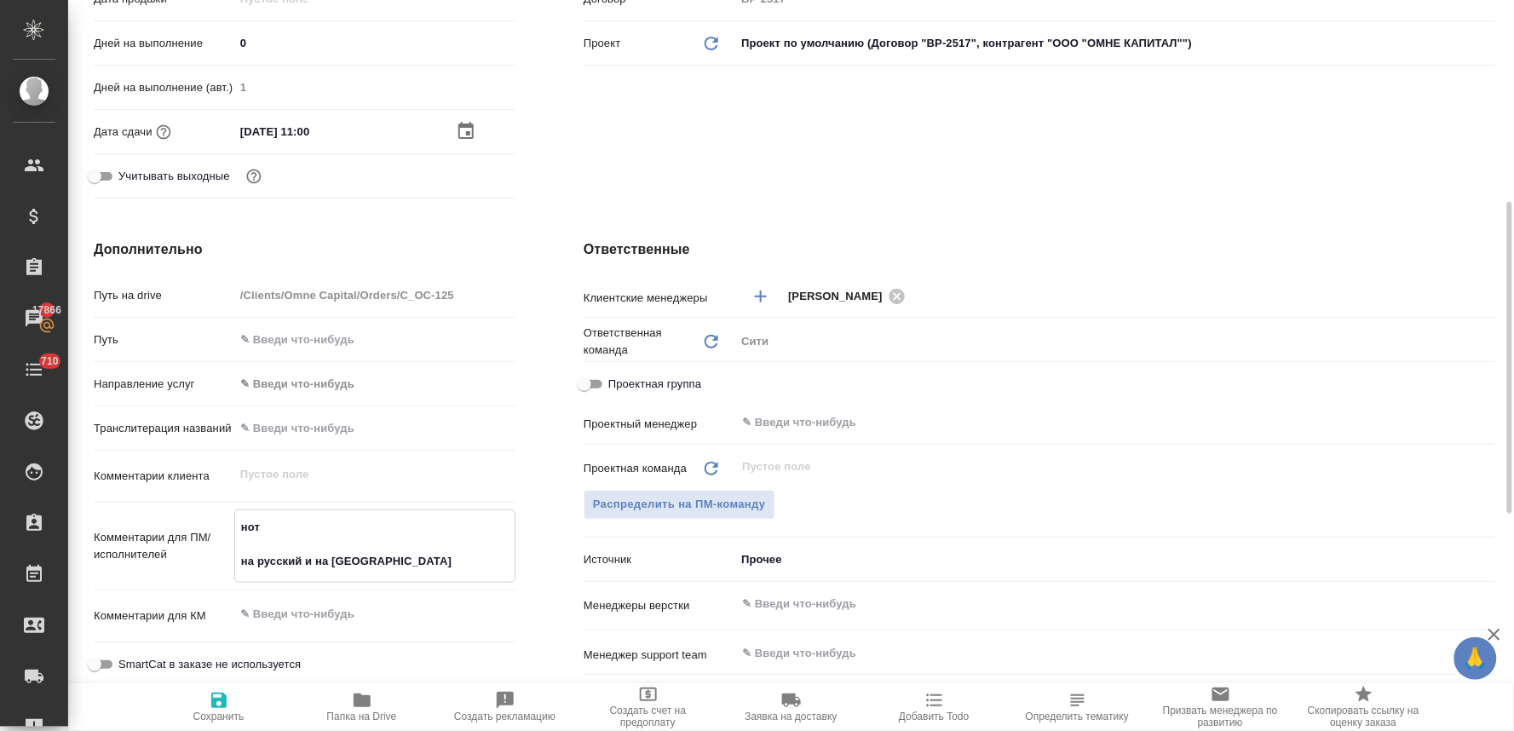
type textarea "x"
type textarea "нот на русский и на английский"
type textarea "x"
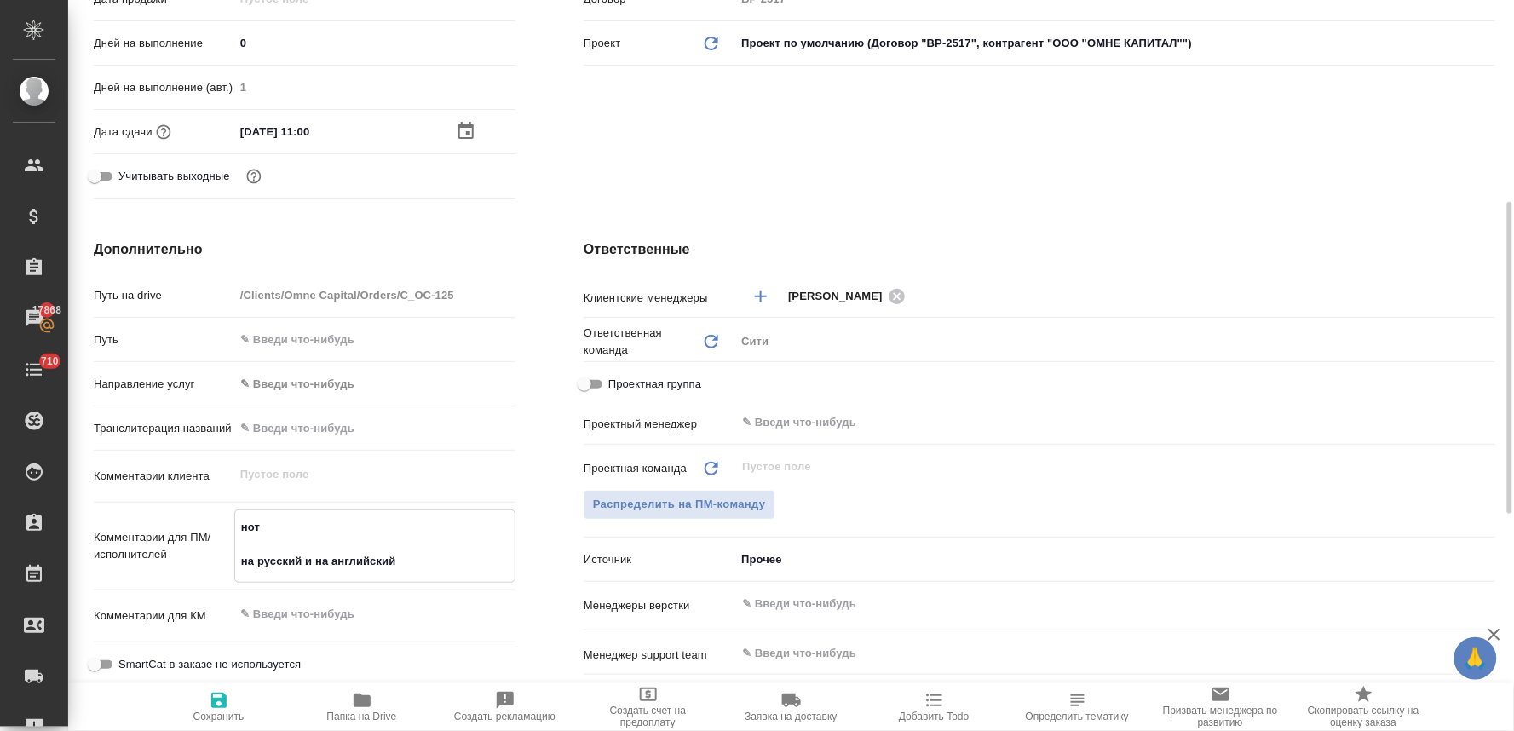
type textarea "нот на русский и на английский"
type textarea "x"
click at [216, 705] on icon "button" at bounding box center [218, 700] width 15 height 15
type textarea "x"
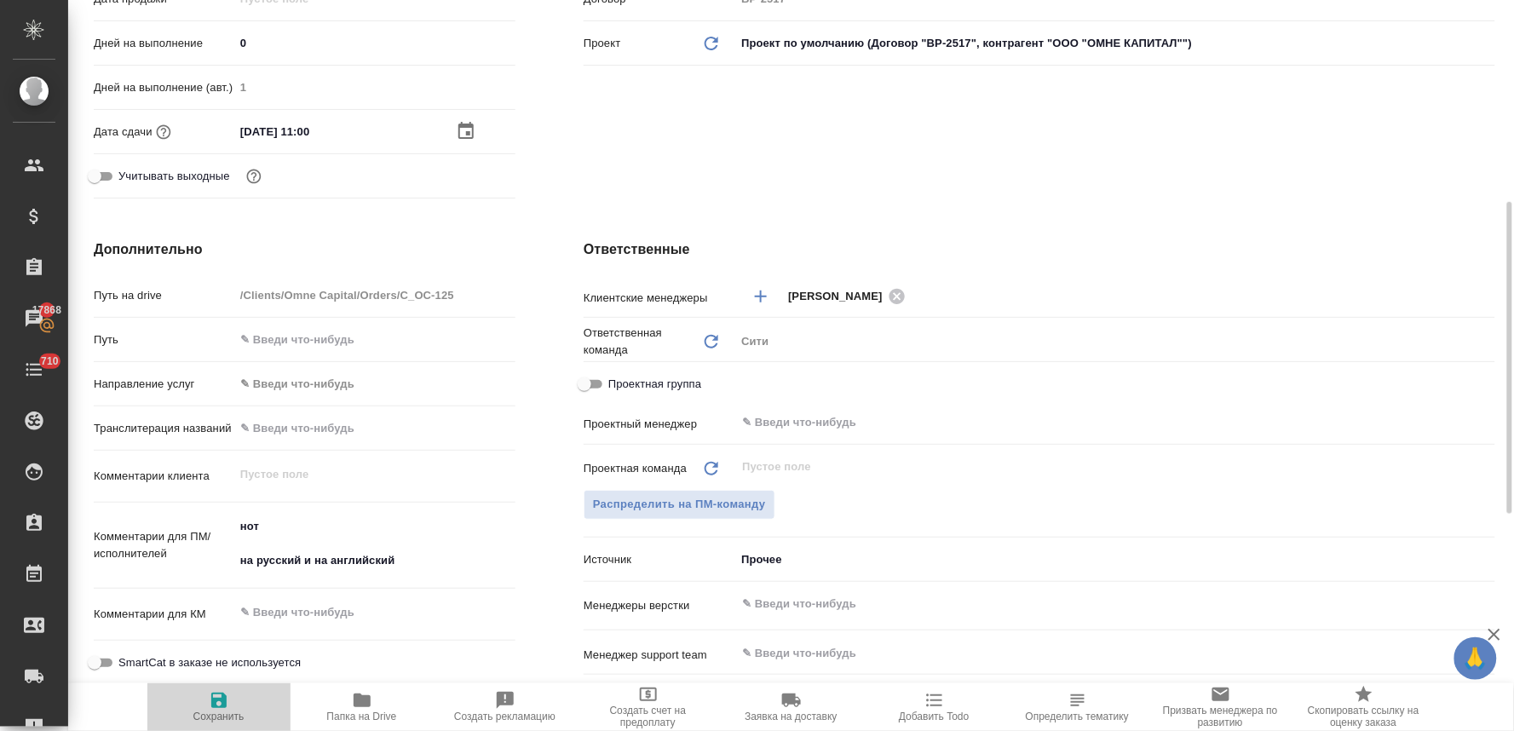
type textarea "x"
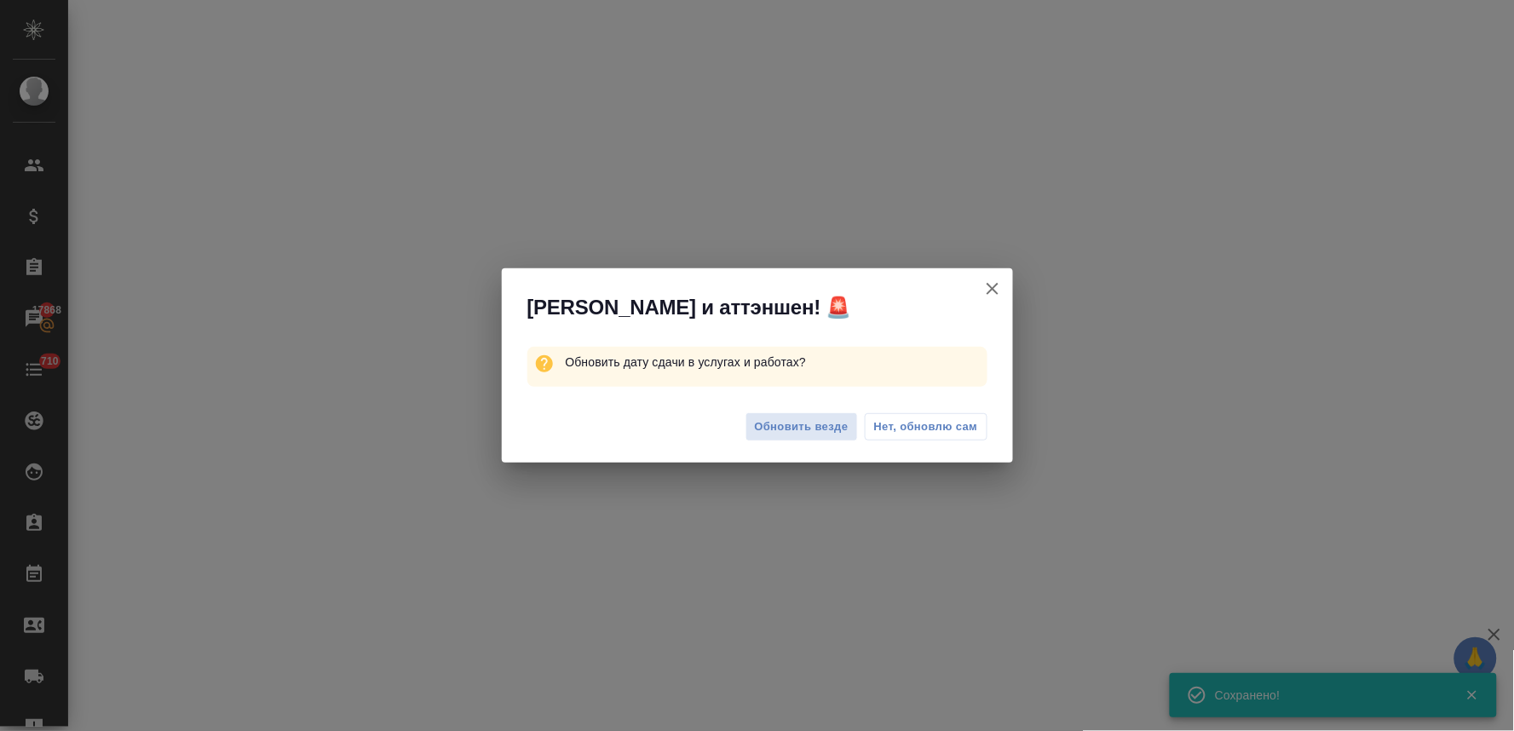
select select "RU"
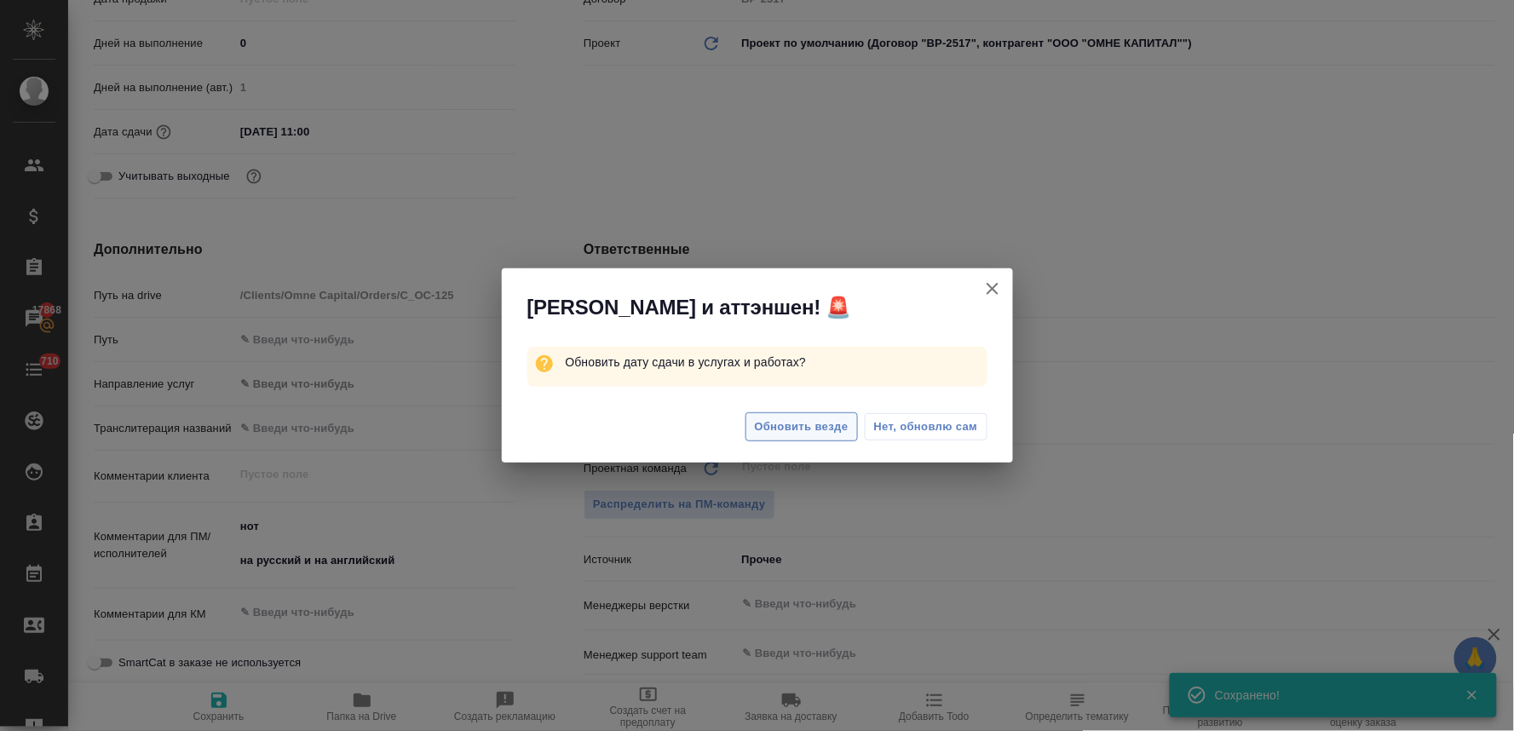
type textarea "x"
click at [814, 435] on span "Обновить везде" at bounding box center [802, 427] width 94 height 20
type textarea "x"
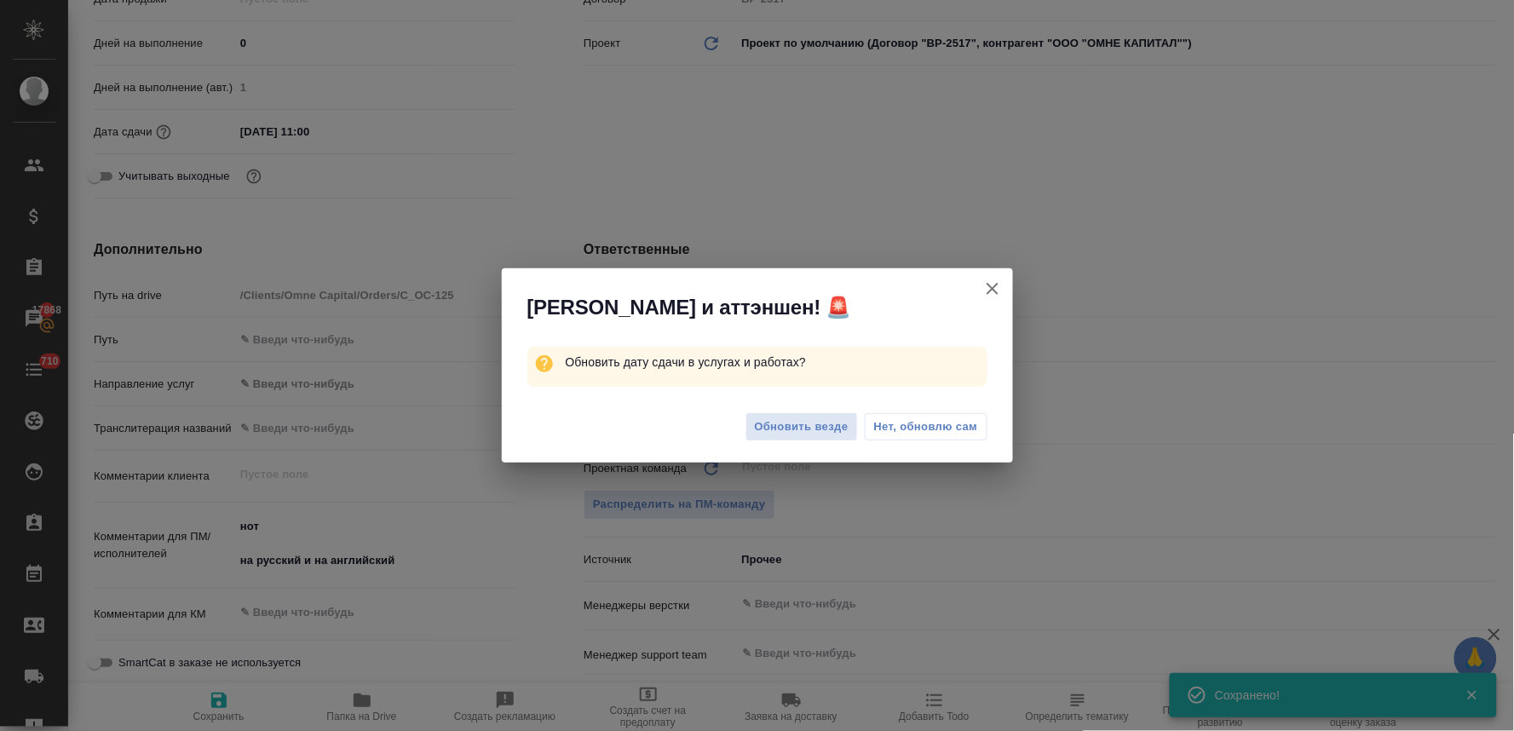
type textarea "x"
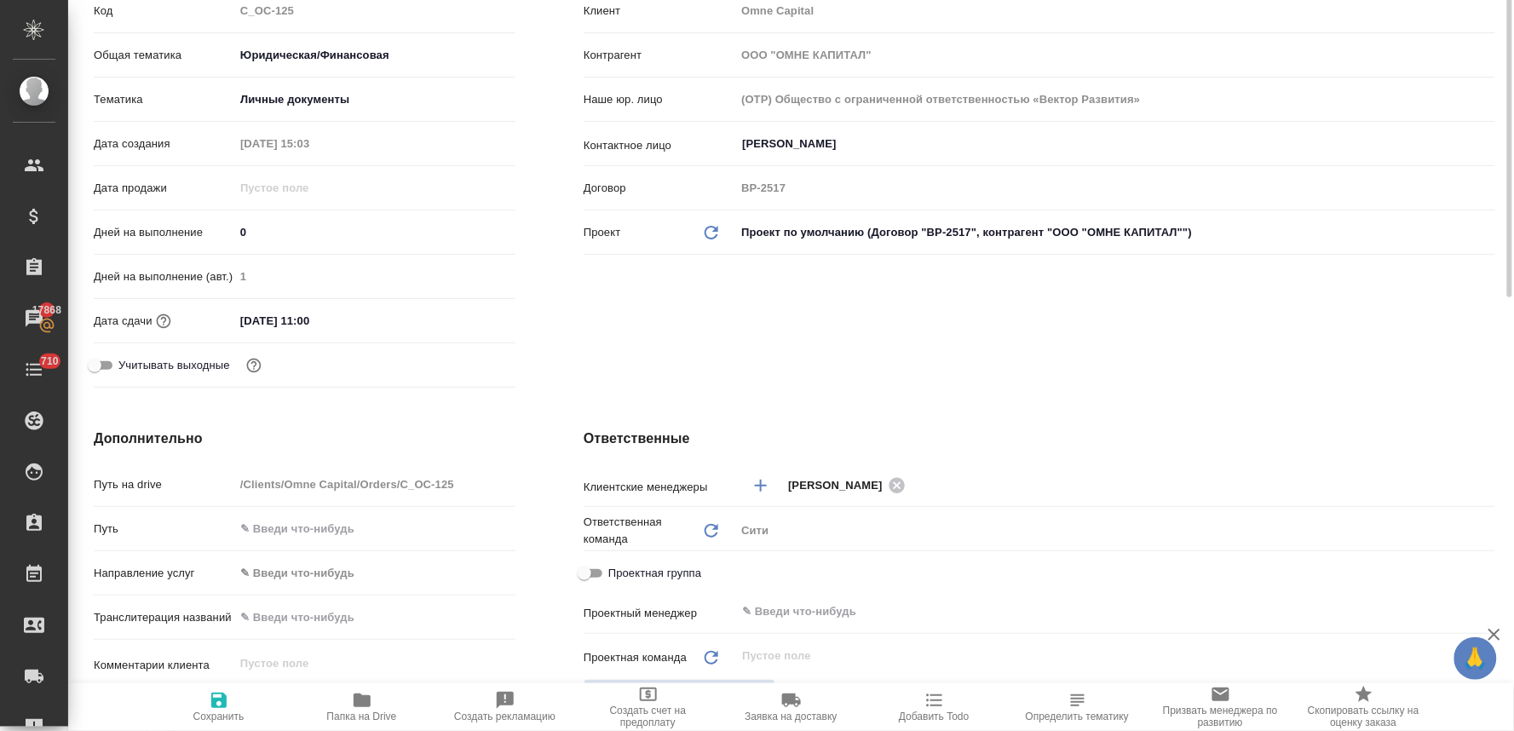
scroll to position [189, 0]
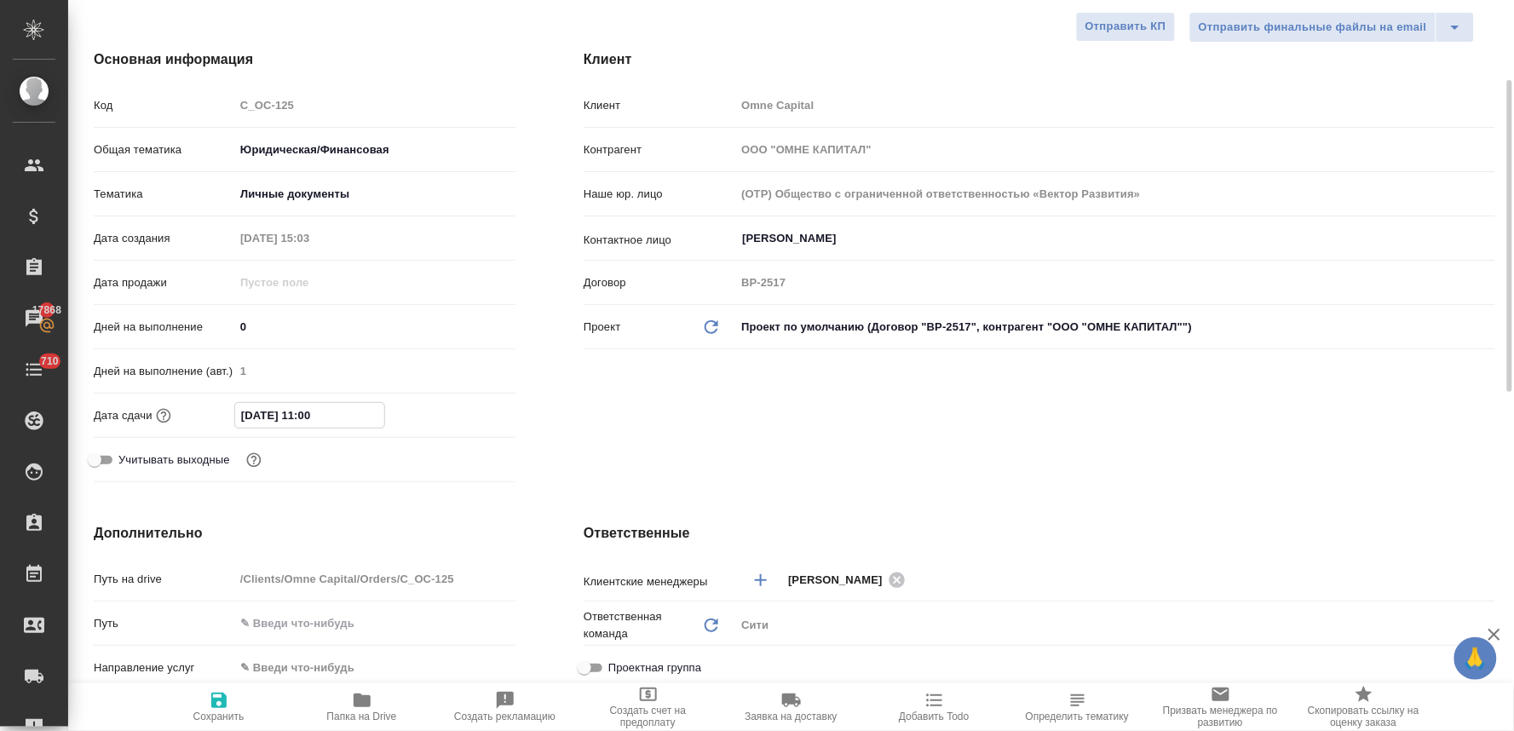
click at [364, 412] on input "[DATE] 11:00" at bounding box center [309, 415] width 149 height 25
click at [469, 420] on icon "button" at bounding box center [466, 414] width 20 height 20
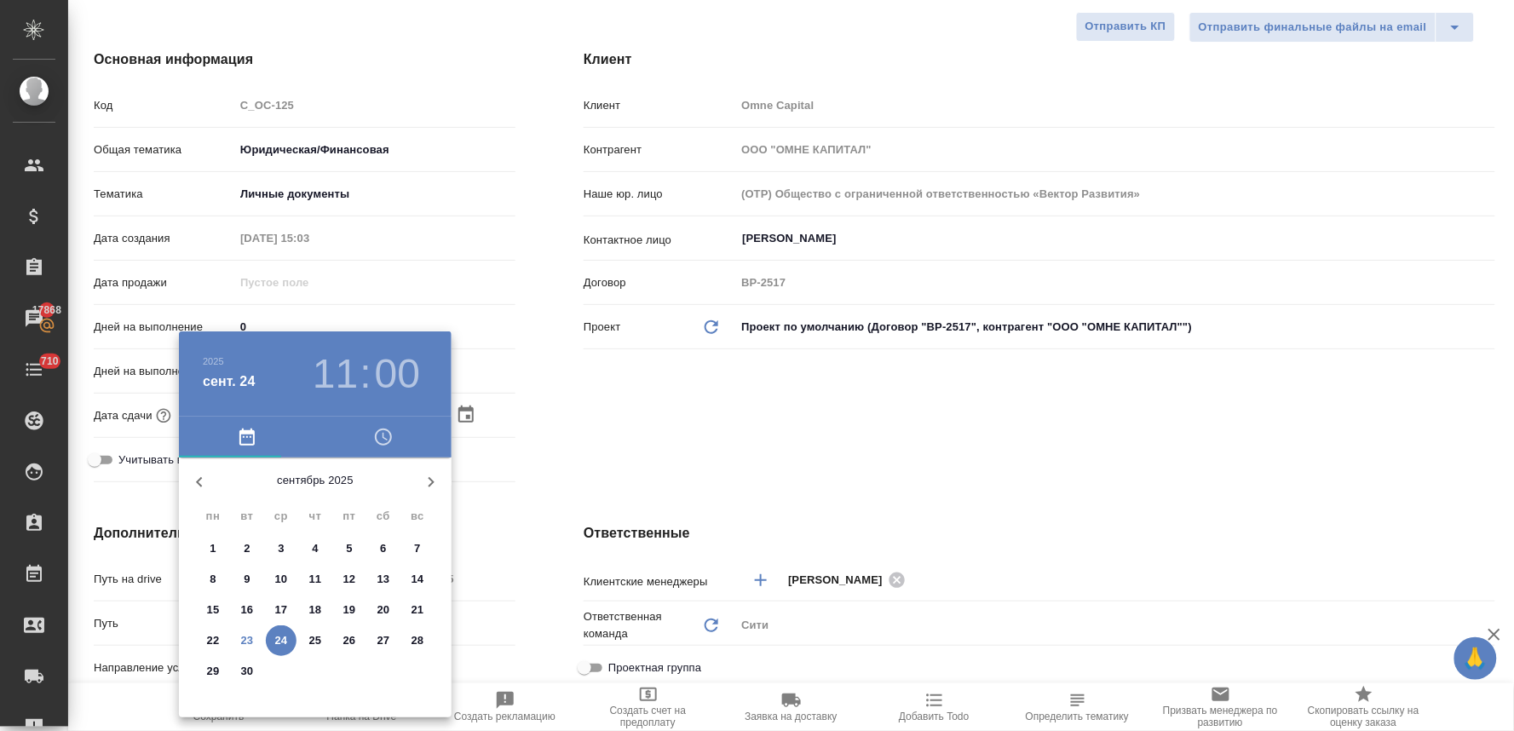
click at [389, 440] on icon "button" at bounding box center [383, 437] width 17 height 17
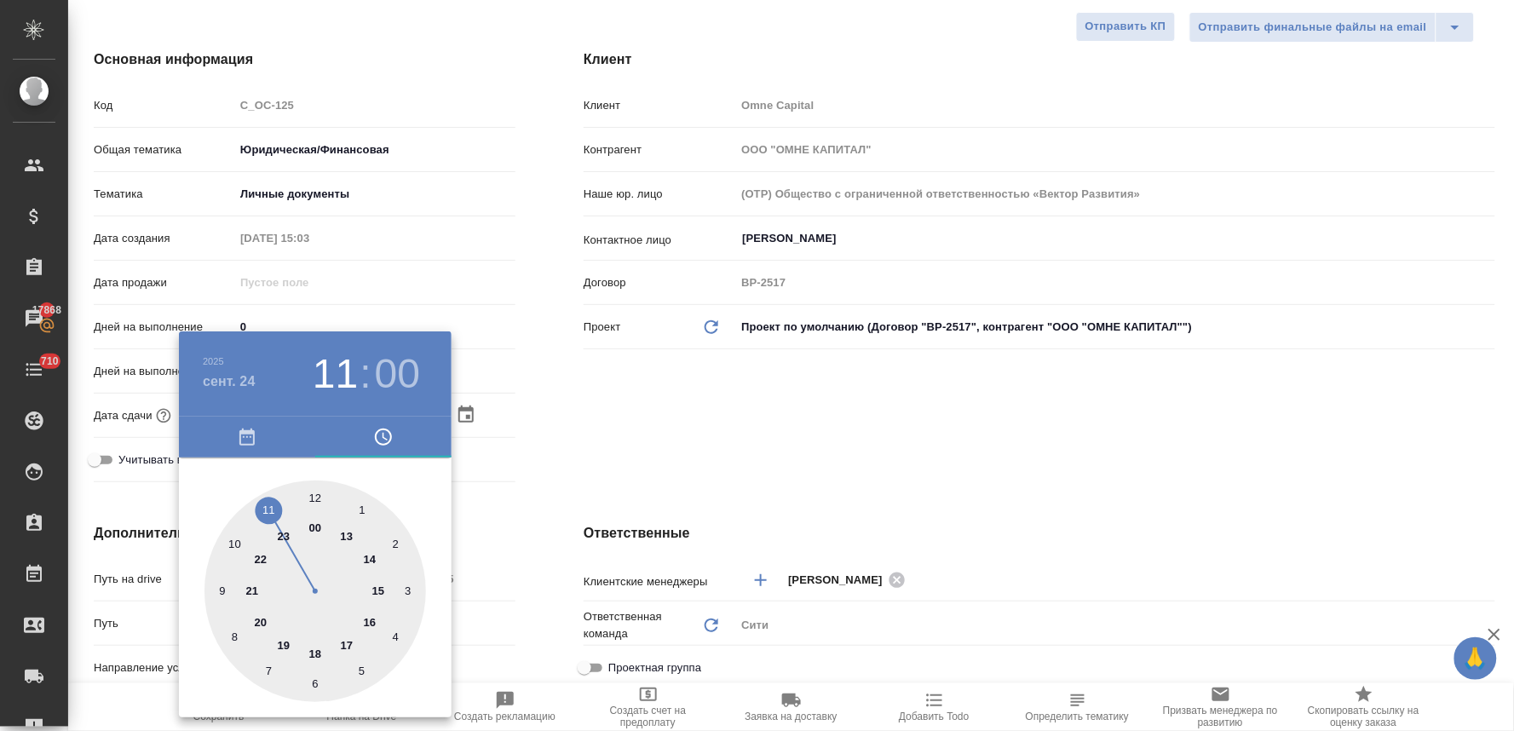
click at [373, 563] on div at bounding box center [315, 592] width 222 height 222
type input "[DATE] 14:00"
type textarea "x"
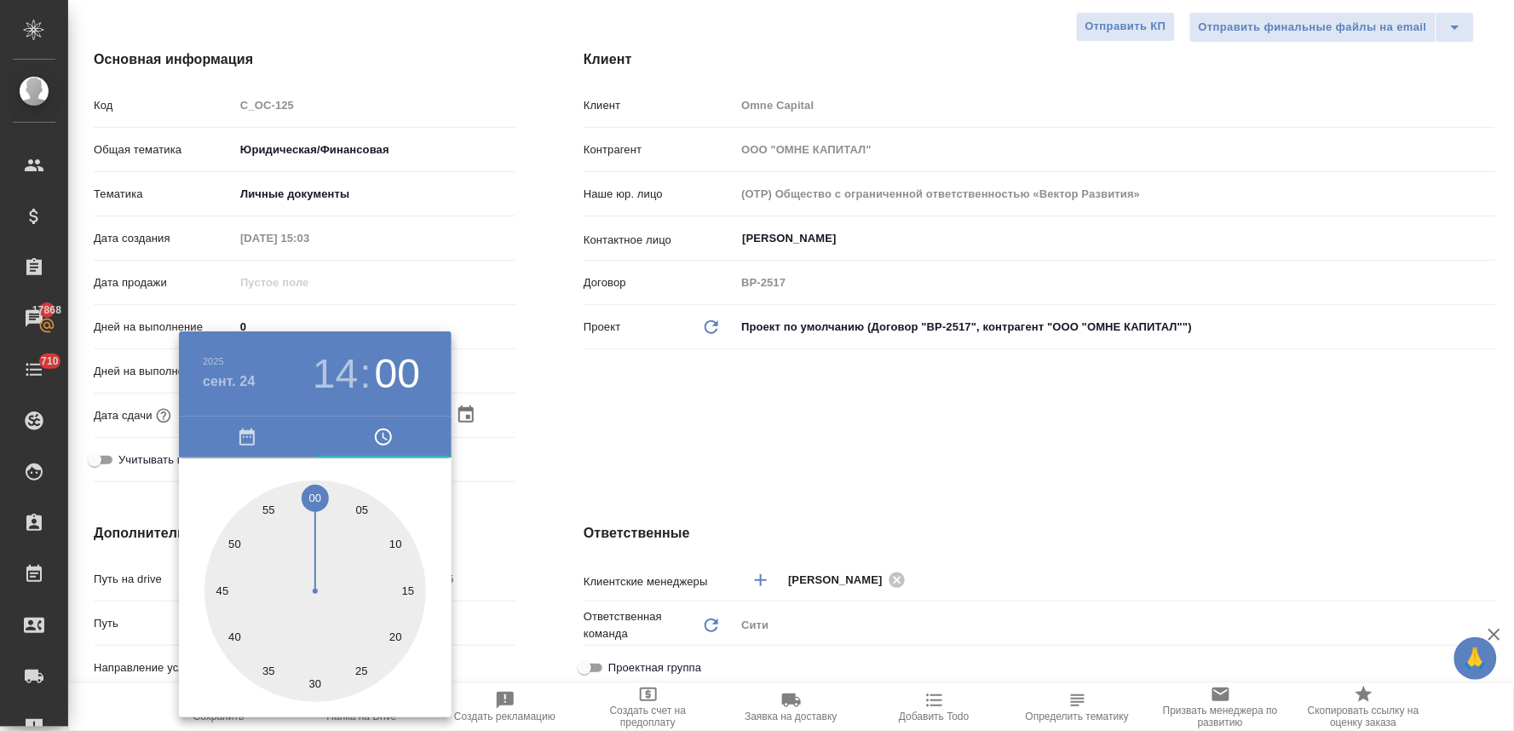
click at [753, 453] on div at bounding box center [757, 365] width 1514 height 731
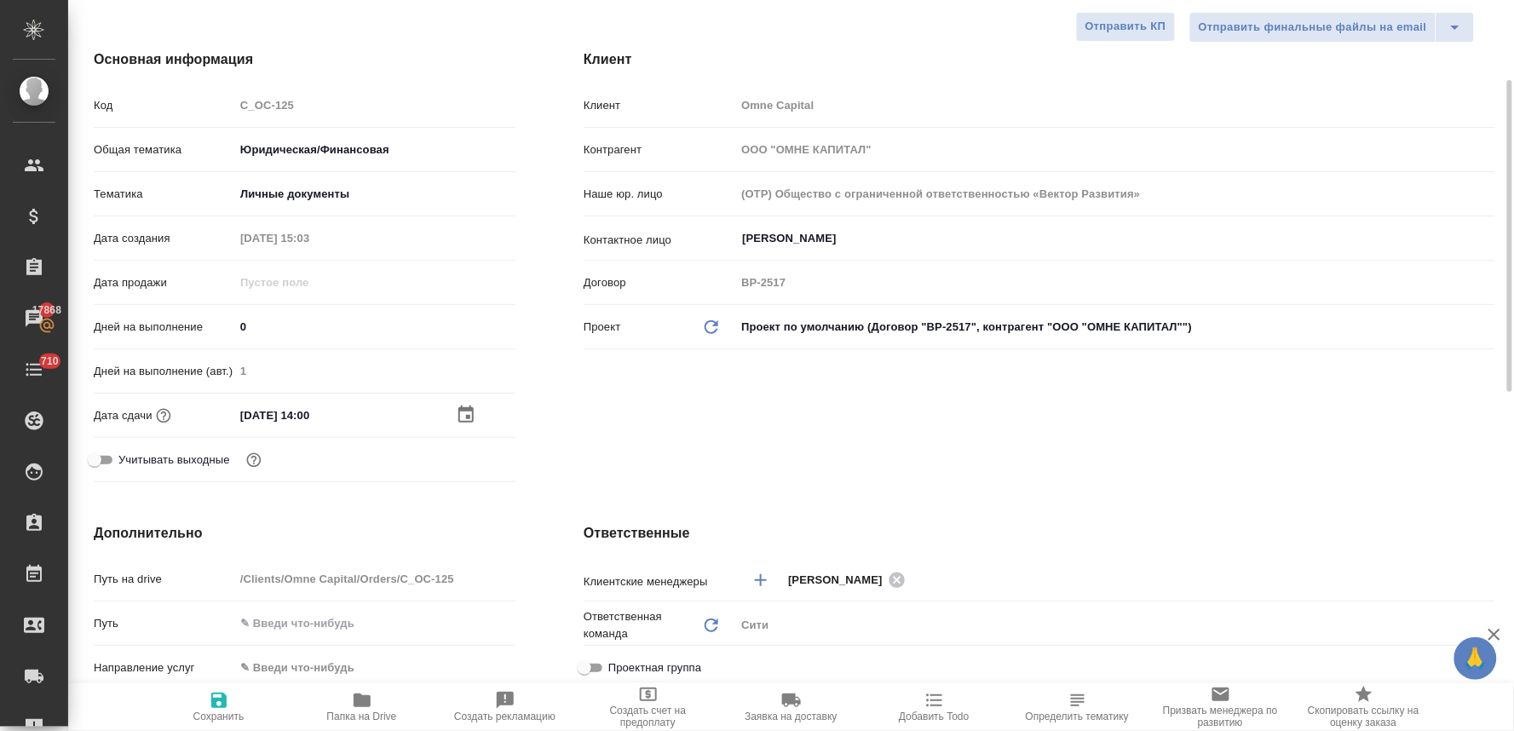
click at [199, 719] on span "Сохранить" at bounding box center [218, 717] width 51 height 12
type textarea "x"
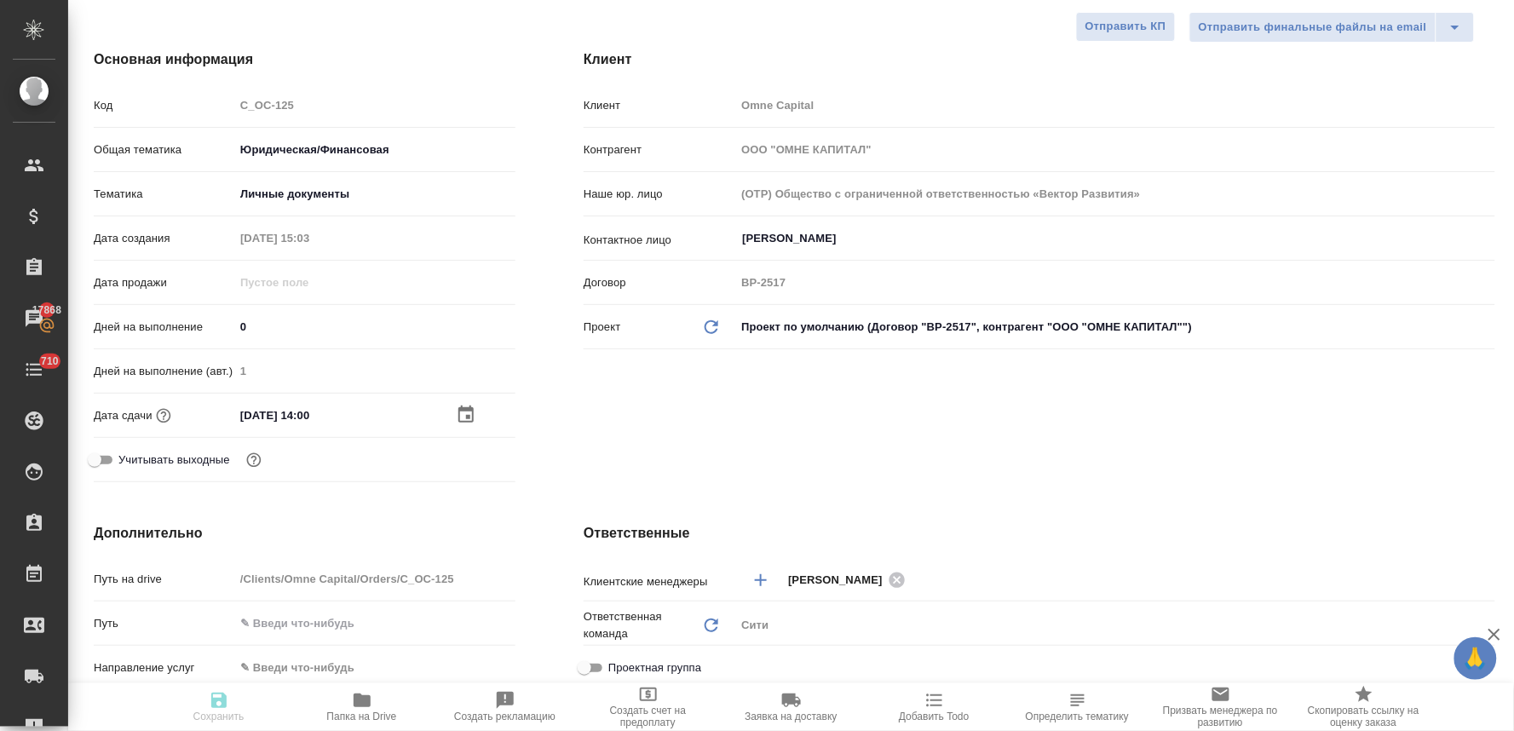
type textarea "x"
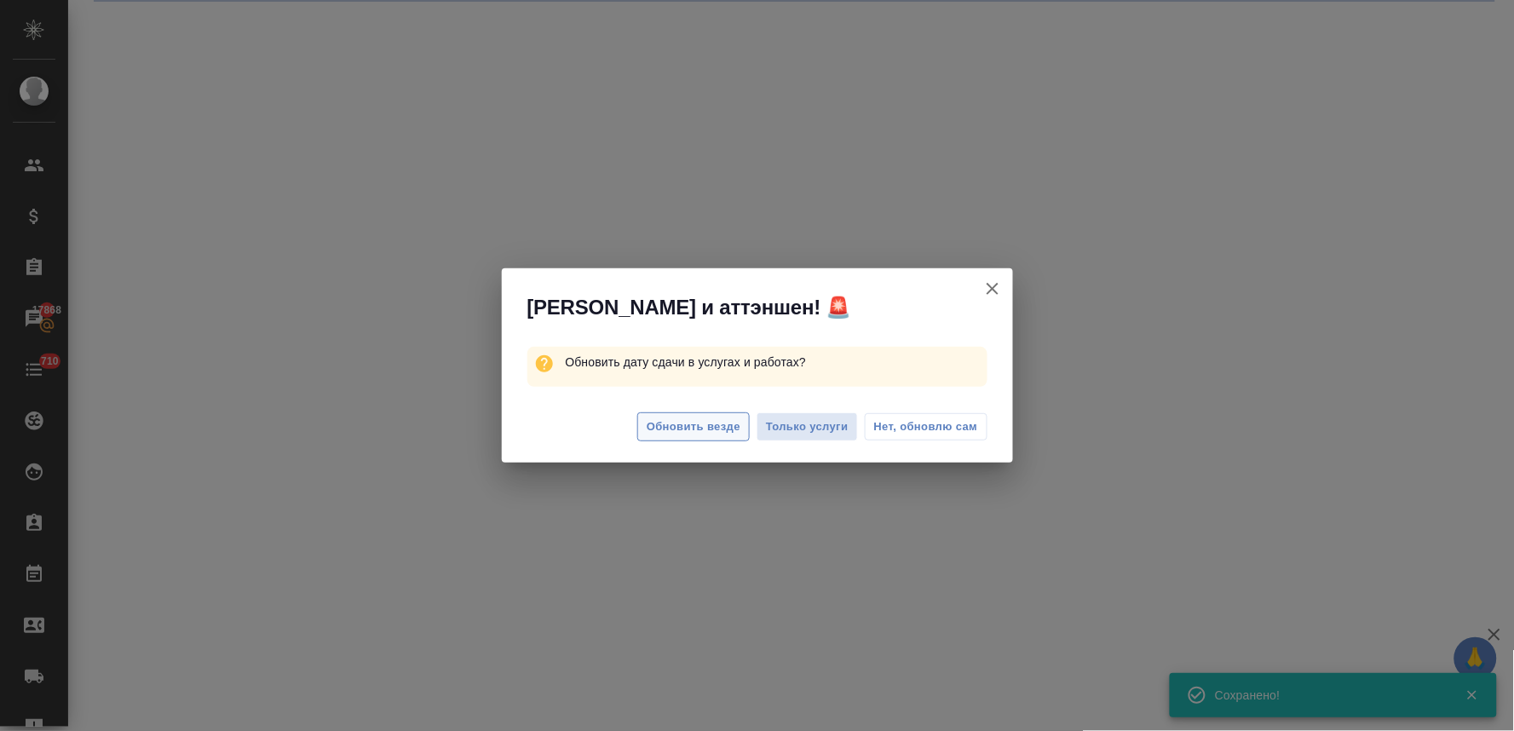
select select "RU"
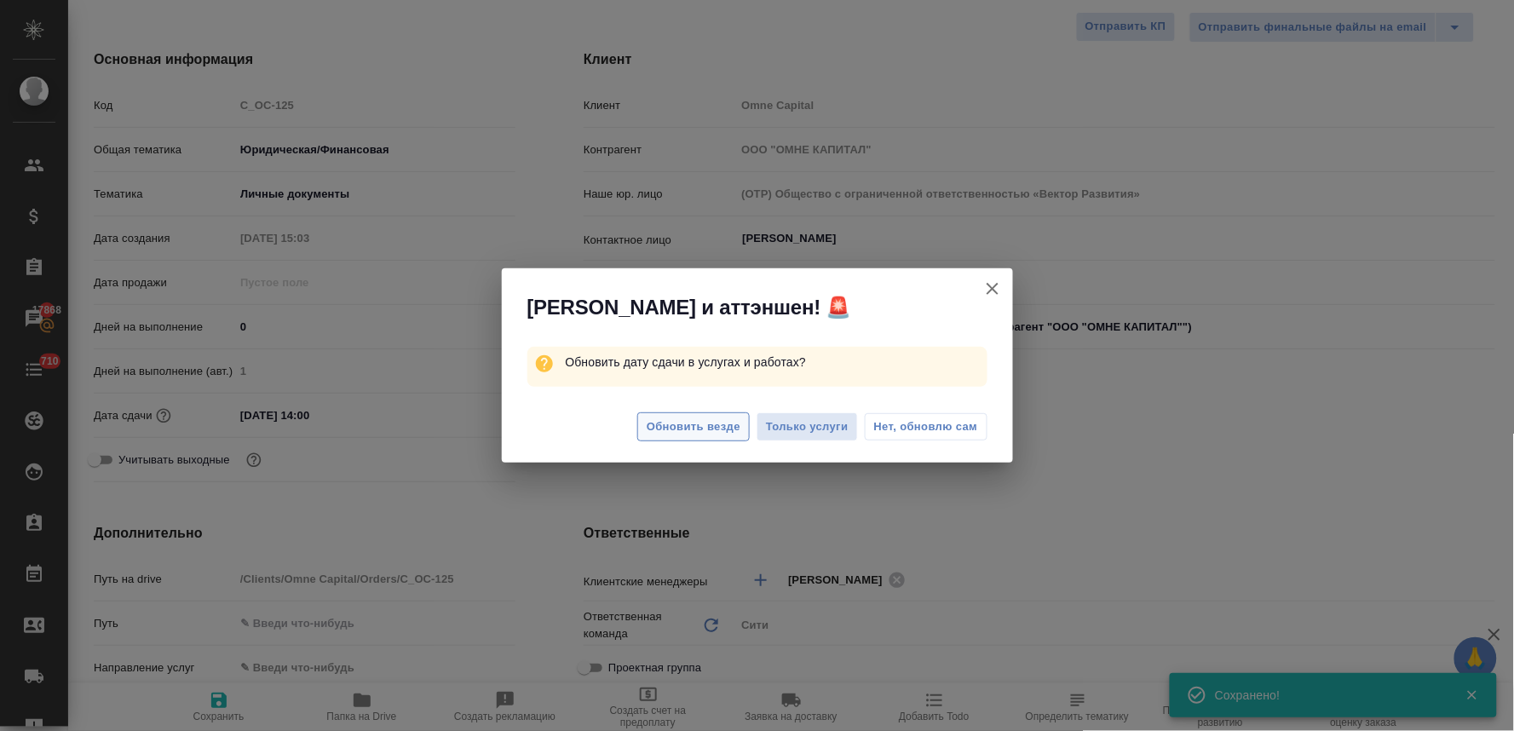
type textarea "x"
click at [716, 435] on span "Обновить везде" at bounding box center [694, 427] width 94 height 20
type textarea "x"
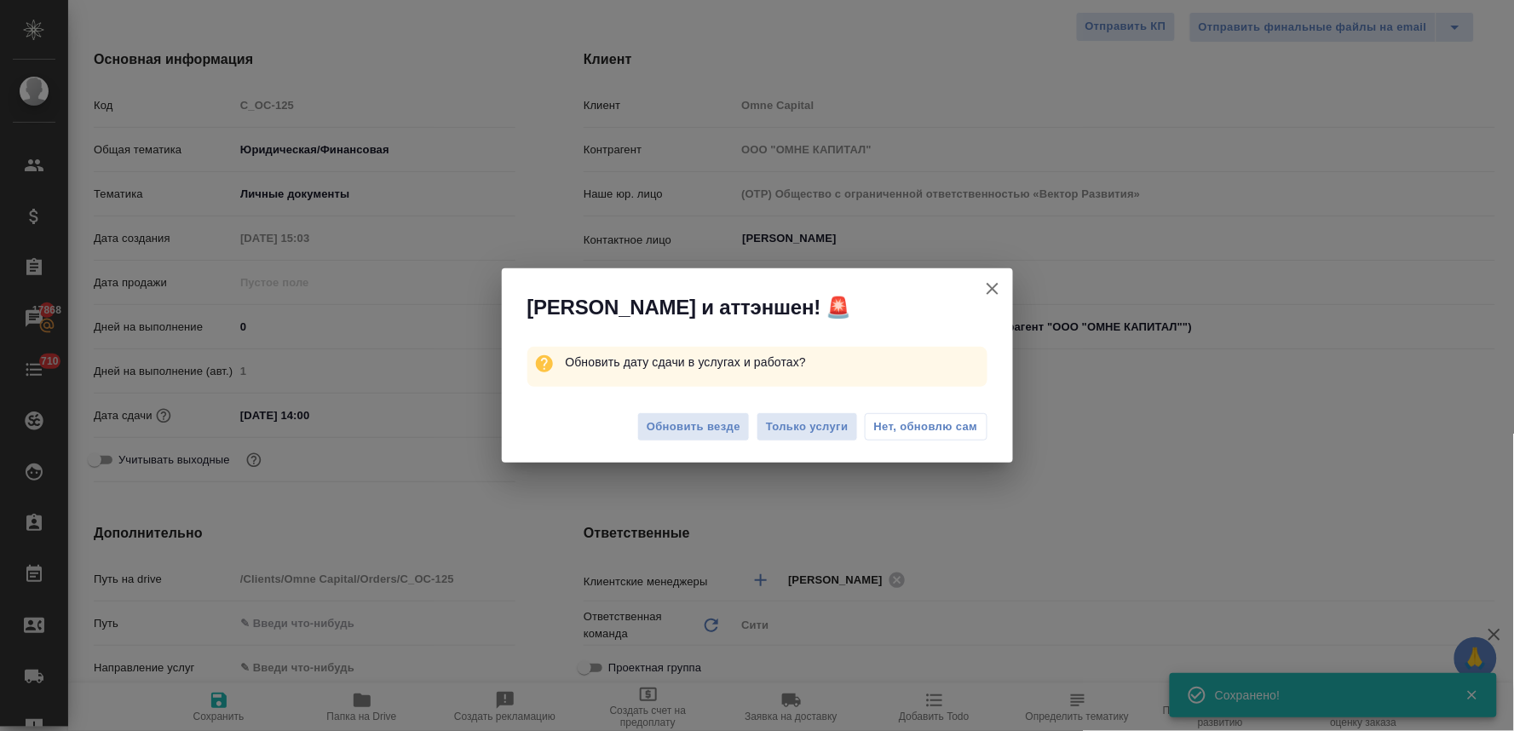
type textarea "x"
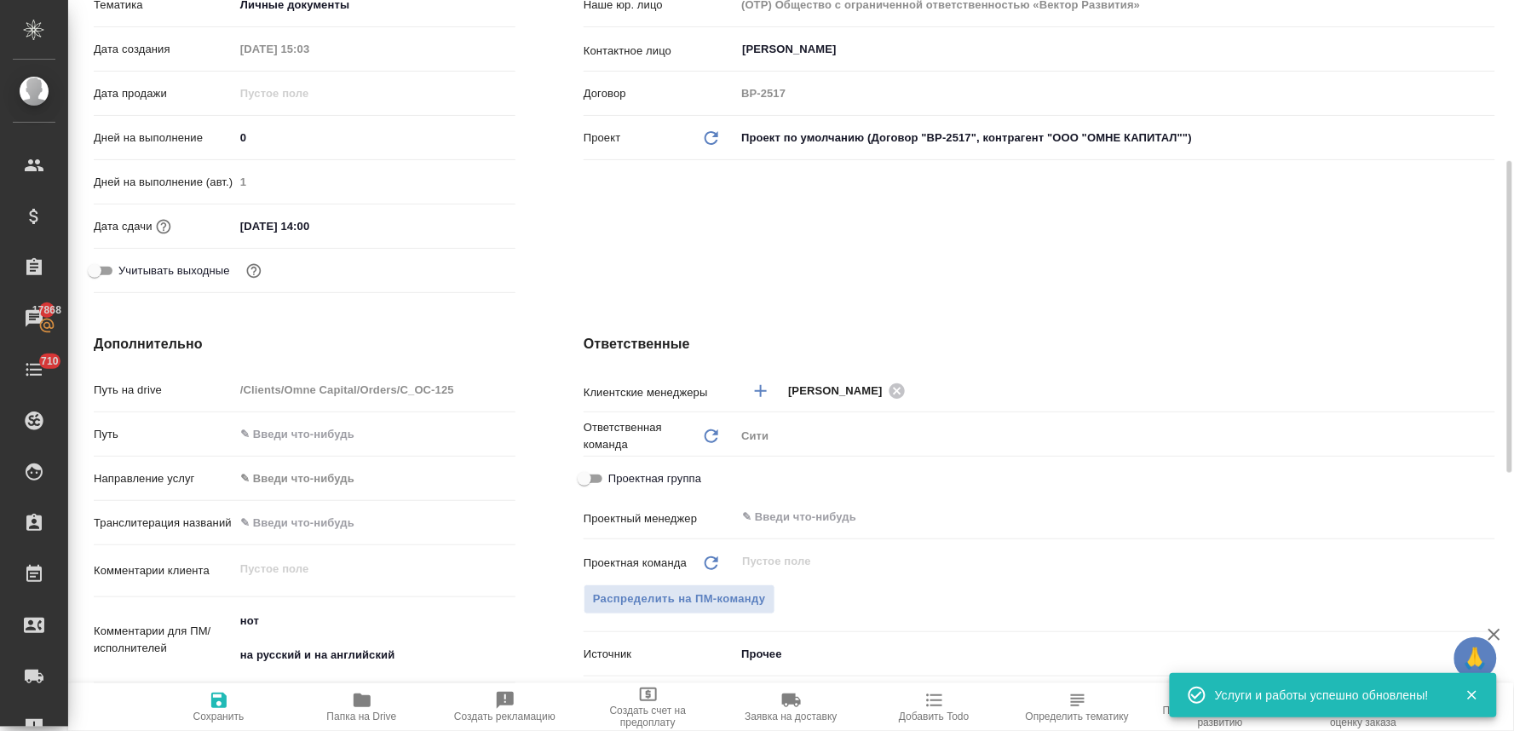
scroll to position [473, 0]
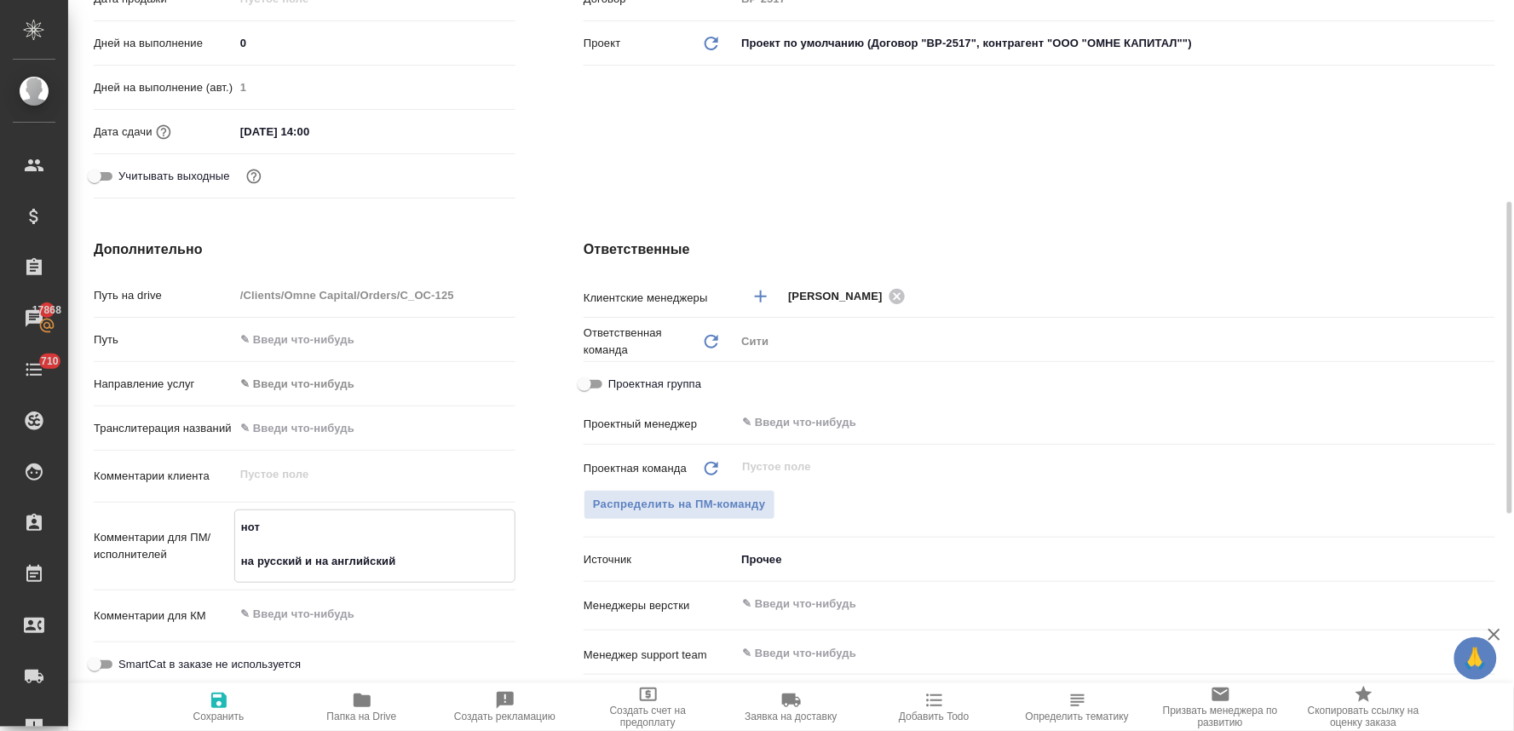
click at [402, 560] on textarea "нот на русский и на английский" at bounding box center [374, 544] width 279 height 63
type textarea "x"
click at [735, 506] on span "Распределить на ПМ-команду" at bounding box center [679, 505] width 173 height 20
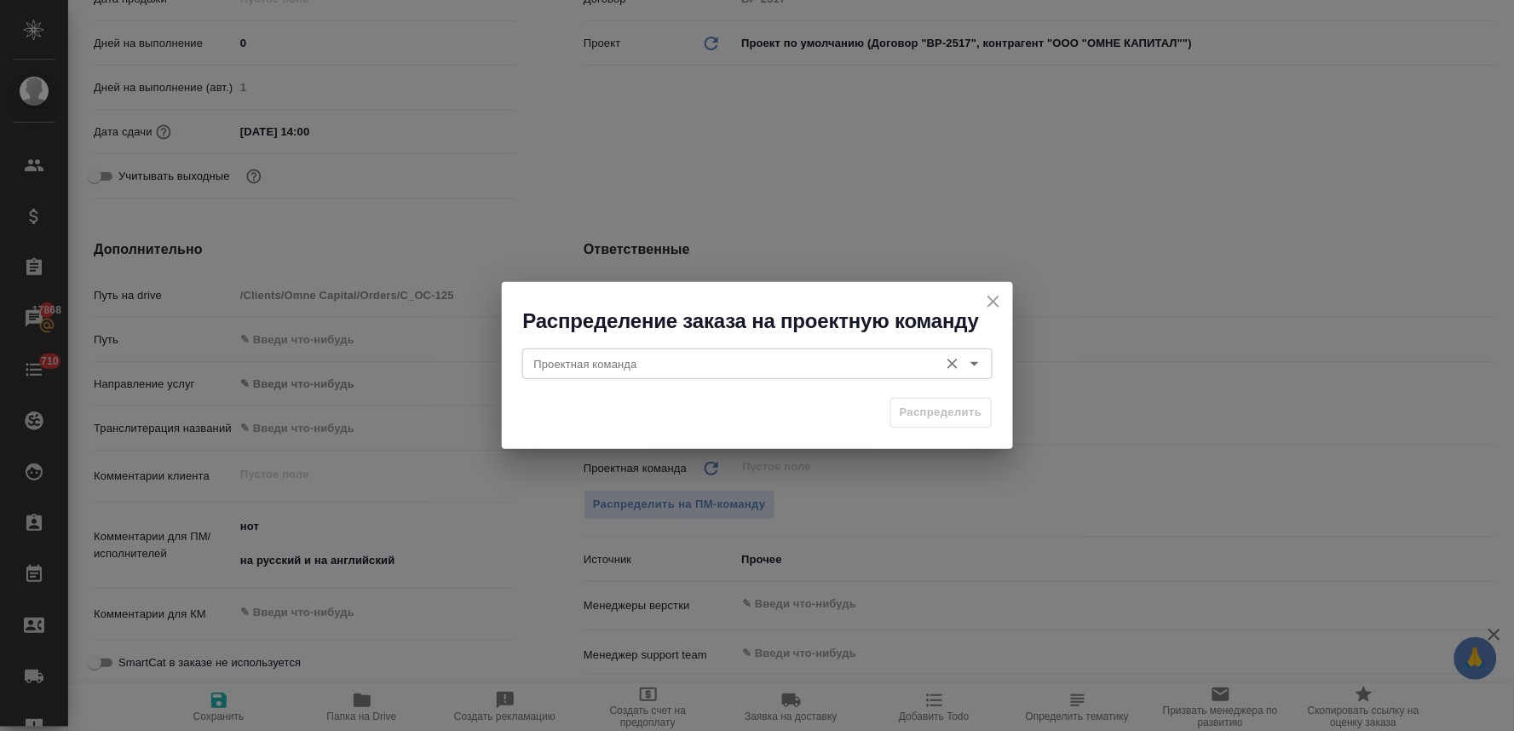
click at [578, 368] on input "Проектная команда" at bounding box center [728, 364] width 403 height 20
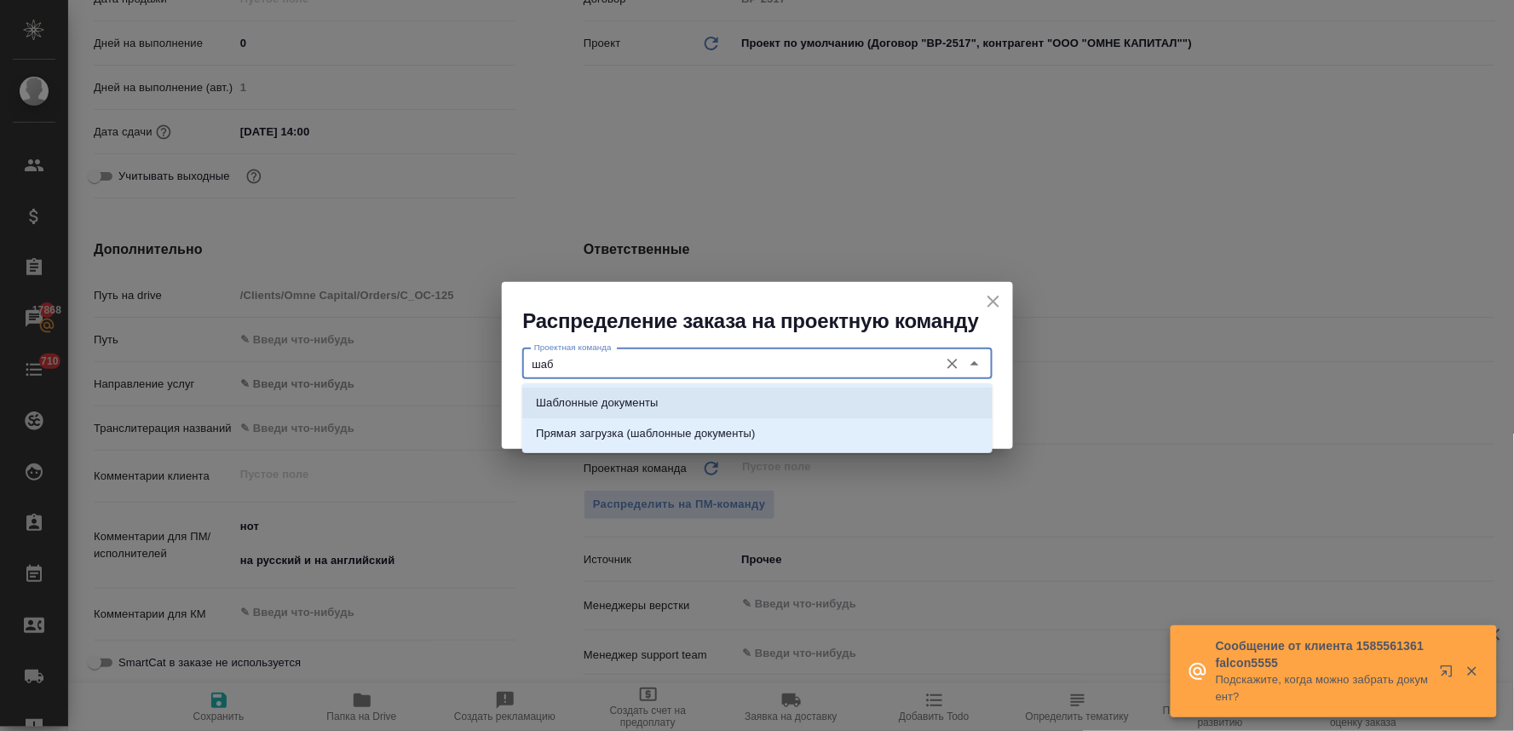
click at [590, 397] on p "Шаблонные документы" at bounding box center [597, 402] width 122 height 17
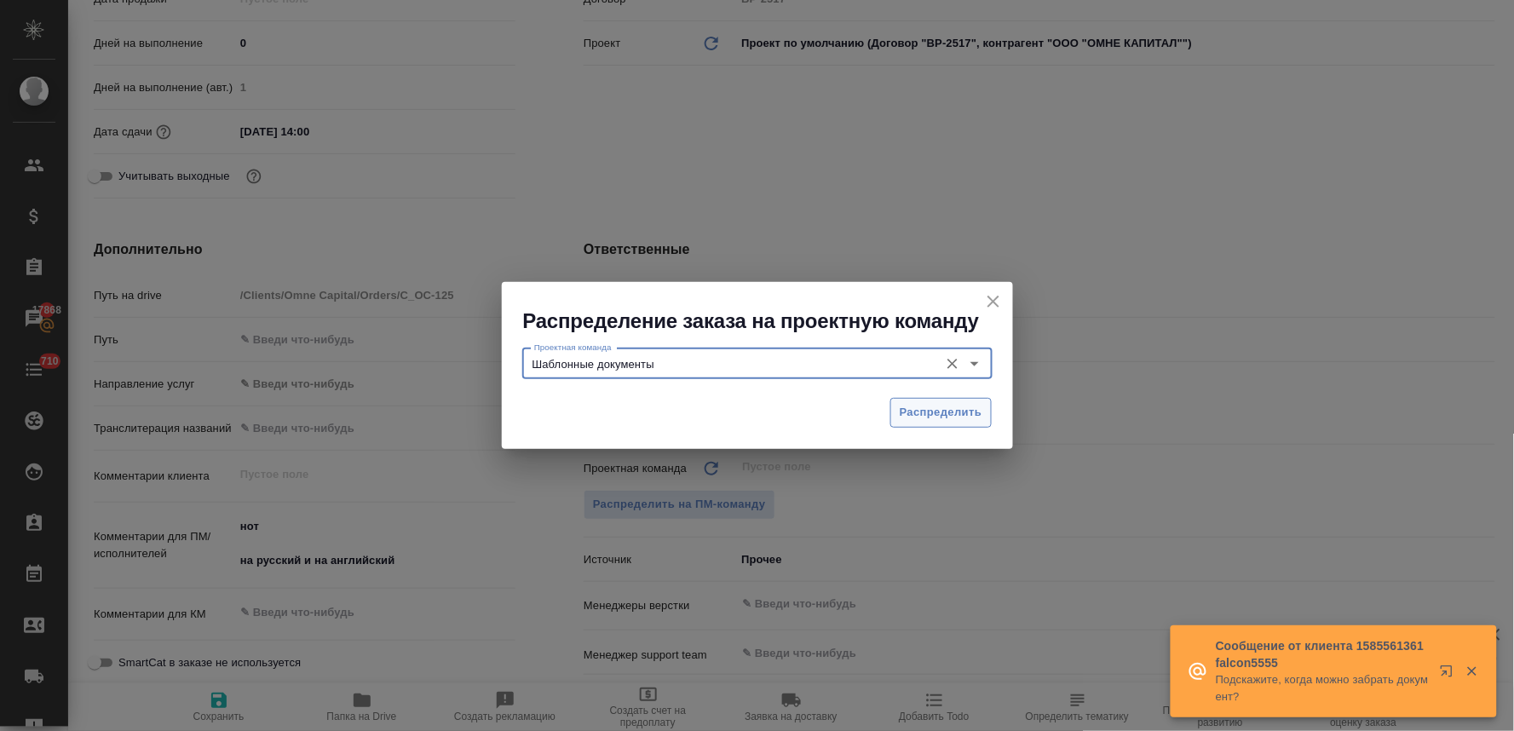
type input "Шаблонные документы"
click at [916, 421] on span "Распределить" at bounding box center [941, 413] width 83 height 20
type textarea "x"
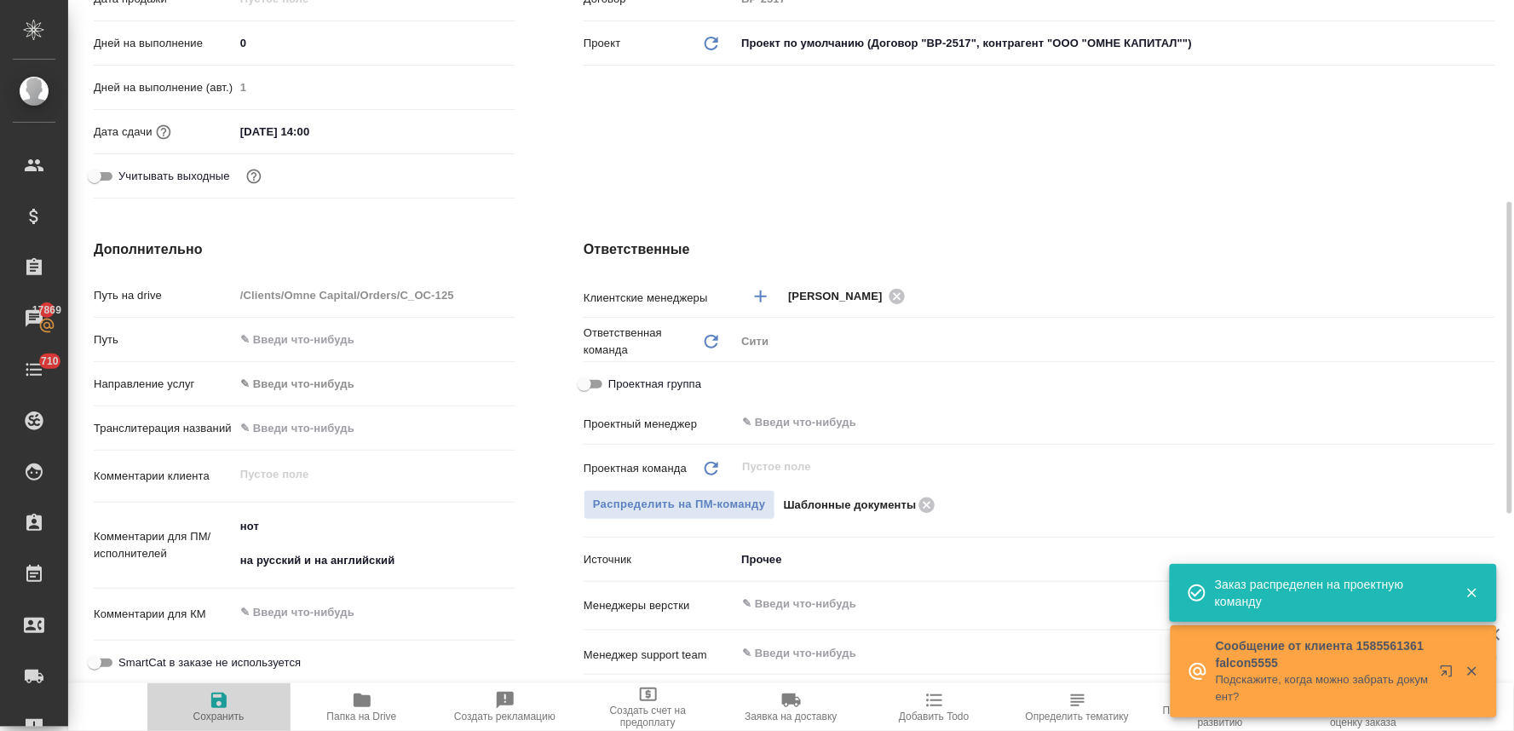
click at [208, 711] on span "Сохранить" at bounding box center [218, 717] width 51 height 12
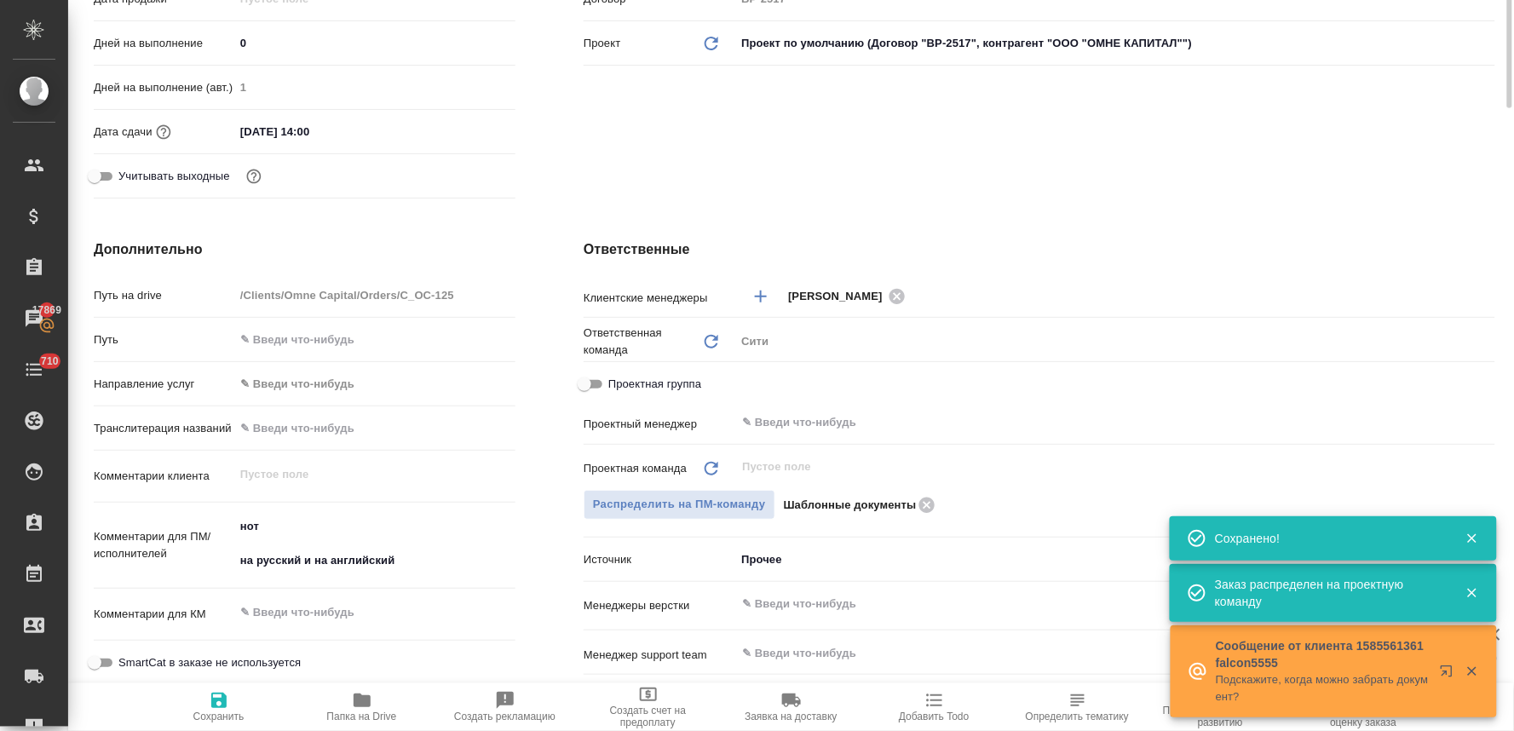
scroll to position [0, 0]
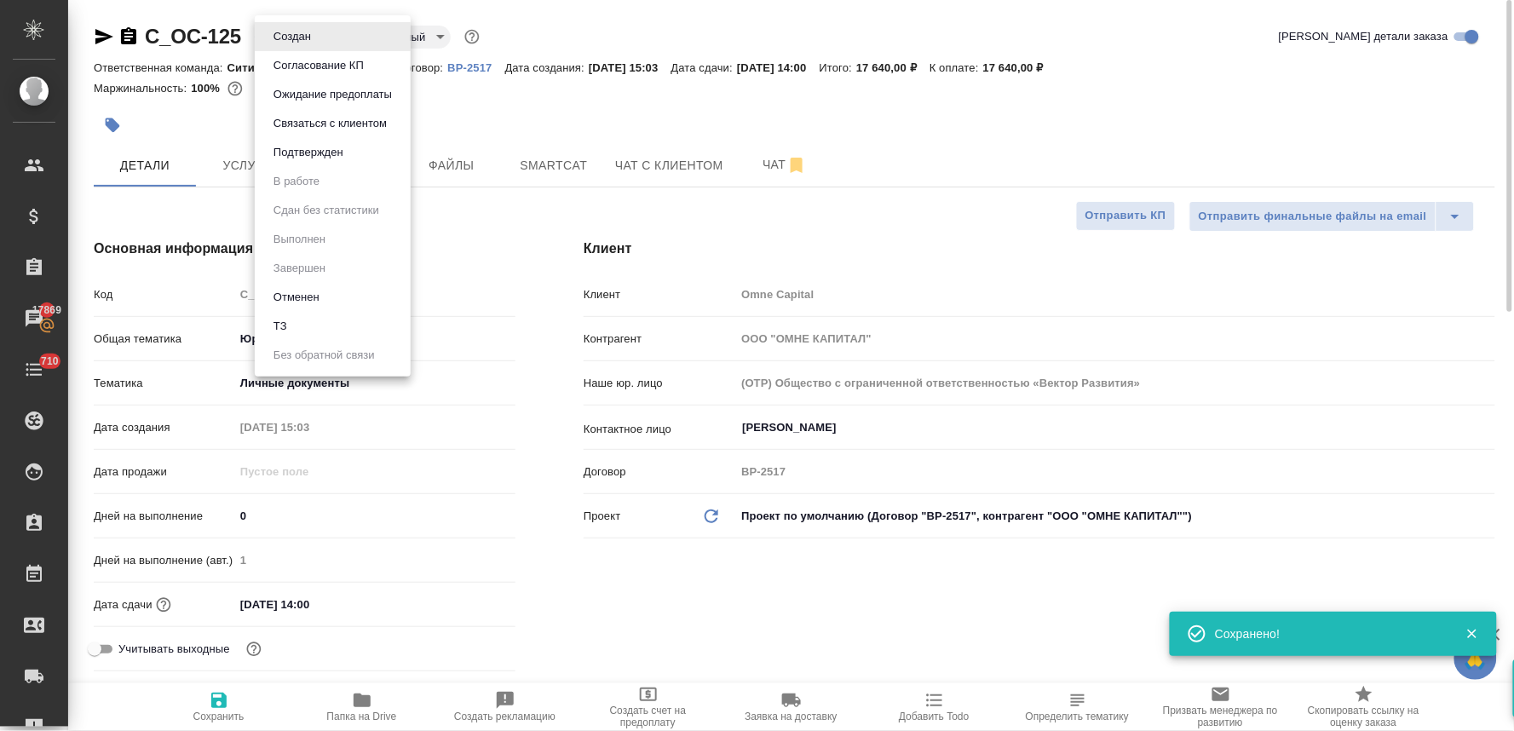
click at [302, 37] on body "🙏 .cls-1 fill:#fff; AWATERA [PERSON_NAME] Спецификации Заказы 17869 Чаты 710 To…" at bounding box center [757, 365] width 1514 height 731
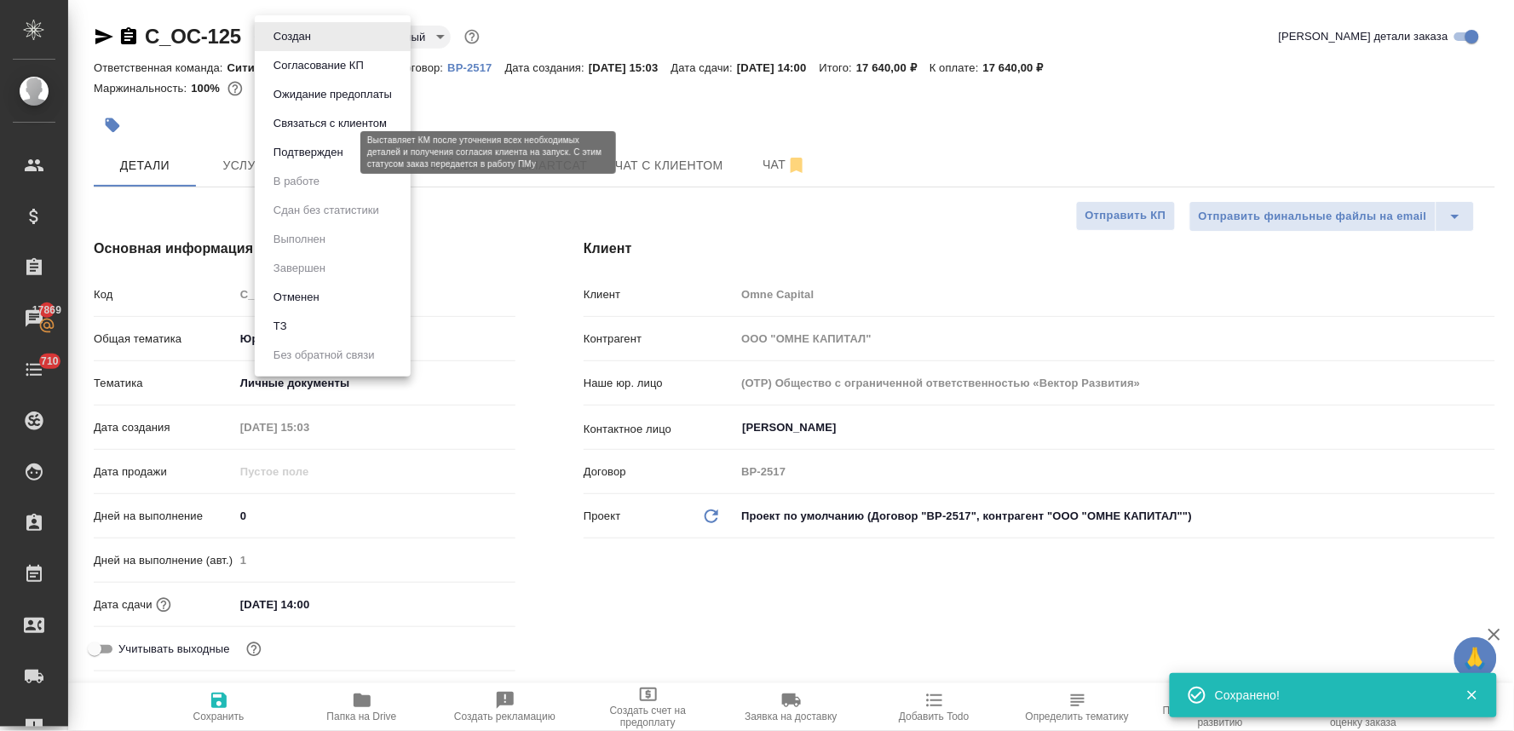
click at [302, 148] on button "Подтвержден" at bounding box center [308, 152] width 80 height 19
